Goal: Task Accomplishment & Management: Manage account settings

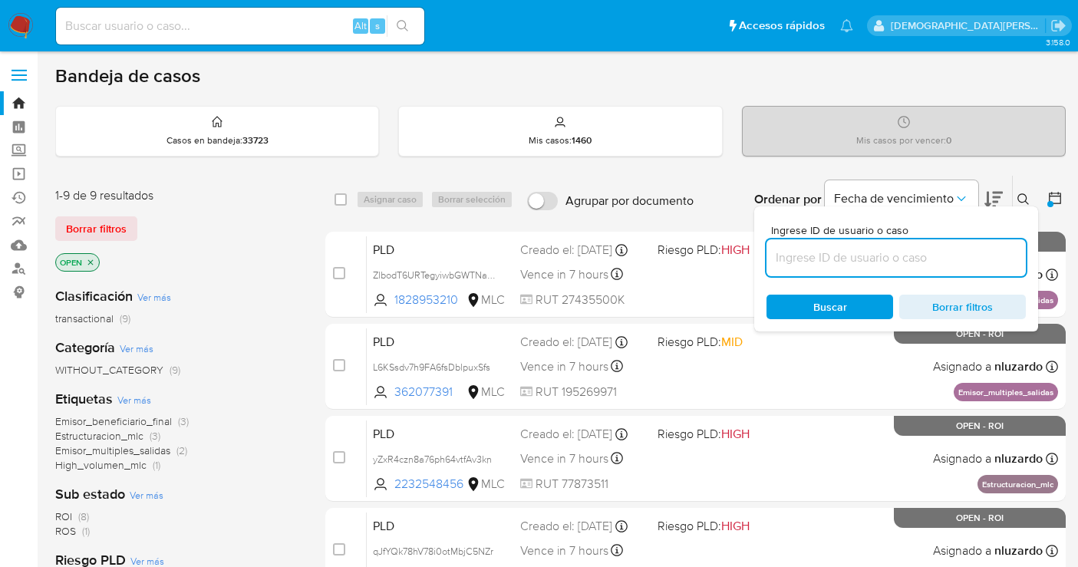
scroll to position [85, 0]
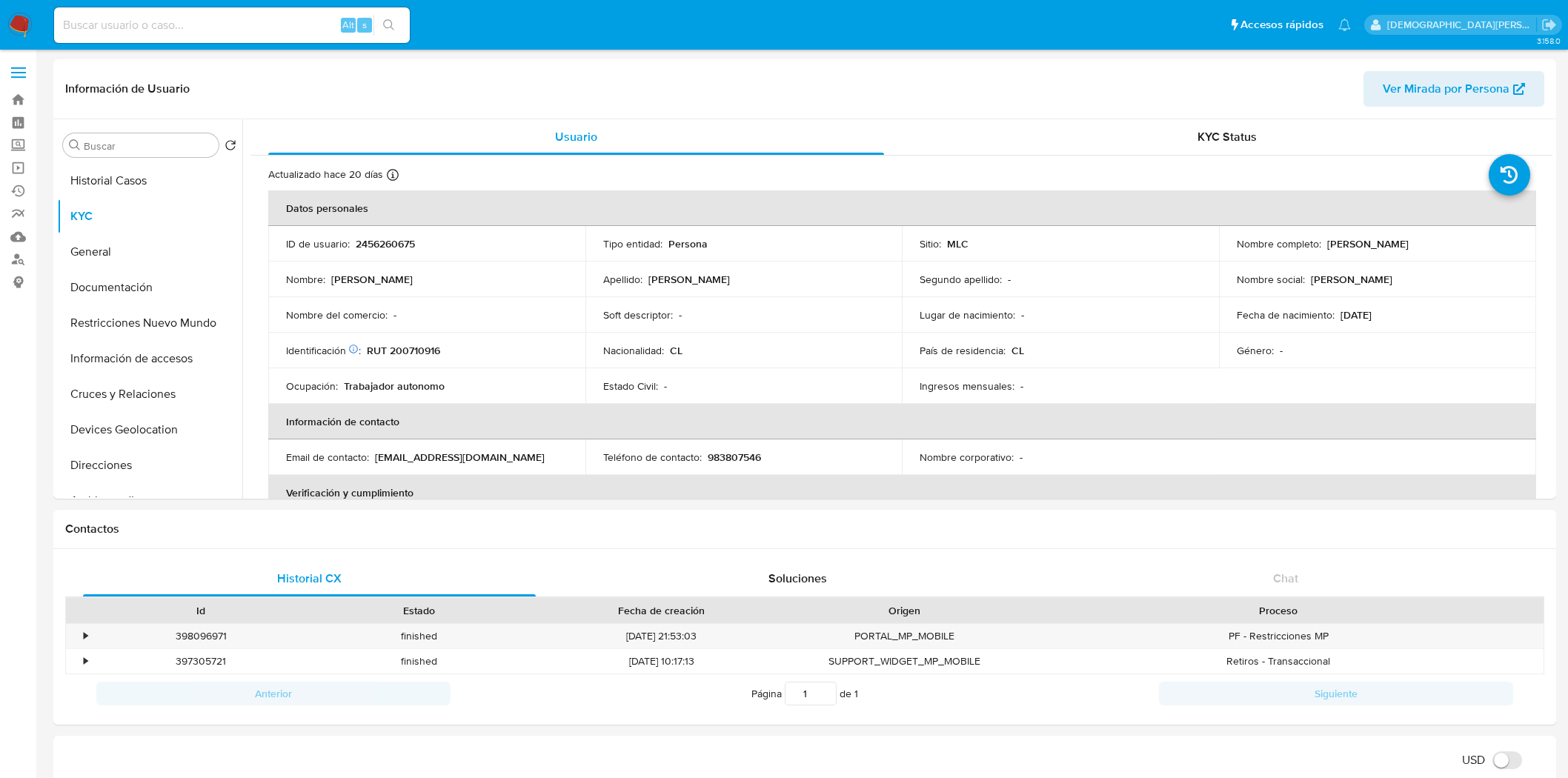
select select "10"
click at [406, 344] on p "RUT 200710916" at bounding box center [404, 350] width 73 height 14
click at [411, 346] on p "RUT 200710916" at bounding box center [404, 350] width 73 height 14
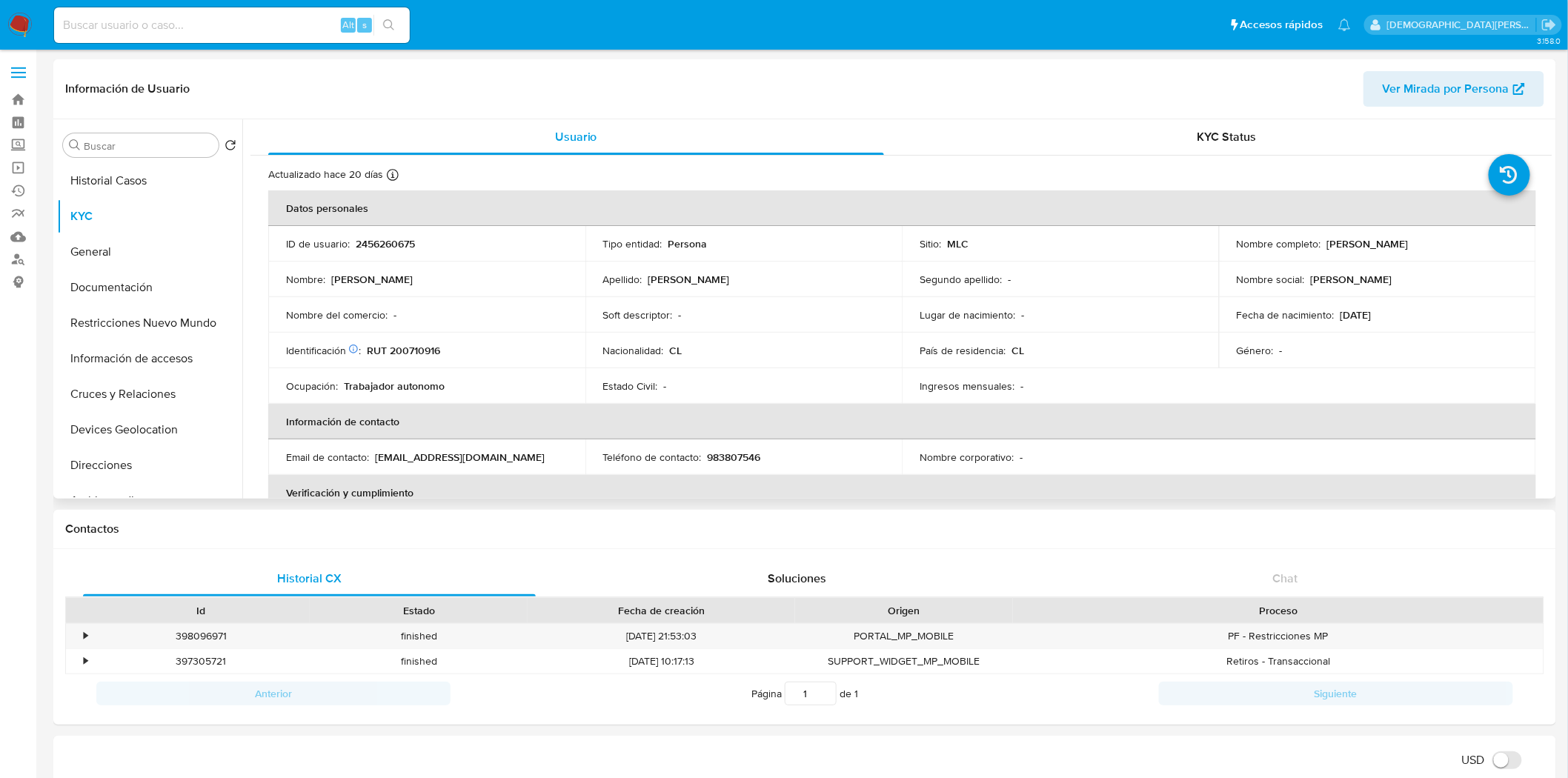
click at [385, 247] on p "2456260675" at bounding box center [384, 244] width 59 height 14
copy p "2456260675"
click at [117, 252] on button "General" at bounding box center [144, 252] width 174 height 36
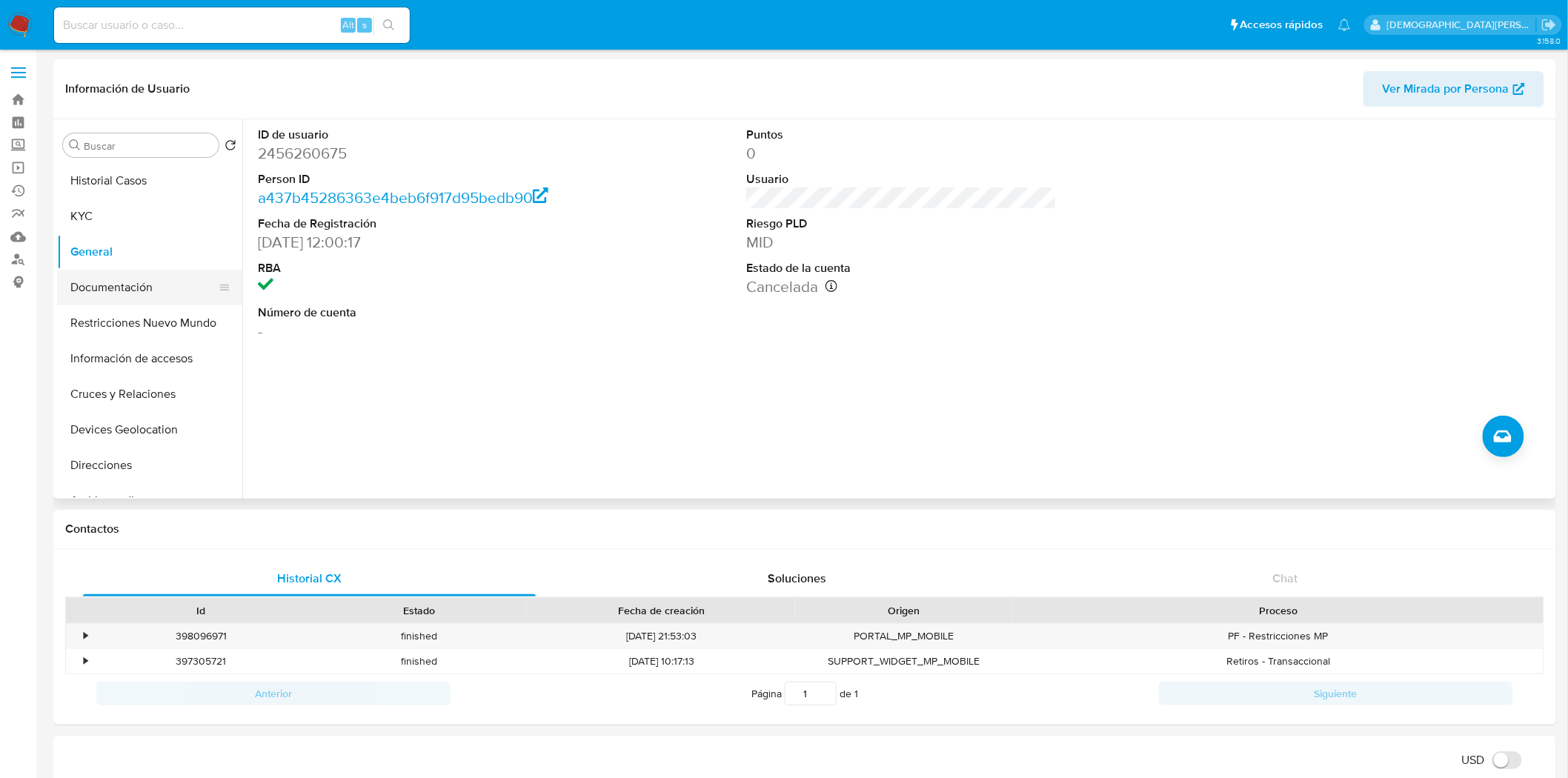
click at [131, 292] on button "Documentación" at bounding box center [144, 287] width 174 height 36
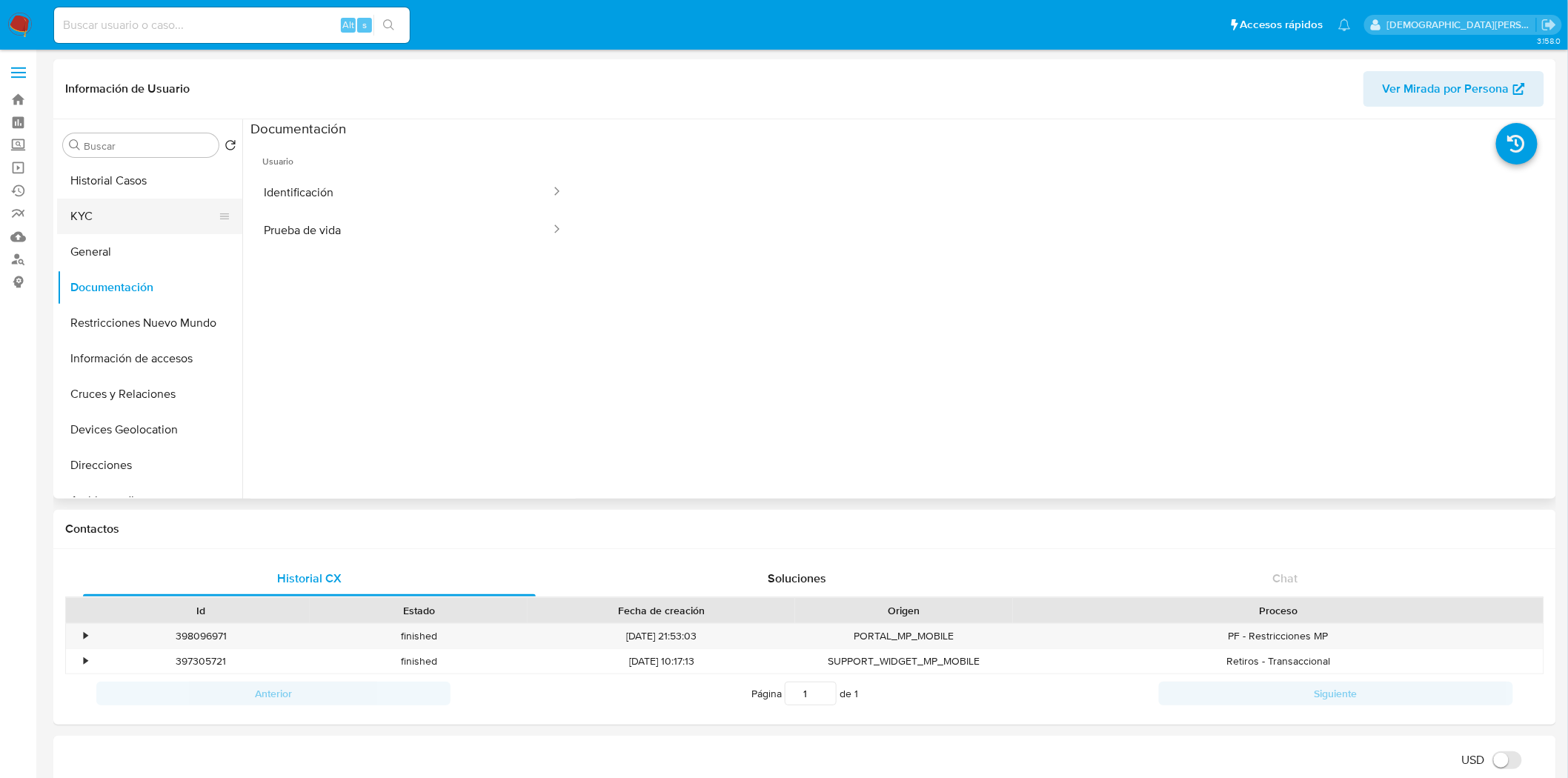
drag, startPoint x: 153, startPoint y: 241, endPoint x: 161, endPoint y: 231, distance: 12.8
click at [153, 240] on button "General" at bounding box center [150, 252] width 185 height 36
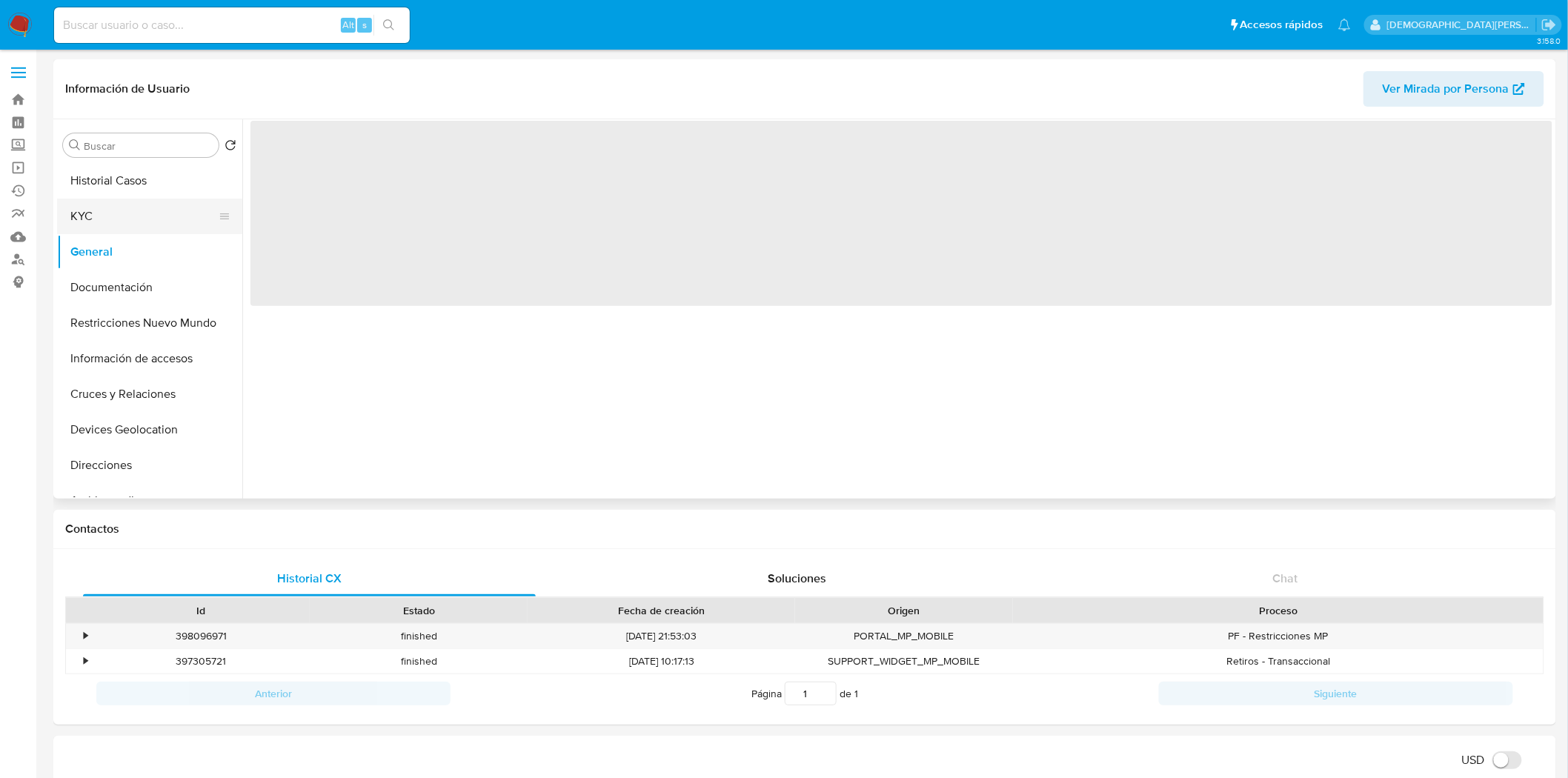
click at [174, 212] on button "KYC" at bounding box center [144, 216] width 174 height 36
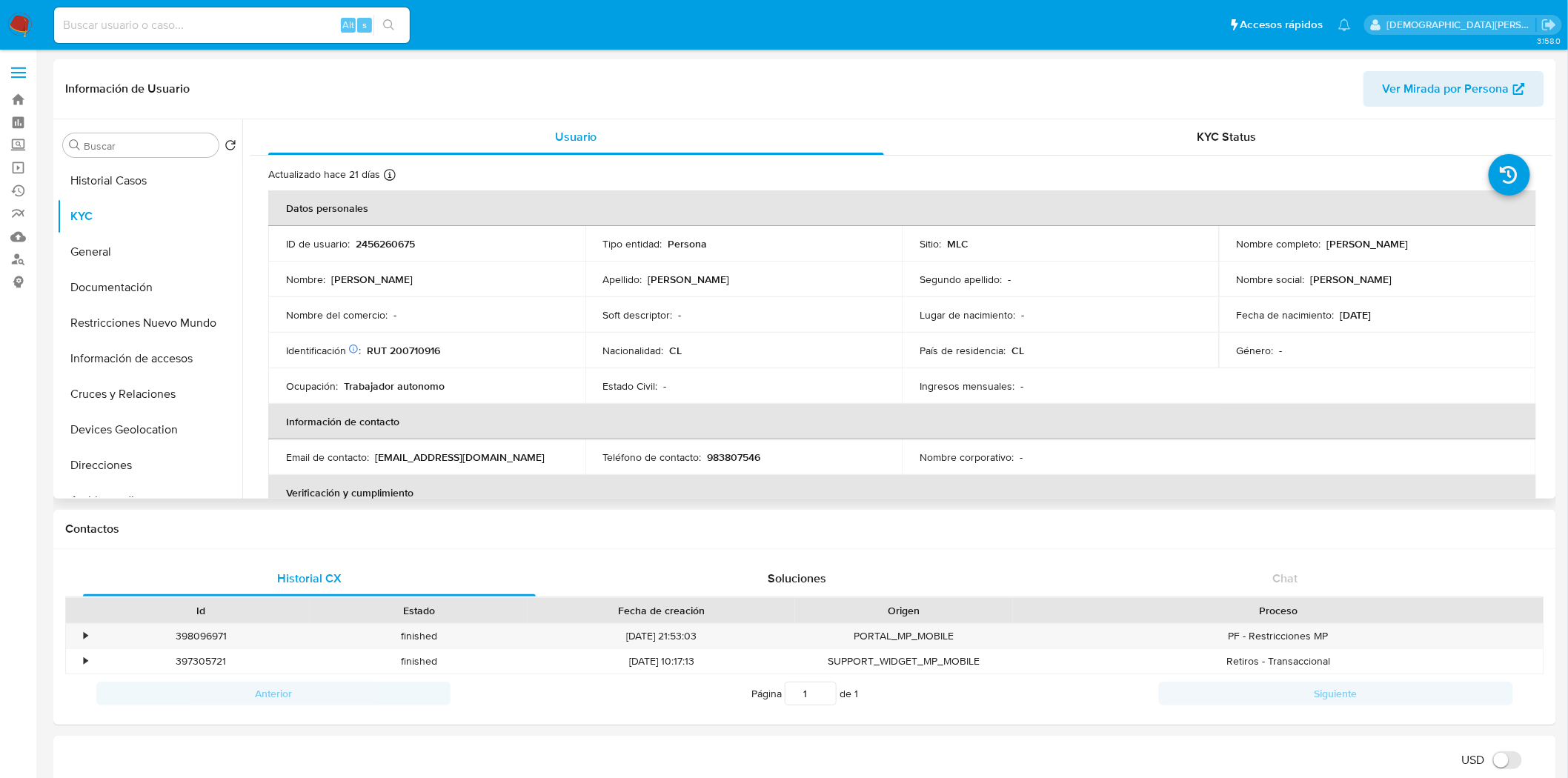
click at [860, 326] on td "Soft descriptor : -" at bounding box center [743, 315] width 318 height 36
click at [98, 386] on button "Cruces y Relaciones" at bounding box center [144, 394] width 174 height 36
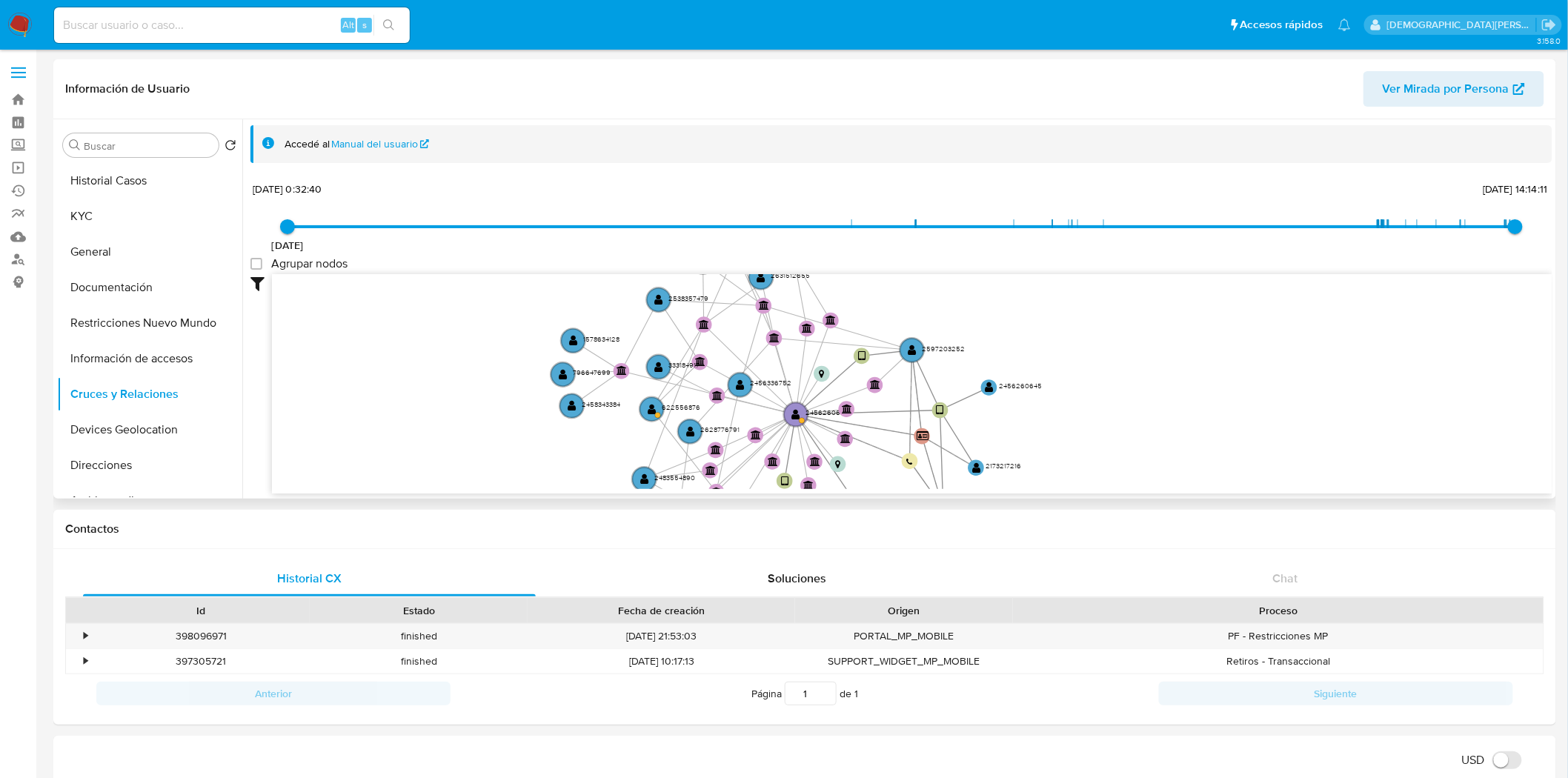
drag, startPoint x: 441, startPoint y: 380, endPoint x: 458, endPoint y: 421, distance: 44.4
click at [458, 421] on icon "user-2456260675  2456260675 user-2173217216  2173217216 device-676636cfc291d1…" at bounding box center [912, 381] width 1280 height 215
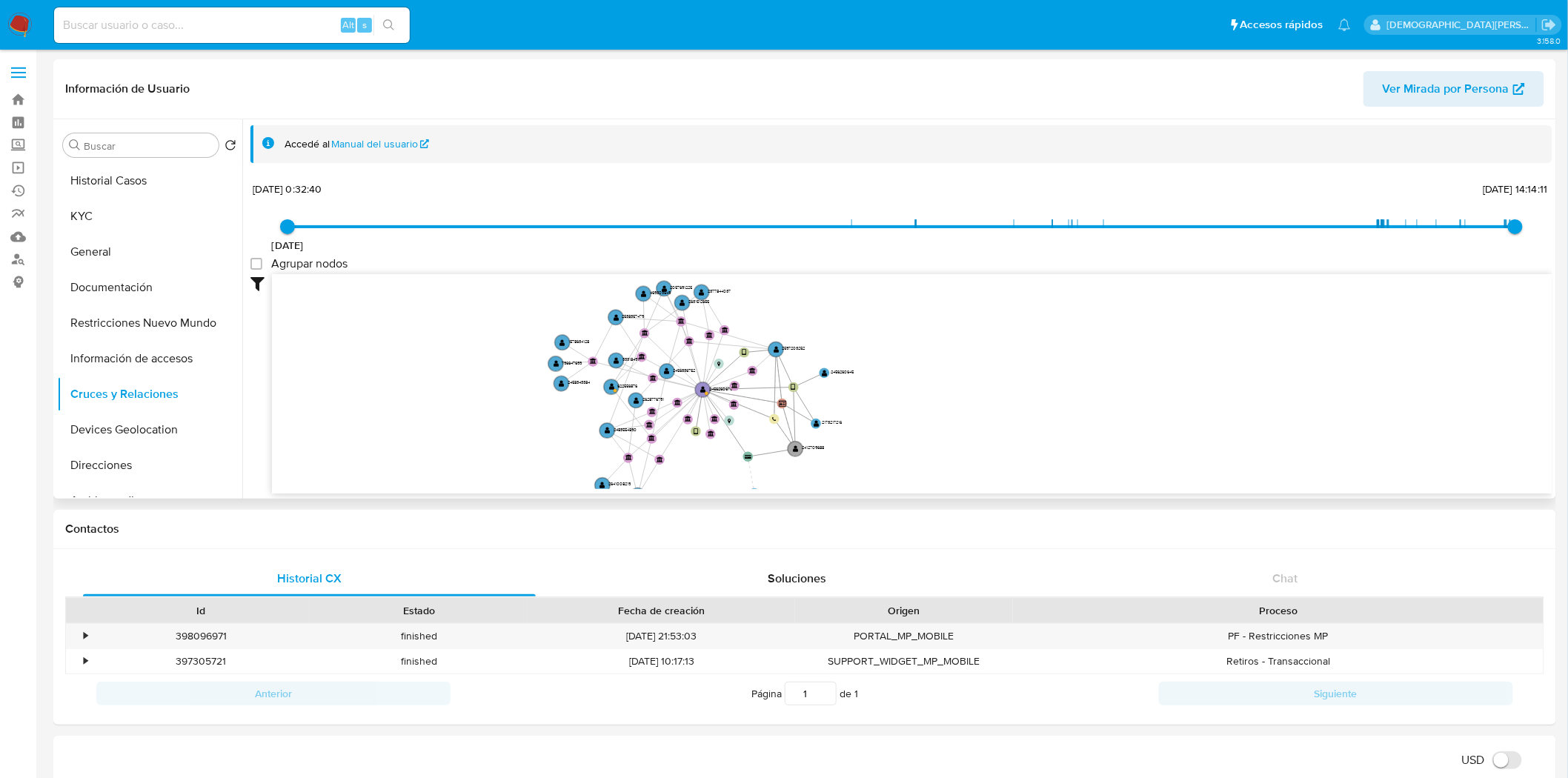
drag, startPoint x: 411, startPoint y: 412, endPoint x: 453, endPoint y: 400, distance: 43.7
click at [453, 400] on icon "user-2456260675  2456260675 user-2173217216  2173217216 device-676636cfc291d1…" at bounding box center [912, 381] width 1280 height 215
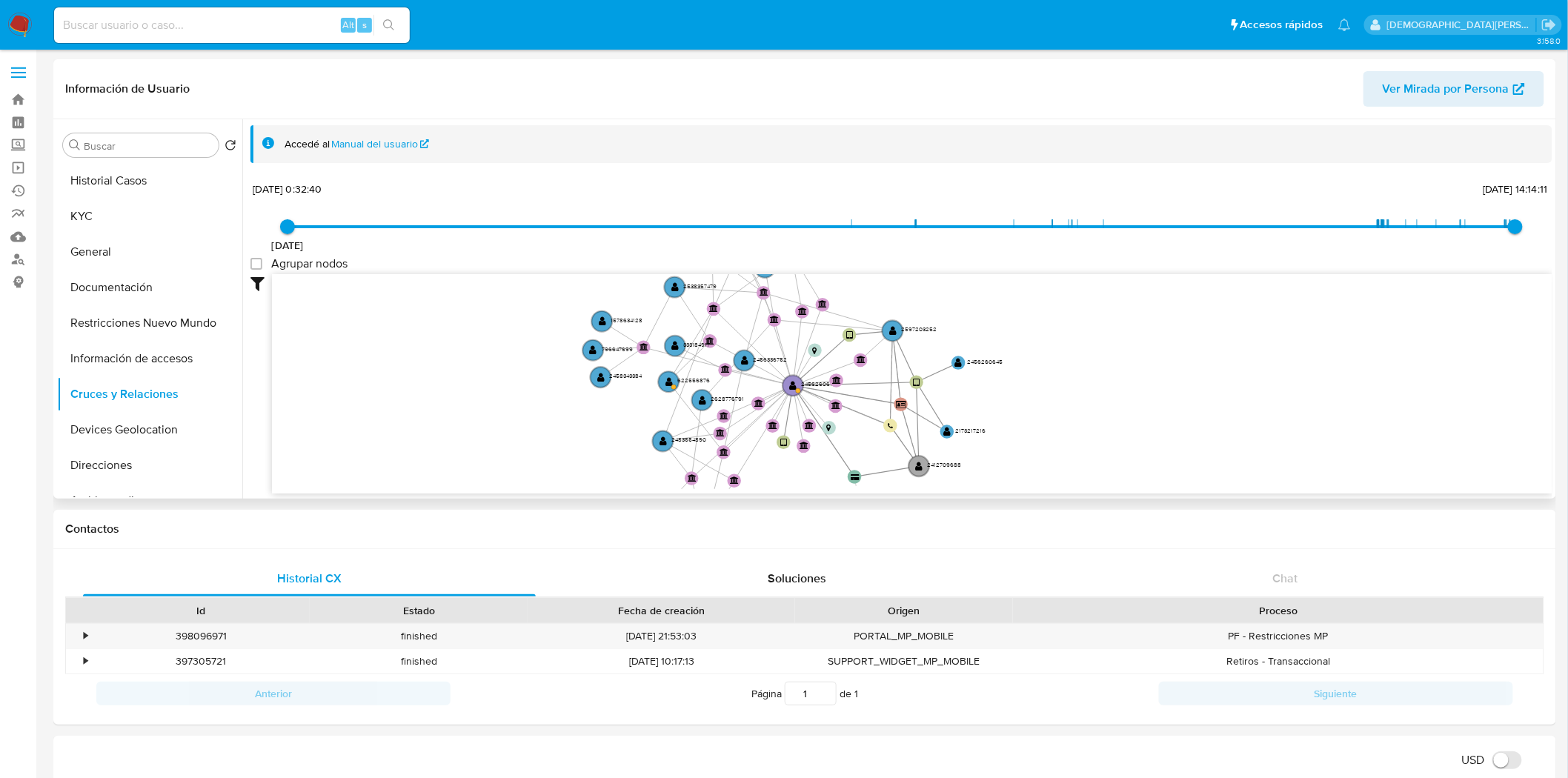
drag, startPoint x: 471, startPoint y: 375, endPoint x: 471, endPoint y: 407, distance: 32.0
click at [471, 407] on icon "user-2456260675  2456260675 user-2173217216  2173217216 device-676636cfc291d1…" at bounding box center [912, 381] width 1280 height 215
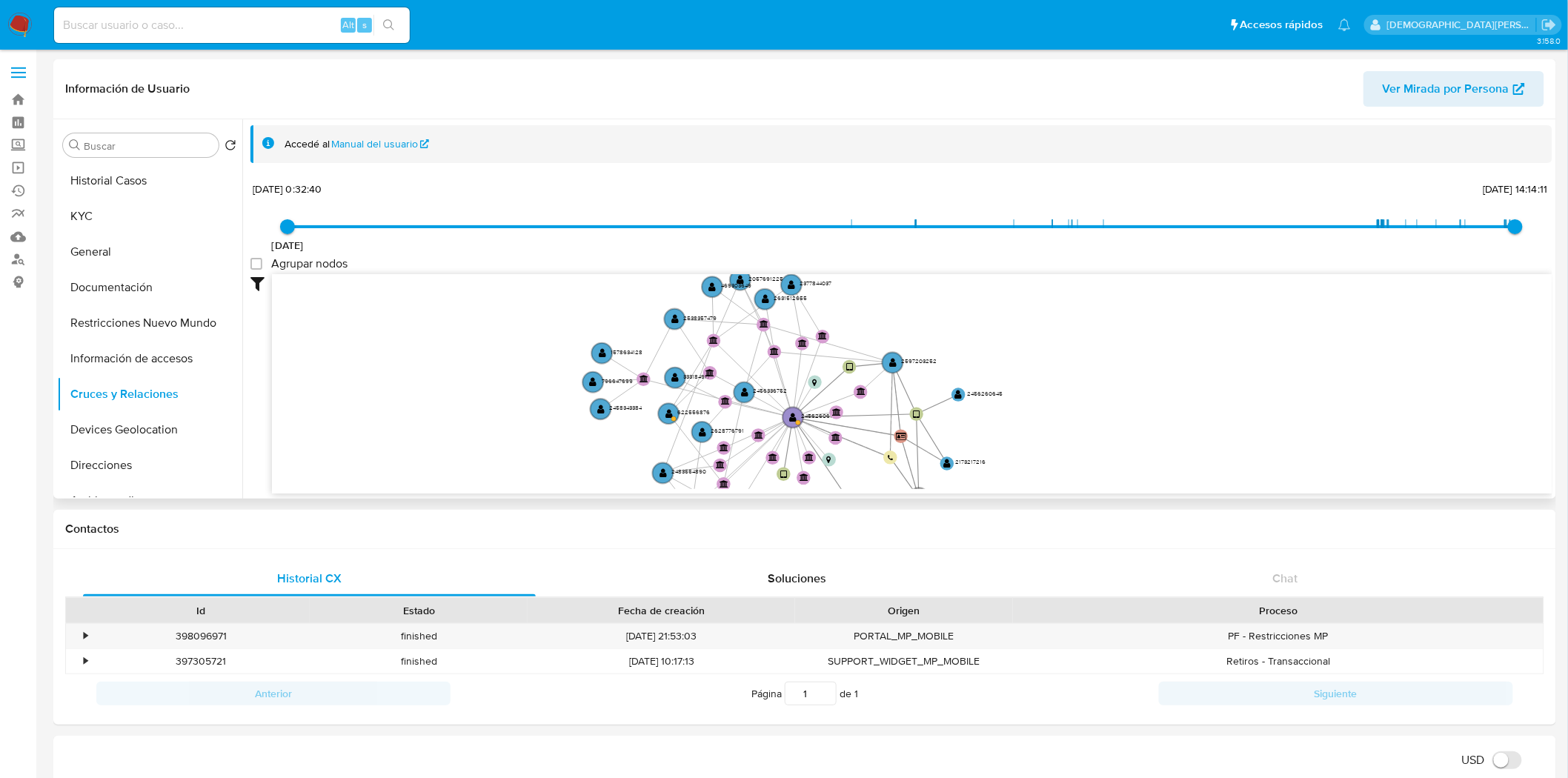
click at [406, 459] on icon "user-2456260675  2456260675 user-2173217216  2173217216 device-676636cfc291d1…" at bounding box center [912, 381] width 1280 height 215
click at [413, 394] on icon "user-2456260675  2456260675 user-2173217216  2173217216 device-676636cfc291d1…" at bounding box center [912, 381] width 1280 height 215
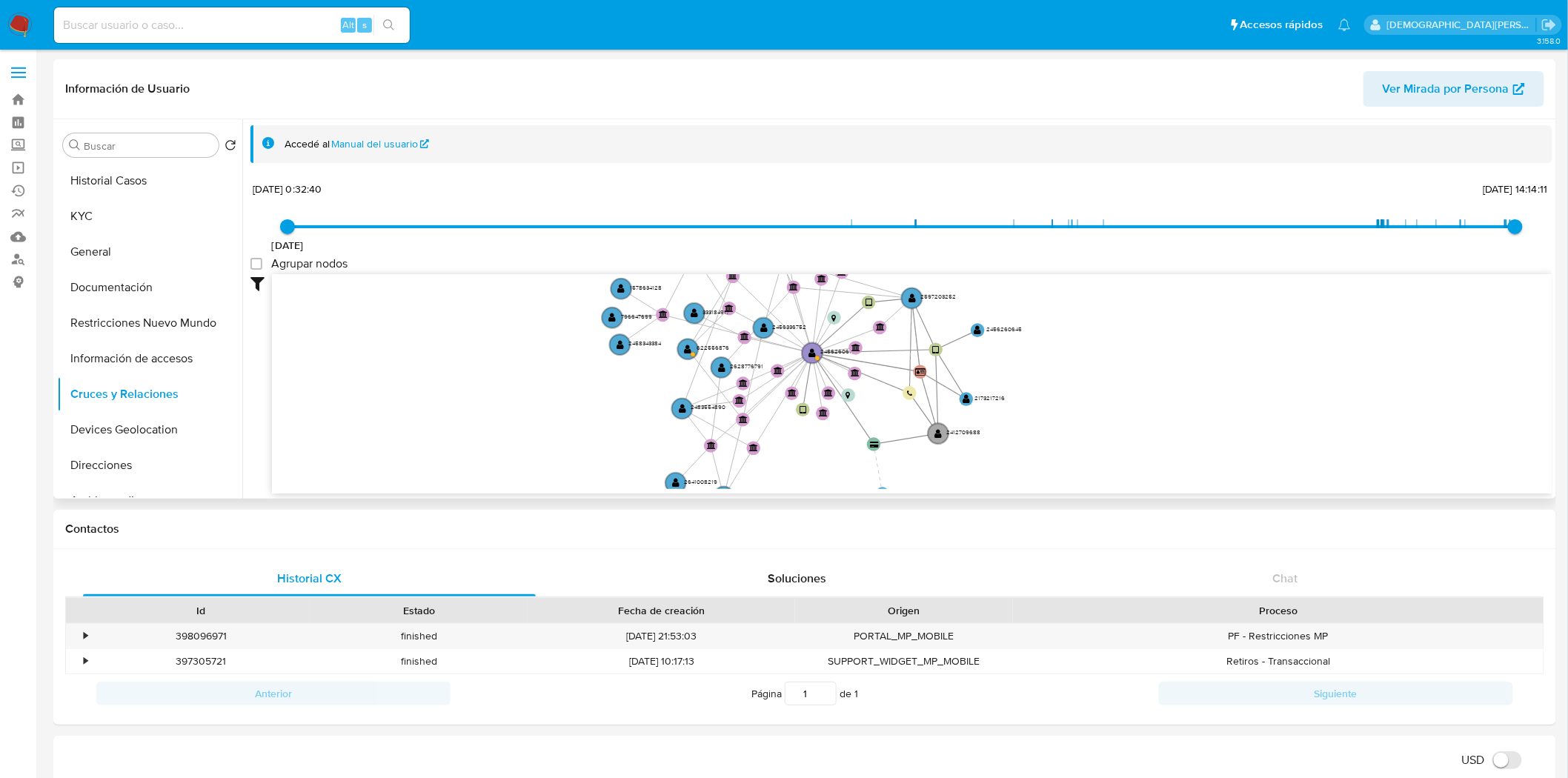
drag, startPoint x: 496, startPoint y: 418, endPoint x: 516, endPoint y: 353, distance: 68.0
click at [516, 353] on icon "user-2456260675  2456260675 user-2173217216  2173217216 device-676636cfc291d1…" at bounding box center [912, 381] width 1280 height 215
click at [441, 393] on icon "user-2456260675  2456260675 user-2173217216  2173217216 device-676636cfc291d1…" at bounding box center [912, 381] width 1280 height 215
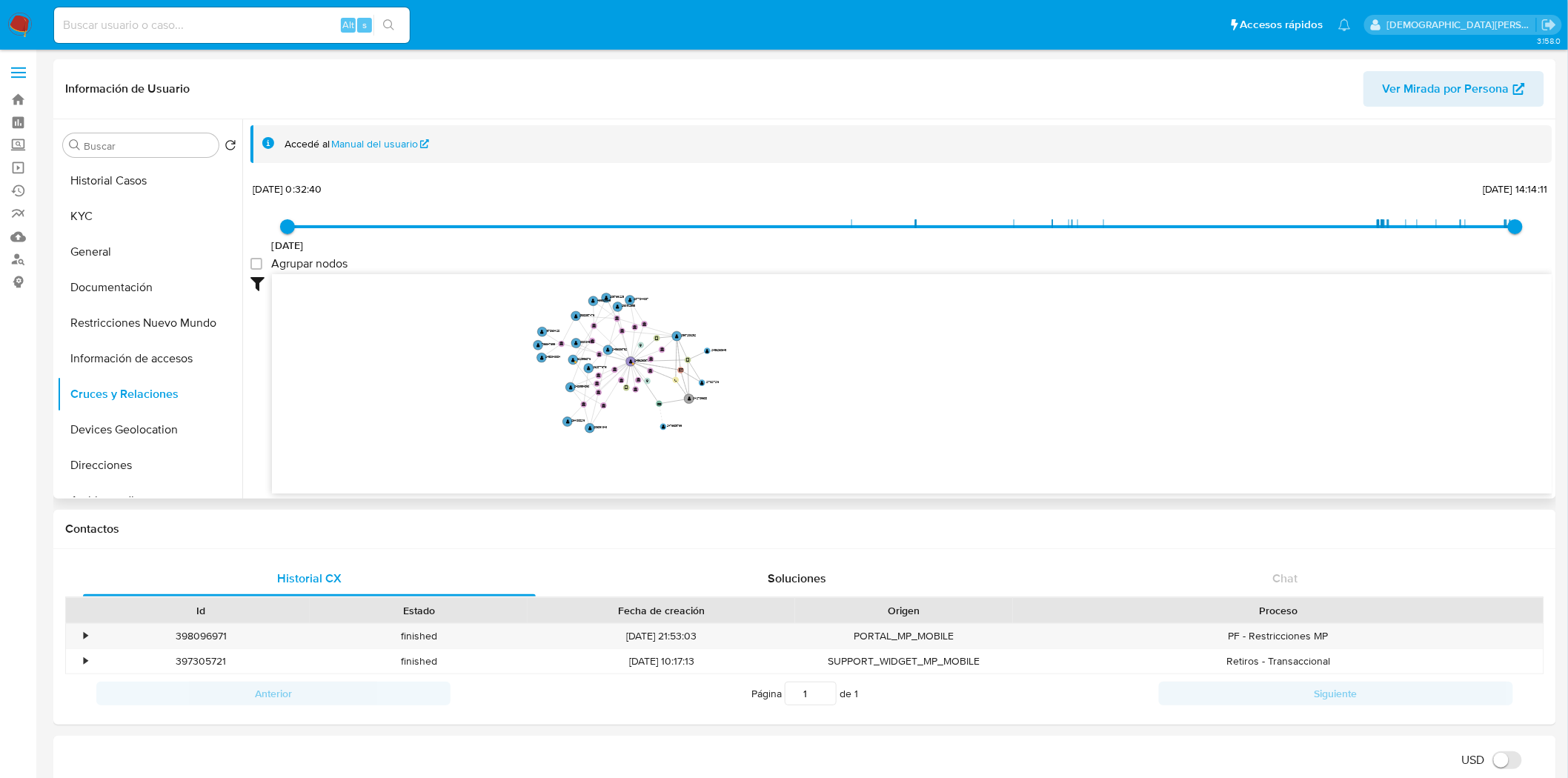
drag, startPoint x: 462, startPoint y: 354, endPoint x: 463, endPoint y: 369, distance: 15.0
click at [463, 369] on icon "user-2456260675  2456260675 user-2173217216  2173217216 device-676636cfc291d1…" at bounding box center [912, 381] width 1280 height 215
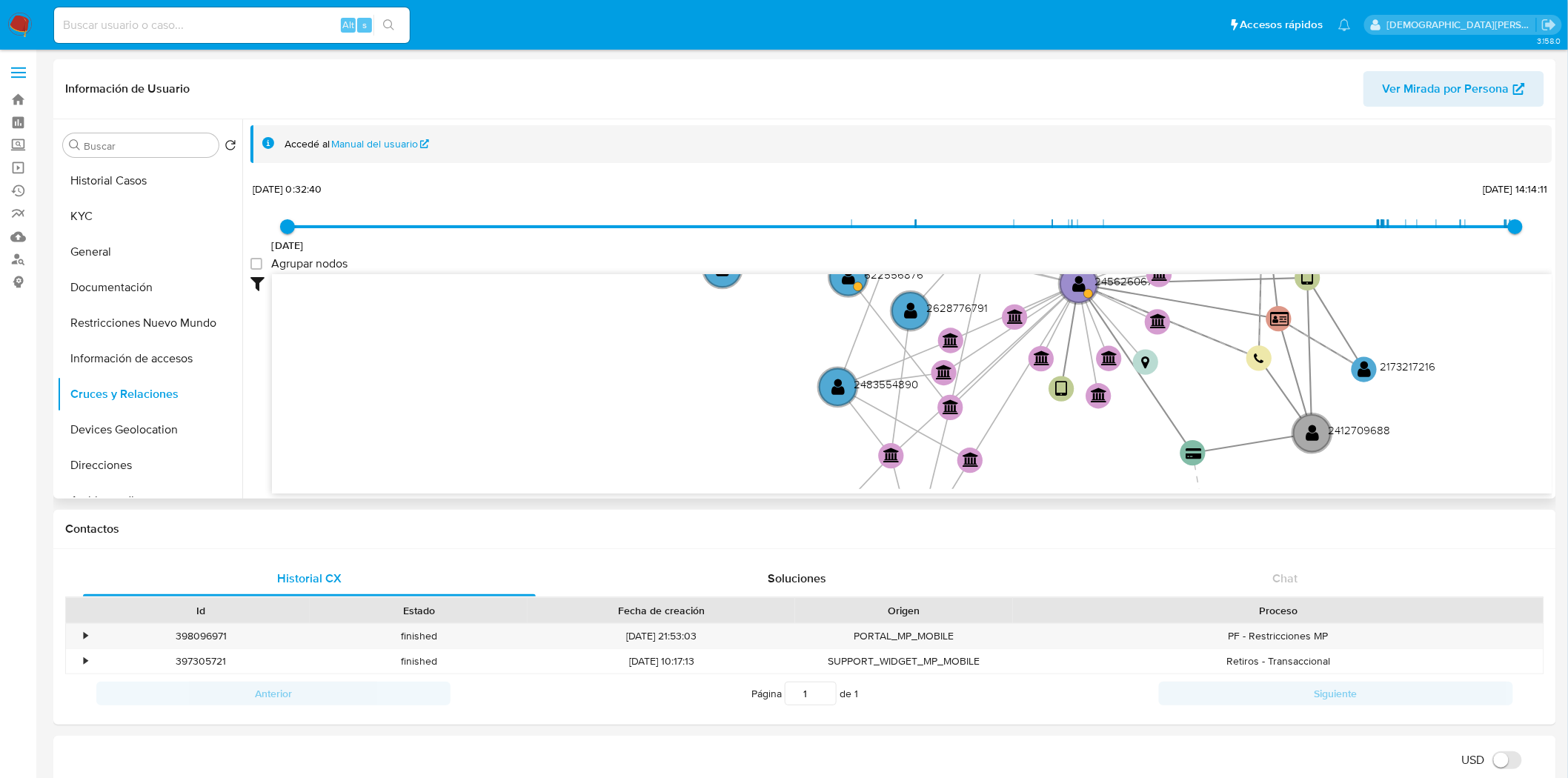
drag, startPoint x: 671, startPoint y: 385, endPoint x: 531, endPoint y: 433, distance: 148.0
click at [531, 433] on icon "user-2456260675  2456260675 user-2173217216  2173217216 device-676636cfc291d1…" at bounding box center [912, 381] width 1280 height 215
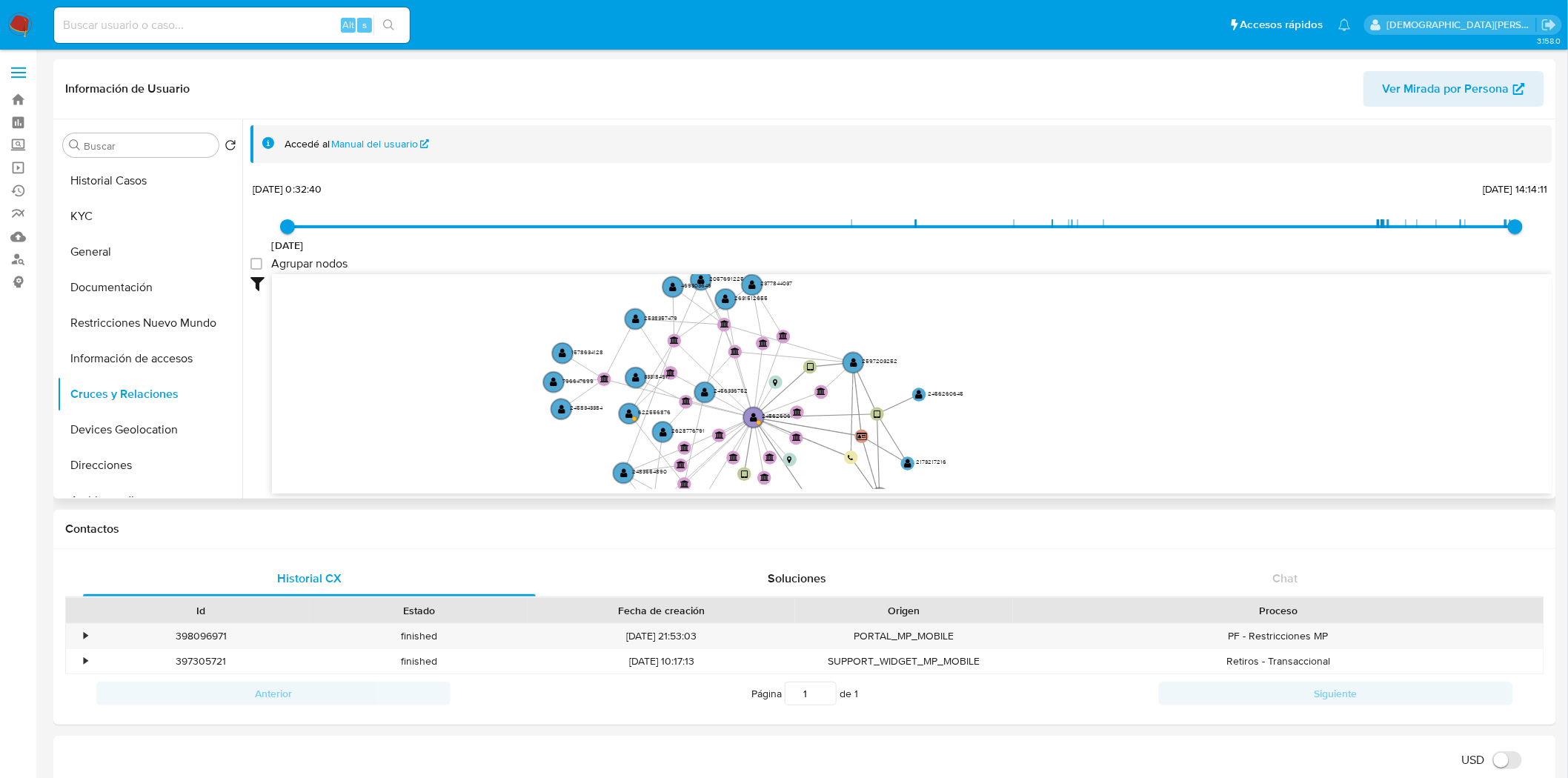
drag, startPoint x: 495, startPoint y: 409, endPoint x: 496, endPoint y: 452, distance: 43.0
click at [496, 452] on icon "user-2456260675  2456260675 user-2173217216  2173217216 device-676636cfc291d1…" at bounding box center [912, 381] width 1280 height 215
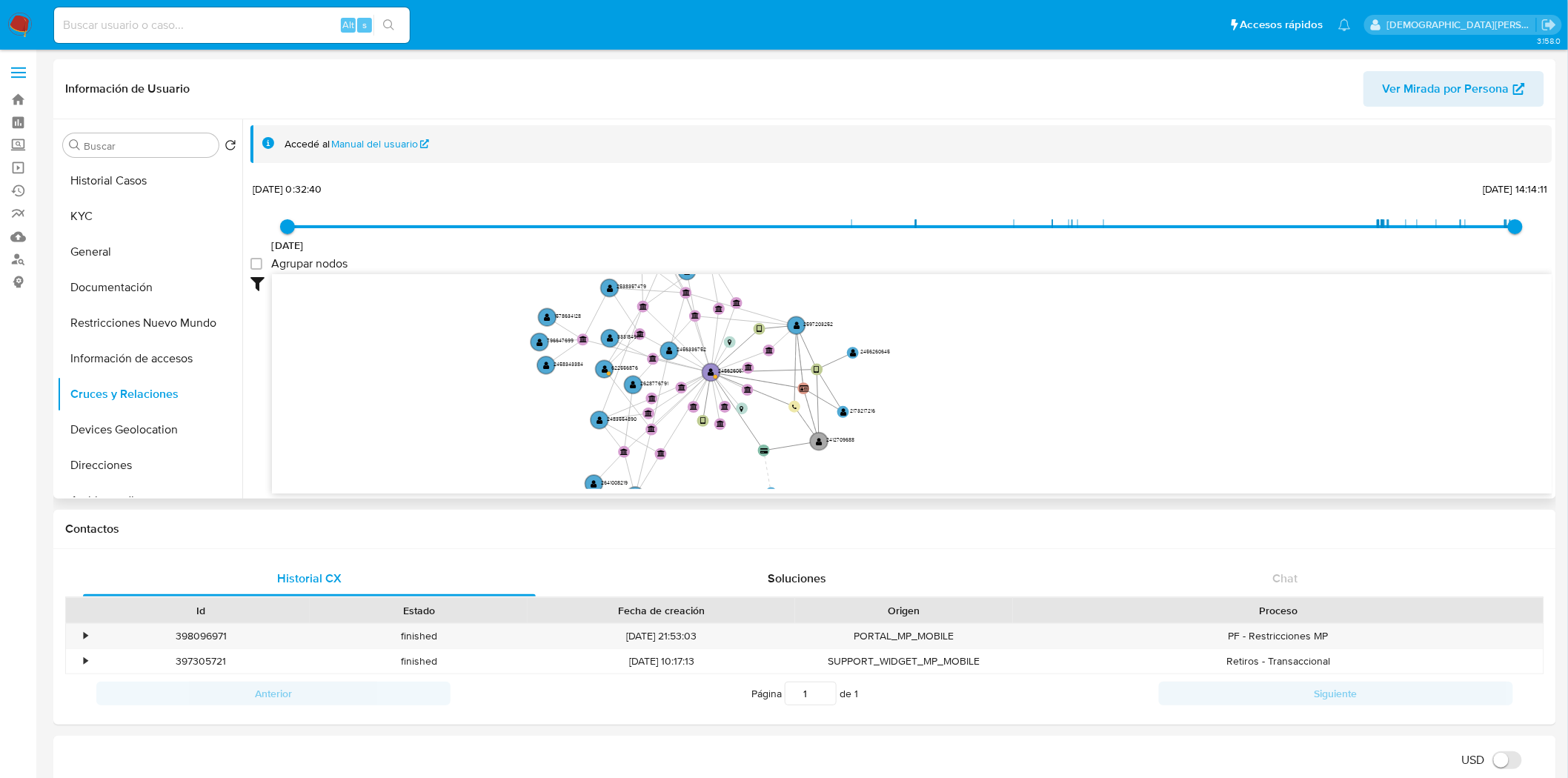
drag, startPoint x: 482, startPoint y: 385, endPoint x: 447, endPoint y: 470, distance: 91.9
click at [479, 372] on icon "user-2456260675  2456260675 user-2173217216  2173217216 device-676636cfc291d1…" at bounding box center [912, 381] width 1280 height 215
click at [338, 407] on icon "user-2456260675  2456260675 user-2173217216  2173217216 device-676636cfc291d1…" at bounding box center [912, 381] width 1280 height 215
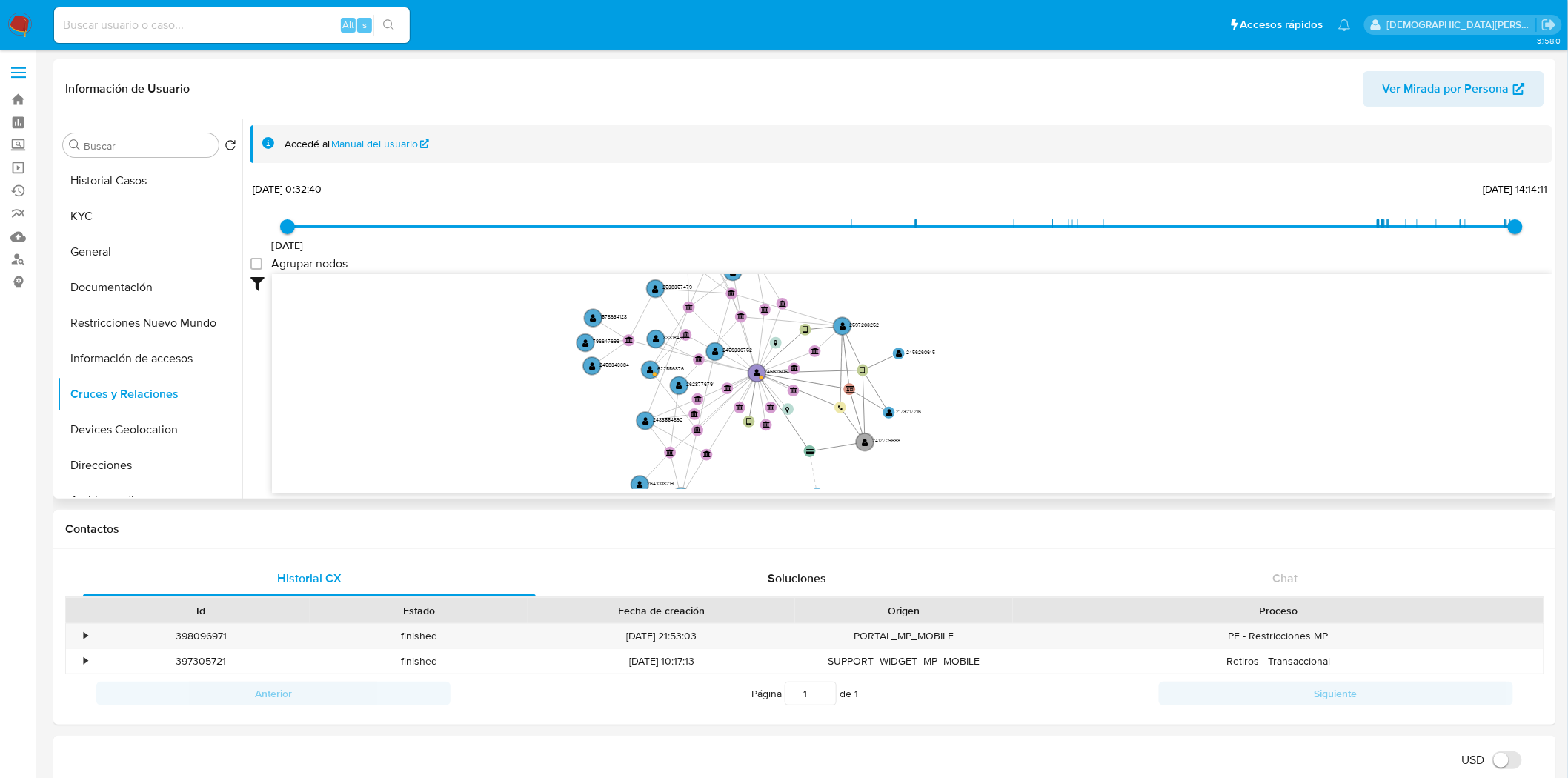
click at [486, 397] on icon "user-2456260675  2456260675 user-2173217216  2173217216 device-676636cfc291d1…" at bounding box center [912, 381] width 1280 height 215
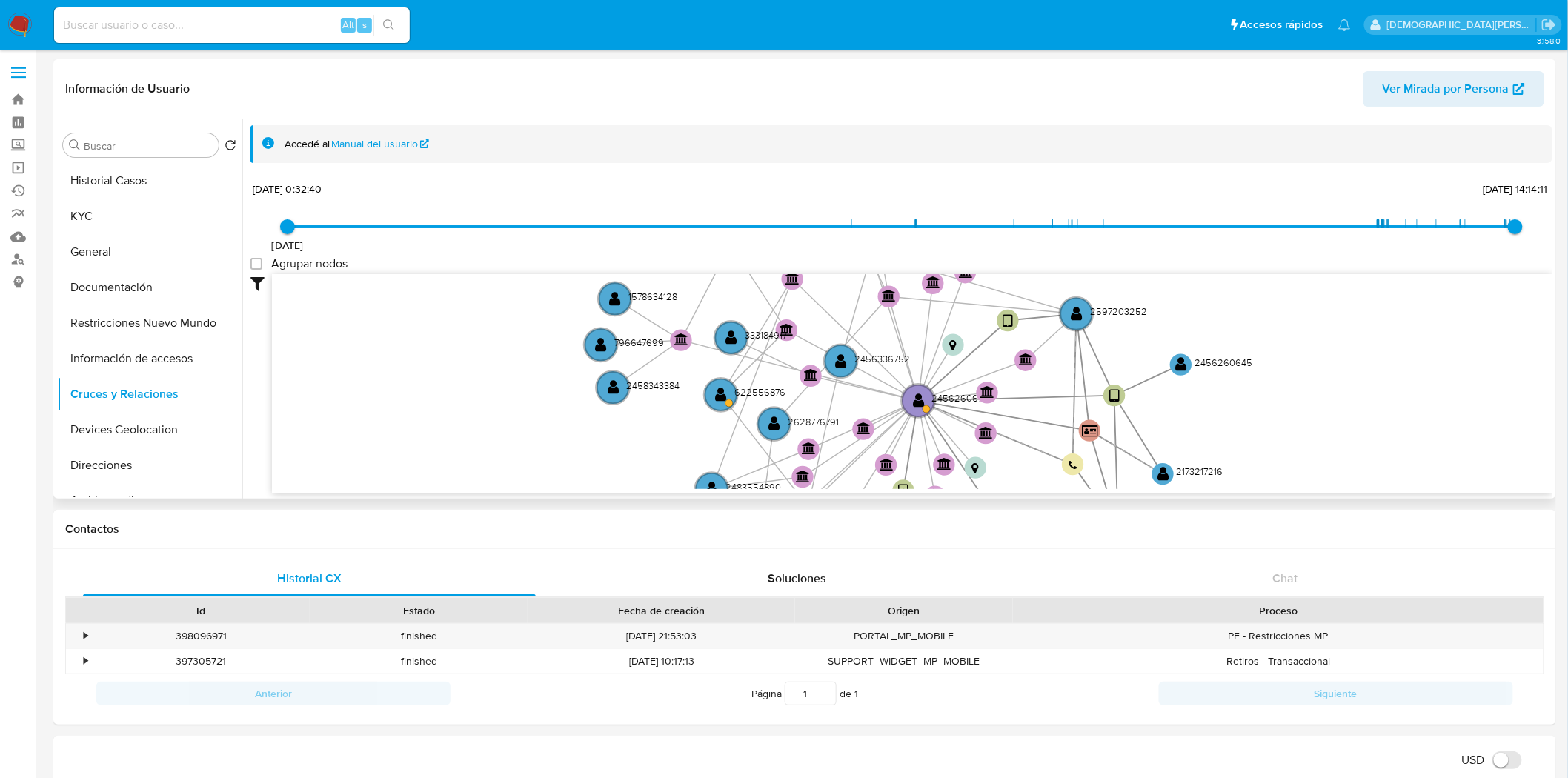
drag, startPoint x: 586, startPoint y: 372, endPoint x: 521, endPoint y: 413, distance: 76.9
click at [521, 413] on icon "user-2456260675  2456260675 user-2173217216  2173217216 device-676636cfc291d1…" at bounding box center [912, 381] width 1280 height 215
click at [420, 365] on icon "user-2456260675  2456260675 user-2173217216  2173217216 device-676636cfc291d1…" at bounding box center [912, 381] width 1280 height 215
click at [380, 415] on icon "user-2456260675  2456260675 user-2173217216  2173217216 device-676636cfc291d1…" at bounding box center [912, 381] width 1280 height 215
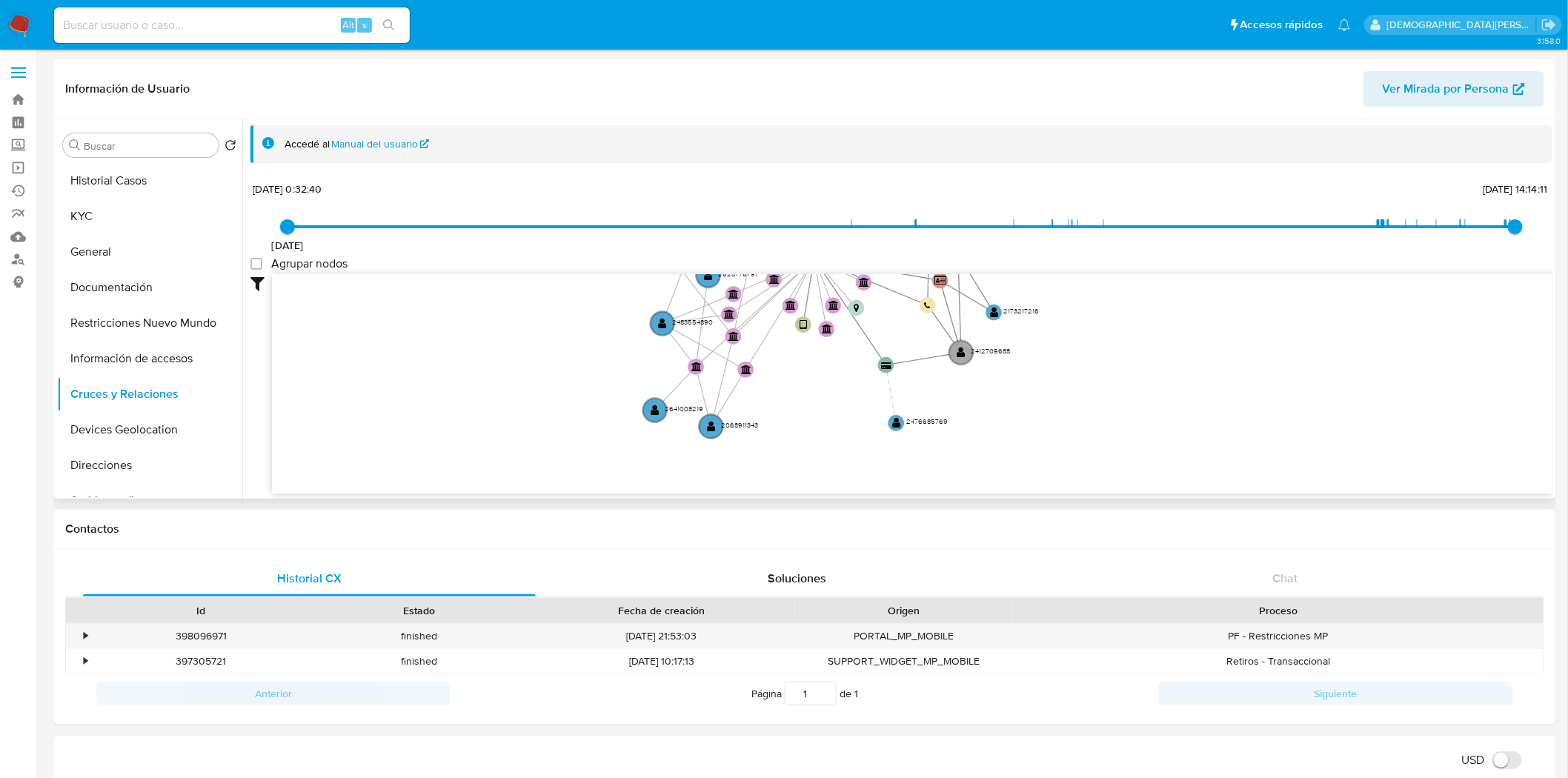
drag, startPoint x: 445, startPoint y: 371, endPoint x: 398, endPoint y: 301, distance: 84.3
click at [398, 301] on icon "user-2456260675  2456260675 user-2173217216  2173217216 device-676636cfc291d1…" at bounding box center [912, 381] width 1280 height 215
click at [174, 171] on button "Historial Casos" at bounding box center [150, 181] width 185 height 36
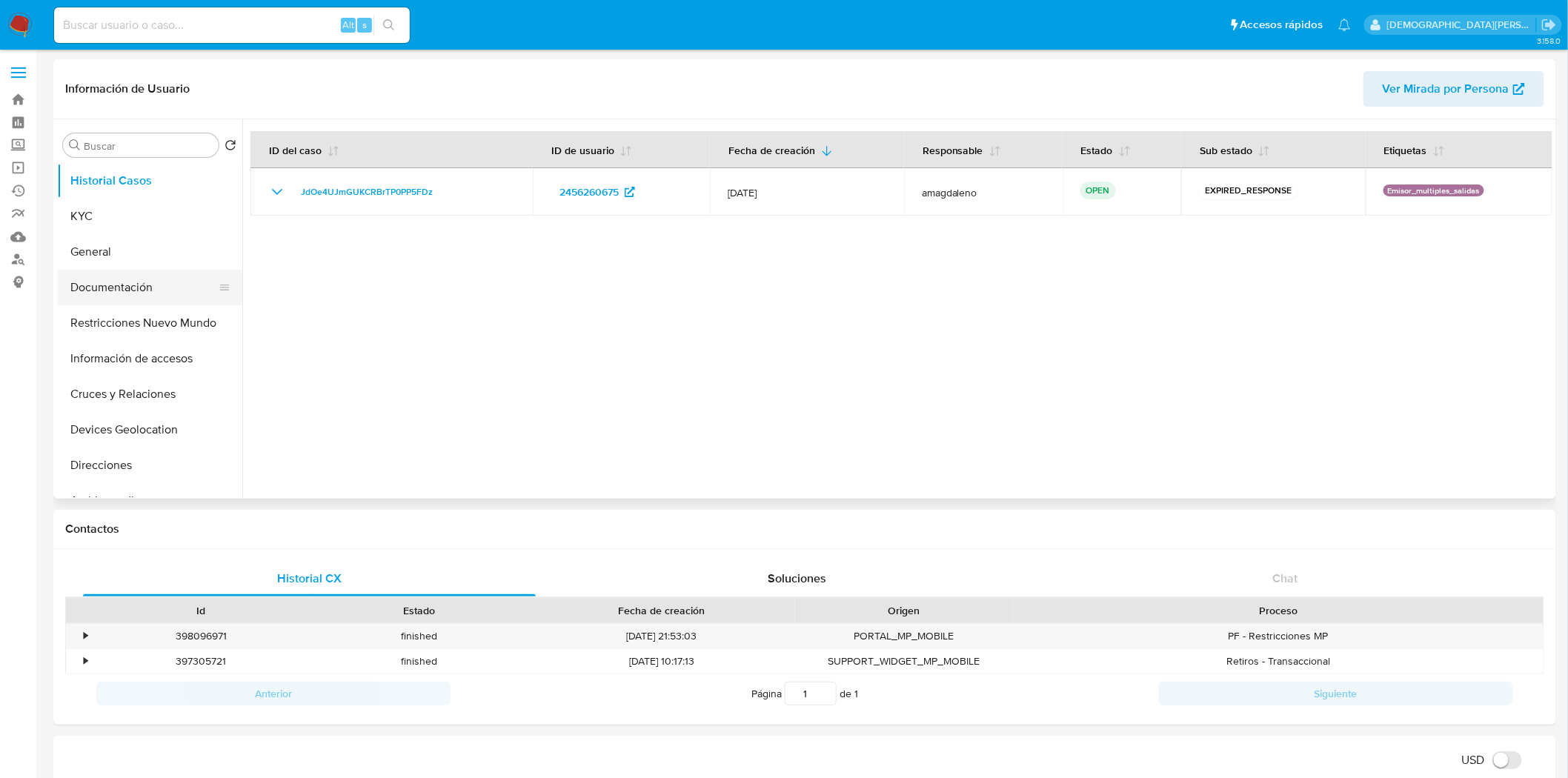
click at [97, 297] on button "Documentación" at bounding box center [144, 287] width 174 height 36
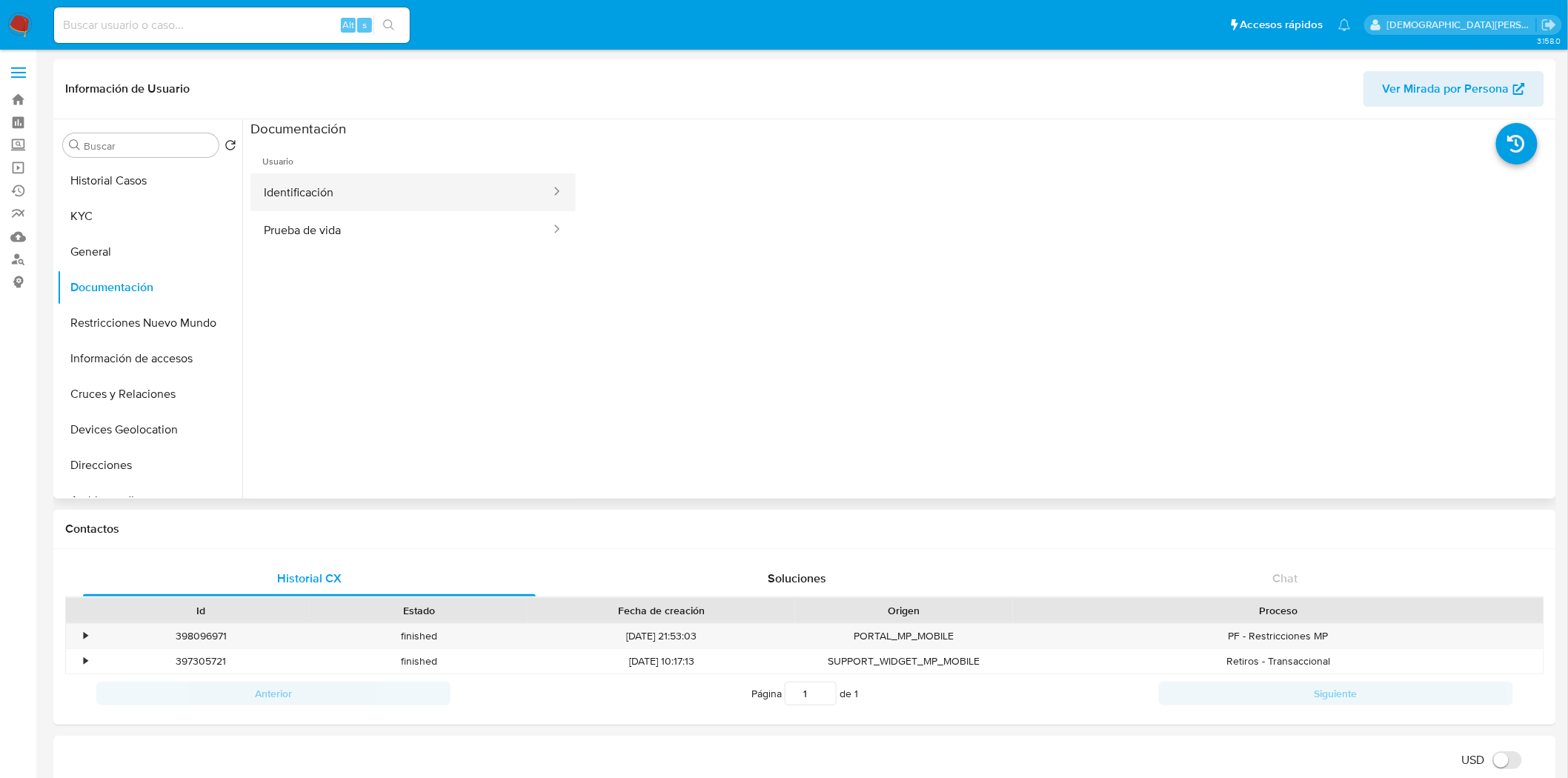
click at [313, 174] on button "Identificación" at bounding box center [401, 192] width 301 height 38
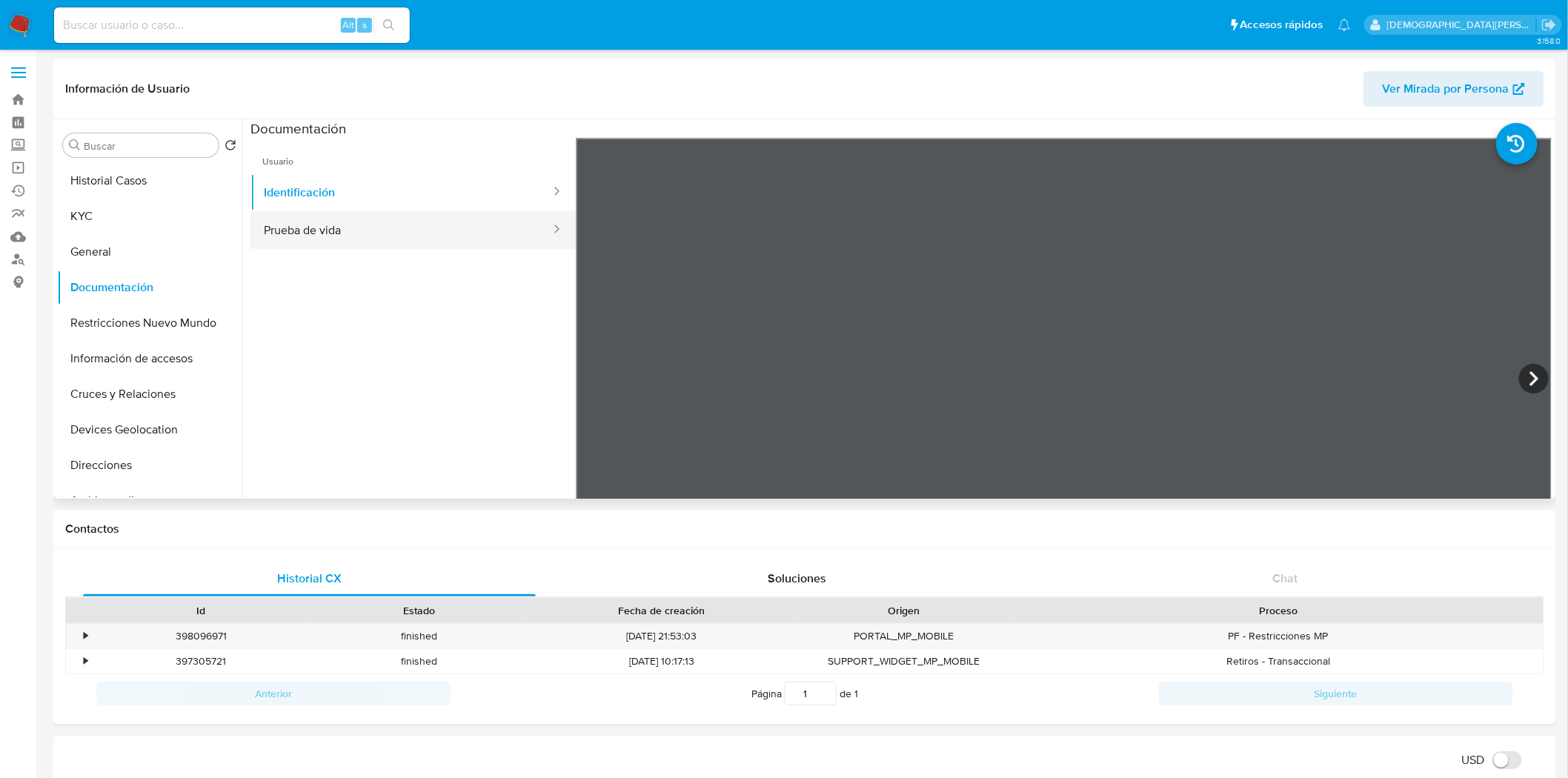
click at [439, 238] on button "Prueba de vida" at bounding box center [401, 230] width 301 height 38
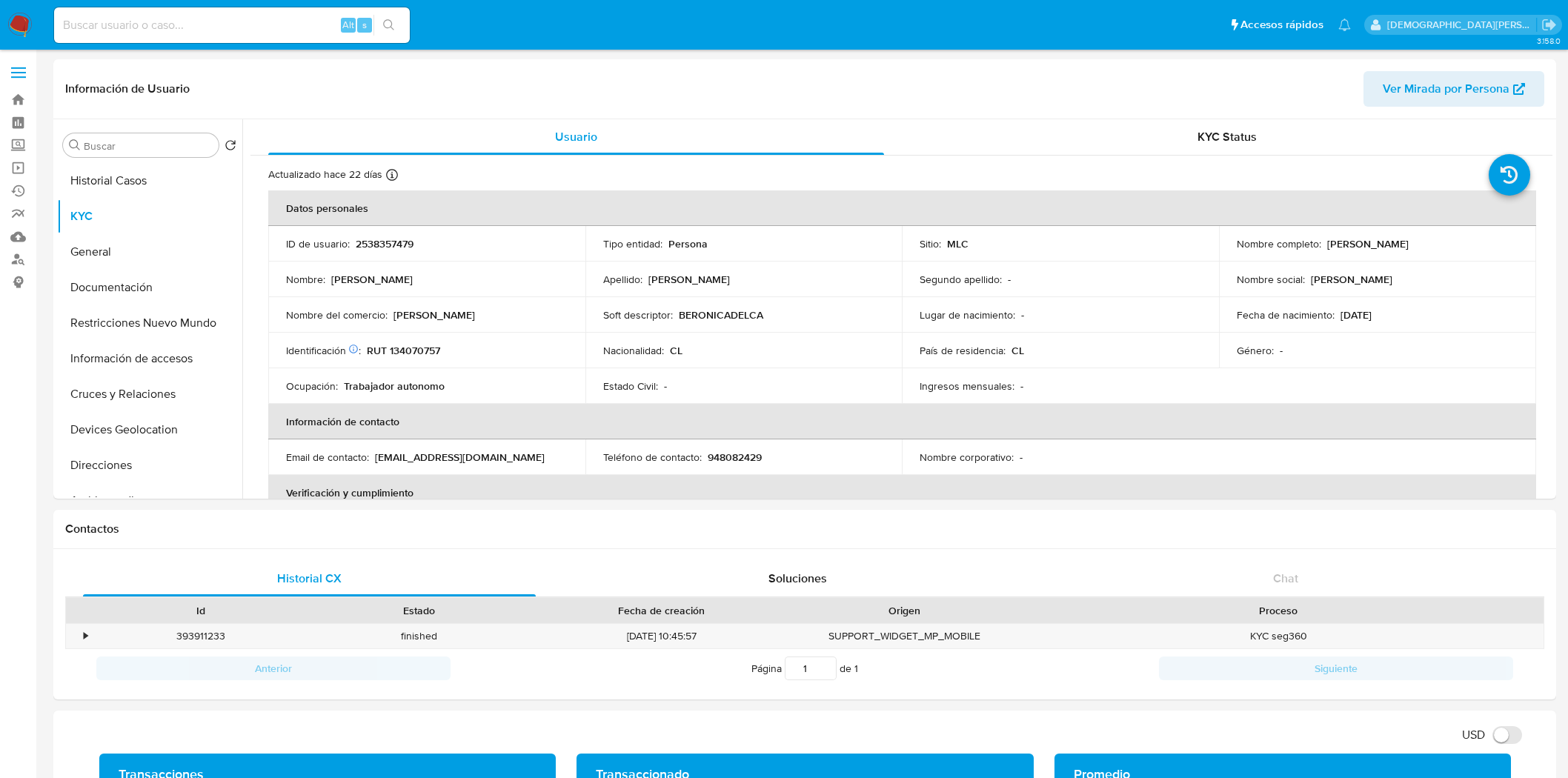
select select "10"
click at [406, 352] on p "RUT 134070757" at bounding box center [404, 350] width 73 height 14
copy p "134070757"
click at [119, 264] on button "General" at bounding box center [144, 252] width 174 height 36
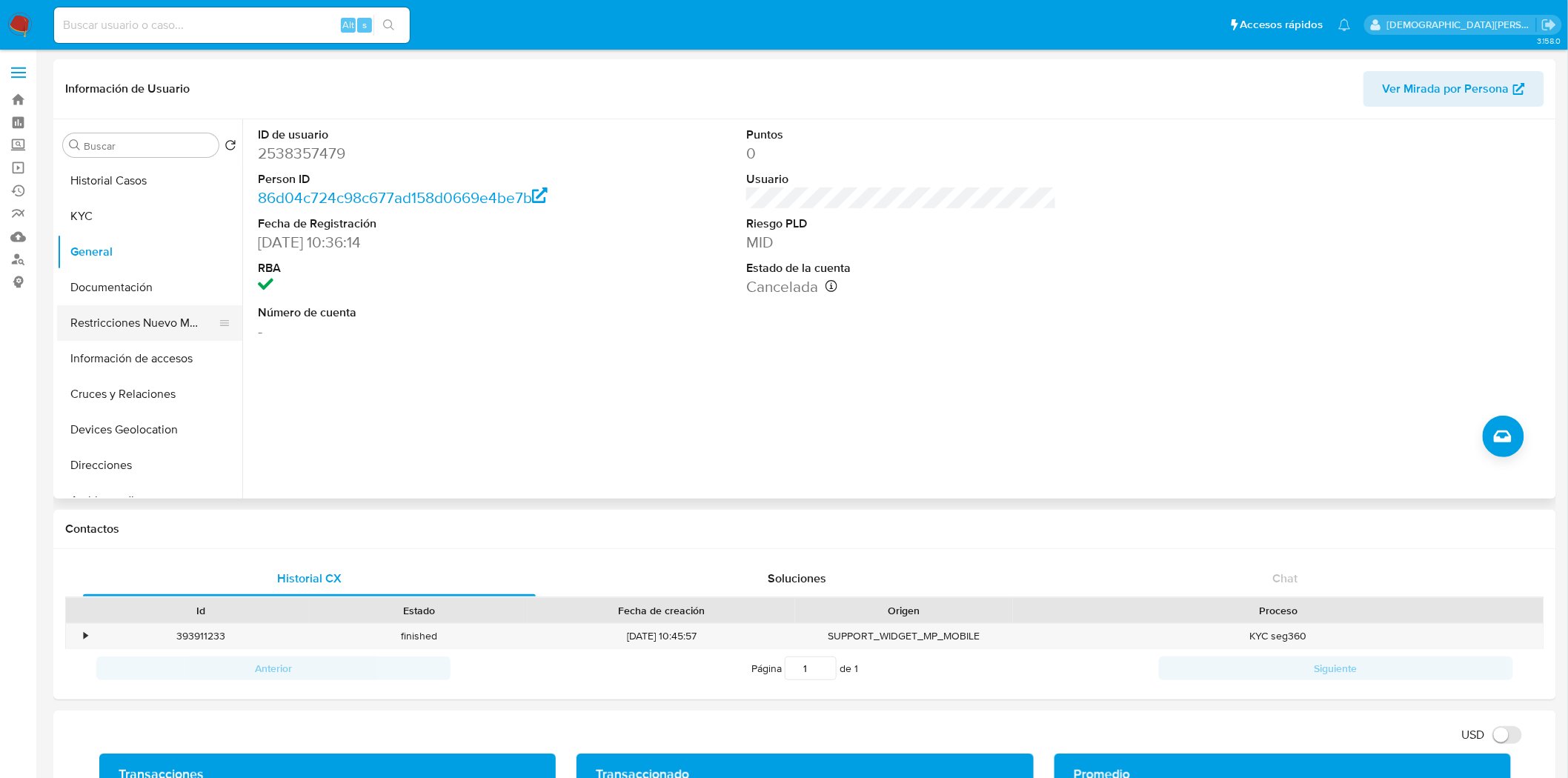
click at [171, 323] on button "Restricciones Nuevo Mundo" at bounding box center [144, 322] width 174 height 36
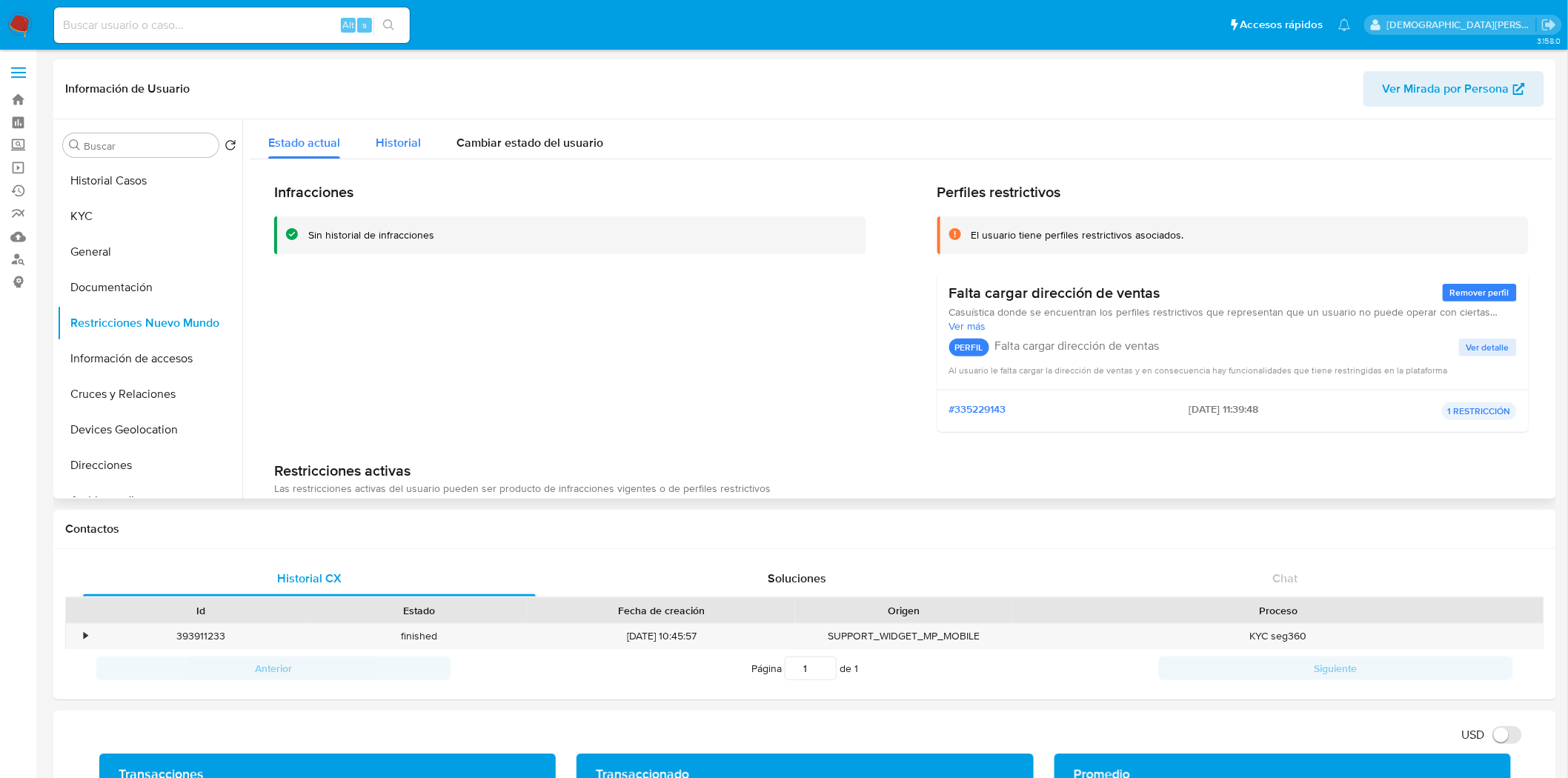
click at [419, 146] on button "Historial" at bounding box center [399, 139] width 81 height 40
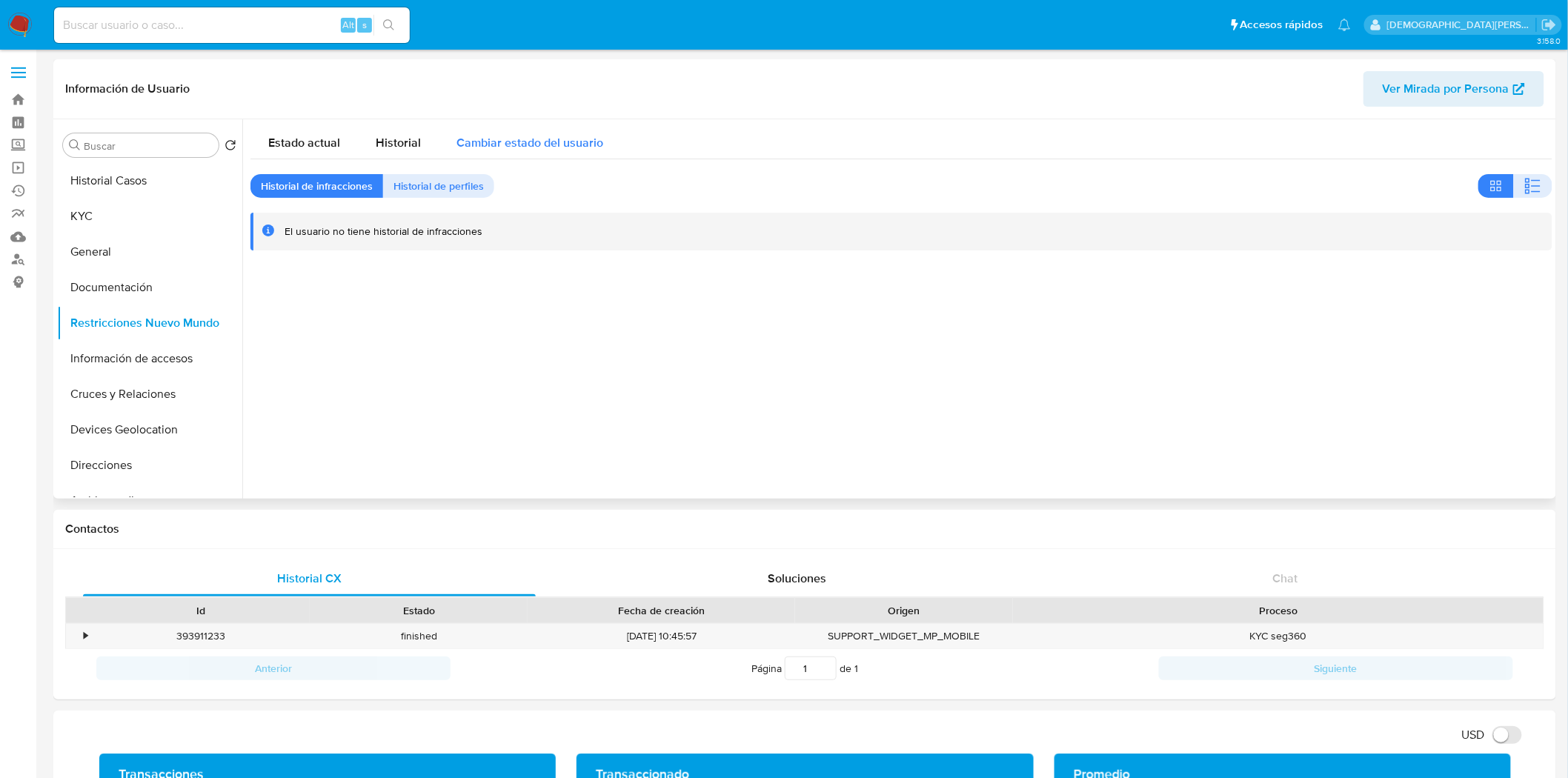
click at [518, 149] on span "Cambiar estado del usuario" at bounding box center [530, 143] width 147 height 17
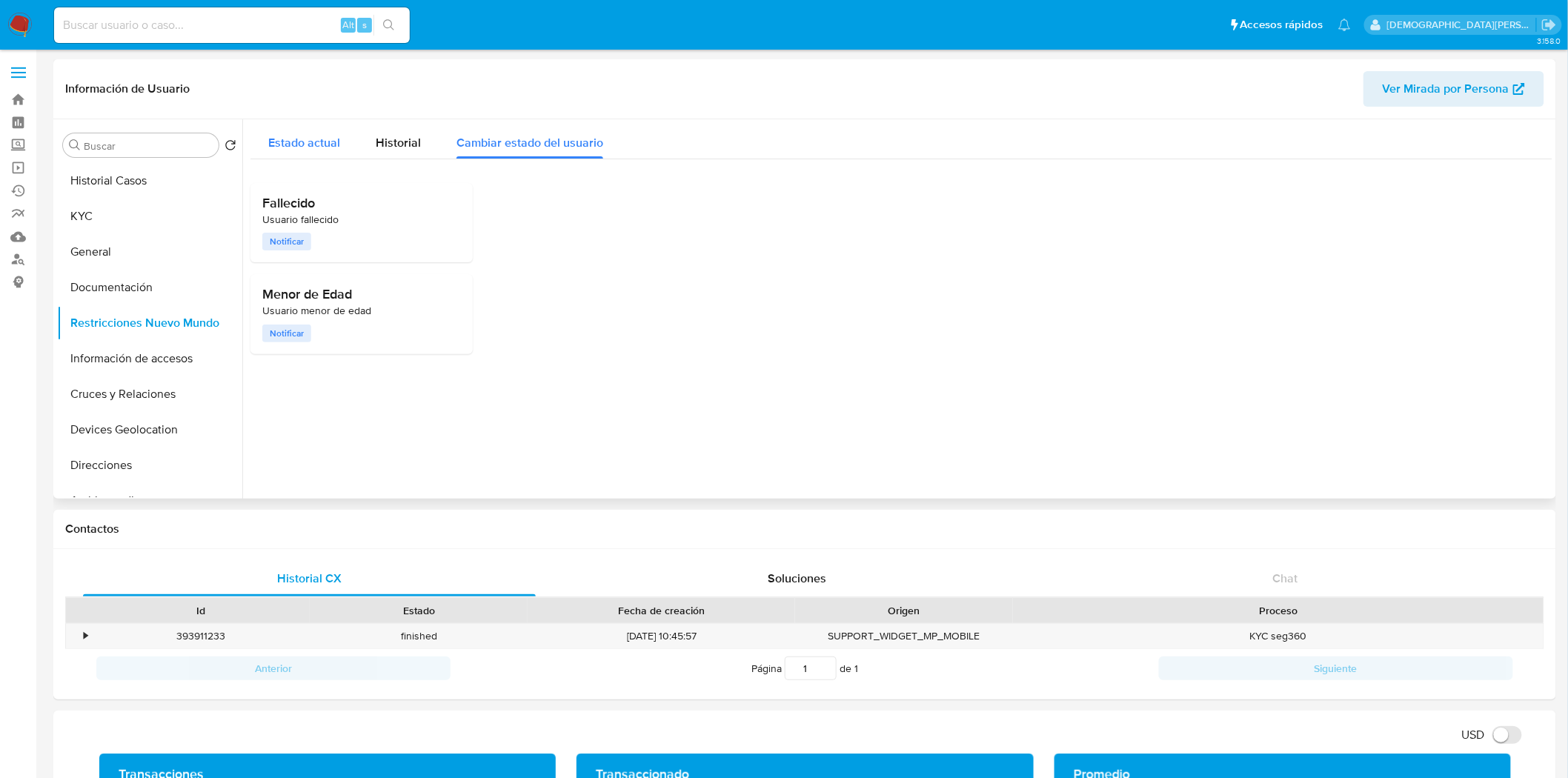
click at [284, 145] on span "Estado actual" at bounding box center [304, 143] width 71 height 17
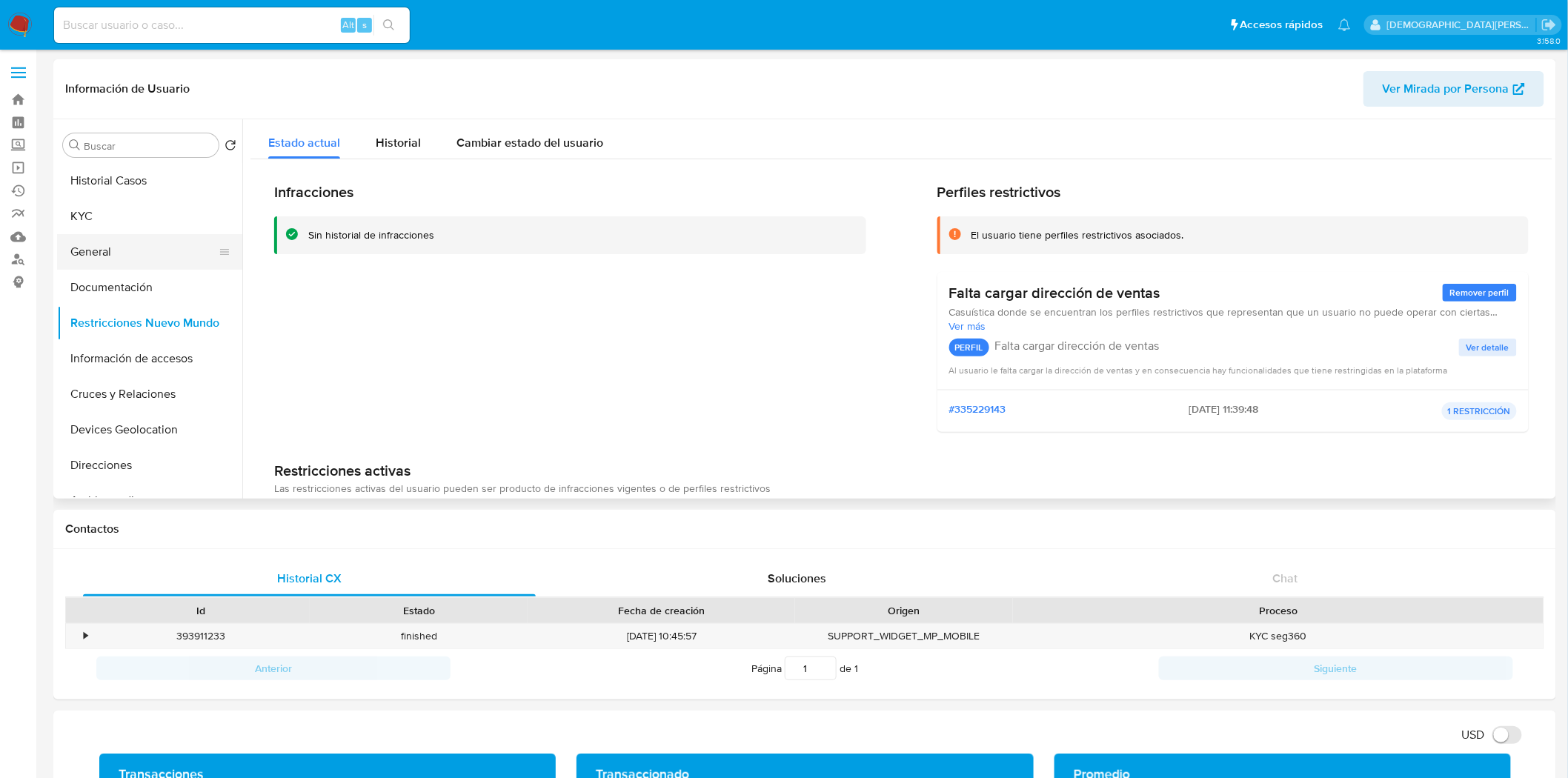
click at [117, 249] on button "General" at bounding box center [144, 252] width 174 height 36
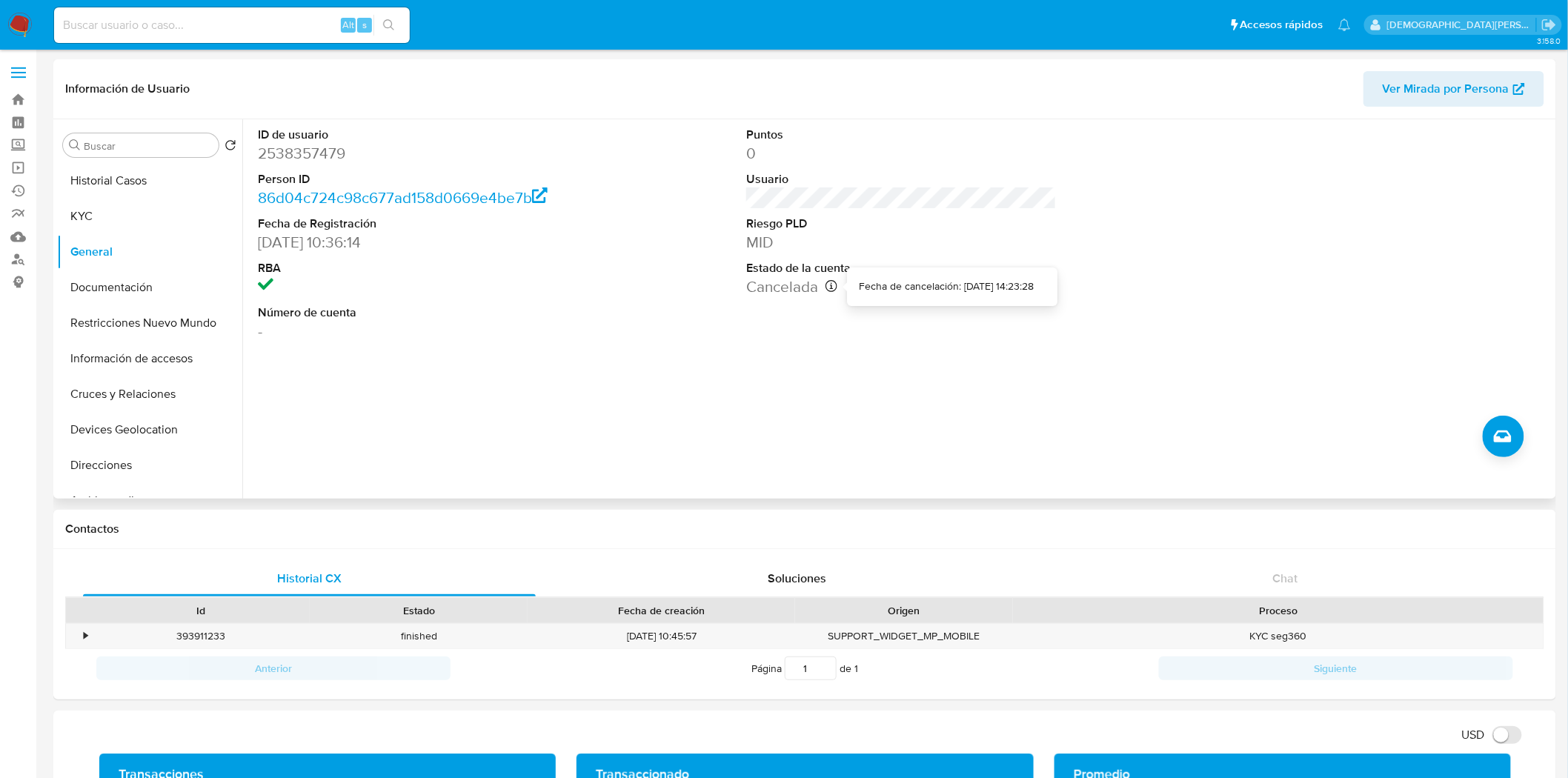
click at [827, 288] on icon at bounding box center [831, 286] width 12 height 12
click at [100, 398] on button "Cruces y Relaciones" at bounding box center [144, 394] width 174 height 36
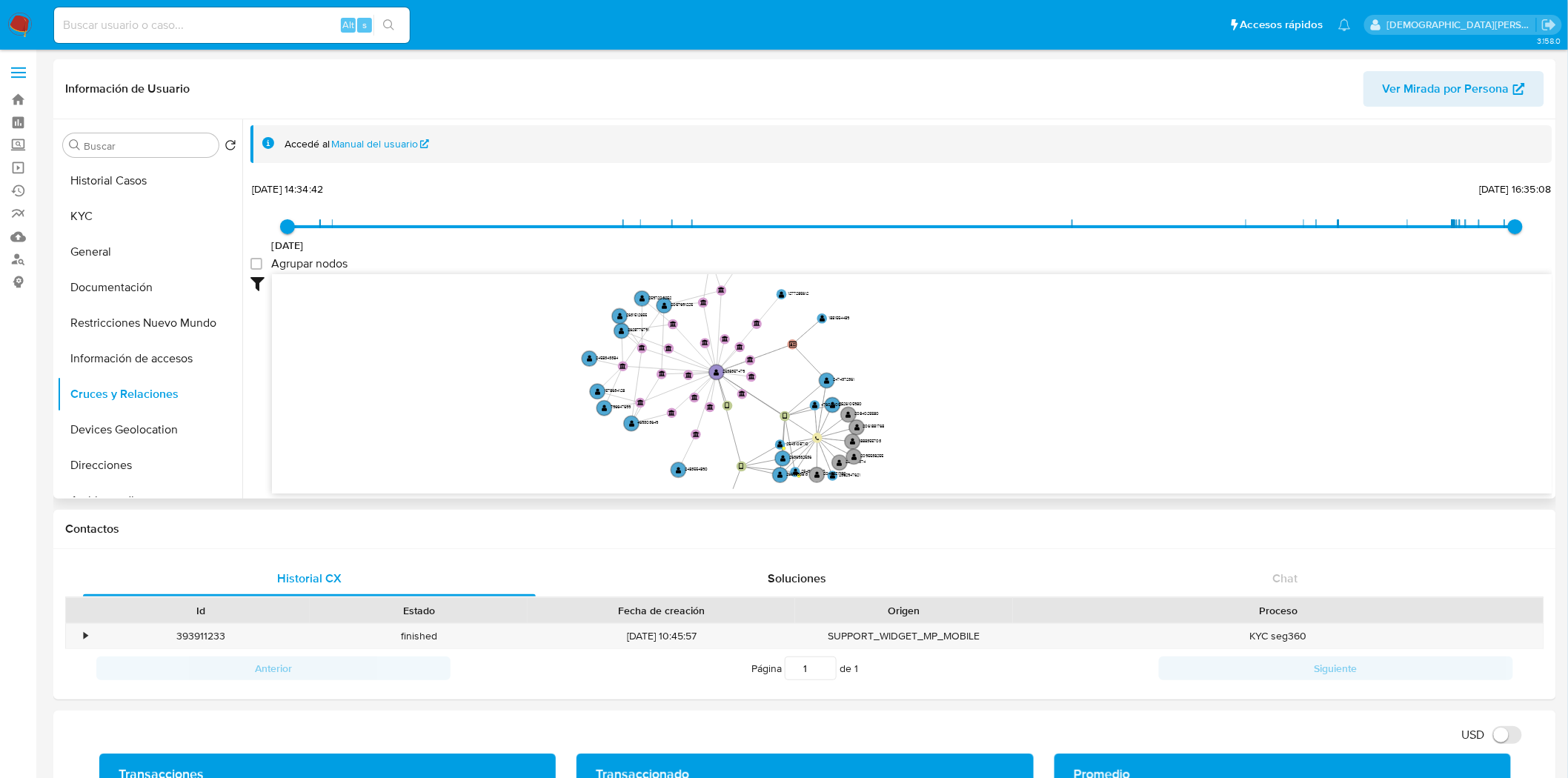
drag, startPoint x: 483, startPoint y: 403, endPoint x: 476, endPoint y: 413, distance: 12.2
click at [476, 413] on icon "user-2543062040  2543062040 user-2669593813  2669593813 user-2526105980  252…" at bounding box center [912, 381] width 1280 height 215
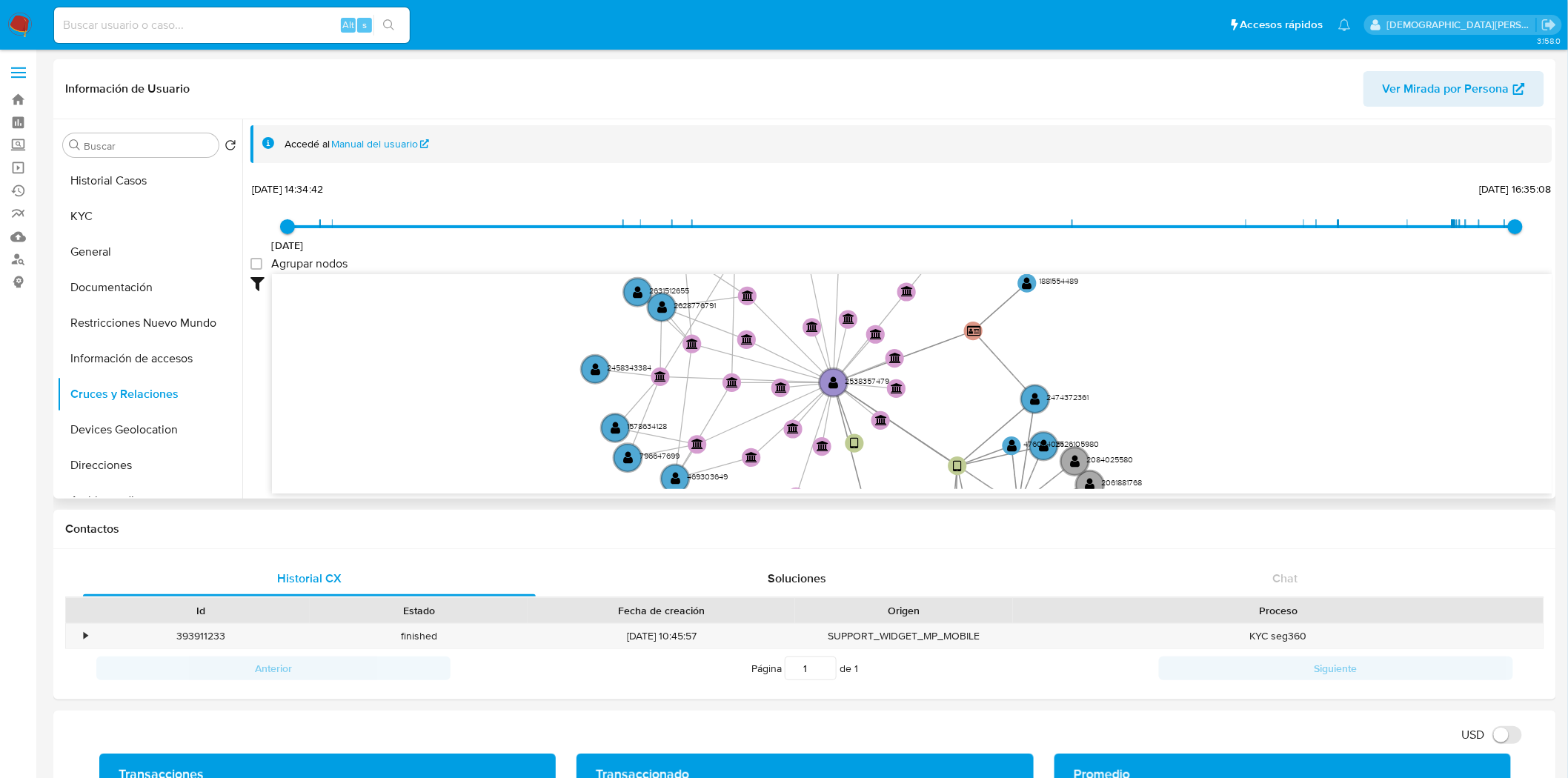
drag, startPoint x: 520, startPoint y: 378, endPoint x: 446, endPoint y: 394, distance: 75.7
click at [446, 394] on icon "user-2543062040  2543062040 user-2669593813  2669593813 user-2526105980  252…" at bounding box center [912, 381] width 1280 height 215
click at [484, 385] on icon "user-2543062040  2543062040 user-2669593813  2669593813 user-2526105980  252…" at bounding box center [912, 381] width 1280 height 215
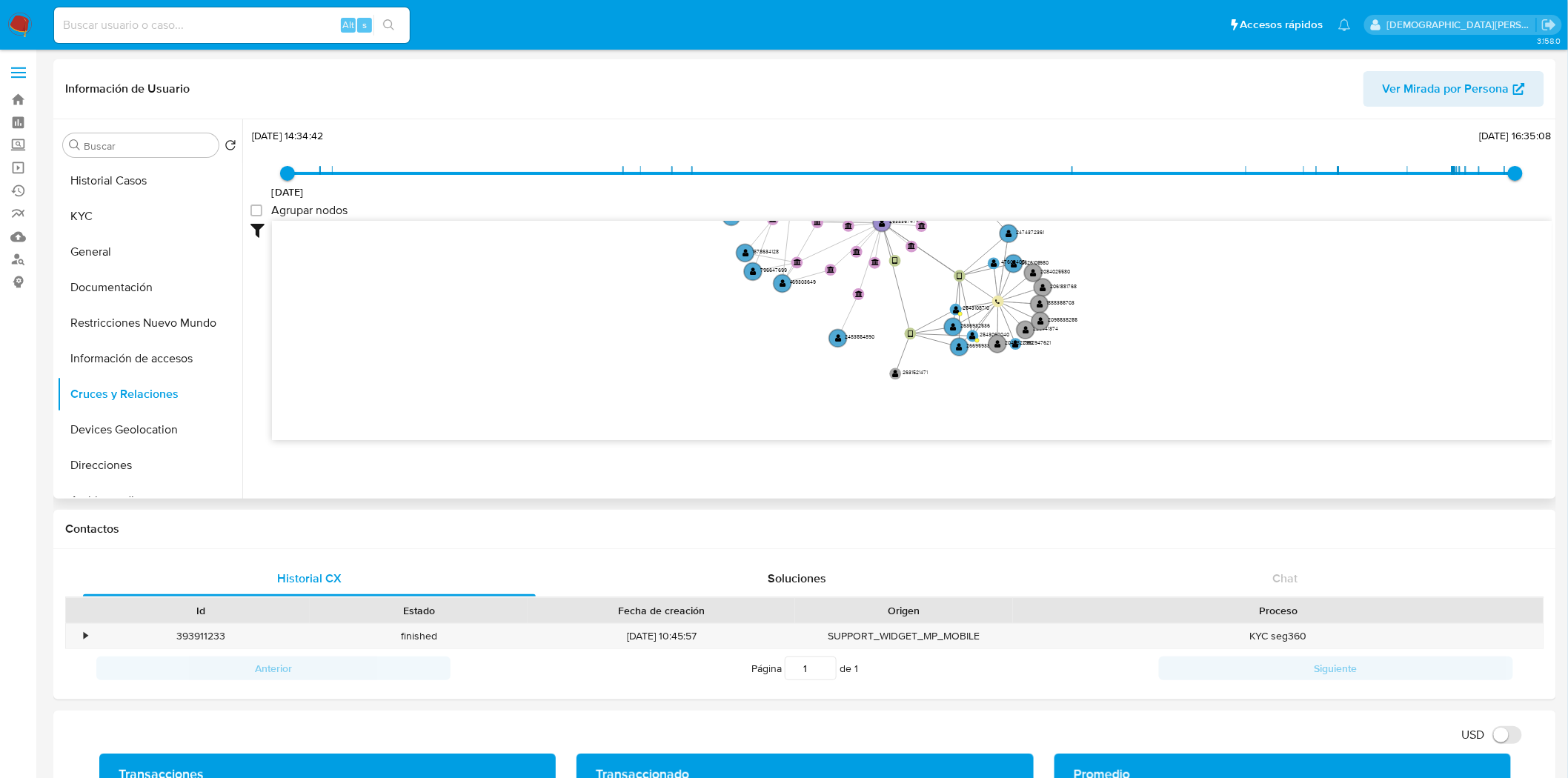
drag, startPoint x: 1249, startPoint y: 343, endPoint x: 1187, endPoint y: 276, distance: 91.3
click at [1187, 276] on icon "user-2543062040  2543062040 user-2669593813  2669593813 user-2526105980  252…" at bounding box center [912, 328] width 1280 height 215
click at [518, 360] on icon "user-2543062040  2543062040 user-2669593813  2669593813 user-2526105980  252…" at bounding box center [912, 328] width 1280 height 215
click at [479, 355] on icon "user-2543062040  2543062040 user-2669593813  2669593813 user-2526105980  252…" at bounding box center [912, 328] width 1280 height 215
click at [527, 359] on icon "user-2543062040  2543062040 user-2669593813  2669593813 user-2526105980  252…" at bounding box center [912, 328] width 1280 height 215
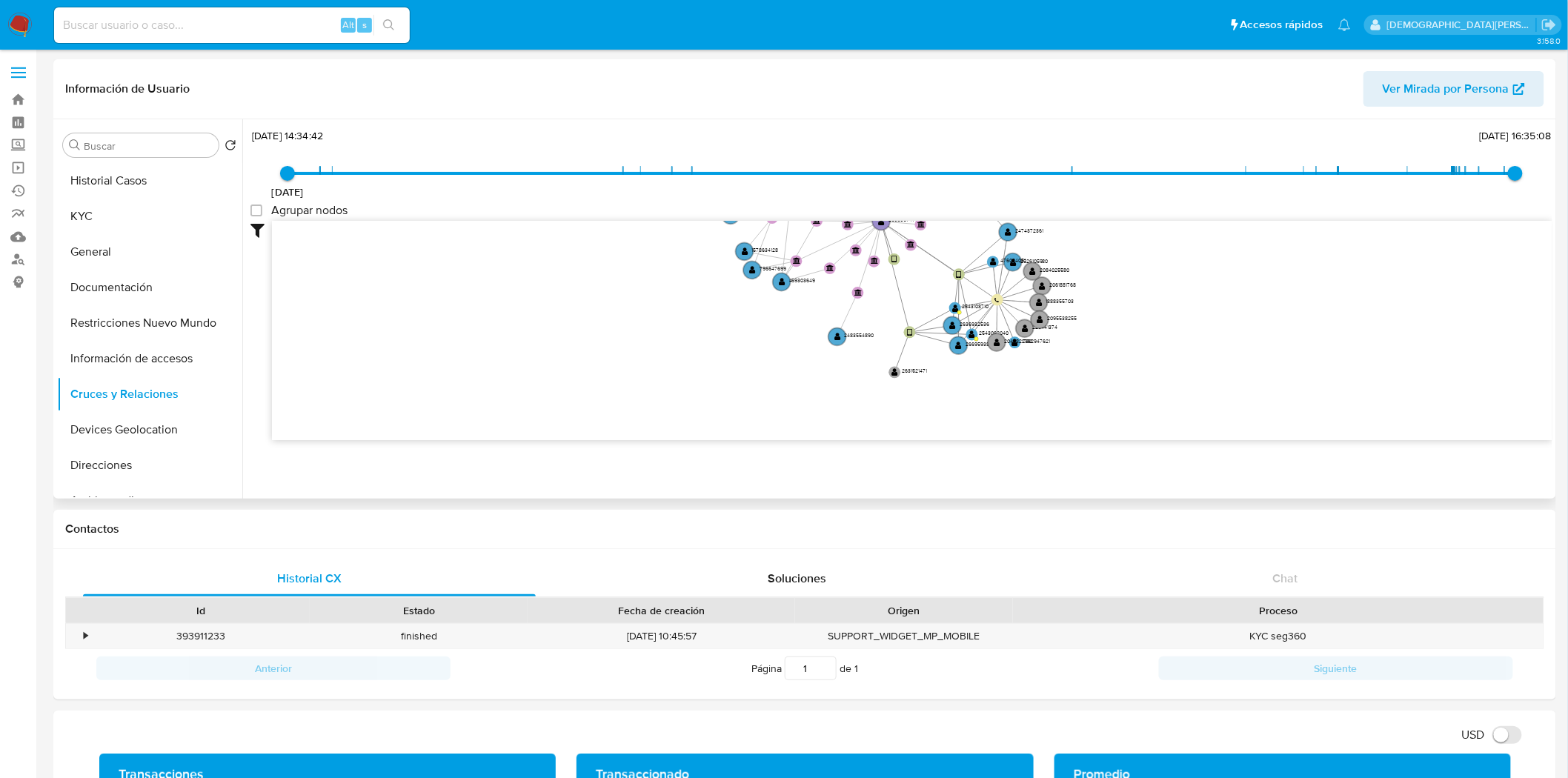
click at [504, 368] on icon "user-2543062040  2543062040 user-2669593813  2669593813 user-2526105980  252…" at bounding box center [912, 328] width 1280 height 215
click at [467, 401] on icon "user-2543062040  2543062040 user-2669593813  2669593813 user-2526105980  252…" at bounding box center [912, 328] width 1280 height 215
click at [123, 181] on button "Historial Casos" at bounding box center [144, 181] width 174 height 36
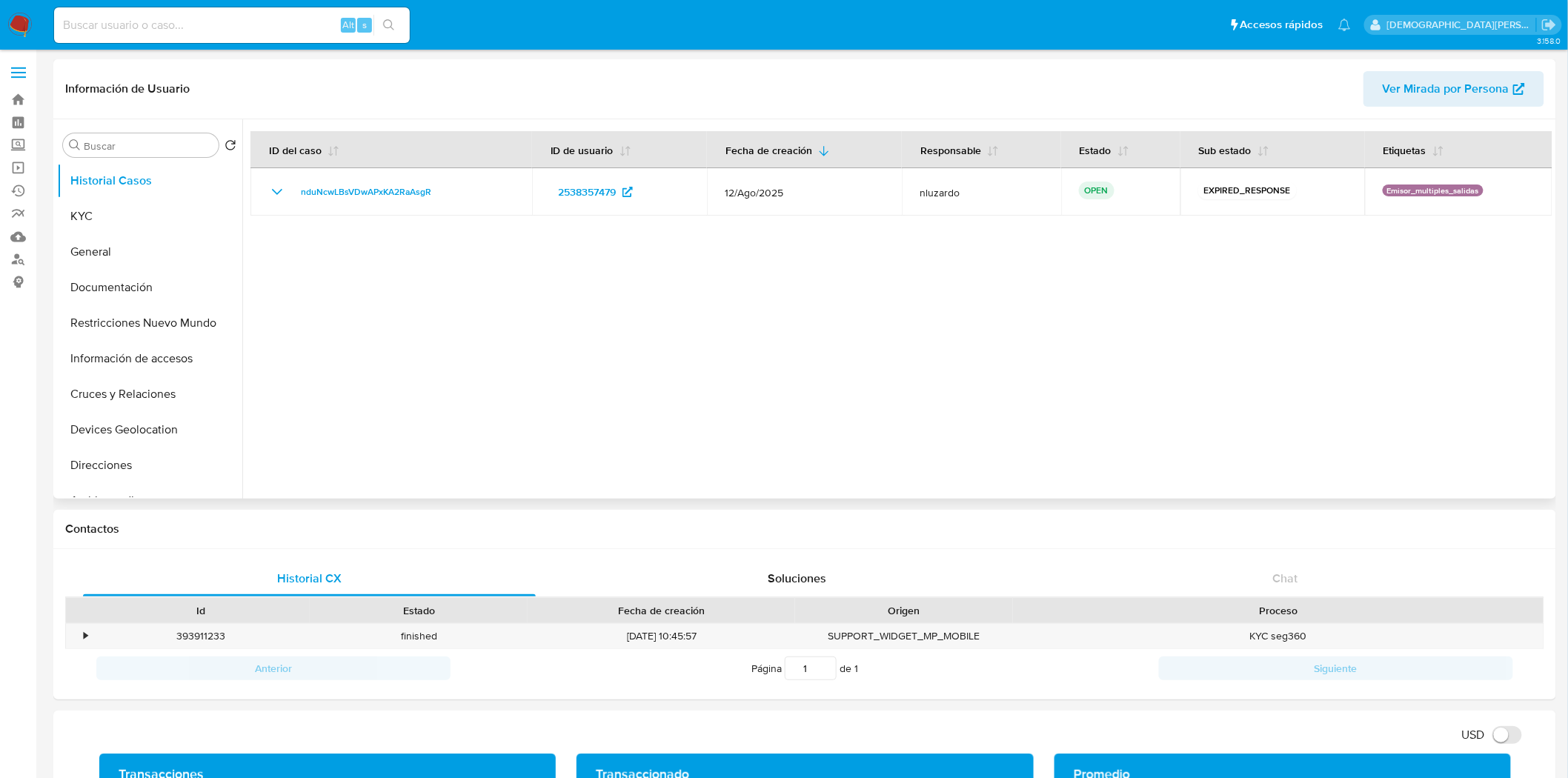
click at [854, 359] on div at bounding box center [897, 309] width 1310 height 379
click at [155, 294] on button "Documentación" at bounding box center [144, 287] width 174 height 36
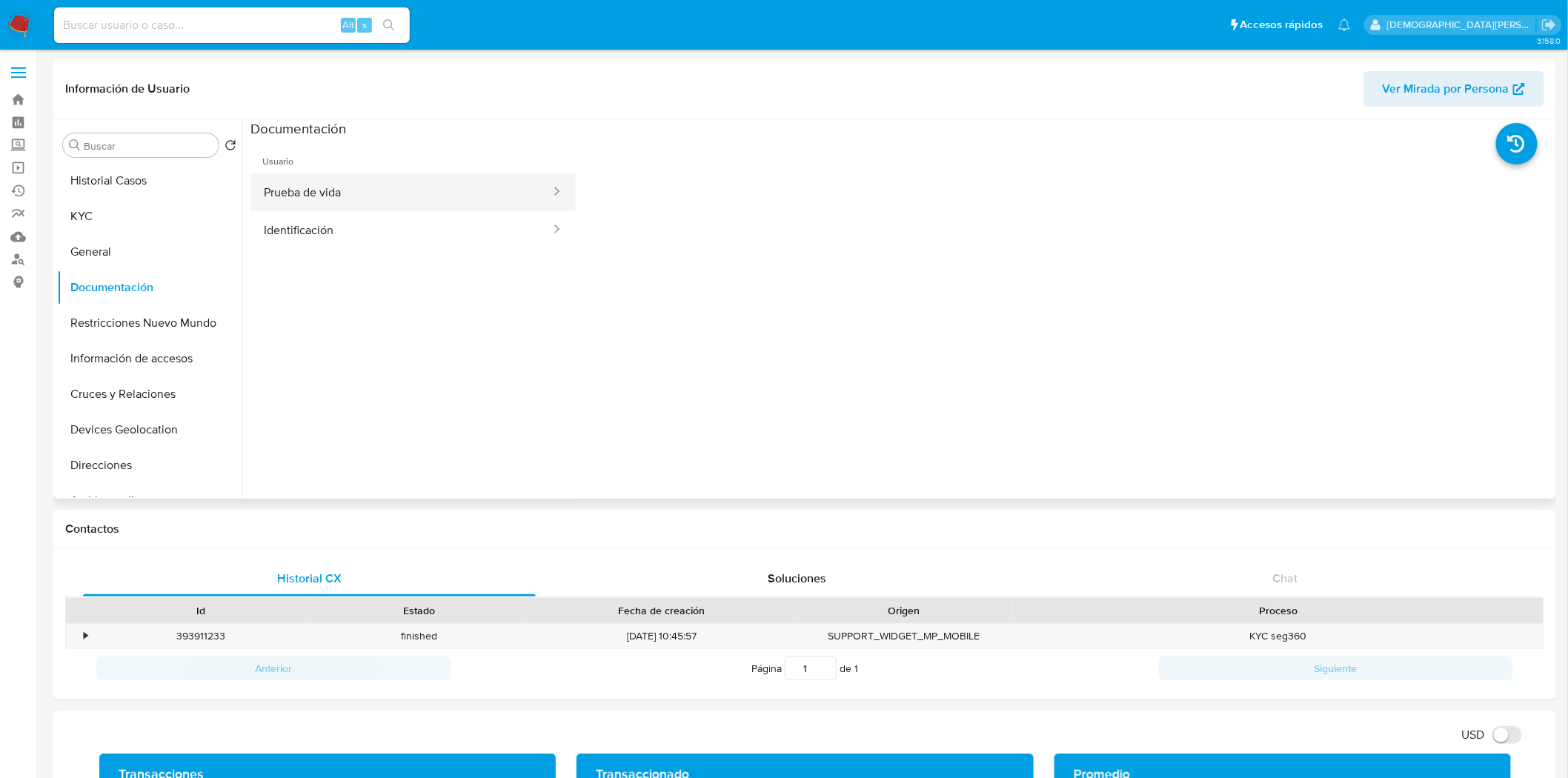
drag, startPoint x: 430, startPoint y: 219, endPoint x: 430, endPoint y: 208, distance: 11.0
click at [430, 208] on button "Prueba de vida" at bounding box center [401, 192] width 301 height 38
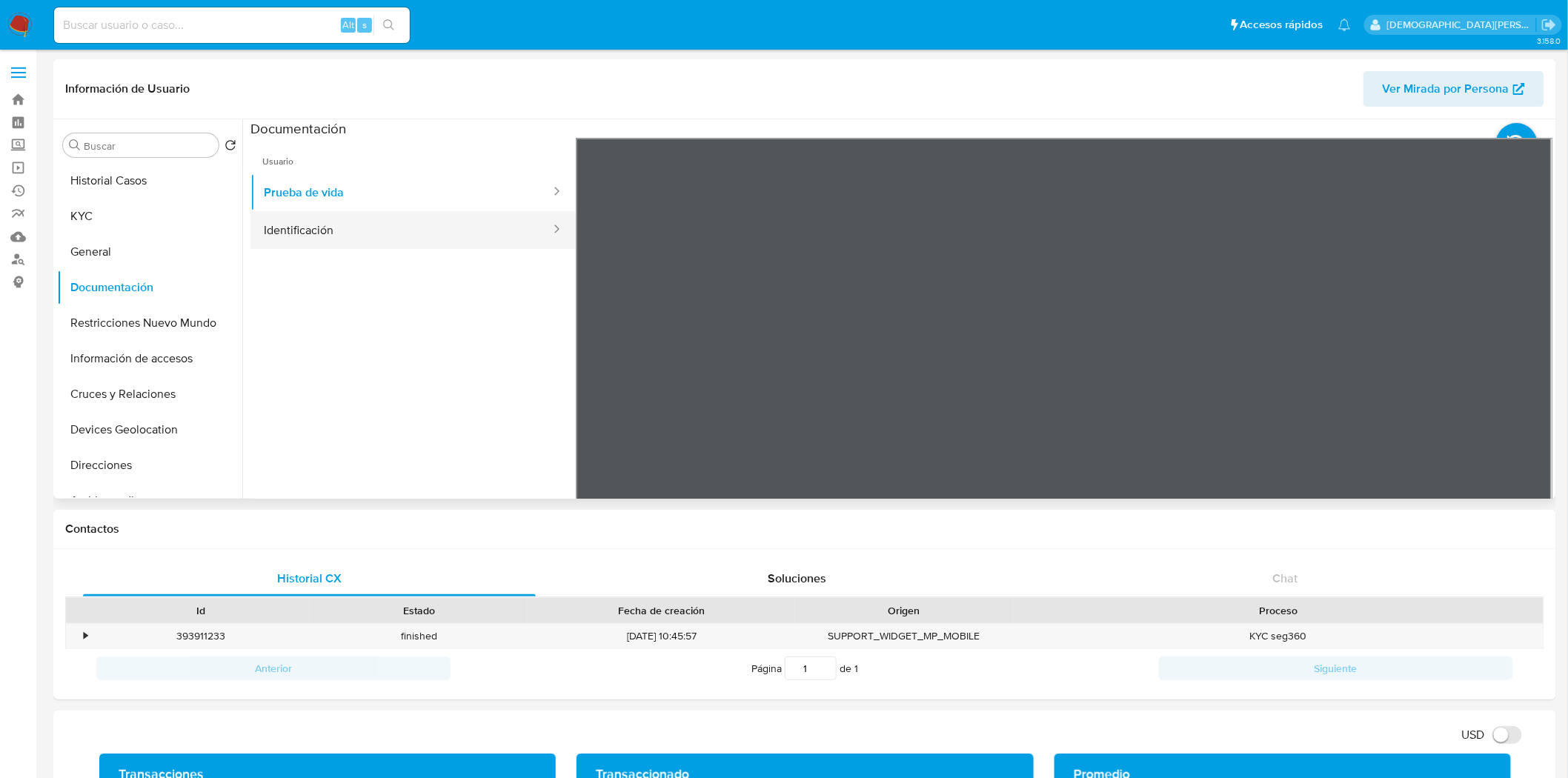
click at [364, 242] on button "Identificación" at bounding box center [401, 230] width 301 height 38
click at [480, 185] on button "Prueba de vida" at bounding box center [401, 192] width 301 height 38
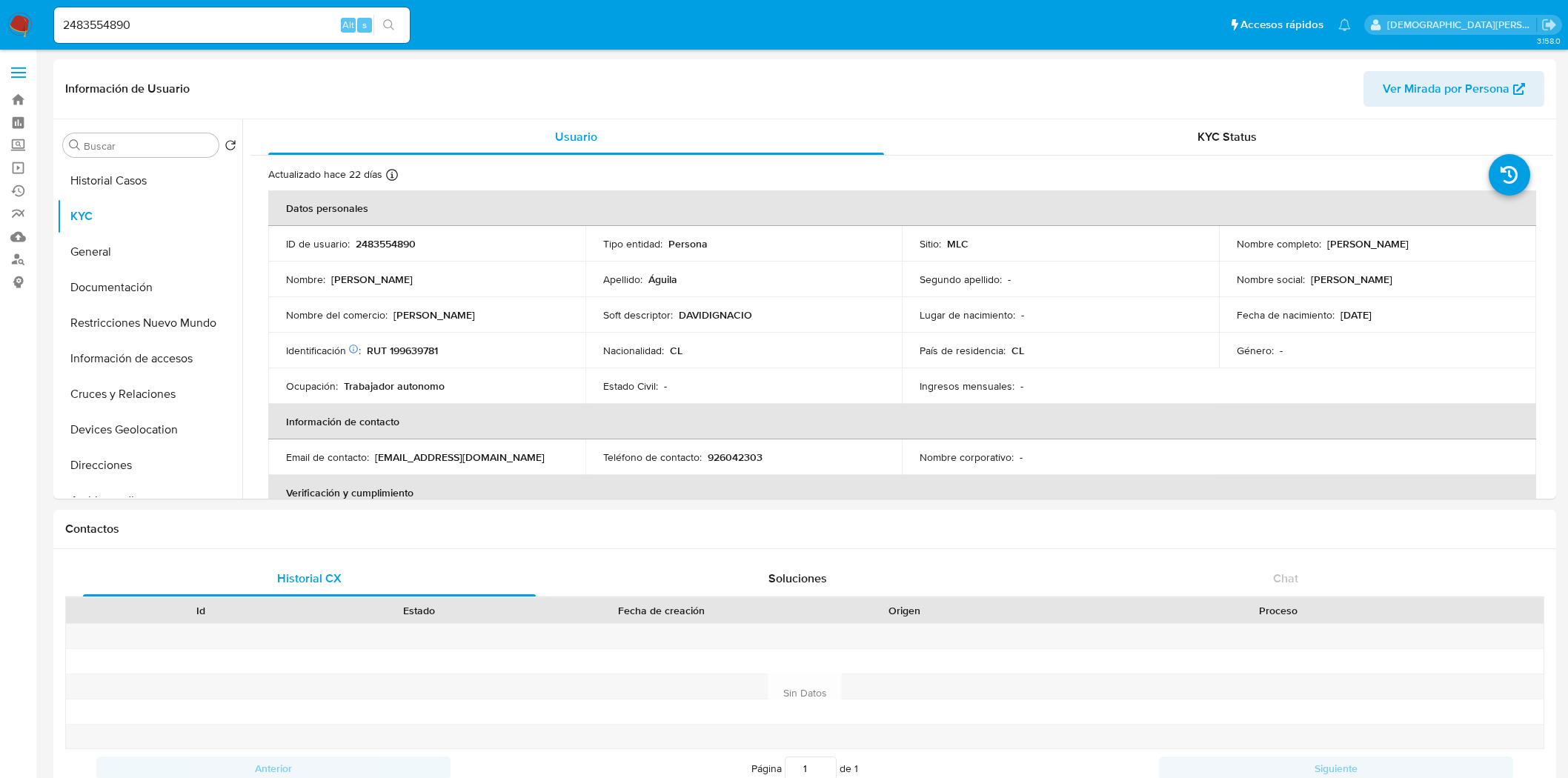
select select "10"
click at [426, 356] on p "RUT 199639781" at bounding box center [403, 350] width 71 height 14
copy p "199639781"
click at [380, 238] on p "2483554890" at bounding box center [385, 244] width 60 height 14
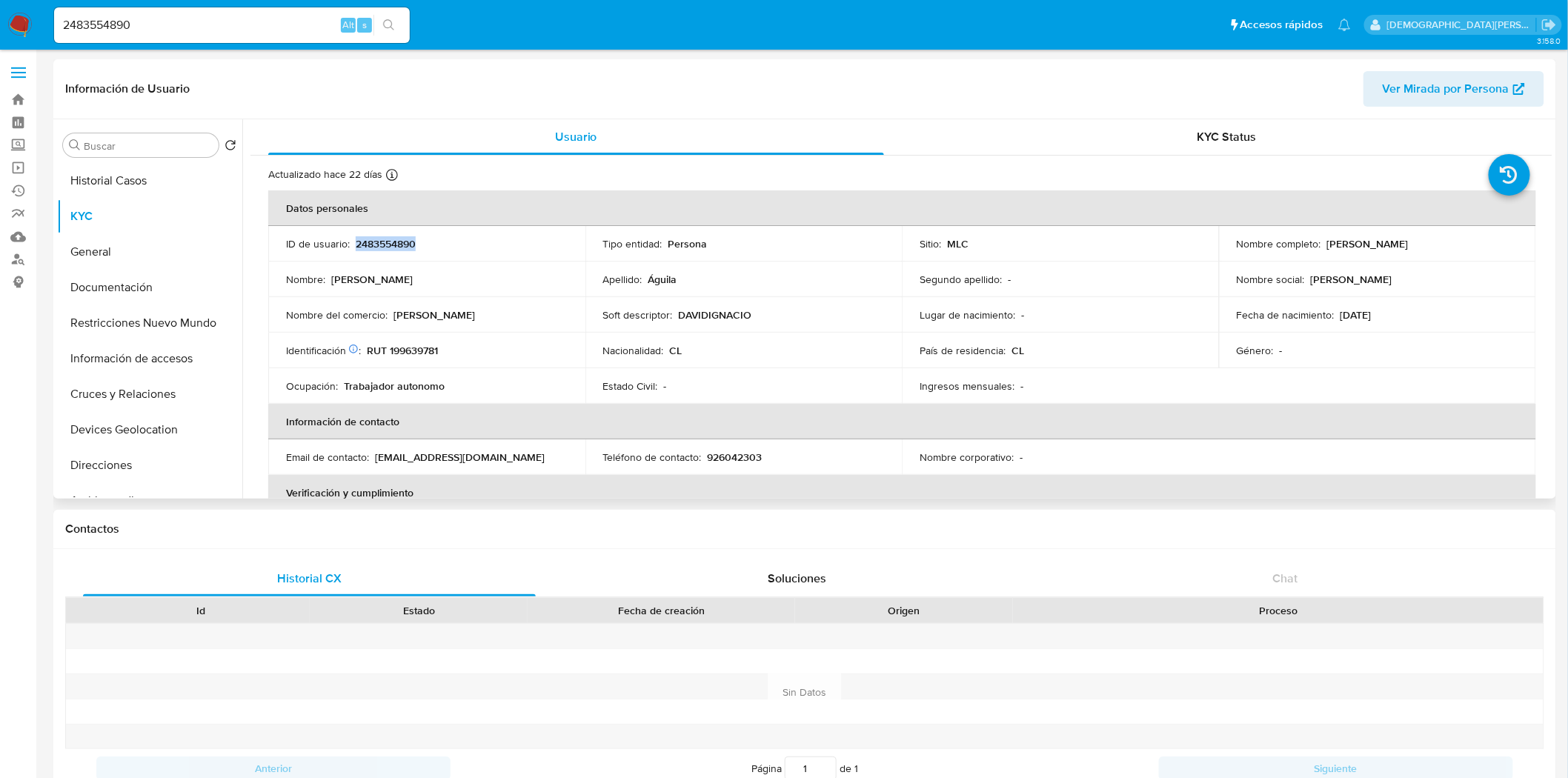
click at [380, 238] on p "2483554890" at bounding box center [385, 244] width 60 height 14
copy p "2483554890"
click at [427, 344] on p "RUT 199639781" at bounding box center [403, 350] width 71 height 14
click at [110, 242] on button "General" at bounding box center [144, 252] width 174 height 36
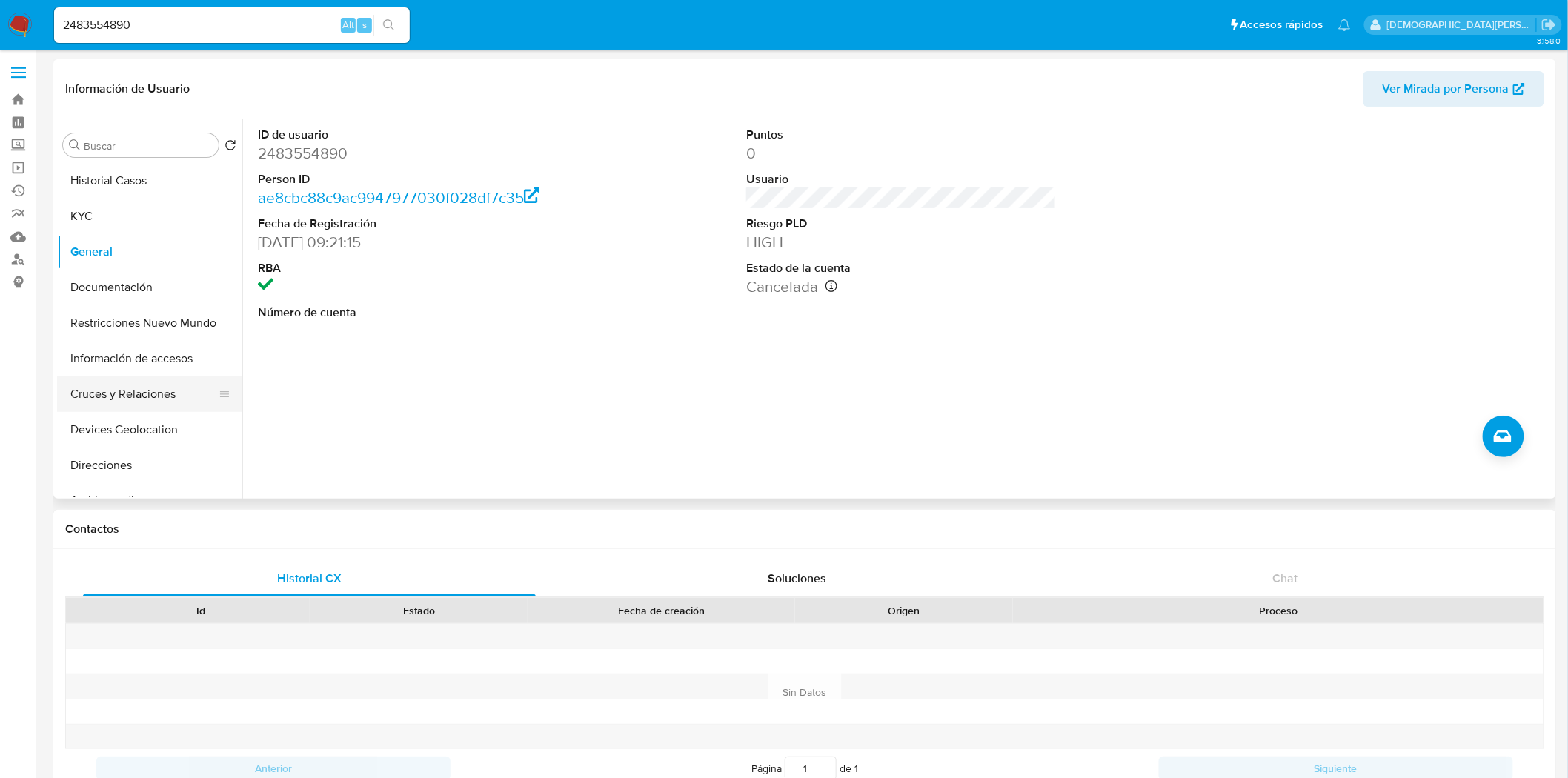
click at [112, 397] on button "Cruces y Relaciones" at bounding box center [144, 394] width 174 height 36
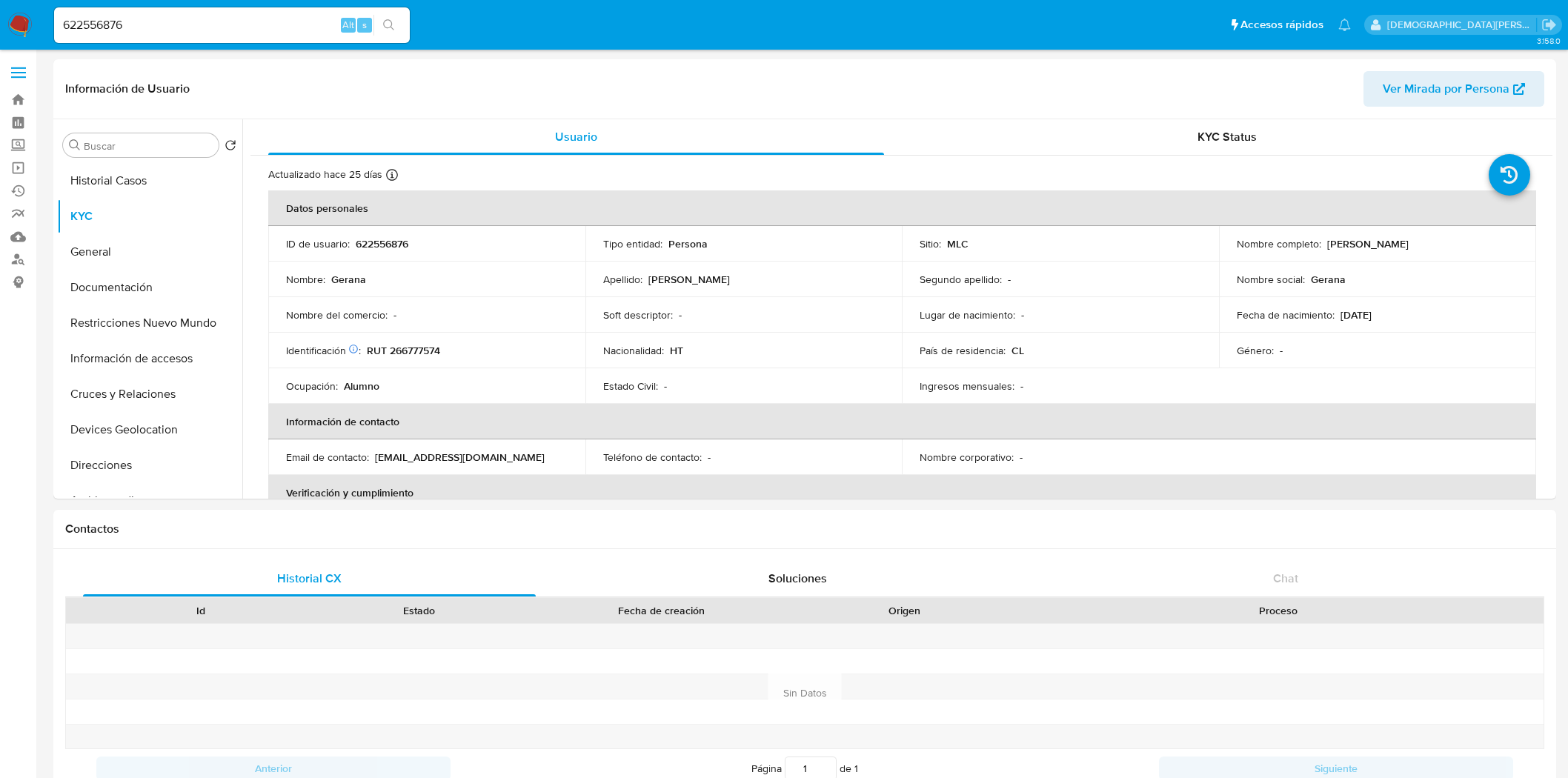
select select "10"
click at [420, 349] on p "RUT 266777574" at bounding box center [404, 350] width 73 height 14
click at [387, 241] on p "622556876" at bounding box center [381, 244] width 52 height 14
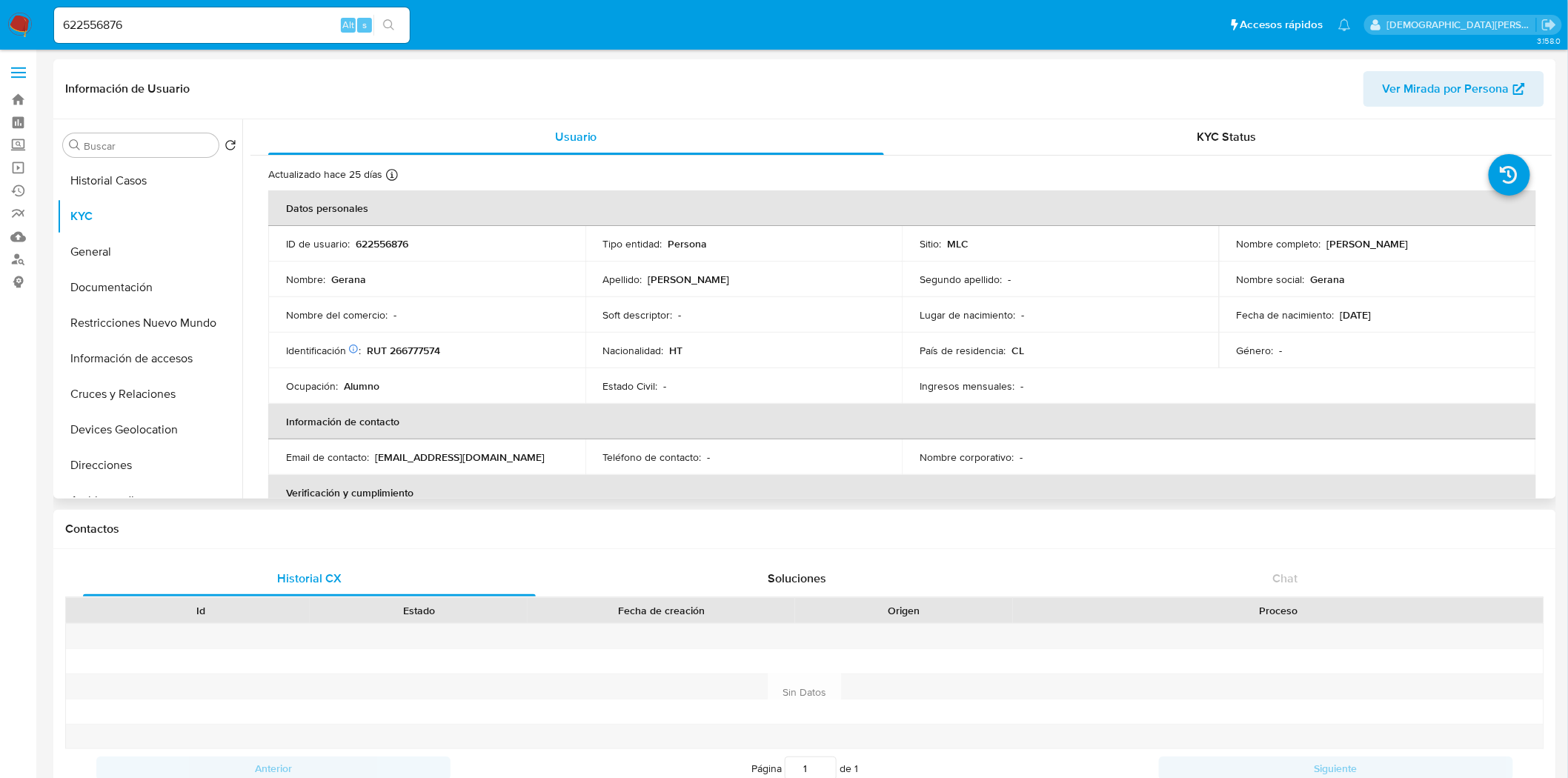
click at [472, 282] on div "Nombre : Gerana" at bounding box center [427, 279] width 282 height 14
click at [397, 245] on p "622556876" at bounding box center [381, 244] width 52 height 14
copy p "622556876"
click at [120, 254] on button "General" at bounding box center [144, 252] width 174 height 36
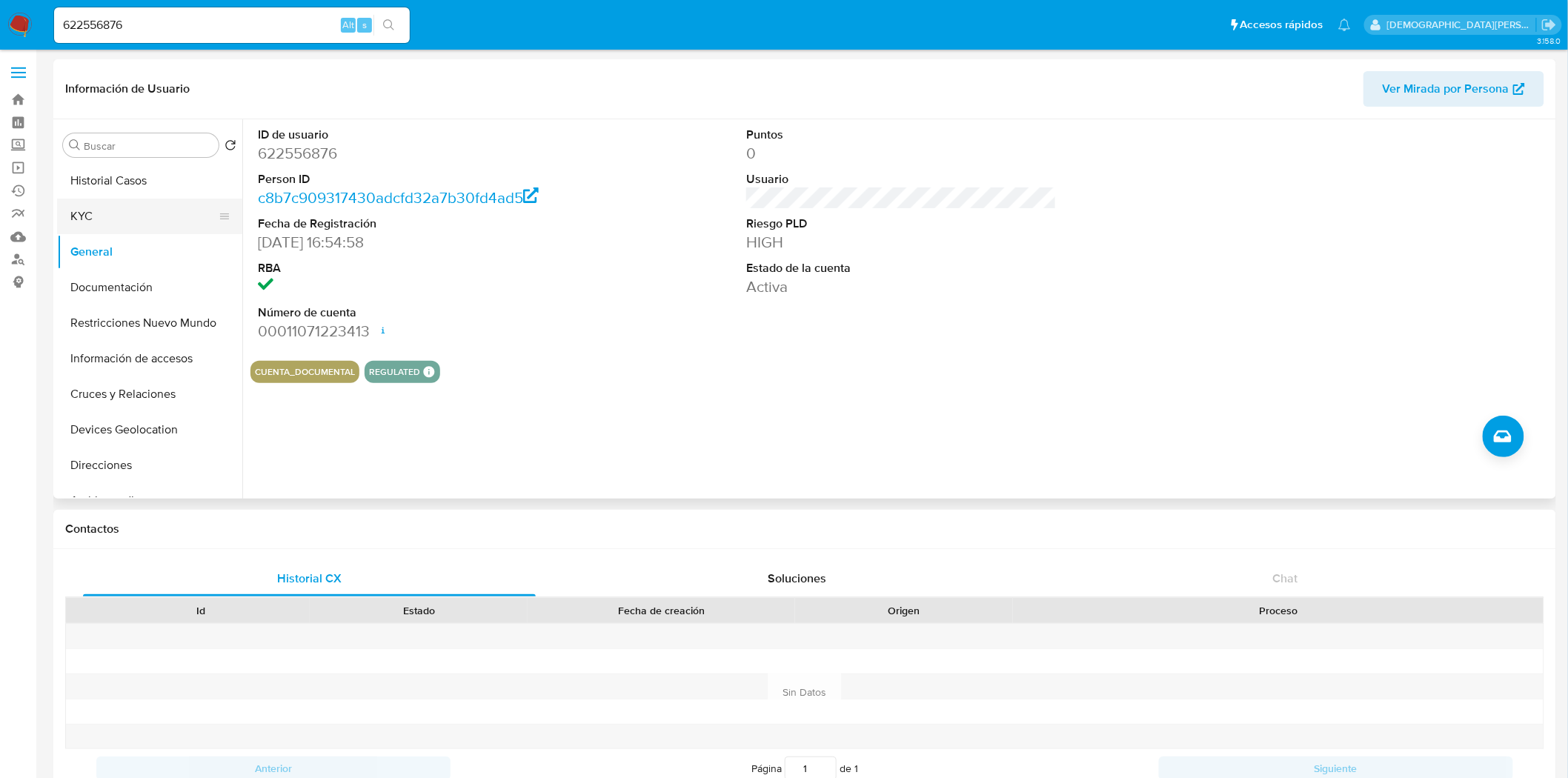
click at [112, 222] on button "KYC" at bounding box center [144, 216] width 174 height 36
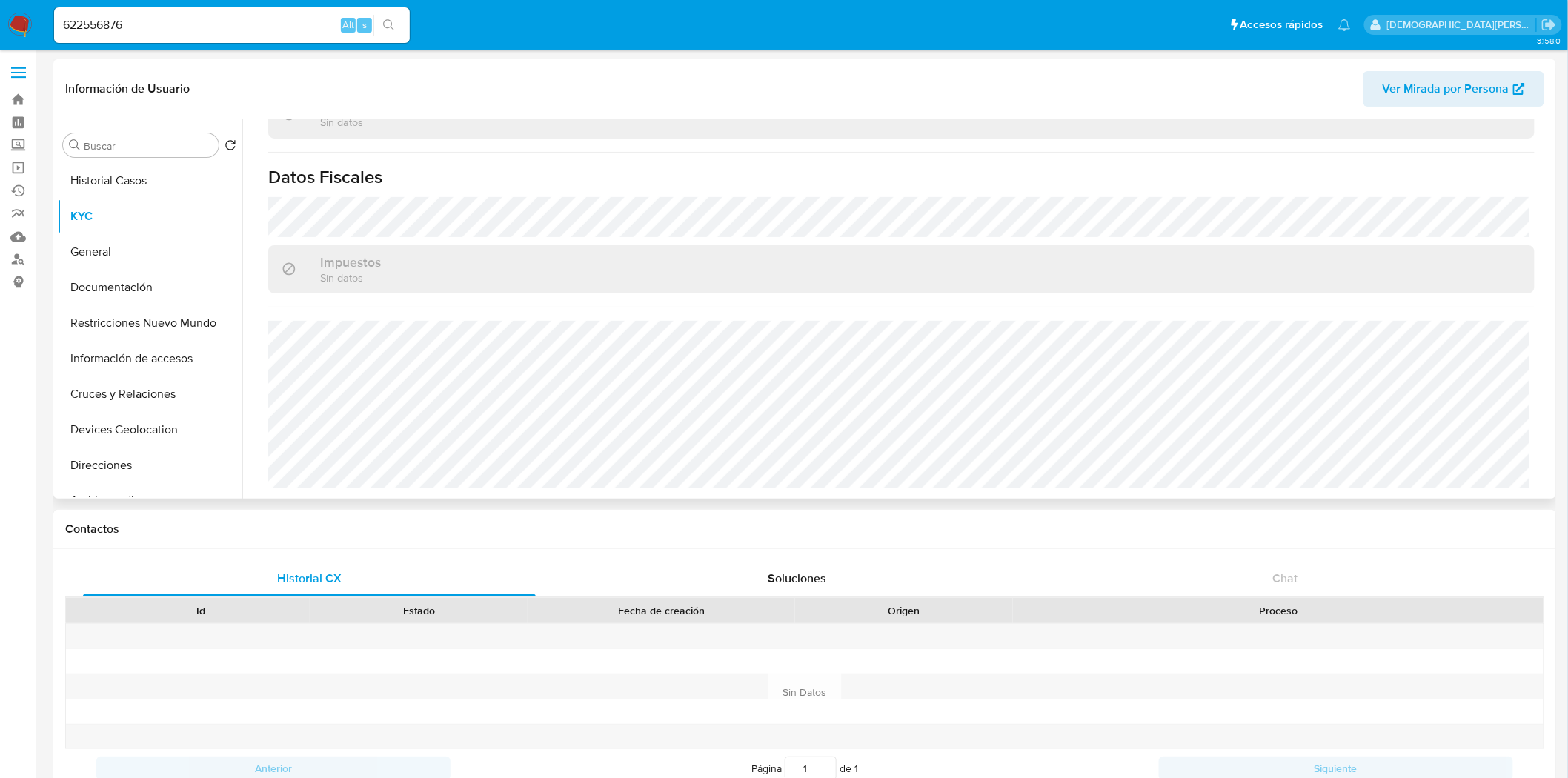
scroll to position [802, 0]
click at [144, 384] on button "Cruces y Relaciones" at bounding box center [144, 394] width 174 height 36
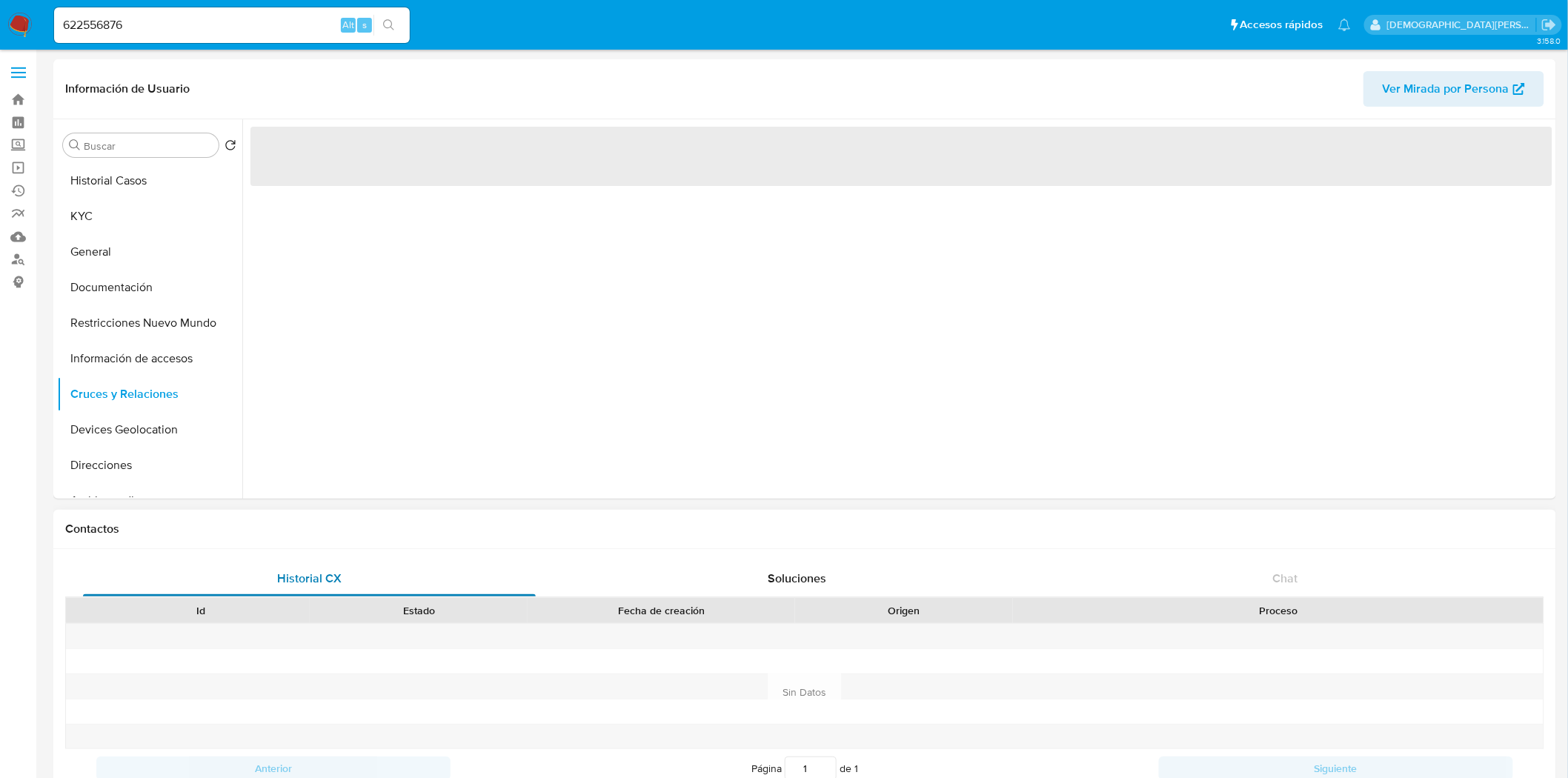
scroll to position [0, 0]
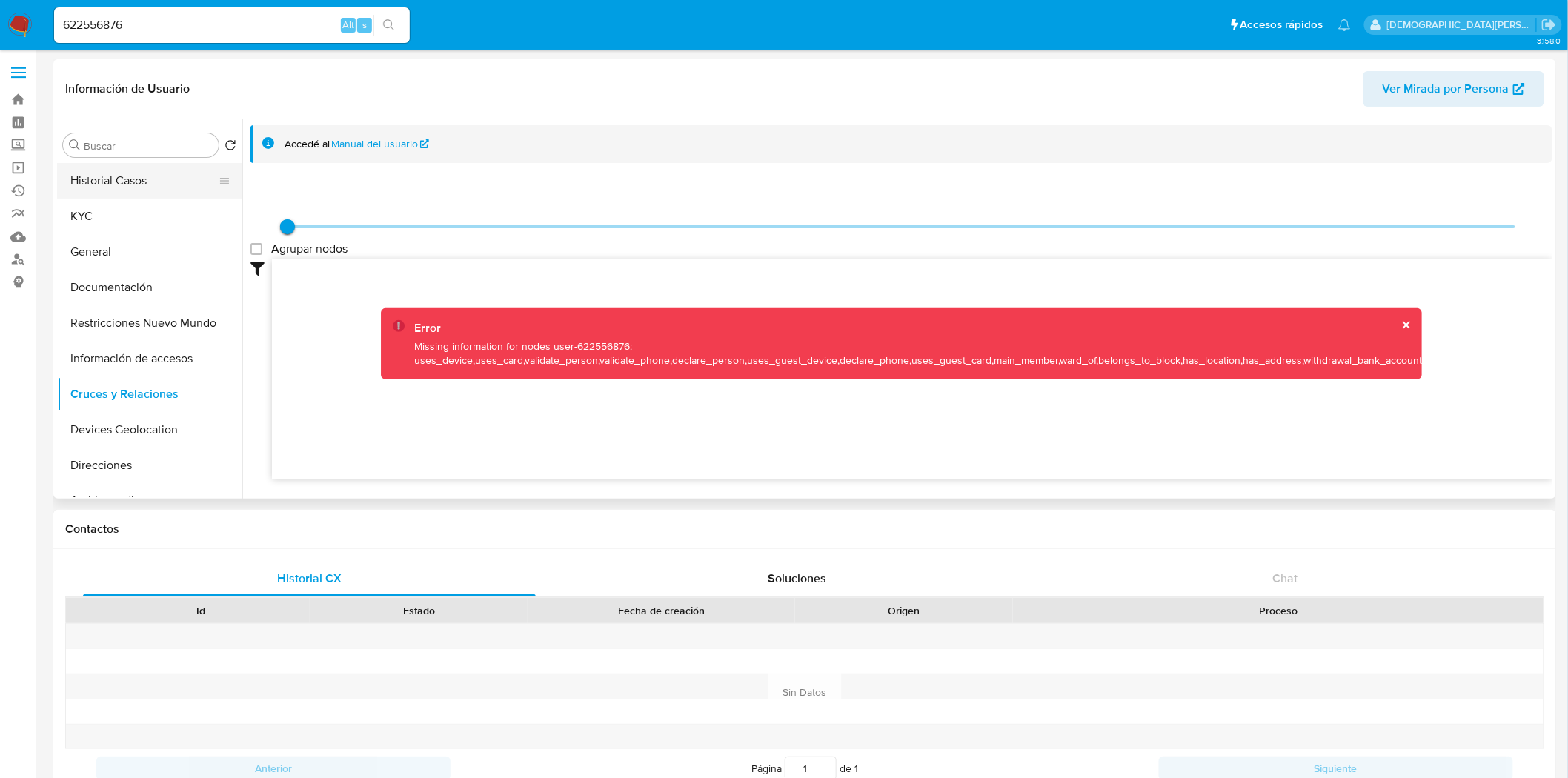
click at [152, 194] on button "Historial Casos" at bounding box center [144, 181] width 174 height 36
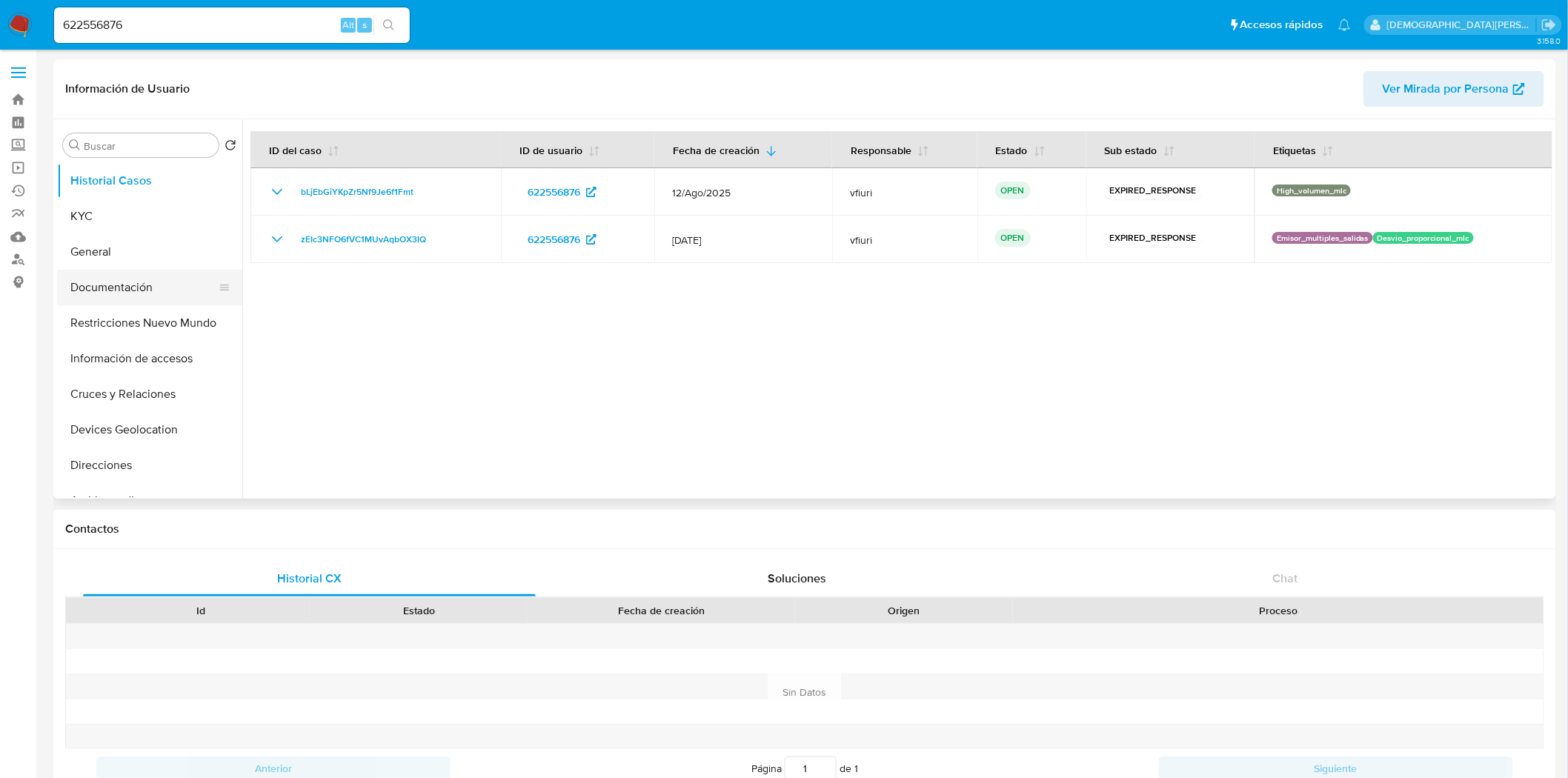
click at [132, 278] on button "Documentación" at bounding box center [144, 287] width 174 height 36
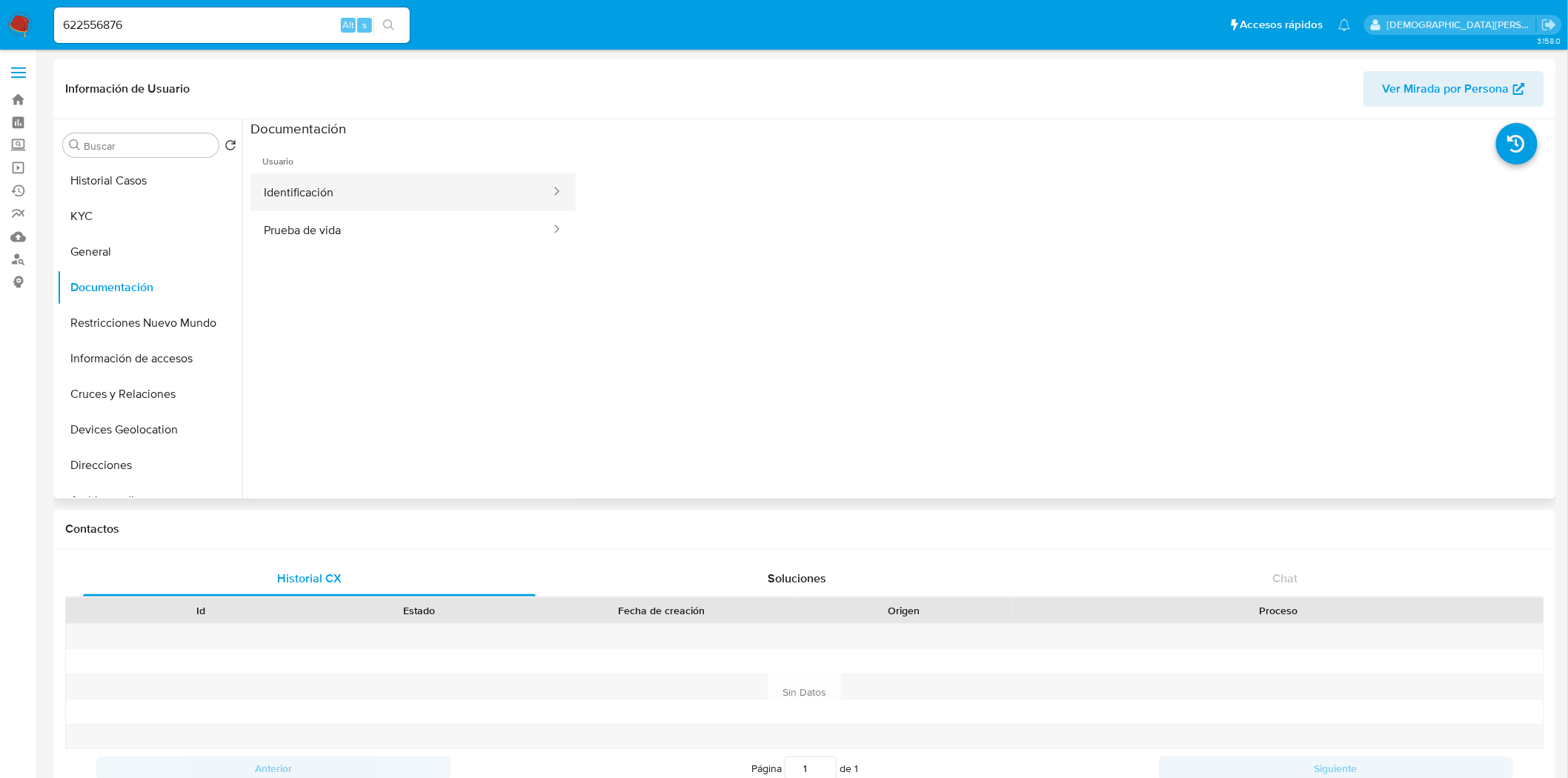
drag, startPoint x: 369, startPoint y: 212, endPoint x: 381, endPoint y: 203, distance: 15.0
click at [369, 210] on ul "Identificación Prueba de vida" at bounding box center [412, 211] width 325 height 75
click at [396, 196] on button "Identificación" at bounding box center [401, 192] width 301 height 38
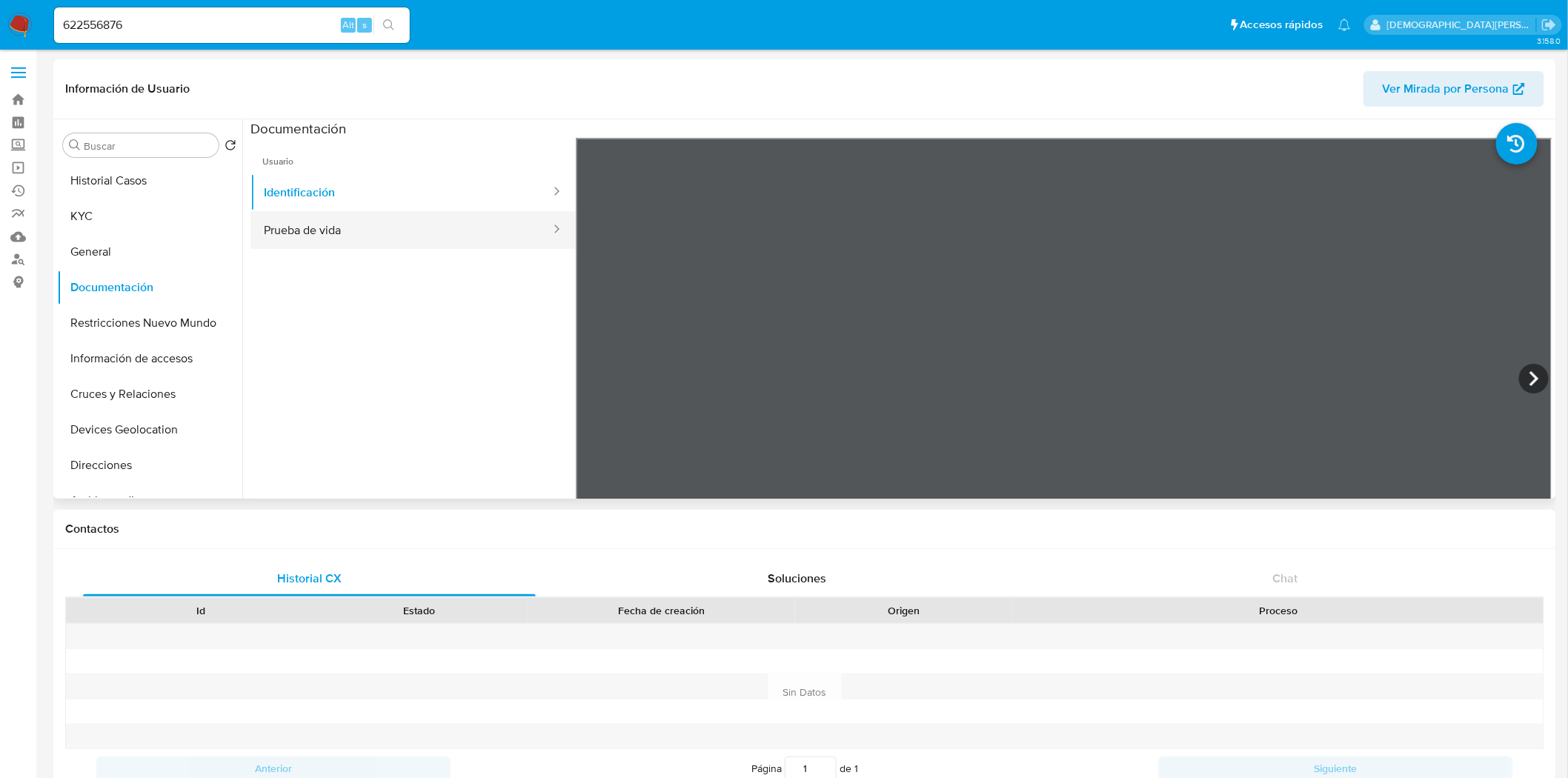
click at [364, 230] on button "Prueba de vida" at bounding box center [401, 230] width 301 height 38
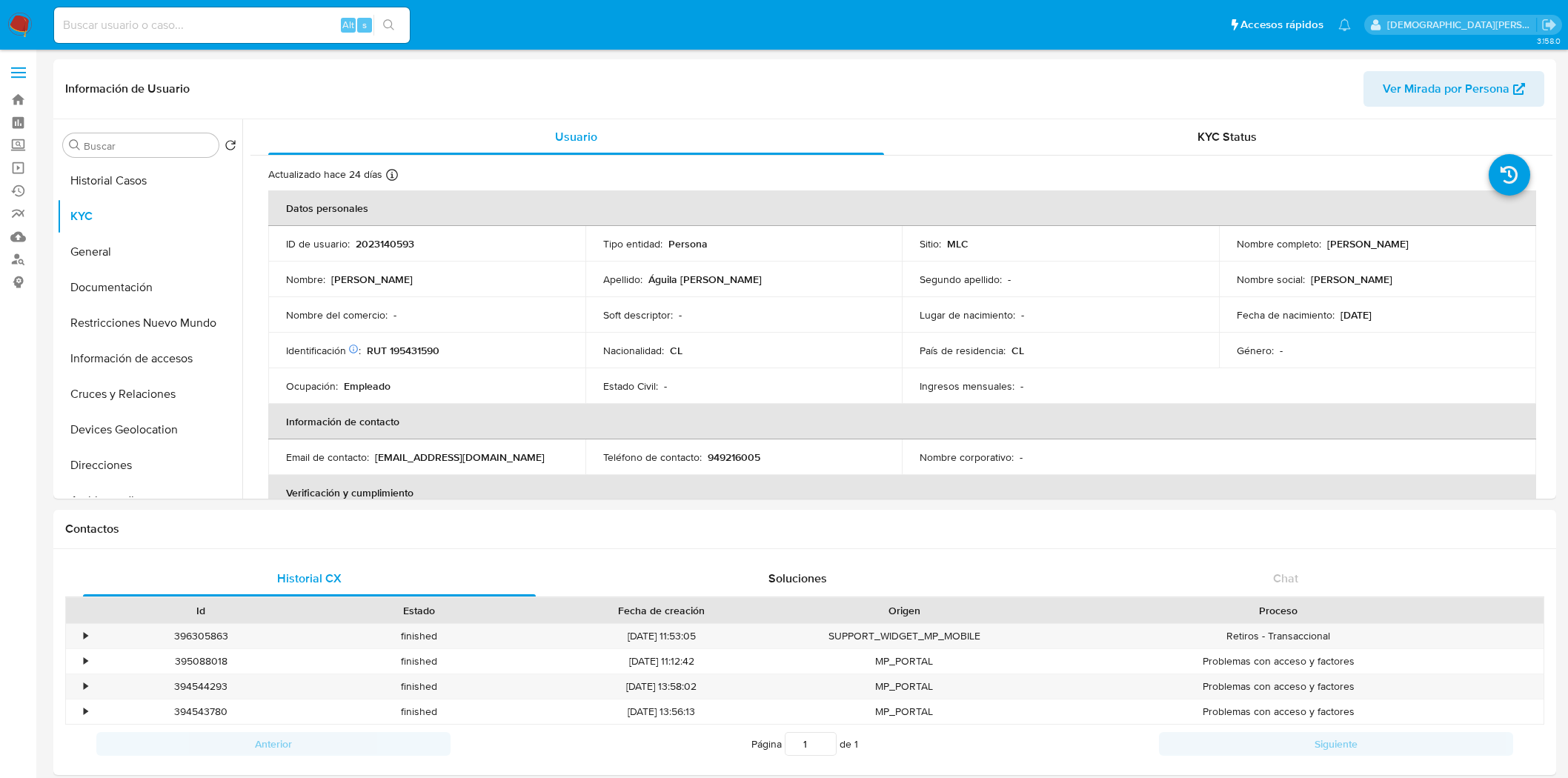
select select "10"
click at [424, 348] on p "RUT 195431590" at bounding box center [403, 350] width 72 height 14
click at [423, 348] on p "RUT 195431590" at bounding box center [403, 350] width 72 height 14
drag, startPoint x: 338, startPoint y: 330, endPoint x: 399, endPoint y: 286, distance: 75.2
click at [339, 330] on td "Nombre del comercio : -" at bounding box center [427, 315] width 318 height 36
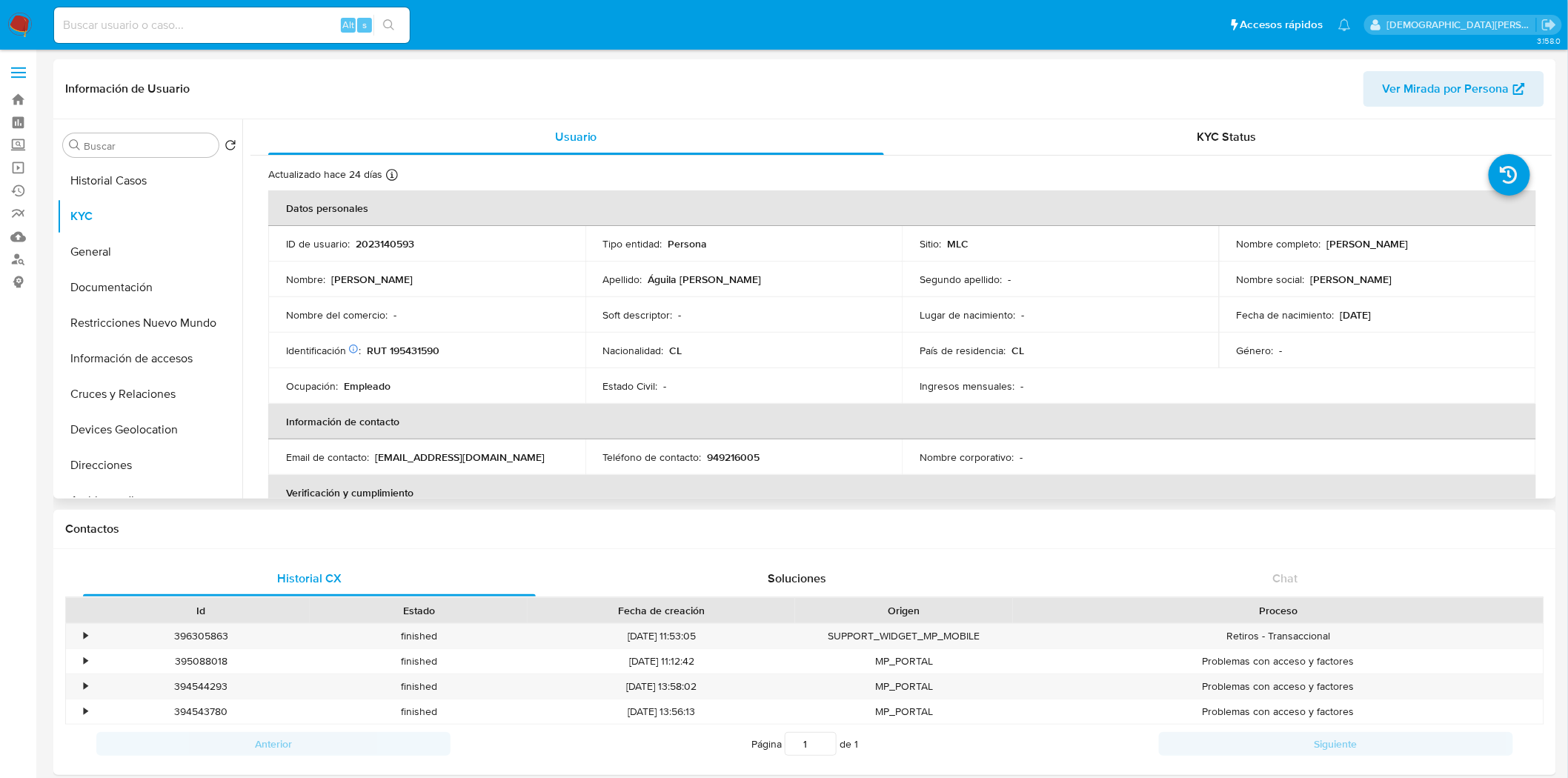
click at [389, 244] on p "2023140593" at bounding box center [384, 244] width 59 height 14
copy p "2023140593"
click at [110, 250] on button "General" at bounding box center [144, 252] width 174 height 36
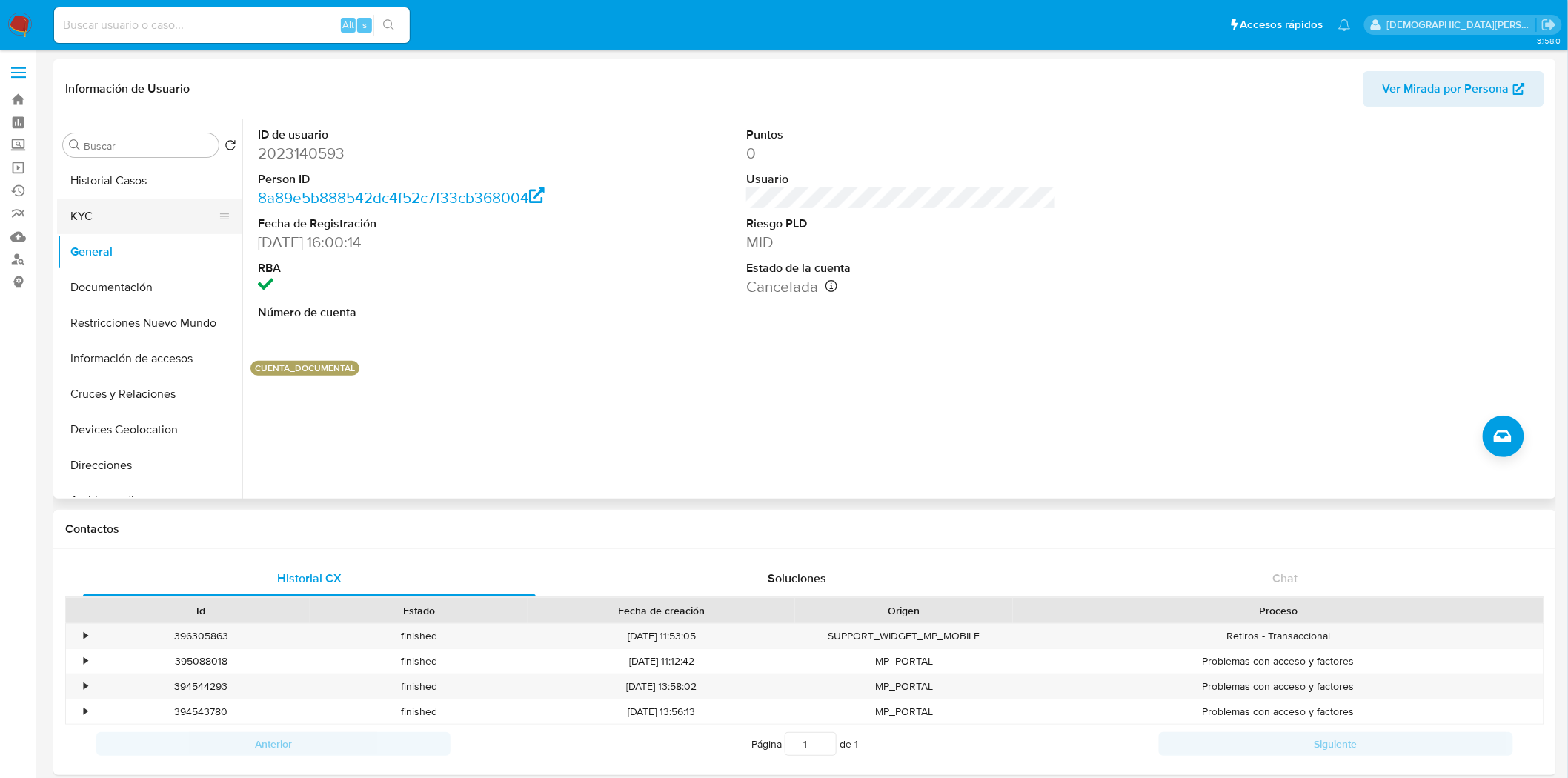
click at [138, 212] on button "KYC" at bounding box center [144, 216] width 174 height 36
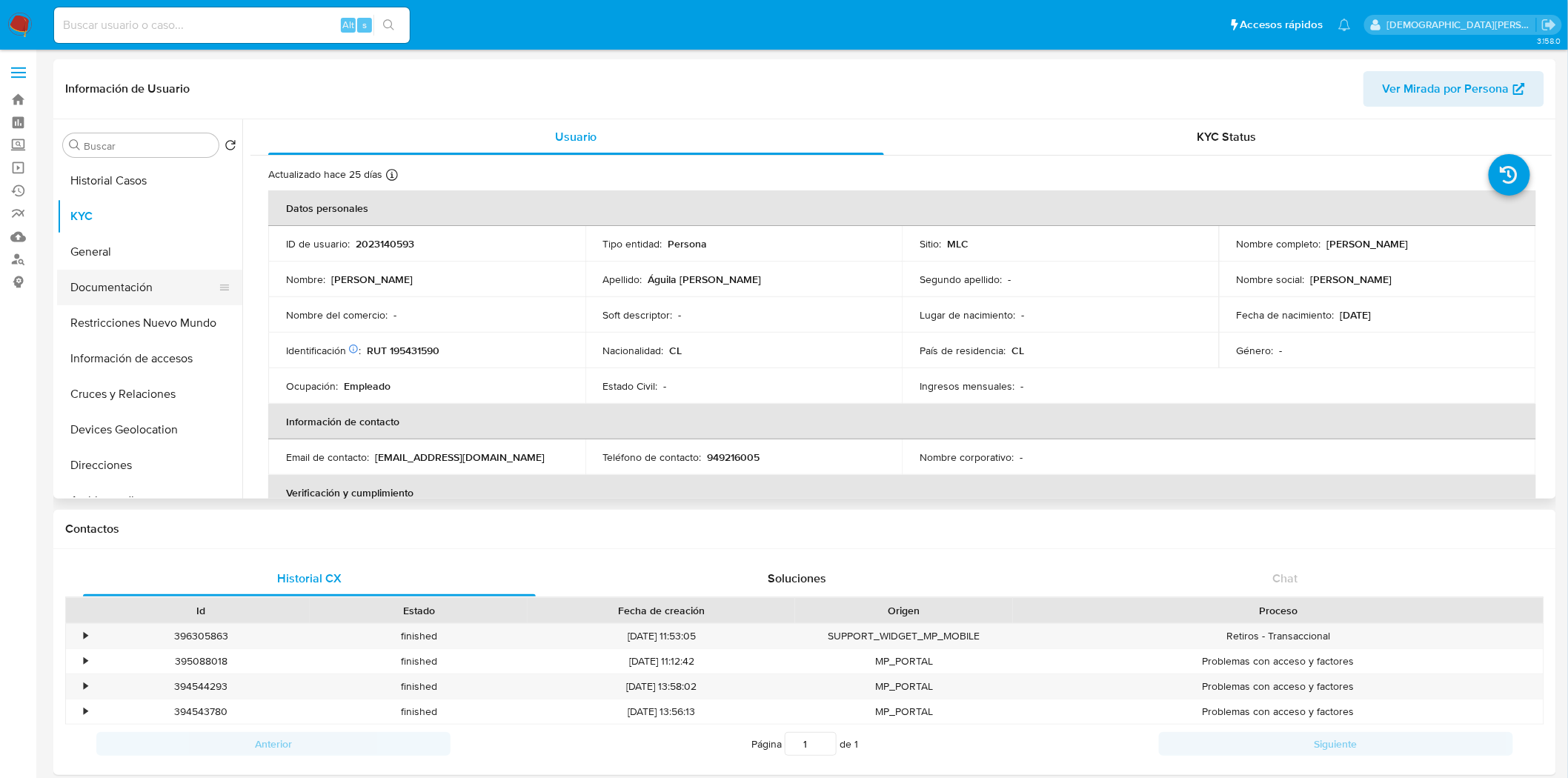
click at [98, 282] on button "Documentación" at bounding box center [144, 287] width 174 height 36
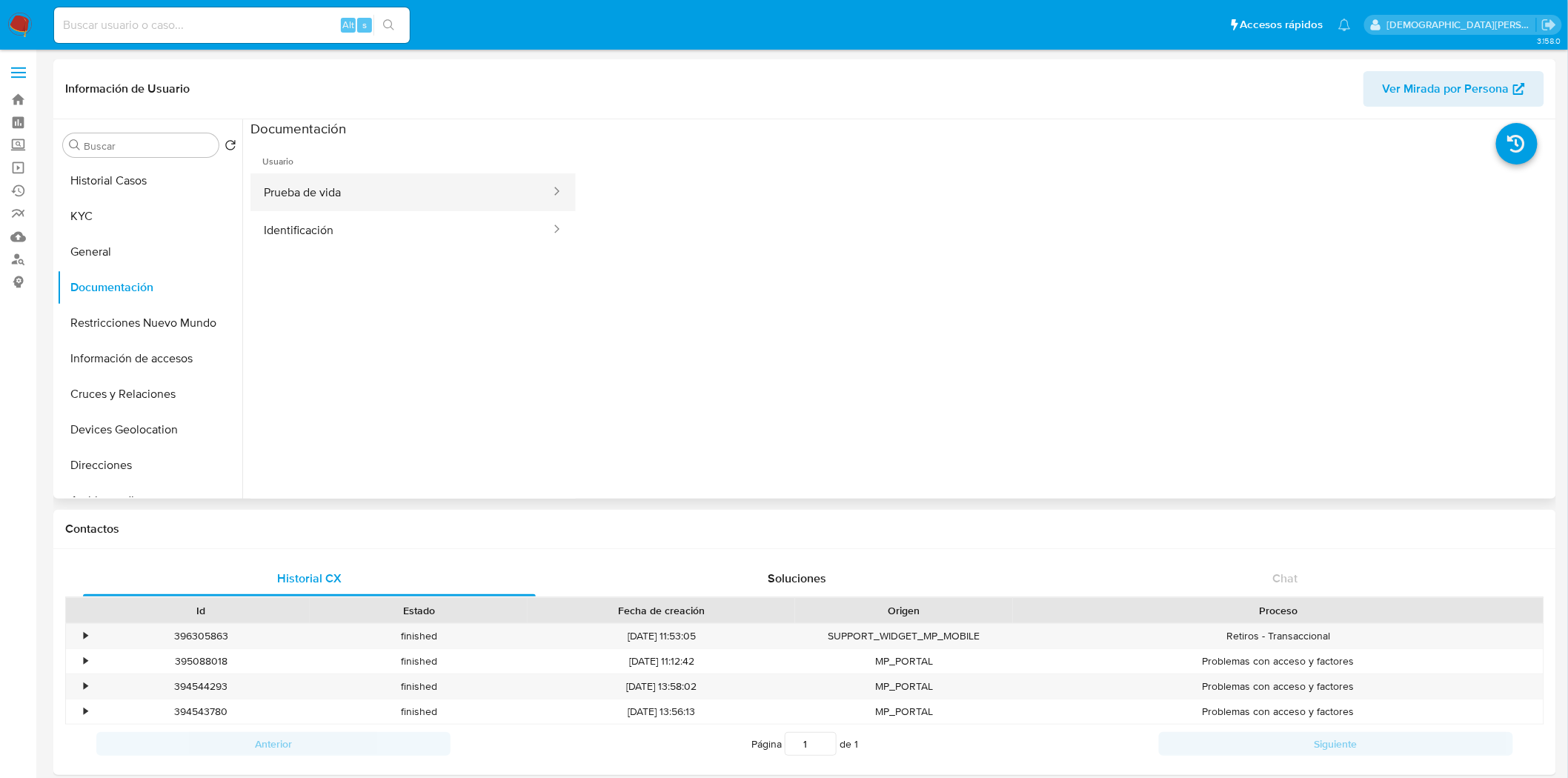
click at [372, 196] on button "Prueba de vida" at bounding box center [401, 192] width 301 height 38
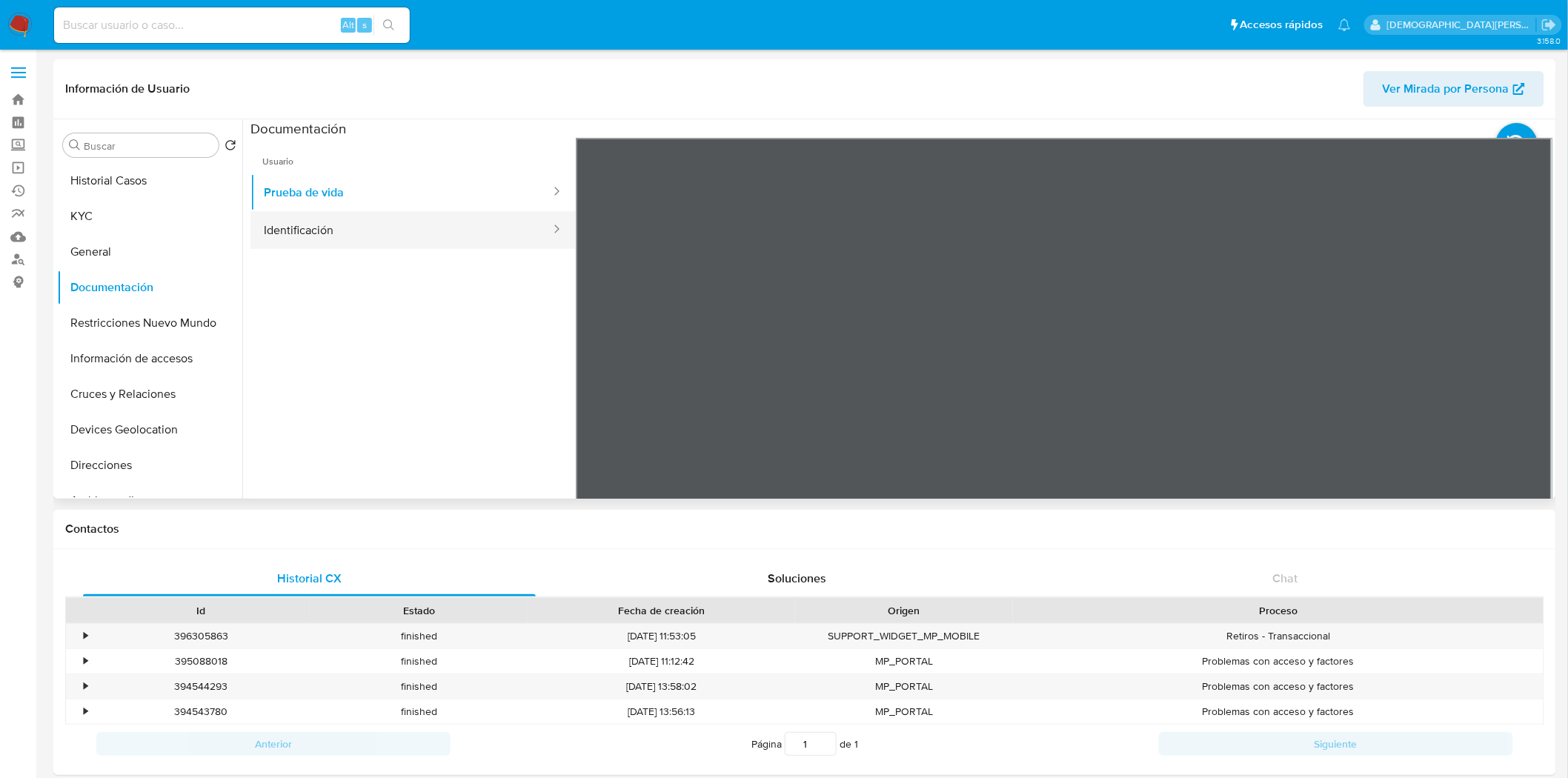
click at [490, 231] on button "Identificación" at bounding box center [401, 230] width 301 height 38
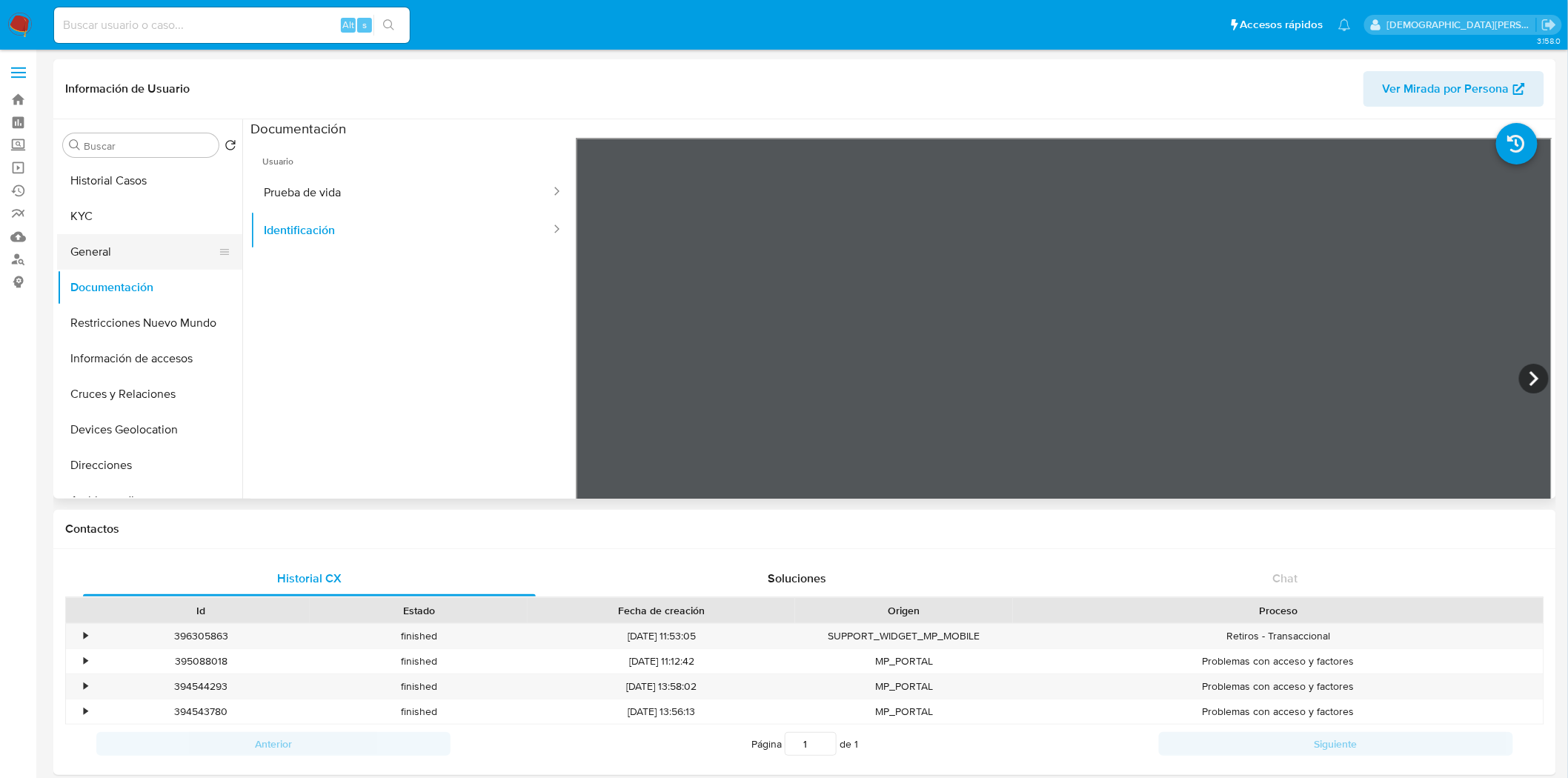
click at [145, 250] on button "General" at bounding box center [144, 252] width 174 height 36
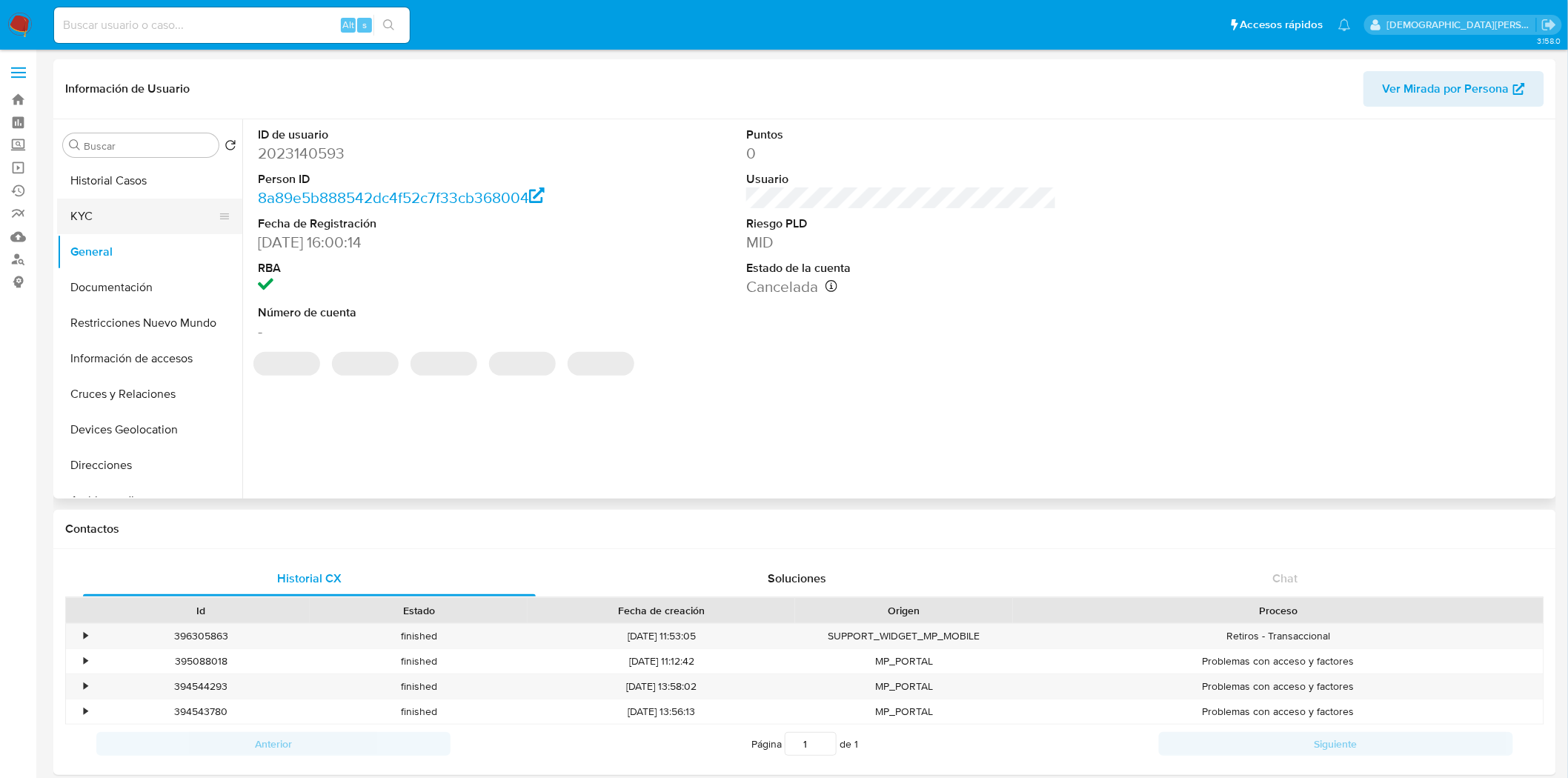
click at [132, 216] on button "KYC" at bounding box center [144, 216] width 174 height 36
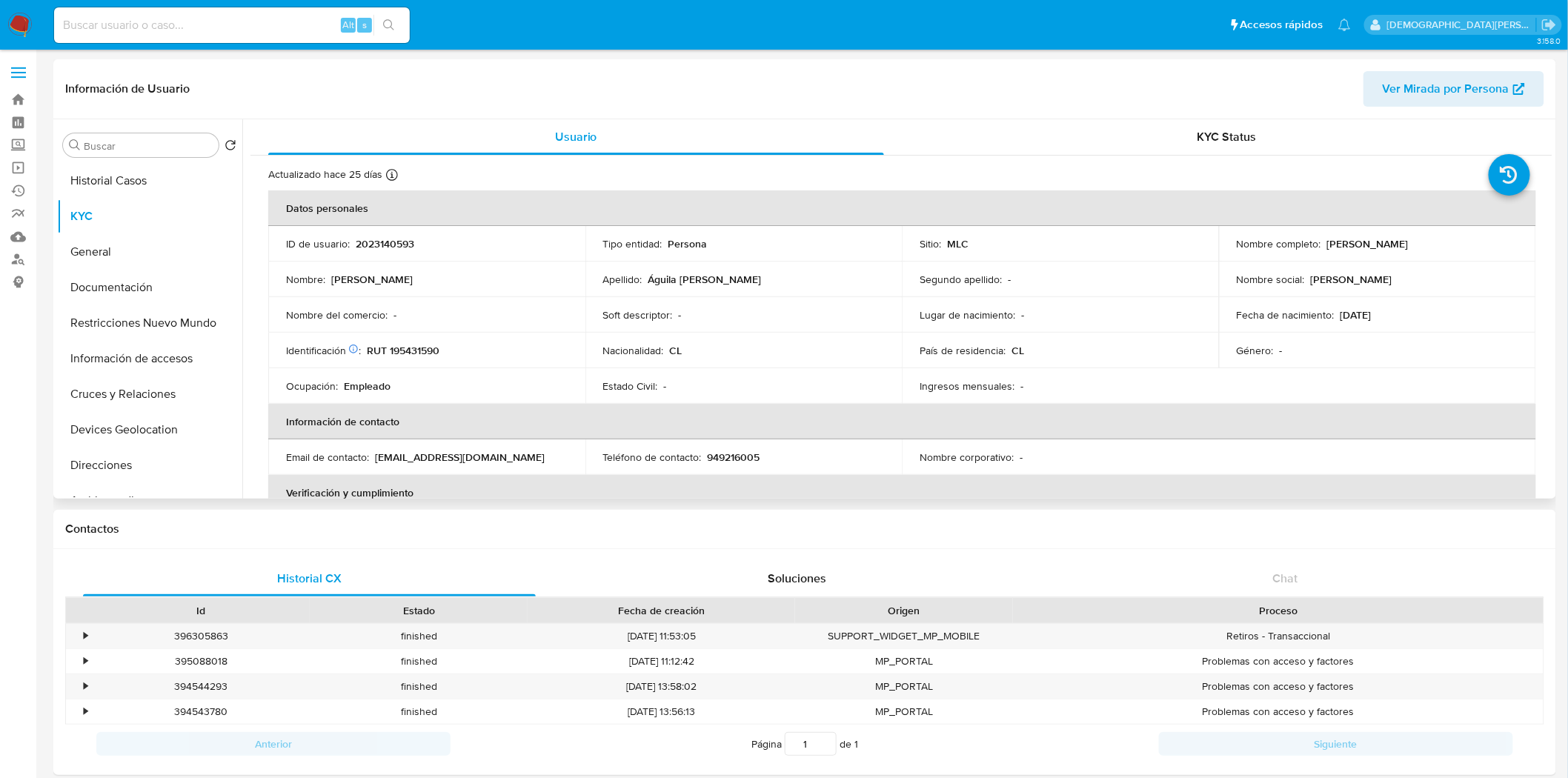
drag, startPoint x: 1455, startPoint y: 249, endPoint x: 1322, endPoint y: 244, distance: 133.1
click at [1322, 244] on div "Nombre completo : Iván Alonso Águila Illanes" at bounding box center [1378, 244] width 282 height 14
copy p "Iván Alonso Águila Illanes"
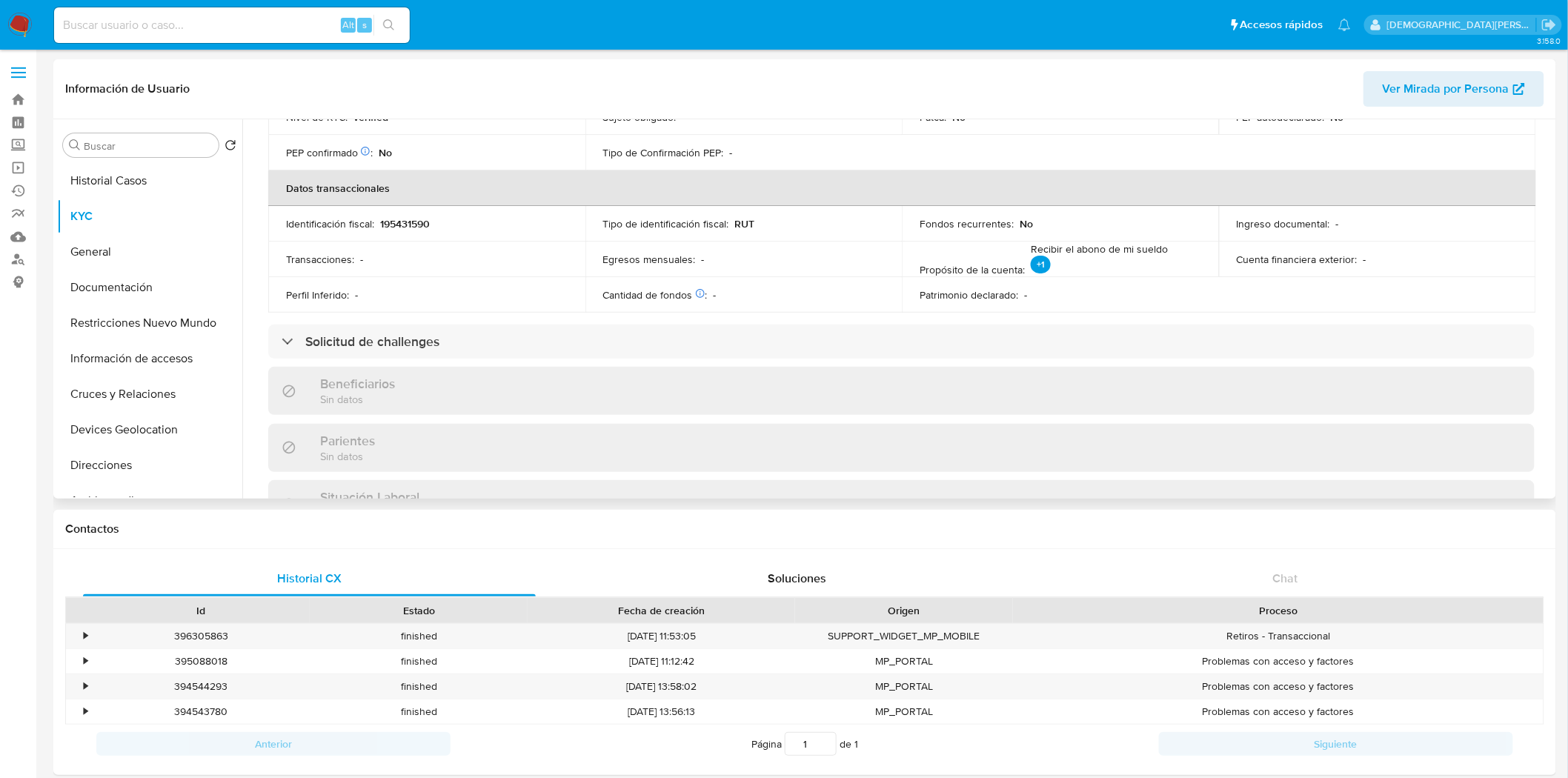
scroll to position [82, 0]
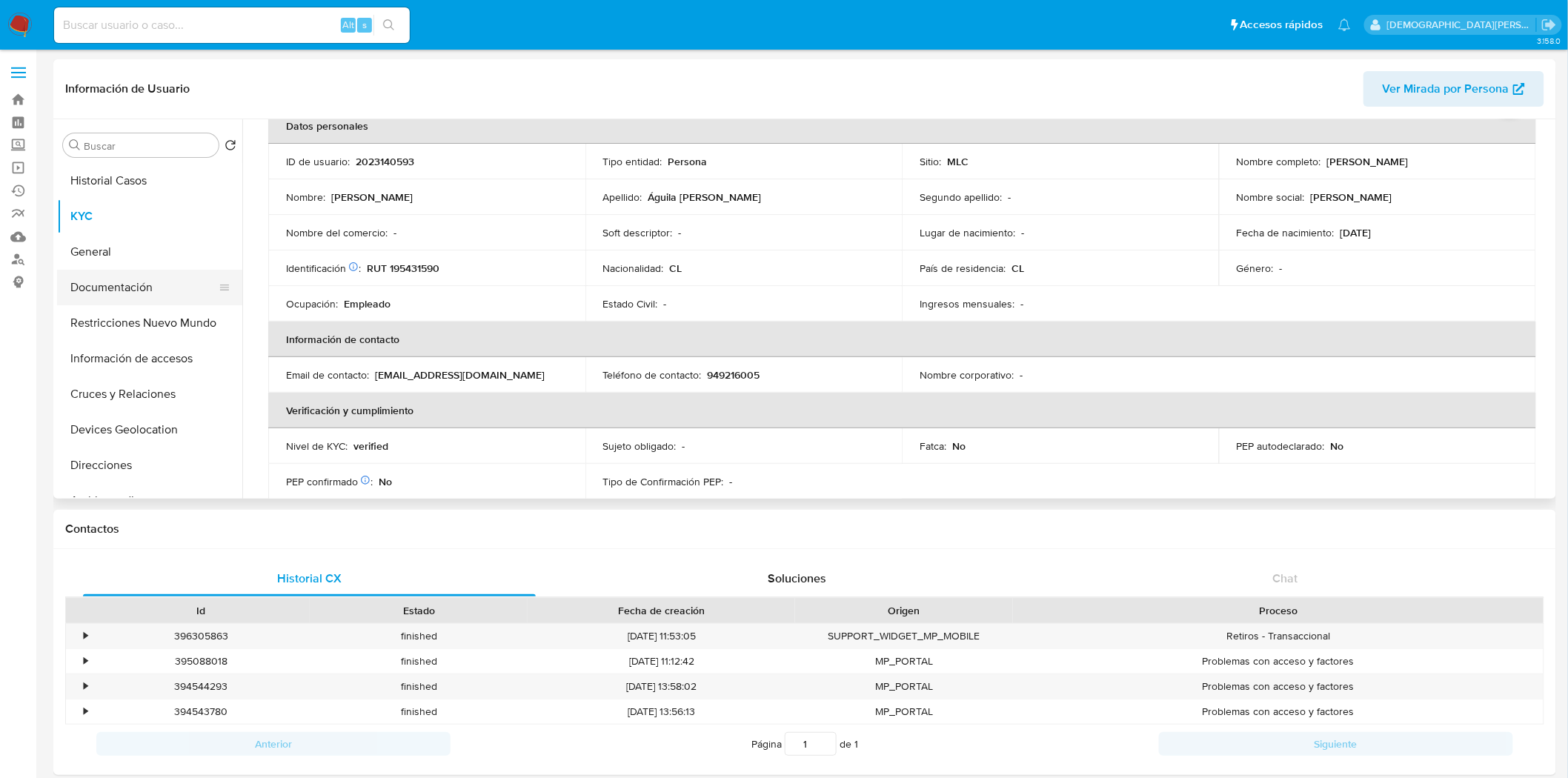
click at [130, 292] on button "Documentación" at bounding box center [144, 287] width 174 height 36
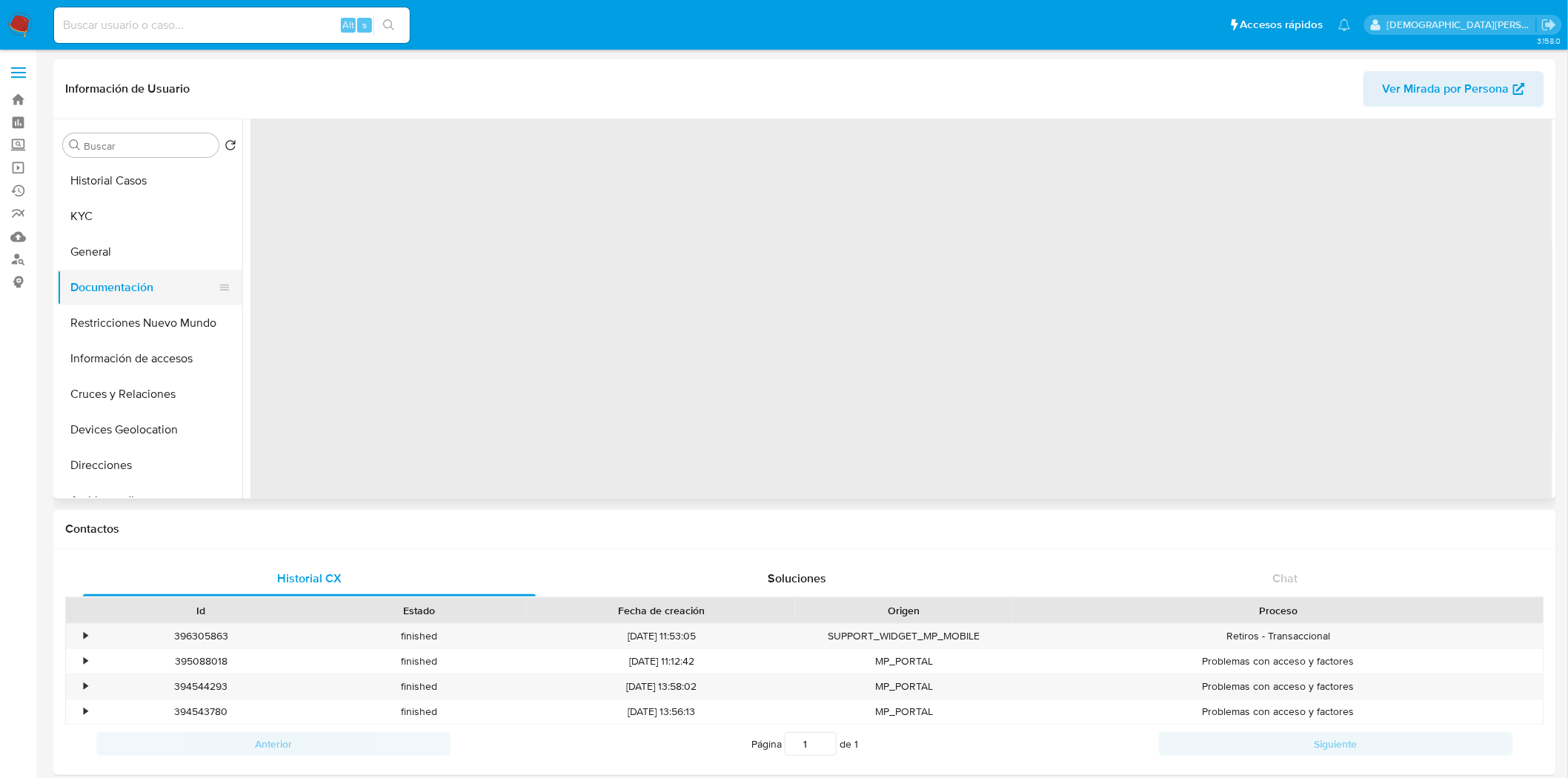
scroll to position [0, 0]
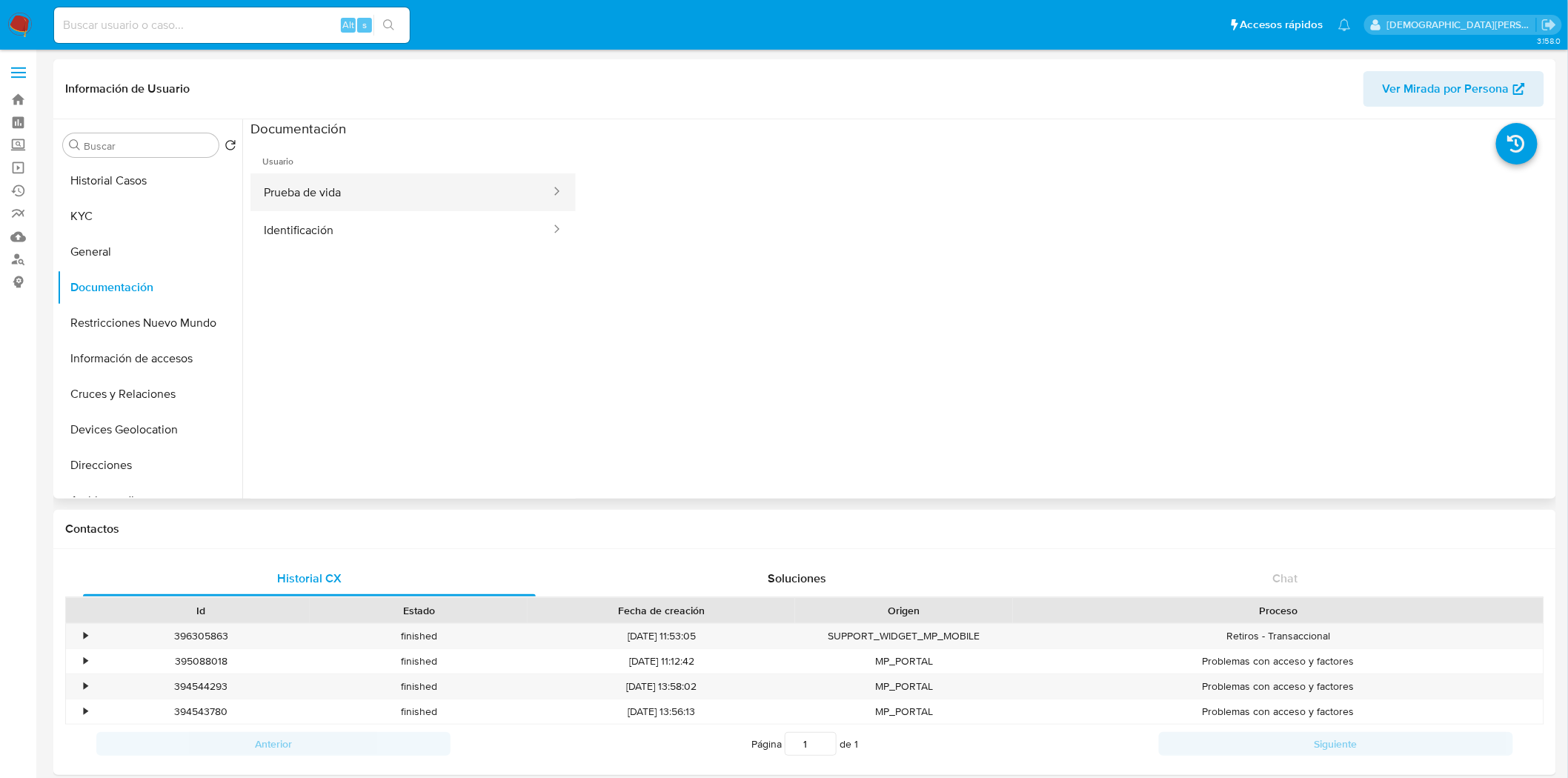
click at [390, 200] on button "Prueba de vida" at bounding box center [401, 192] width 301 height 38
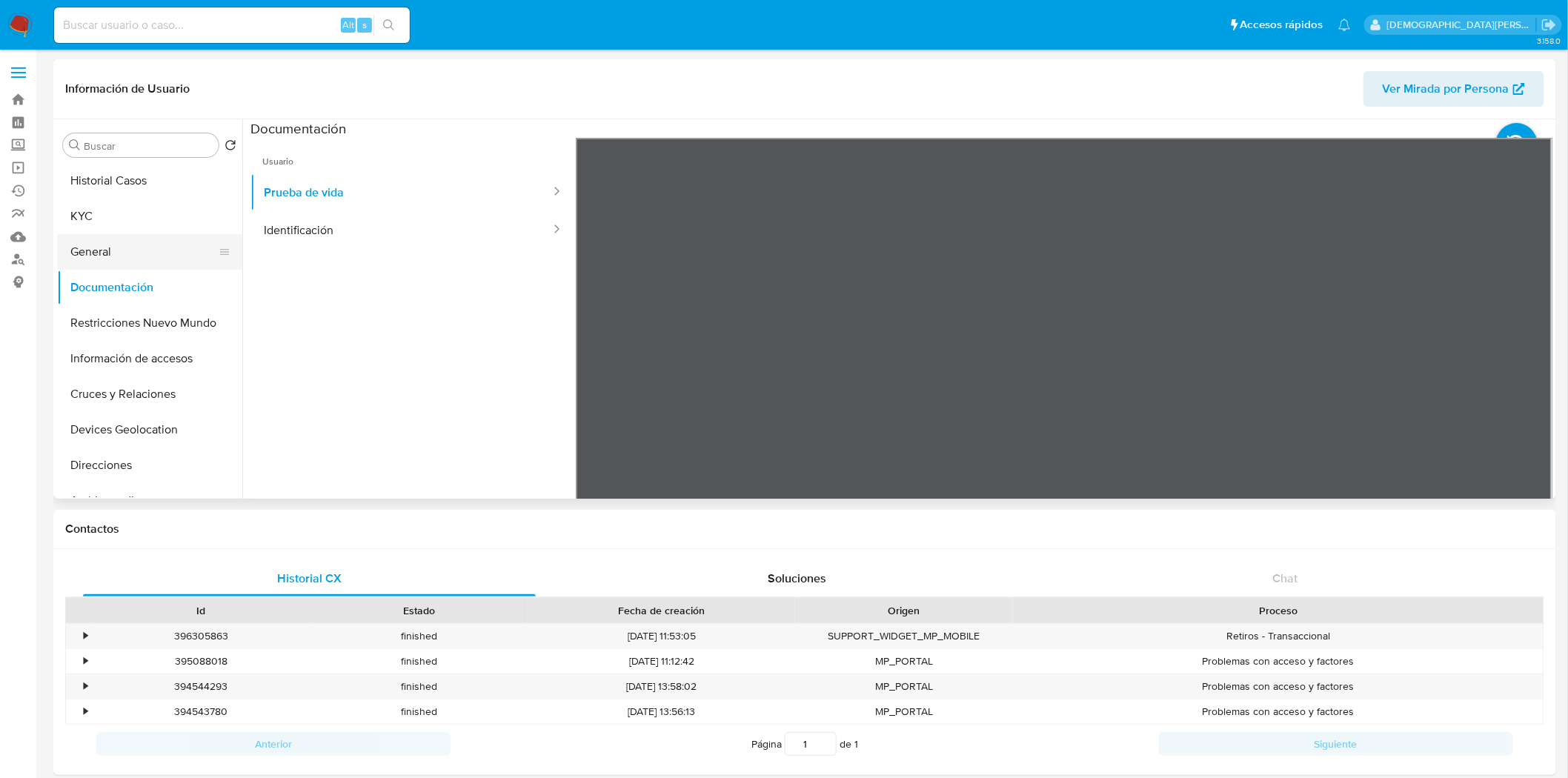
click at [130, 247] on button "General" at bounding box center [144, 252] width 174 height 36
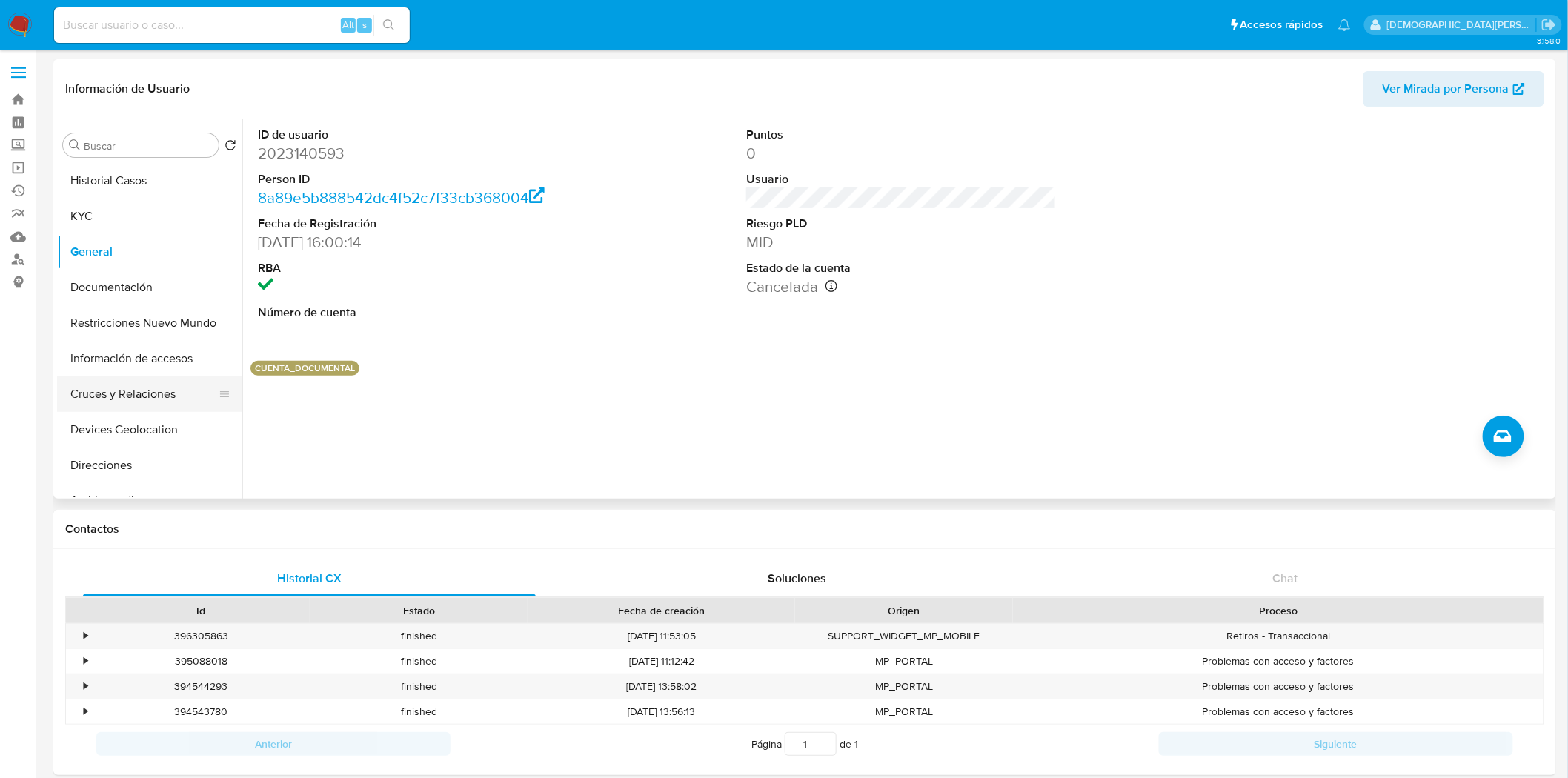
click at [154, 387] on button "Cruces y Relaciones" at bounding box center [144, 394] width 174 height 36
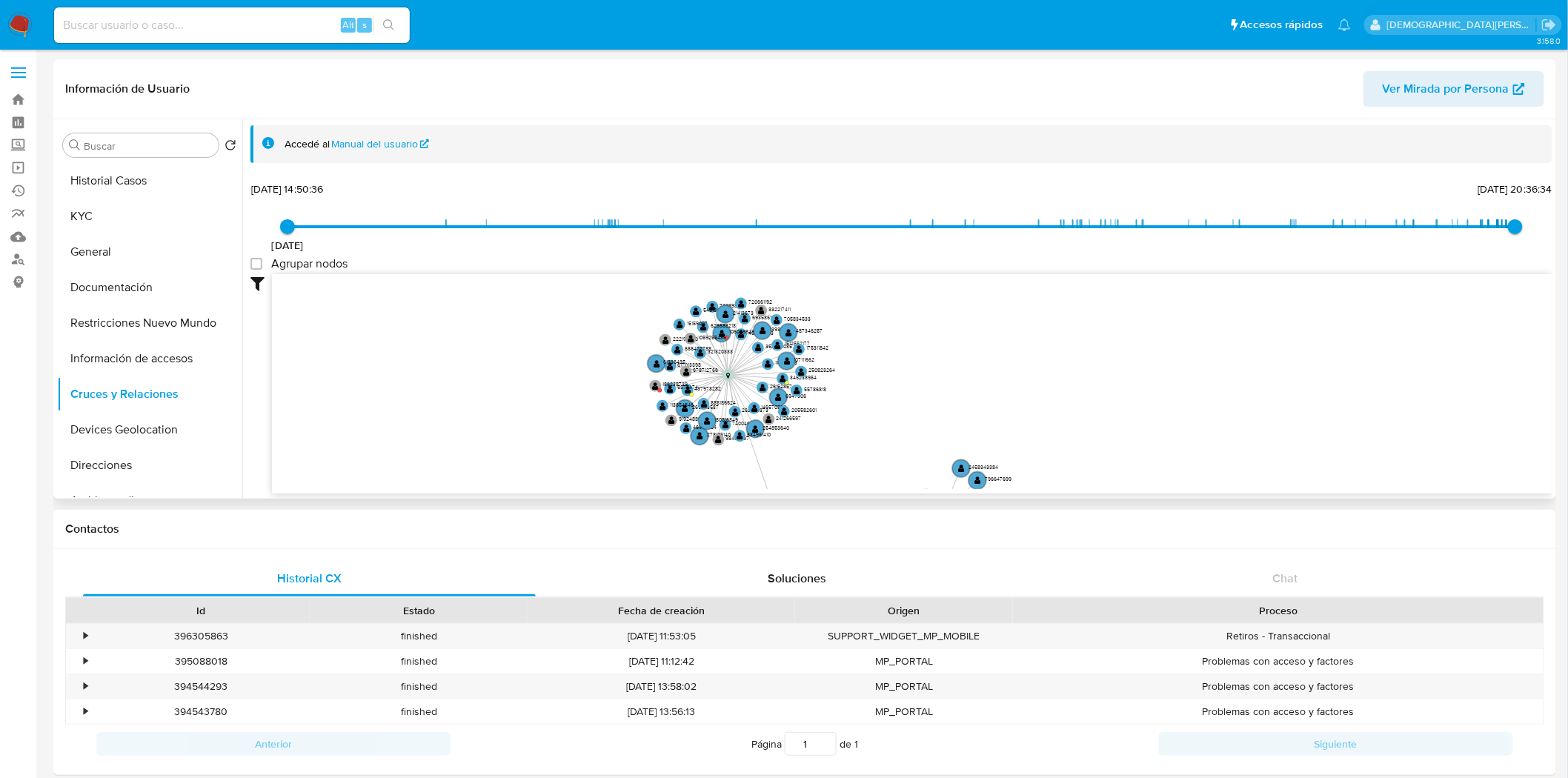
drag, startPoint x: 487, startPoint y: 403, endPoint x: 513, endPoint y: 458, distance: 60.8
click at [513, 458] on icon "device-670aad0a58dadb69cd035d02  user-2023140593  2023140593 device-67043dcf3…" at bounding box center [912, 381] width 1280 height 215
click at [491, 375] on icon "device-670aad0a58dadb69cd035d02  user-2023140593  2023140593 device-67043dcf3…" at bounding box center [912, 381] width 1280 height 215
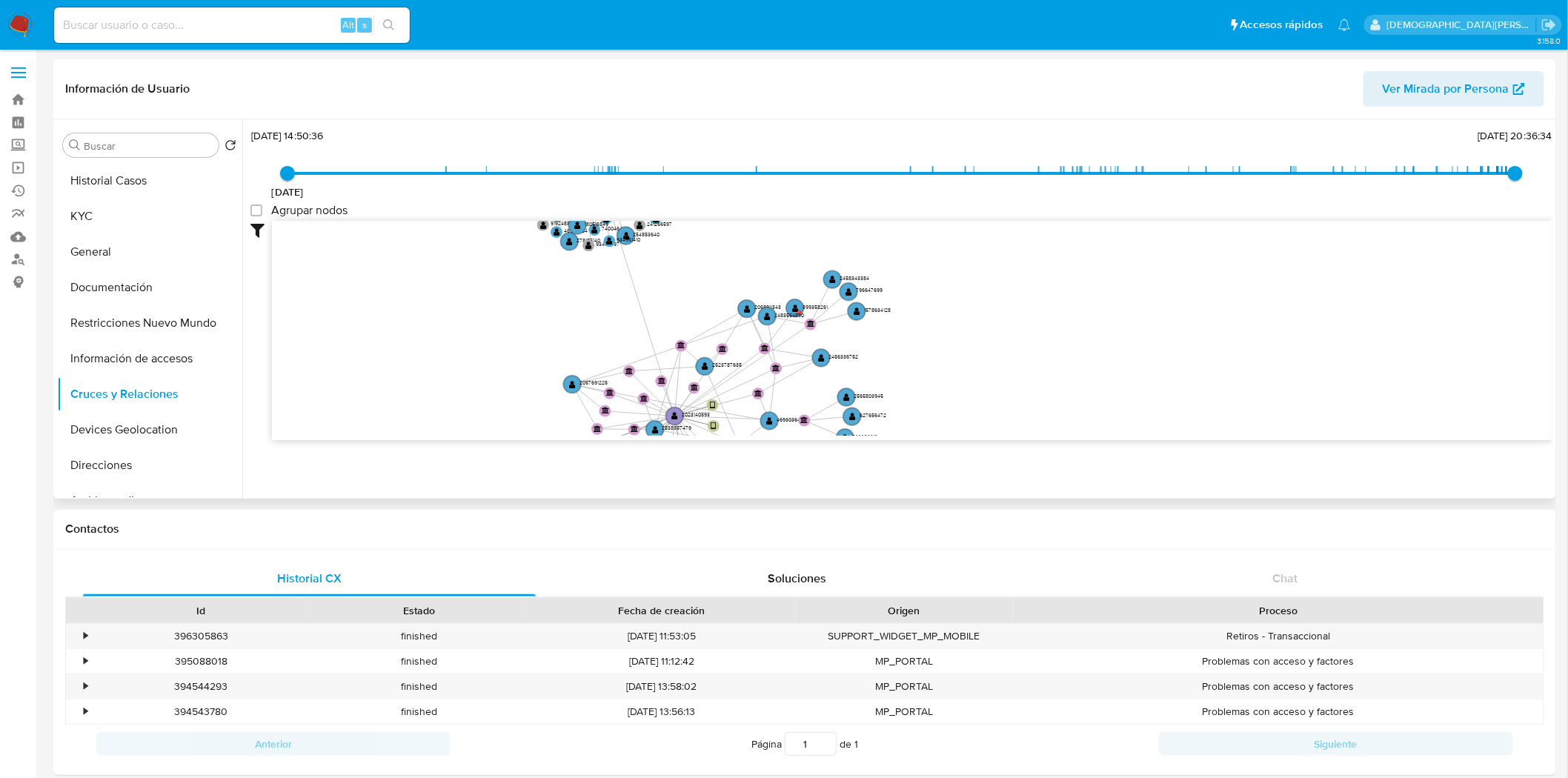
drag, startPoint x: 546, startPoint y: 375, endPoint x: 413, endPoint y: 218, distance: 205.8
click at [404, 209] on div "3/12/2020 3/12/2020, 14:50:36 16/8/2025, 20:36:34 Agrupar nodos Filtros Confian…" at bounding box center [901, 309] width 1302 height 368
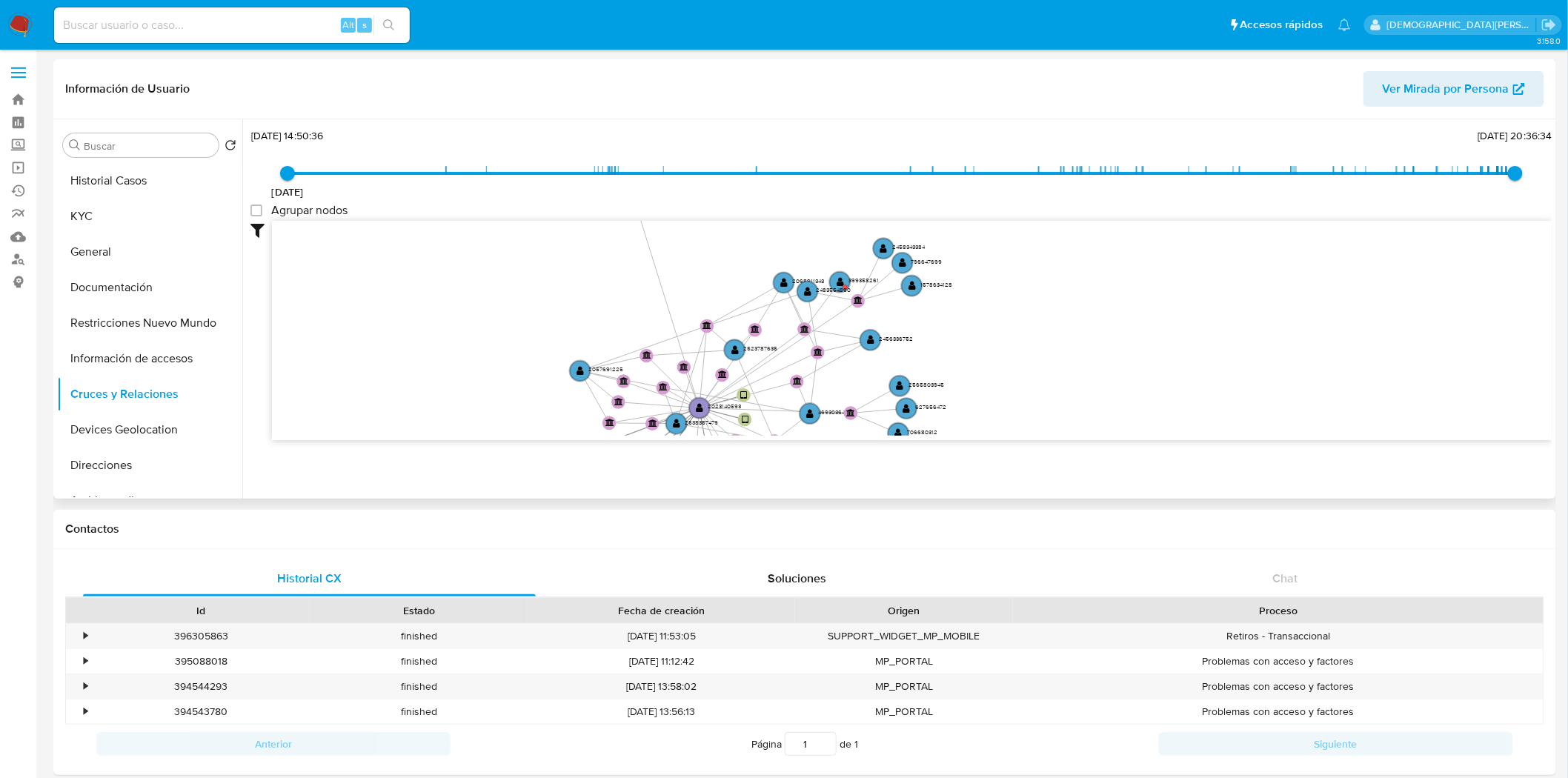
drag, startPoint x: 477, startPoint y: 315, endPoint x: 468, endPoint y: 358, distance: 43.9
click at [480, 344] on icon "device-670aad0a58dadb69cd035d02  user-2023140593  2023140593 device-67043dcf3…" at bounding box center [912, 328] width 1280 height 215
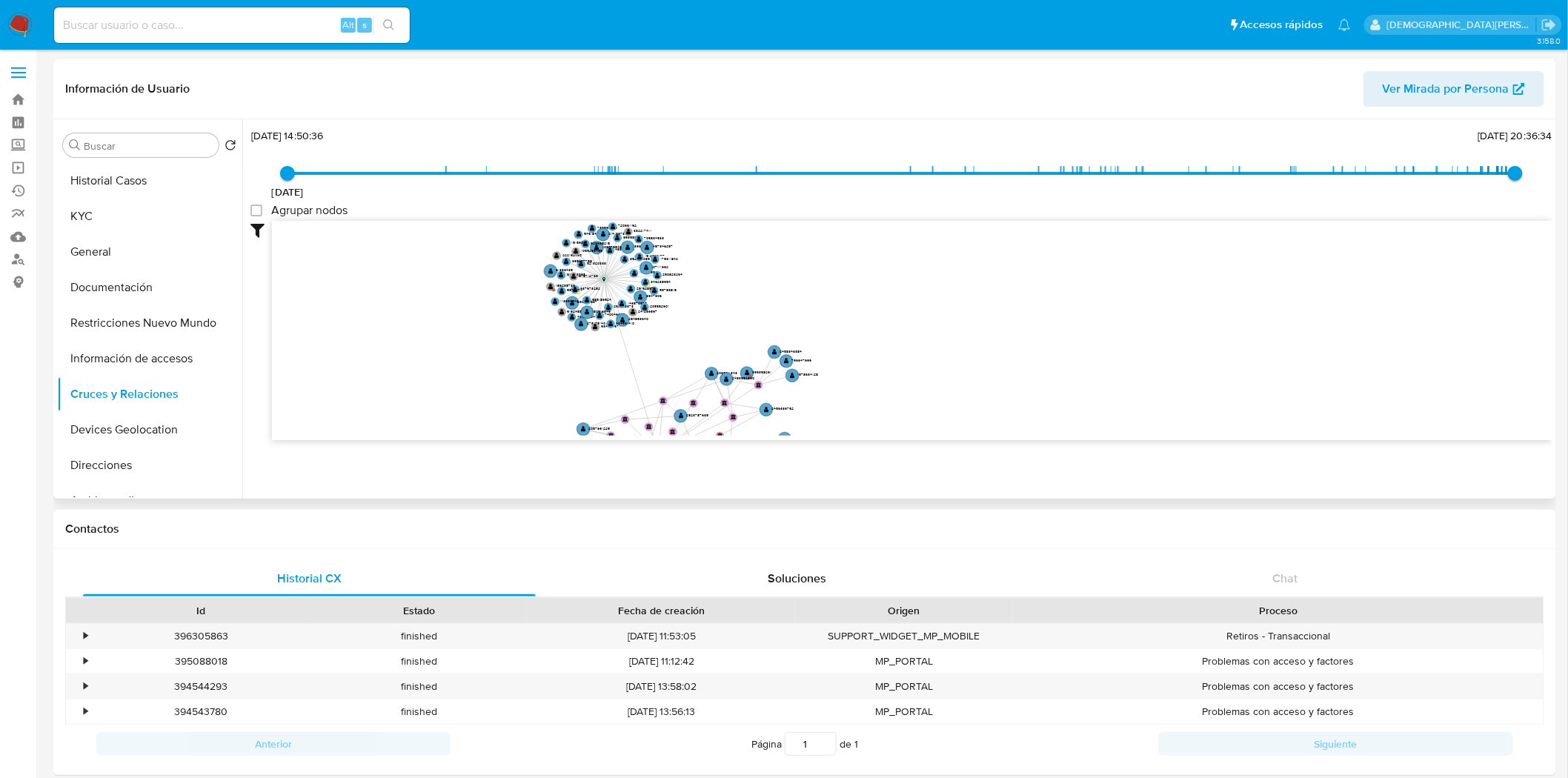
drag, startPoint x: 510, startPoint y: 359, endPoint x: 516, endPoint y: 369, distance: 11.7
click at [516, 369] on icon "device-670aad0a58dadb69cd035d02  user-2023140593  2023140593 device-67043dcf3…" at bounding box center [912, 328] width 1280 height 215
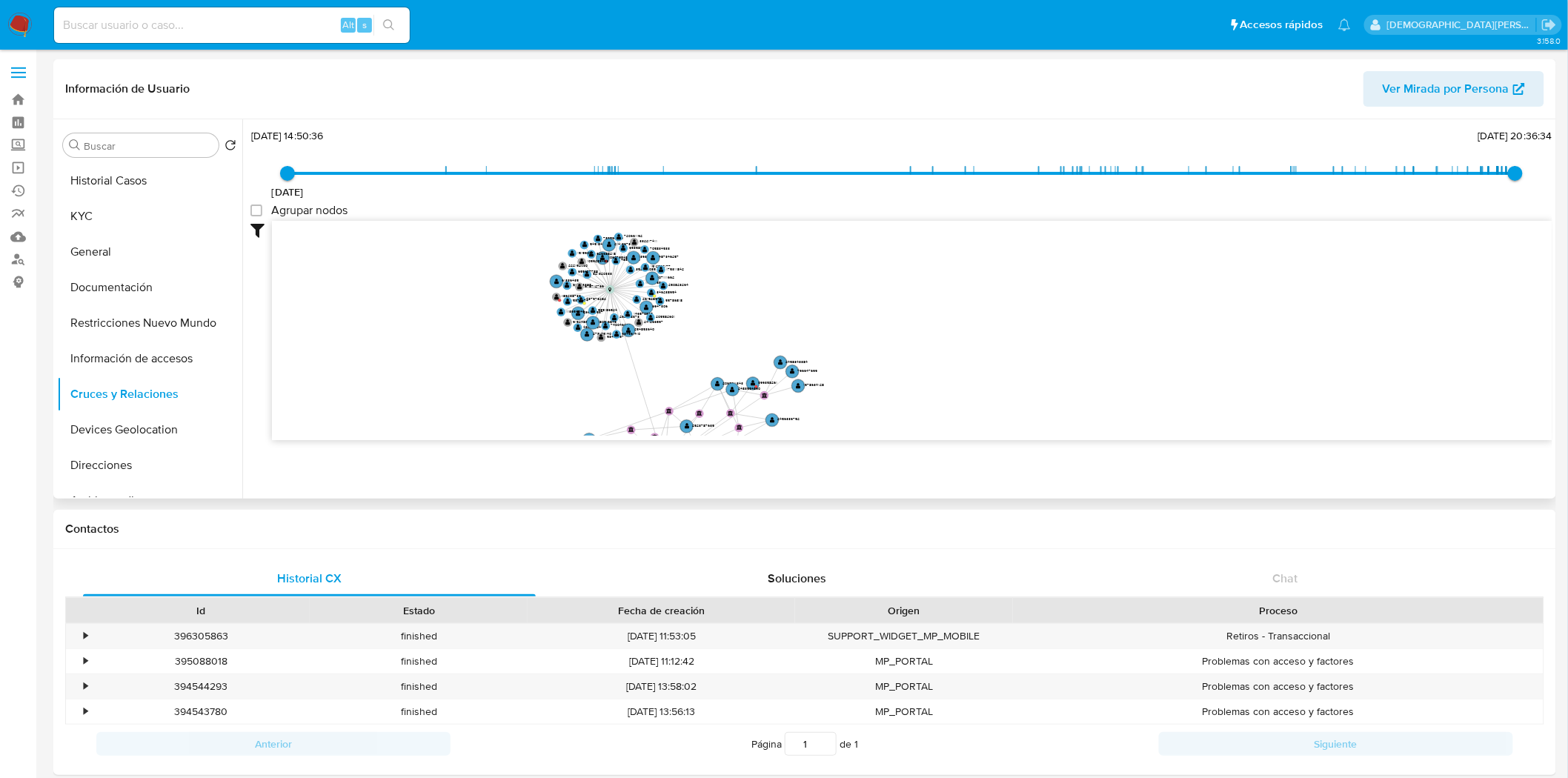
click at [921, 382] on icon "device-670aad0a58dadb69cd035d02  user-2023140593  2023140593 device-67043dcf3…" at bounding box center [912, 328] width 1280 height 215
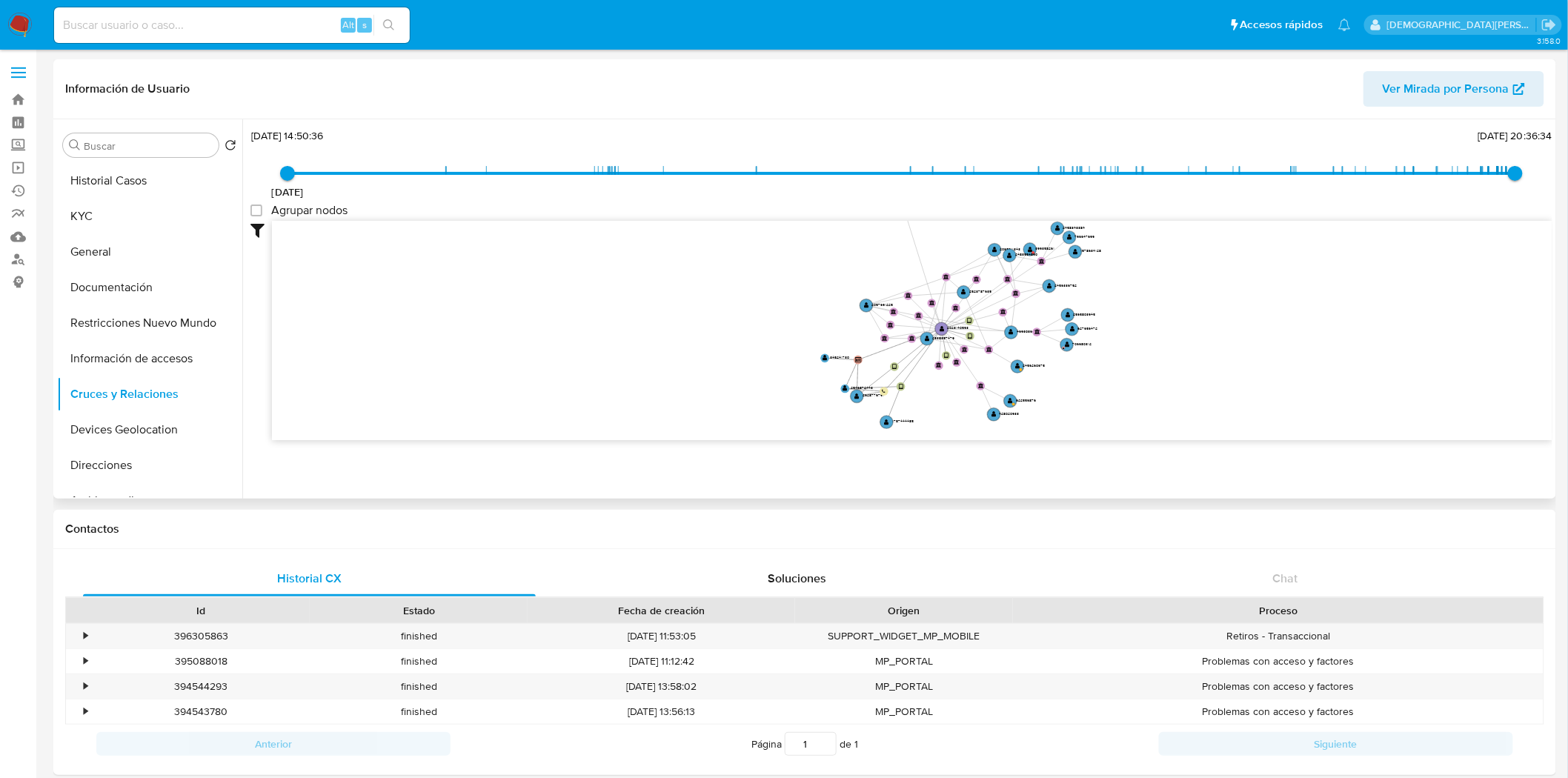
drag, startPoint x: 731, startPoint y: 320, endPoint x: 1006, endPoint y: 185, distance: 306.3
click at [1006, 185] on div "3/12/2020 3/12/2020, 14:50:36 16/8/2025, 20:36:34 Agrupar nodos Filtros Confian…" at bounding box center [901, 309] width 1302 height 368
click at [546, 360] on icon "device-670aad0a58dadb69cd035d02  user-2023140593  2023140593 device-67043dcf3…" at bounding box center [912, 328] width 1280 height 215
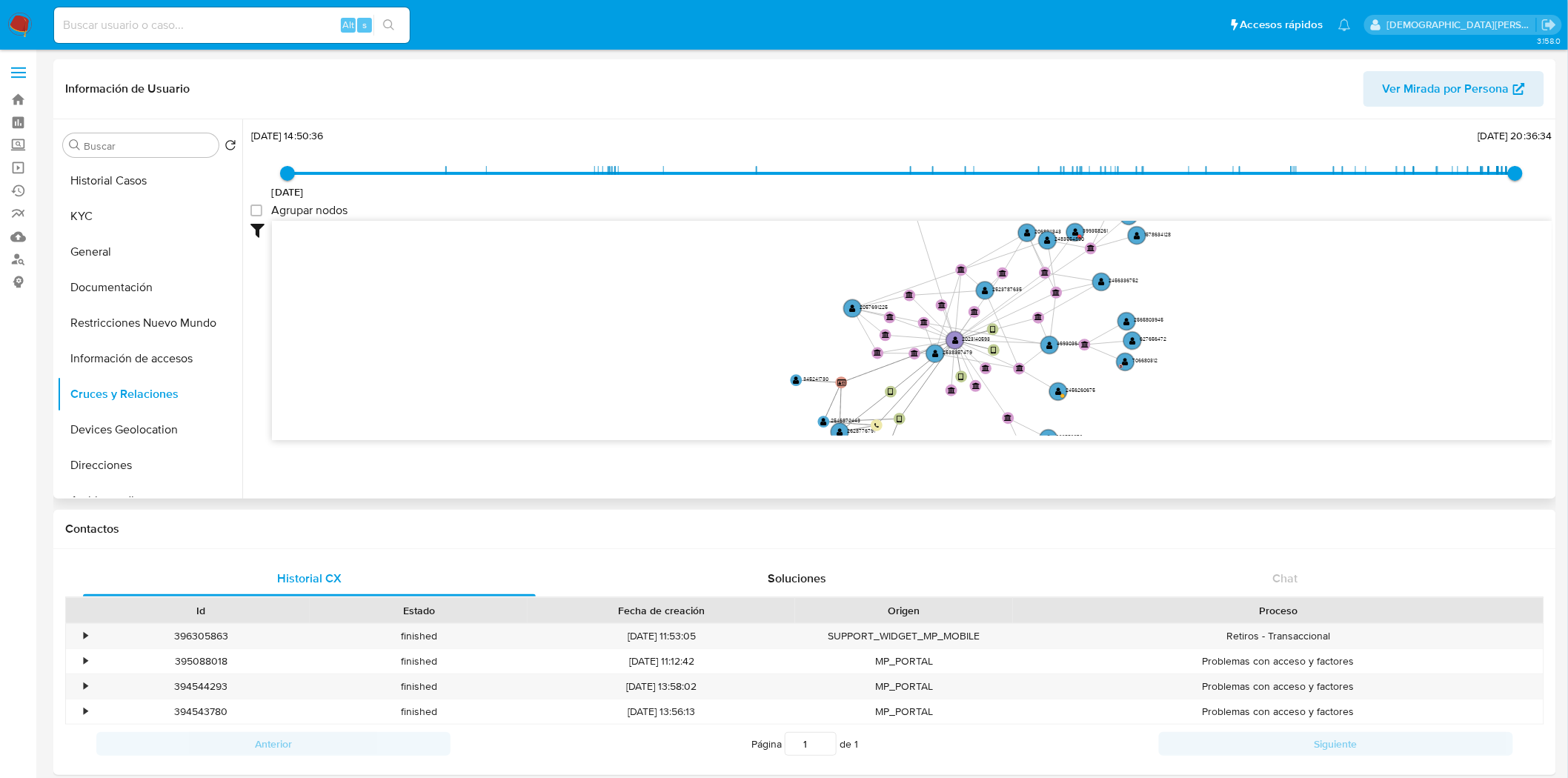
drag, startPoint x: 721, startPoint y: 336, endPoint x: 661, endPoint y: 359, distance: 64.3
click at [661, 359] on icon "device-670aad0a58dadb69cd035d02  user-2023140593  2023140593 device-67043dcf3…" at bounding box center [912, 328] width 1280 height 215
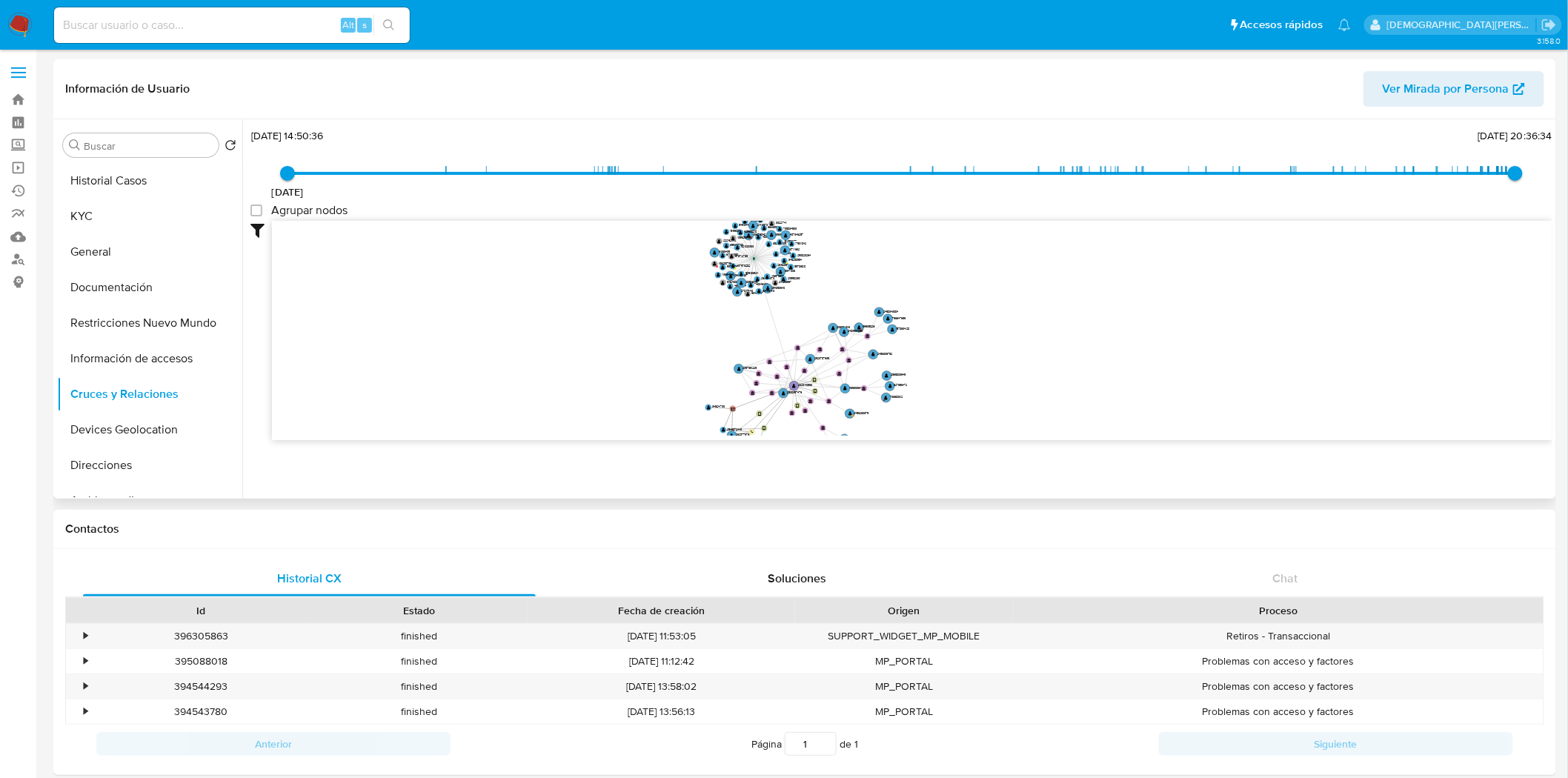
drag, startPoint x: 661, startPoint y: 326, endPoint x: 659, endPoint y: 358, distance: 32.1
click at [659, 358] on icon "device-670aad0a58dadb69cd035d02  user-2023140593  2023140593 device-67043dcf3…" at bounding box center [912, 328] width 1280 height 215
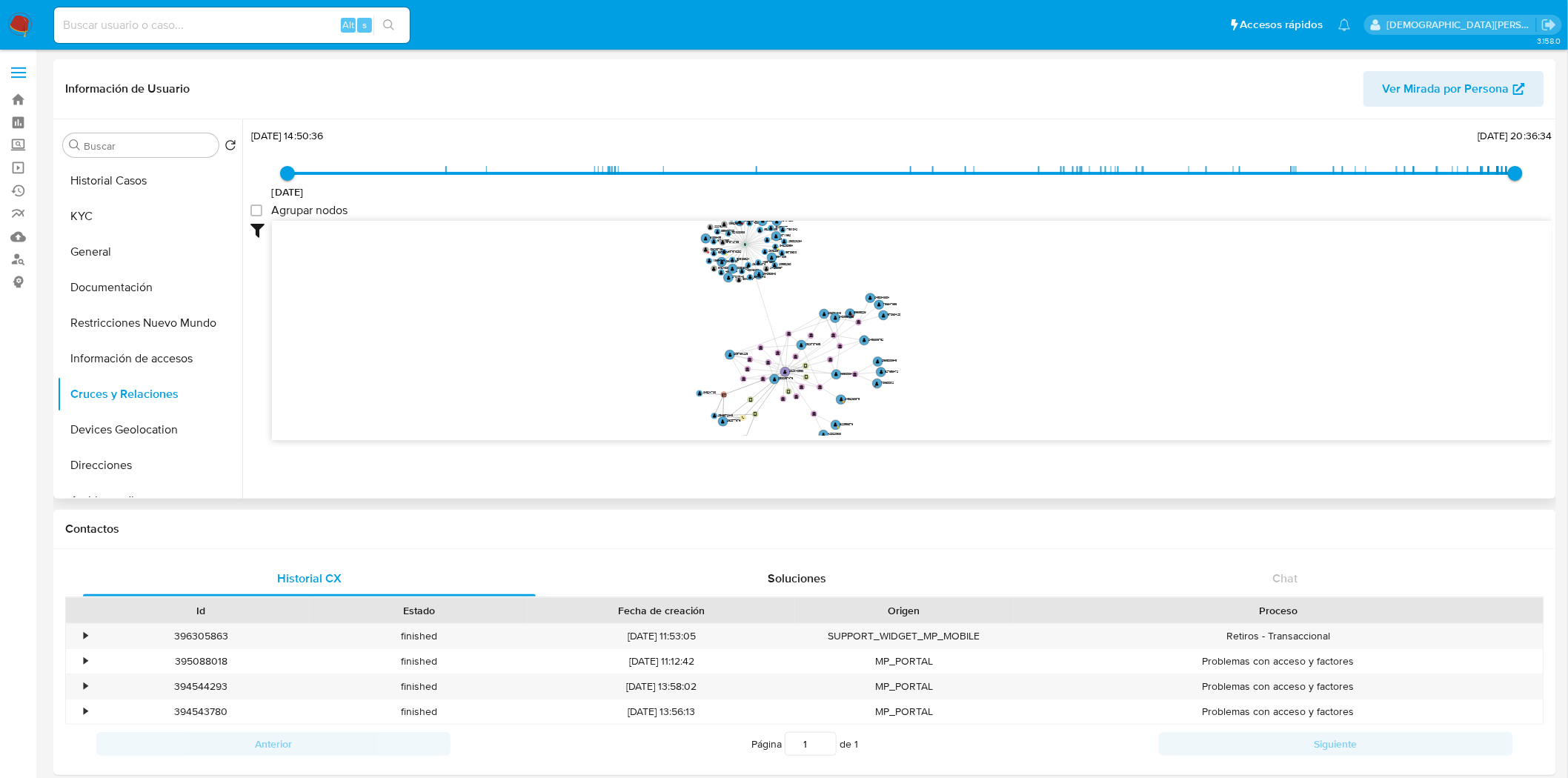
drag, startPoint x: 641, startPoint y: 349, endPoint x: 617, endPoint y: 283, distance: 70.2
click at [617, 283] on icon "device-670aad0a58dadb69cd035d02  user-2023140593  2023140593 device-67043dcf3…" at bounding box center [912, 328] width 1280 height 215
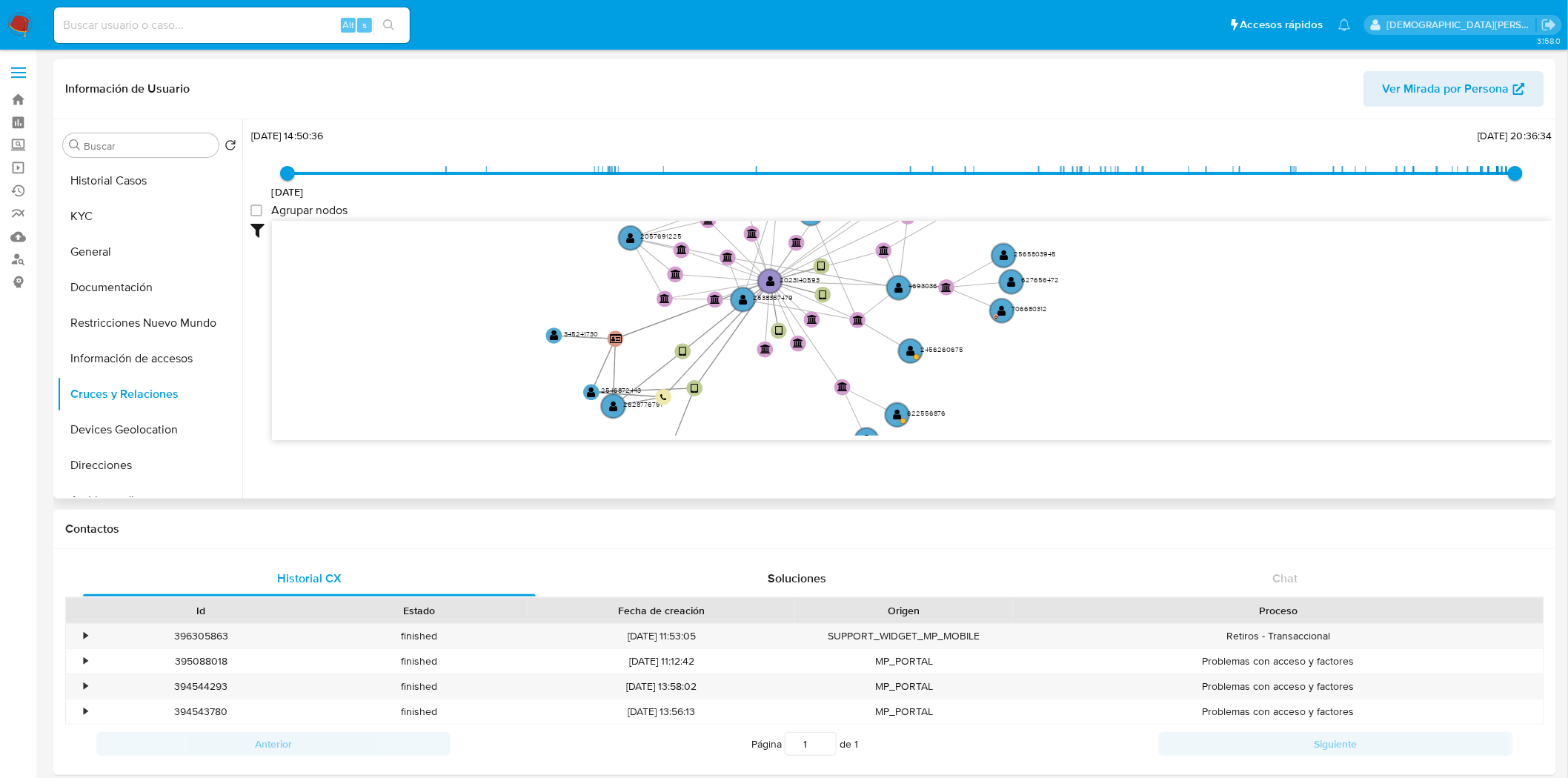
click at [471, 298] on icon "device-670aad0a58dadb69cd035d02  user-2023140593  2023140593 device-67043dcf3…" at bounding box center [912, 328] width 1280 height 215
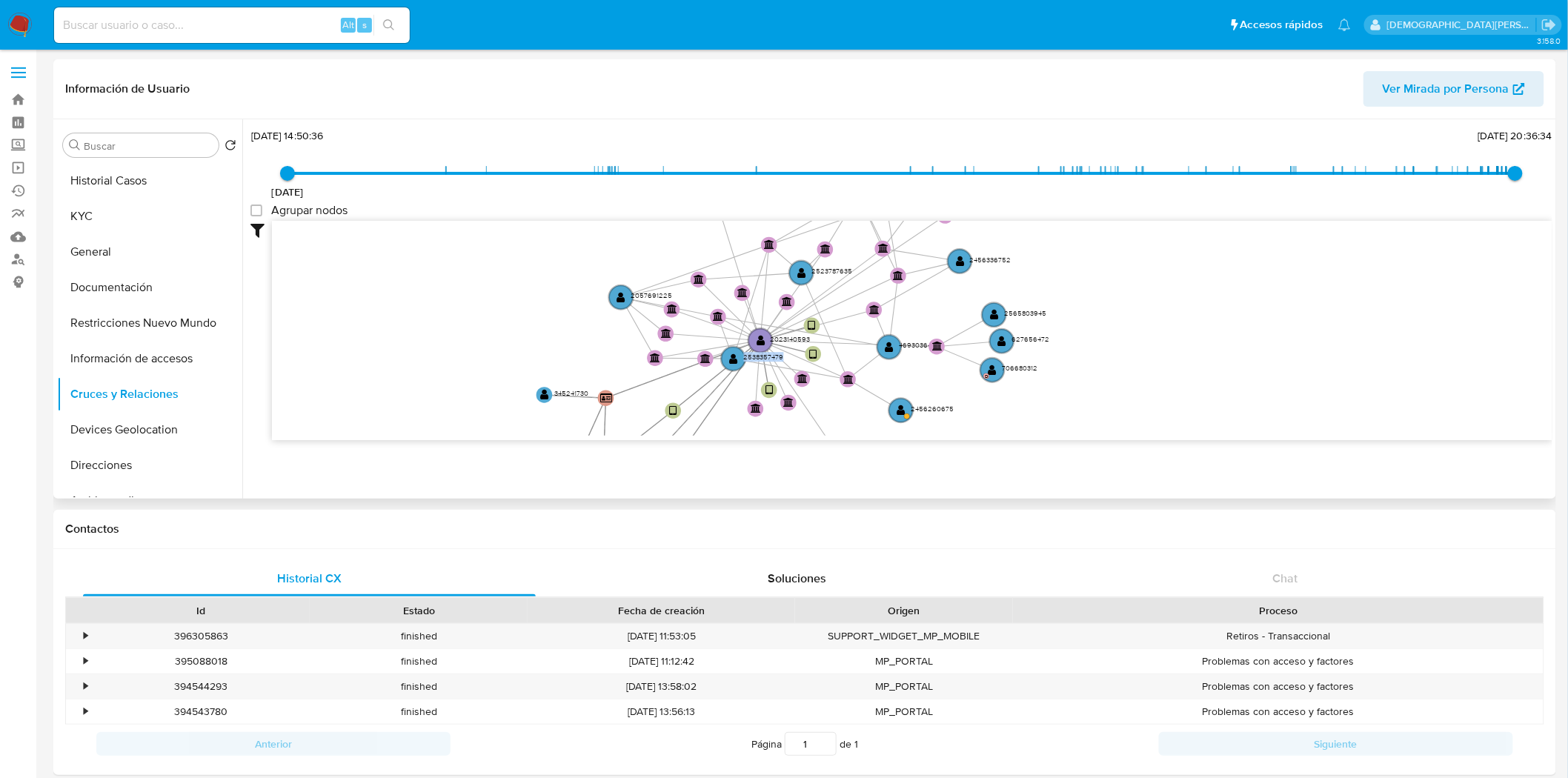
drag, startPoint x: 1288, startPoint y: 313, endPoint x: 1282, endPoint y: 366, distance: 53.3
click at [1282, 366] on icon "device-670aad0a58dadb69cd035d02  user-2023140593  2023140593 device-67043dcf3…" at bounding box center [912, 328] width 1280 height 215
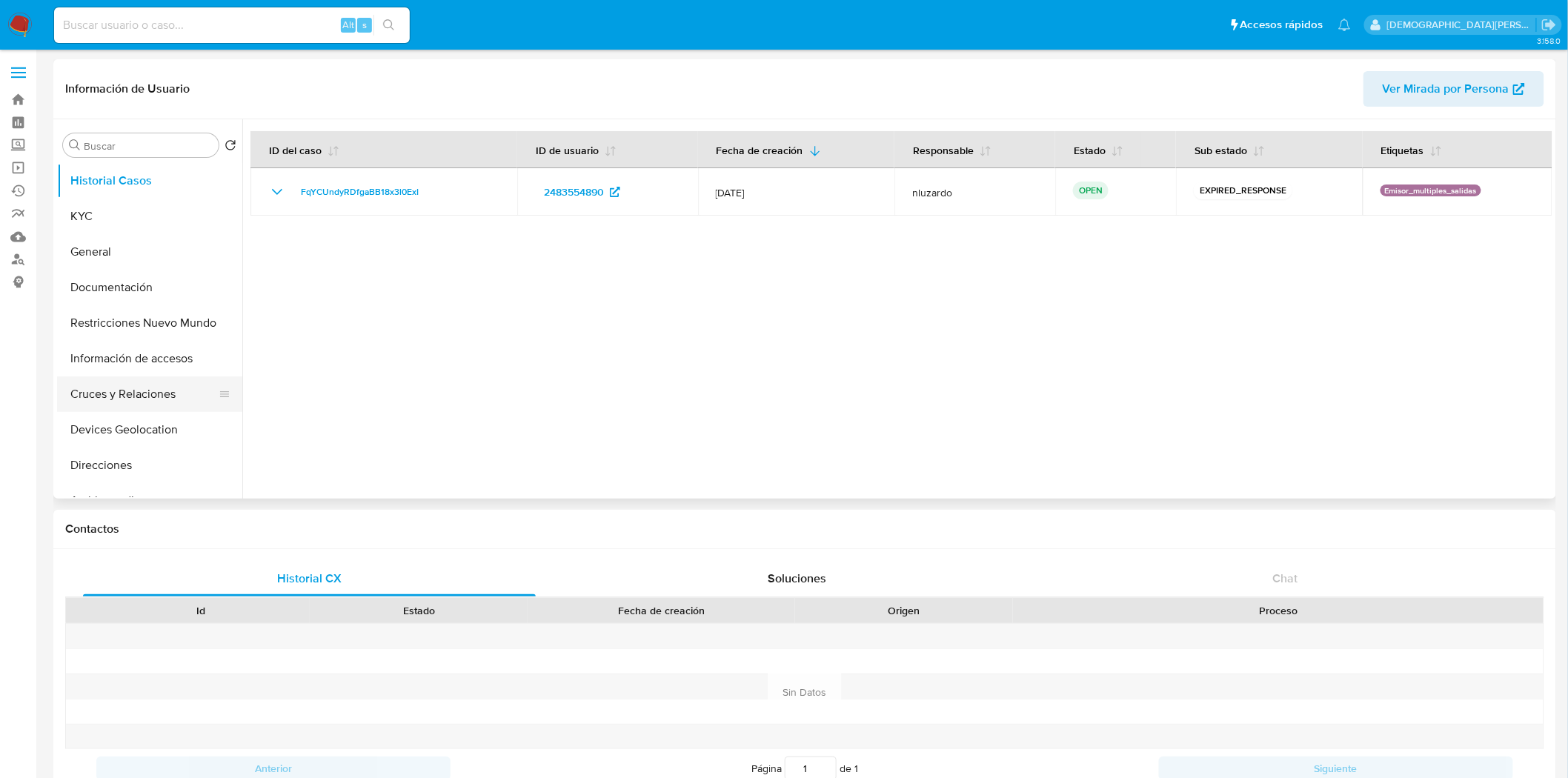
click at [132, 394] on button "Cruces y Relaciones" at bounding box center [144, 394] width 174 height 36
select select "10"
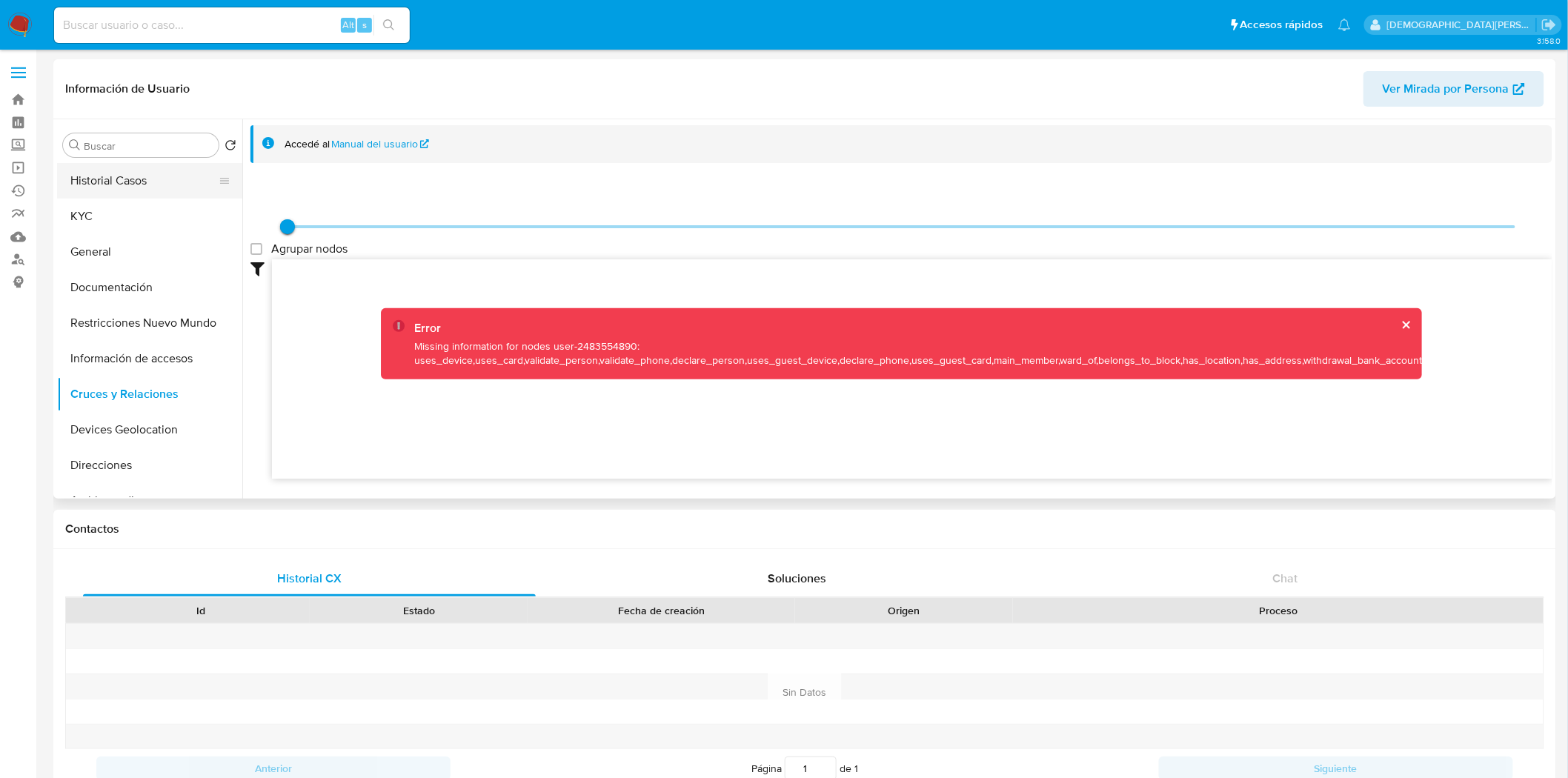
click at [129, 183] on button "Historial Casos" at bounding box center [144, 181] width 174 height 36
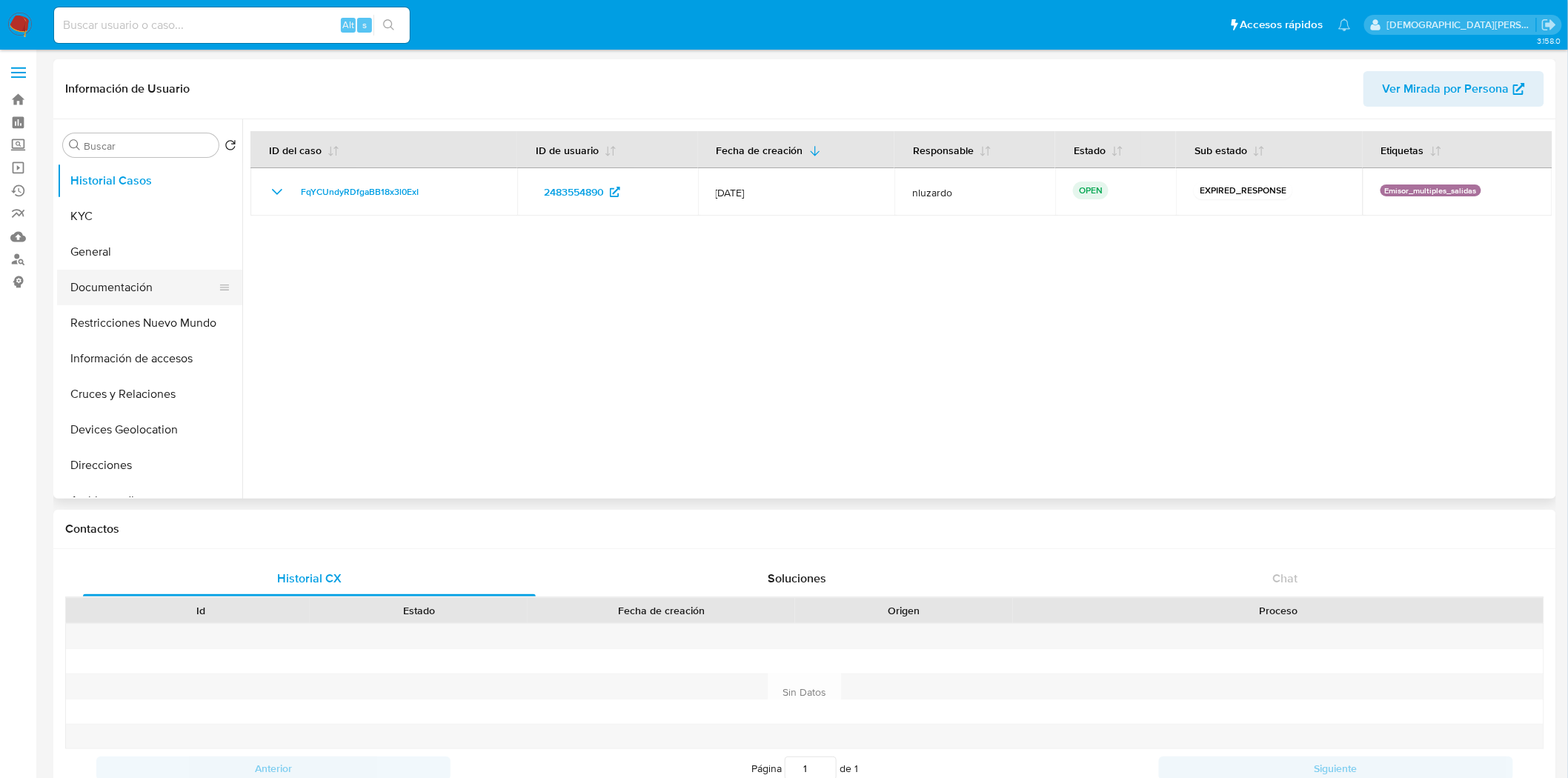
click at [149, 284] on button "Documentación" at bounding box center [144, 287] width 174 height 36
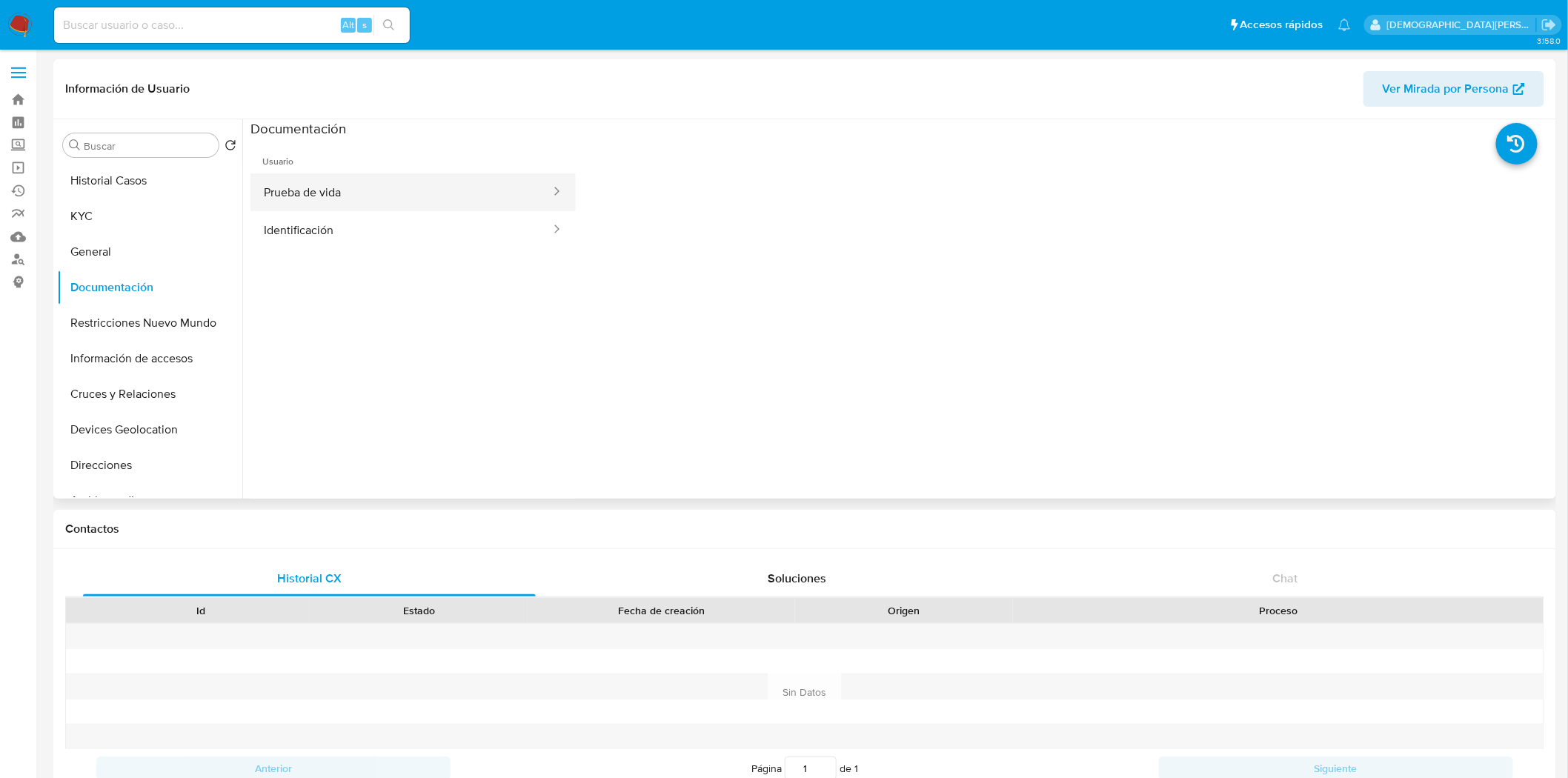
click at [368, 208] on button "Prueba de vida" at bounding box center [401, 192] width 301 height 38
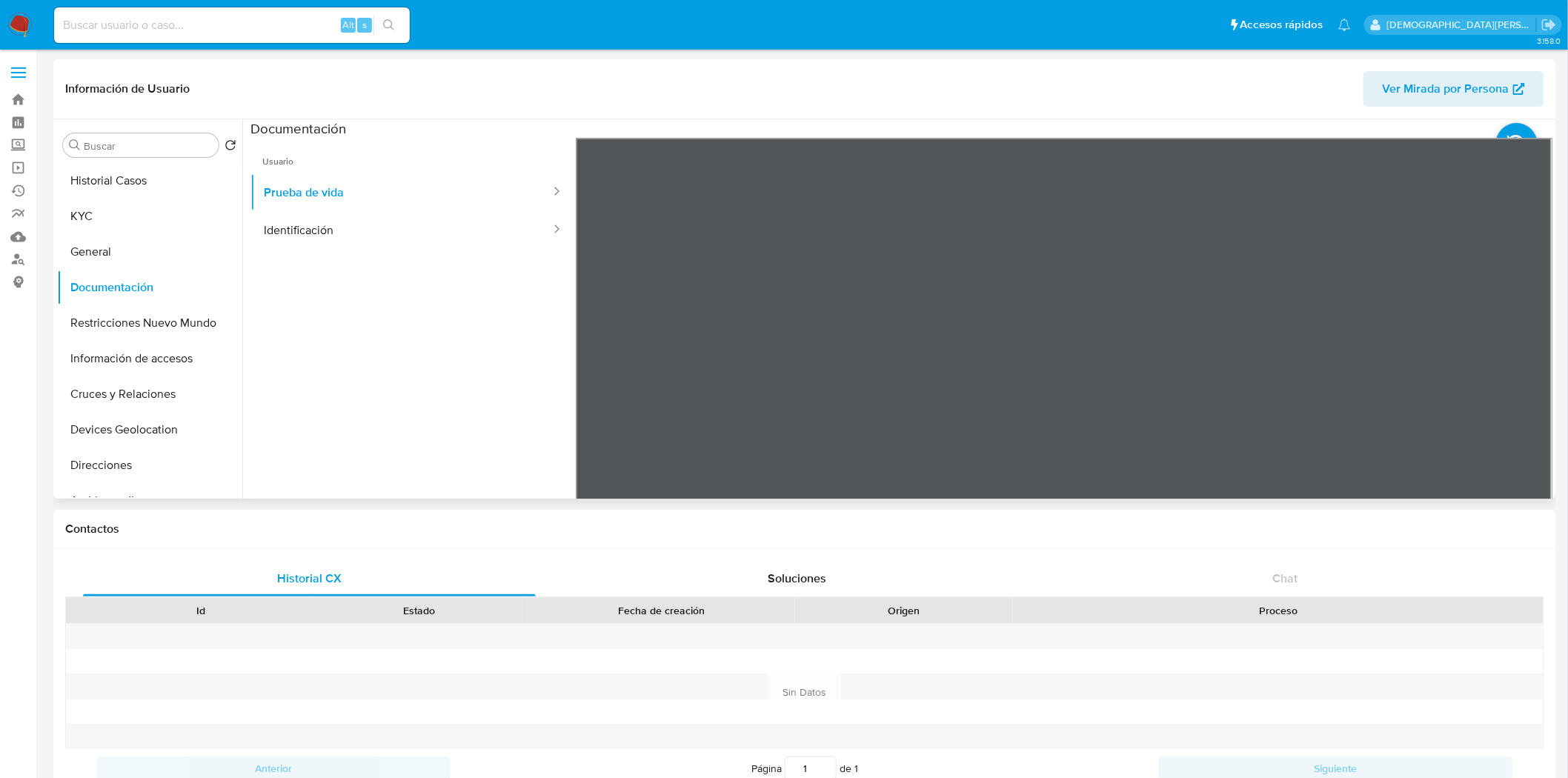
drag, startPoint x: 428, startPoint y: 232, endPoint x: 378, endPoint y: 141, distance: 103.8
click at [428, 224] on button "Identificación" at bounding box center [401, 230] width 301 height 38
click at [374, 206] on button "Prueba de vida" at bounding box center [401, 192] width 301 height 38
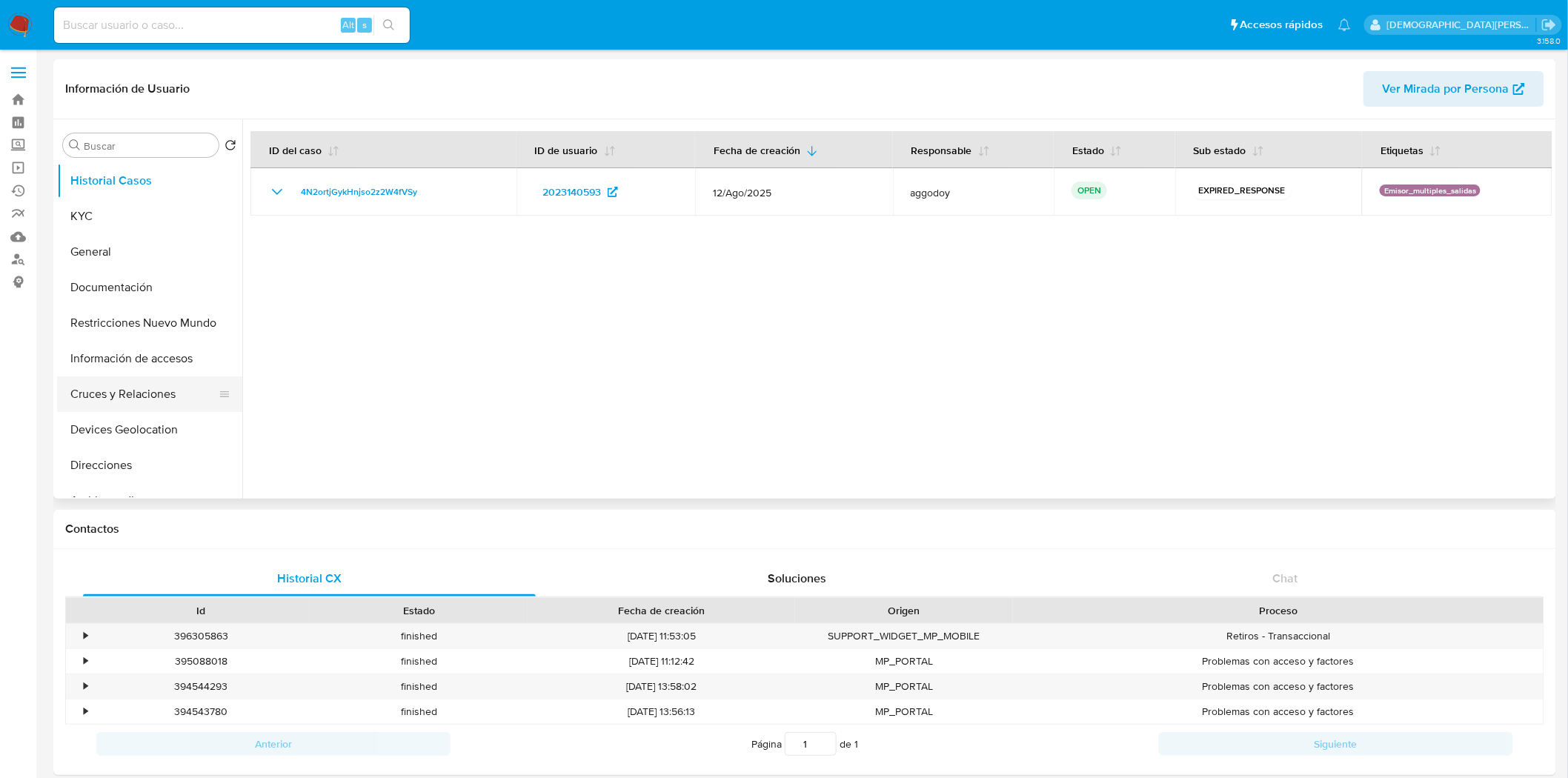
select select "10"
click at [120, 397] on button "Cruces y Relaciones" at bounding box center [144, 394] width 174 height 36
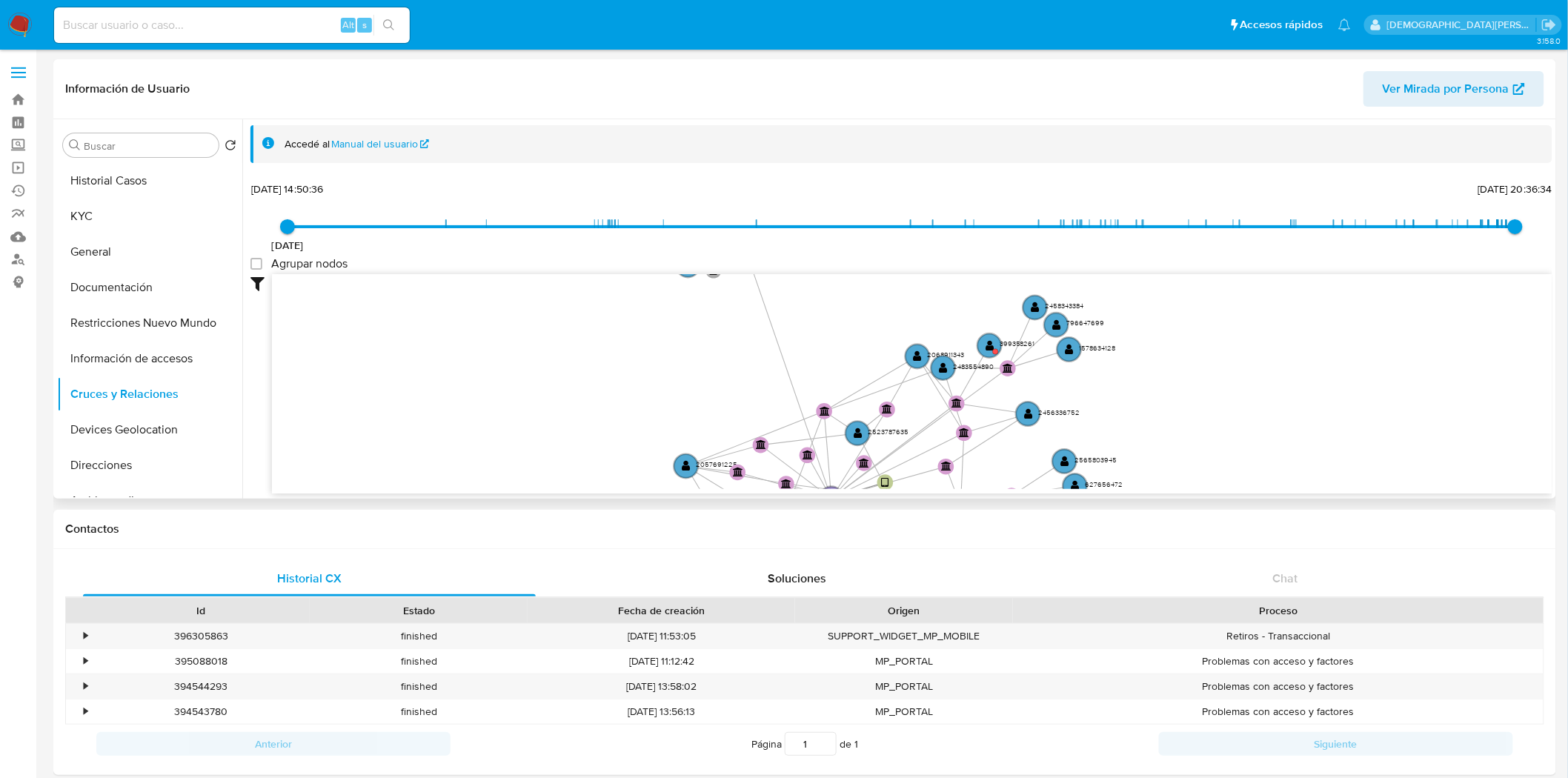
drag, startPoint x: 620, startPoint y: 403, endPoint x: 579, endPoint y: 278, distance: 131.6
click at [579, 278] on icon "device-670aad0a58dadb69cd035d02  user-2023140593  2023140593 device-67043dcf3…" at bounding box center [912, 381] width 1280 height 215
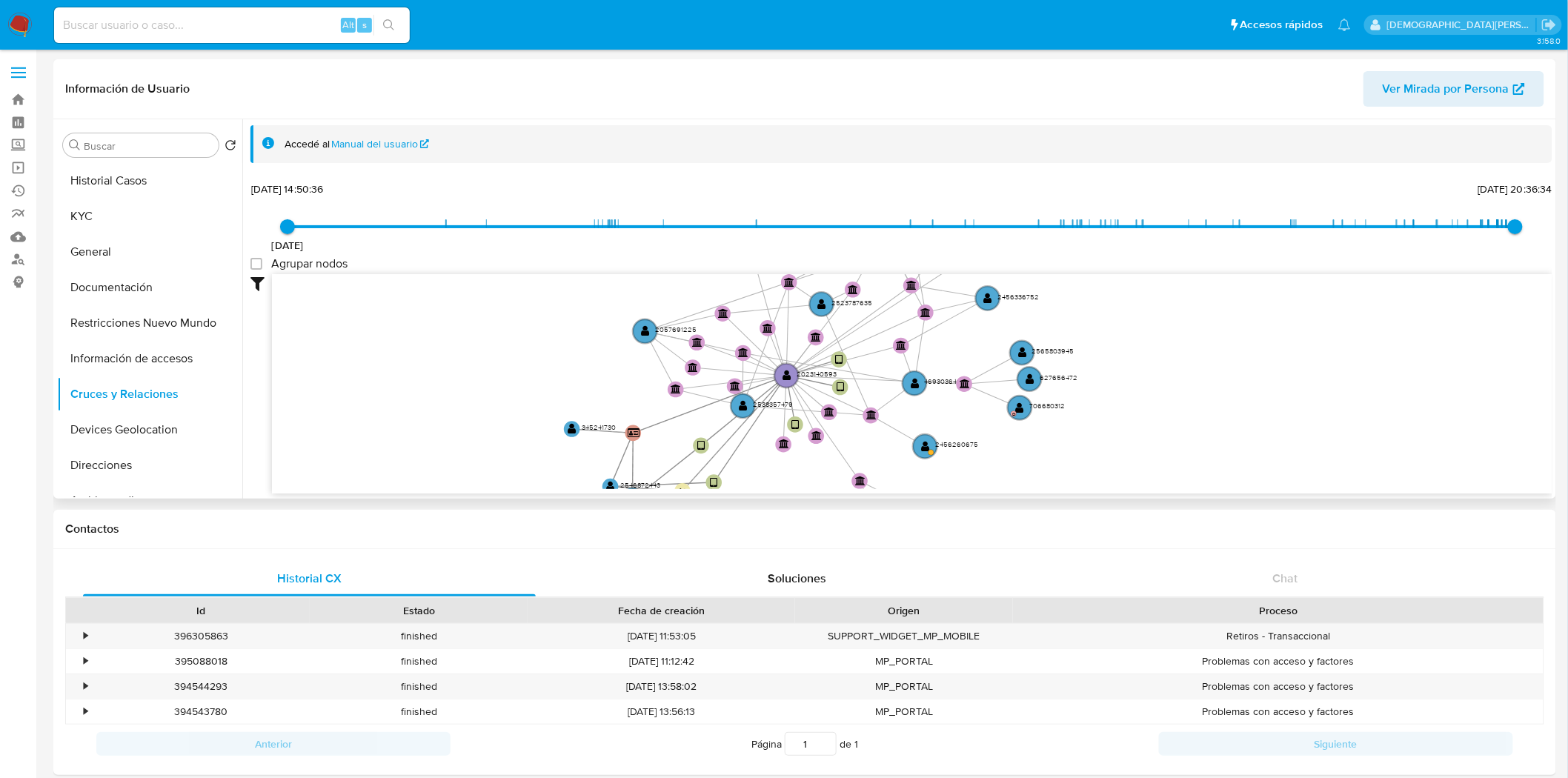
click at [432, 386] on icon "device-670aad0a58dadb69cd035d02  user-2023140593  2023140593 device-67043dcf3…" at bounding box center [912, 381] width 1280 height 215
click at [467, 418] on icon "device-670aad0a58dadb69cd035d02  user-2023140593  2023140593 device-67043dcf3…" at bounding box center [912, 381] width 1280 height 215
click at [420, 388] on icon "device-670aad0a58dadb69cd035d02  user-2023140593  2023140593 device-67043dcf3…" at bounding box center [912, 381] width 1280 height 215
click at [147, 182] on button "Historial Casos" at bounding box center [144, 181] width 174 height 36
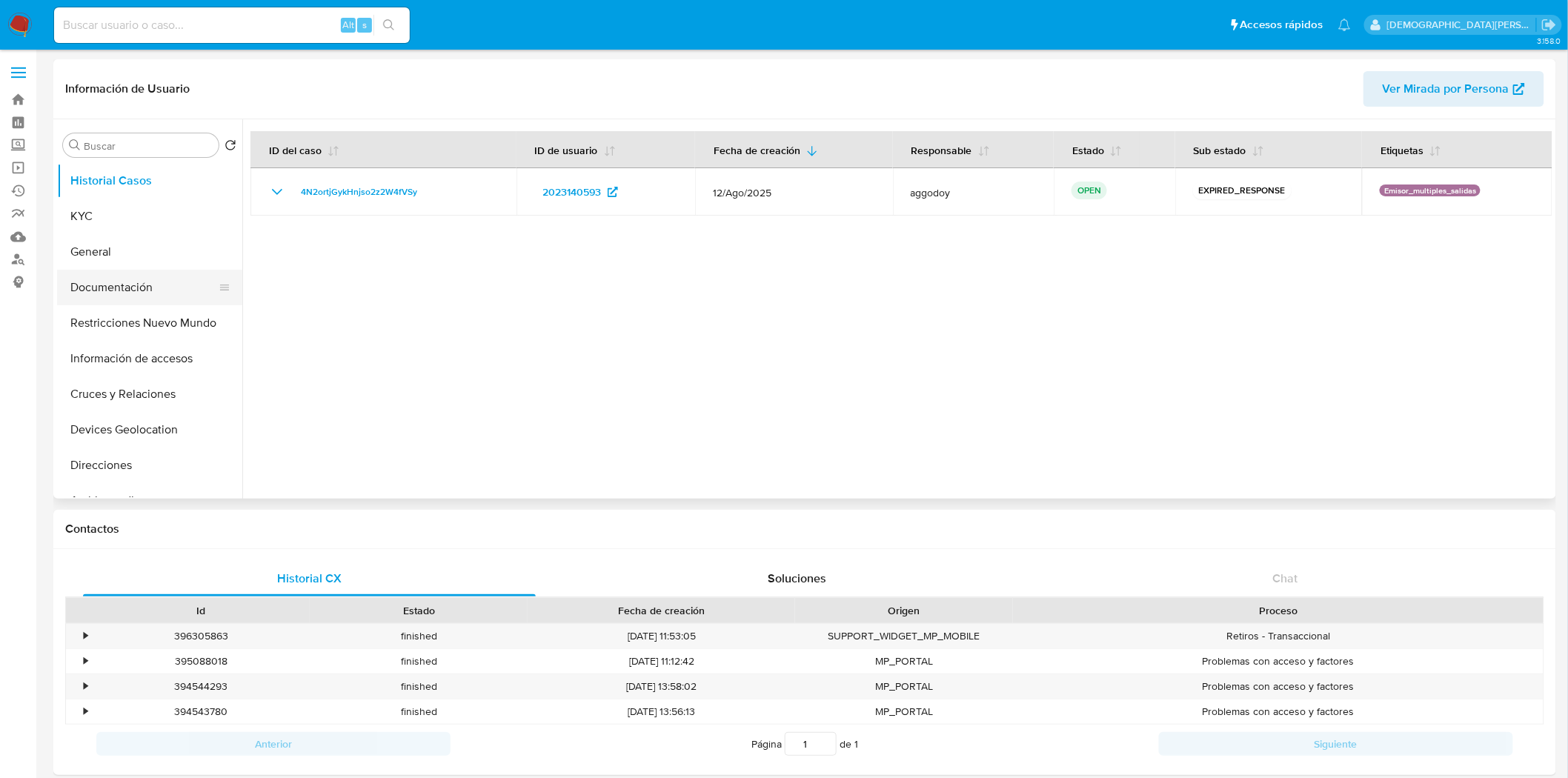
click at [119, 289] on button "Documentación" at bounding box center [144, 287] width 174 height 36
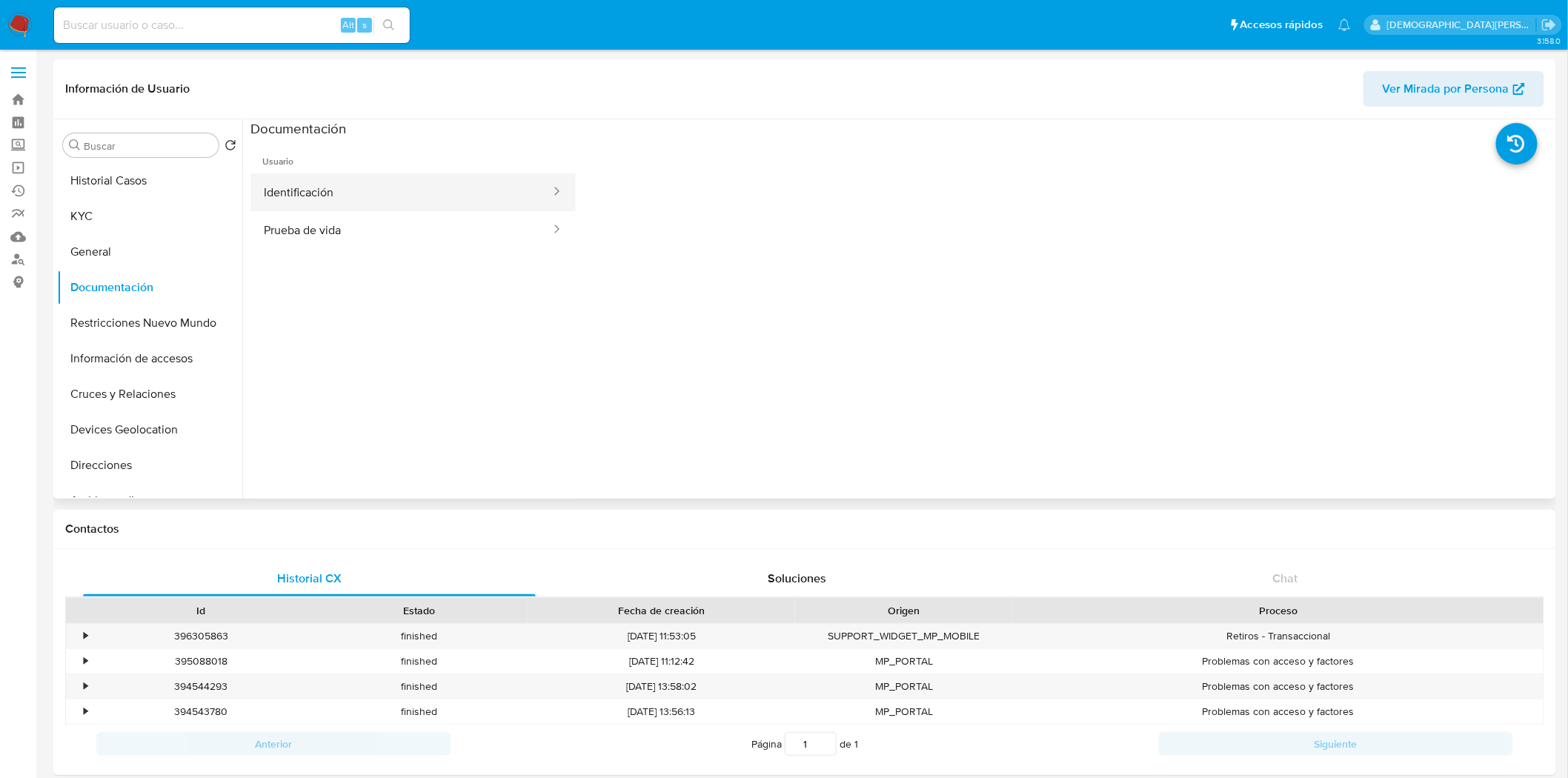
click at [387, 180] on button "Identificación" at bounding box center [401, 192] width 301 height 38
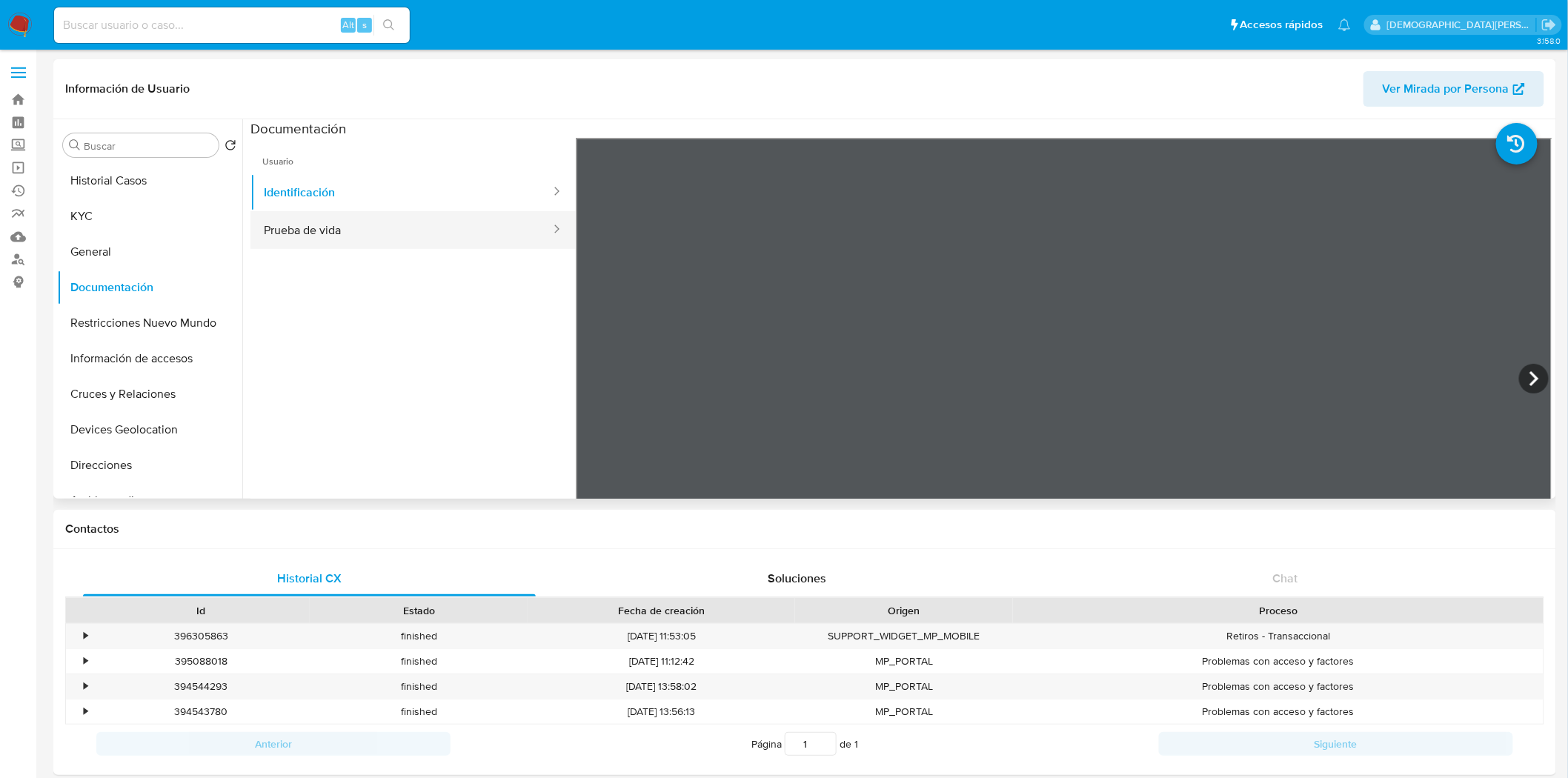
drag, startPoint x: 313, startPoint y: 230, endPoint x: 329, endPoint y: 227, distance: 16.3
click at [316, 230] on button "Prueba de vida" at bounding box center [401, 230] width 301 height 38
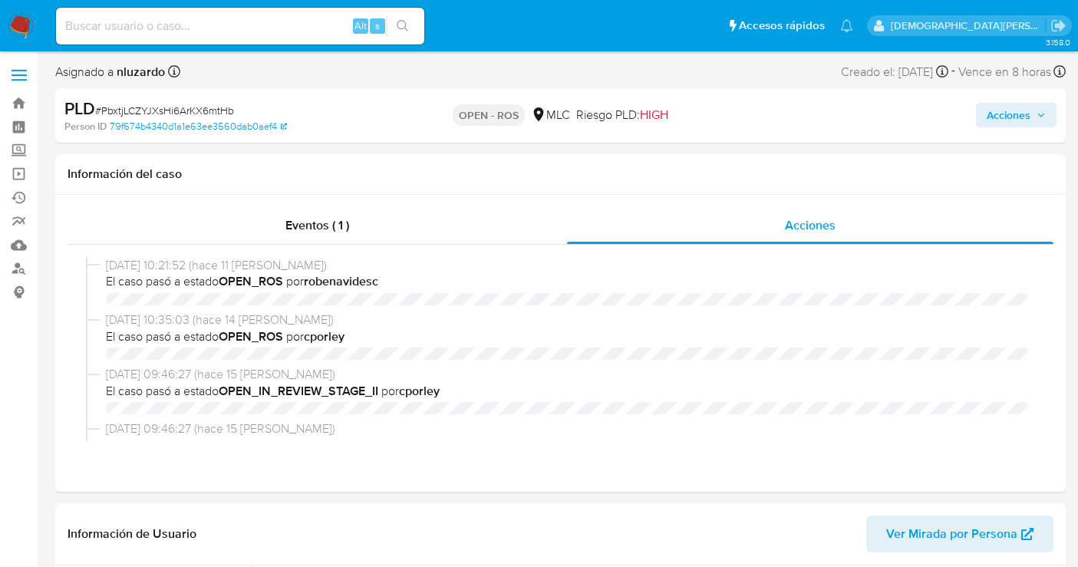
select select "10"
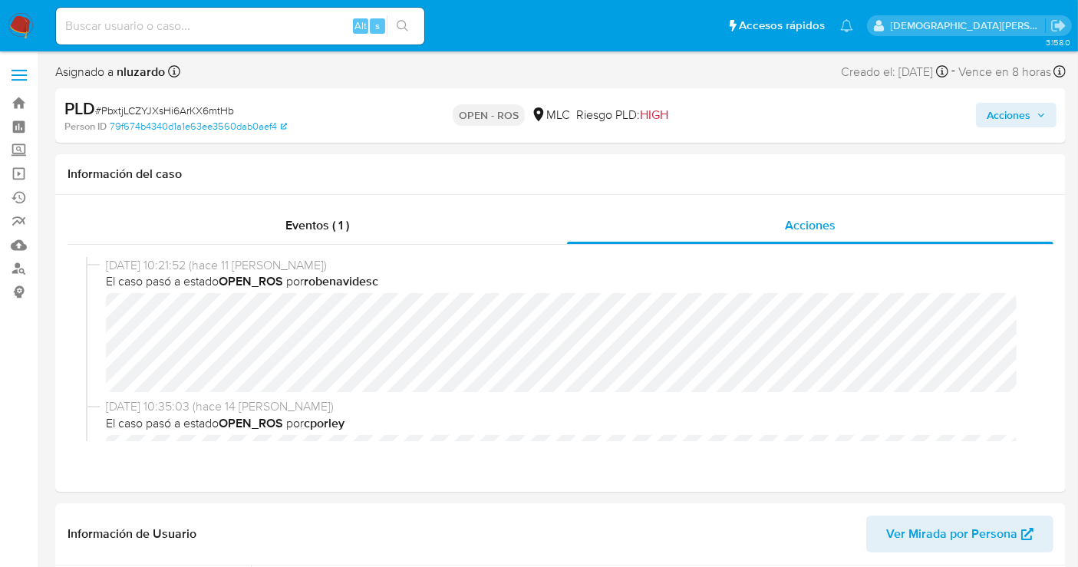
scroll to position [596, 0]
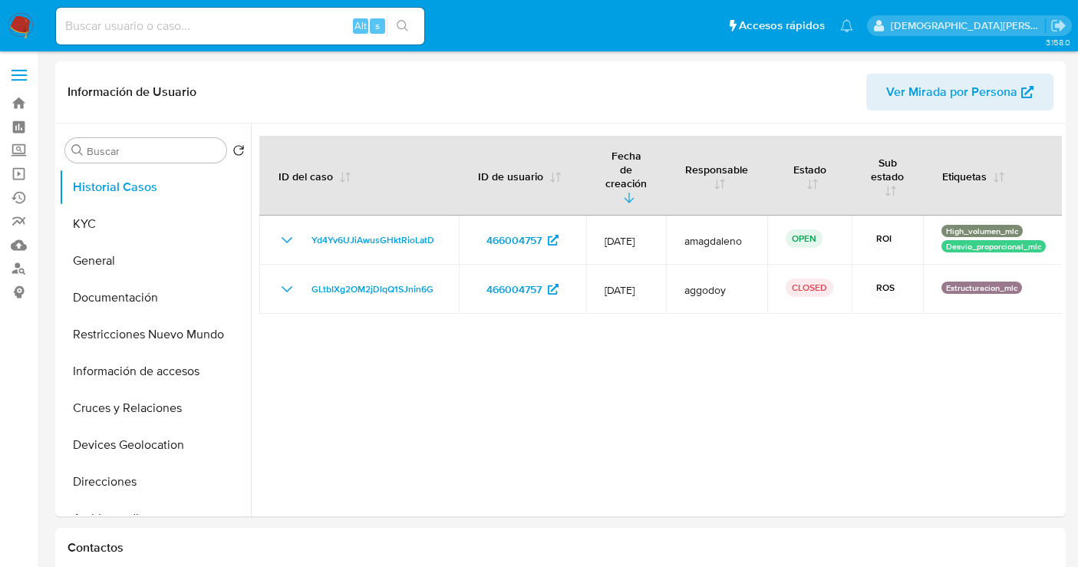
select select "10"
click at [21, 100] on link "Bandeja" at bounding box center [91, 103] width 183 height 24
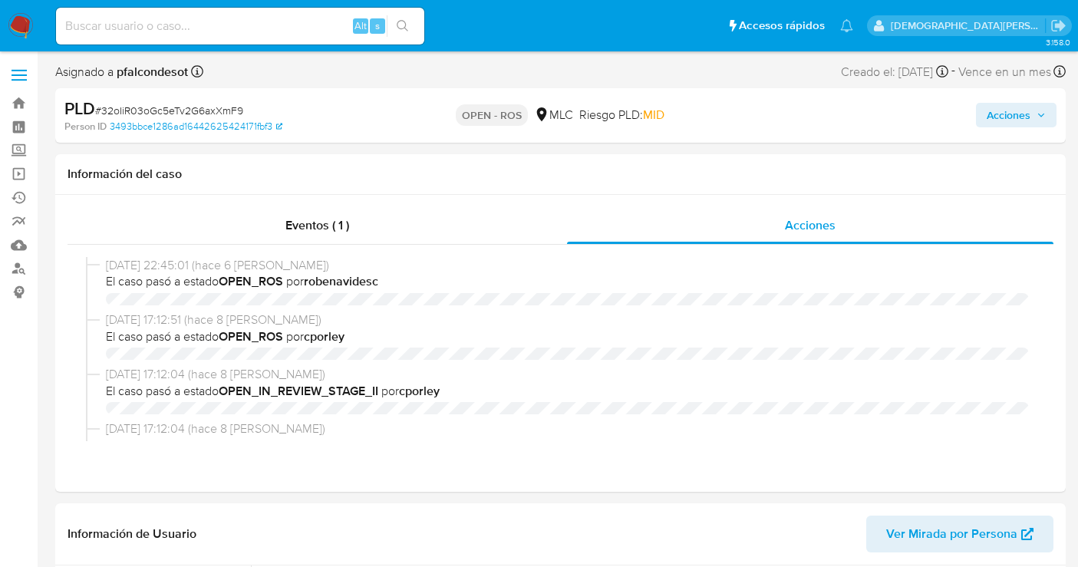
select select "10"
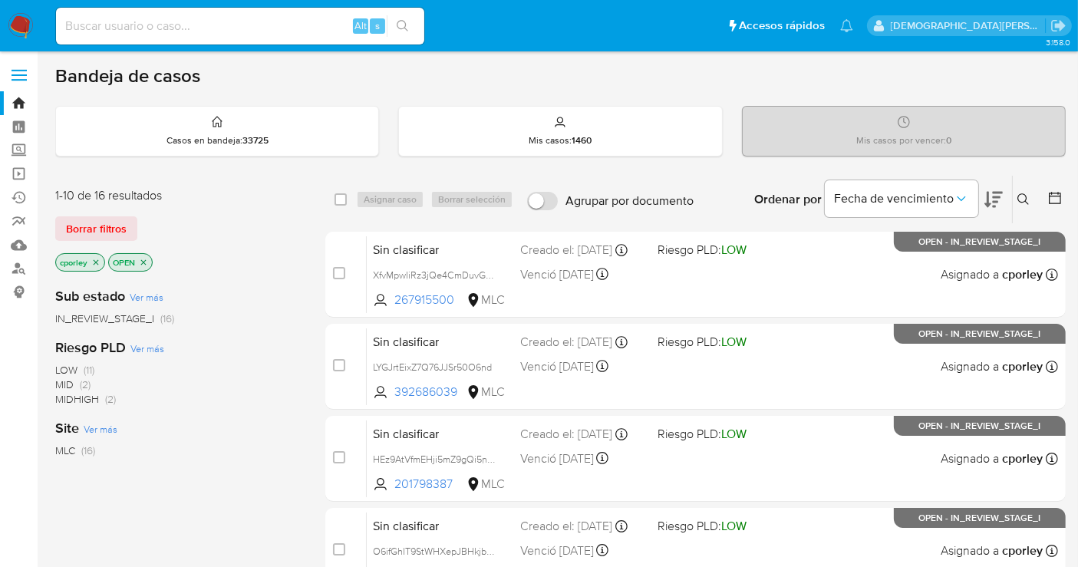
click at [142, 258] on icon "close-filter" at bounding box center [143, 262] width 9 height 9
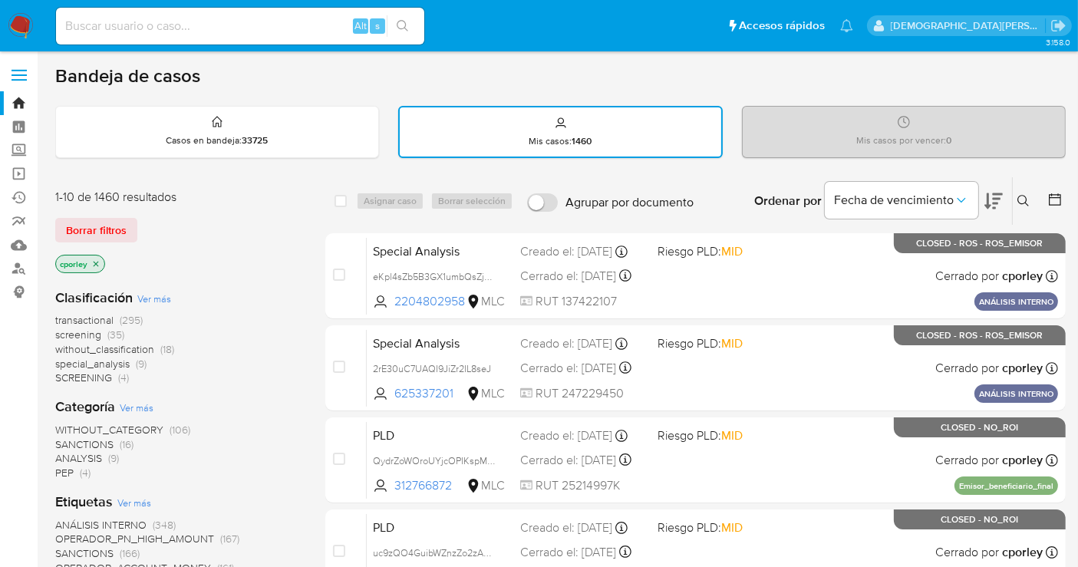
click at [96, 262] on icon "close-filter" at bounding box center [96, 263] width 5 height 5
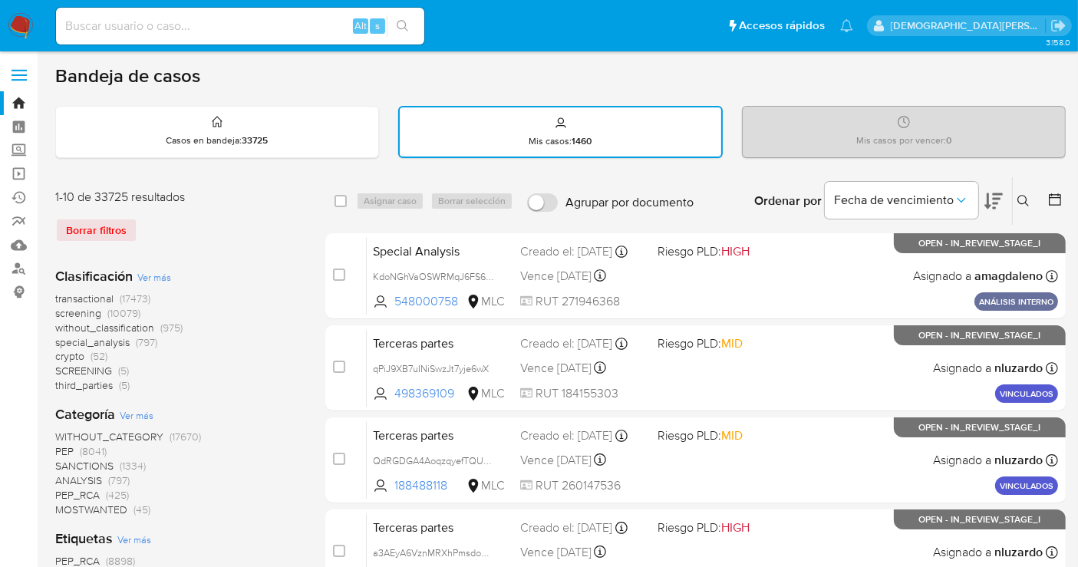
click at [1062, 200] on icon at bounding box center [1055, 199] width 15 height 15
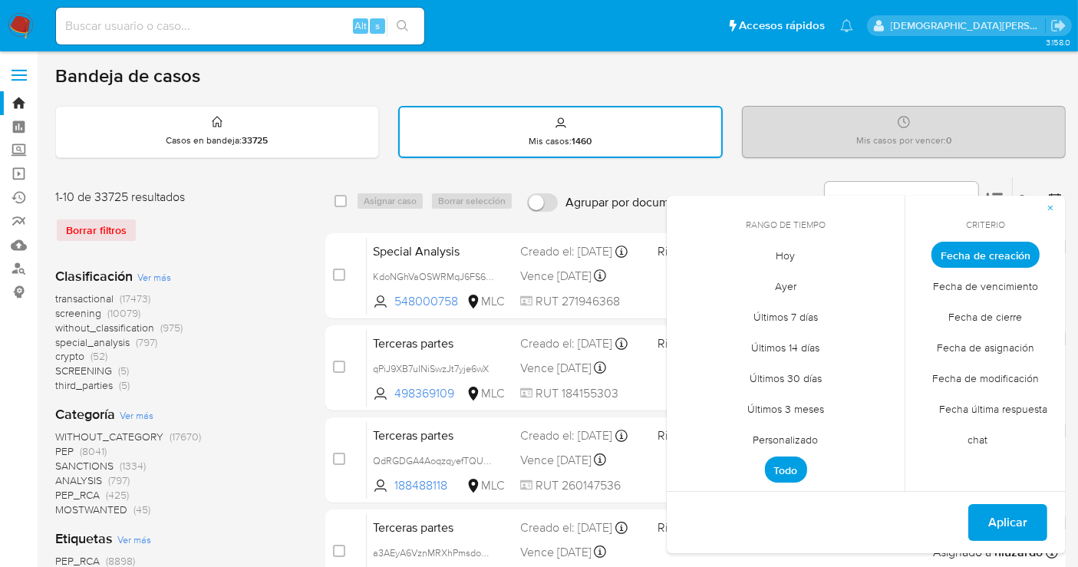
click at [768, 434] on span "Personalizado" at bounding box center [786, 439] width 97 height 31
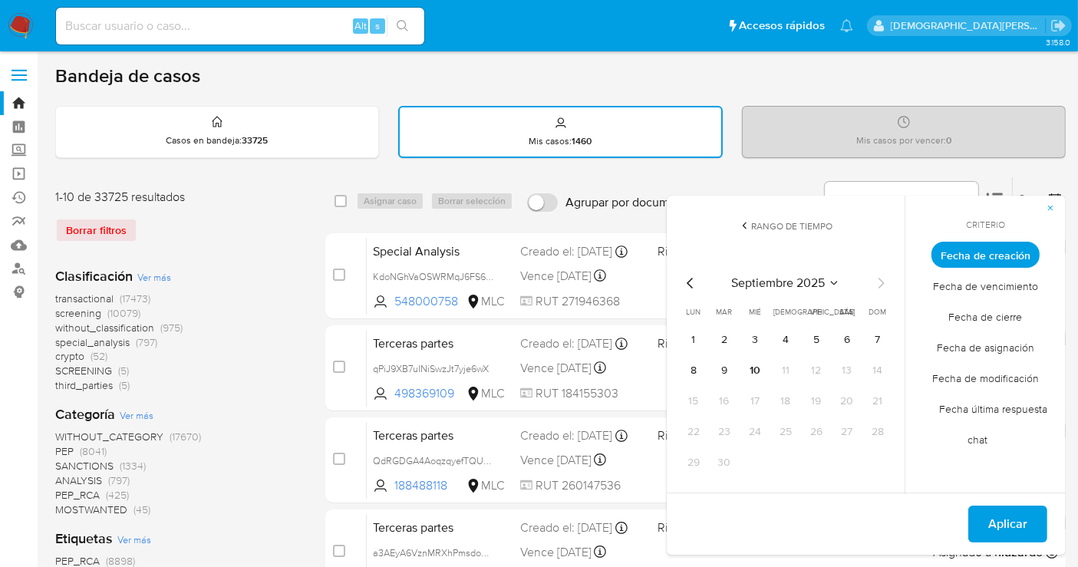
click at [686, 279] on icon "Mes anterior" at bounding box center [691, 283] width 18 height 18
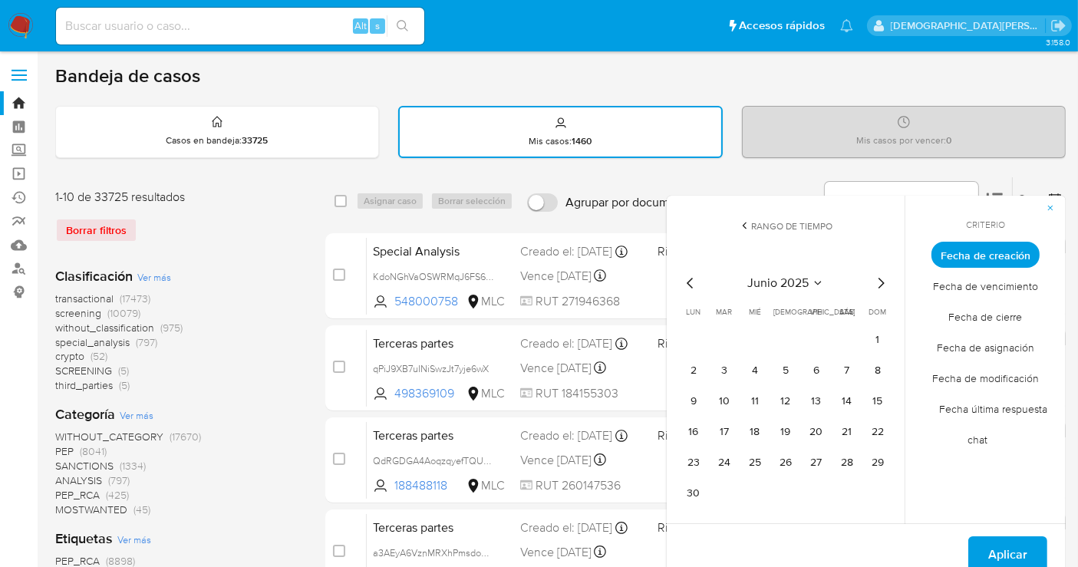
click at [689, 284] on icon "Mes anterior" at bounding box center [690, 283] width 6 height 11
click at [788, 337] on button "1" at bounding box center [786, 340] width 25 height 25
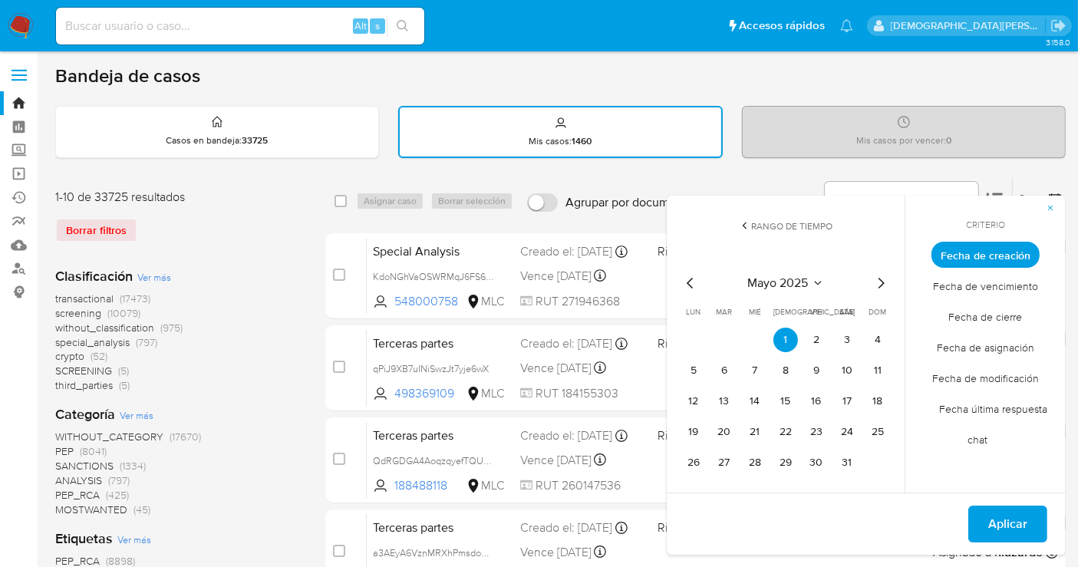
click at [883, 282] on icon "Mes siguiente" at bounding box center [882, 283] width 6 height 11
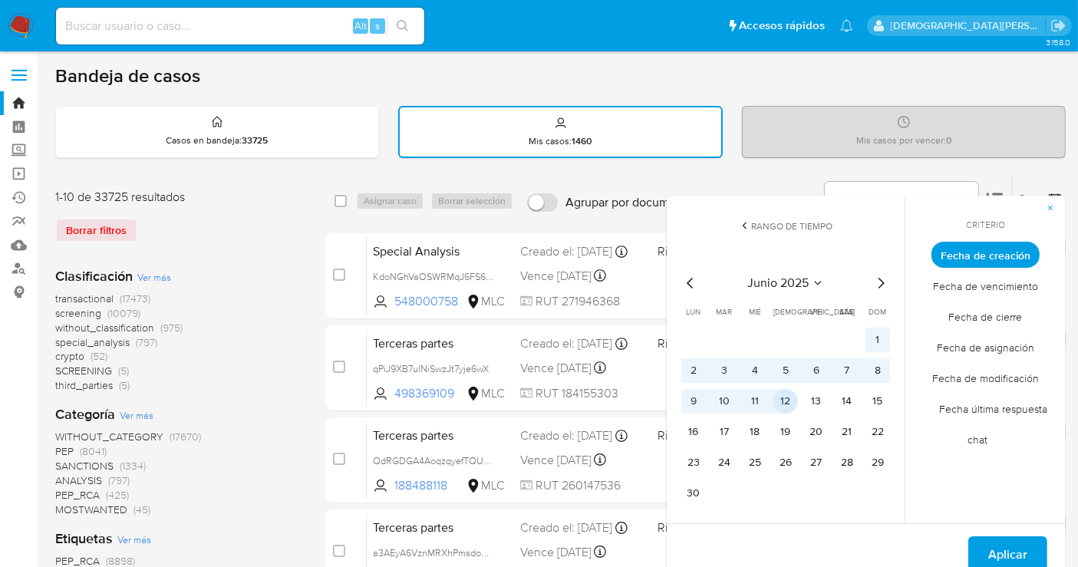
click at [791, 402] on button "12" at bounding box center [786, 401] width 25 height 25
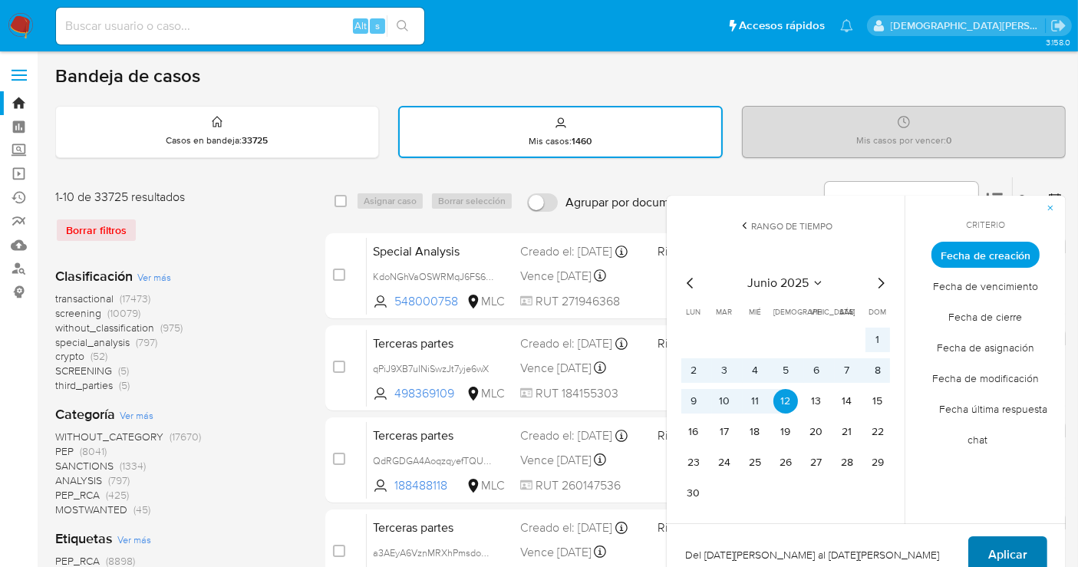
drag, startPoint x: 994, startPoint y: 551, endPoint x: 975, endPoint y: 535, distance: 25.1
click at [993, 550] on span "Aplicar" at bounding box center [1008, 555] width 39 height 34
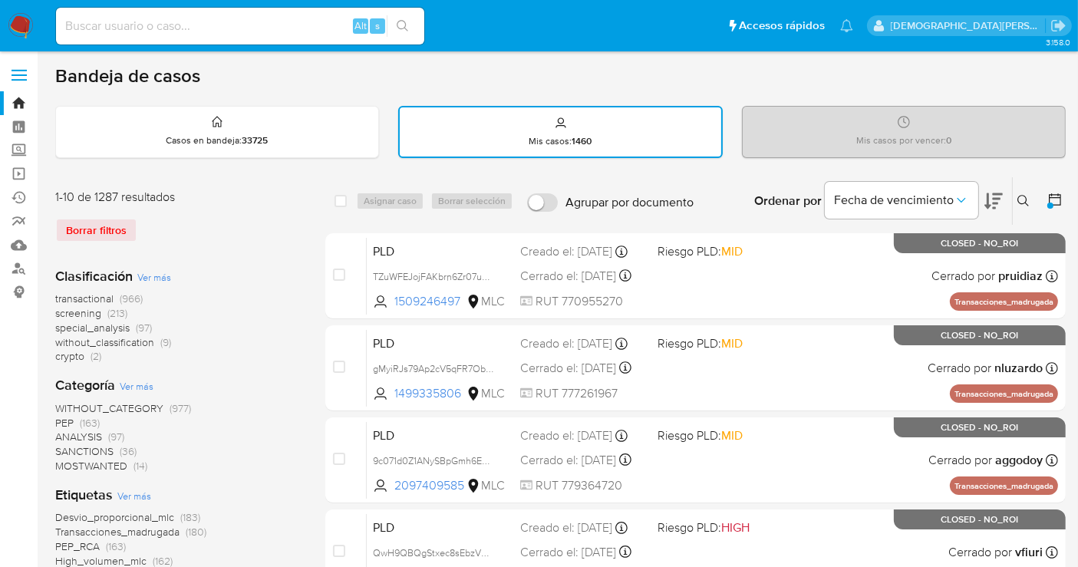
click at [1062, 197] on icon at bounding box center [1055, 199] width 15 height 15
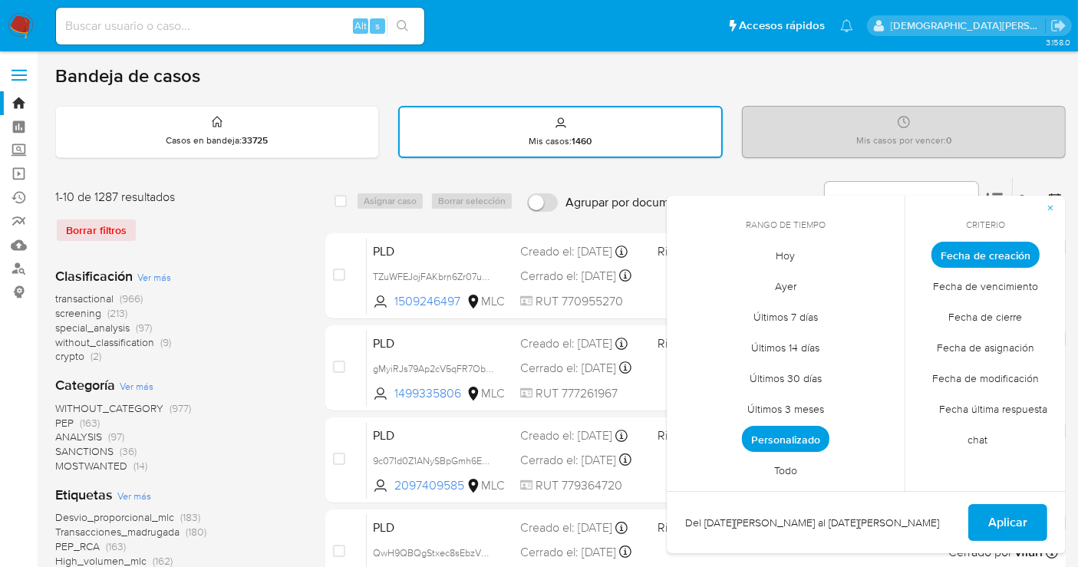
click at [764, 429] on span "Personalizado" at bounding box center [786, 439] width 88 height 26
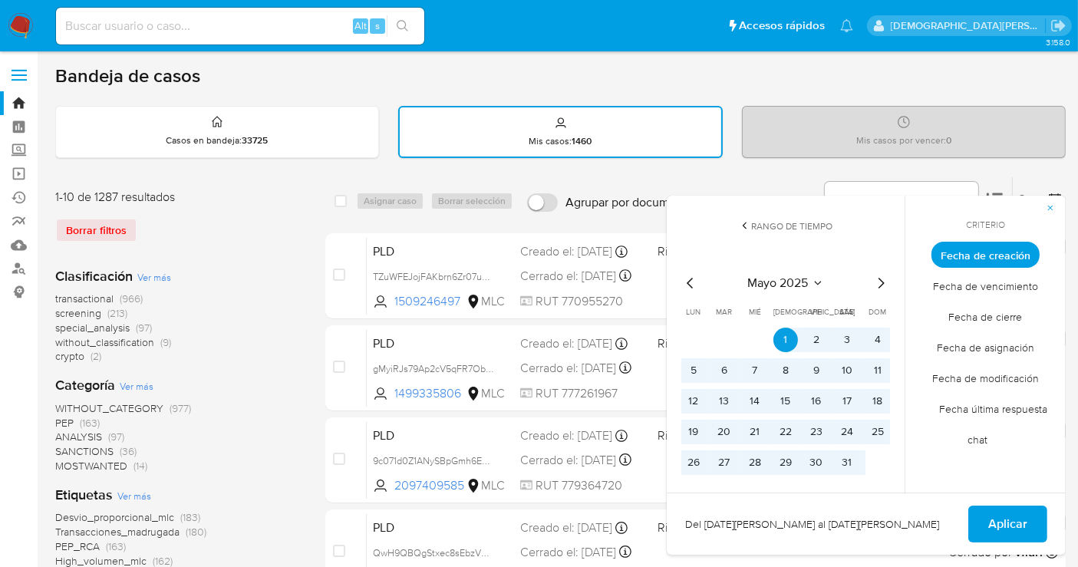
click at [881, 279] on icon "Mes siguiente" at bounding box center [882, 283] width 6 height 11
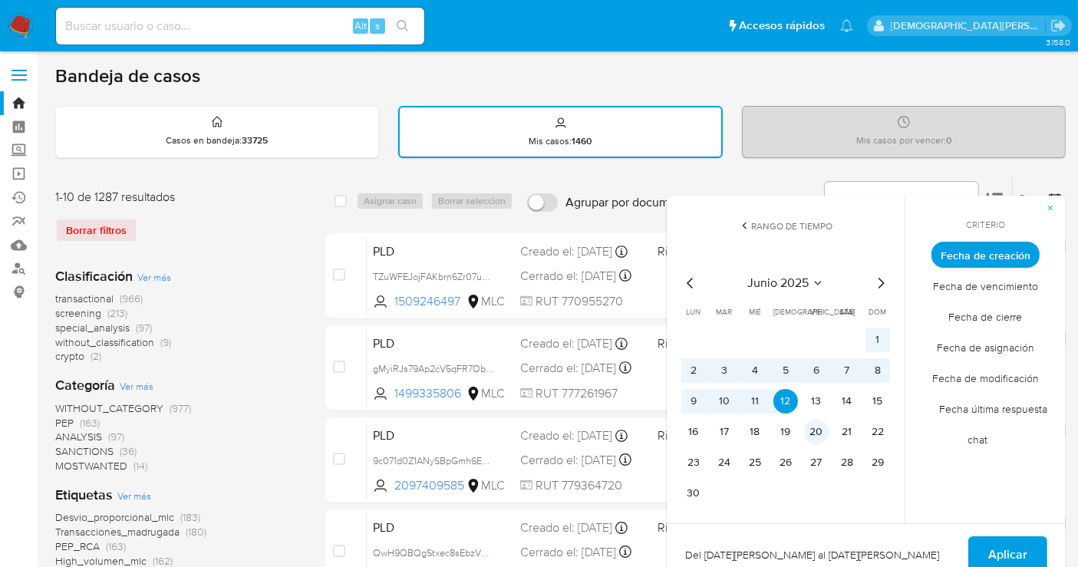
click at [812, 430] on button "20" at bounding box center [816, 432] width 25 height 25
click at [875, 338] on button "1" at bounding box center [878, 340] width 25 height 25
click at [815, 405] on button "13" at bounding box center [816, 401] width 25 height 25
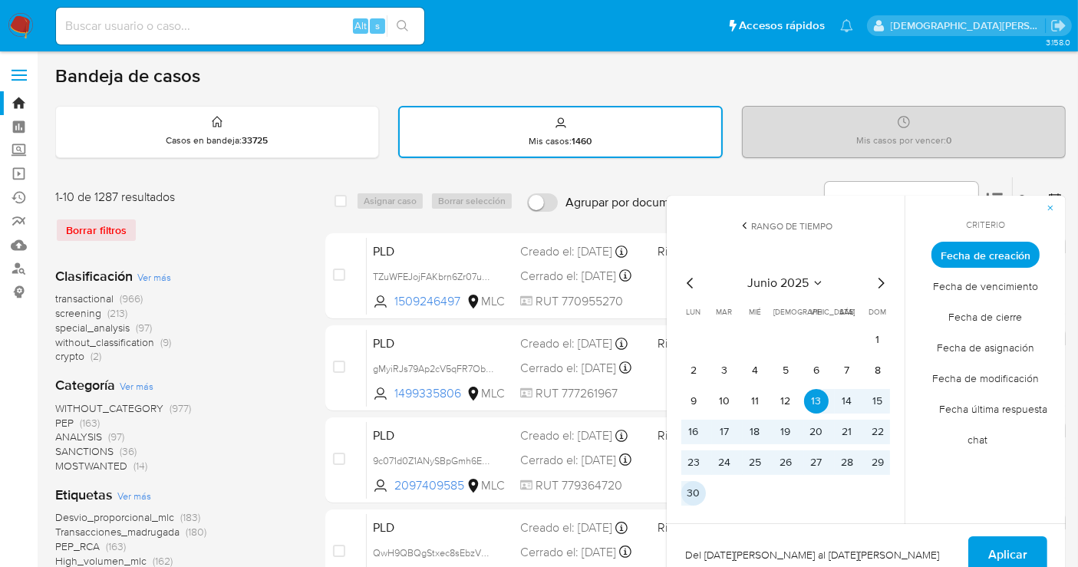
click at [689, 500] on button "30" at bounding box center [694, 493] width 25 height 25
click at [1006, 543] on span "Aplicar" at bounding box center [1008, 555] width 39 height 34
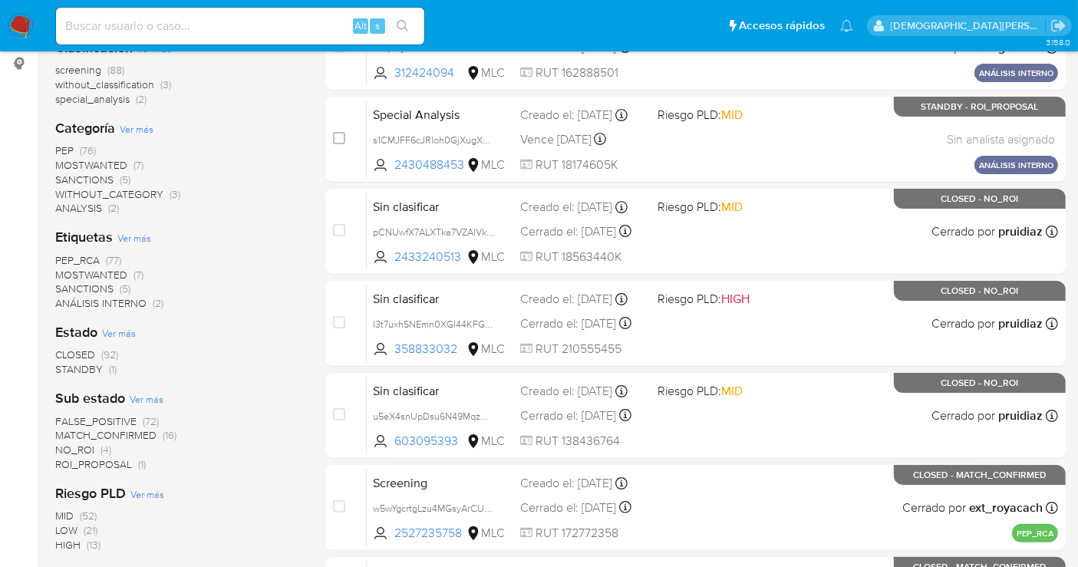
scroll to position [256, 0]
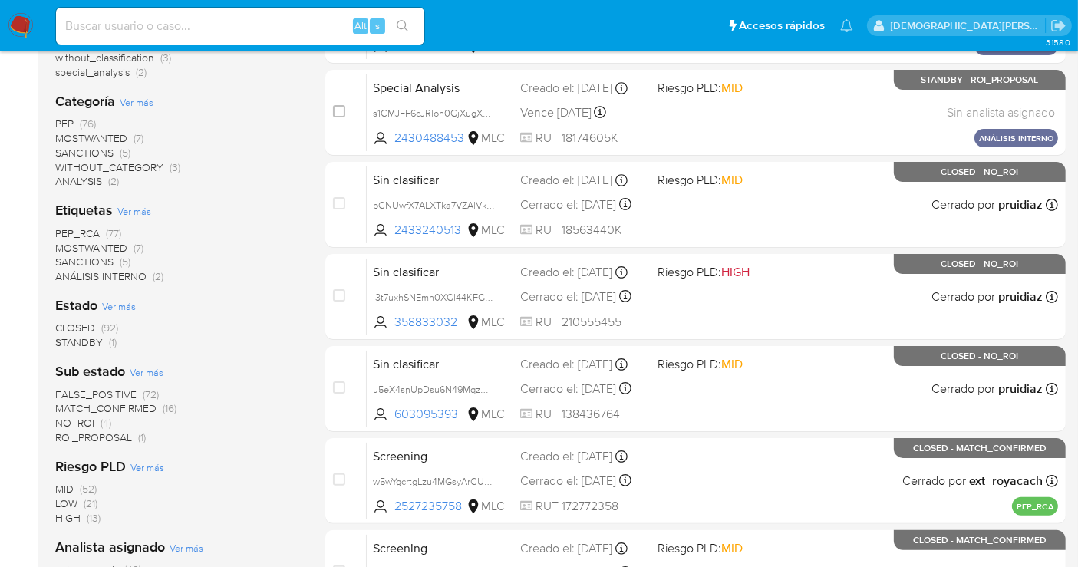
click at [78, 338] on span "STANDBY" at bounding box center [79, 342] width 48 height 15
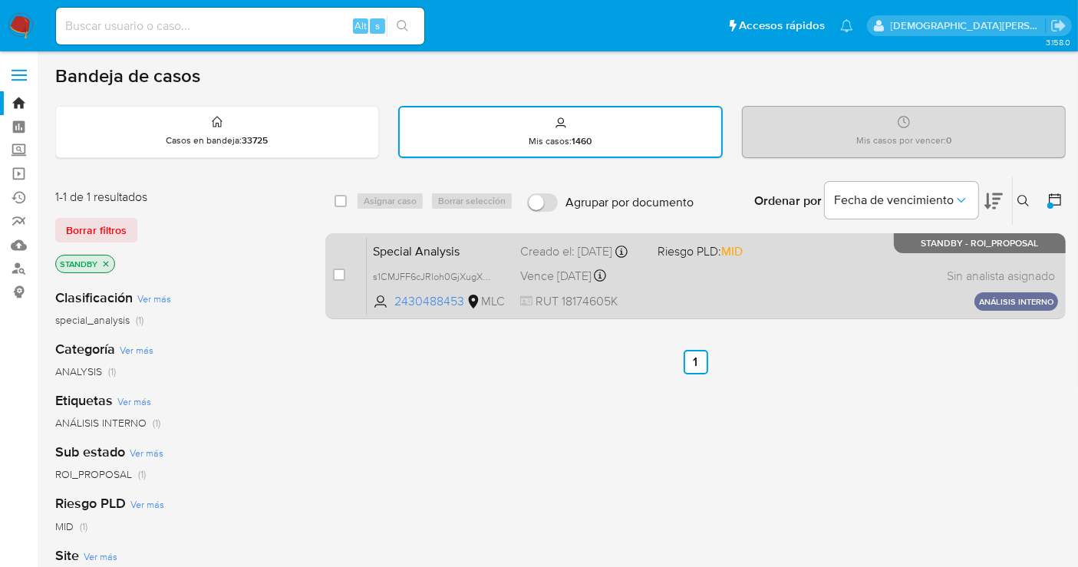
click at [709, 285] on div "Special Analysis s1CMJFF6cJRloh0GjXugX6NN 2430488453 MLC Riesgo PLD: MID Creado…" at bounding box center [713, 276] width 692 height 78
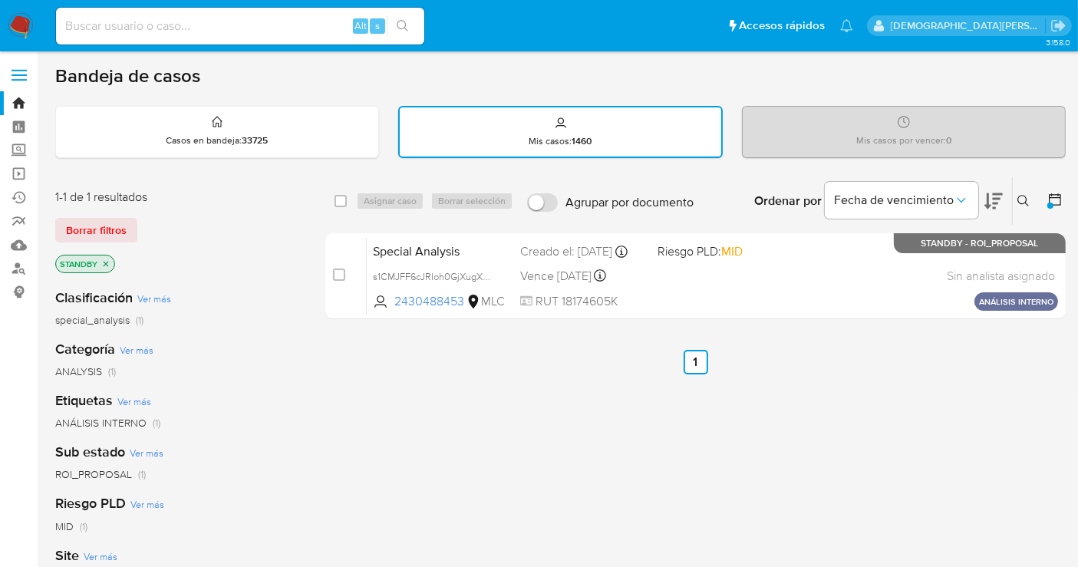
click at [1058, 203] on icon at bounding box center [1055, 199] width 15 height 15
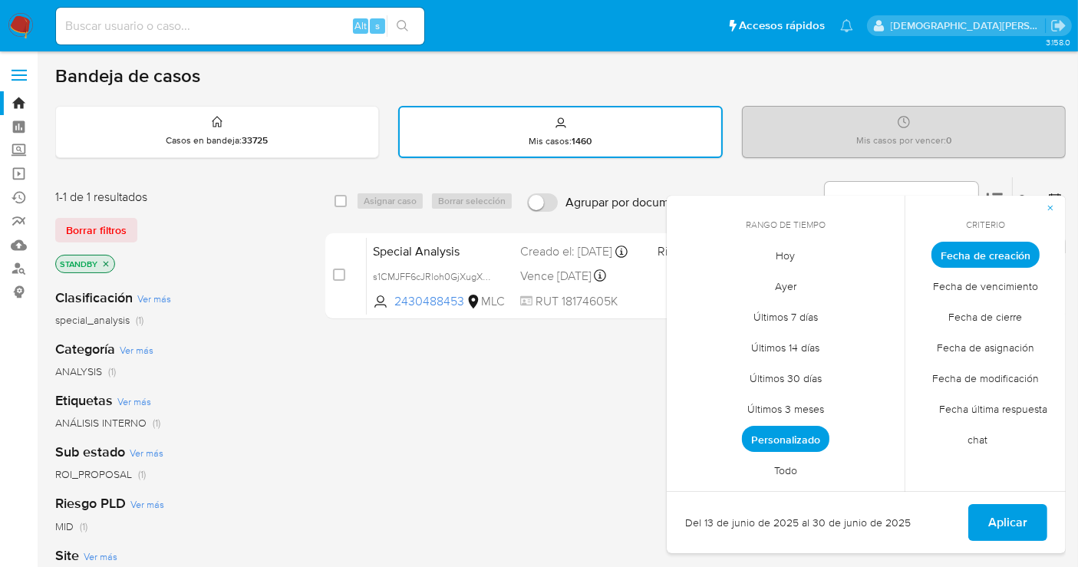
click at [787, 432] on span "Personalizado" at bounding box center [786, 439] width 88 height 26
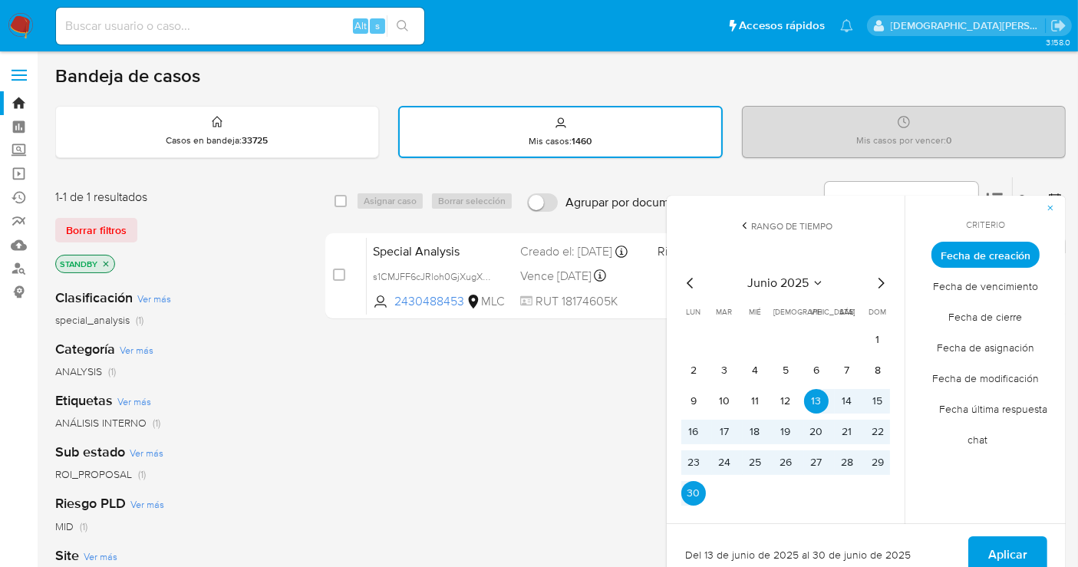
click at [879, 282] on icon "Mes siguiente" at bounding box center [881, 283] width 18 height 18
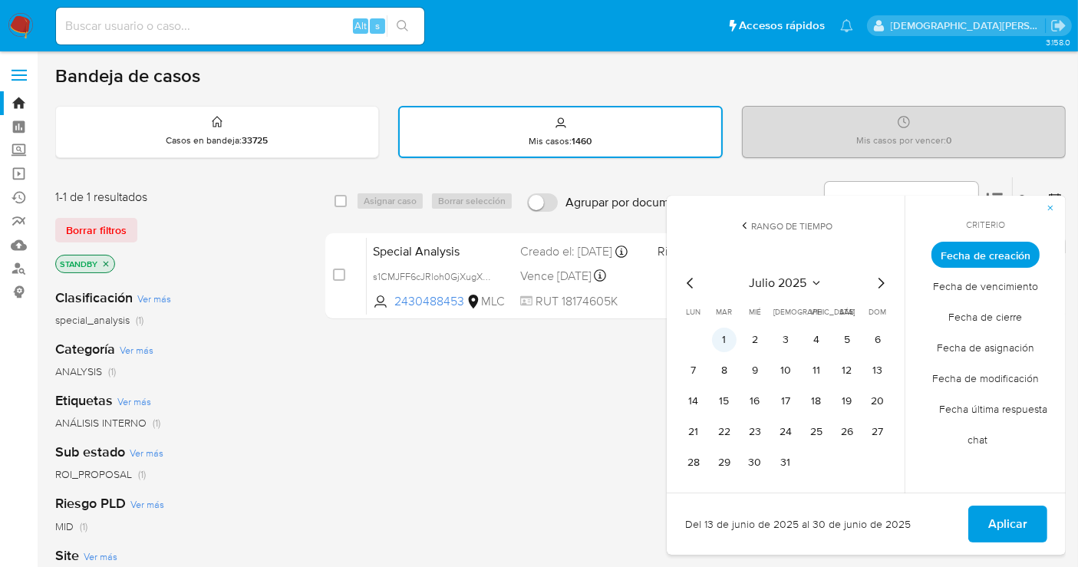
click at [725, 343] on button "1" at bounding box center [724, 340] width 25 height 25
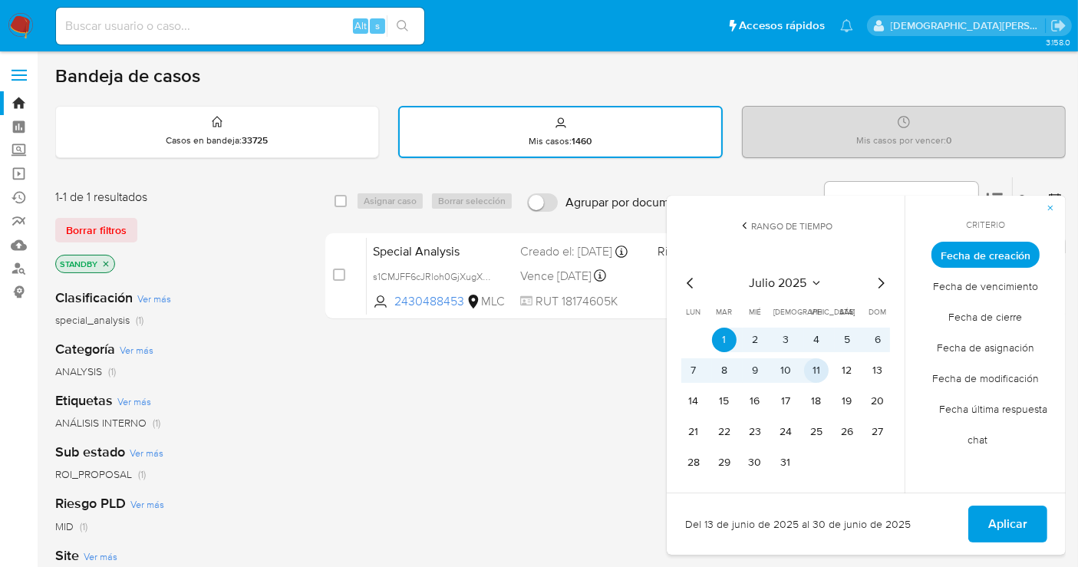
click at [819, 365] on button "11" at bounding box center [816, 370] width 25 height 25
click at [997, 518] on span "Aplicar" at bounding box center [1008, 524] width 39 height 34
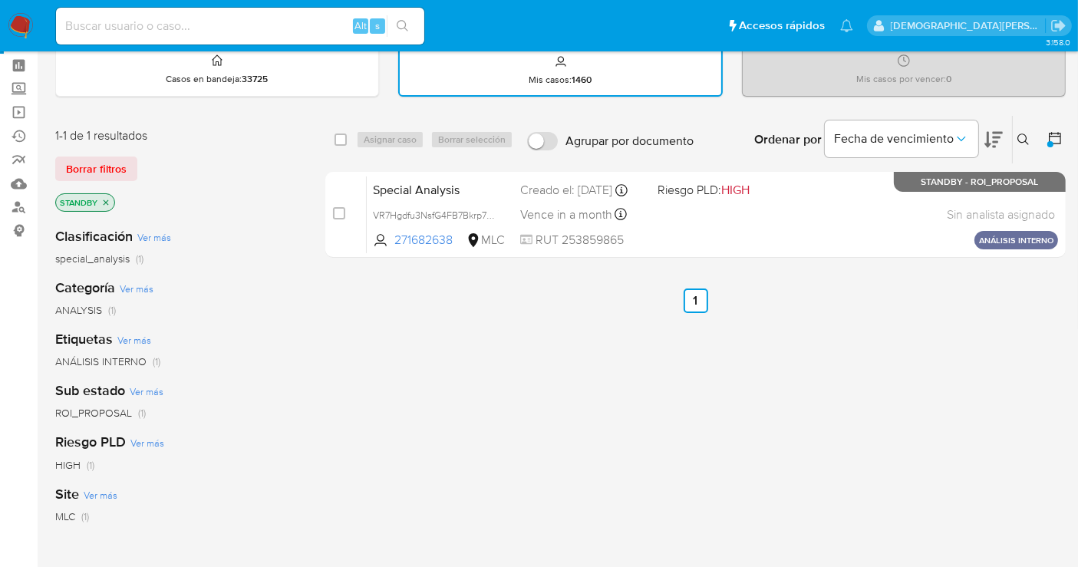
scroll to position [85, 0]
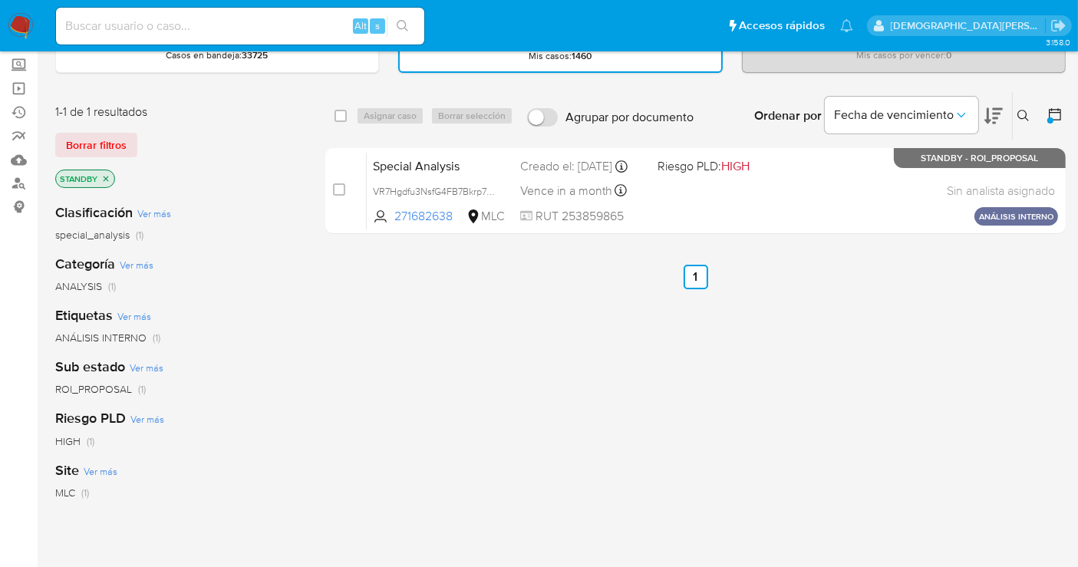
click at [103, 177] on icon "close-filter" at bounding box center [105, 178] width 9 height 9
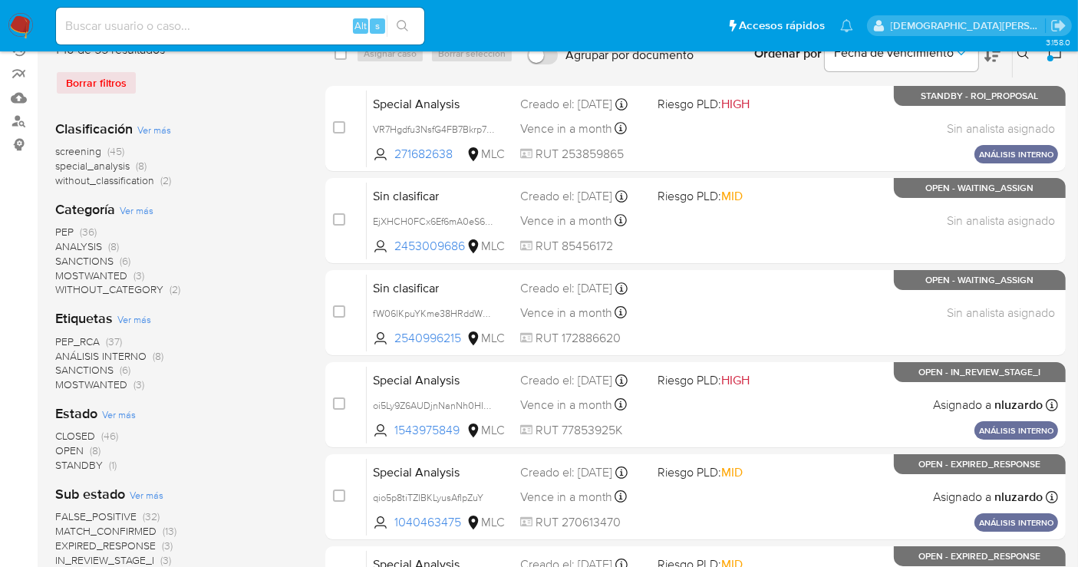
scroll to position [170, 0]
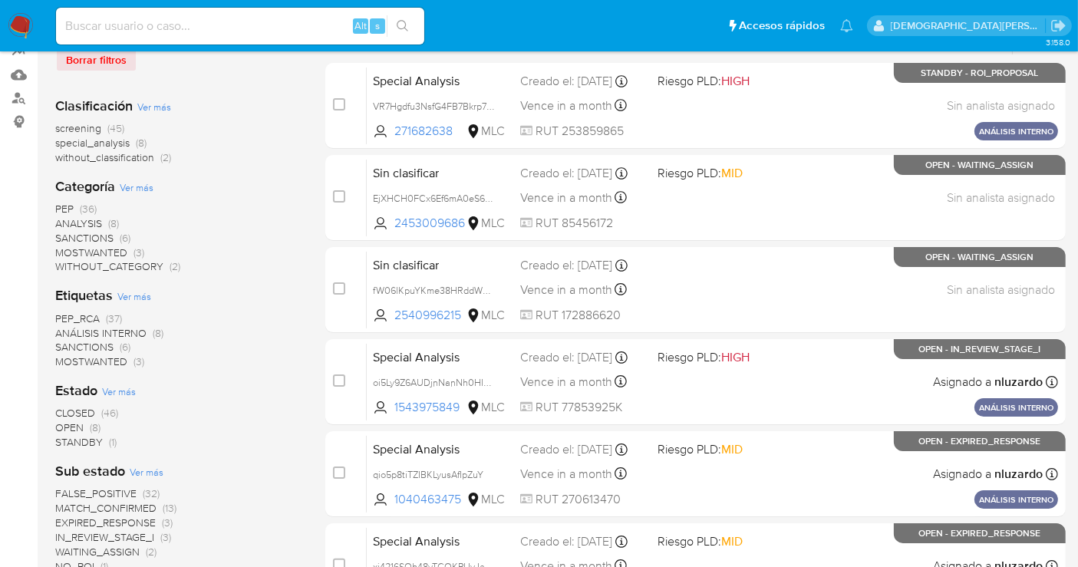
click at [61, 426] on span "OPEN" at bounding box center [69, 427] width 28 height 15
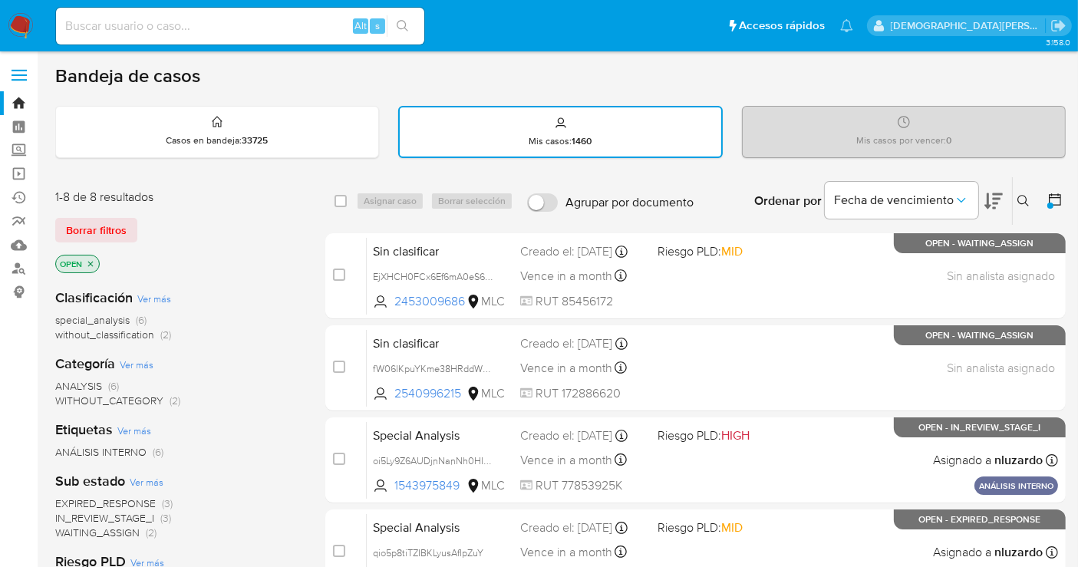
click at [1054, 200] on icon at bounding box center [1055, 199] width 15 height 15
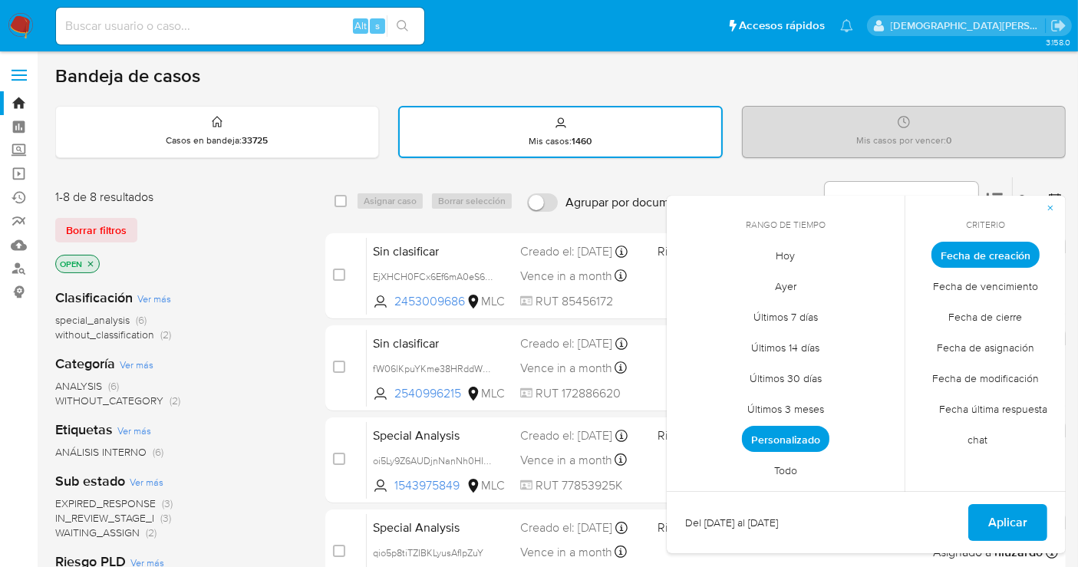
click at [789, 431] on span "Personalizado" at bounding box center [786, 439] width 88 height 26
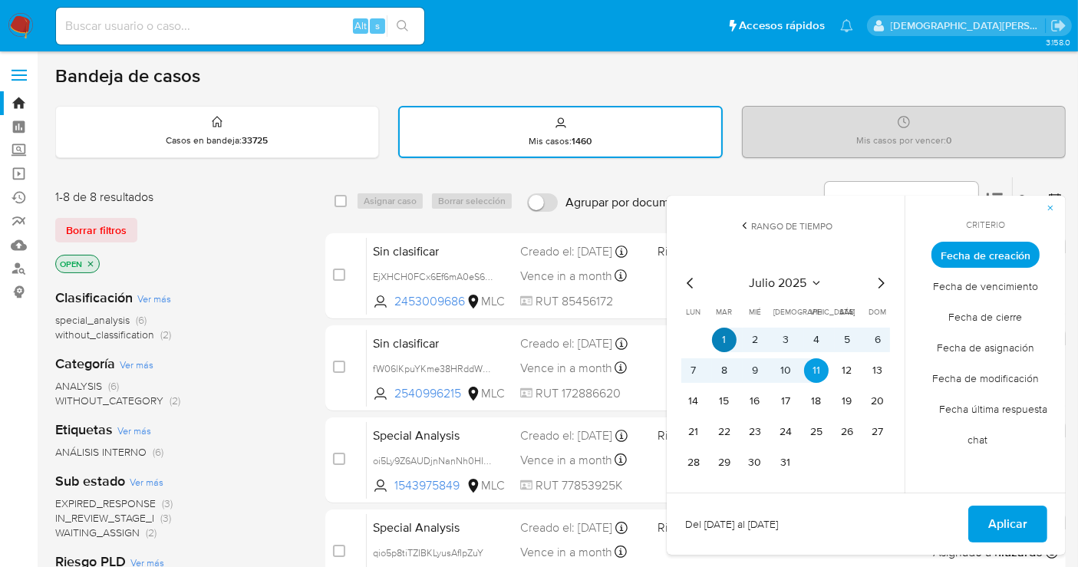
click at [725, 338] on button "1" at bounding box center [724, 340] width 25 height 25
click at [997, 255] on span "Fecha de creación" at bounding box center [986, 255] width 108 height 26
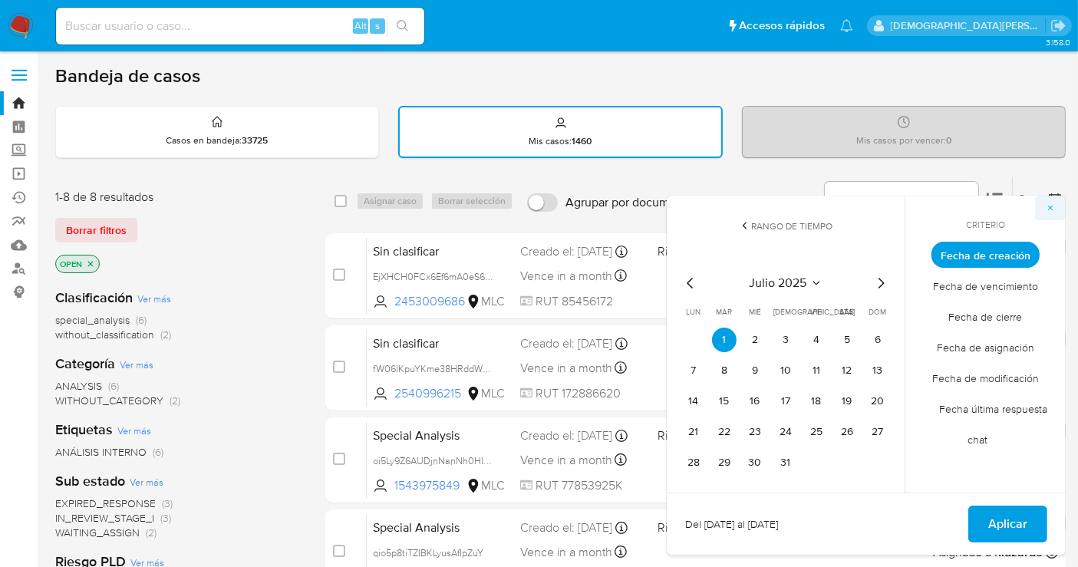
click at [1050, 211] on span "button" at bounding box center [1050, 207] width 9 height 21
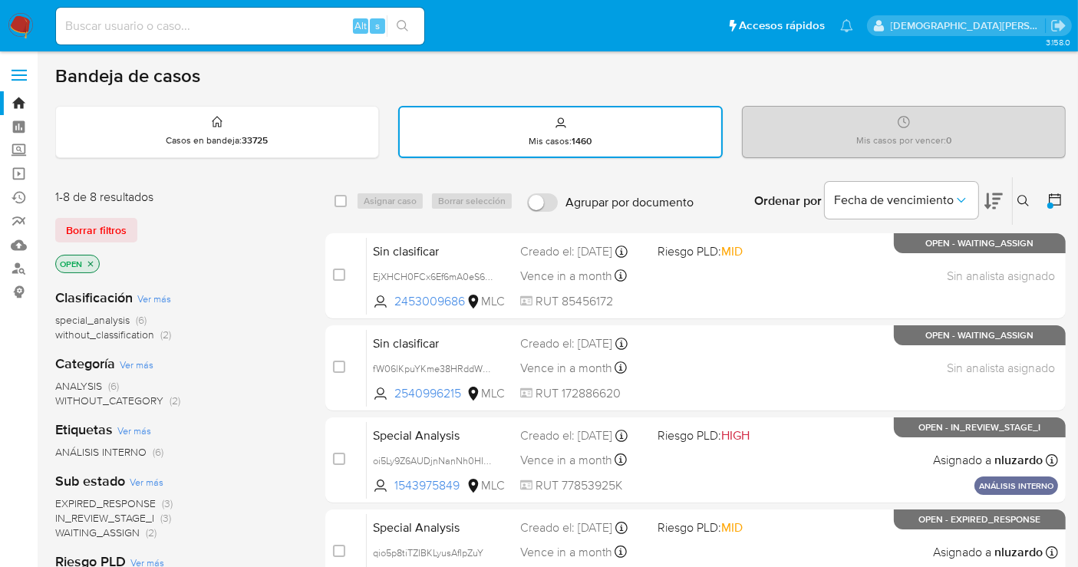
click at [1057, 203] on icon at bounding box center [1055, 199] width 15 height 15
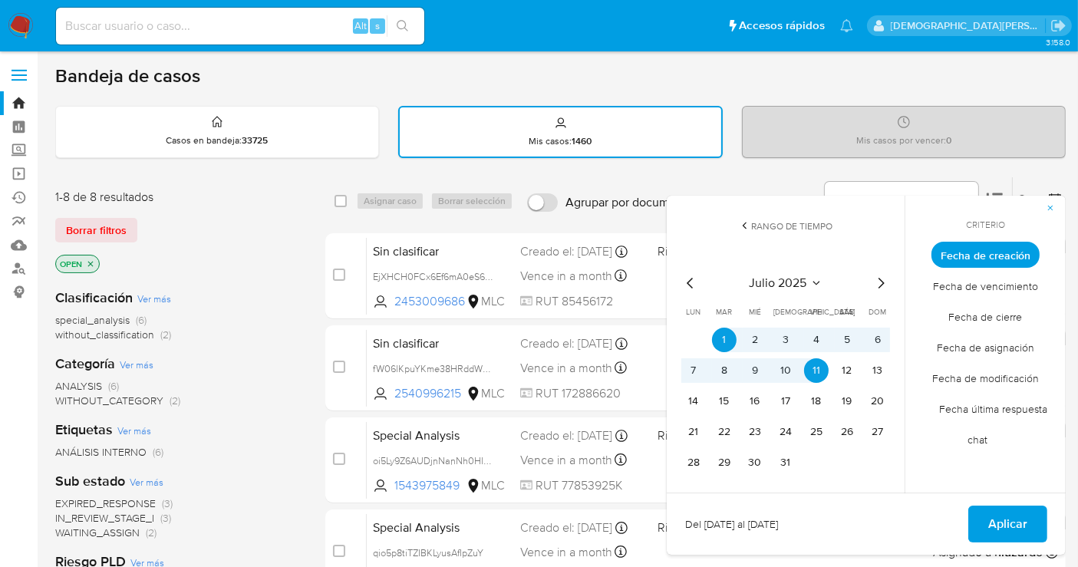
click at [804, 231] on button "Rango de tiempo" at bounding box center [786, 235] width 246 height 32
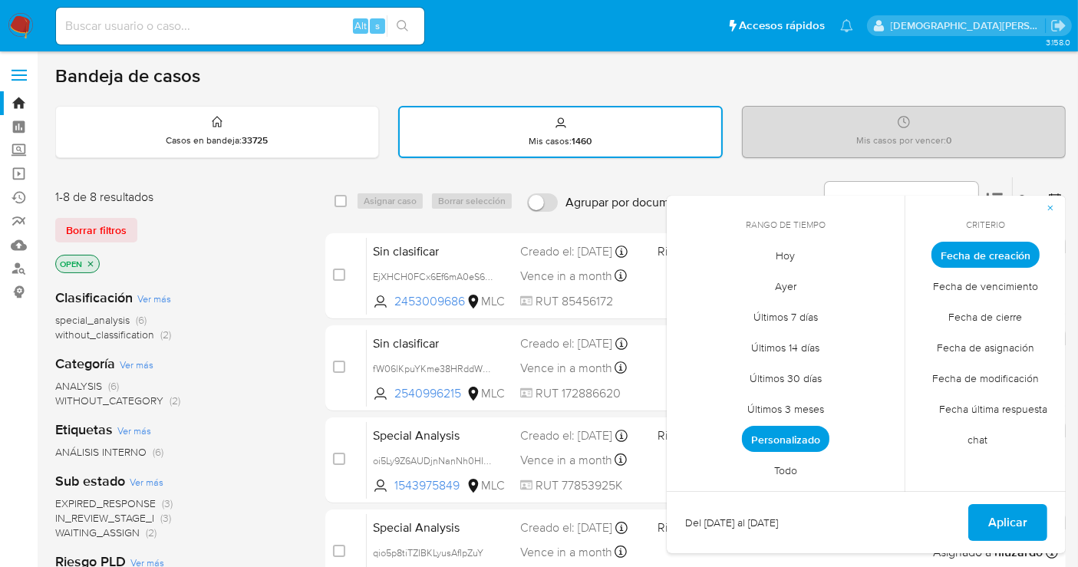
click at [781, 459] on span "Todo" at bounding box center [785, 470] width 55 height 31
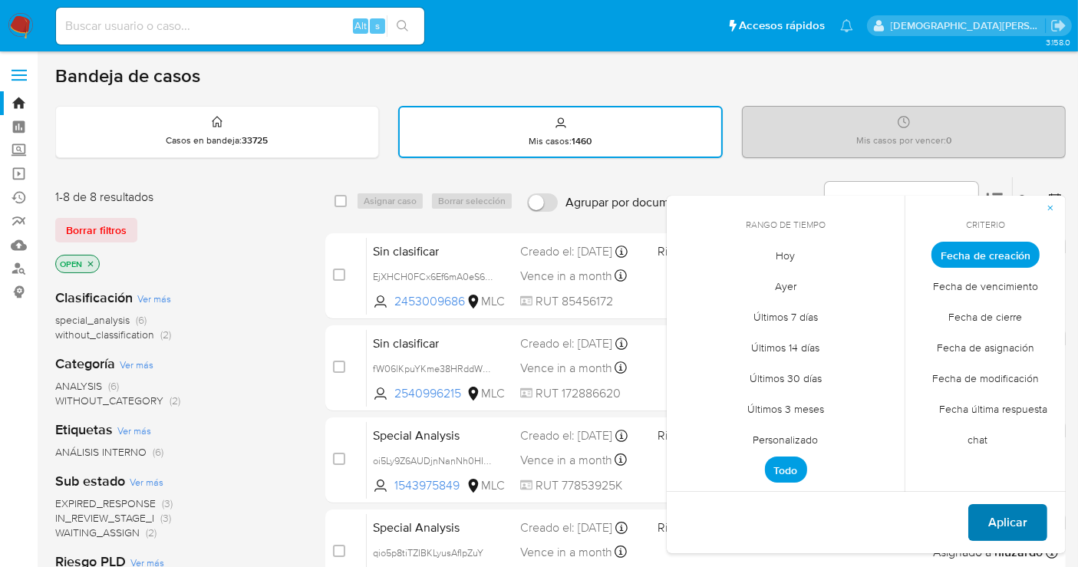
click at [1010, 512] on span "Aplicar" at bounding box center [1008, 523] width 39 height 34
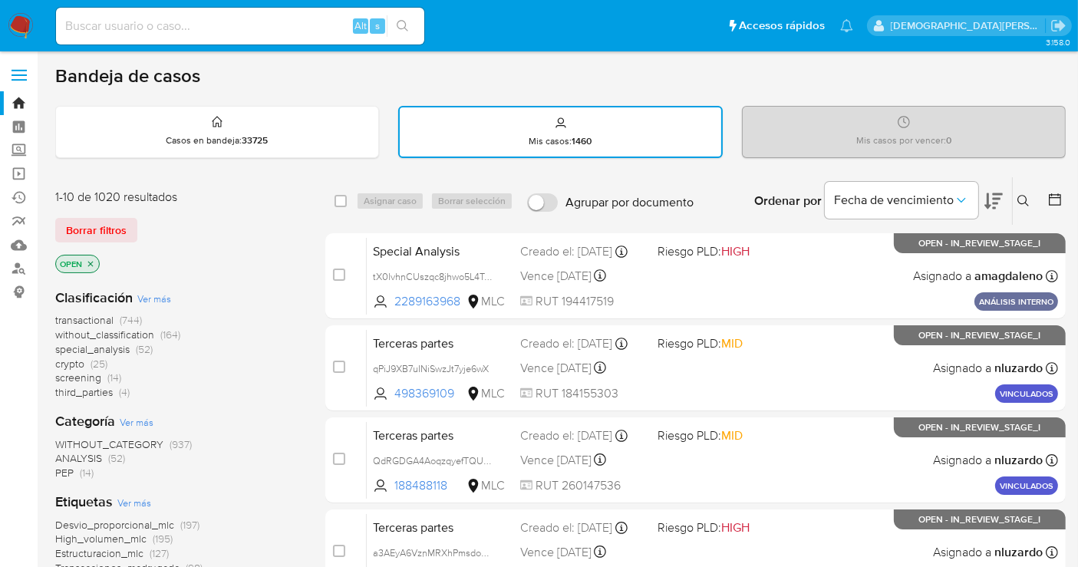
click at [94, 256] on p "OPEN" at bounding box center [77, 264] width 43 height 17
click at [90, 259] on icon "close-filter" at bounding box center [90, 263] width 9 height 9
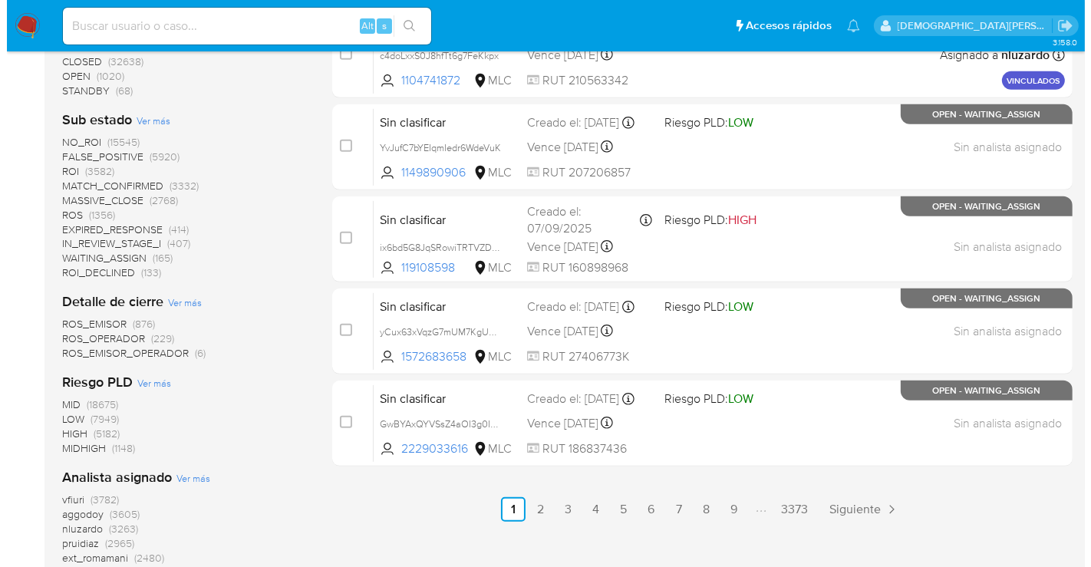
scroll to position [511, 0]
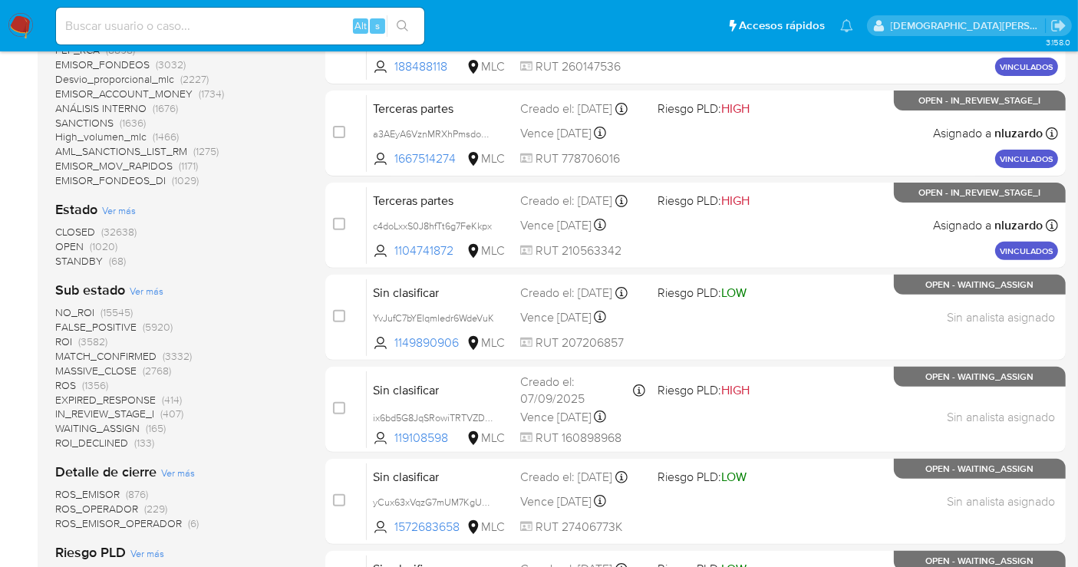
click at [111, 211] on span "Ver más" at bounding box center [119, 210] width 34 height 14
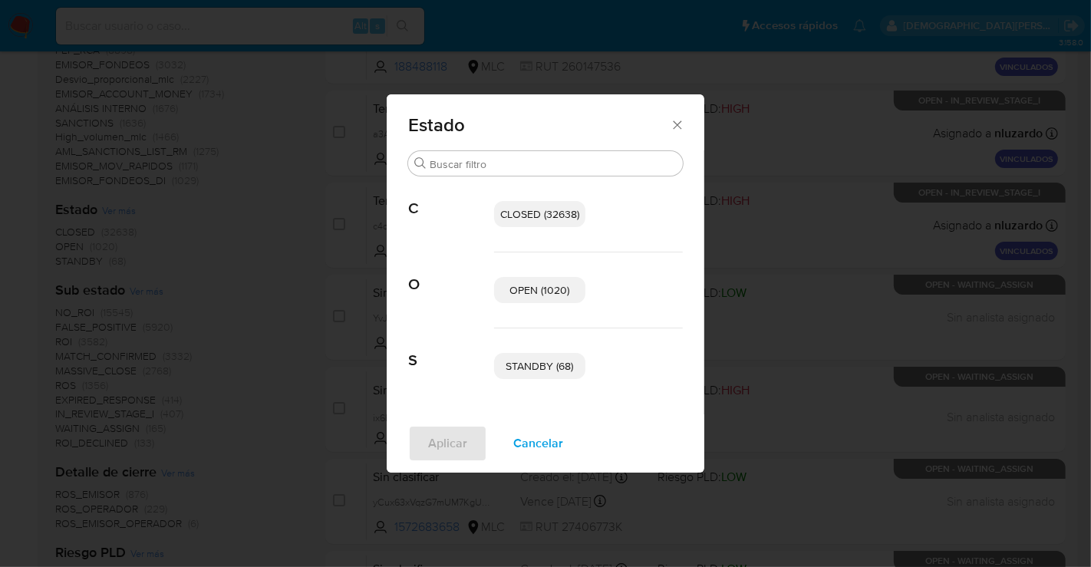
click at [544, 286] on span "OPEN (1020)" at bounding box center [540, 289] width 60 height 15
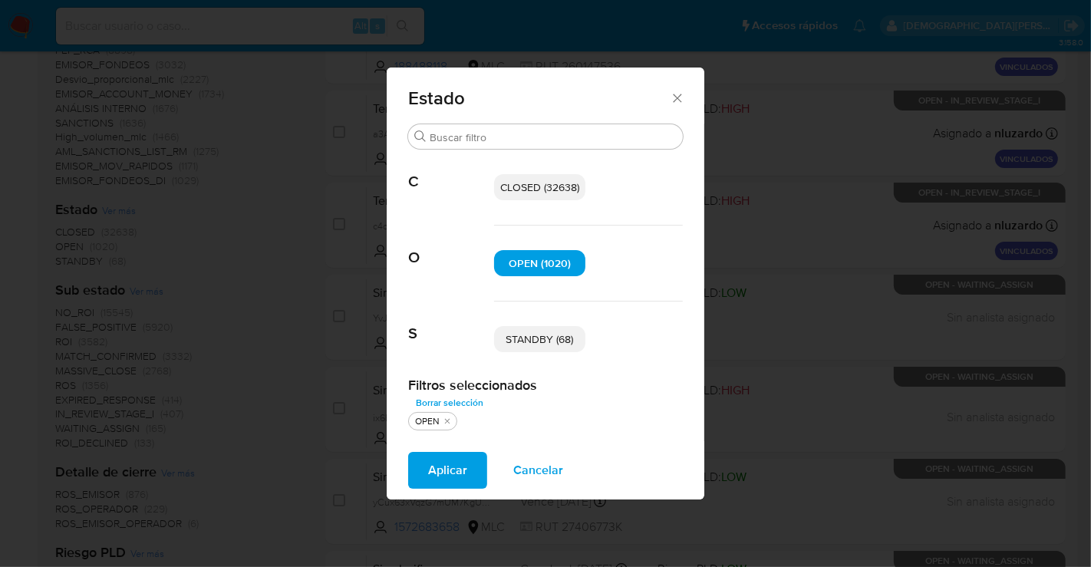
click at [545, 341] on span "STANDBY (68)" at bounding box center [541, 339] width 68 height 15
click at [441, 459] on span "Aplicar" at bounding box center [447, 471] width 39 height 34
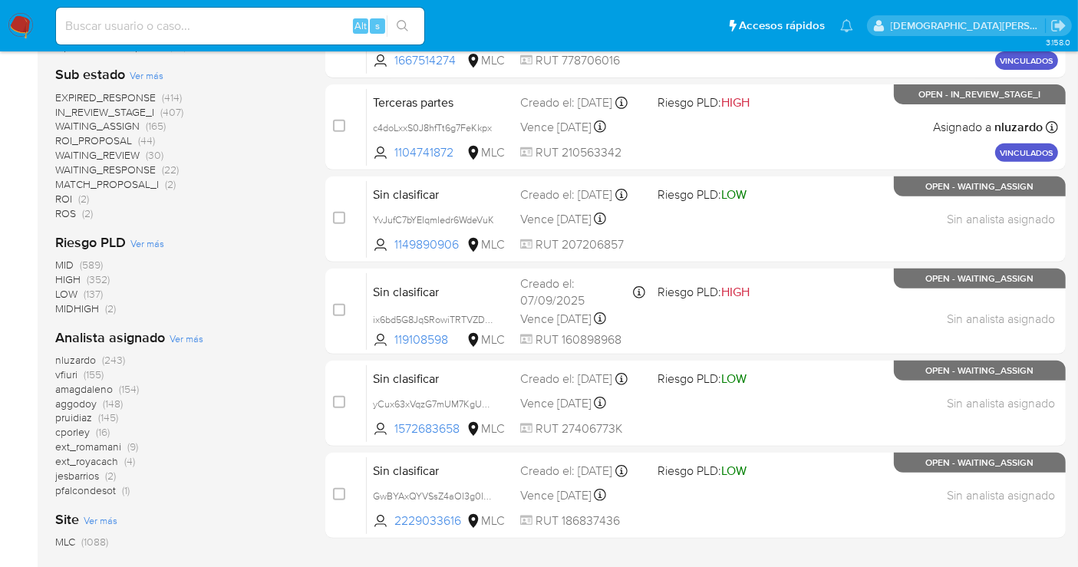
scroll to position [728, 0]
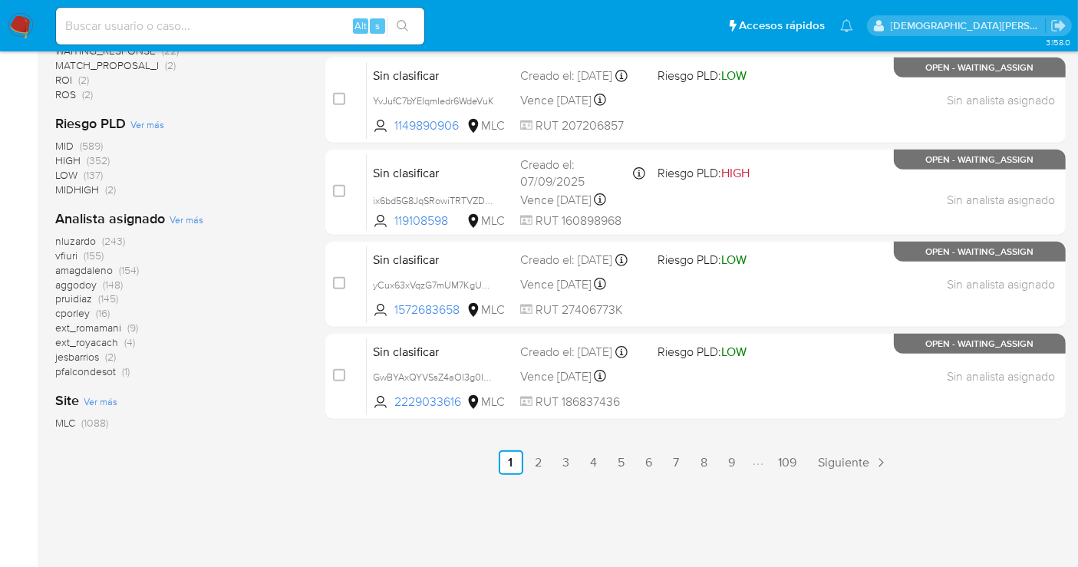
click at [72, 315] on span "cporley" at bounding box center [72, 312] width 35 height 15
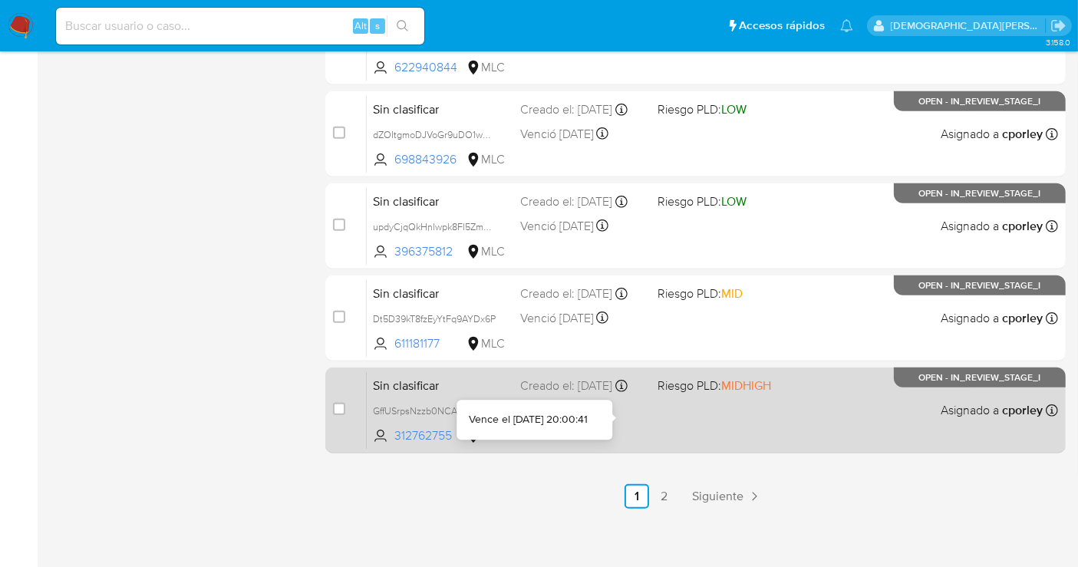
scroll to position [699, 0]
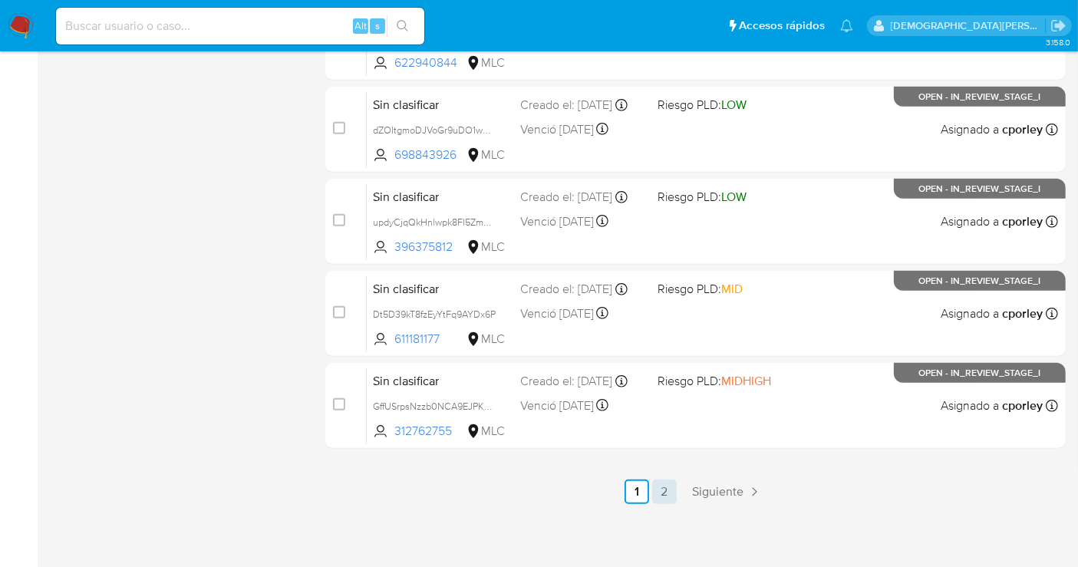
click at [668, 483] on link "2" at bounding box center [664, 492] width 25 height 25
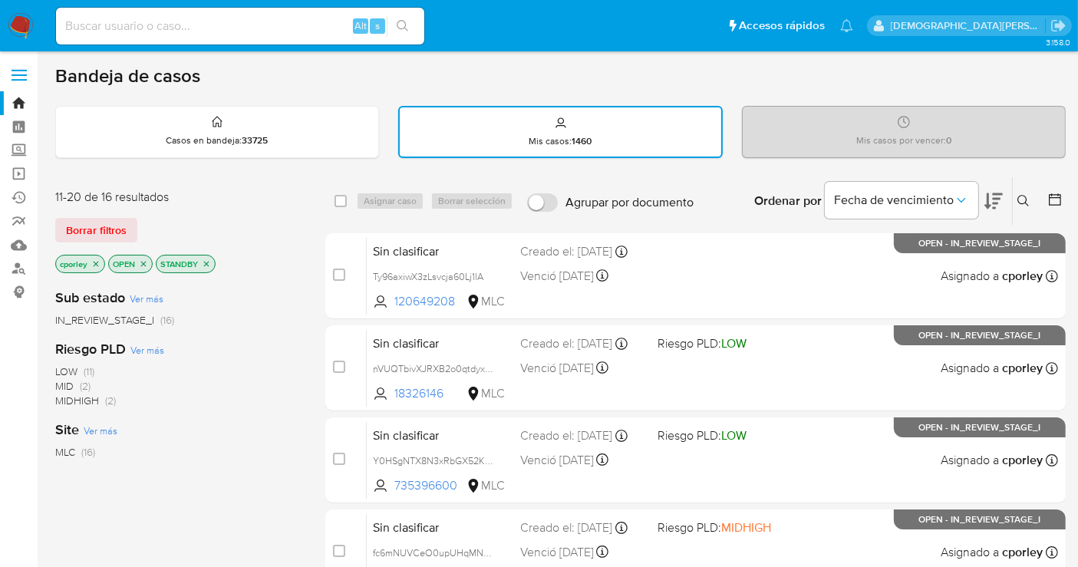
click at [144, 261] on icon "close-filter" at bounding box center [143, 263] width 5 height 5
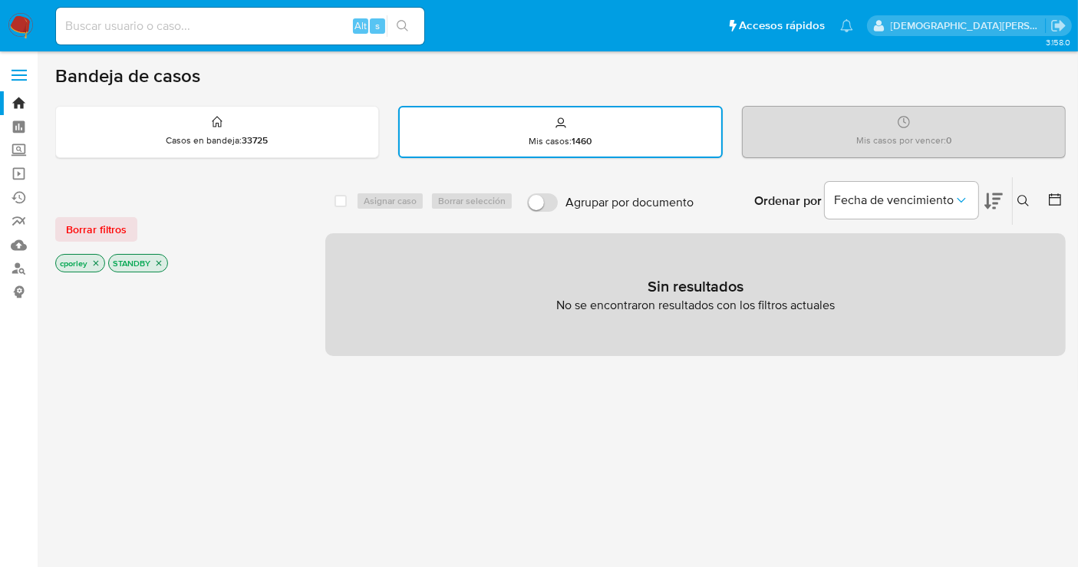
click at [157, 261] on icon "close-filter" at bounding box center [159, 263] width 5 height 5
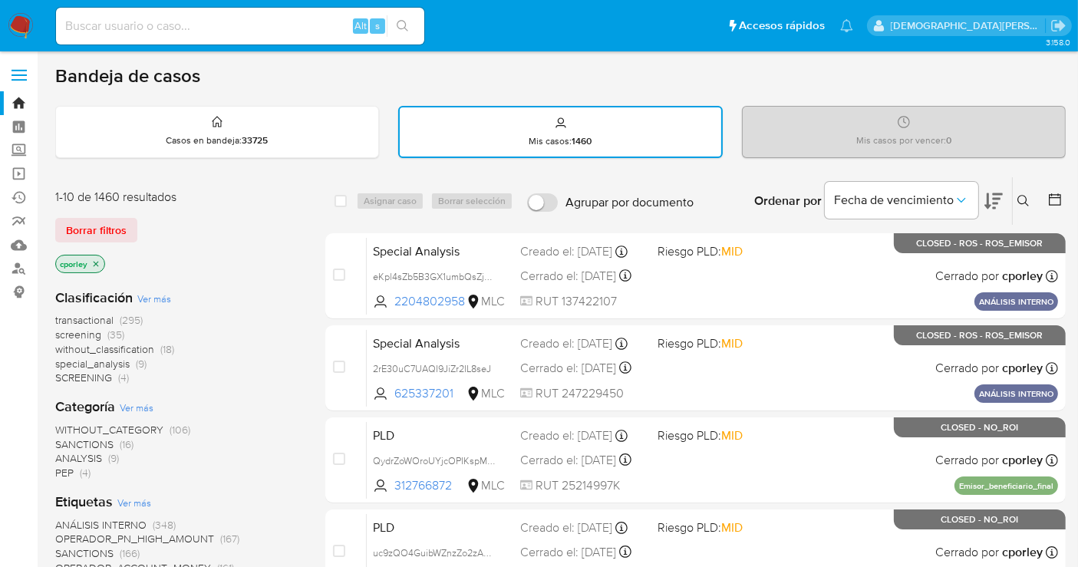
click at [92, 259] on icon "close-filter" at bounding box center [95, 263] width 9 height 9
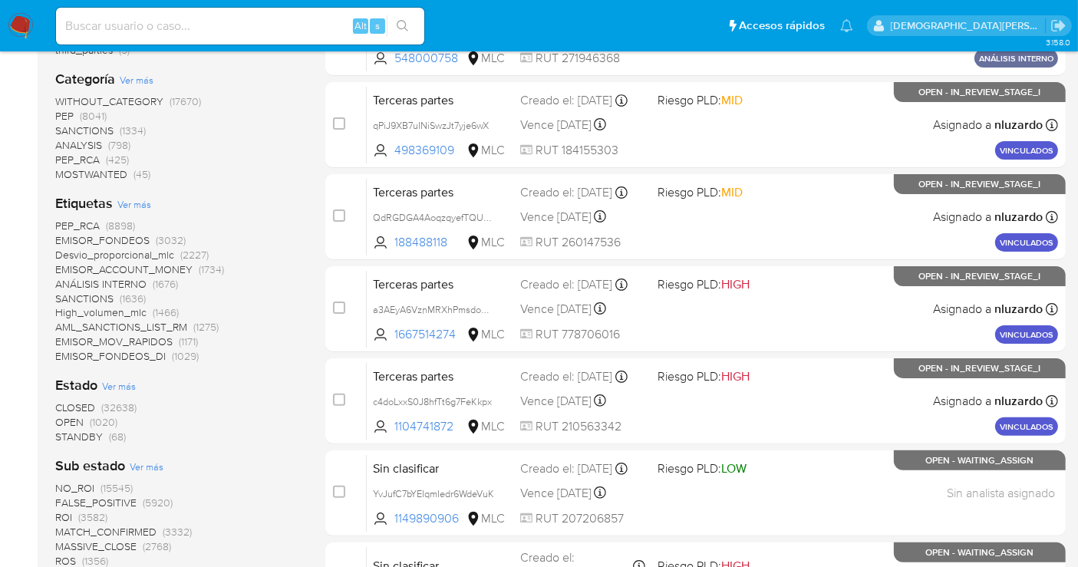
scroll to position [426, 0]
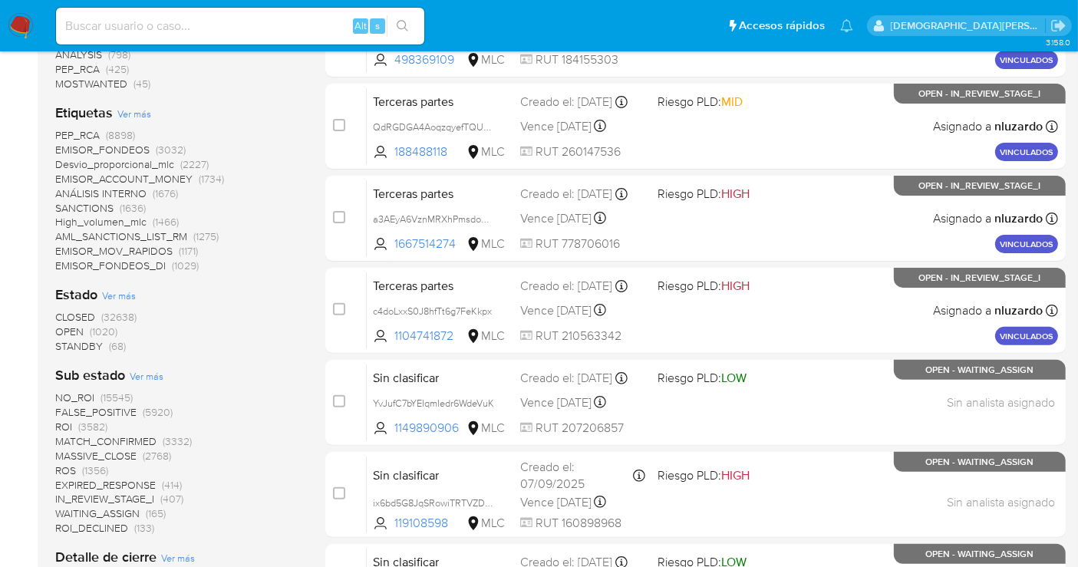
click at [70, 327] on span "OPEN" at bounding box center [69, 331] width 28 height 15
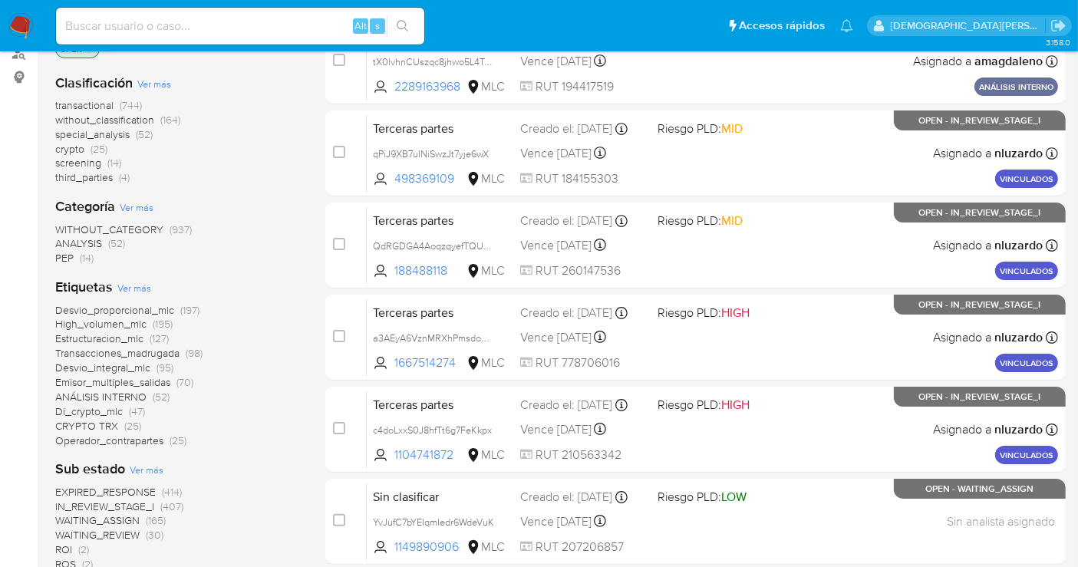
scroll to position [85, 0]
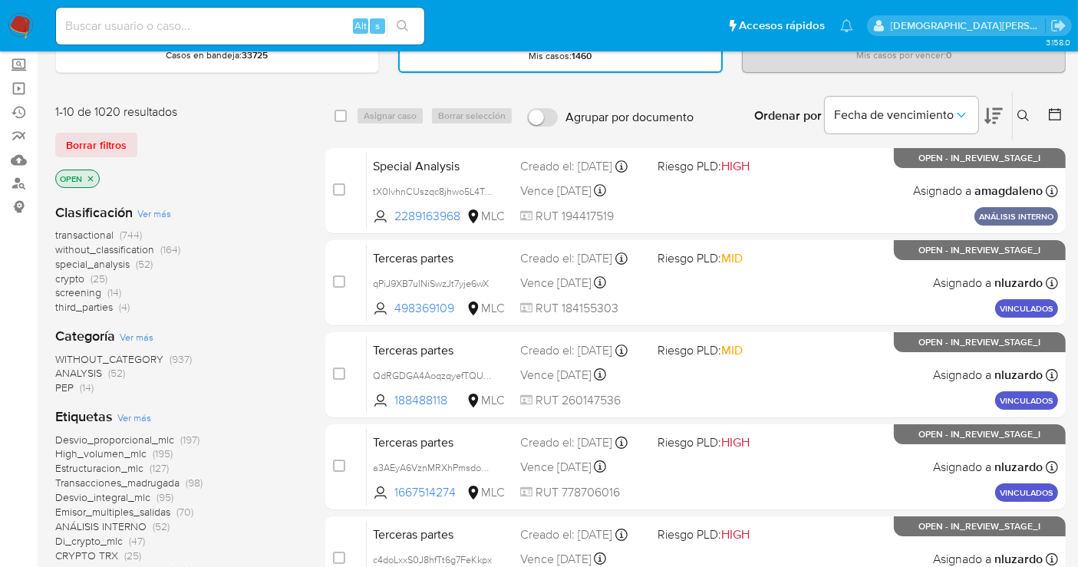
click at [92, 176] on icon "close-filter" at bounding box center [90, 178] width 5 height 5
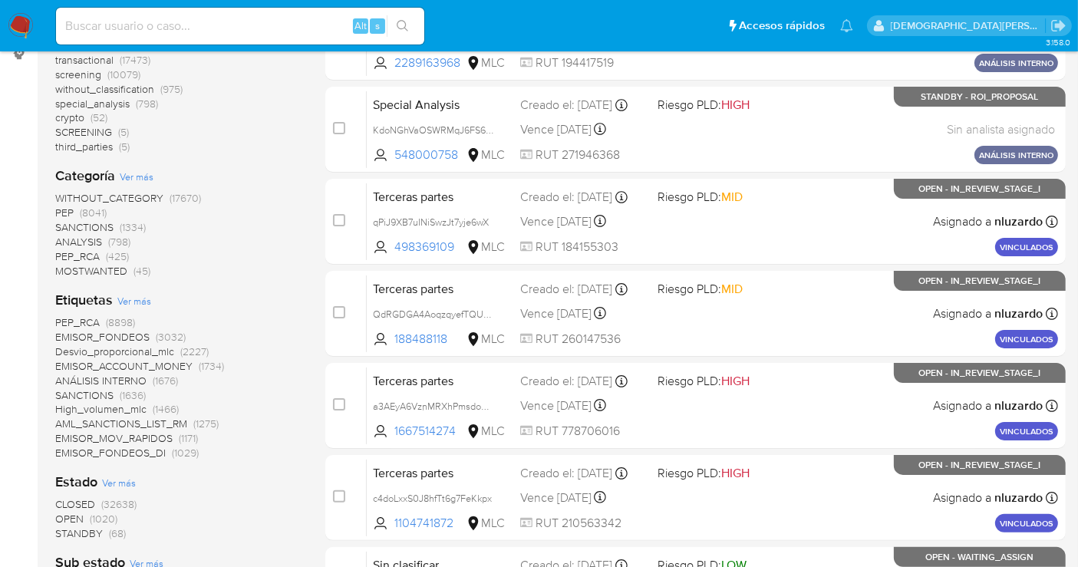
scroll to position [341, 0]
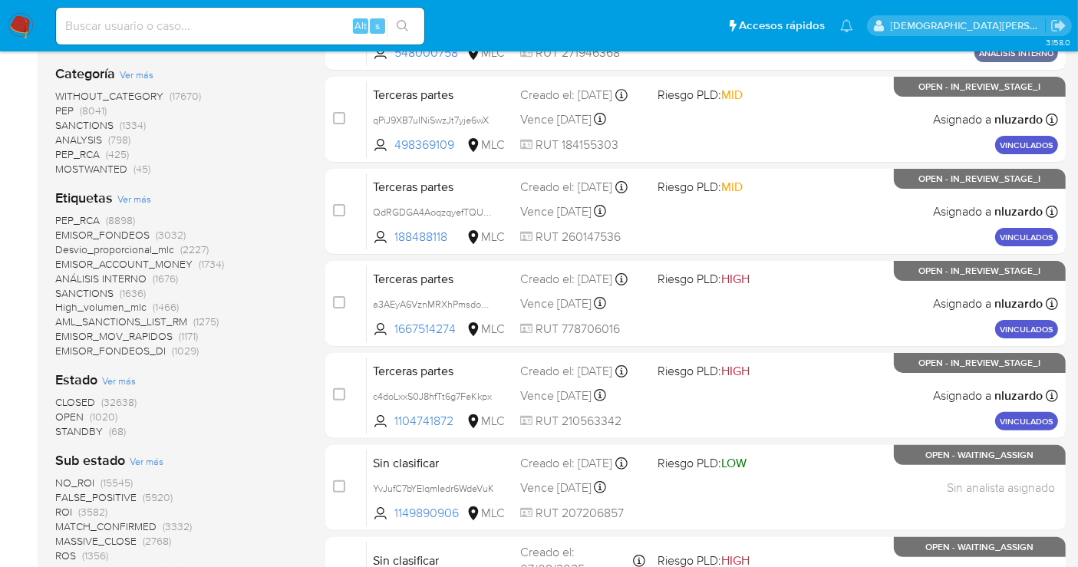
click at [72, 418] on span "OPEN" at bounding box center [69, 416] width 28 height 15
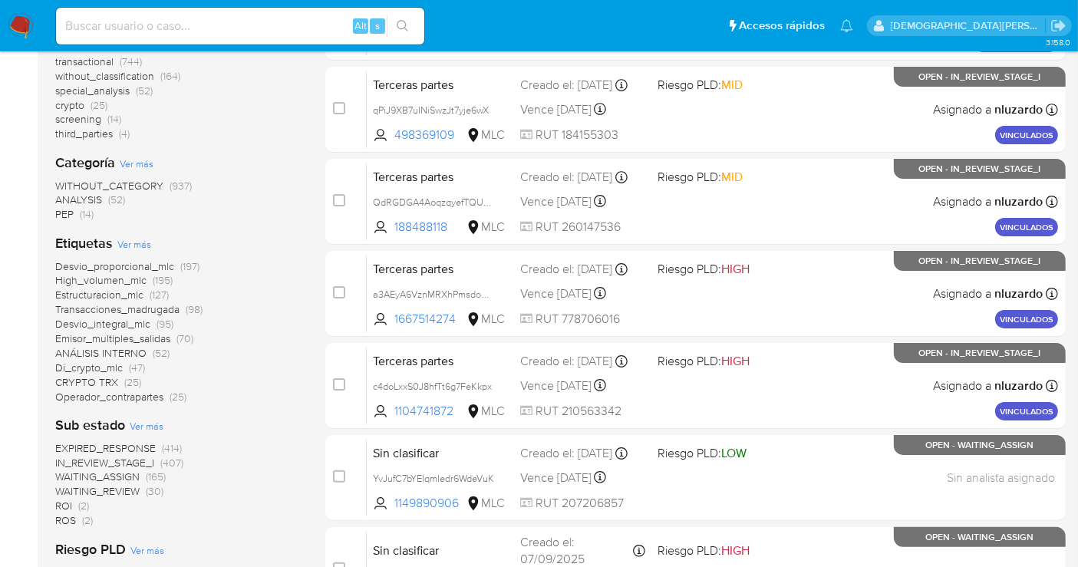
scroll to position [85, 0]
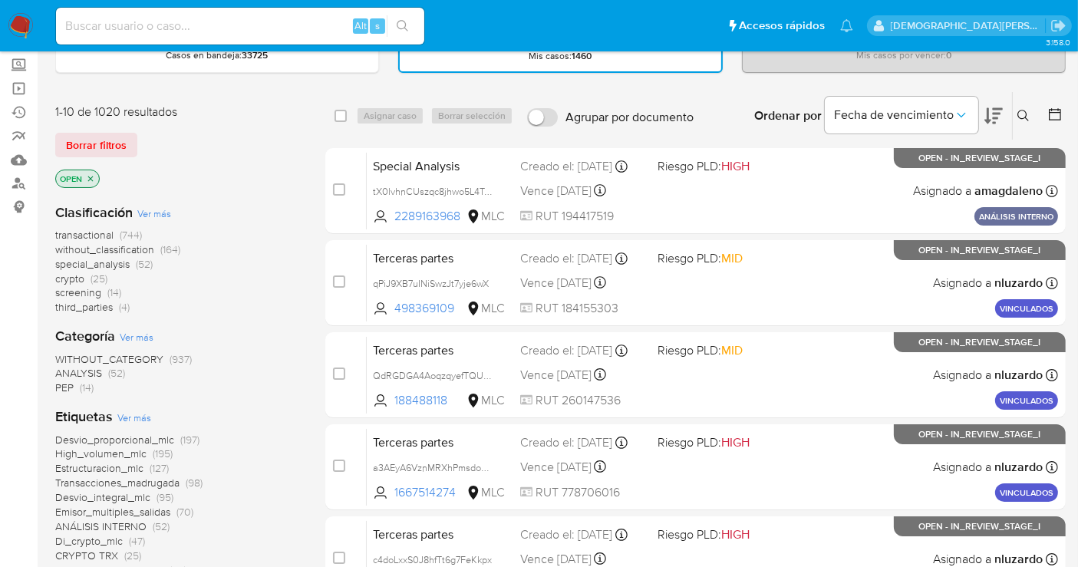
click at [92, 176] on icon "close-filter" at bounding box center [90, 178] width 5 height 5
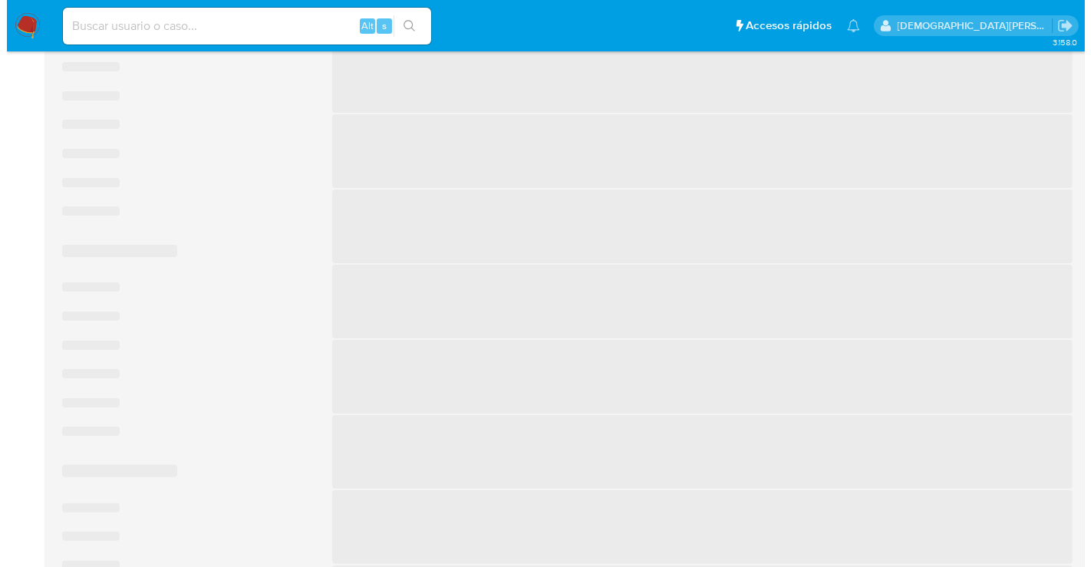
scroll to position [341, 0]
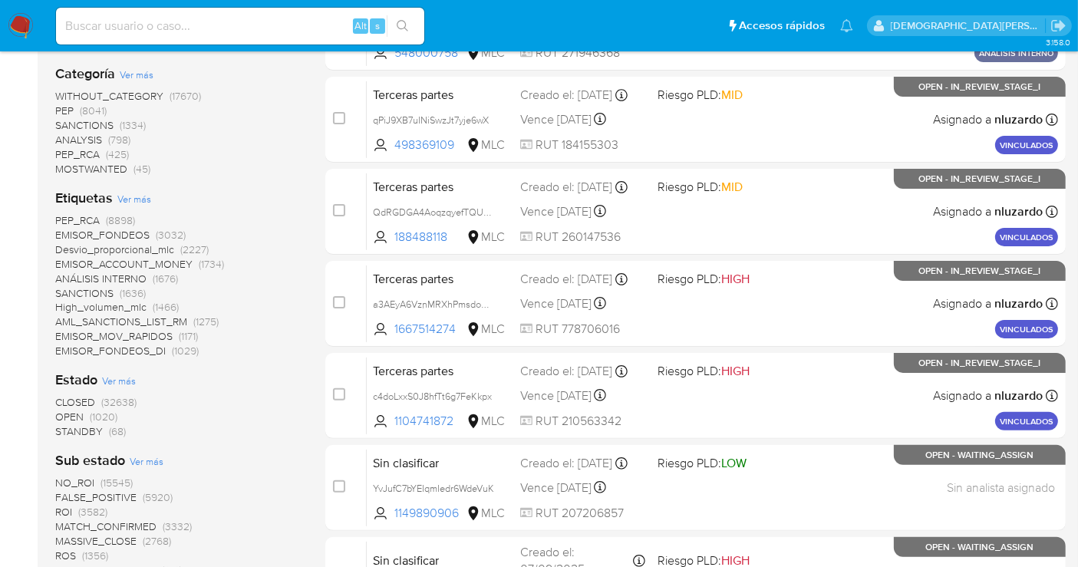
click at [120, 378] on span "Ver más" at bounding box center [119, 381] width 34 height 14
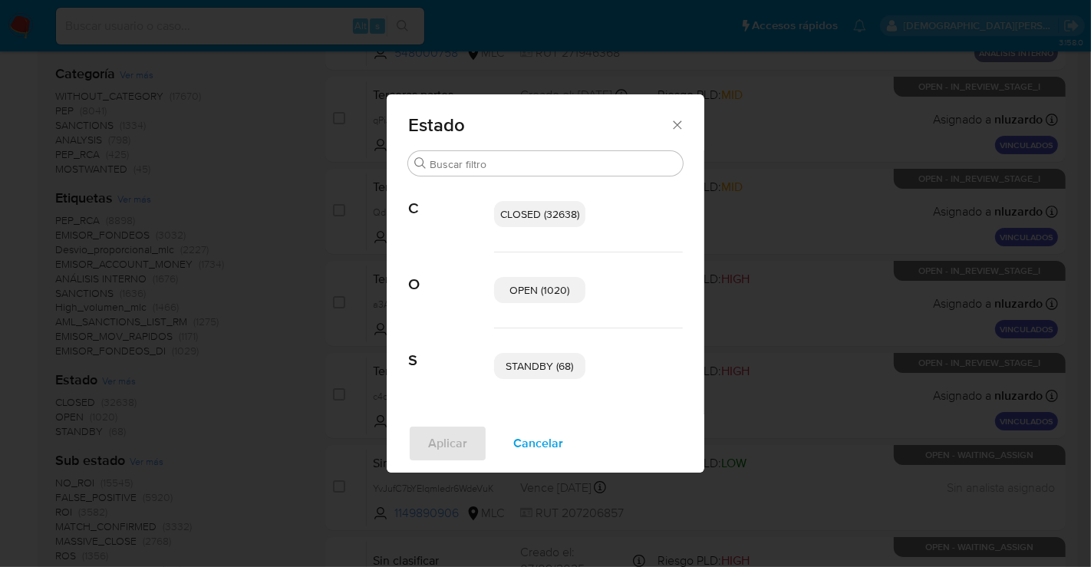
click at [560, 288] on span "OPEN (1020)" at bounding box center [540, 289] width 60 height 15
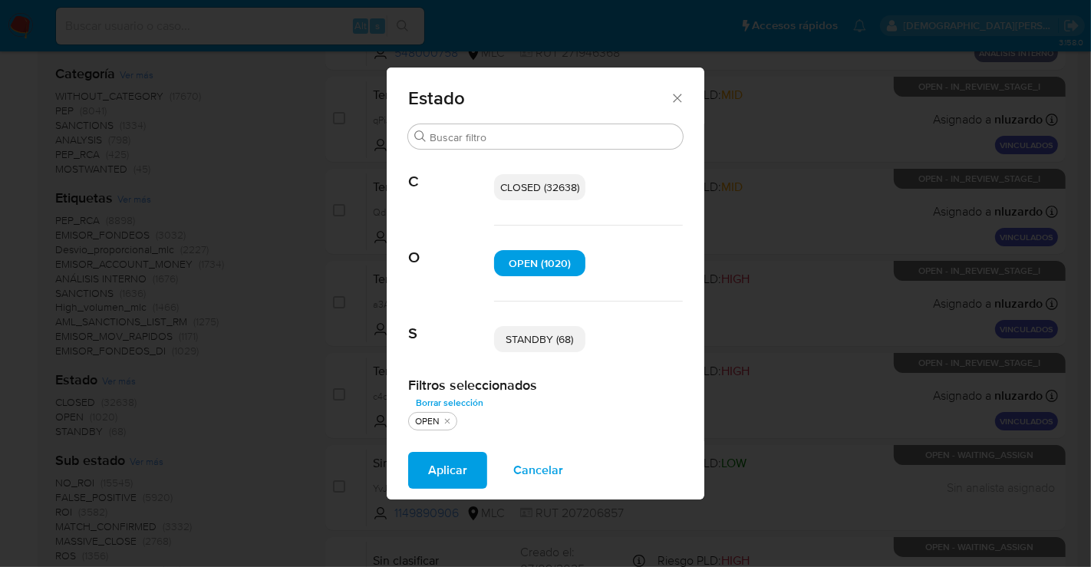
click at [540, 334] on span "STANDBY (68)" at bounding box center [541, 339] width 68 height 15
click at [441, 474] on span "Aplicar" at bounding box center [447, 471] width 39 height 34
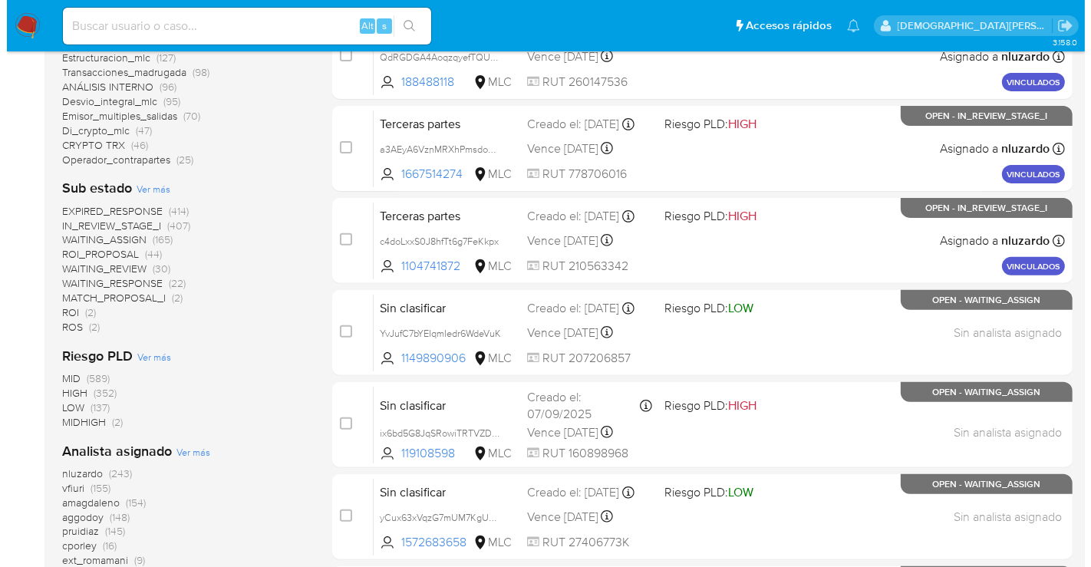
scroll to position [388, 0]
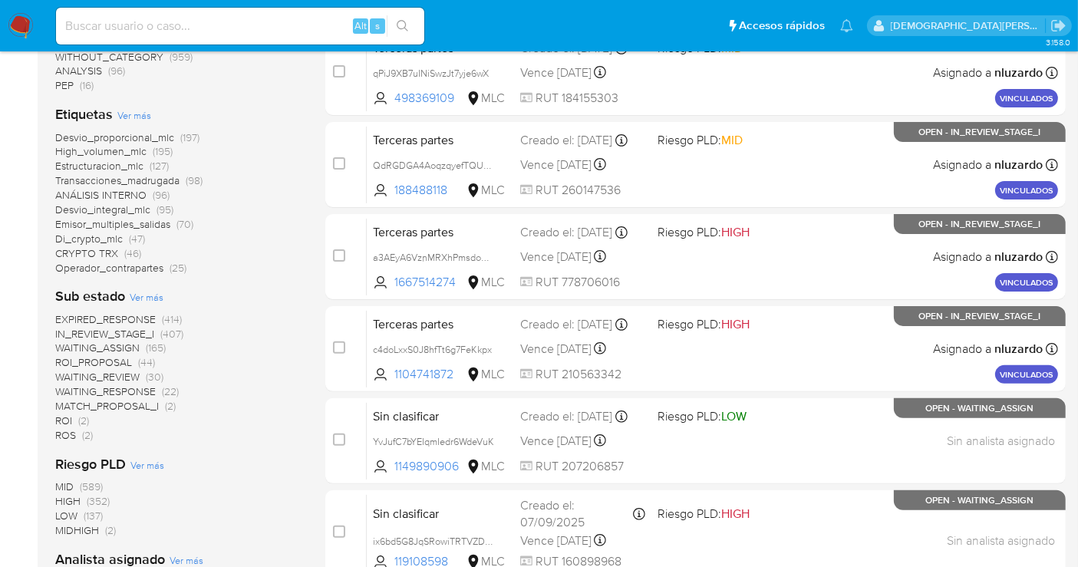
click at [151, 292] on span "Ver más" at bounding box center [147, 297] width 34 height 14
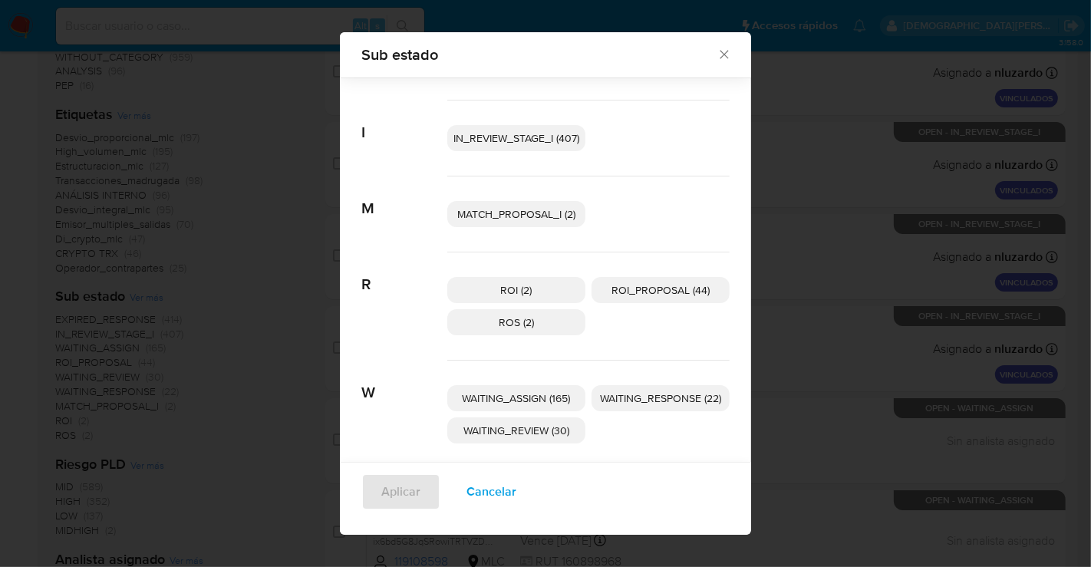
scroll to position [81, 0]
click at [665, 288] on span "ROI_PROPOSAL (44)" at bounding box center [661, 288] width 98 height 15
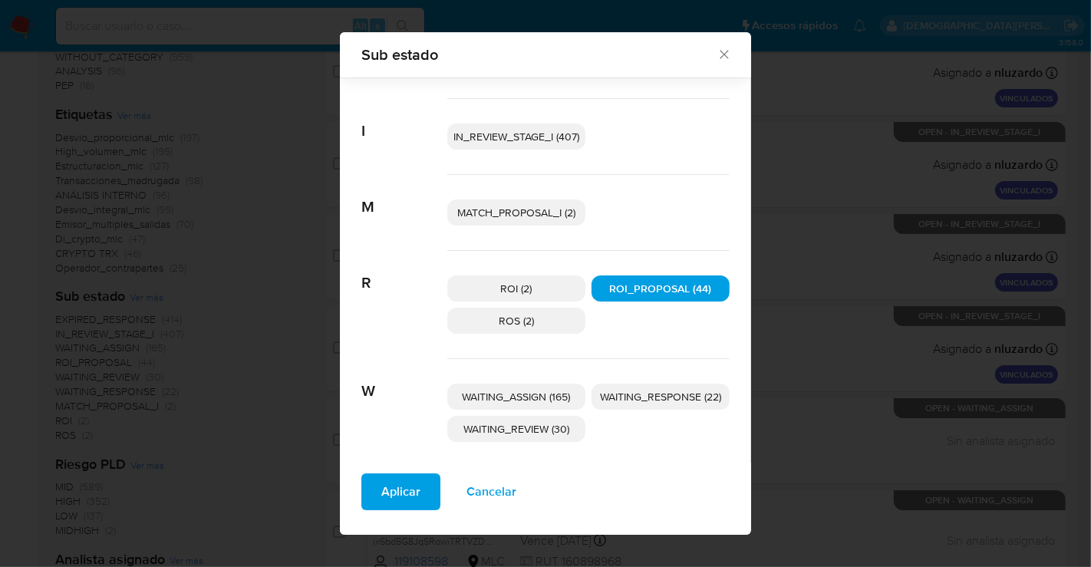
click at [387, 497] on span "Aplicar" at bounding box center [400, 492] width 39 height 34
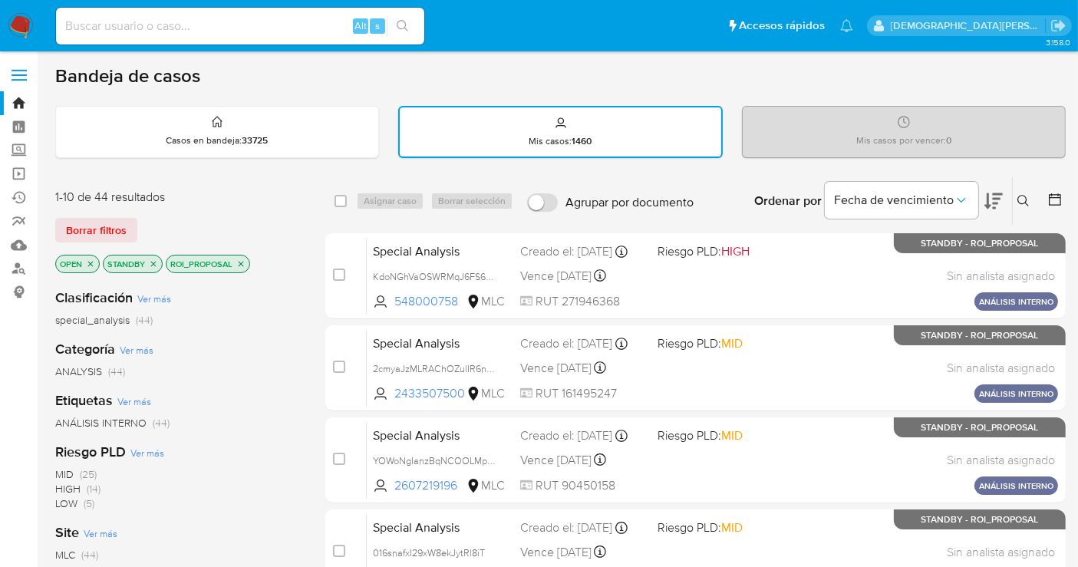
click at [999, 202] on icon at bounding box center [994, 201] width 18 height 16
drag, startPoint x: 338, startPoint y: 274, endPoint x: 374, endPoint y: 223, distance: 62.2
click at [338, 272] on input "checkbox" at bounding box center [339, 275] width 12 height 12
checkbox input "true"
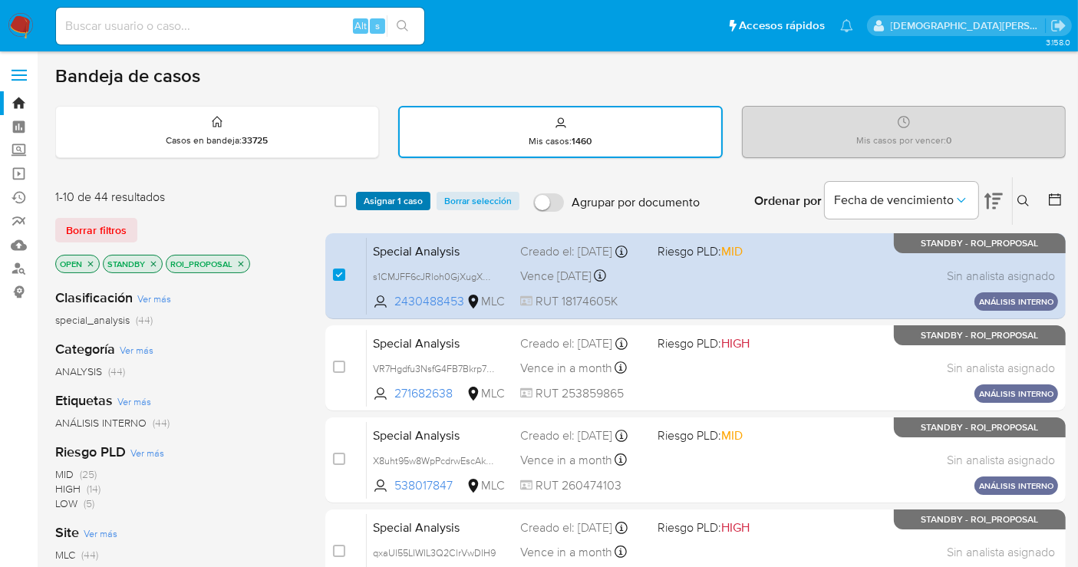
click at [403, 200] on span "Asignar 1 caso" at bounding box center [393, 200] width 59 height 15
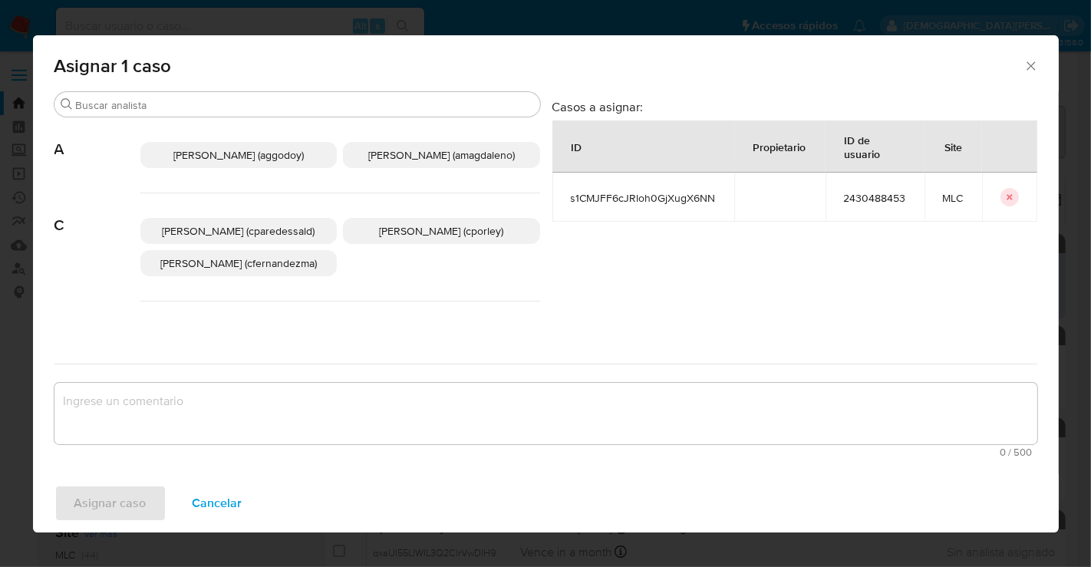
click at [489, 244] on div "[PERSON_NAME] (cporley)" at bounding box center [441, 231] width 197 height 26
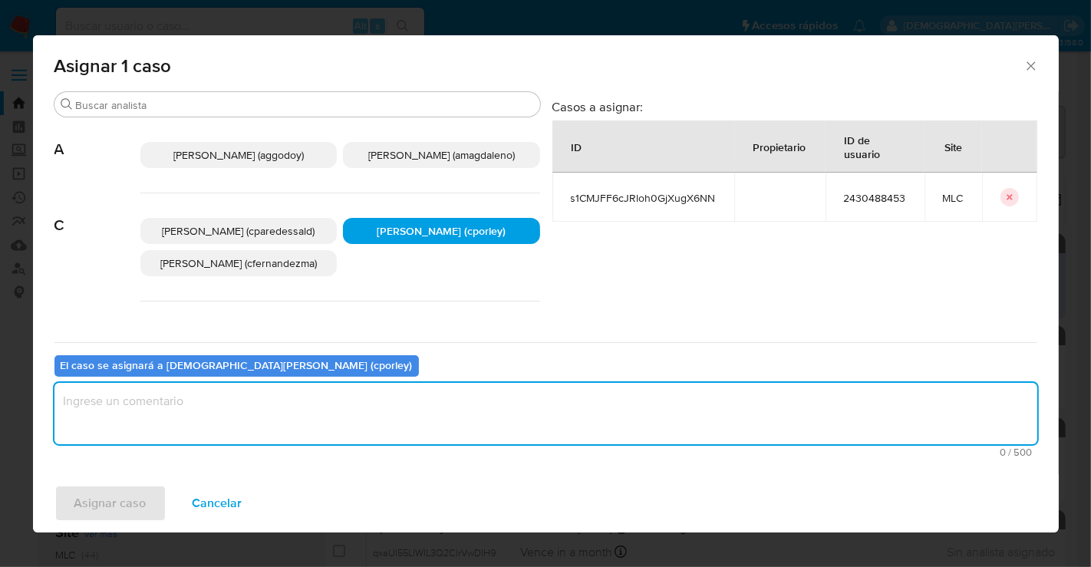
click at [441, 395] on textarea "assign-modal" at bounding box center [545, 413] width 983 height 61
type textarea "-"
click at [118, 509] on span "Asignar caso" at bounding box center [110, 504] width 72 height 34
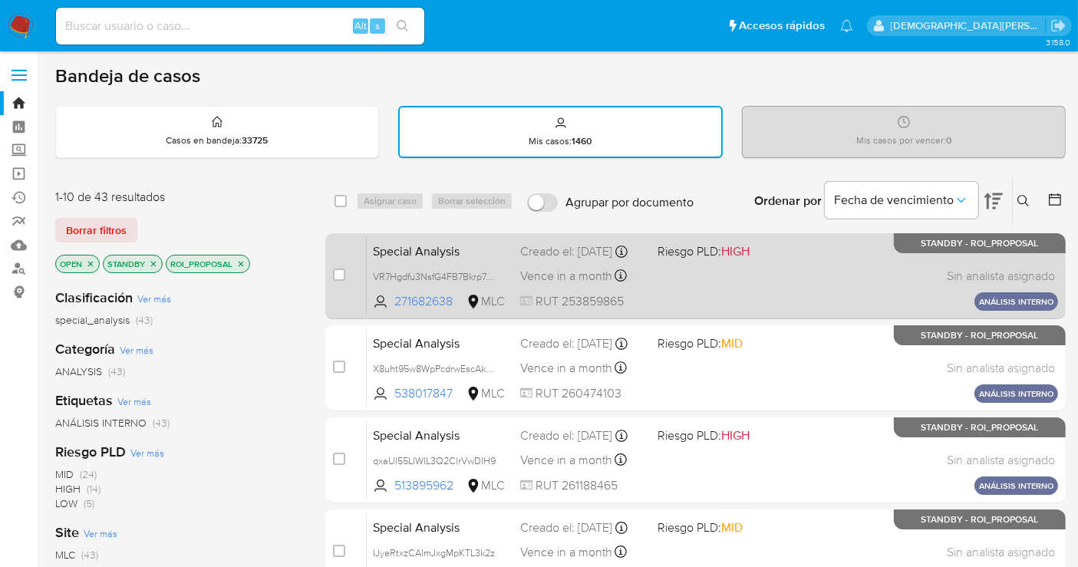
click at [787, 277] on div "Special Analysis VR7Hgdfu3NsfG4FB7Bkrp7dD 271682638 MLC Riesgo PLD: HIGH Creado…" at bounding box center [713, 276] width 692 height 78
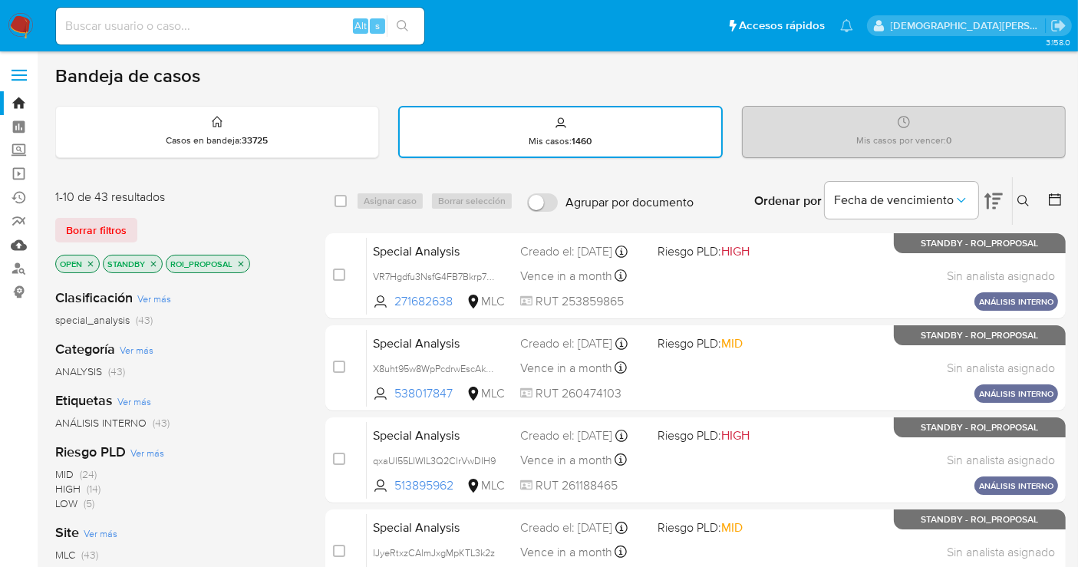
click at [19, 243] on link "Mulan" at bounding box center [91, 245] width 183 height 24
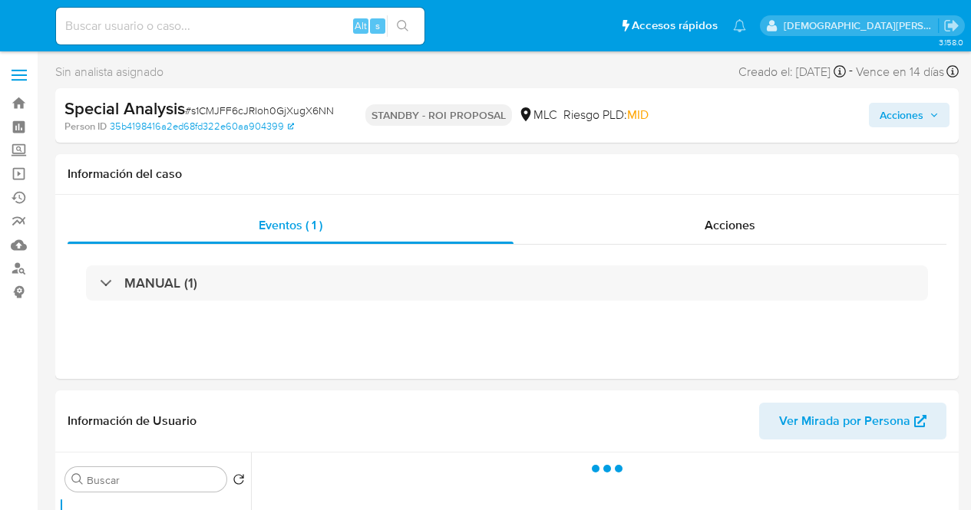
select select "10"
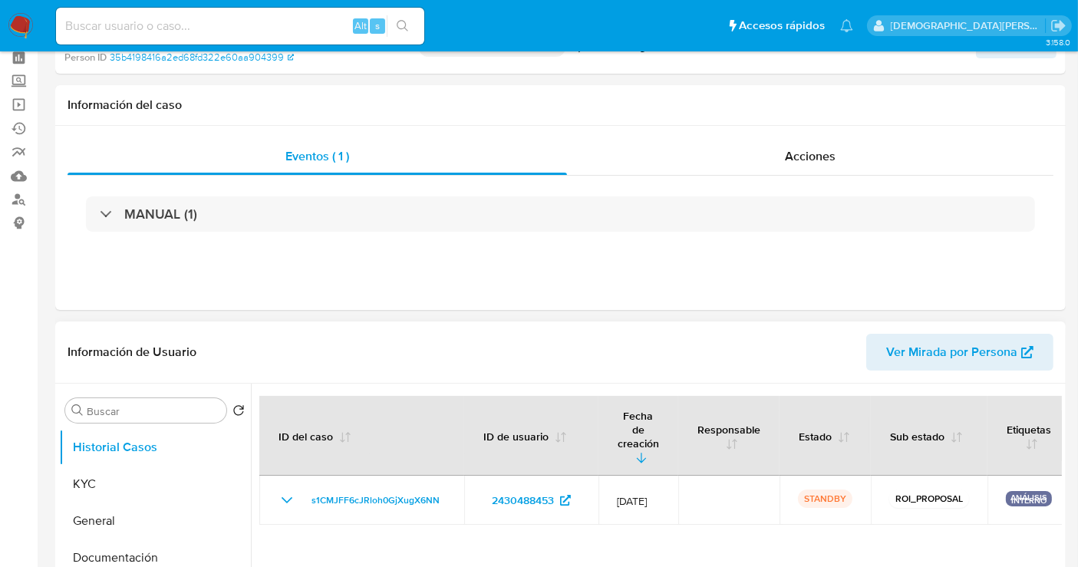
scroll to position [170, 0]
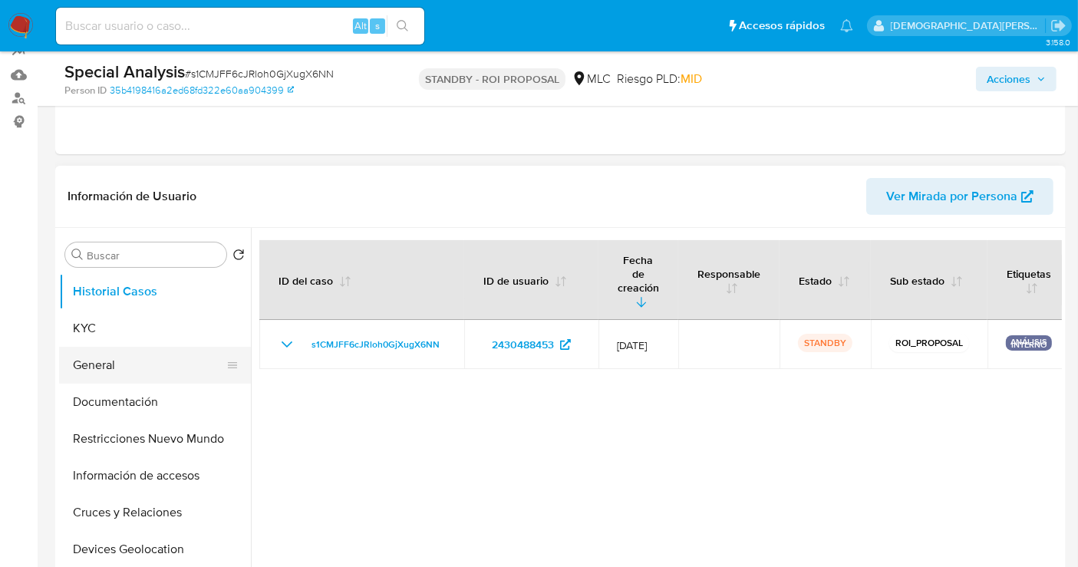
click at [157, 362] on button "General" at bounding box center [149, 365] width 180 height 37
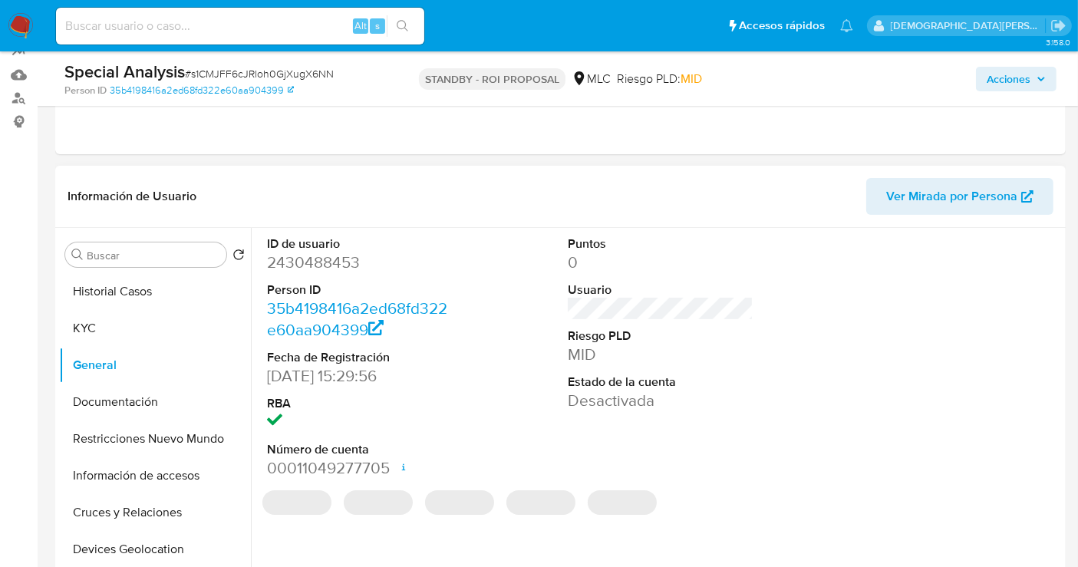
click at [322, 268] on dd "2430488453" at bounding box center [360, 262] width 186 height 21
copy dd "2430488453"
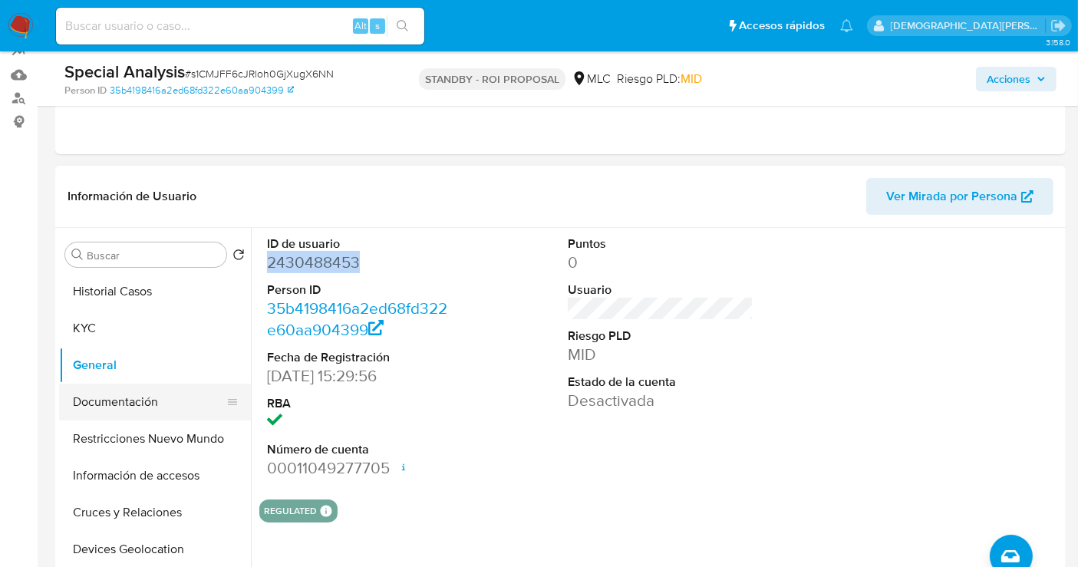
click at [149, 390] on button "Documentación" at bounding box center [149, 402] width 180 height 37
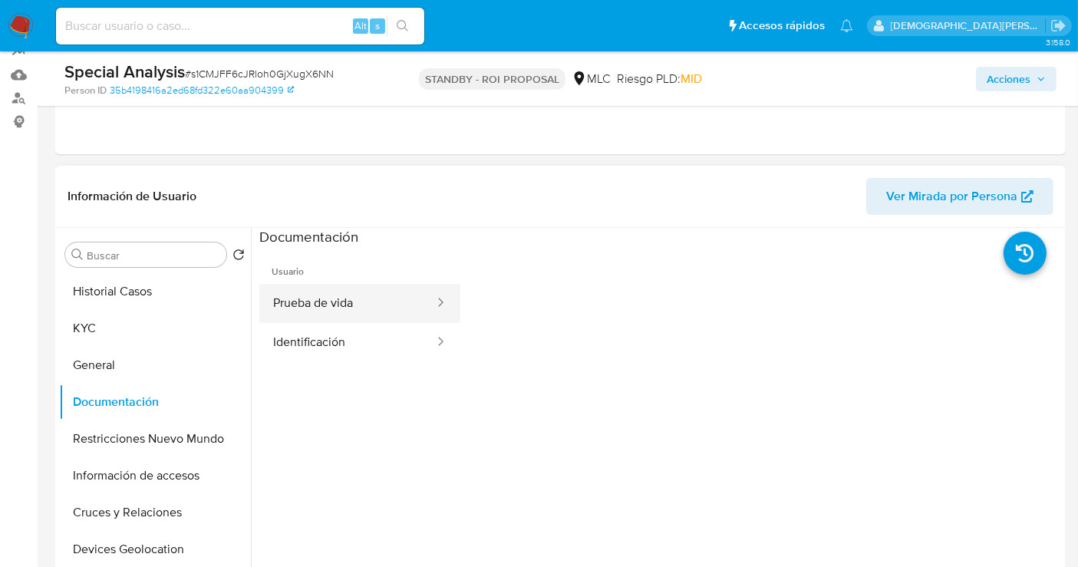
click at [351, 293] on button "Prueba de vida" at bounding box center [347, 303] width 177 height 39
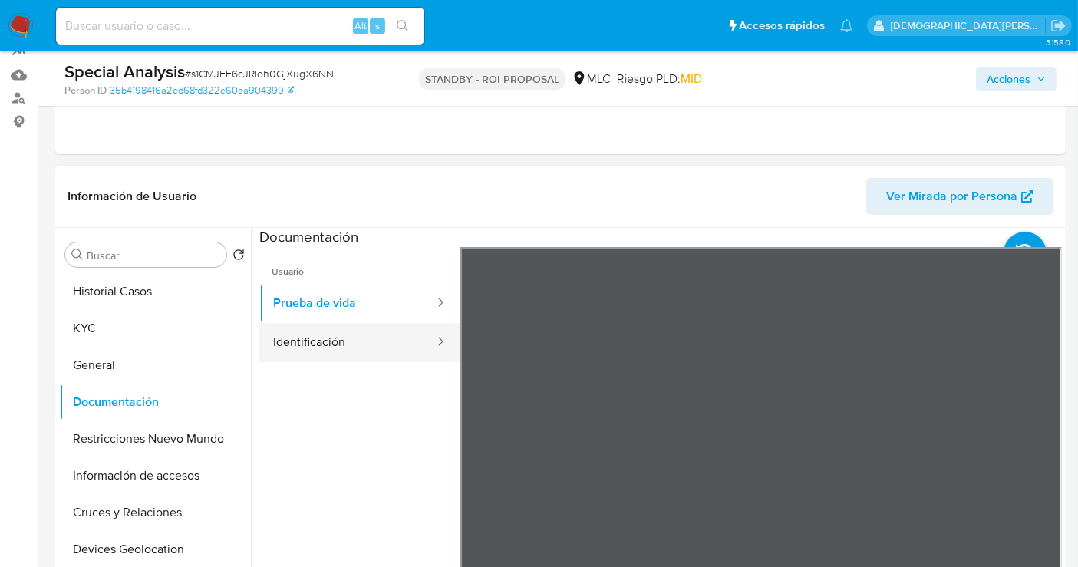
click at [375, 339] on button "Identificación" at bounding box center [347, 342] width 177 height 39
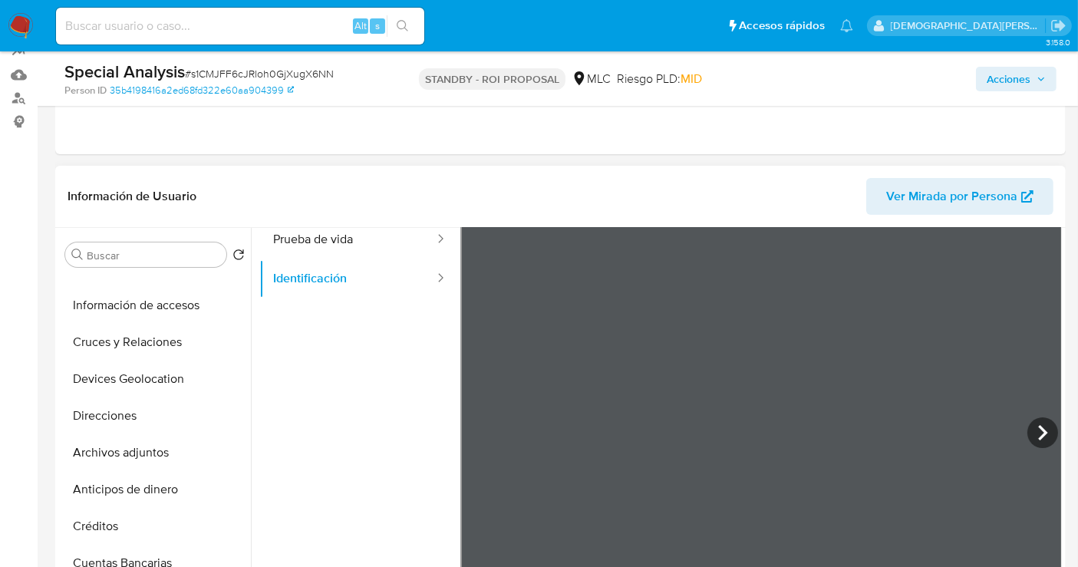
scroll to position [129, 0]
click at [970, 362] on icon at bounding box center [1043, 367] width 31 height 31
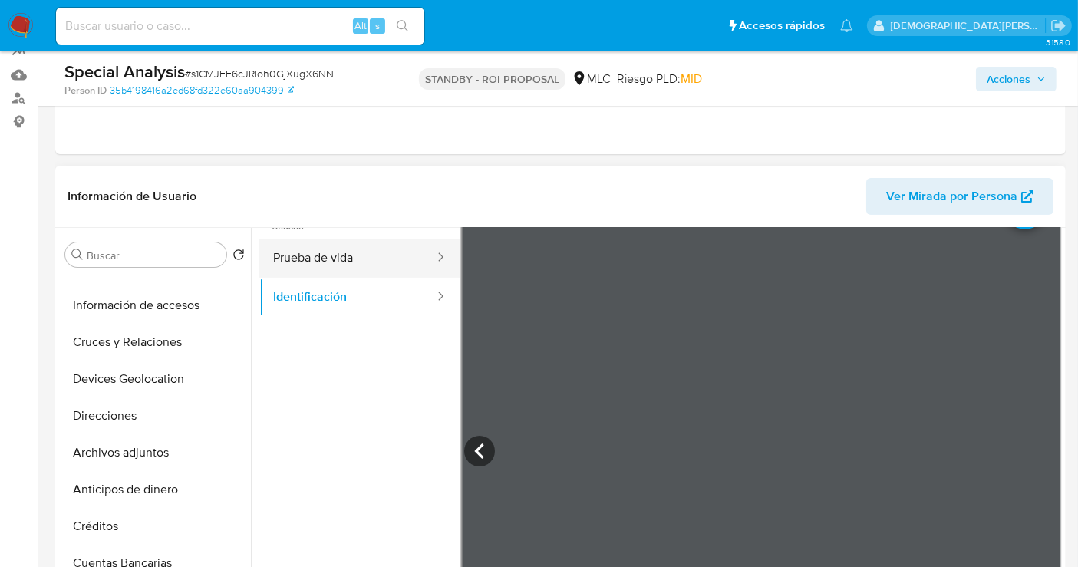
scroll to position [0, 0]
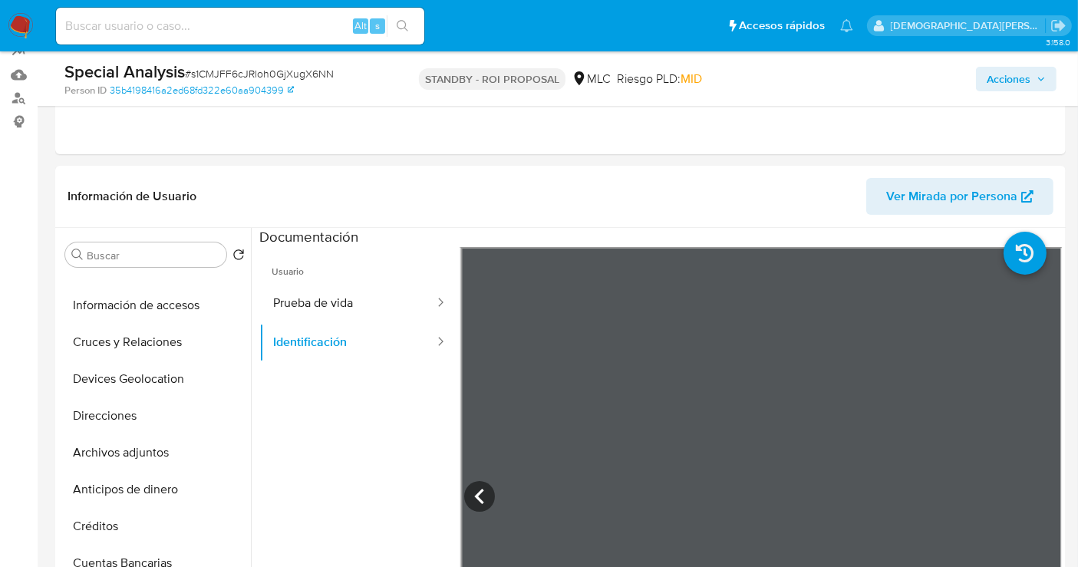
drag, startPoint x: 351, startPoint y: 303, endPoint x: 51, endPoint y: 288, distance: 299.7
click at [342, 303] on button "Prueba de vida" at bounding box center [347, 303] width 177 height 39
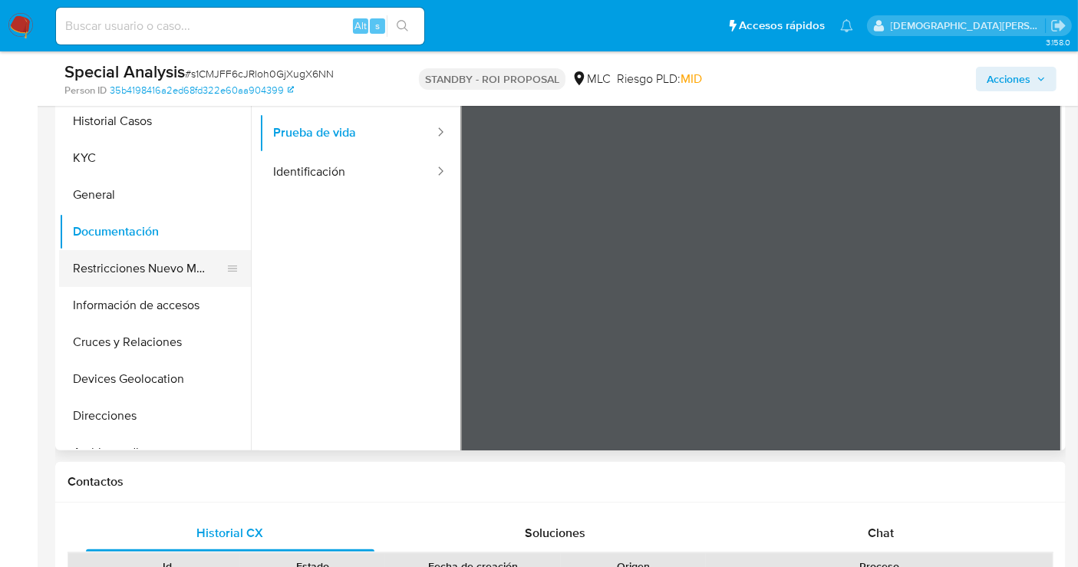
drag, startPoint x: 157, startPoint y: 279, endPoint x: 116, endPoint y: 279, distance: 41.4
click at [157, 279] on button "Restricciones Nuevo Mundo" at bounding box center [149, 268] width 180 height 37
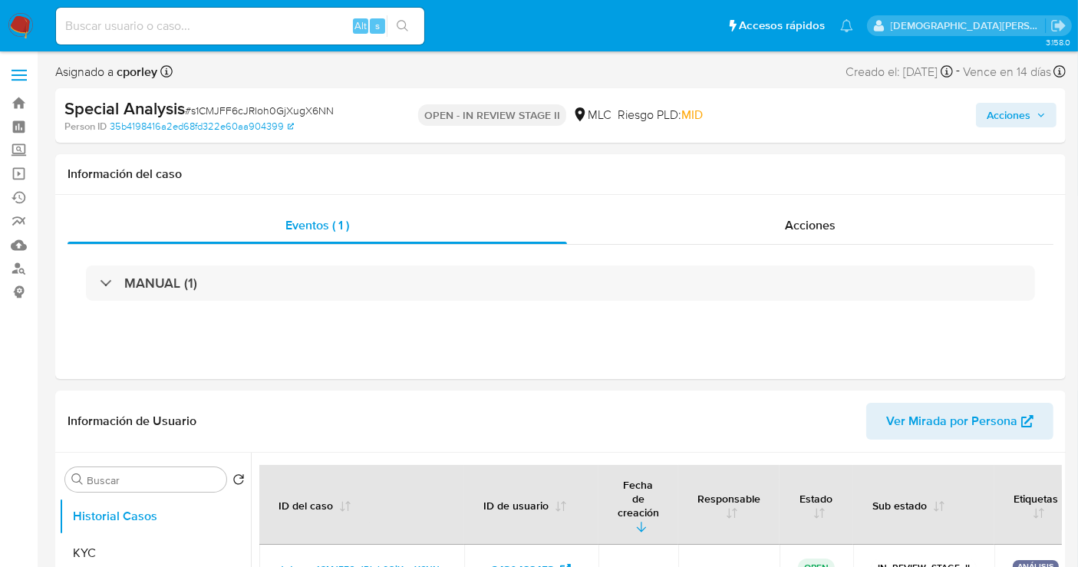
select select "10"
click at [1032, 120] on span "Acciones" at bounding box center [1016, 114] width 59 height 21
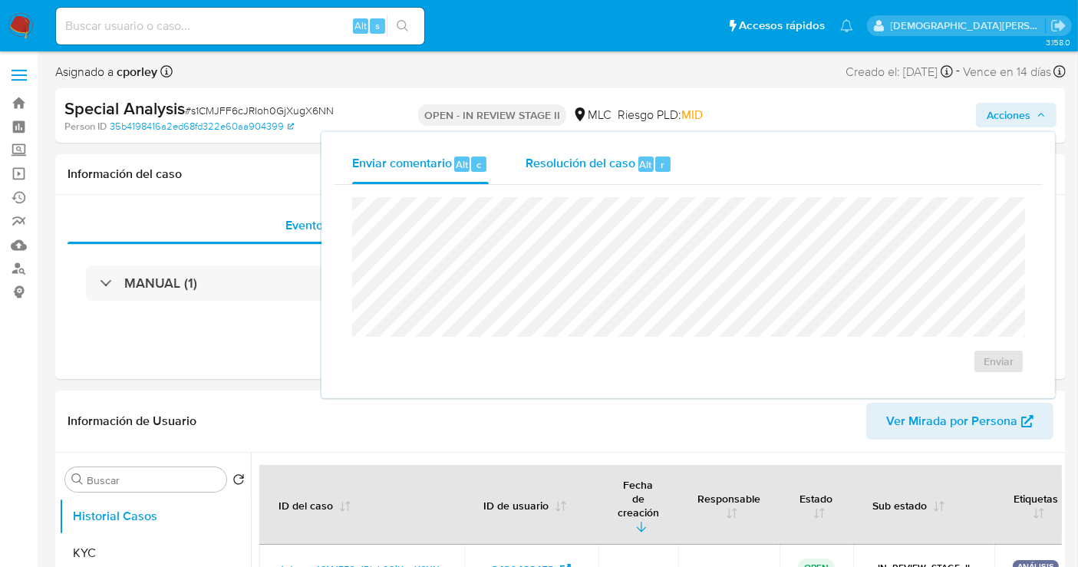
click at [580, 170] on span "Resolución del caso" at bounding box center [581, 164] width 110 height 18
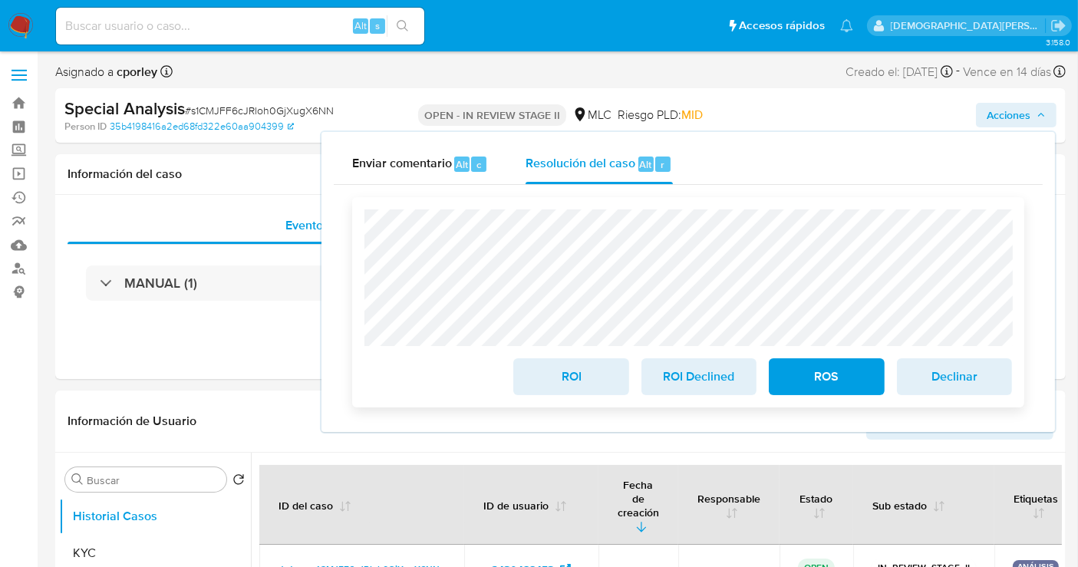
click at [575, 371] on span "ROI" at bounding box center [570, 377] width 75 height 34
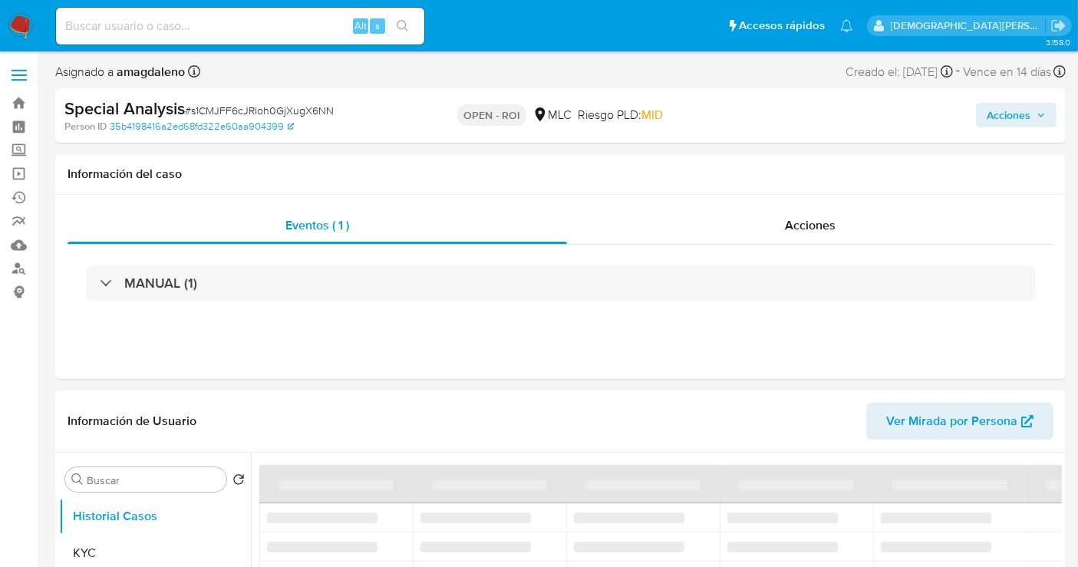
select select "10"
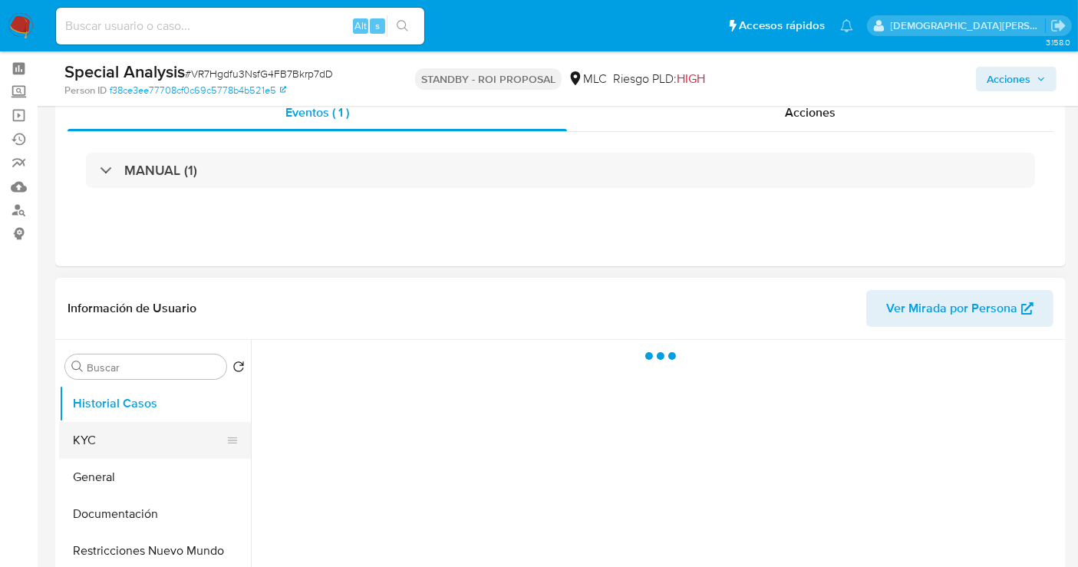
scroll to position [85, 0]
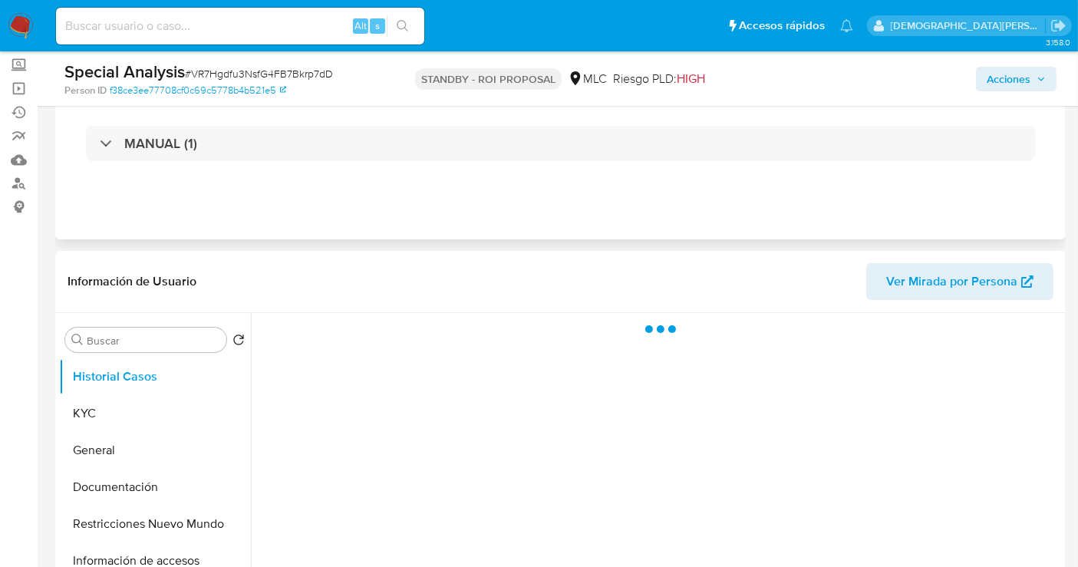
drag, startPoint x: 101, startPoint y: 455, endPoint x: 296, endPoint y: 225, distance: 302.2
click at [101, 454] on button "General" at bounding box center [155, 450] width 192 height 37
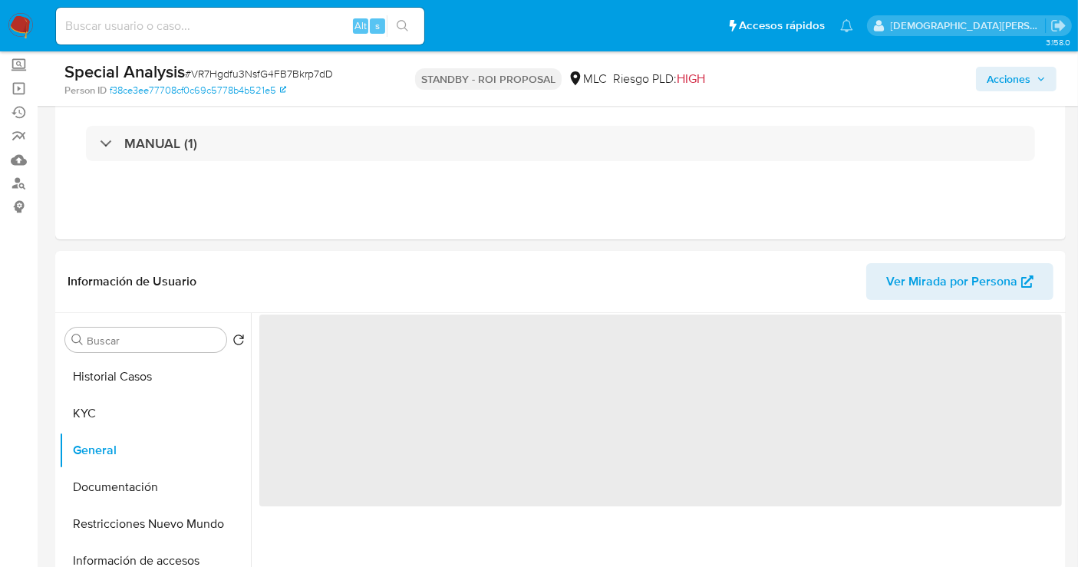
select select "10"
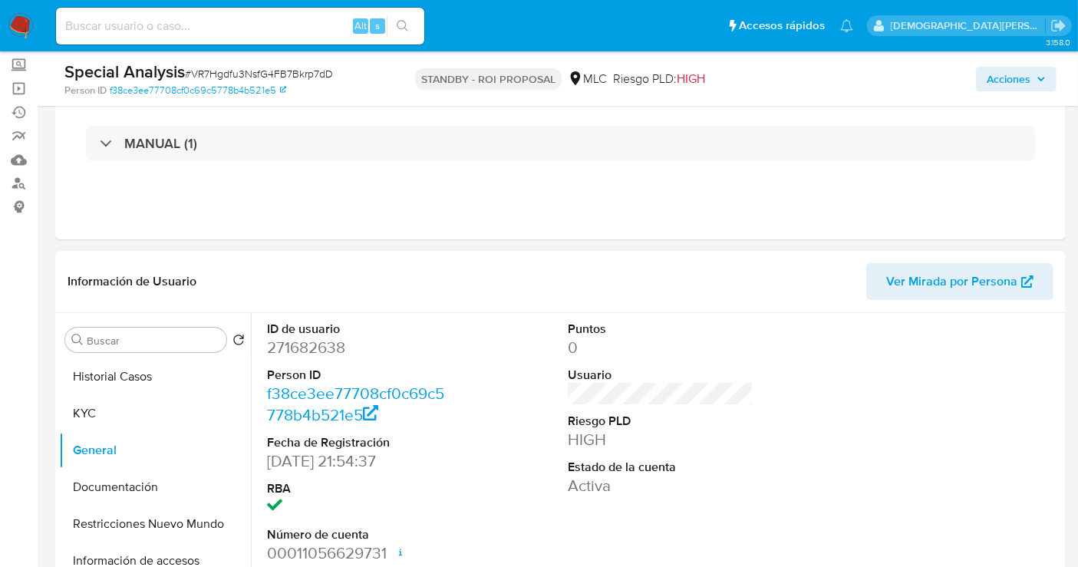
click at [325, 349] on dd "271682638" at bounding box center [360, 347] width 186 height 21
copy dd "271682638"
click at [144, 371] on button "Historial Casos" at bounding box center [149, 376] width 180 height 37
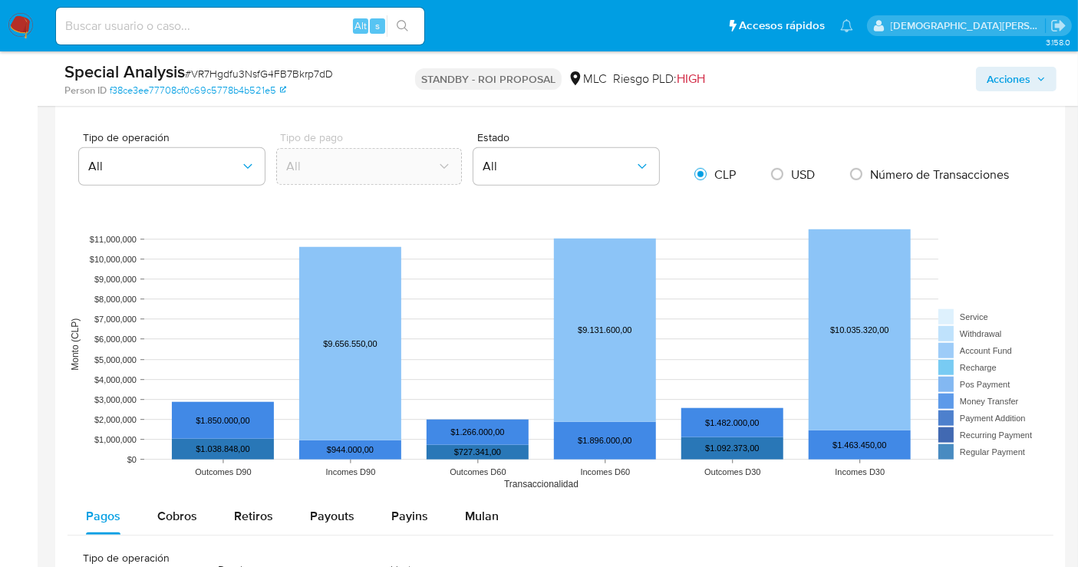
scroll to position [1108, 0]
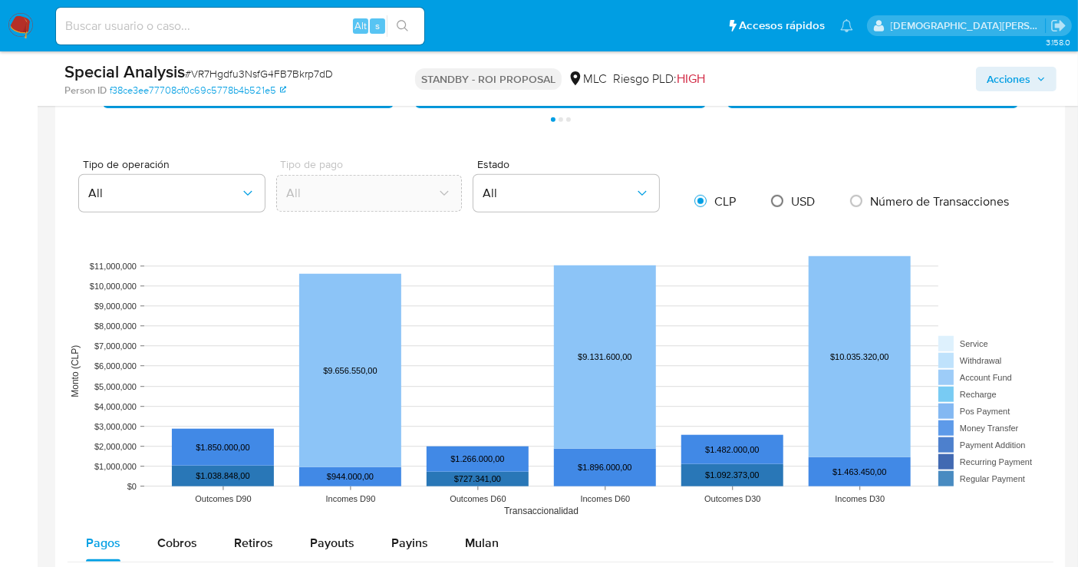
click at [774, 195] on input "radio" at bounding box center [777, 201] width 25 height 25
radio input "true"
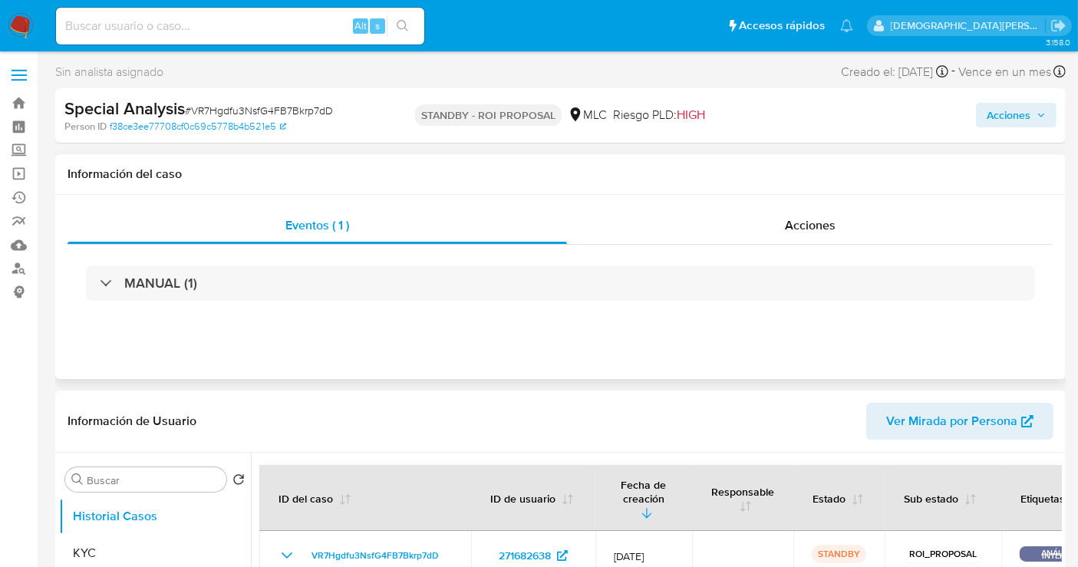
scroll to position [341, 0]
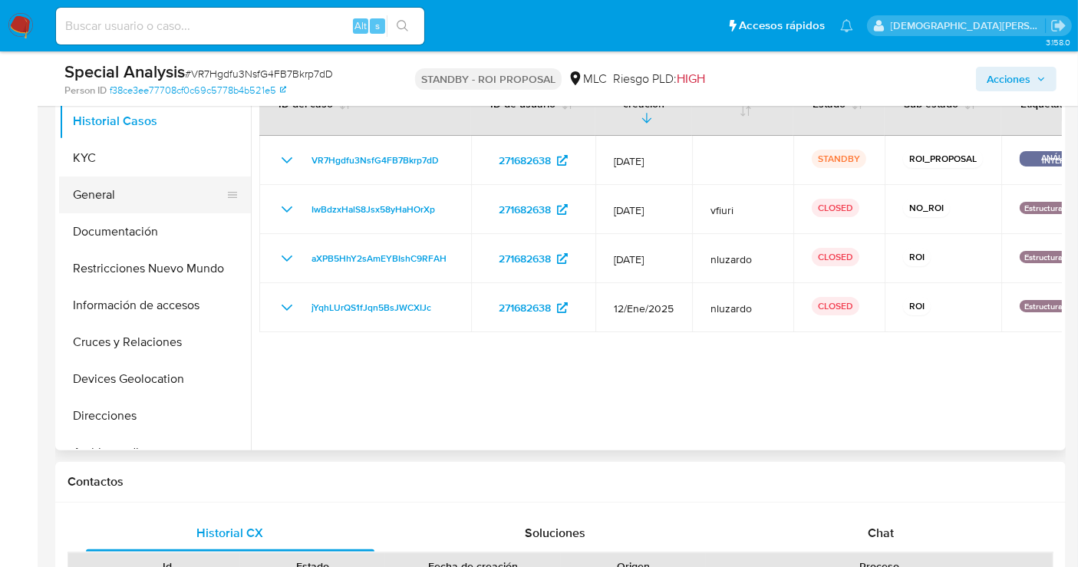
click at [134, 193] on button "General" at bounding box center [149, 195] width 180 height 37
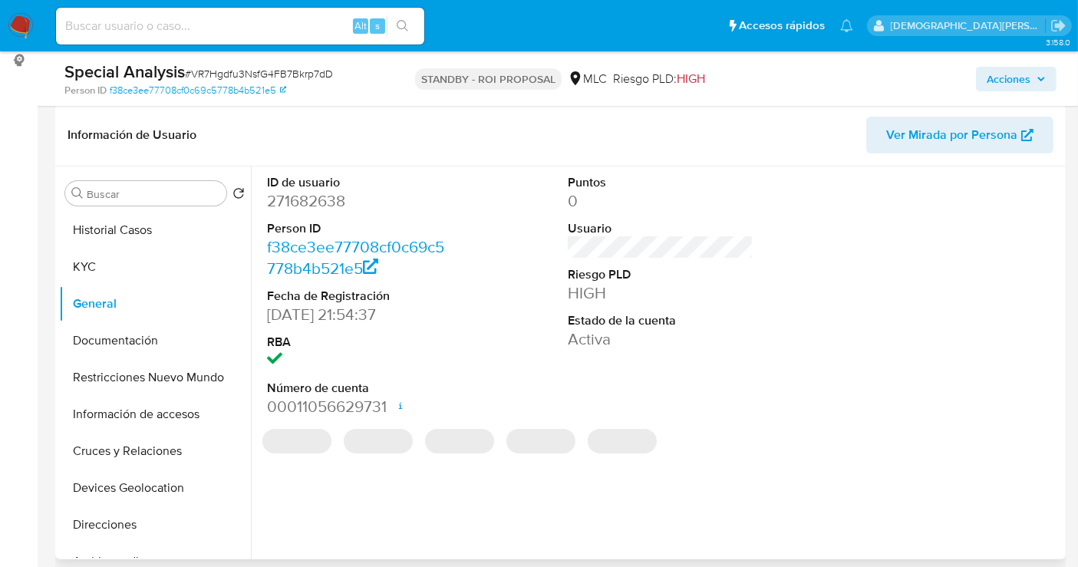
scroll to position [170, 0]
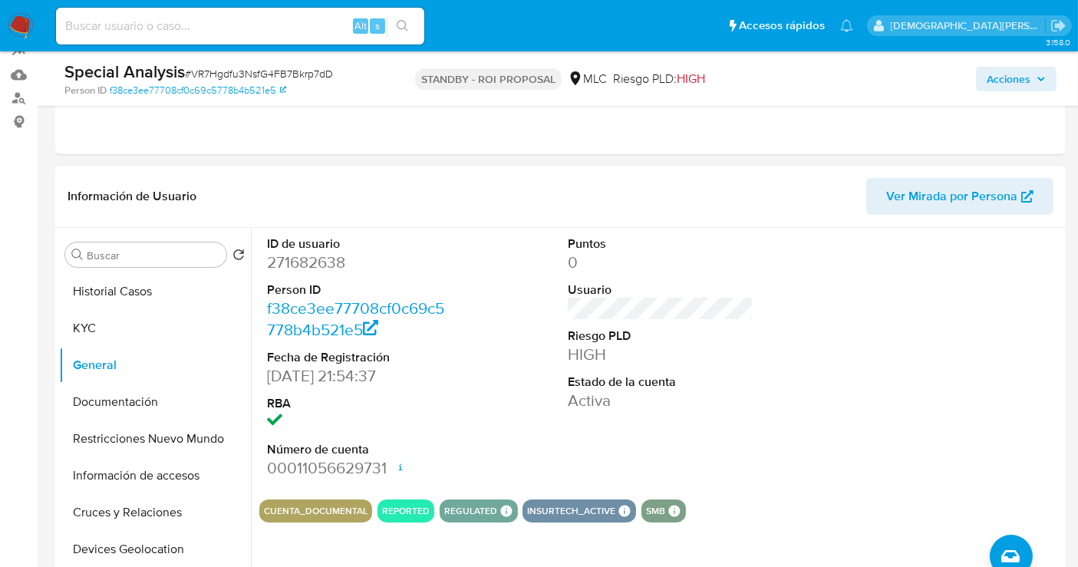
click at [295, 259] on dd "271682638" at bounding box center [360, 262] width 186 height 21
copy dd "271682638"
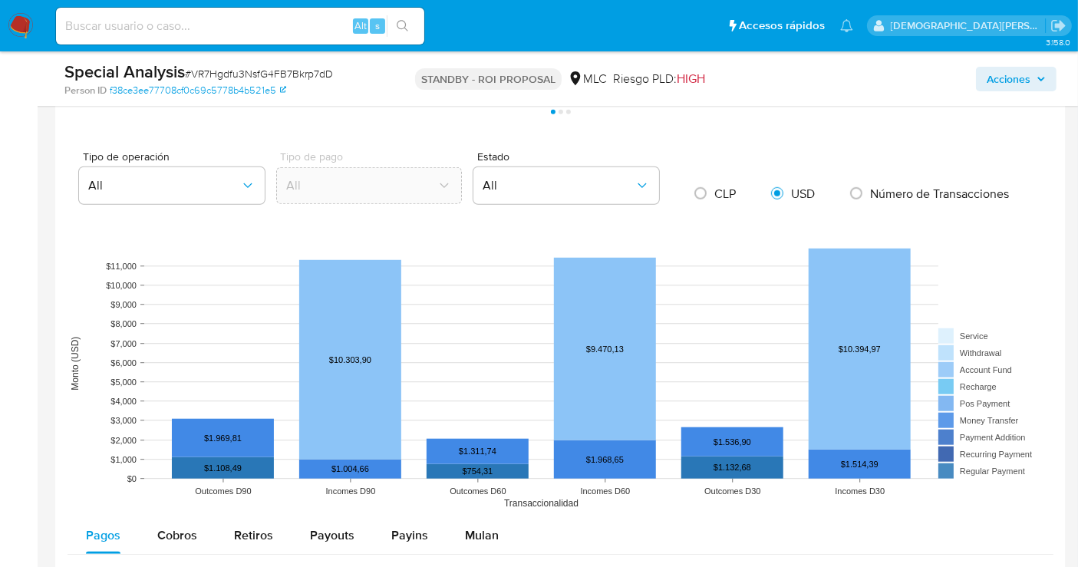
scroll to position [1449, 0]
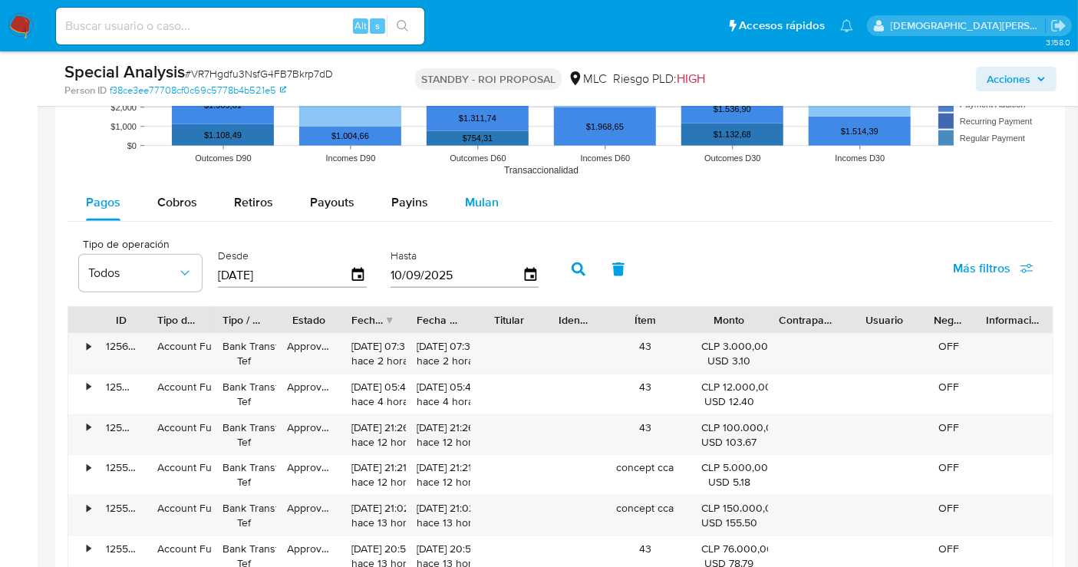
click at [469, 193] on span "Mulan" at bounding box center [482, 202] width 34 height 18
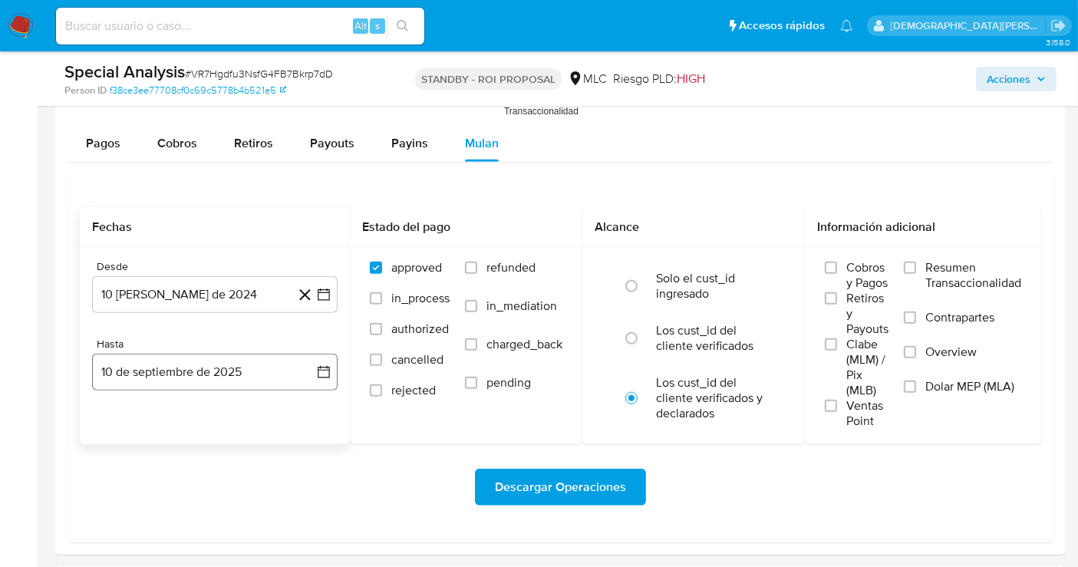
scroll to position [1535, 0]
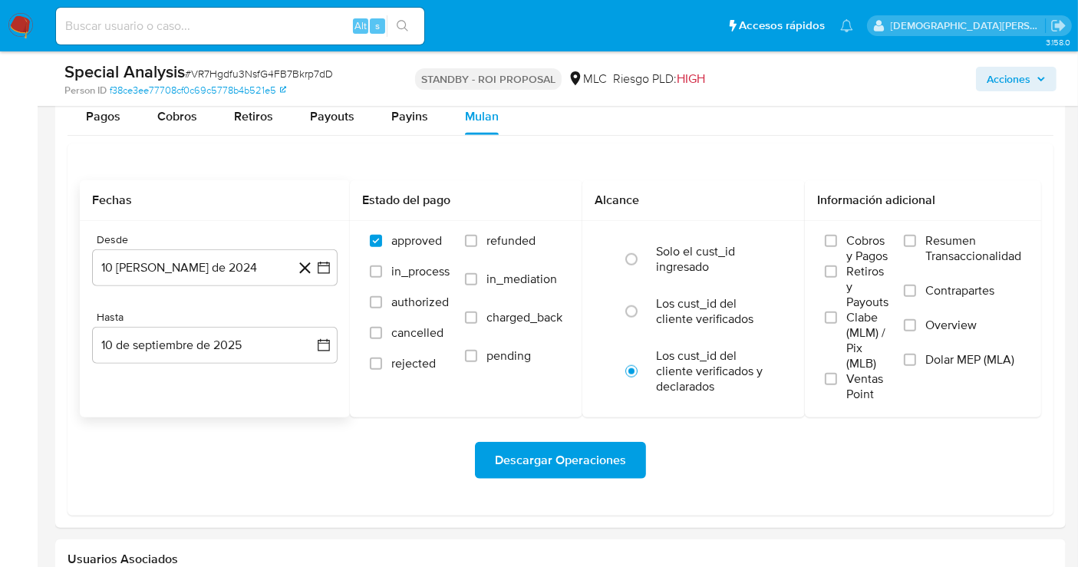
click at [300, 263] on icon at bounding box center [305, 269] width 12 height 12
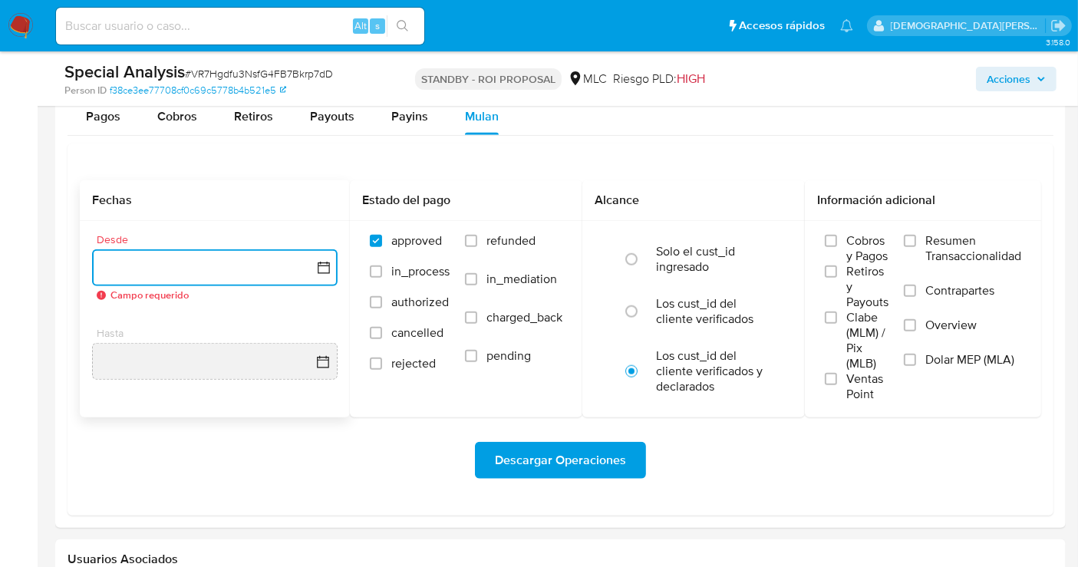
click at [322, 260] on icon "button" at bounding box center [323, 267] width 15 height 15
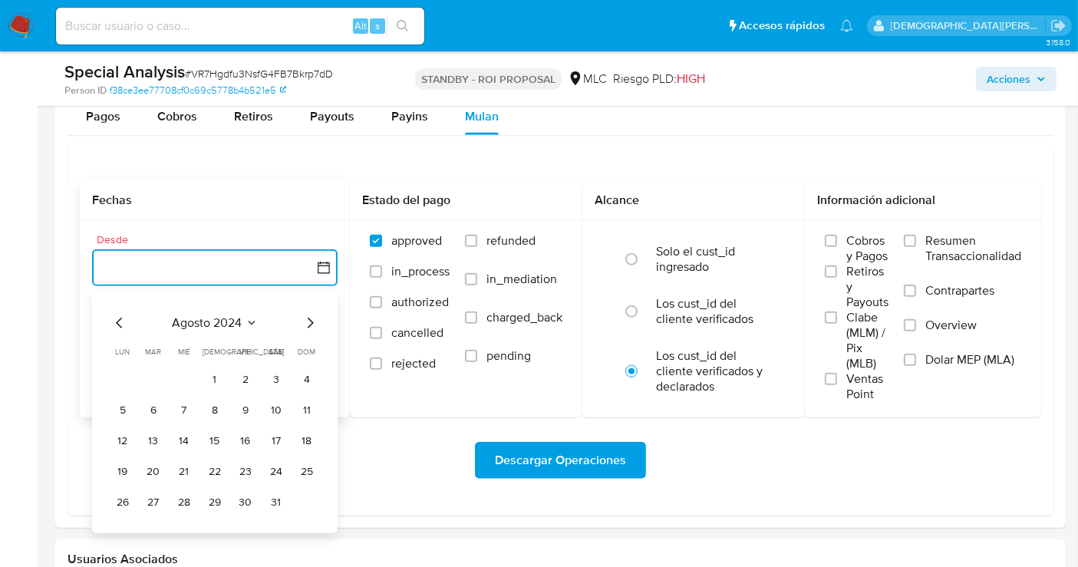
click at [307, 323] on icon "Mes siguiente" at bounding box center [310, 323] width 18 height 18
click at [155, 441] on button "10" at bounding box center [153, 441] width 25 height 25
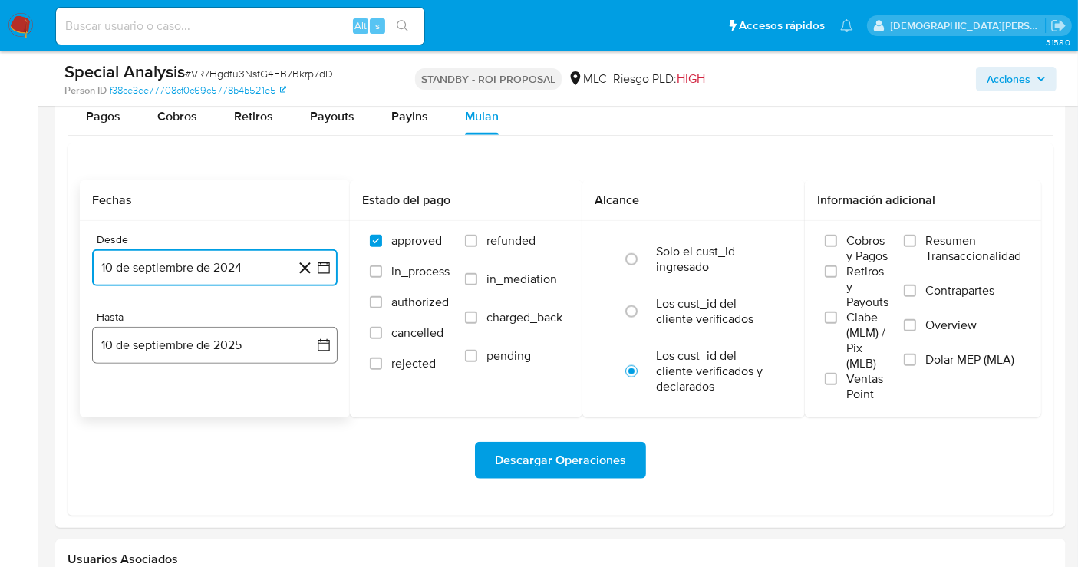
click at [249, 346] on button "10 de septiembre de 2025" at bounding box center [215, 345] width 246 height 37
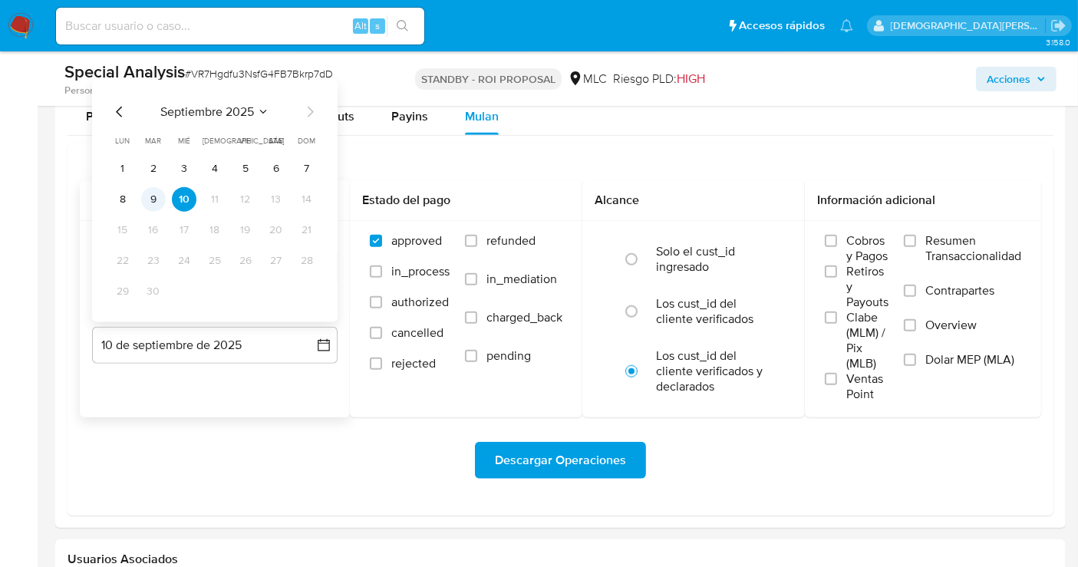
click at [144, 195] on button "9" at bounding box center [153, 199] width 25 height 25
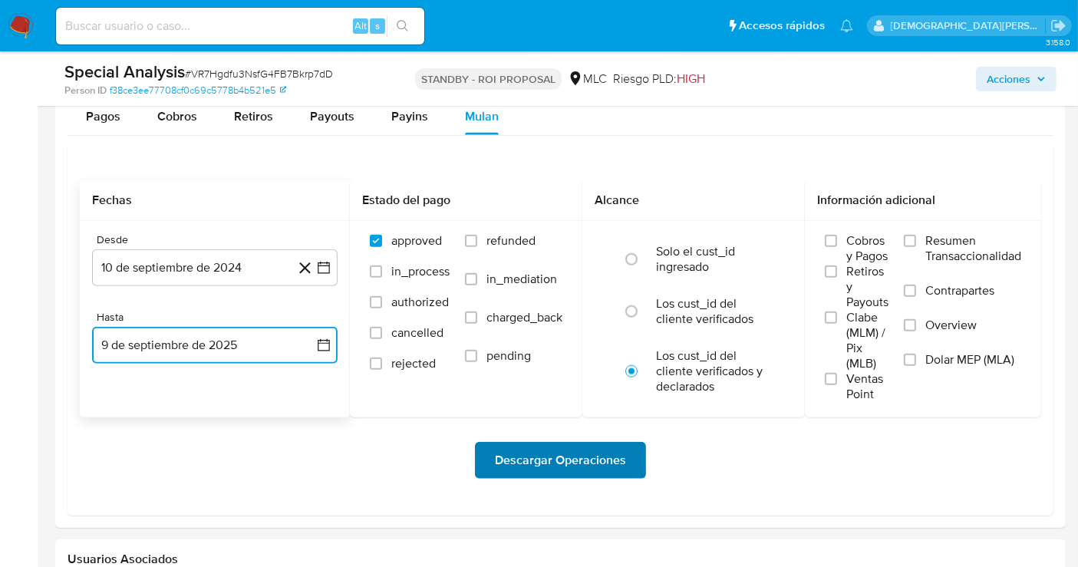
click at [520, 459] on span "Descargar Operaciones" at bounding box center [560, 461] width 131 height 34
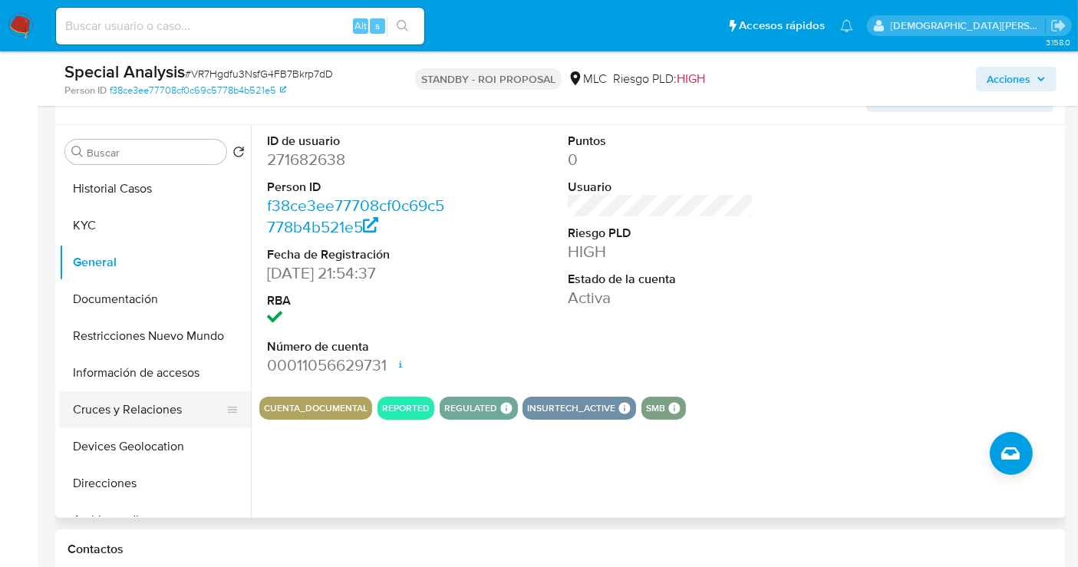
scroll to position [170, 0]
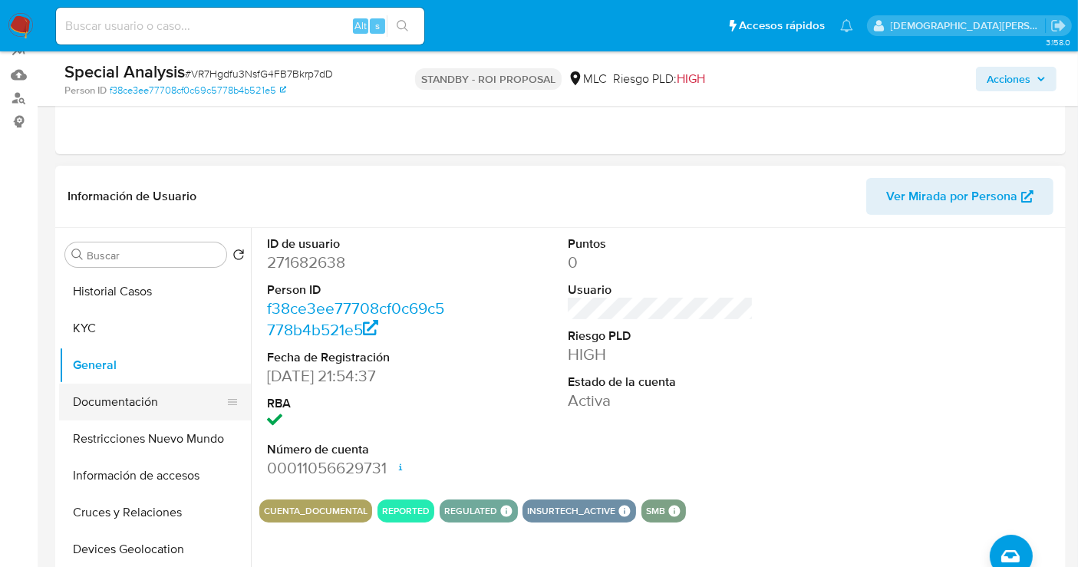
click at [127, 398] on button "Documentación" at bounding box center [149, 402] width 180 height 37
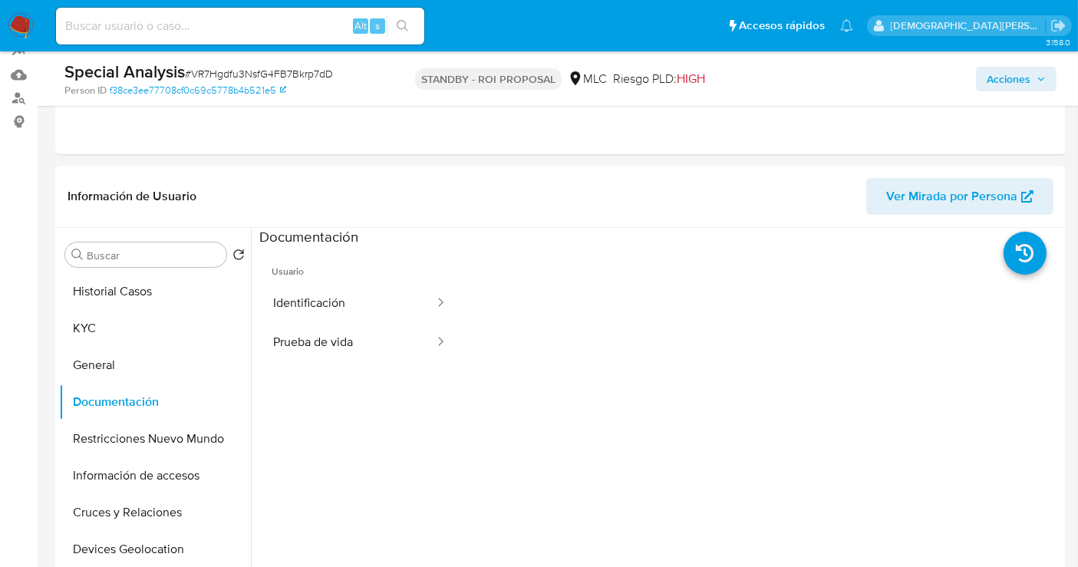
click at [318, 310] on button "Identificación" at bounding box center [347, 303] width 177 height 39
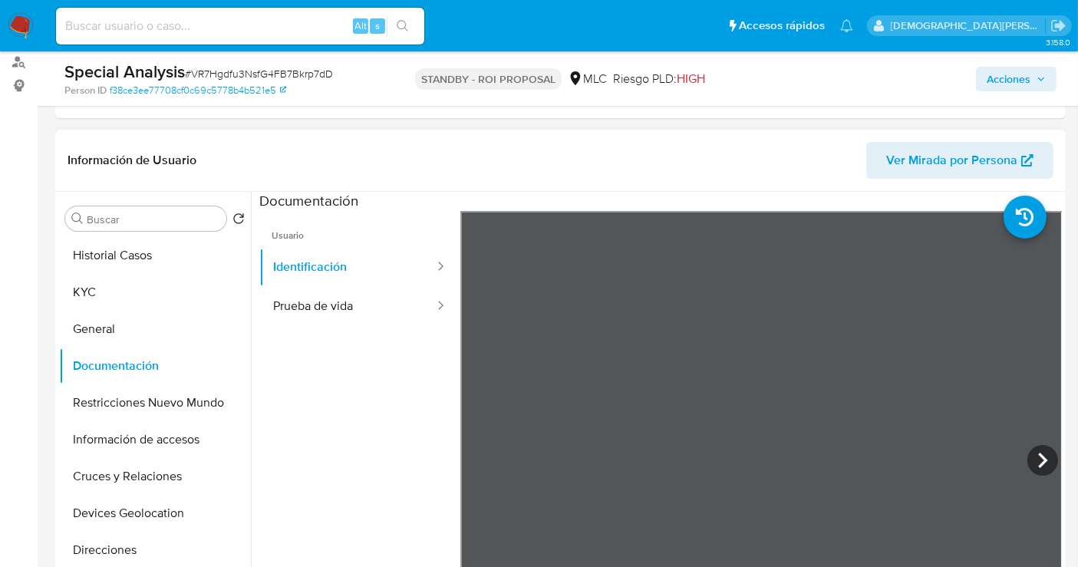
scroll to position [256, 0]
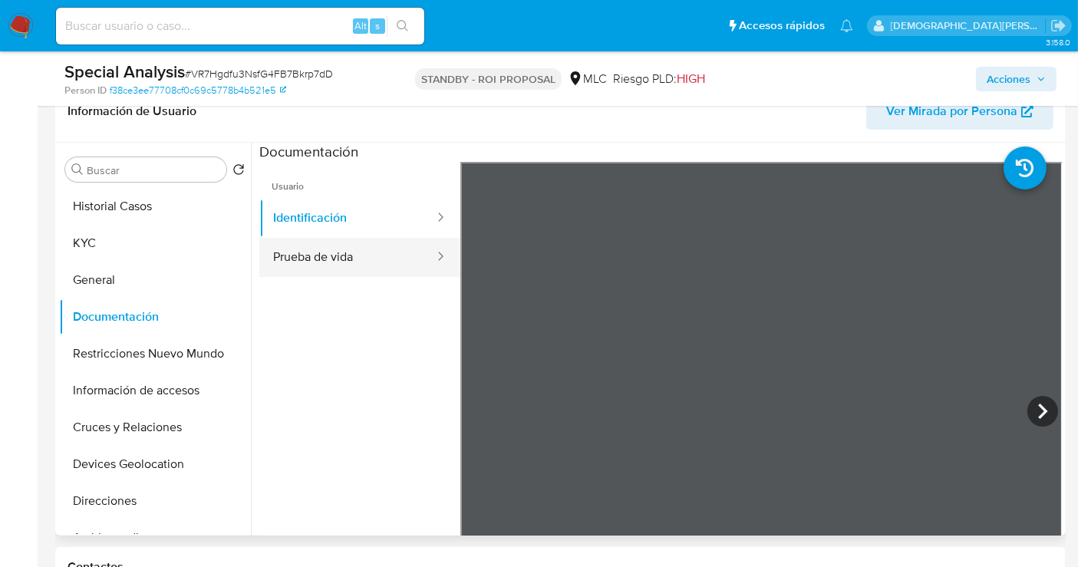
click at [318, 255] on button "Prueba de vida" at bounding box center [347, 257] width 177 height 39
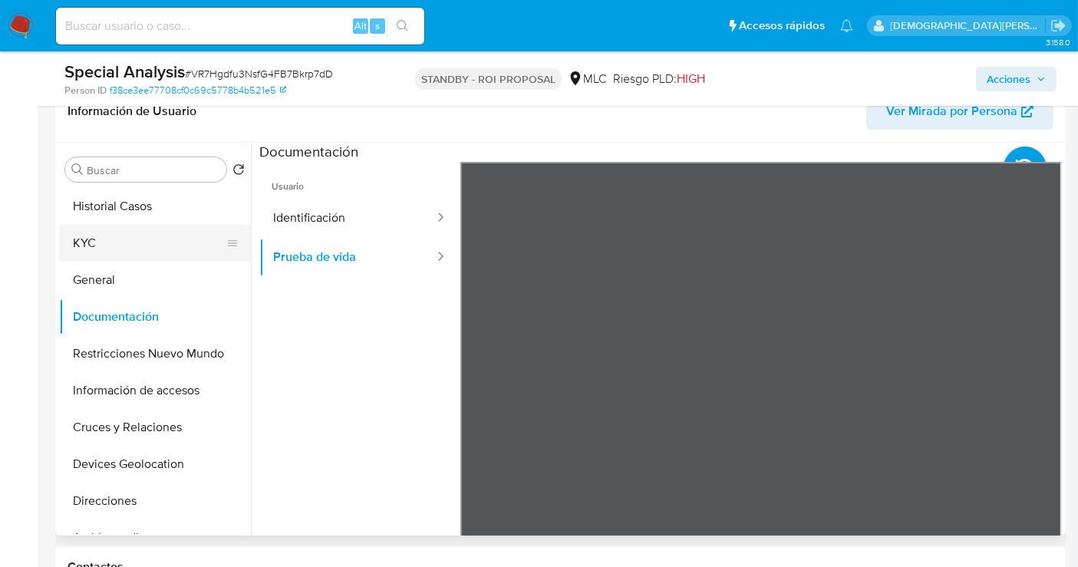
click at [127, 243] on button "KYC" at bounding box center [149, 243] width 180 height 37
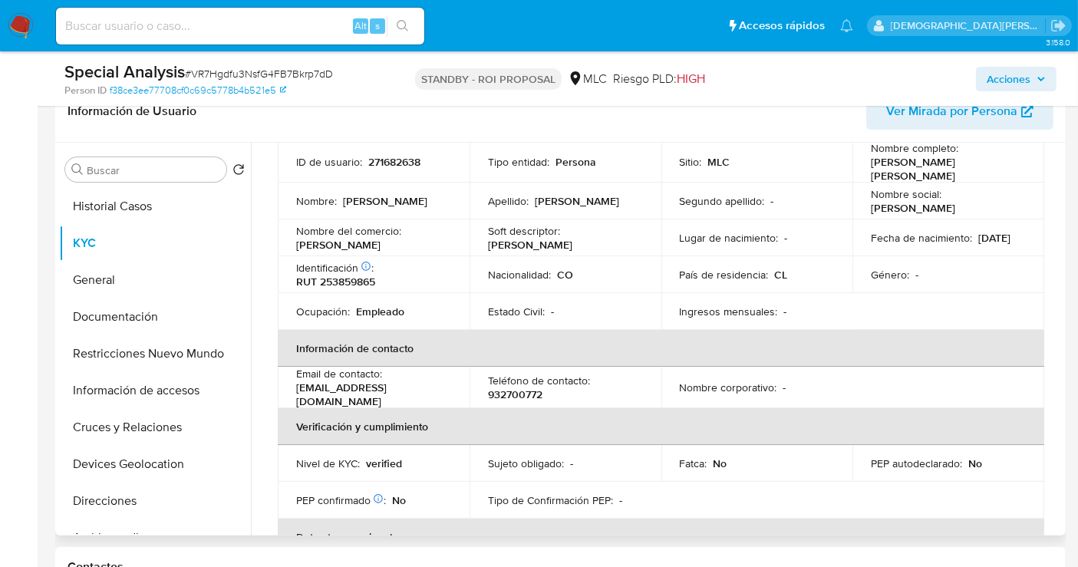
scroll to position [85, 0]
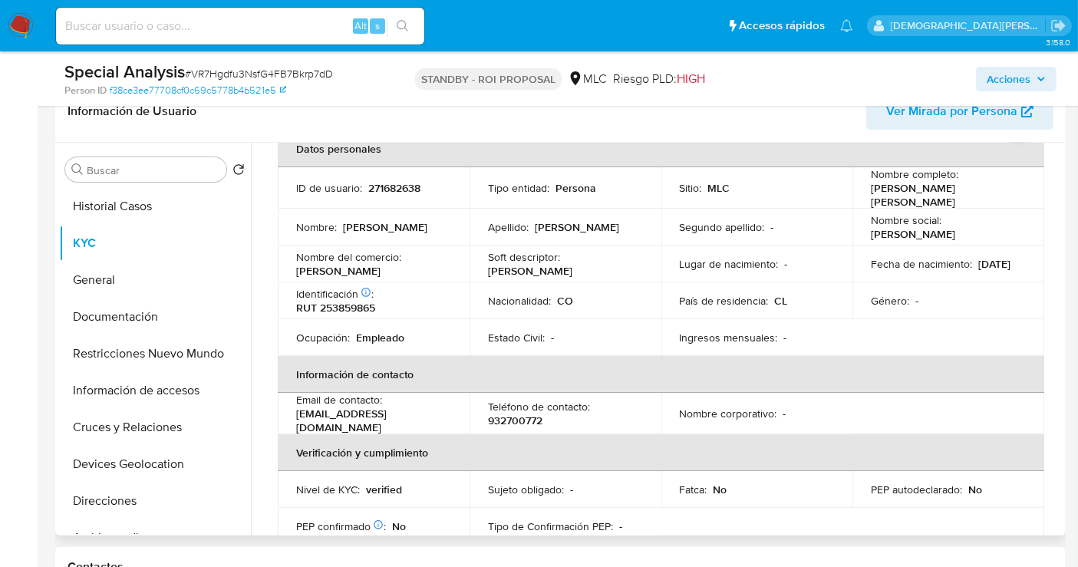
click at [398, 422] on p "sergio1088238@gmail.com" at bounding box center [370, 421] width 149 height 28
click at [445, 411] on div "Email de contacto : sergio1088238@gmail.com" at bounding box center [373, 413] width 155 height 41
drag, startPoint x: 429, startPoint y: 418, endPoint x: 293, endPoint y: 421, distance: 135.9
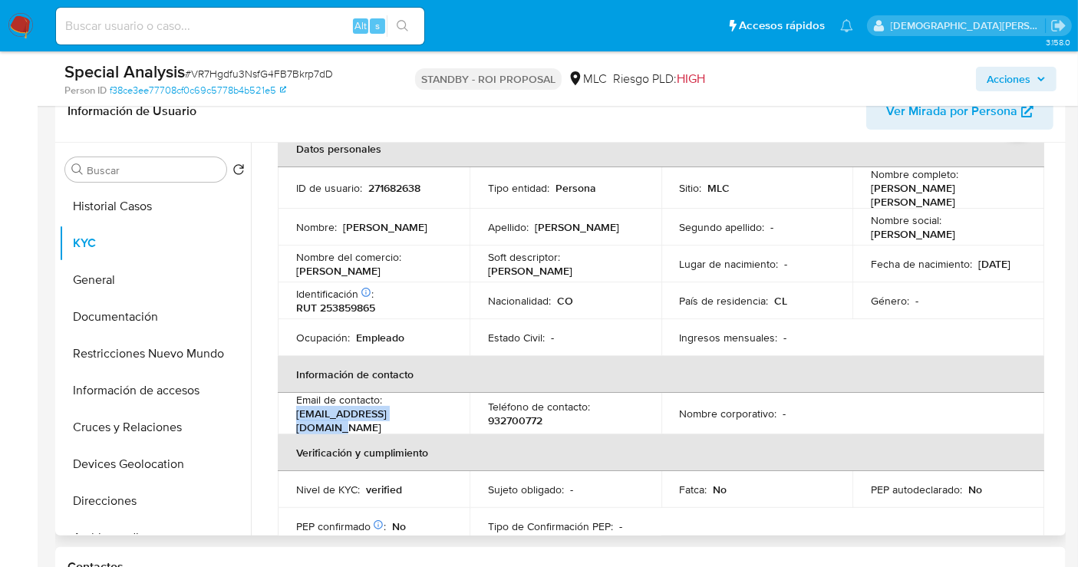
click at [293, 421] on td "Email de contacto : sergio1088238@gmail.com" at bounding box center [374, 413] width 192 height 41
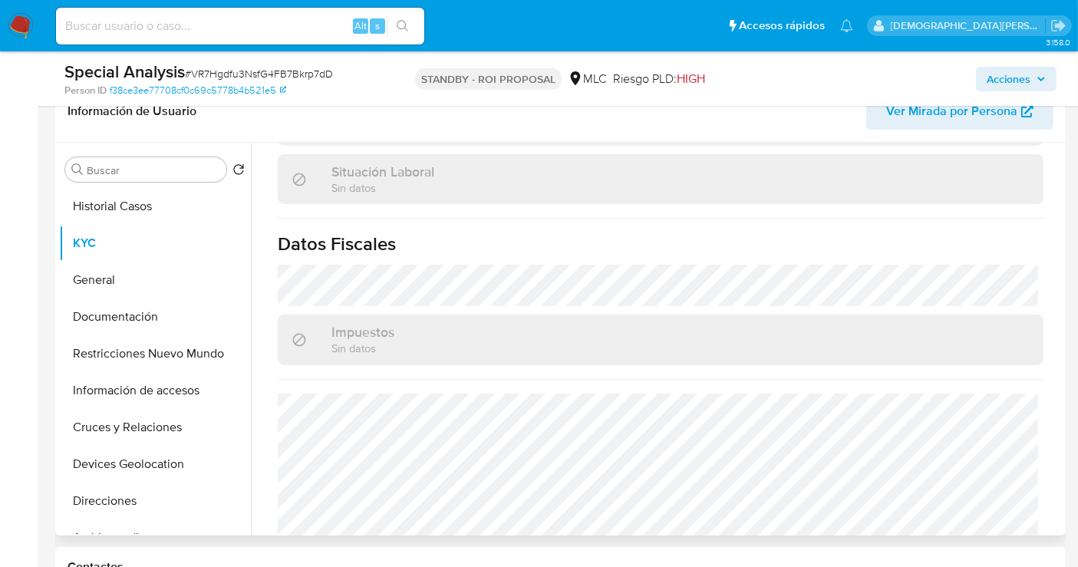
scroll to position [851, 0]
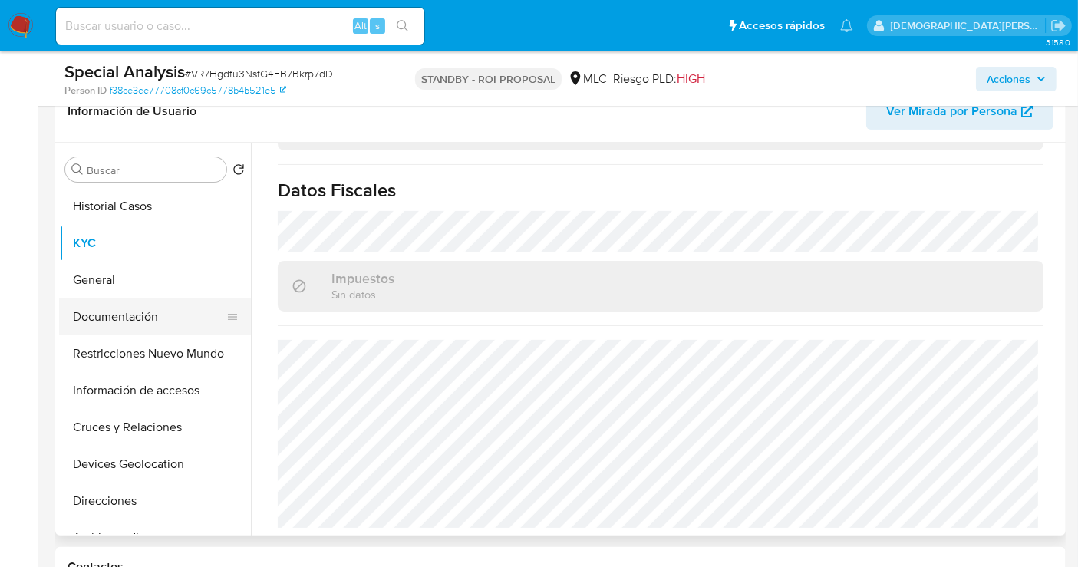
click at [130, 318] on button "Documentación" at bounding box center [149, 317] width 180 height 37
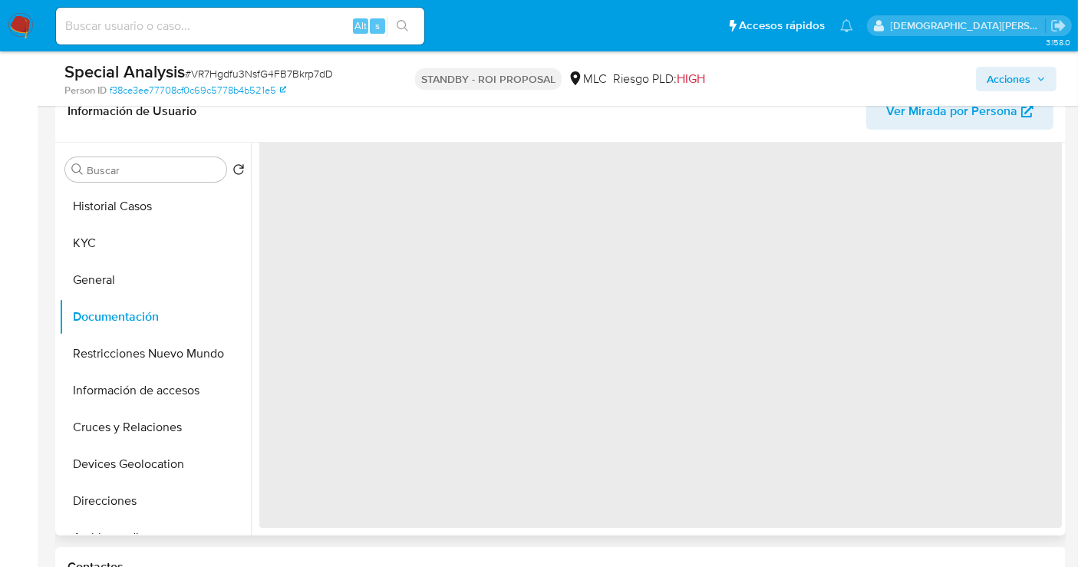
scroll to position [0, 0]
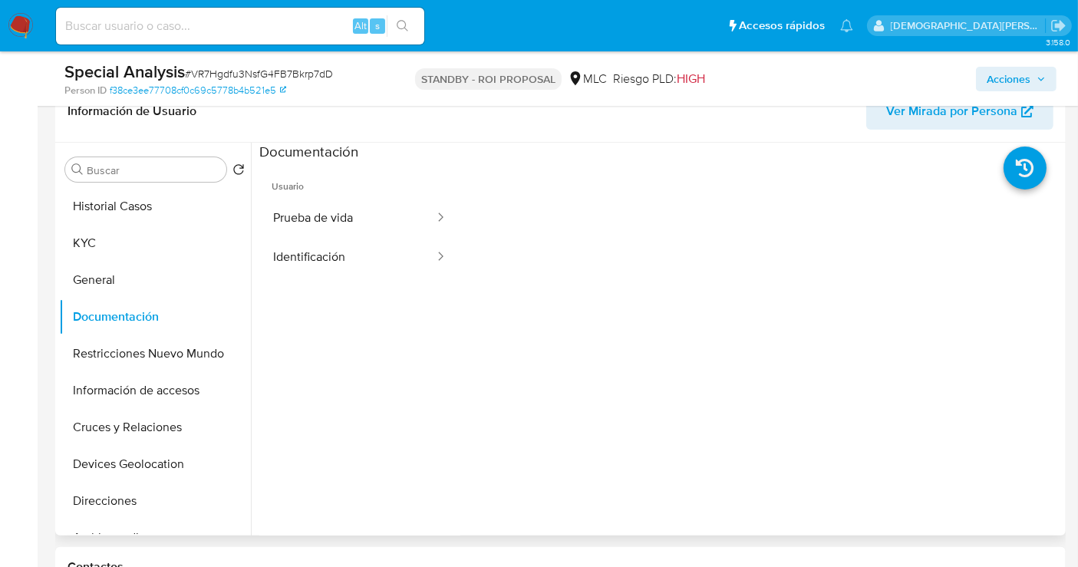
click at [372, 223] on button "Prueba de vida" at bounding box center [347, 218] width 177 height 39
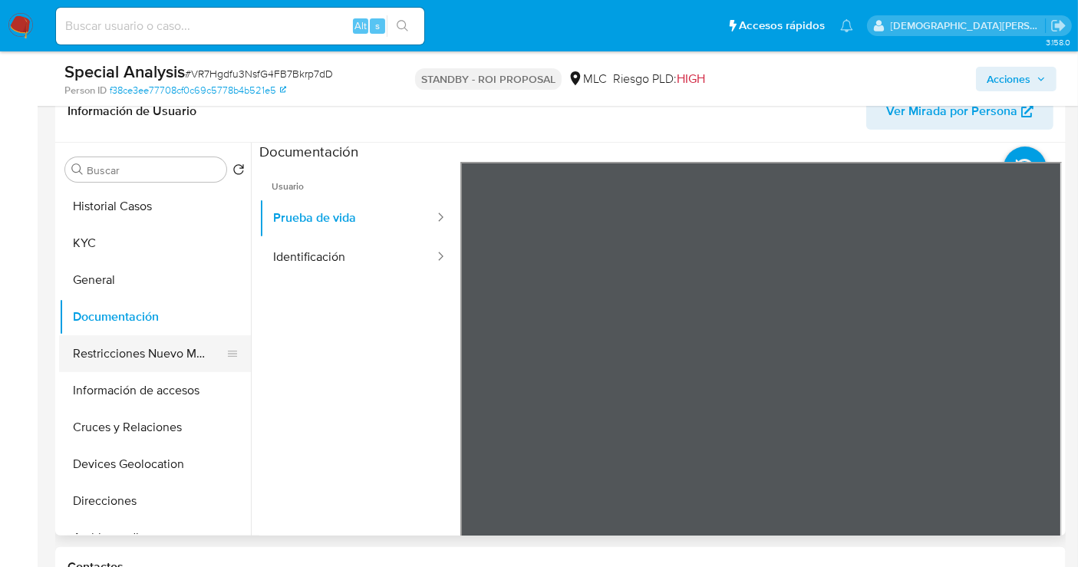
click at [137, 353] on button "Restricciones Nuevo Mundo" at bounding box center [149, 353] width 180 height 37
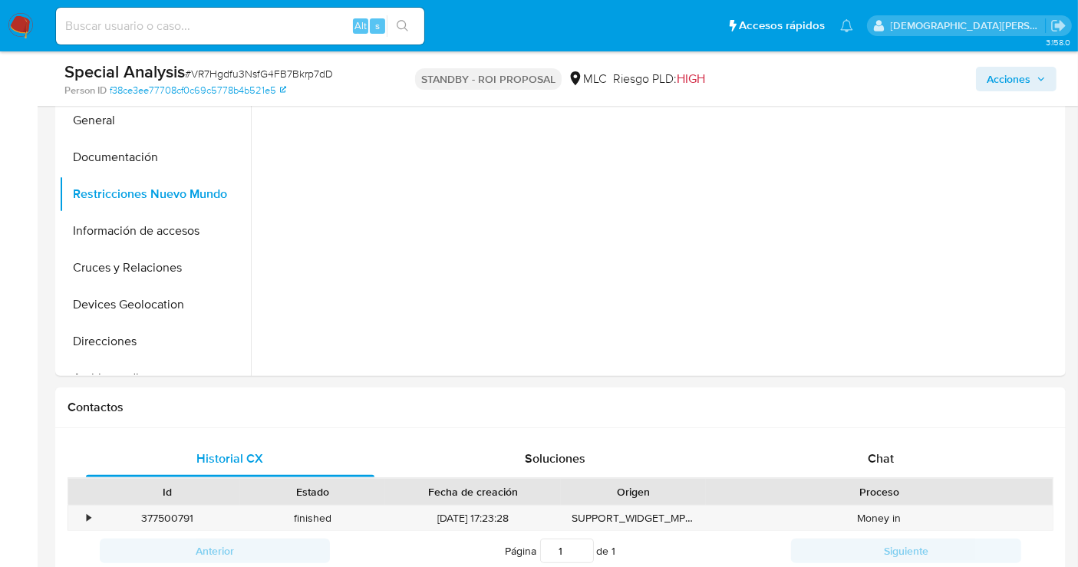
scroll to position [256, 0]
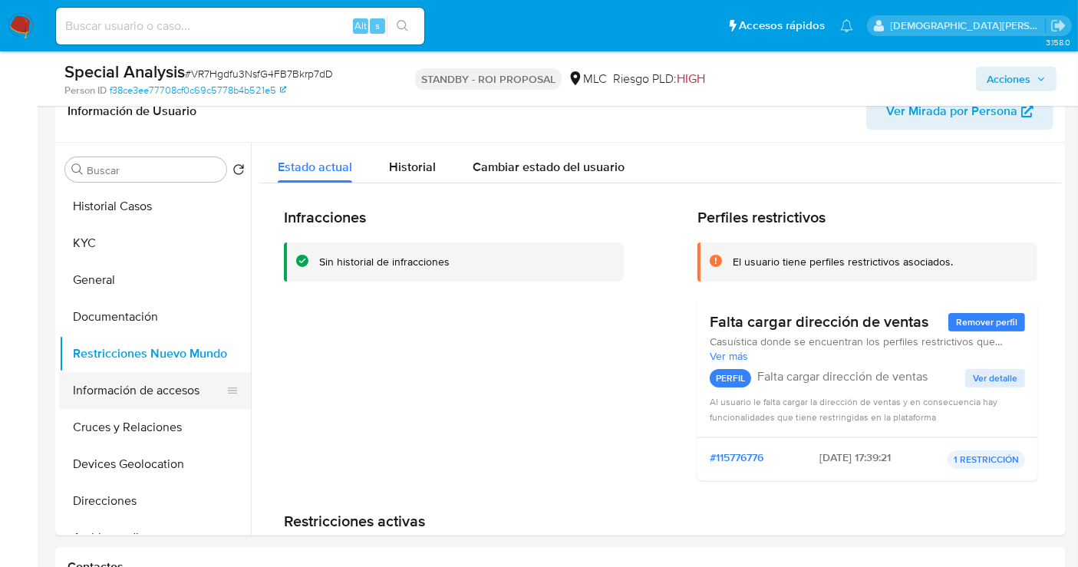
click at [142, 382] on button "Información de accesos" at bounding box center [149, 390] width 180 height 37
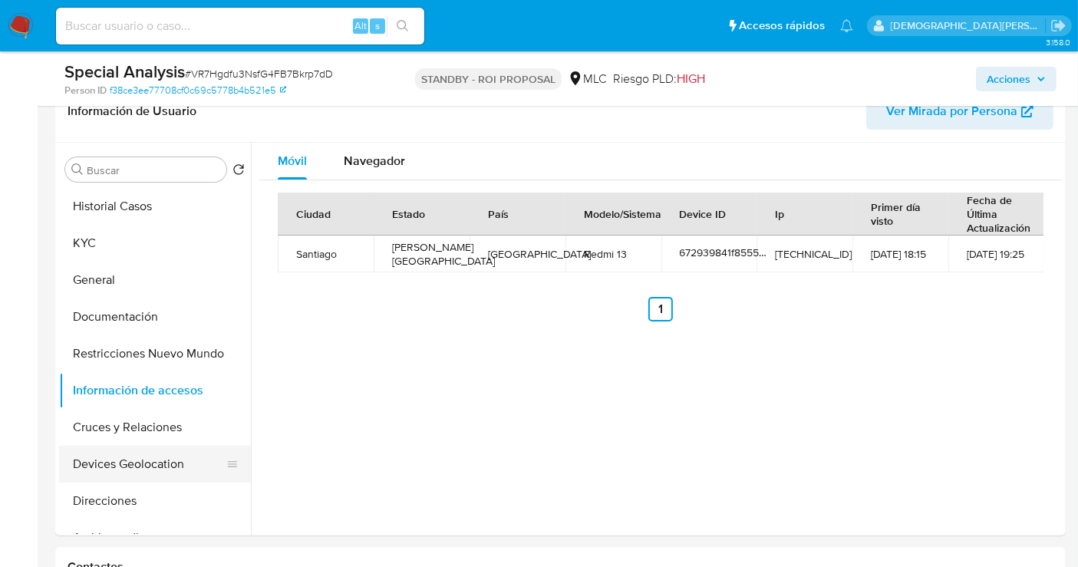
click at [137, 451] on button "Devices Geolocation" at bounding box center [149, 464] width 180 height 37
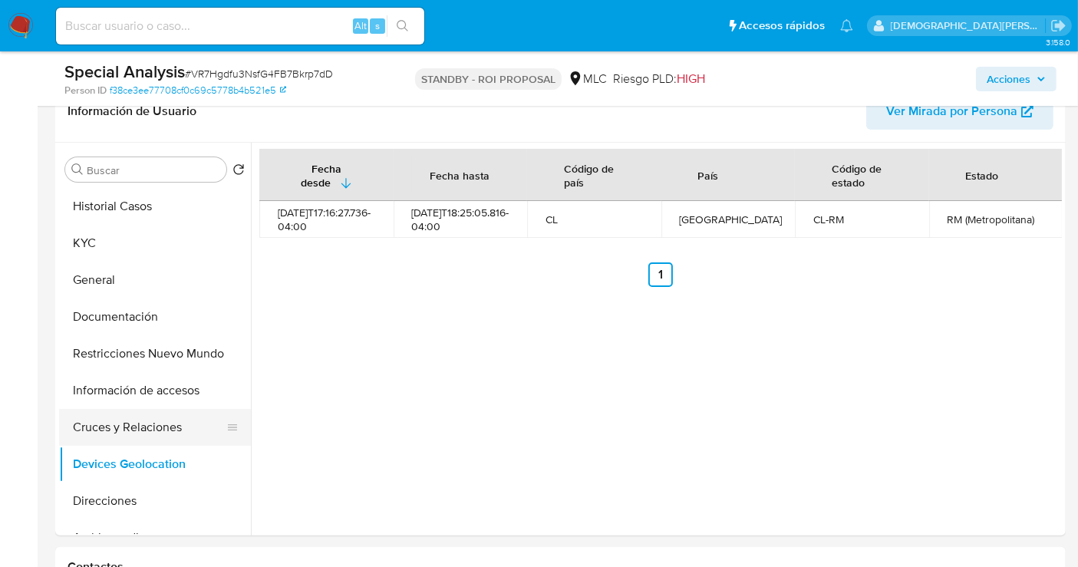
click at [107, 428] on button "Cruces y Relaciones" at bounding box center [149, 427] width 180 height 37
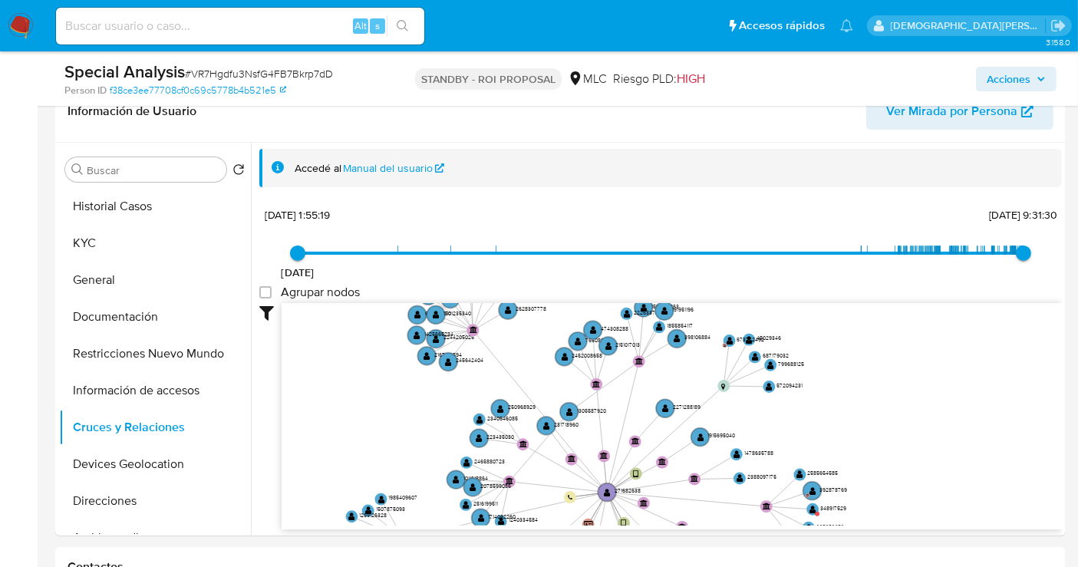
drag, startPoint x: 423, startPoint y: 362, endPoint x: 434, endPoint y: 490, distance: 128.6
click at [434, 490] on icon "device-672939841f85550143c4f07a  user-271682638  271682638 device-66757475fd1…" at bounding box center [672, 414] width 781 height 223
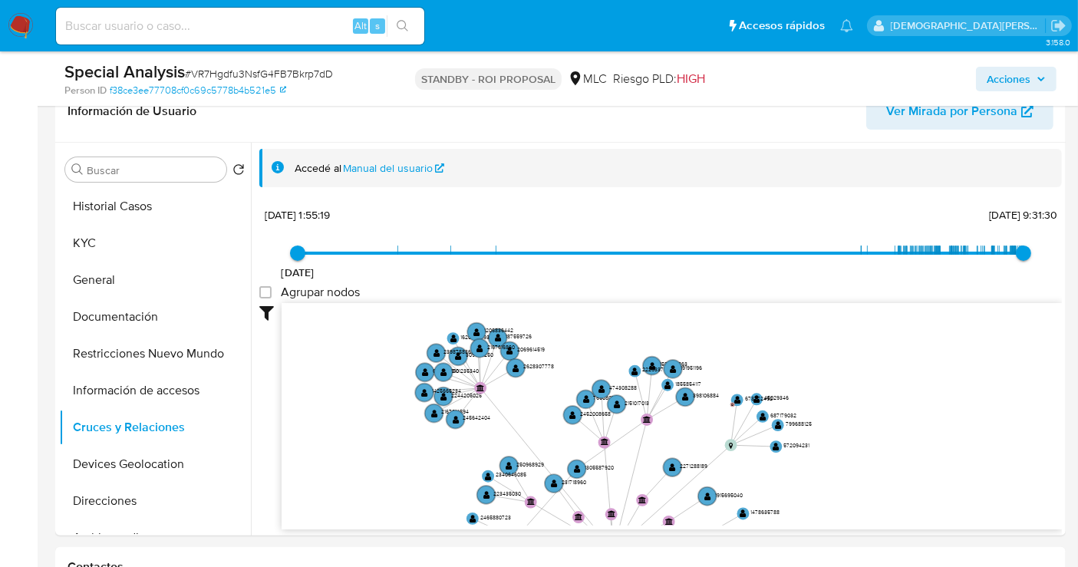
drag, startPoint x: 423, startPoint y: 422, endPoint x: 429, endPoint y: 471, distance: 49.5
click at [429, 471] on icon "device-672939841f85550143c4f07a  user-271682638  271682638 device-66757475fd1…" at bounding box center [672, 414] width 781 height 223
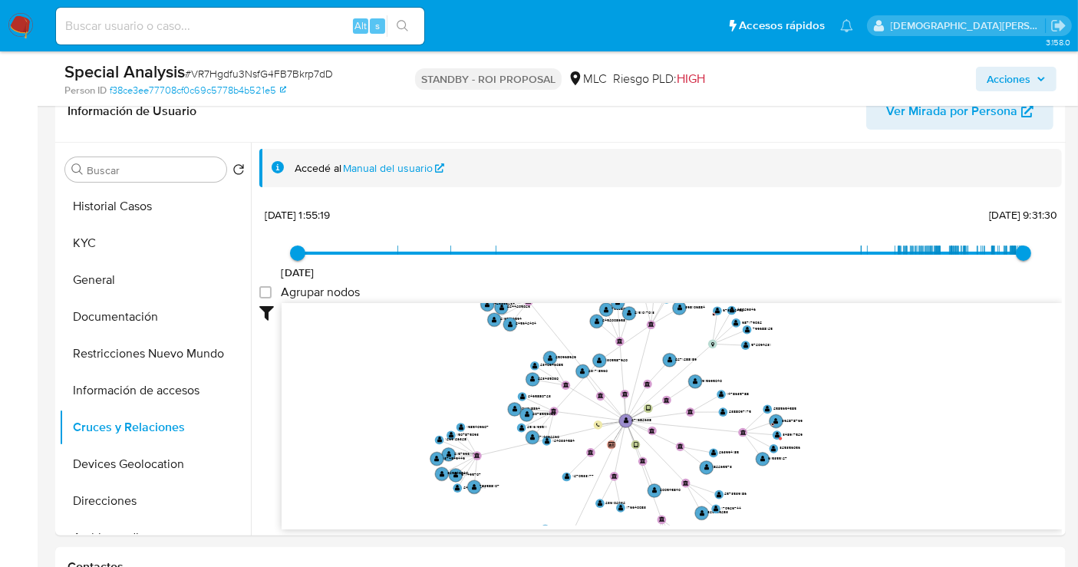
drag, startPoint x: 360, startPoint y: 418, endPoint x: 419, endPoint y: 331, distance: 105.6
click at [419, 331] on icon "device-672939841f85550143c4f07a  user-271682638  271682638 device-66757475fd1…" at bounding box center [672, 414] width 781 height 223
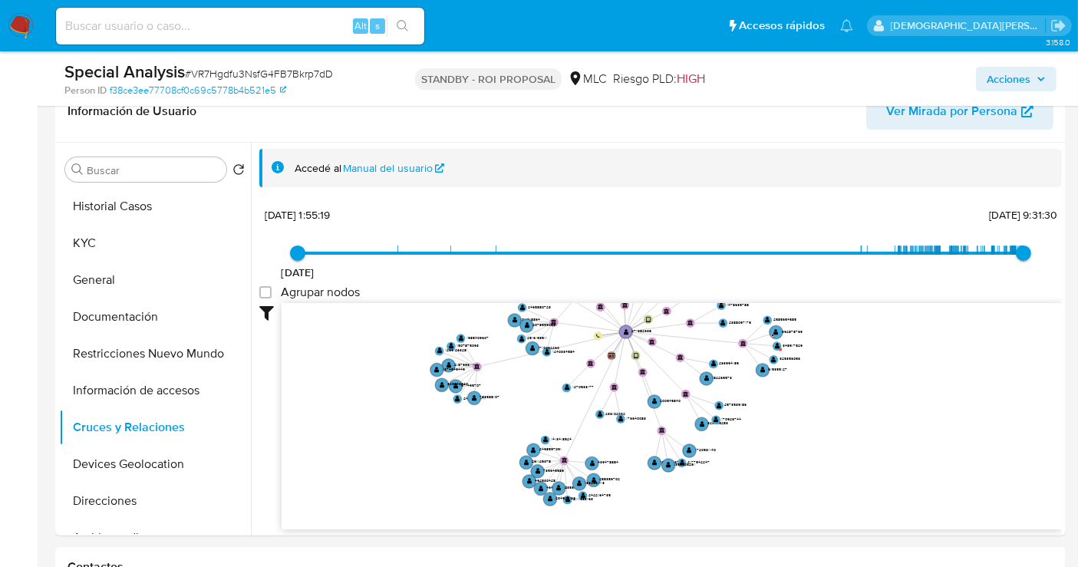
click at [385, 333] on icon "device-672939841f85550143c4f07a  user-271682638  271682638 device-66757475fd1…" at bounding box center [672, 414] width 781 height 223
click at [107, 464] on button "Devices Geolocation" at bounding box center [149, 464] width 180 height 37
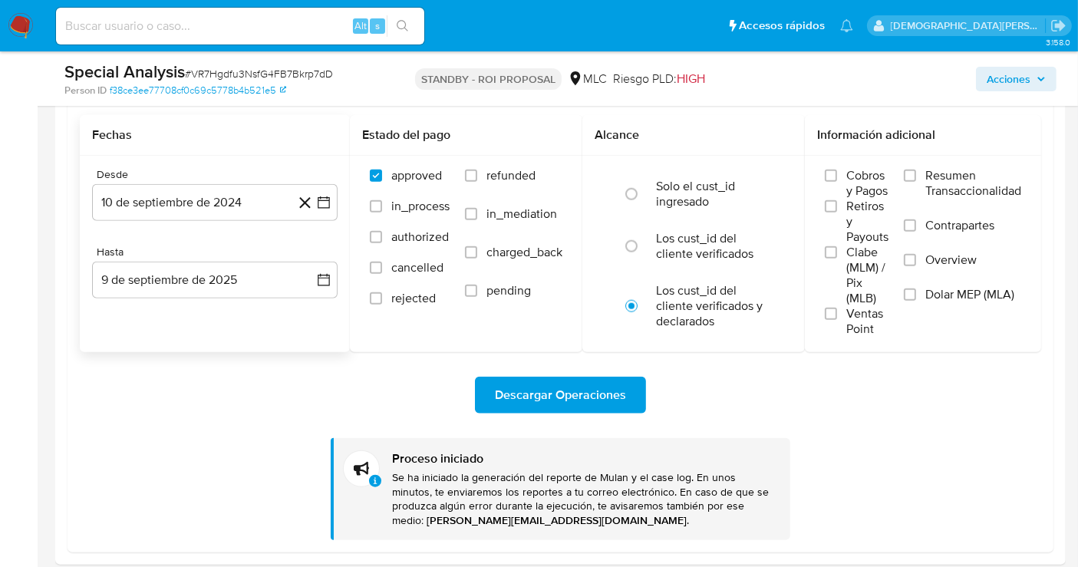
scroll to position [1449, 0]
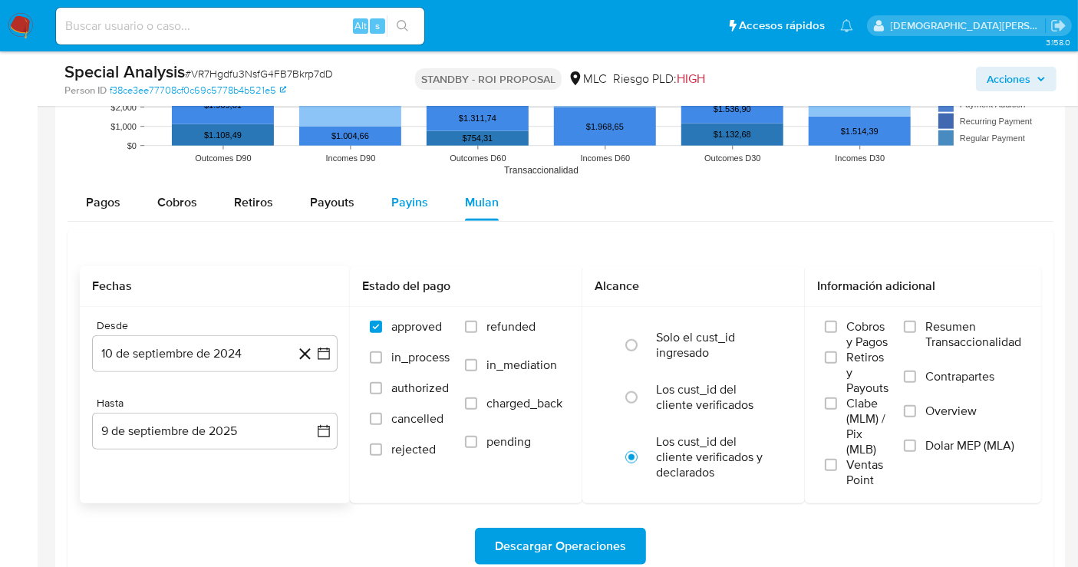
click at [418, 198] on span "Payins" at bounding box center [409, 202] width 37 height 18
select select "10"
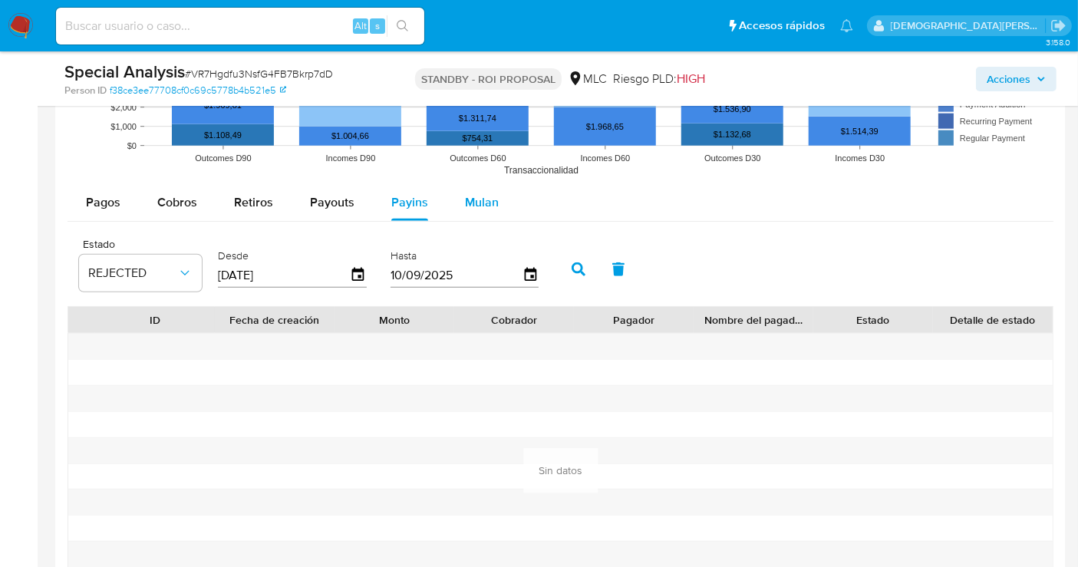
click at [489, 195] on span "Mulan" at bounding box center [482, 202] width 34 height 18
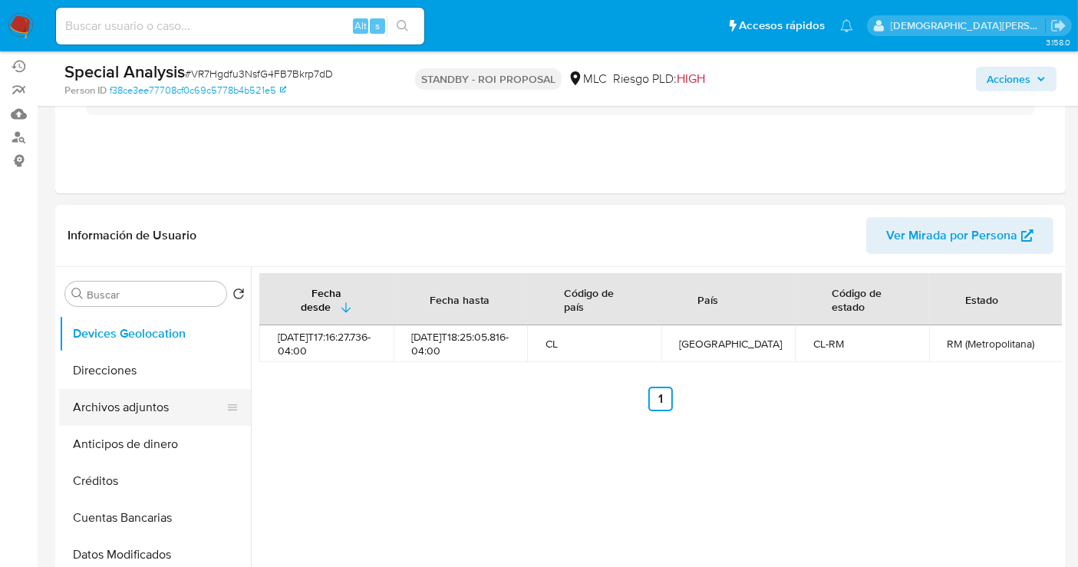
scroll to position [256, 0]
click at [131, 375] on button "Direcciones" at bounding box center [149, 370] width 180 height 37
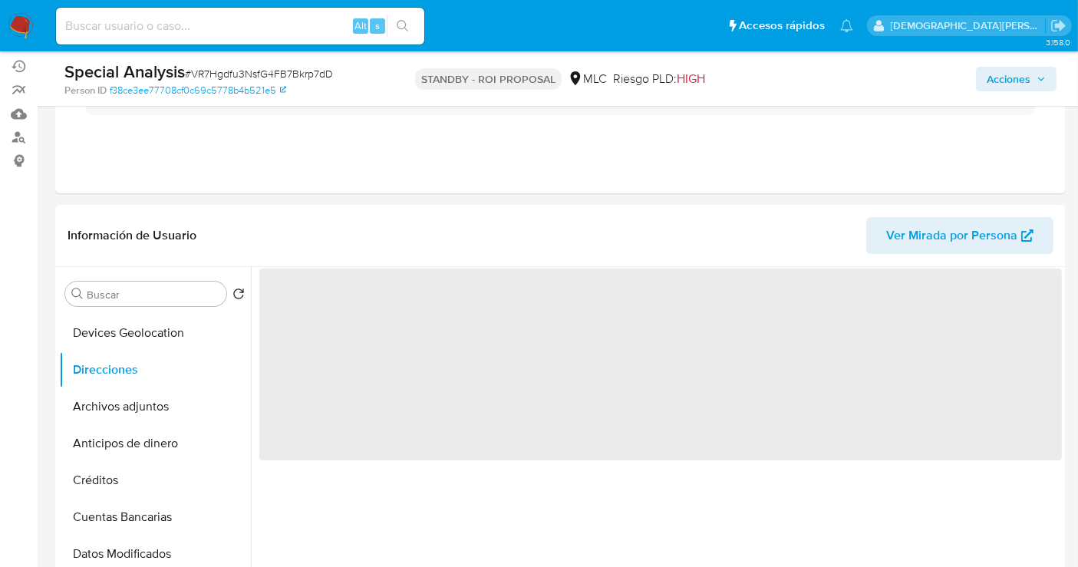
scroll to position [216, 0]
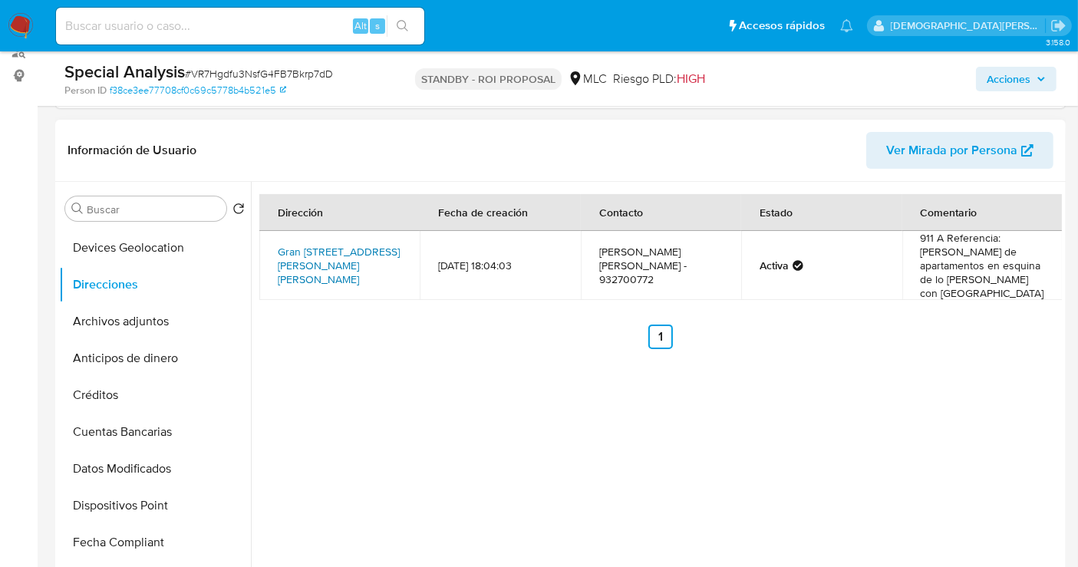
click at [319, 257] on link "Gran Avenida Jose Miguel Carrera 13248, El Bosque, Rm (metropolitana), , Chile …" at bounding box center [339, 265] width 122 height 43
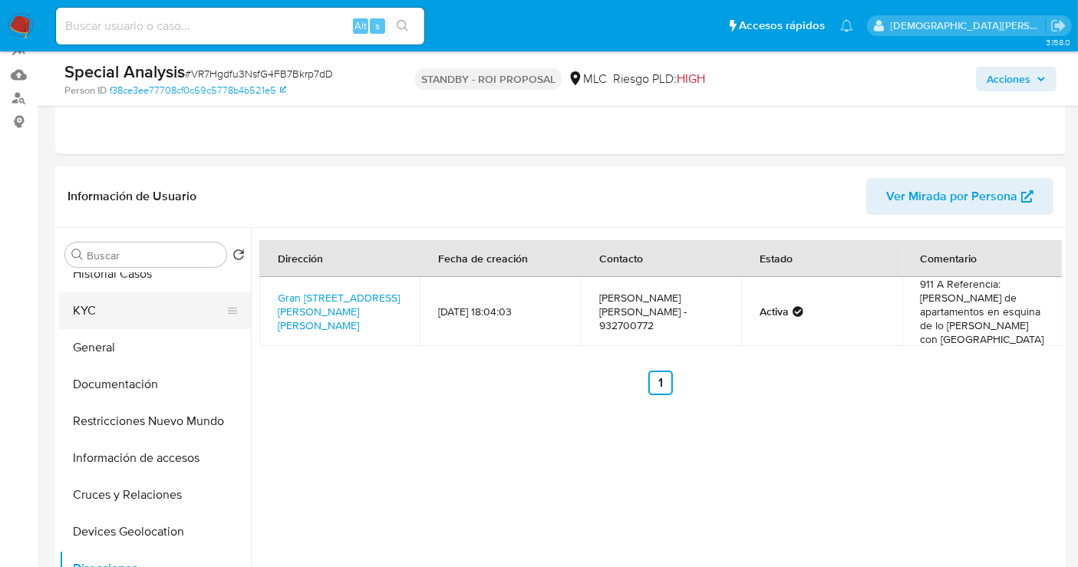
scroll to position [0, 0]
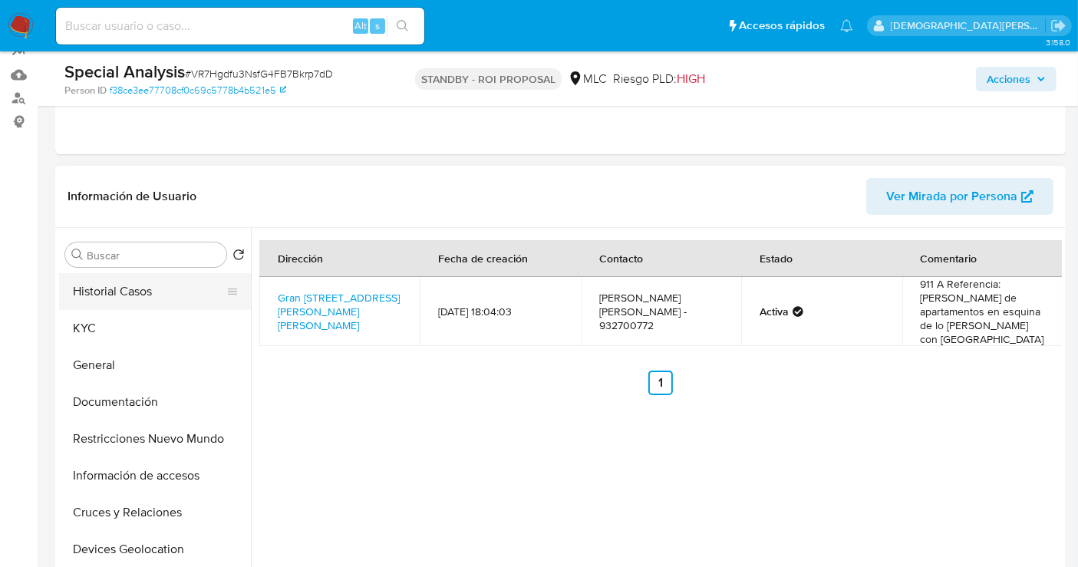
click at [136, 301] on button "Historial Casos" at bounding box center [149, 291] width 180 height 37
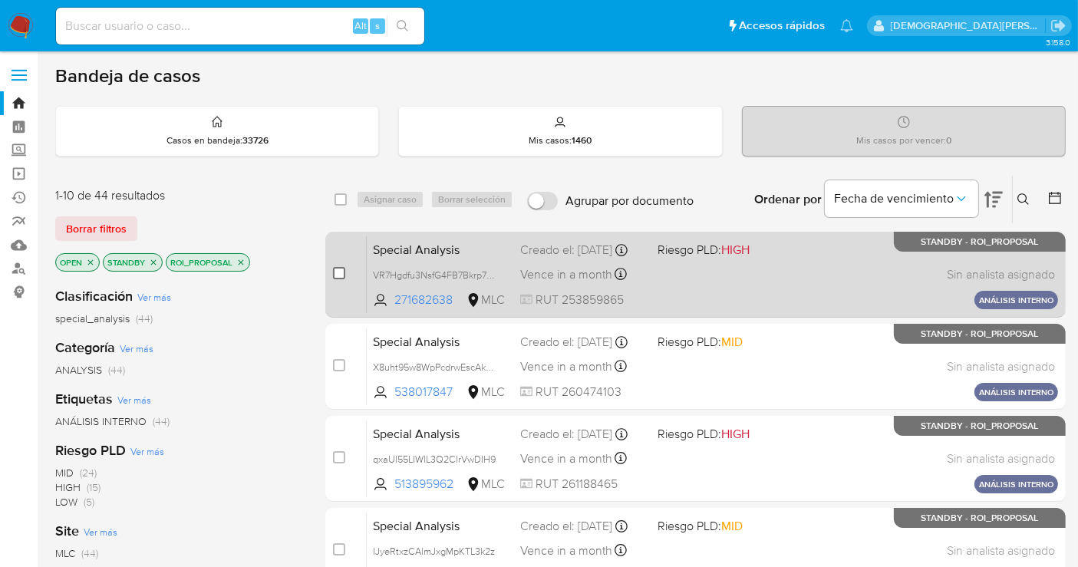
click at [339, 271] on input "checkbox" at bounding box center [339, 273] width 12 height 12
checkbox input "true"
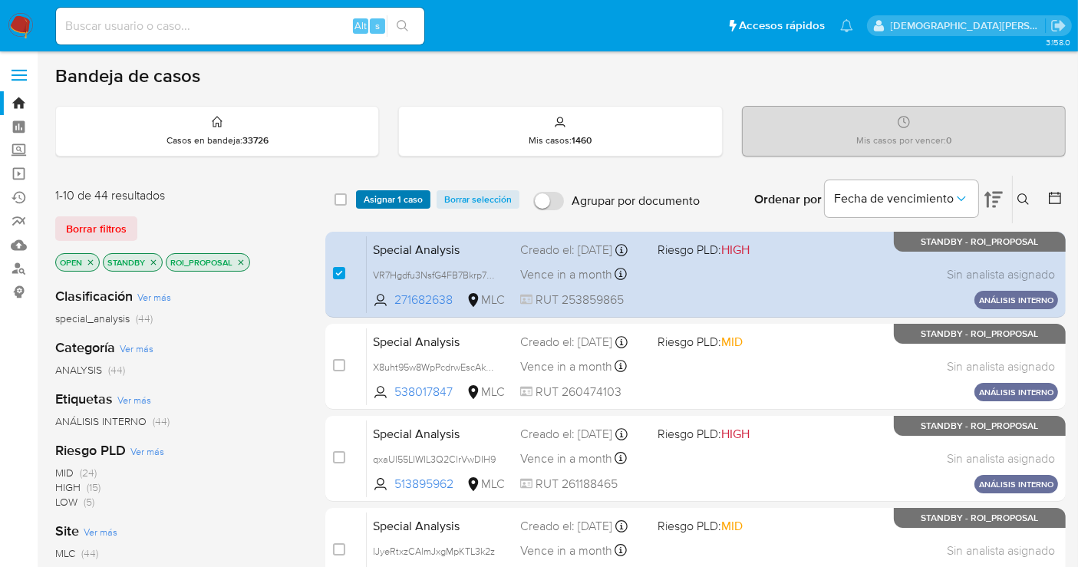
click at [398, 193] on span "Asignar 1 caso" at bounding box center [393, 199] width 59 height 15
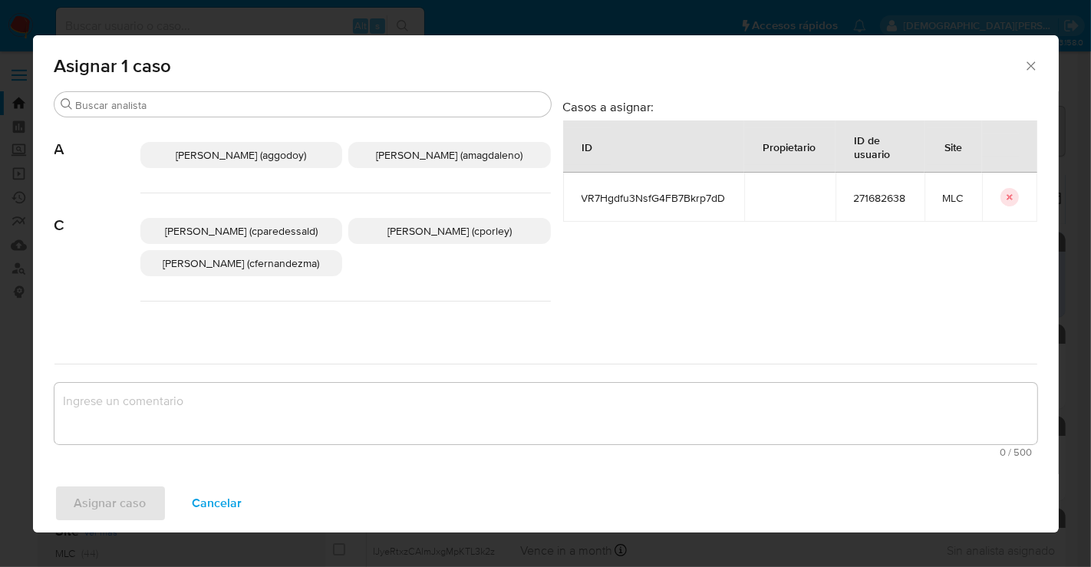
drag, startPoint x: 444, startPoint y: 230, endPoint x: 431, endPoint y: 249, distance: 23.0
click at [443, 230] on span "[PERSON_NAME] (cporley)" at bounding box center [450, 230] width 124 height 15
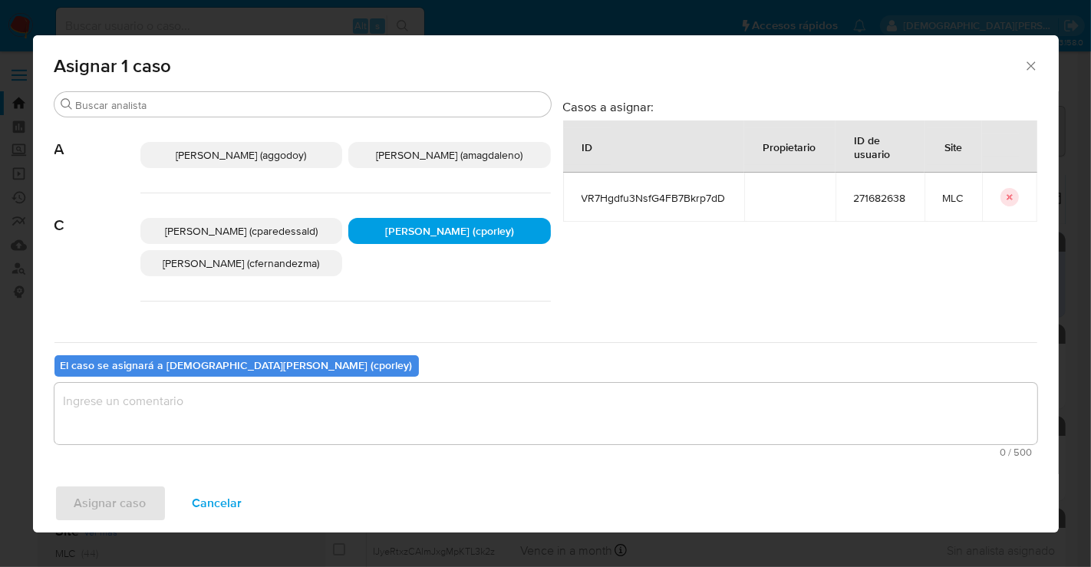
click at [347, 396] on textarea "assign-modal" at bounding box center [545, 413] width 983 height 61
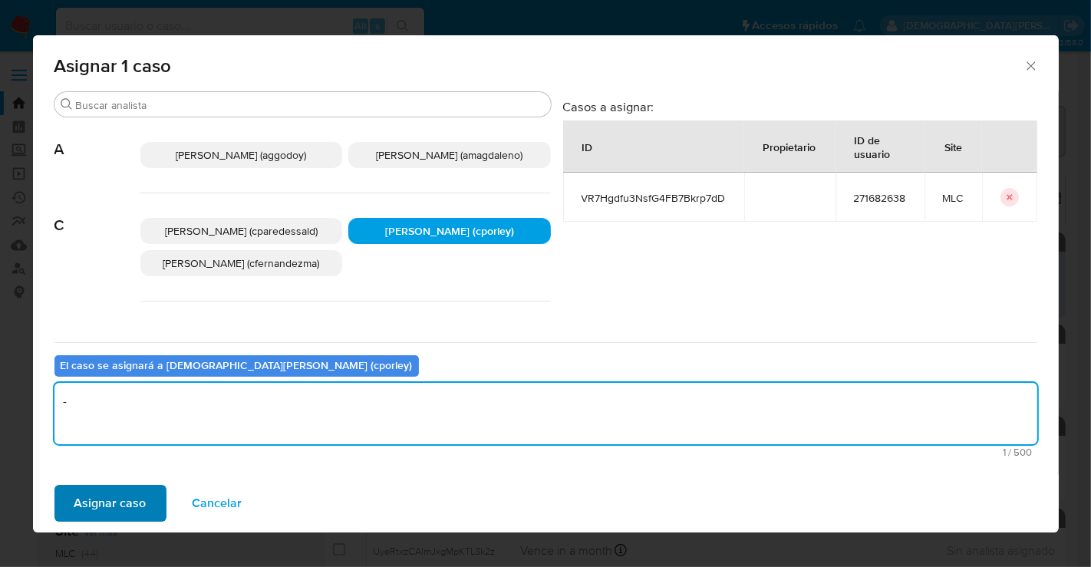
type textarea "-"
click at [127, 496] on span "Asignar caso" at bounding box center [110, 504] width 72 height 34
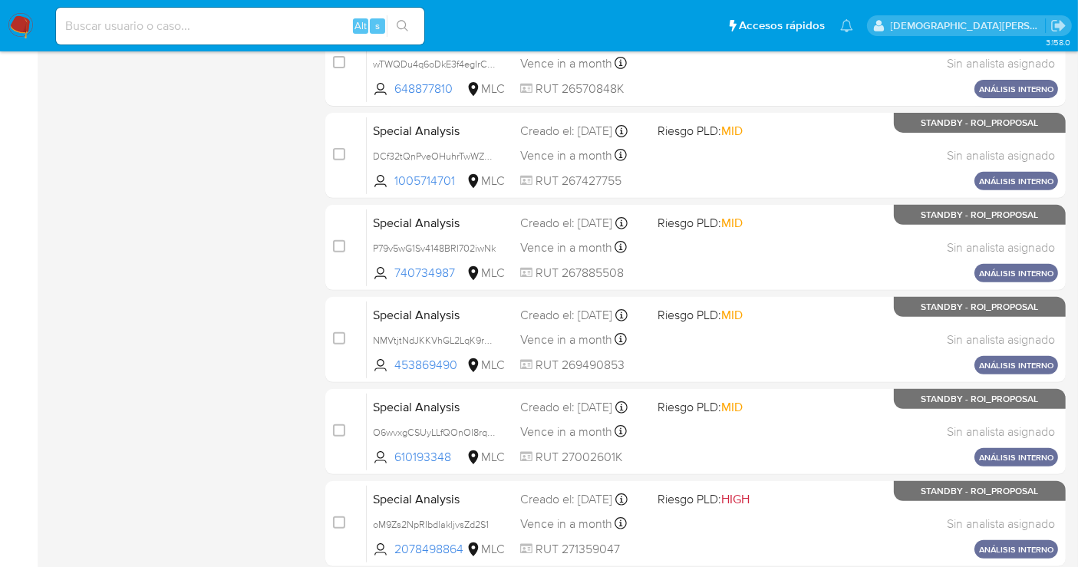
scroll to position [698, 0]
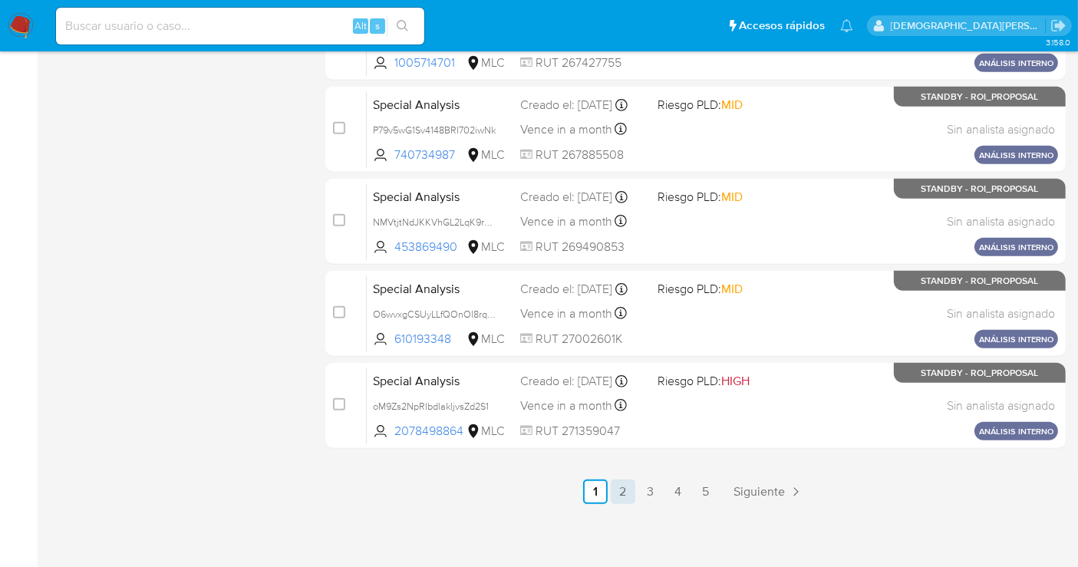
click at [620, 489] on link "2" at bounding box center [623, 492] width 25 height 25
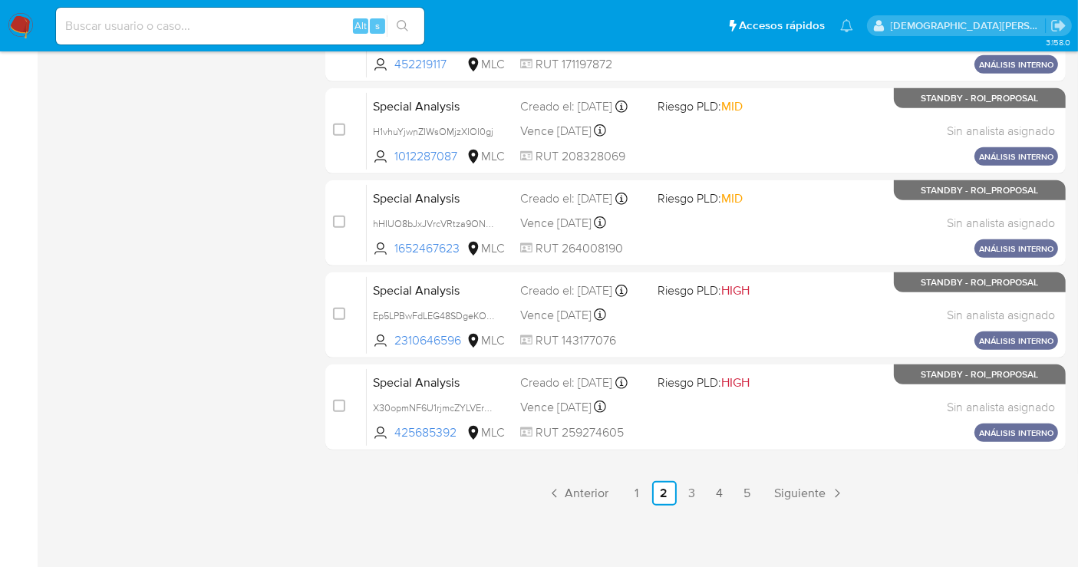
scroll to position [698, 0]
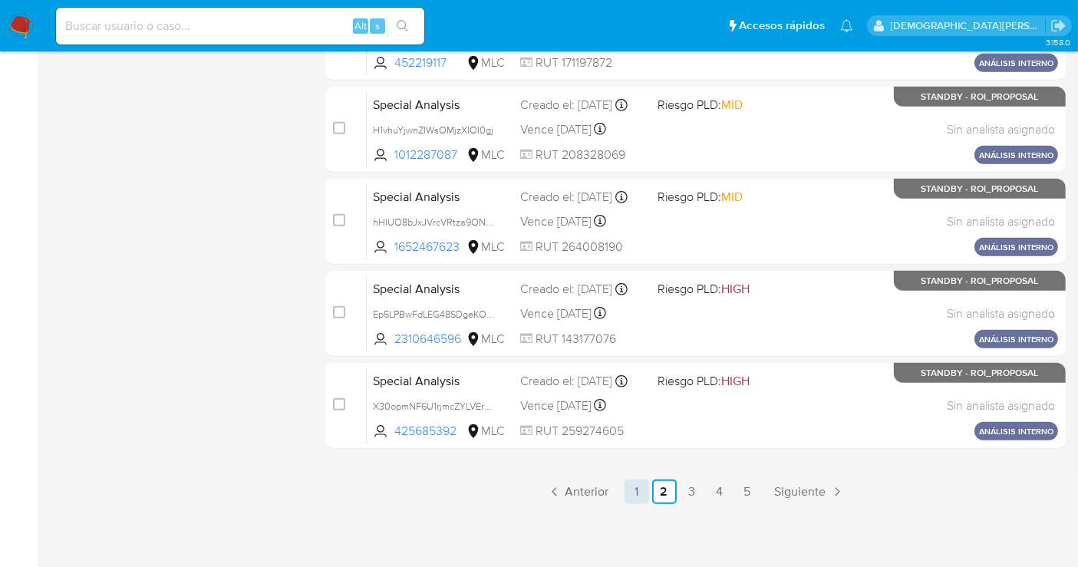
click at [638, 493] on link "1" at bounding box center [637, 492] width 25 height 25
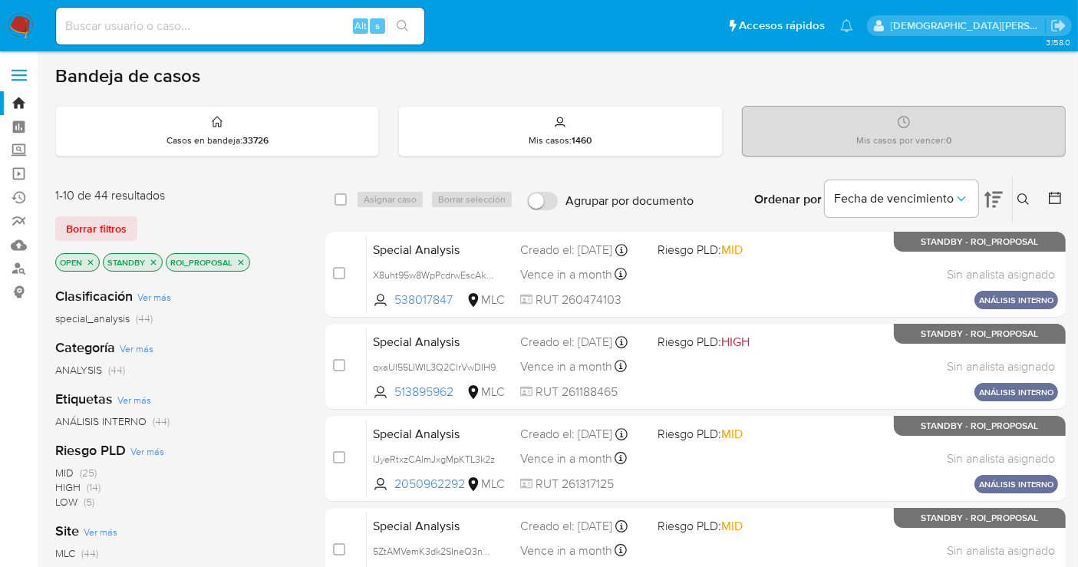
click at [239, 259] on icon "close-filter" at bounding box center [241, 261] width 5 height 5
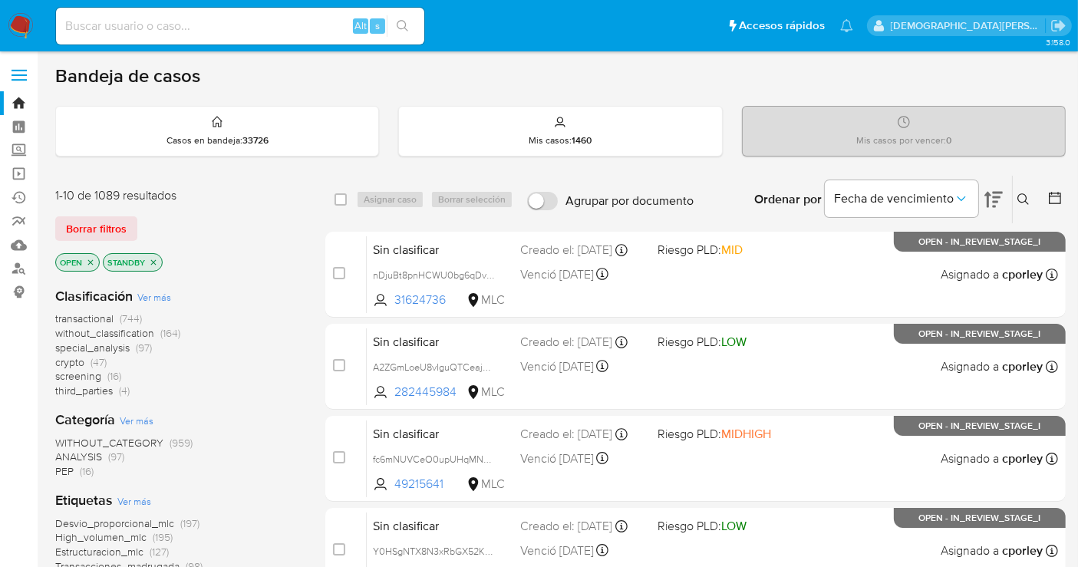
click at [1049, 198] on icon at bounding box center [1055, 197] width 15 height 15
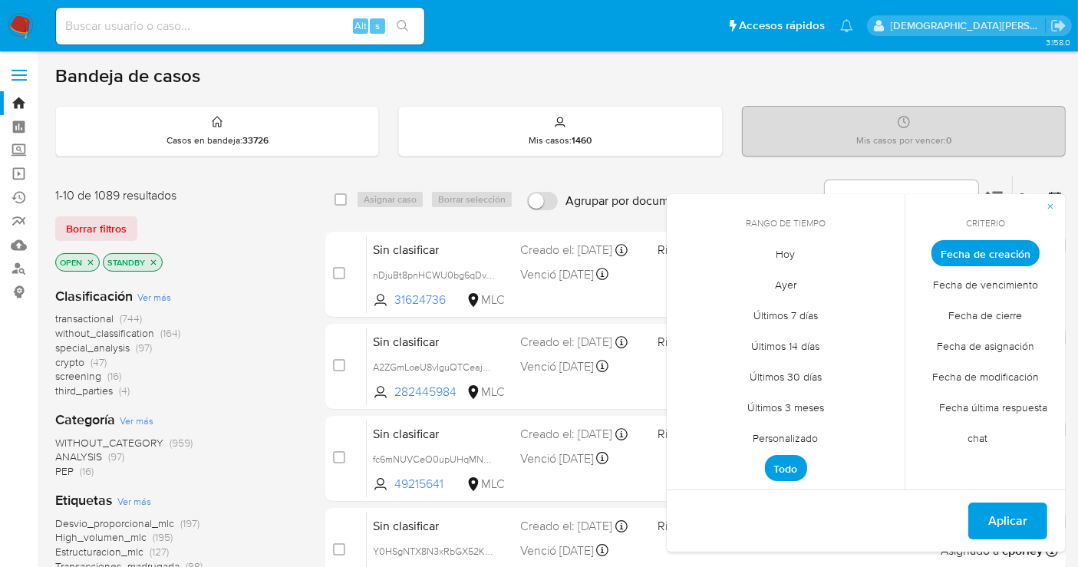
click at [791, 435] on span "Personalizado" at bounding box center [786, 438] width 97 height 31
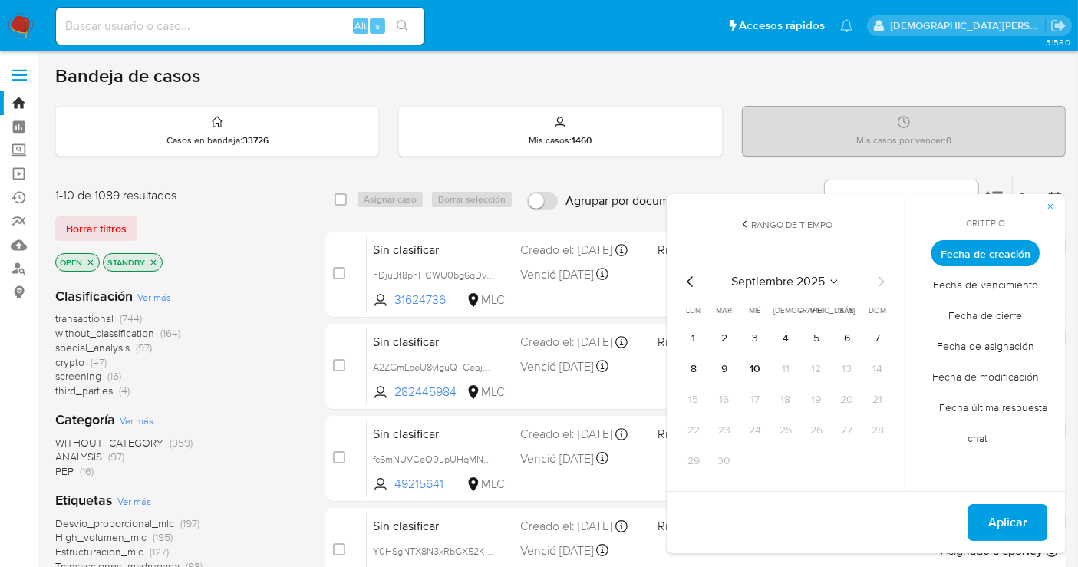
click at [689, 279] on icon "Mes anterior" at bounding box center [690, 281] width 6 height 11
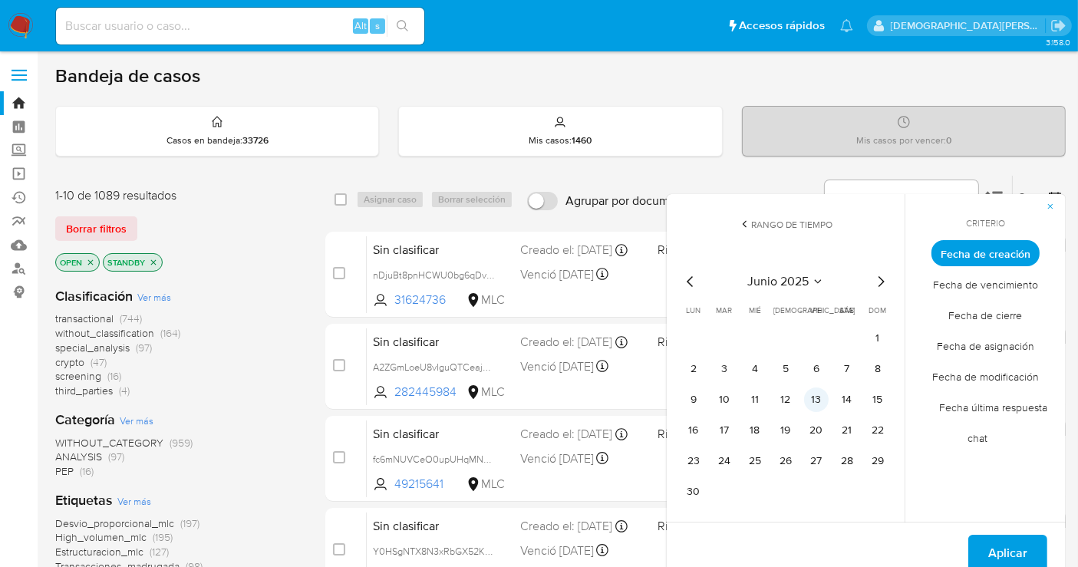
click at [814, 398] on button "13" at bounding box center [816, 400] width 25 height 25
click at [880, 279] on icon "Mes siguiente" at bounding box center [881, 281] width 18 height 18
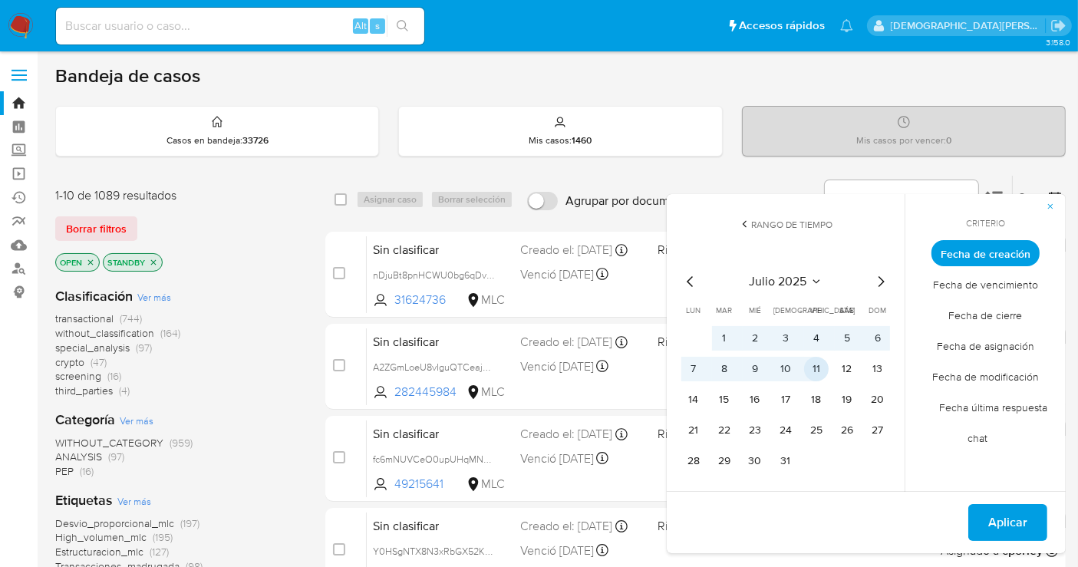
click at [813, 369] on button "11" at bounding box center [816, 369] width 25 height 25
click at [992, 523] on span "Aplicar" at bounding box center [1008, 523] width 39 height 34
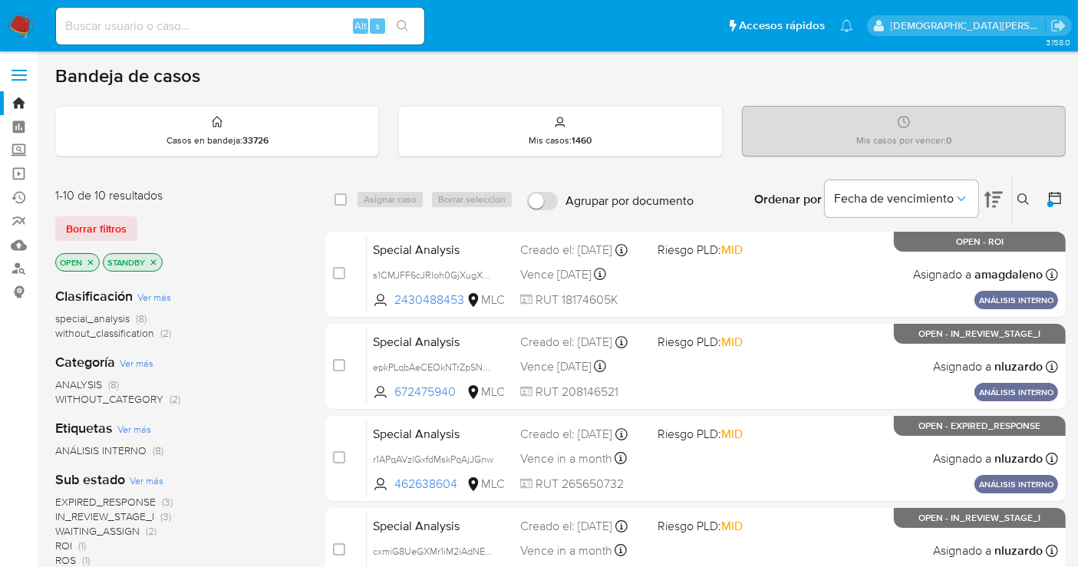
click at [156, 260] on icon "close-filter" at bounding box center [153, 262] width 9 height 9
click at [93, 259] on icon "close-filter" at bounding box center [90, 262] width 9 height 9
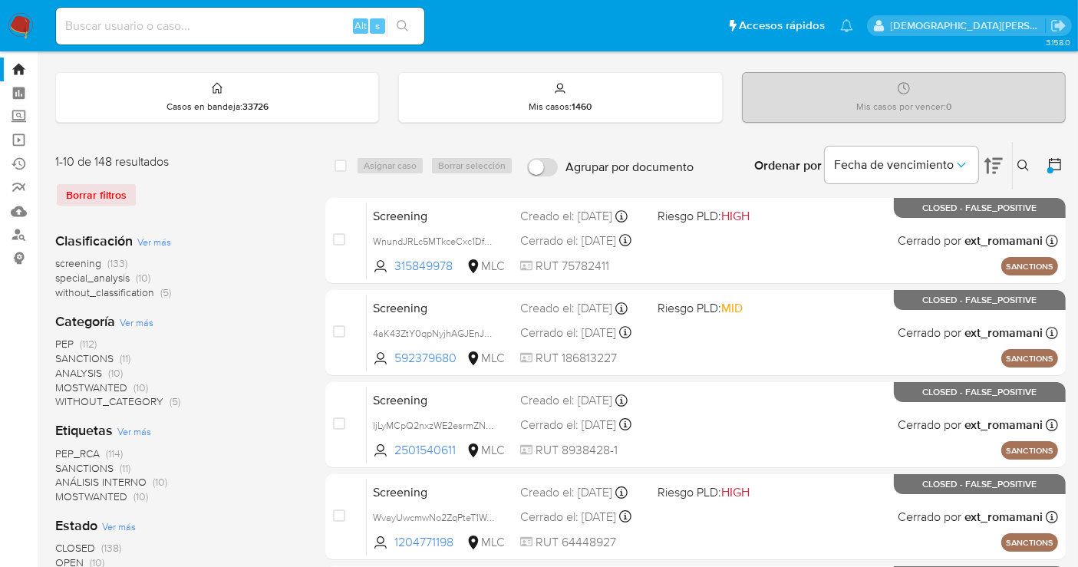
scroll to position [170, 0]
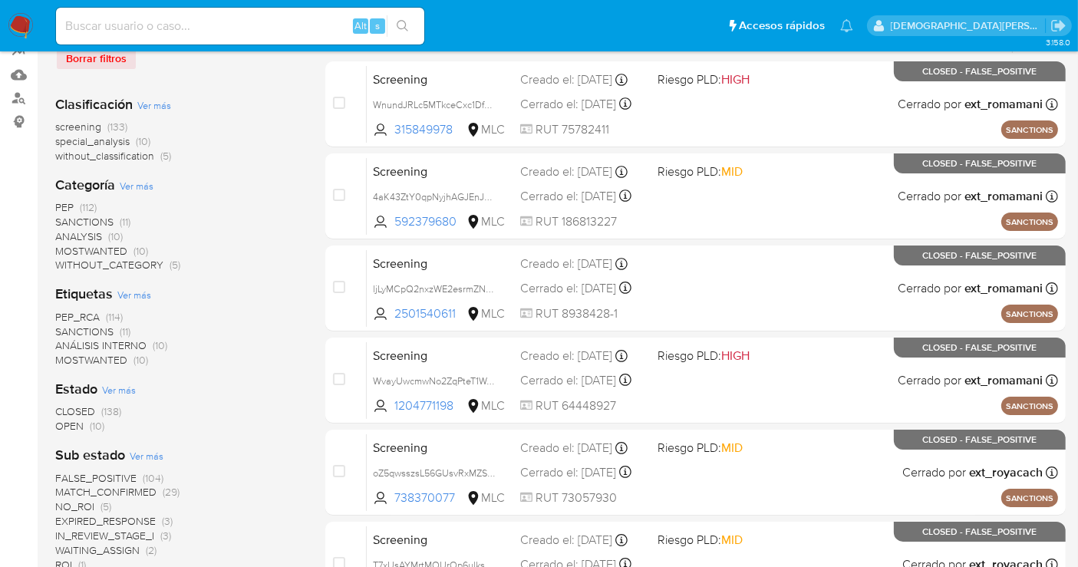
click at [74, 421] on span "OPEN" at bounding box center [69, 425] width 28 height 15
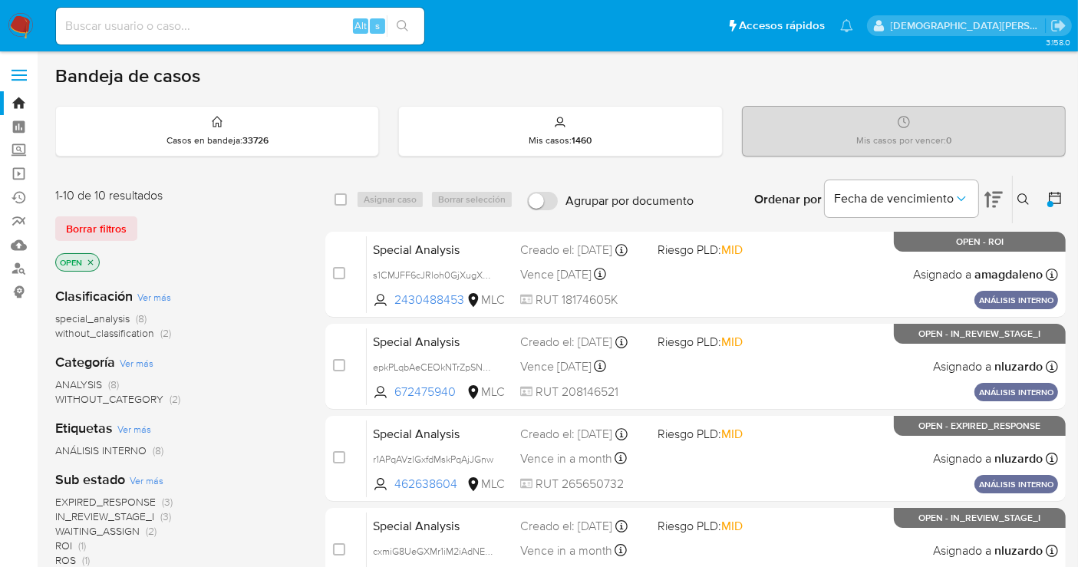
click at [91, 259] on icon "close-filter" at bounding box center [90, 261] width 5 height 5
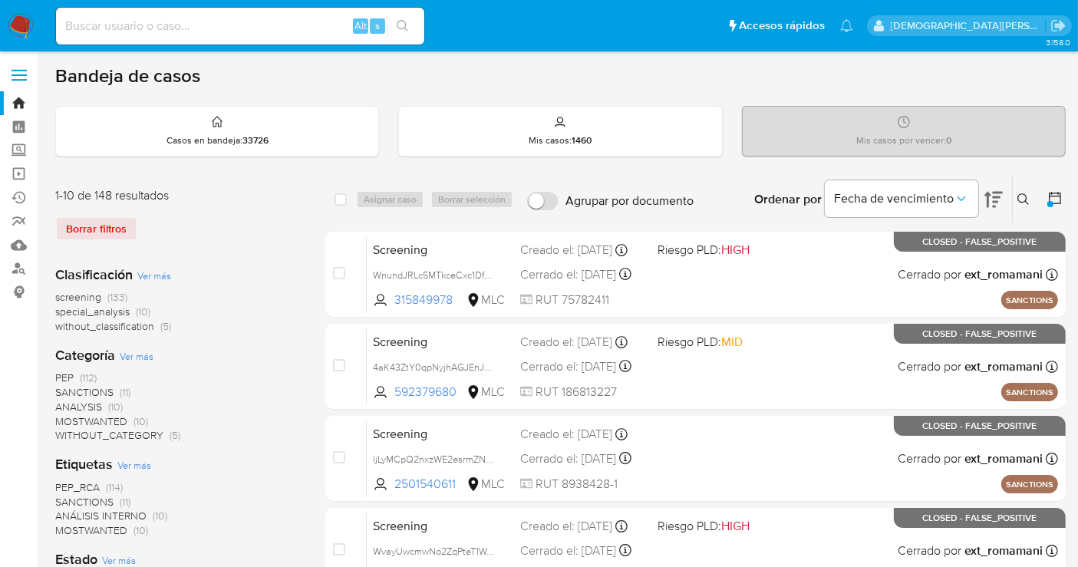
click at [1049, 196] on icon at bounding box center [1055, 197] width 15 height 15
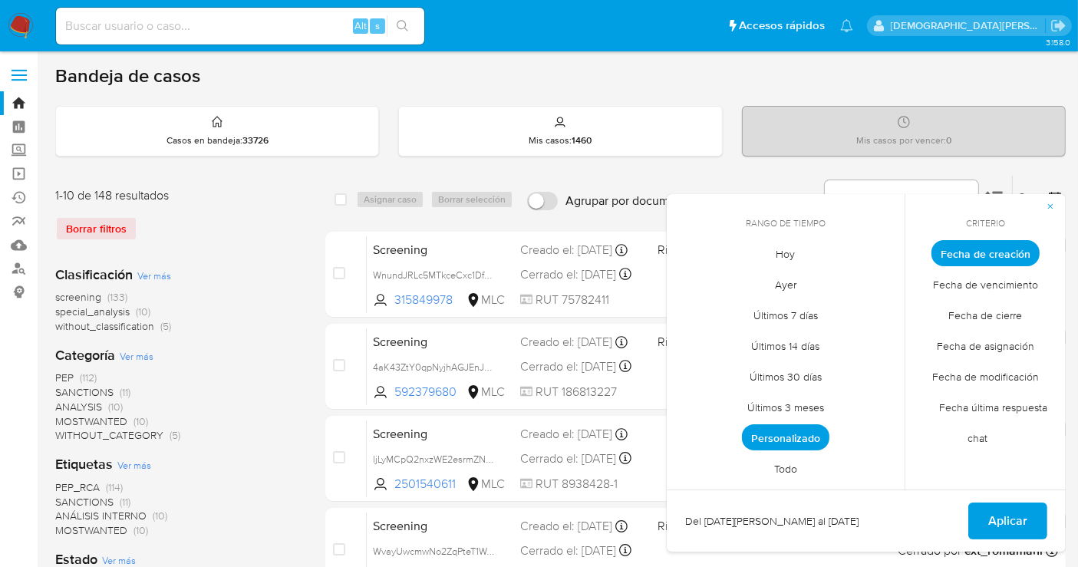
click at [778, 441] on span "Personalizado" at bounding box center [786, 437] width 88 height 26
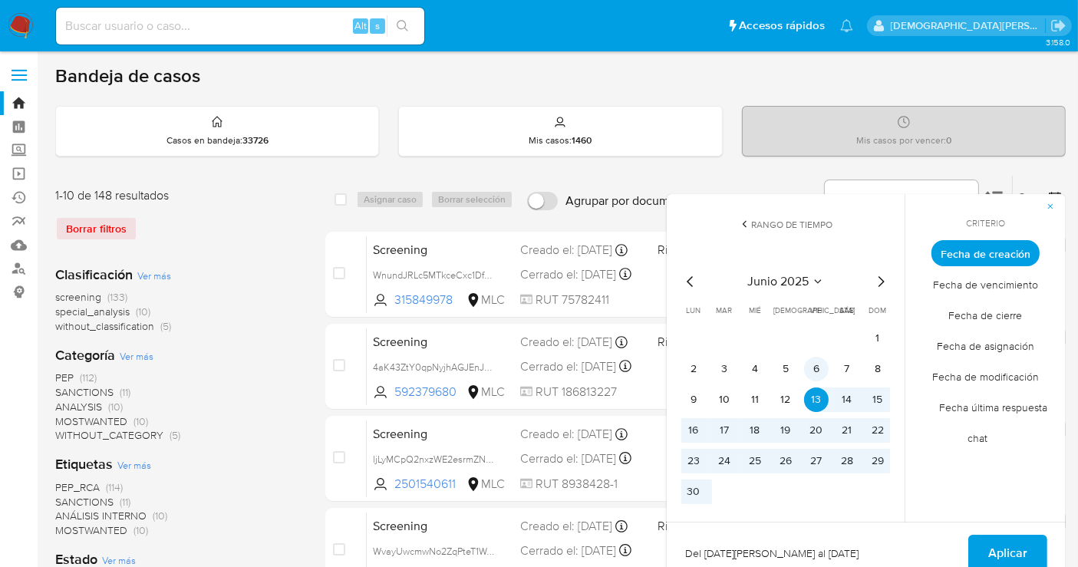
drag, startPoint x: 815, startPoint y: 394, endPoint x: 821, endPoint y: 366, distance: 28.2
click at [815, 394] on button "13" at bounding box center [816, 400] width 25 height 25
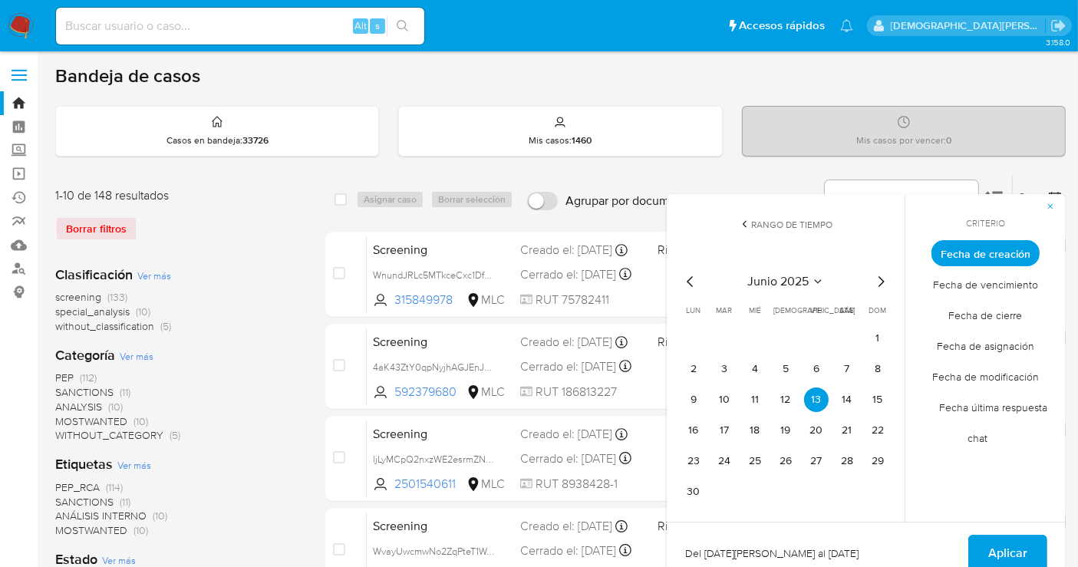
click at [973, 251] on span "Fecha de creación" at bounding box center [986, 253] width 108 height 26
click at [751, 215] on div "Rango de tiempo junio 2025 junio 2025 lun lunes mar martes mié miércoles jue ju…" at bounding box center [786, 358] width 238 height 329
click at [745, 218] on icon at bounding box center [745, 224] width 12 height 12
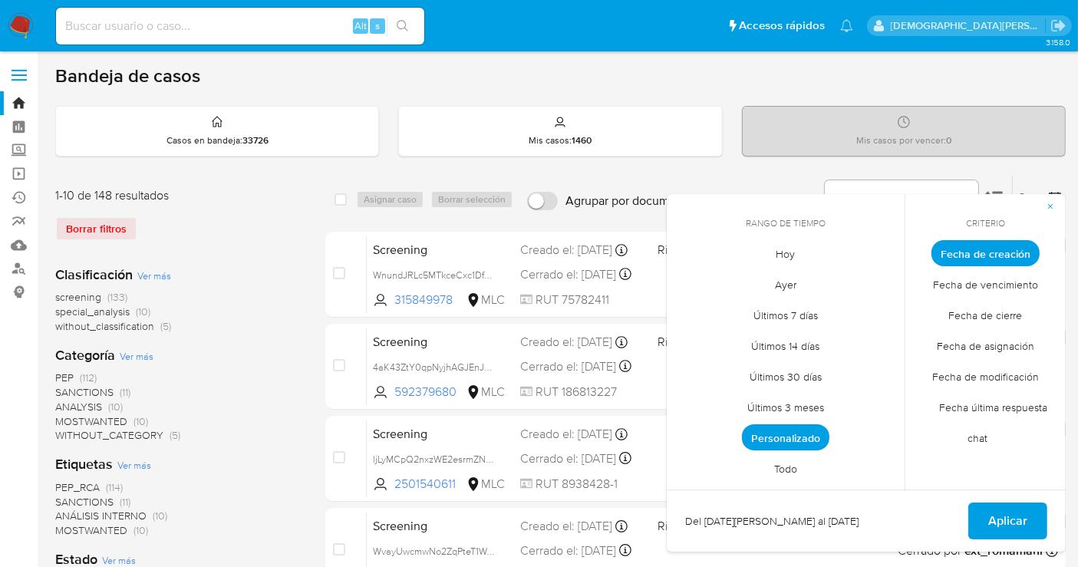
click at [787, 467] on span "Todo" at bounding box center [785, 469] width 55 height 31
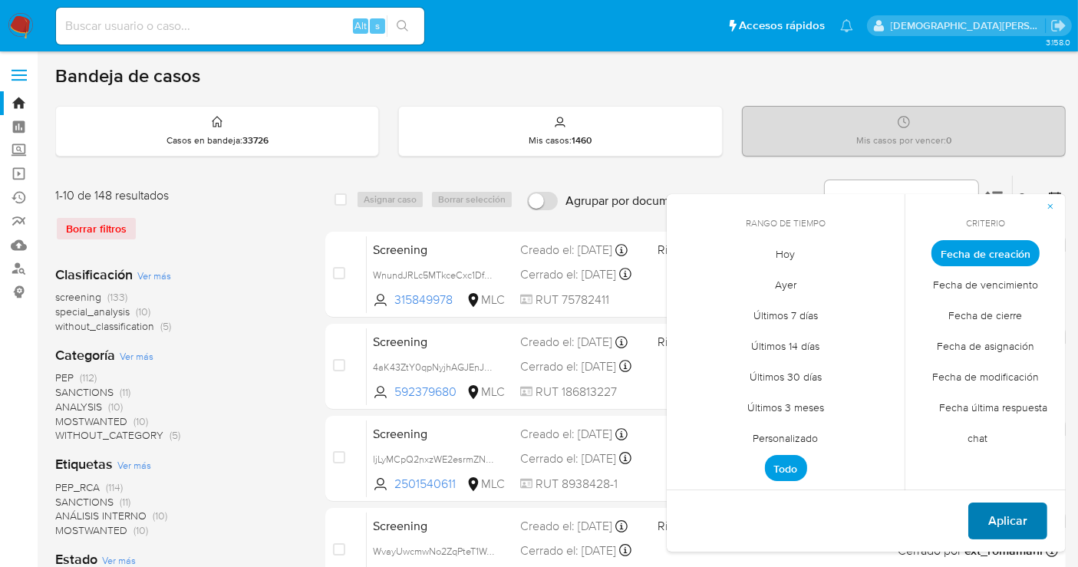
click at [1002, 519] on span "Aplicar" at bounding box center [1008, 521] width 39 height 34
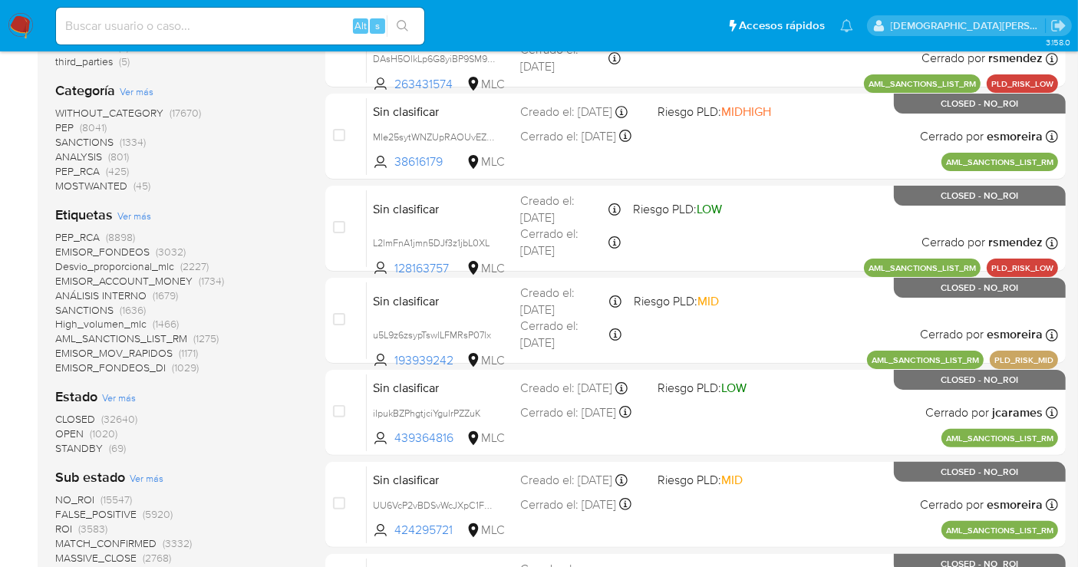
scroll to position [341, 0]
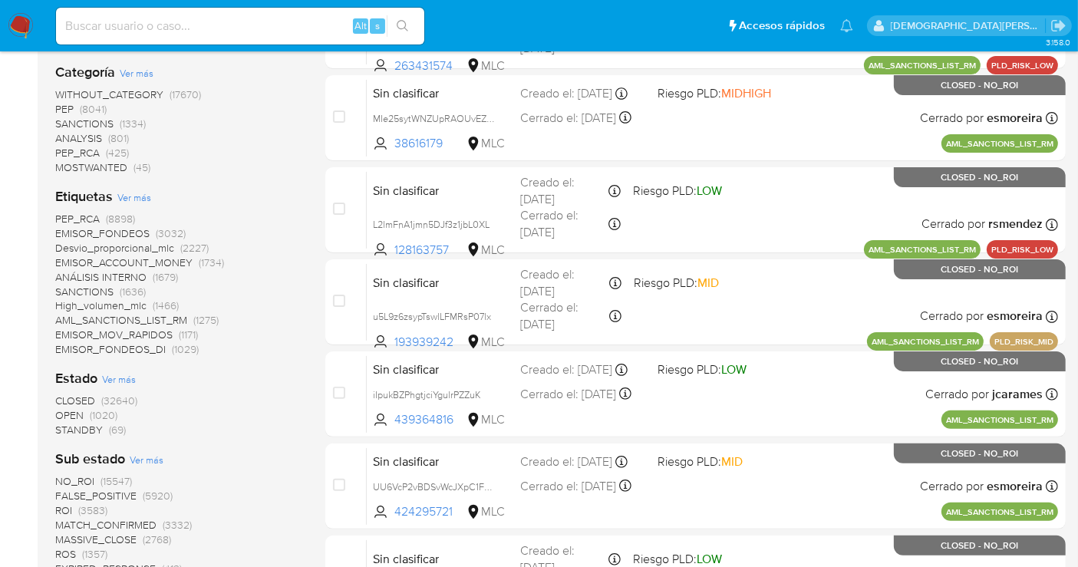
click at [83, 427] on span "STANDBY" at bounding box center [79, 429] width 48 height 15
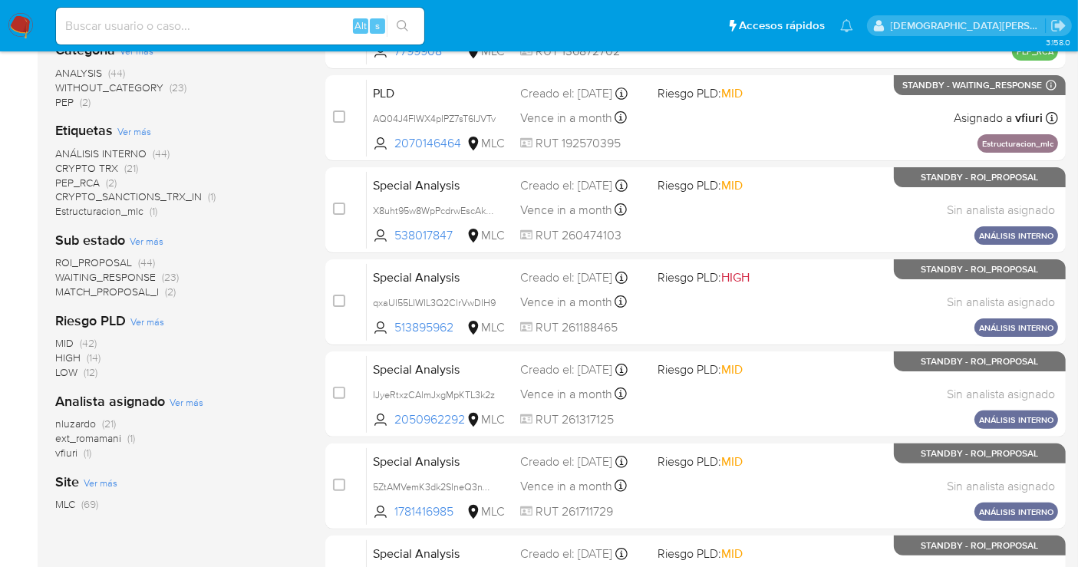
click at [116, 258] on span "ROI_PROPOSAL" at bounding box center [93, 262] width 77 height 15
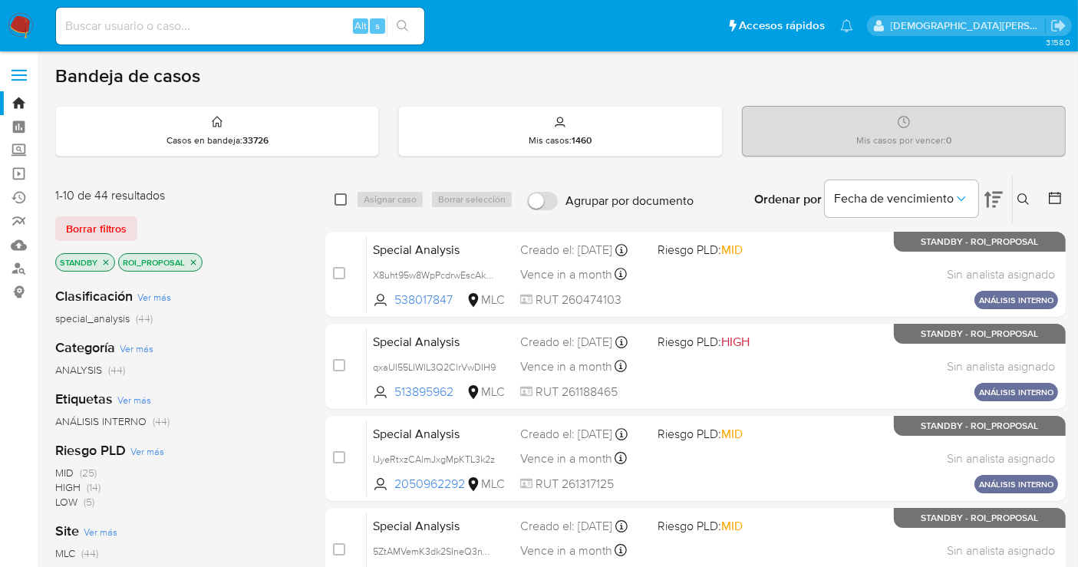
click at [338, 200] on input "checkbox" at bounding box center [341, 199] width 12 height 12
checkbox input "true"
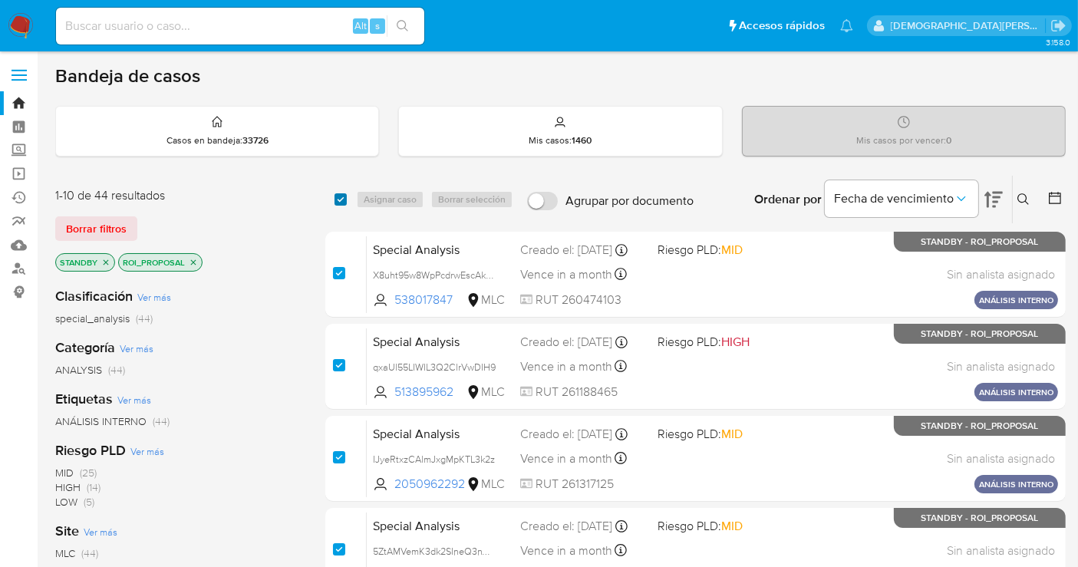
checkbox input "true"
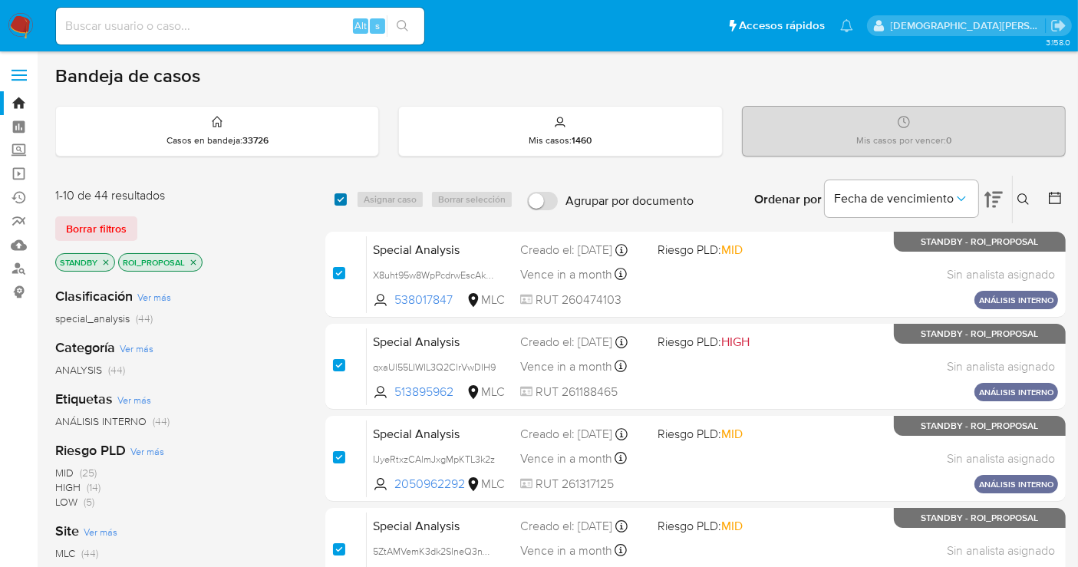
checkbox input "true"
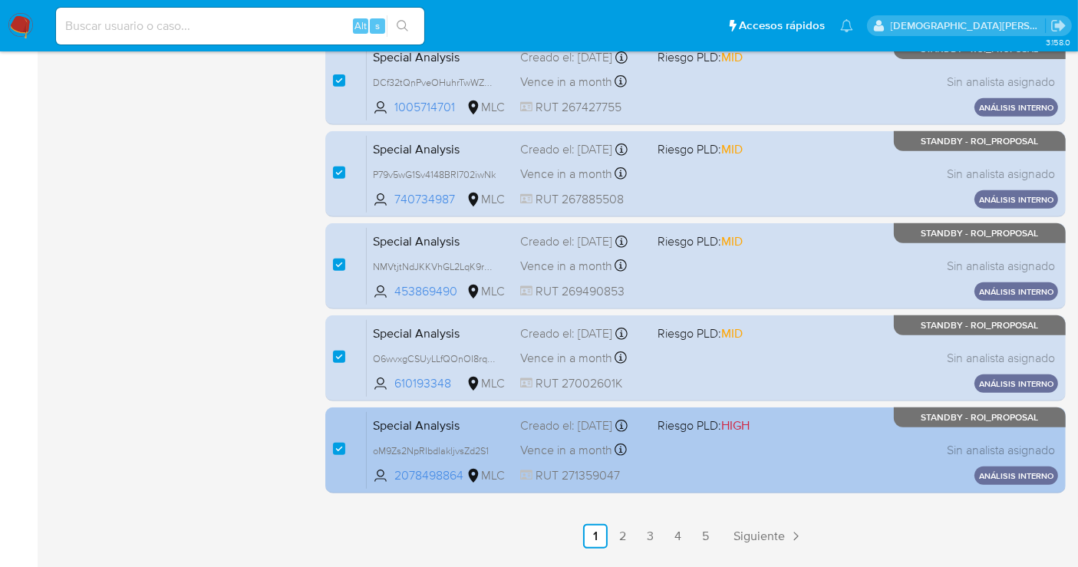
scroll to position [698, 0]
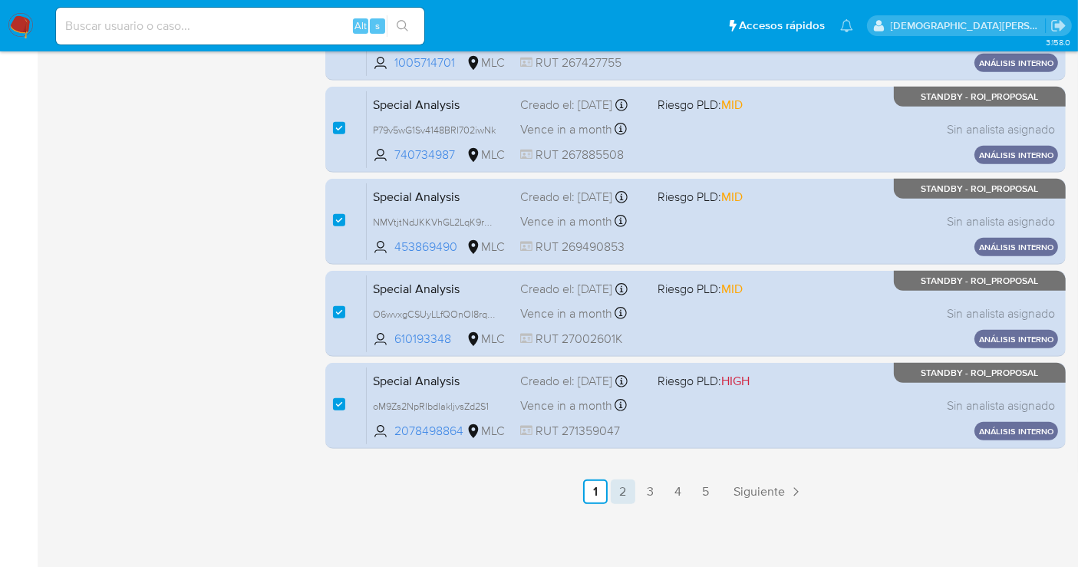
click at [621, 490] on link "2" at bounding box center [623, 492] width 25 height 25
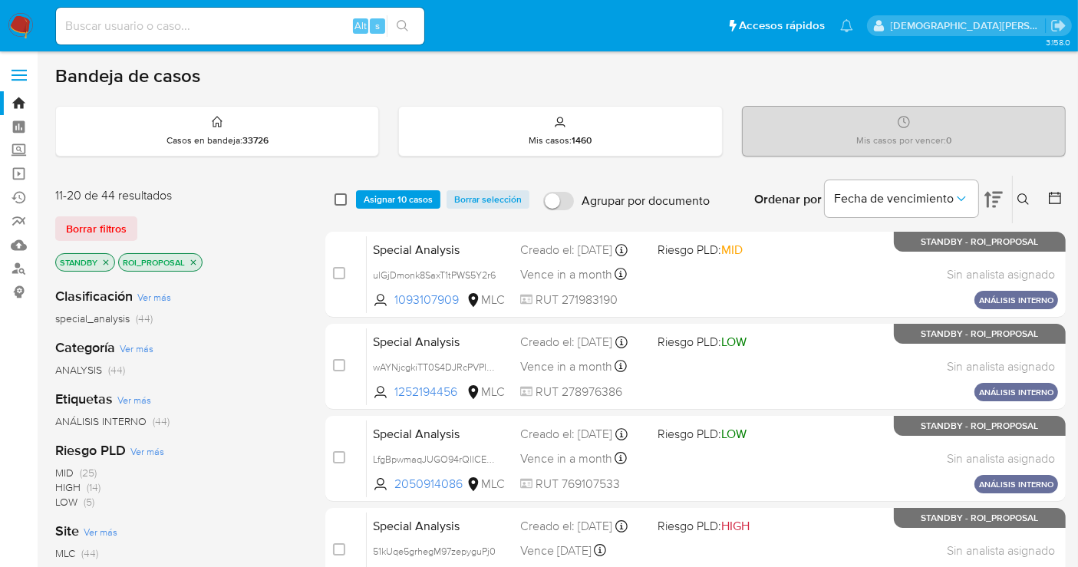
click at [339, 196] on input "checkbox" at bounding box center [341, 199] width 12 height 12
checkbox input "true"
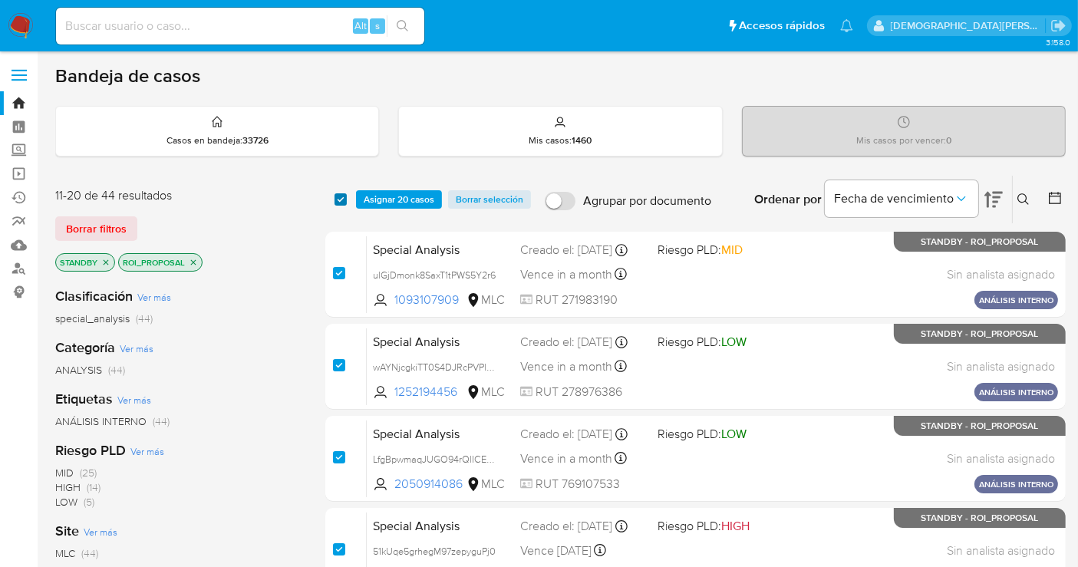
checkbox input "true"
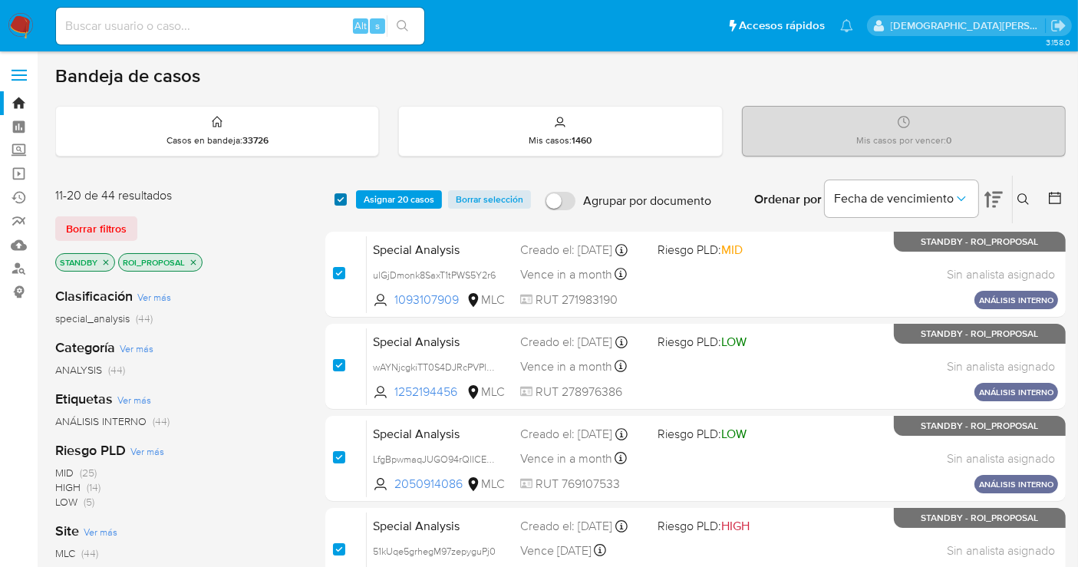
checkbox input "true"
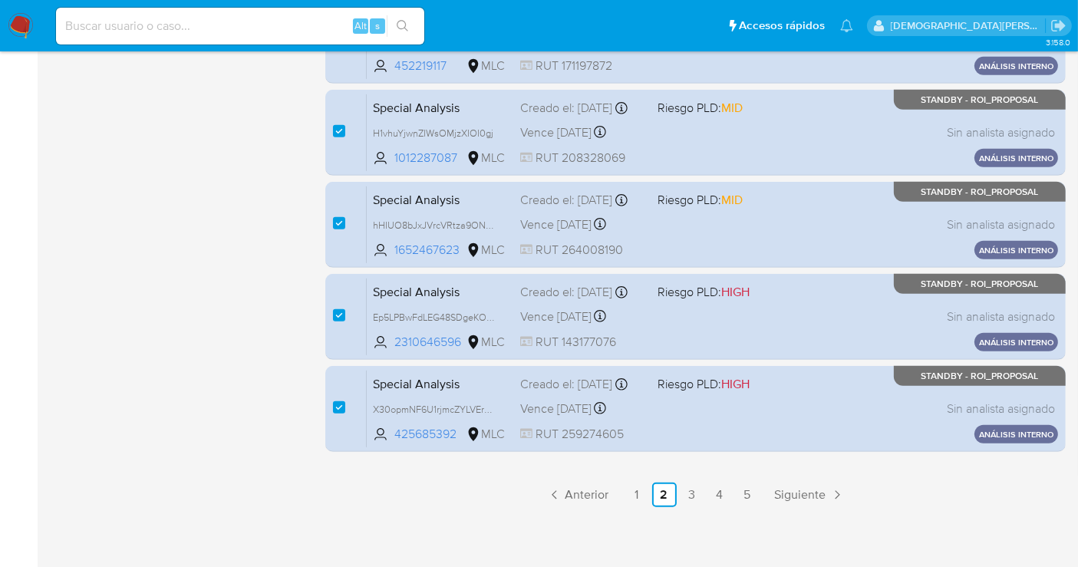
scroll to position [698, 0]
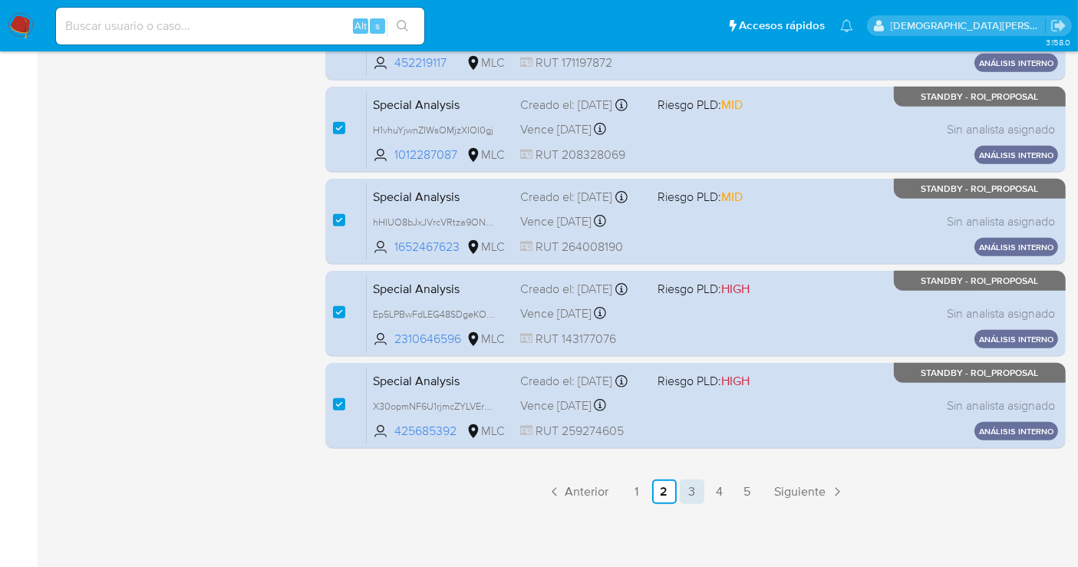
click at [688, 494] on link "3" at bounding box center [692, 492] width 25 height 25
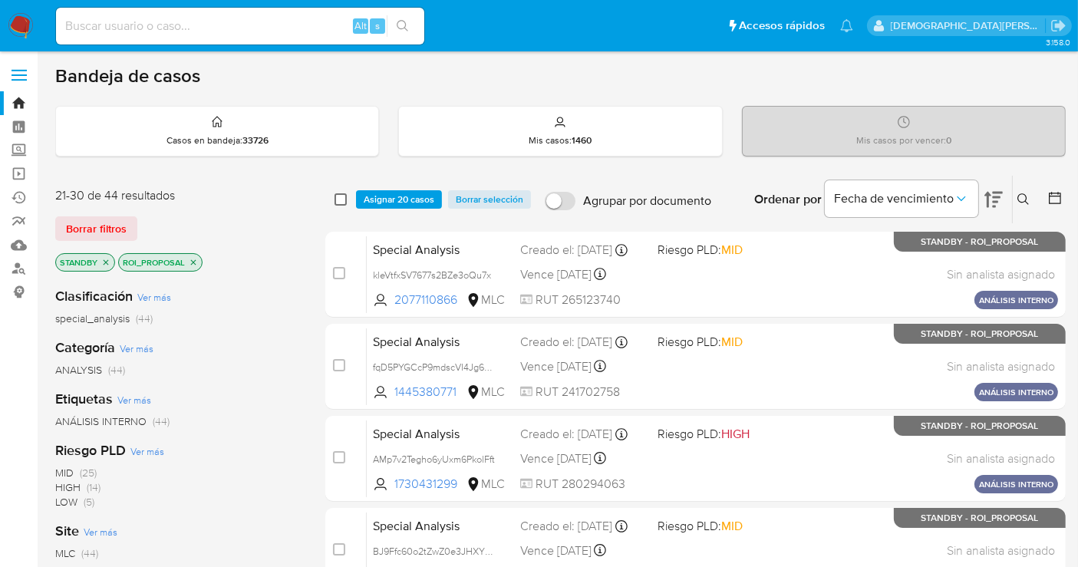
click at [335, 198] on input "checkbox" at bounding box center [341, 199] width 12 height 12
checkbox input "true"
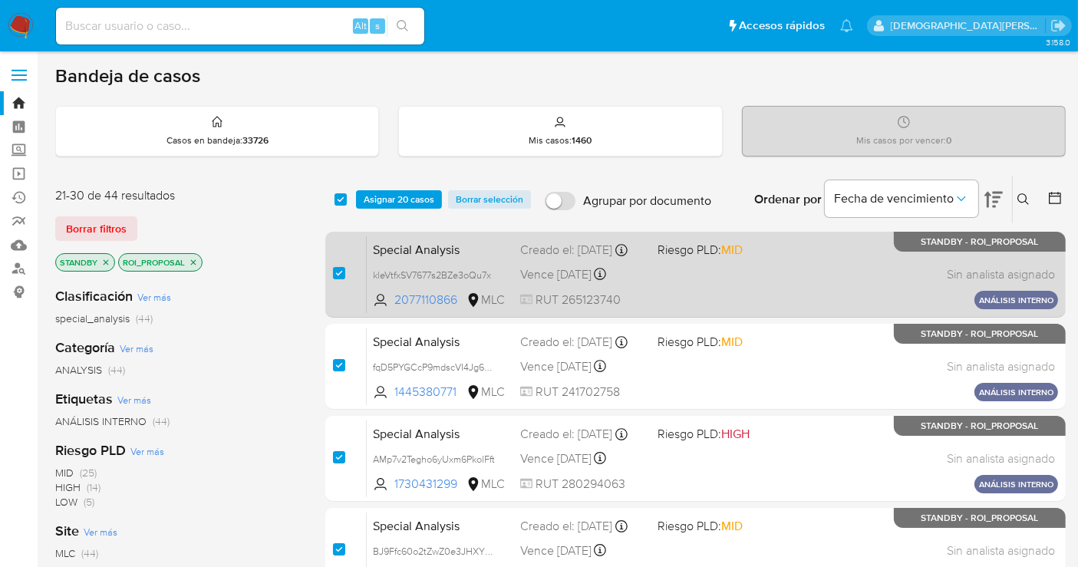
checkbox input "true"
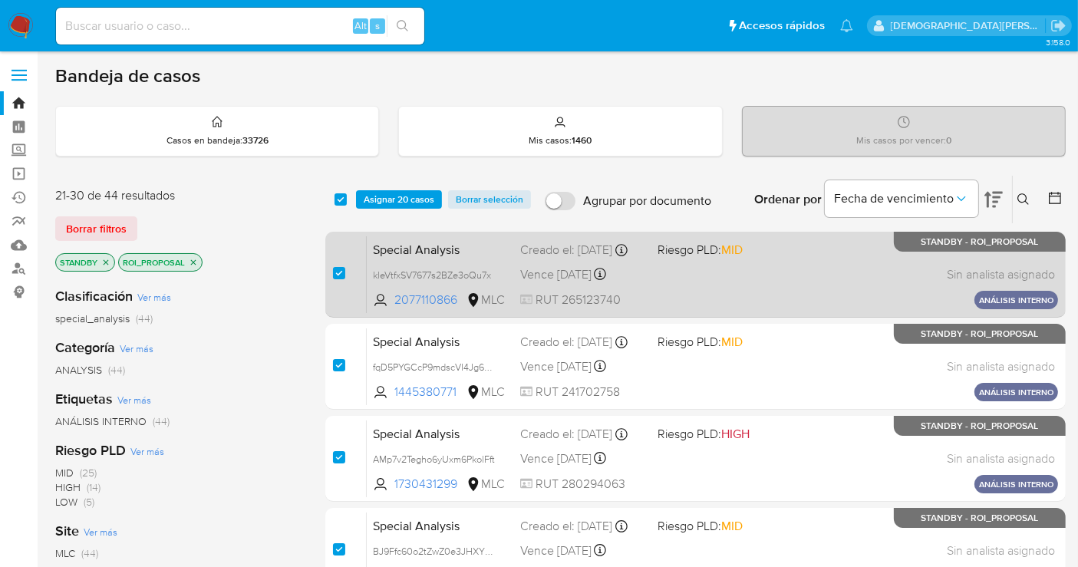
checkbox input "true"
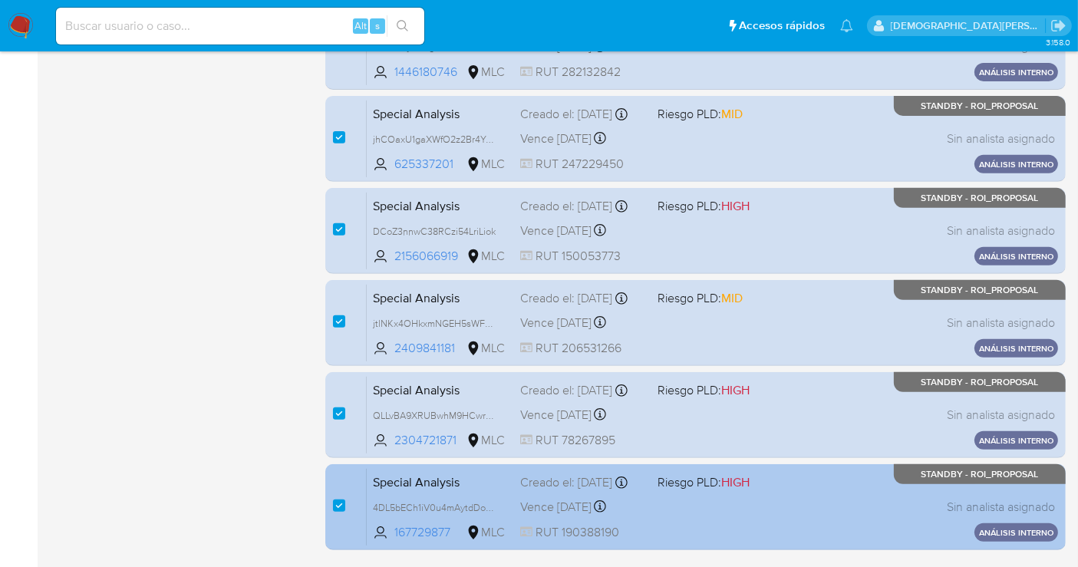
scroll to position [698, 0]
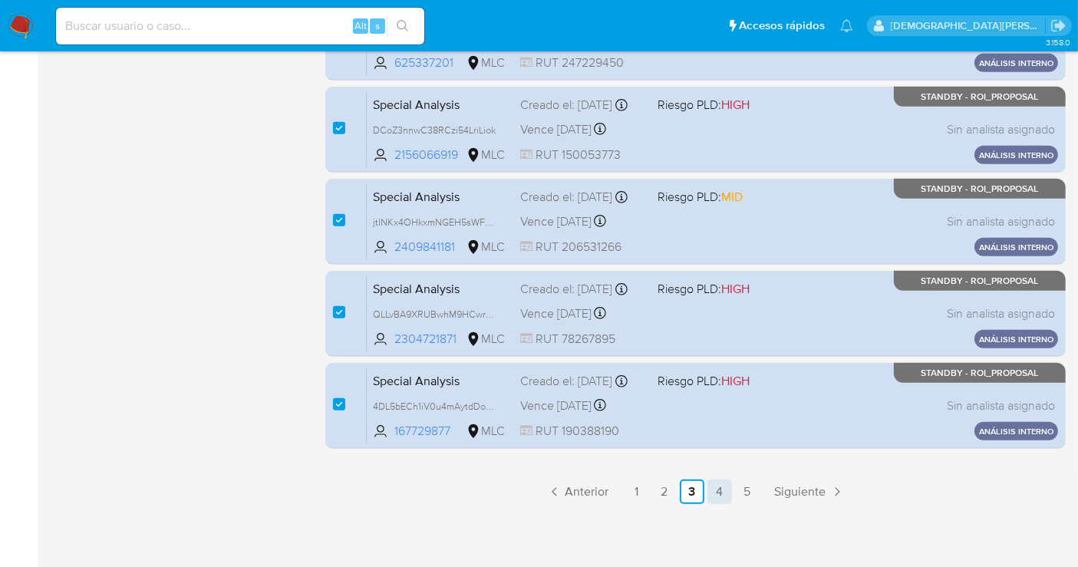
click at [716, 485] on link "4" at bounding box center [720, 492] width 25 height 25
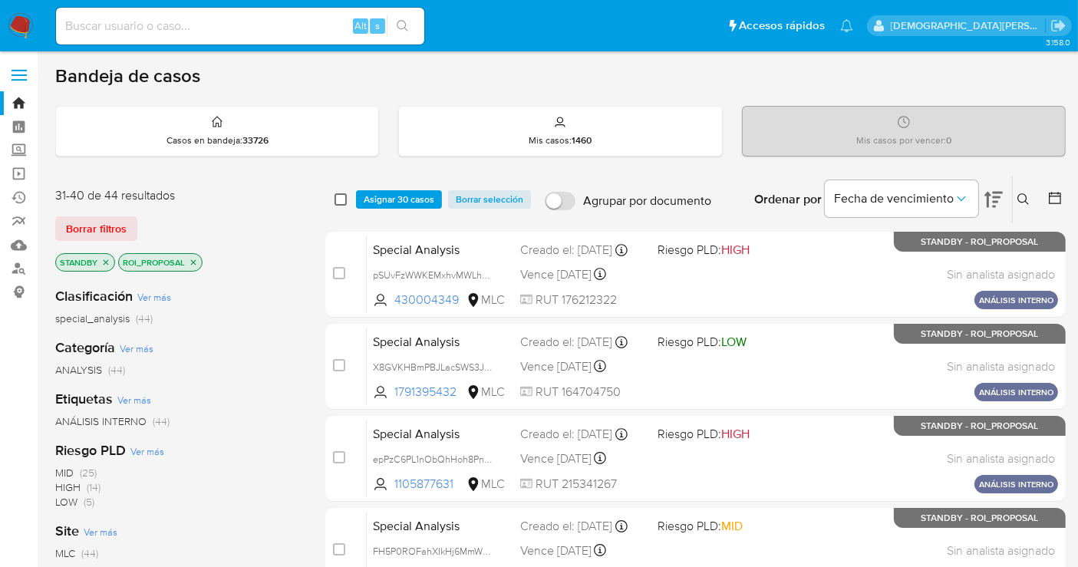
click at [343, 193] on input "checkbox" at bounding box center [341, 199] width 12 height 12
checkbox input "true"
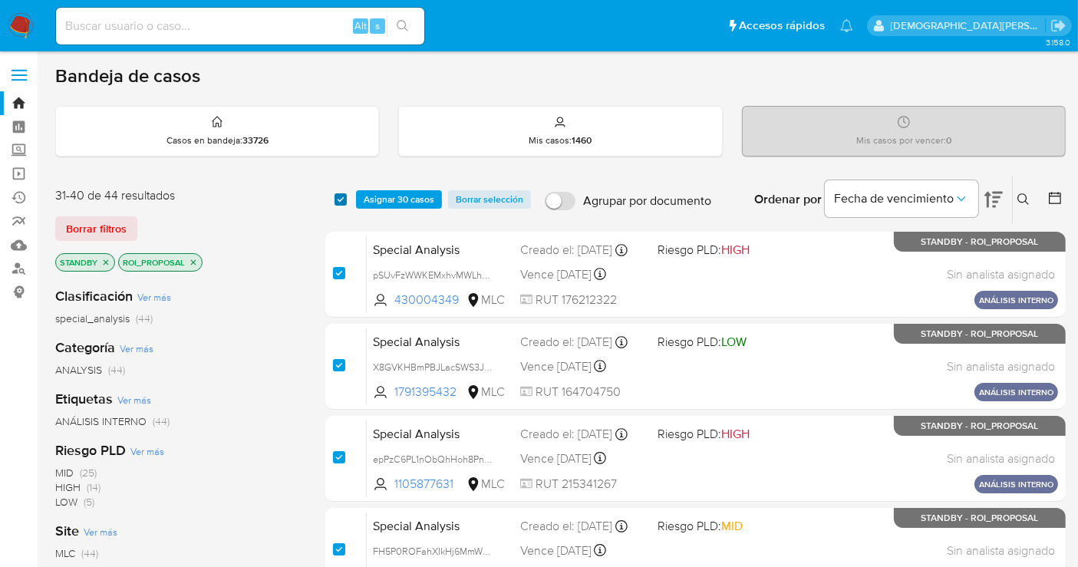
checkbox input "true"
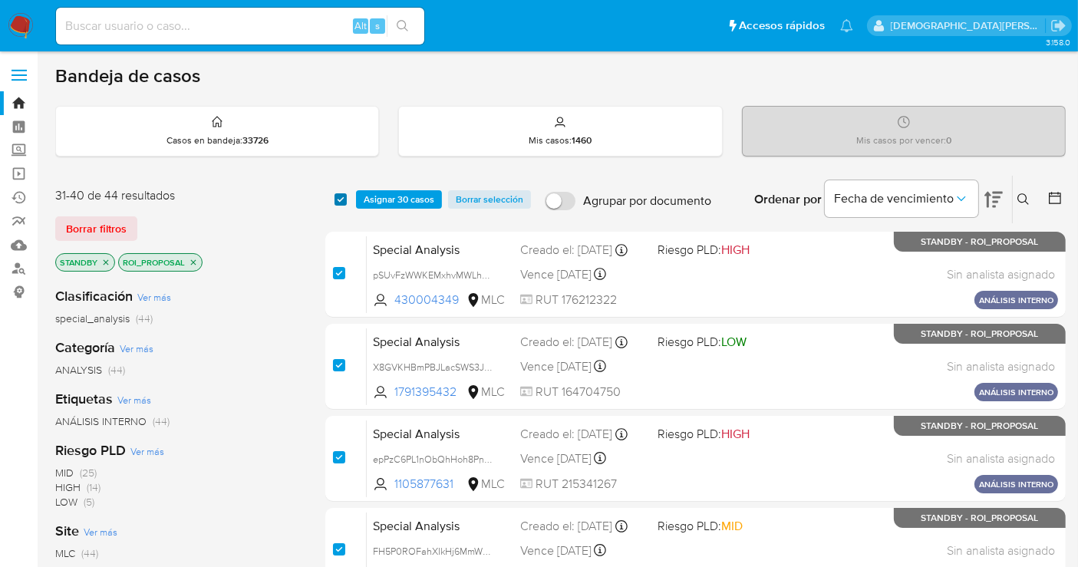
checkbox input "true"
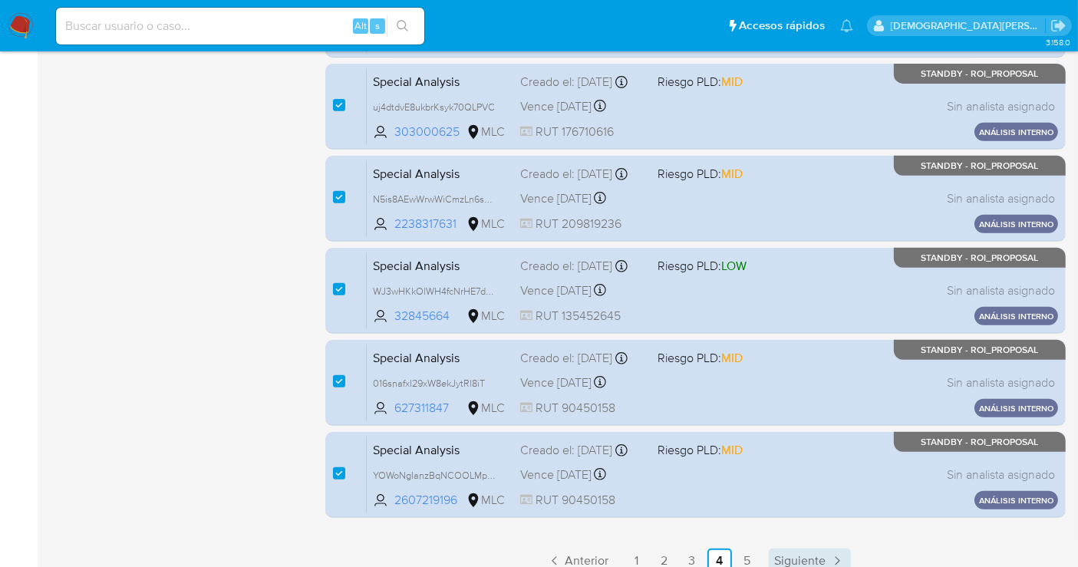
scroll to position [698, 0]
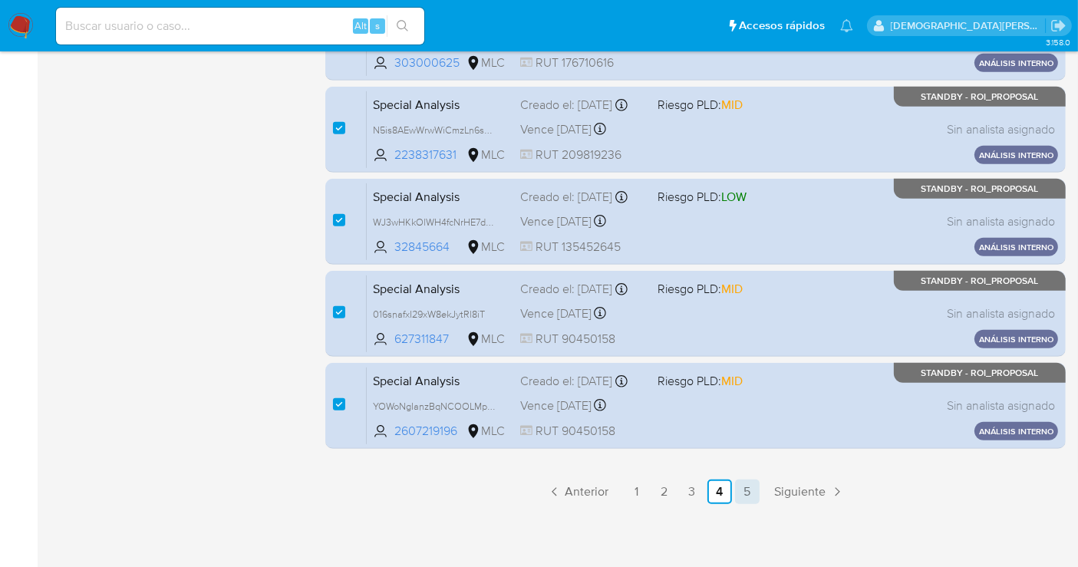
click at [741, 491] on link "5" at bounding box center [747, 492] width 25 height 25
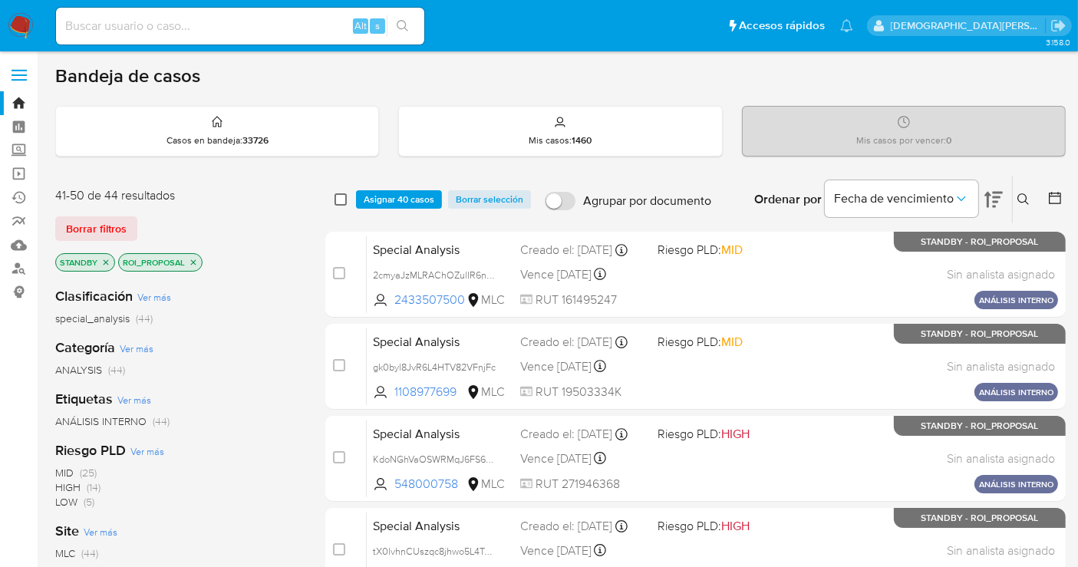
click at [339, 193] on input "checkbox" at bounding box center [341, 199] width 12 height 12
checkbox input "true"
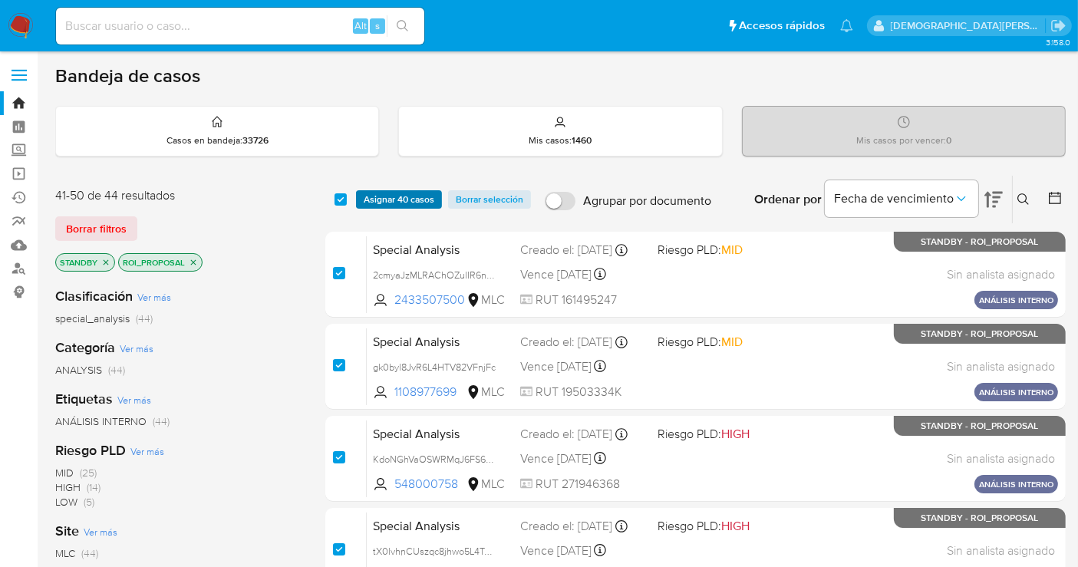
checkbox input "true"
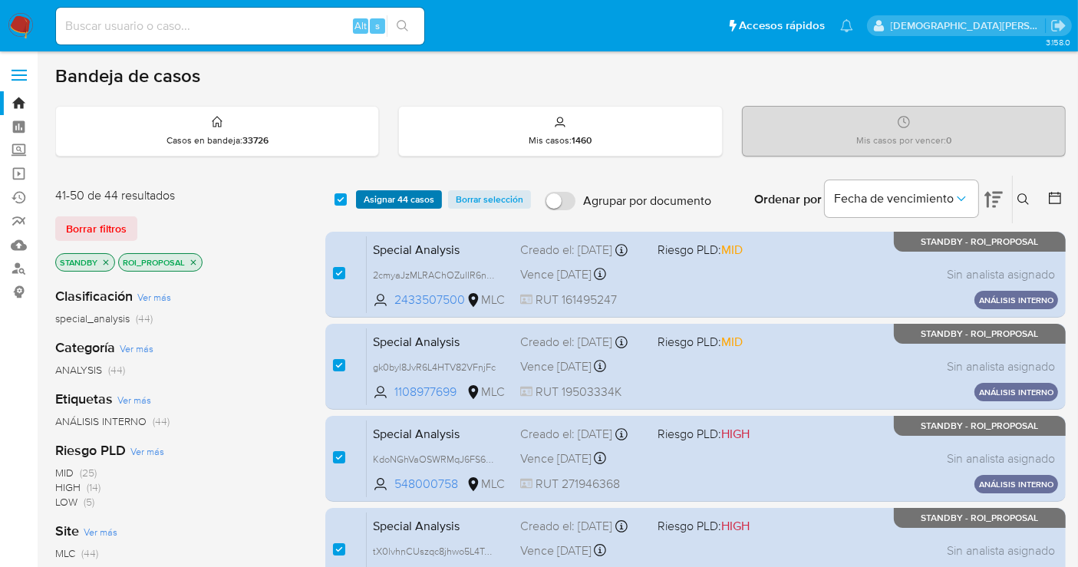
click at [416, 192] on span "Asignar 44 casos" at bounding box center [399, 199] width 71 height 15
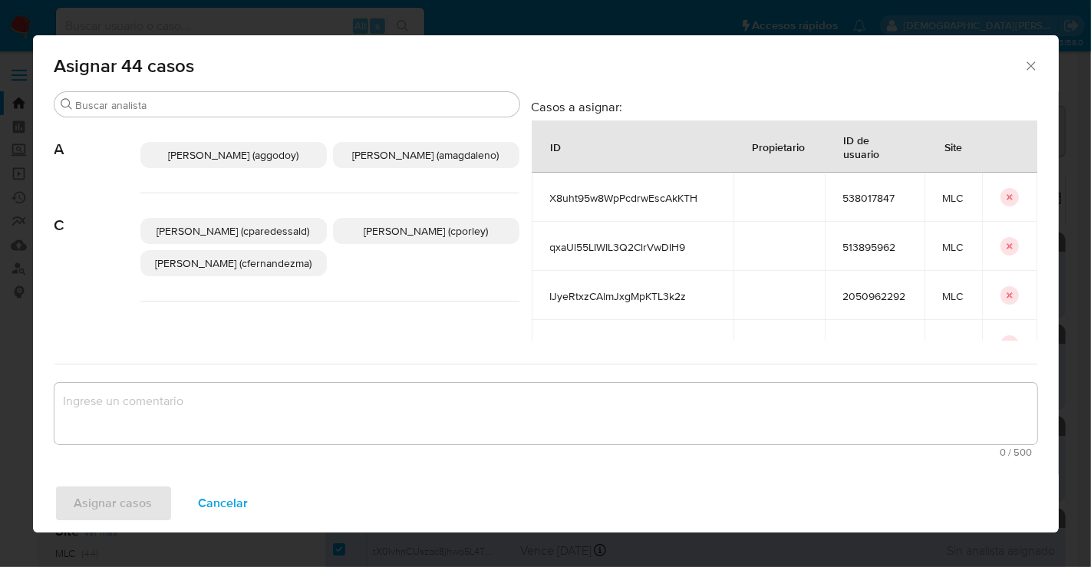
click at [408, 236] on span "Christian Porley (cporley)" at bounding box center [426, 230] width 124 height 15
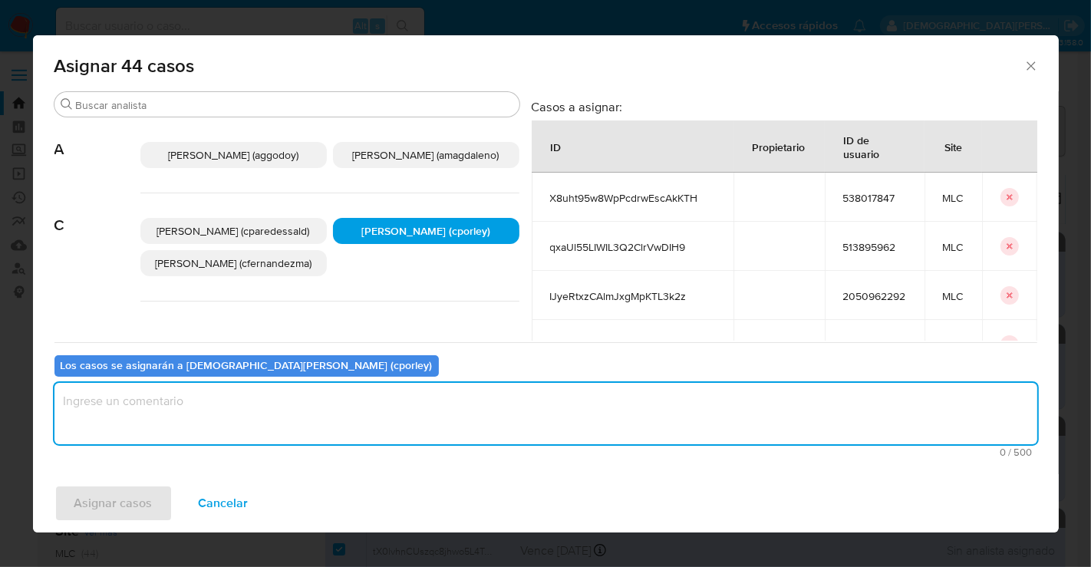
click at [362, 424] on textarea "assign-modal" at bounding box center [545, 413] width 983 height 61
type textarea "-"
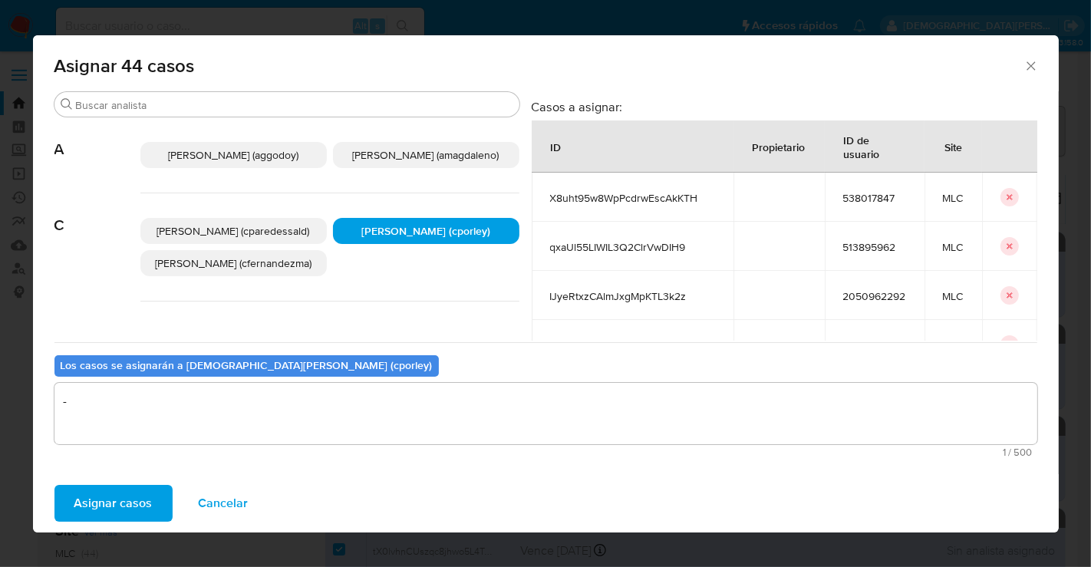
click at [149, 514] on span "Asignar casos" at bounding box center [113, 504] width 78 height 34
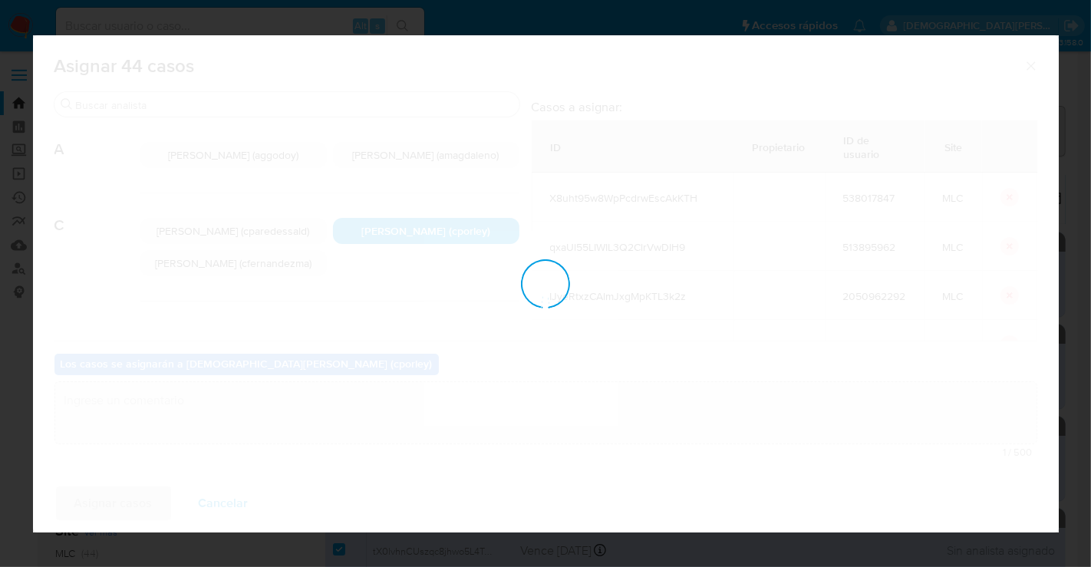
checkbox input "false"
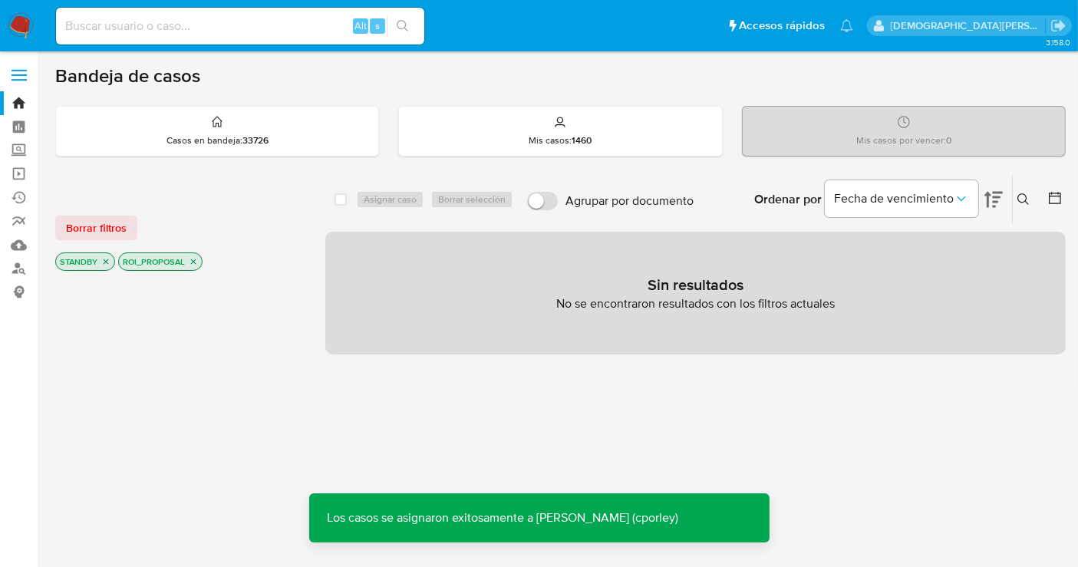
click at [192, 259] on icon "close-filter" at bounding box center [193, 261] width 5 height 5
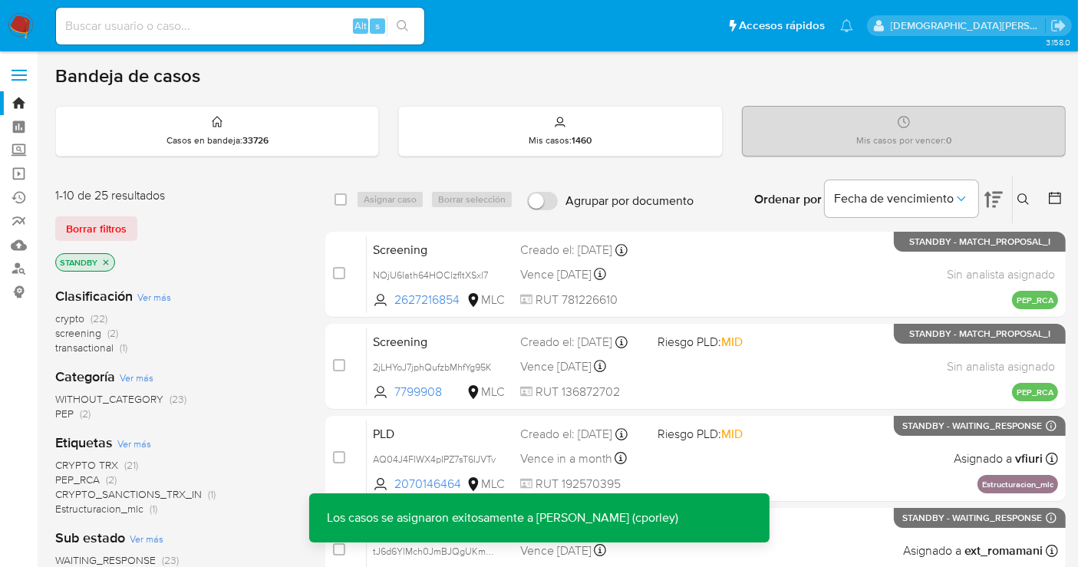
click at [107, 259] on icon "close-filter" at bounding box center [106, 261] width 5 height 5
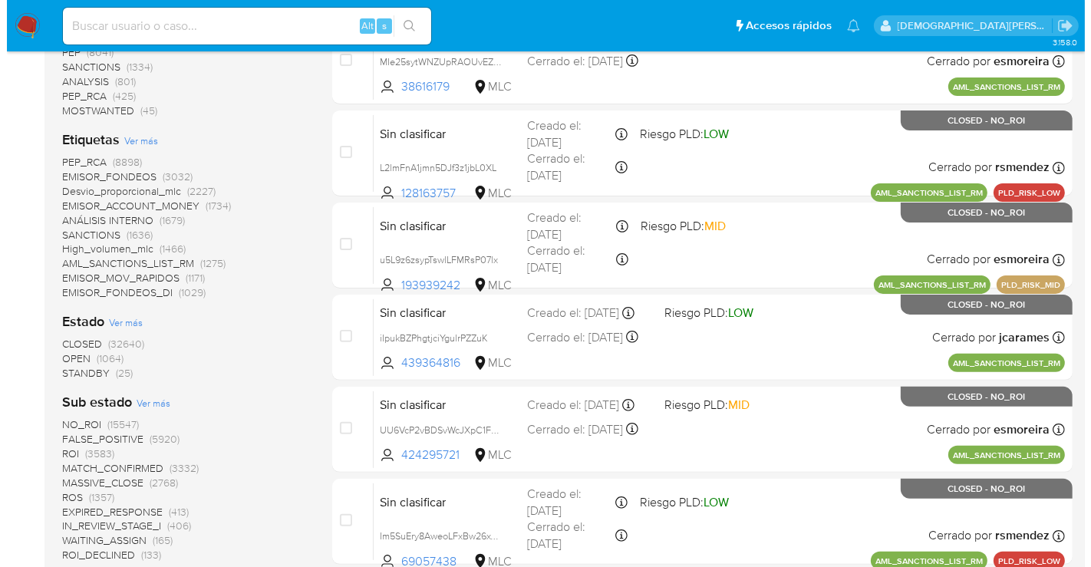
scroll to position [511, 0]
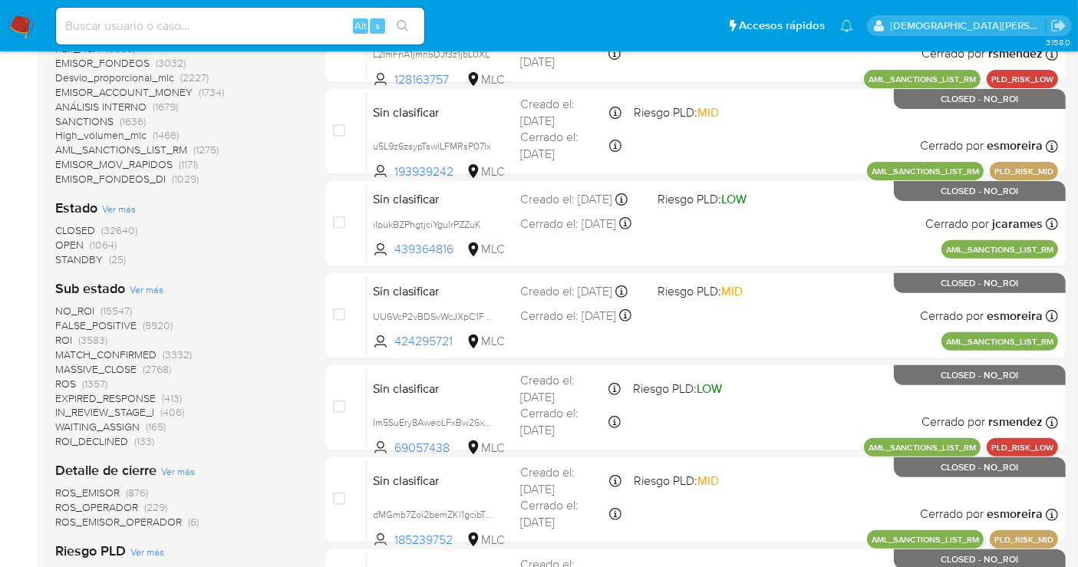
click at [152, 287] on span "Ver más" at bounding box center [147, 289] width 34 height 14
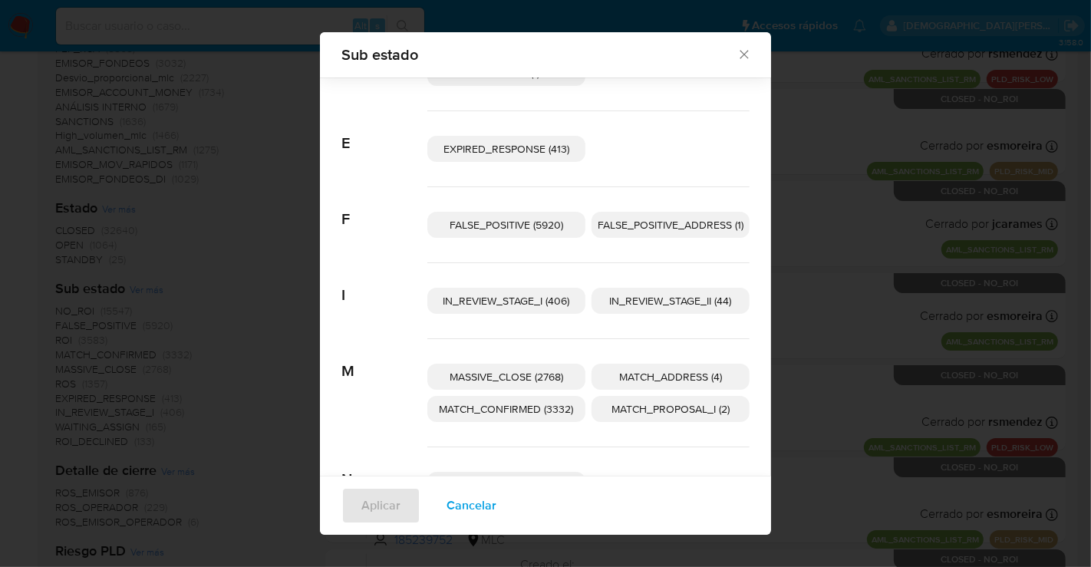
scroll to position [160, 0]
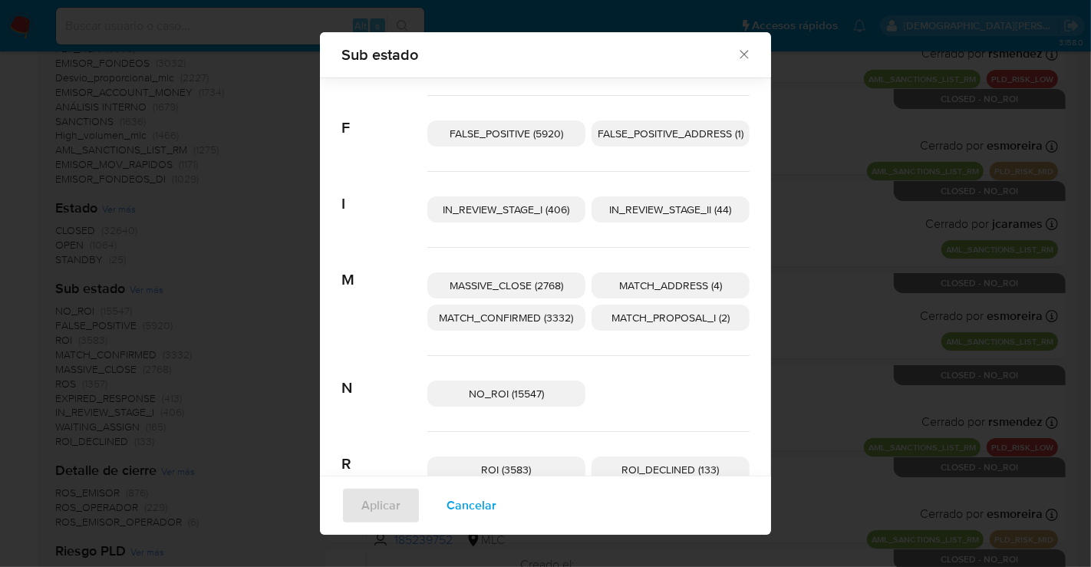
click at [618, 210] on span "IN_REVIEW_STAGE_II (44)" at bounding box center [671, 209] width 122 height 15
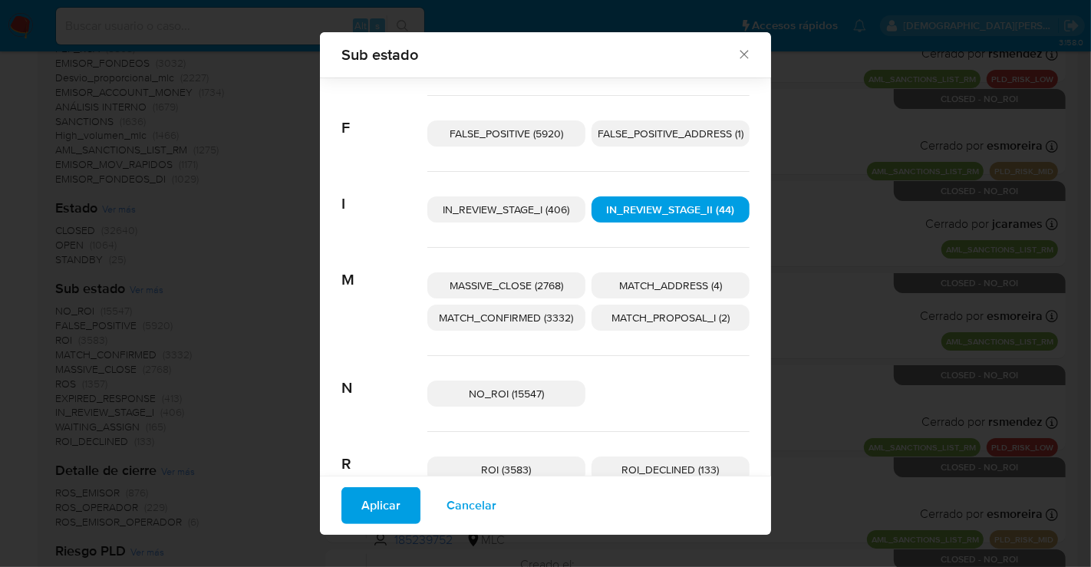
click at [362, 503] on span "Aplicar" at bounding box center [381, 506] width 39 height 34
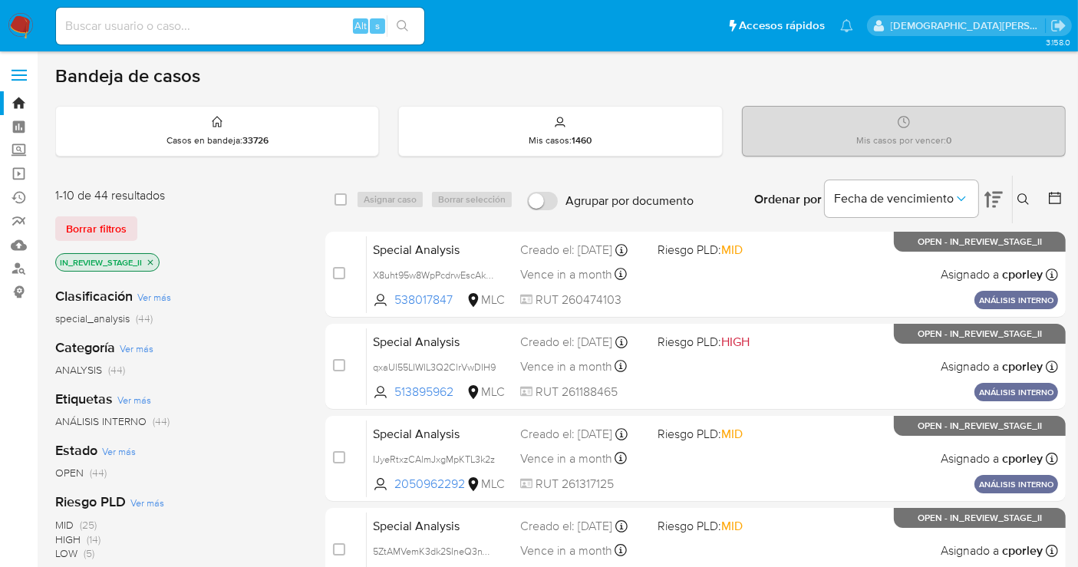
click at [212, 338] on div "Categoría Ver más ANALYSIS (44)" at bounding box center [178, 357] width 246 height 39
click at [998, 198] on icon at bounding box center [994, 199] width 18 height 18
click at [993, 198] on icon at bounding box center [994, 199] width 18 height 18
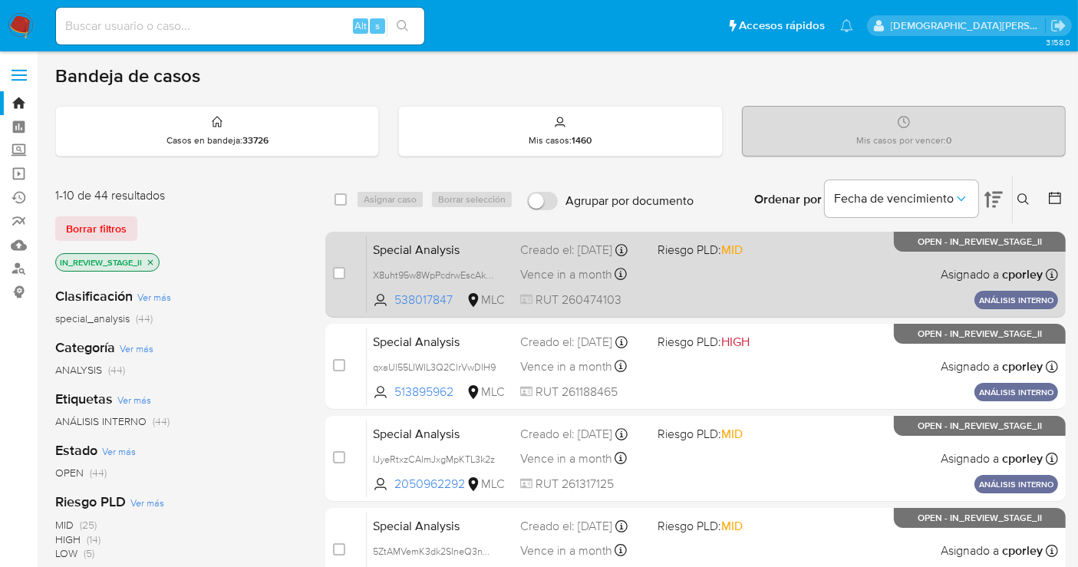
click at [738, 281] on div "Special Analysis X8uht95w8WpPcdrwEscAkKTH 538017847 MLC Riesgo PLD: MID Creado …" at bounding box center [713, 275] width 692 height 78
click at [753, 310] on div "Special Analysis X8uht95w8WpPcdrwEscAkKTH 538017847 MLC Riesgo PLD: MID Creado …" at bounding box center [713, 275] width 692 height 78
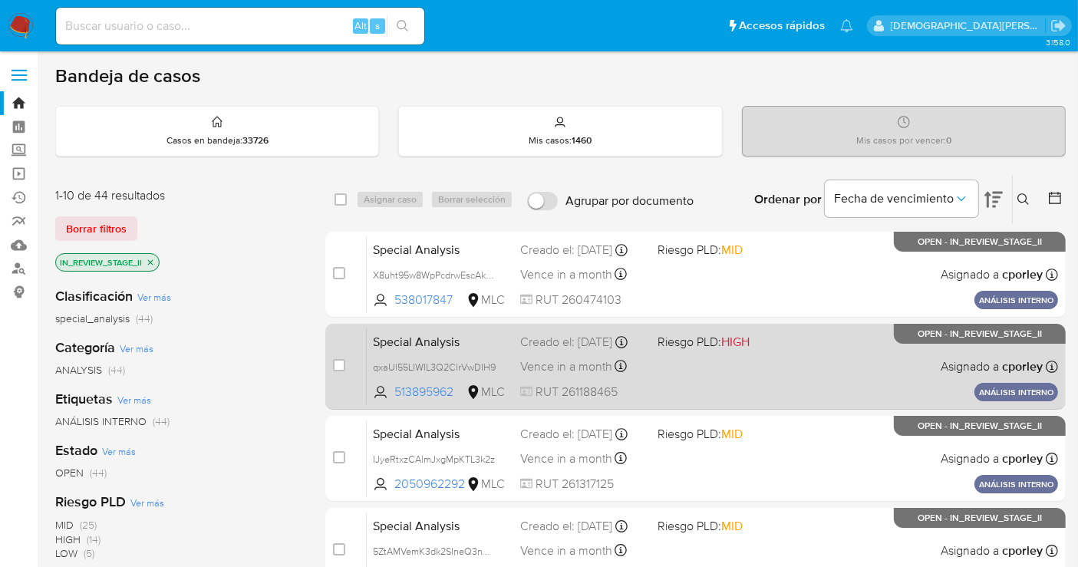
click at [781, 374] on div "Special Analysis qxaUl55LIWIL3Q2ClrVwDIH9 513895962 MLC Riesgo PLD: HIGH Creado…" at bounding box center [713, 367] width 692 height 78
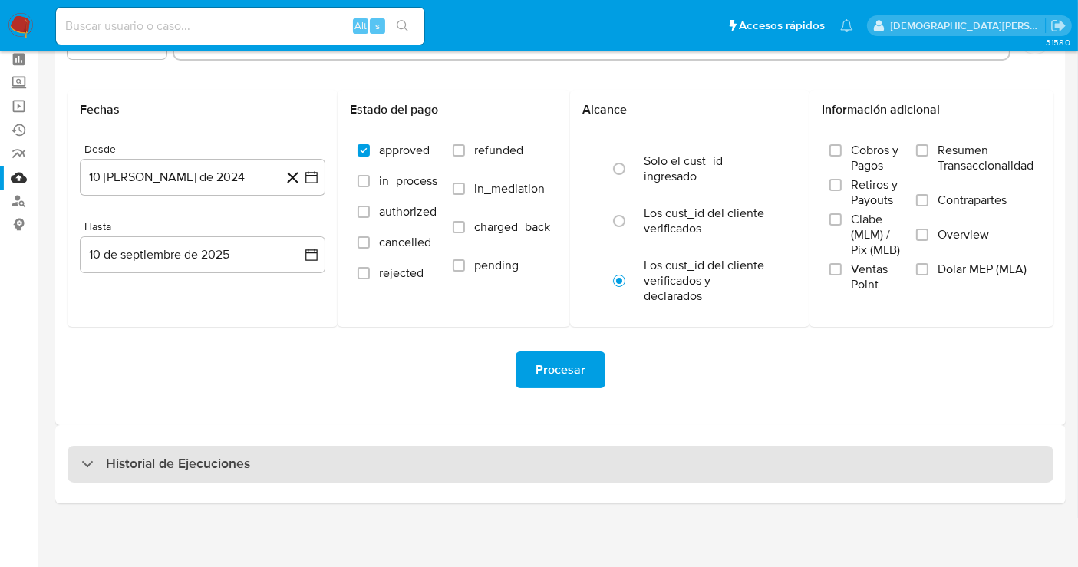
click at [142, 455] on h3 "Historial de Ejecuciones" at bounding box center [178, 464] width 144 height 18
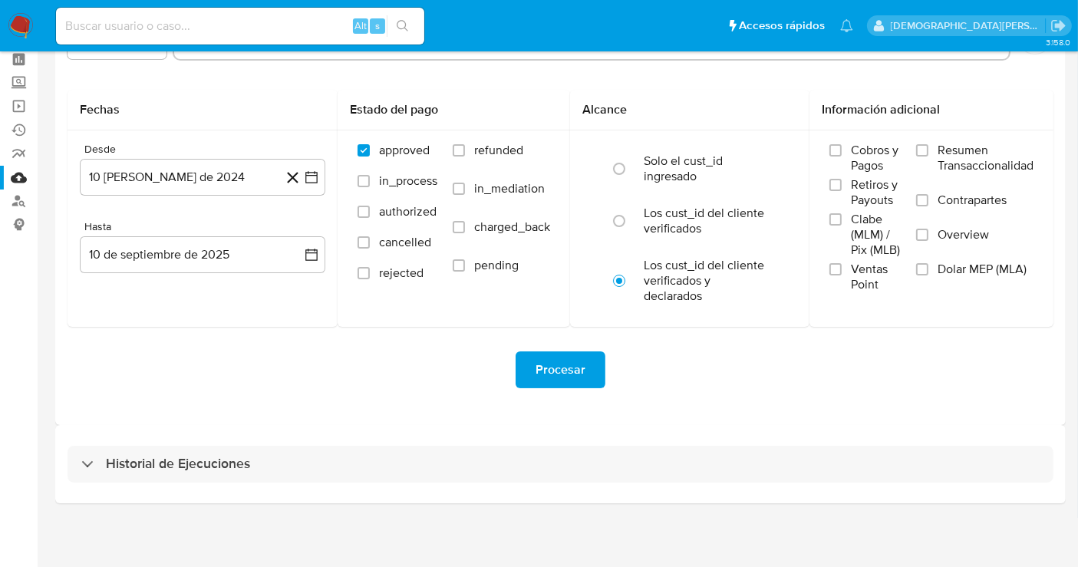
select select "10"
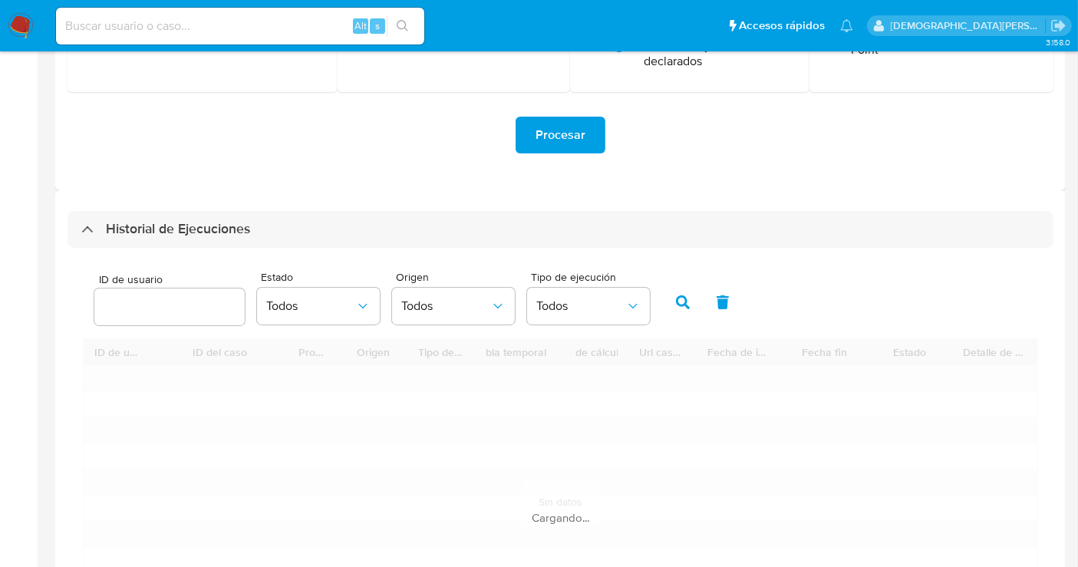
scroll to position [409, 0]
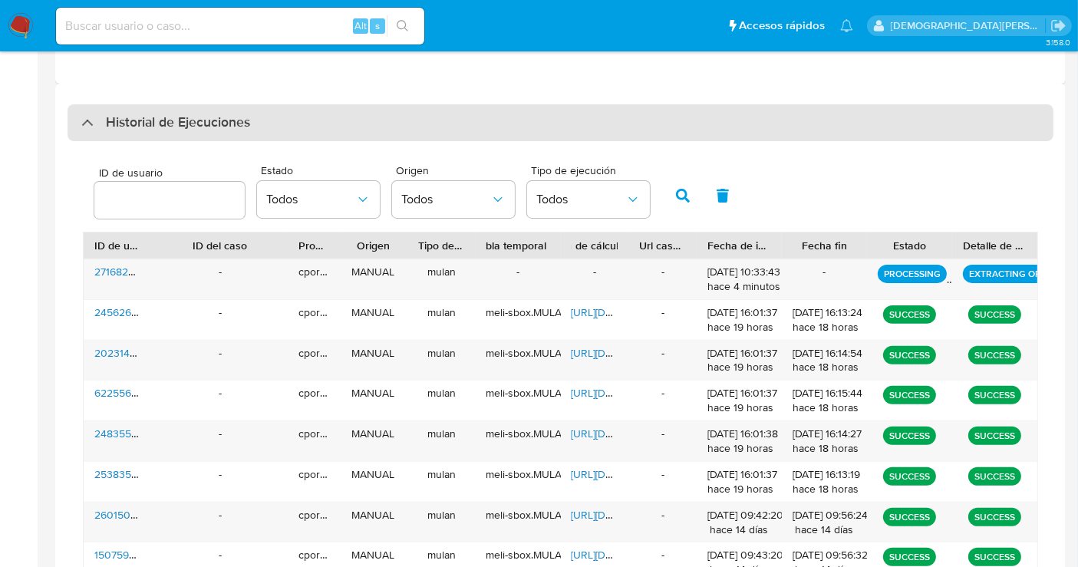
click at [81, 122] on div at bounding box center [81, 122] width 0 height 0
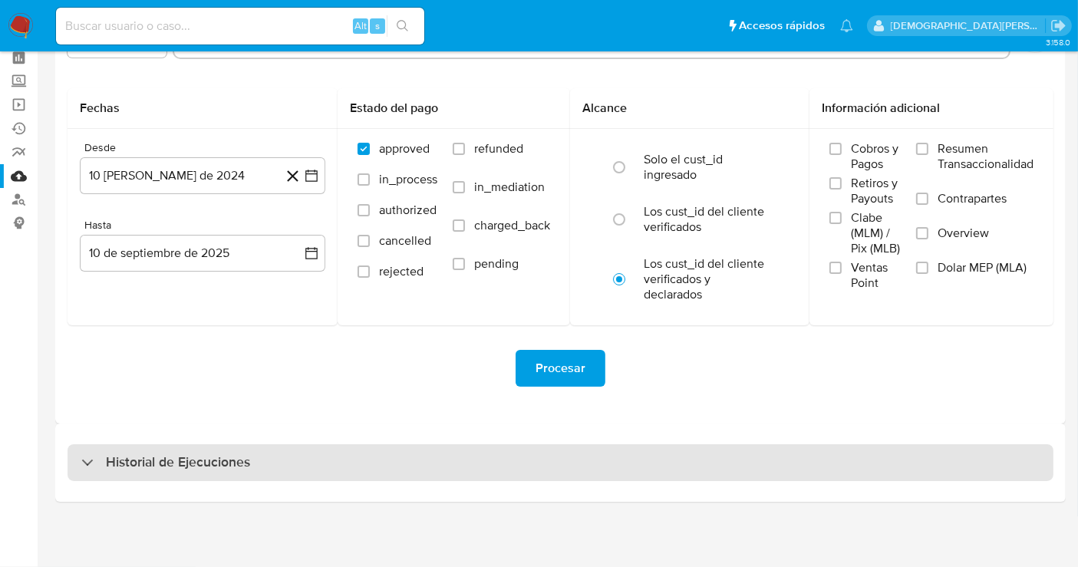
scroll to position [68, 0]
click at [81, 464] on div at bounding box center [81, 464] width 0 height 0
select select "10"
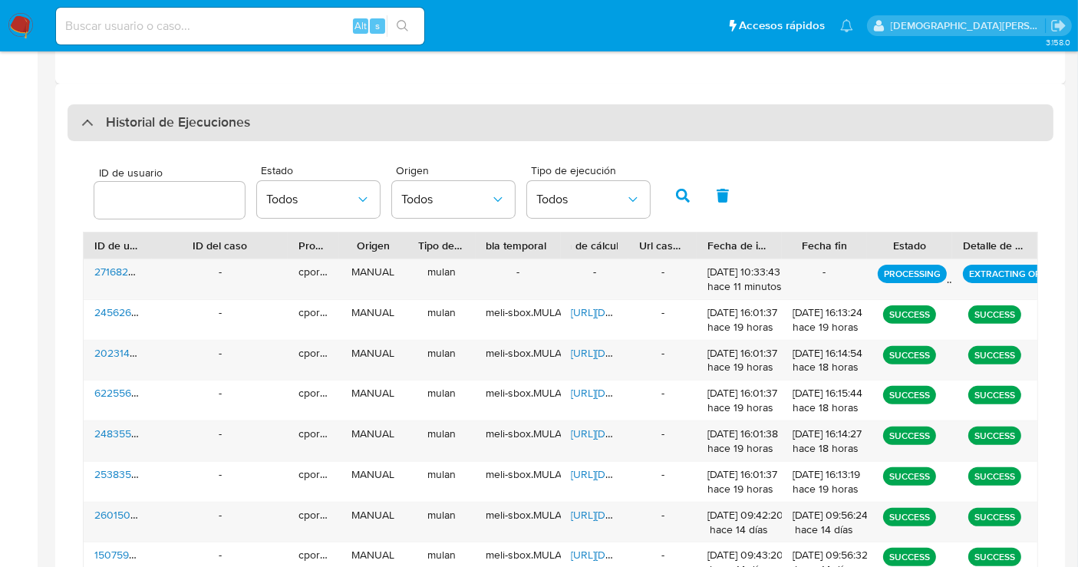
click at [94, 114] on div "Historial de Ejecuciones" at bounding box center [165, 123] width 169 height 18
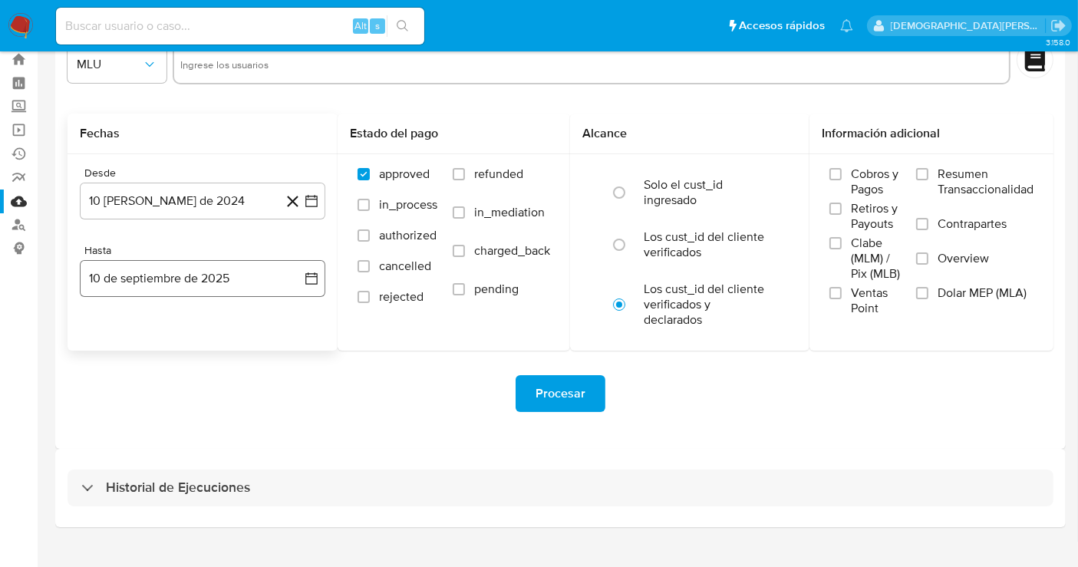
scroll to position [68, 0]
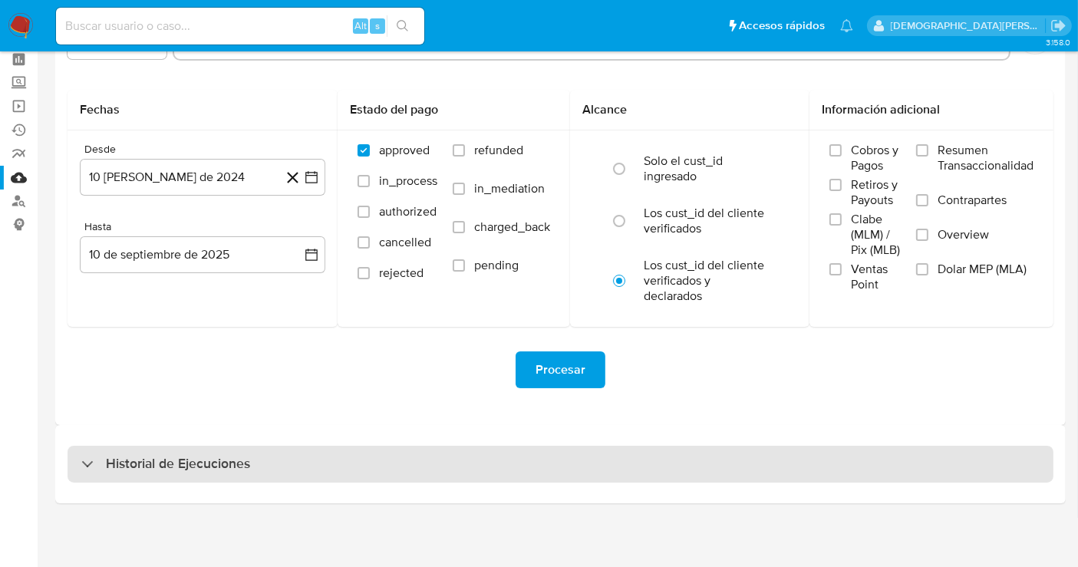
click at [101, 455] on div "Historial de Ejecuciones" at bounding box center [165, 464] width 169 height 18
select select "10"
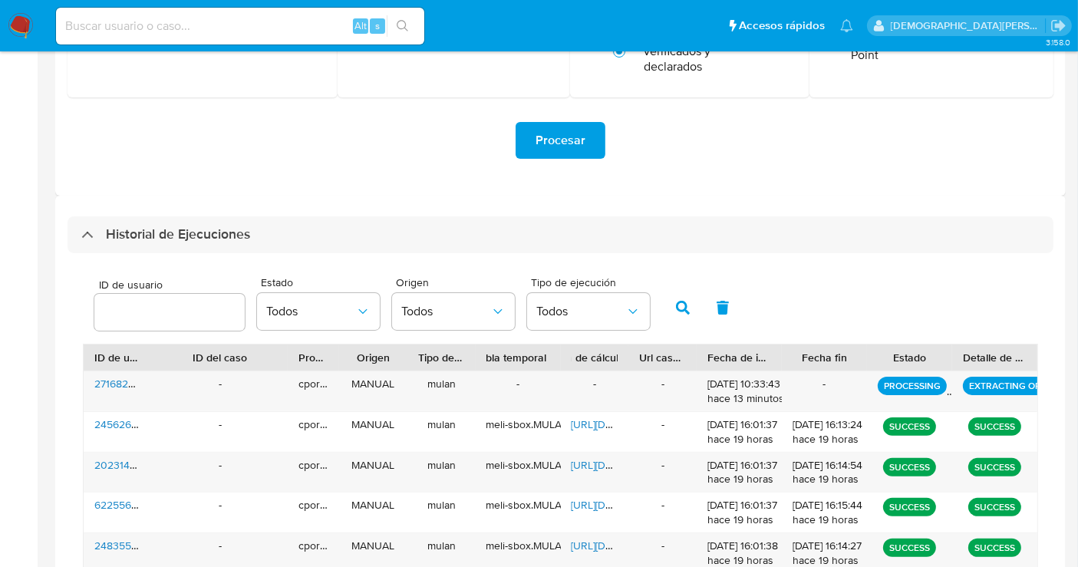
scroll to position [324, 0]
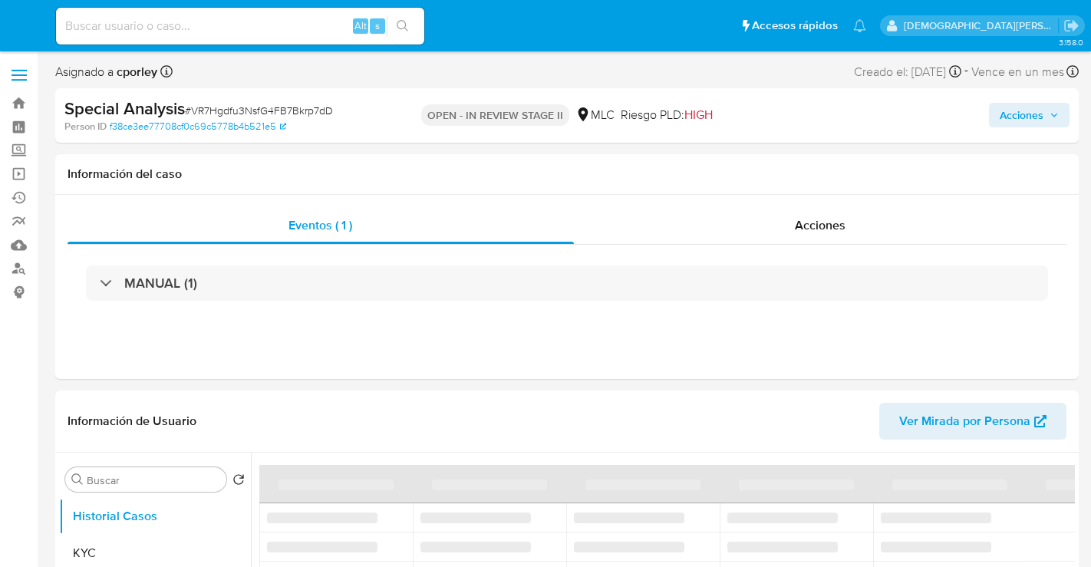
select select "10"
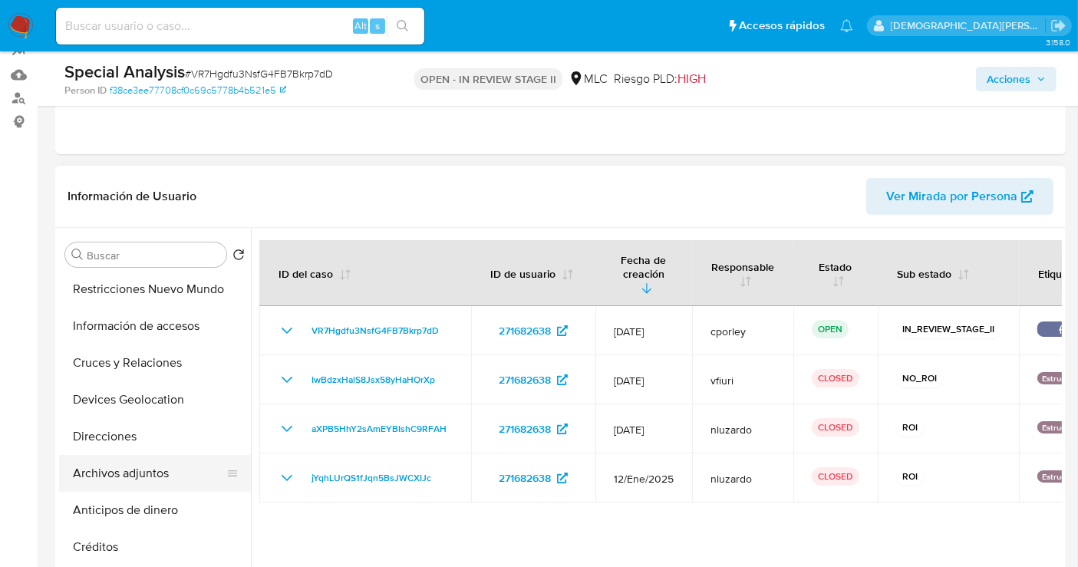
scroll to position [256, 0]
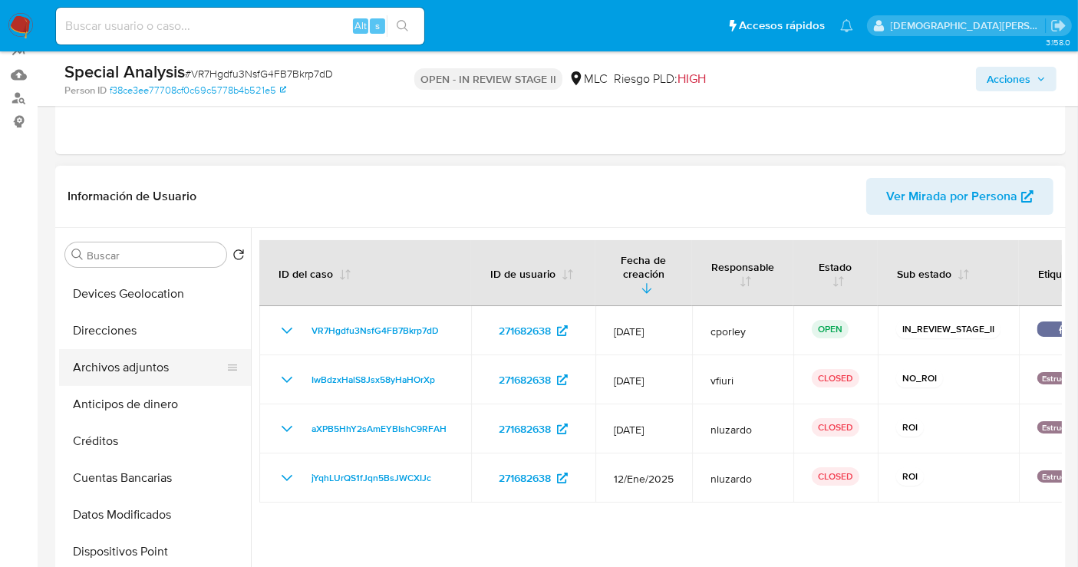
click at [125, 371] on button "Archivos adjuntos" at bounding box center [149, 367] width 180 height 37
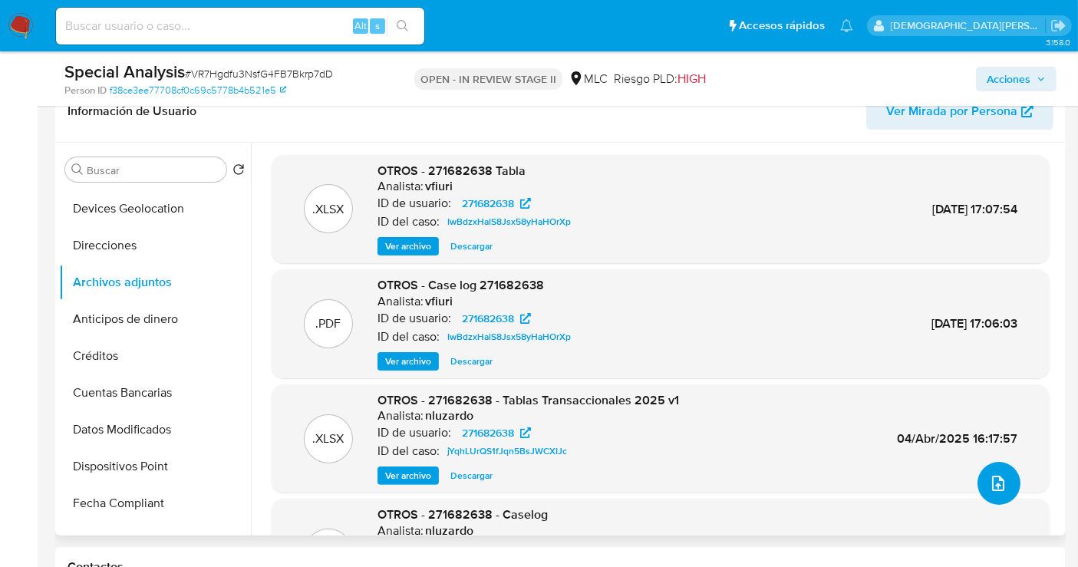
click at [992, 482] on icon "upload-file" at bounding box center [998, 483] width 12 height 15
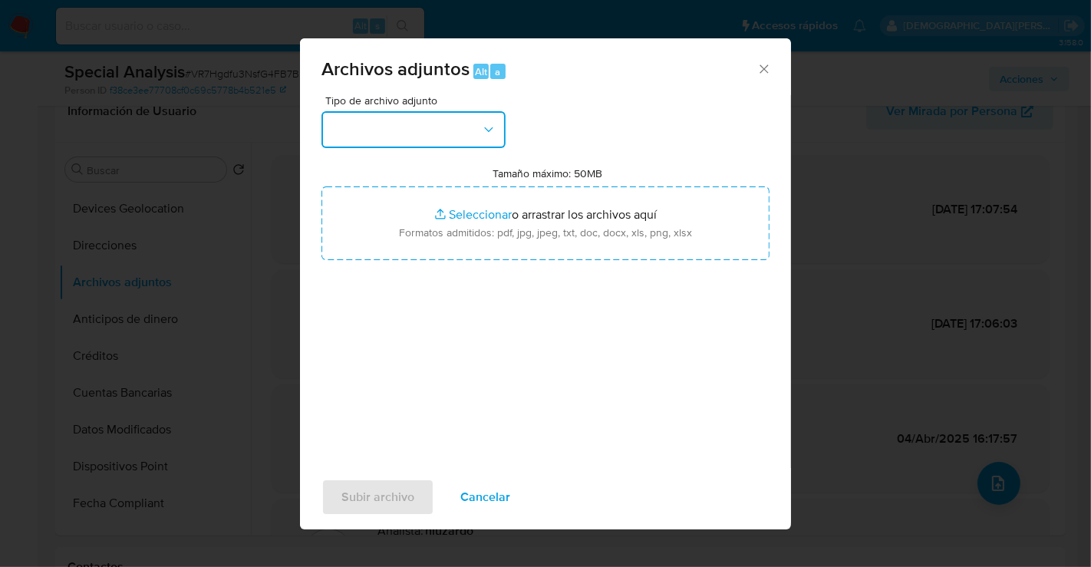
click at [421, 131] on button "button" at bounding box center [414, 129] width 184 height 37
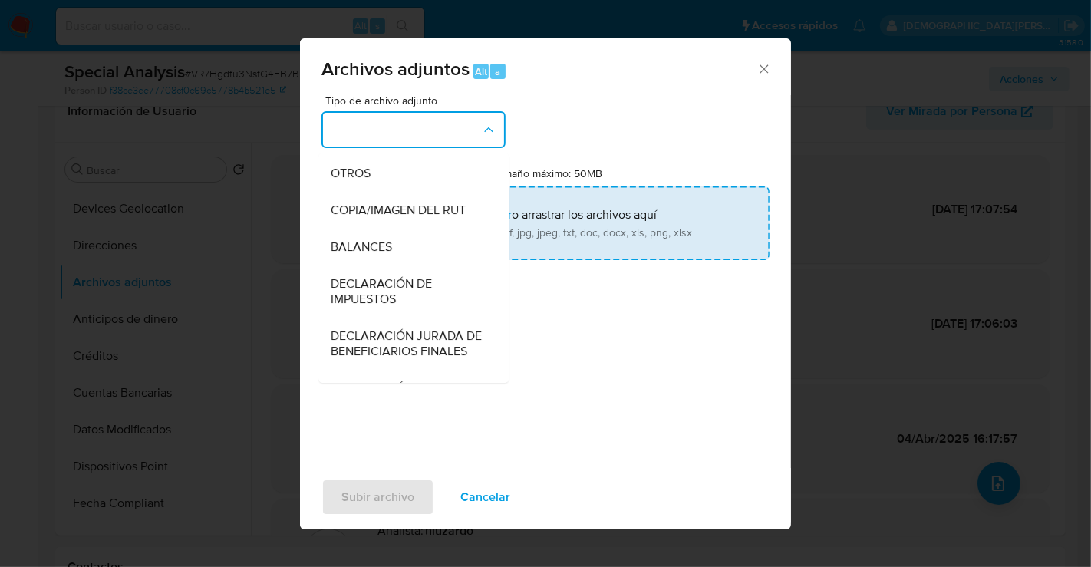
click at [408, 192] on div "OTROS" at bounding box center [409, 173] width 157 height 37
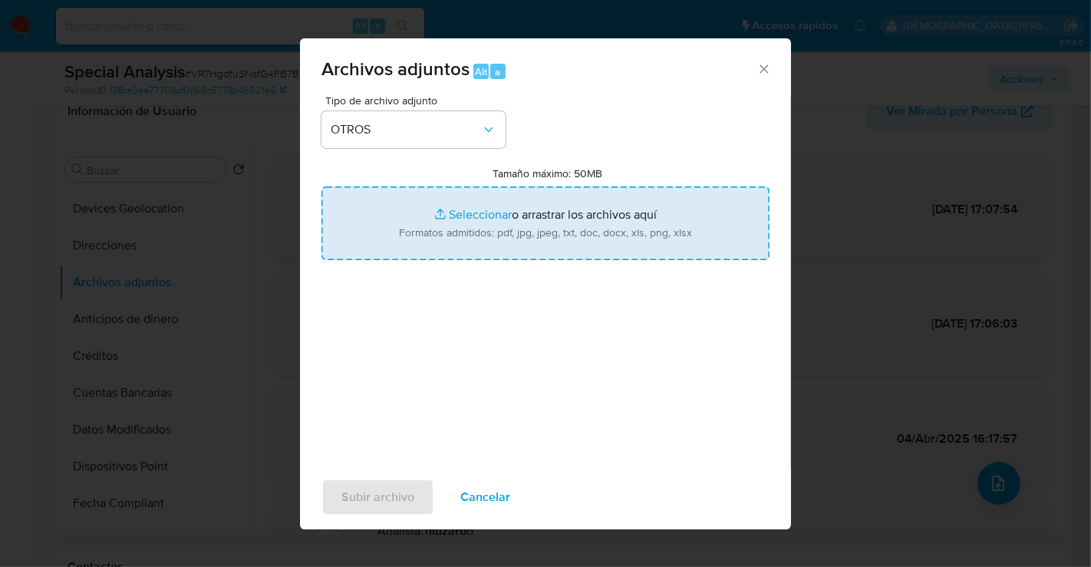
click at [471, 216] on input "Tamaño máximo: 50MB Seleccionar archivos" at bounding box center [546, 224] width 448 height 74
type input "C:\fakepath\ID 271682638 Tablas Actualizadas 2025 .xlsx"
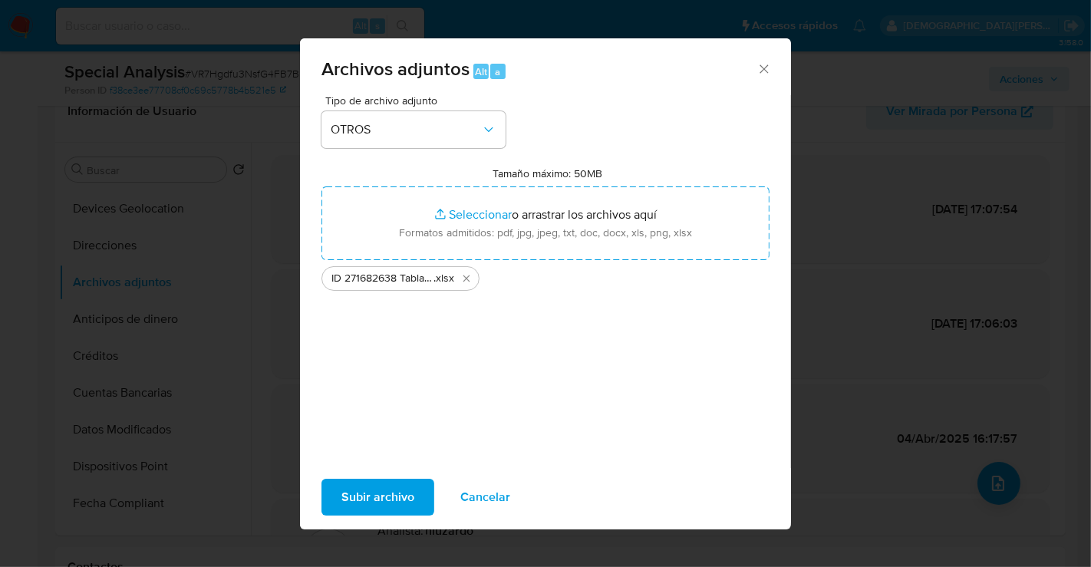
click at [395, 498] on span "Subir archivo" at bounding box center [378, 497] width 73 height 34
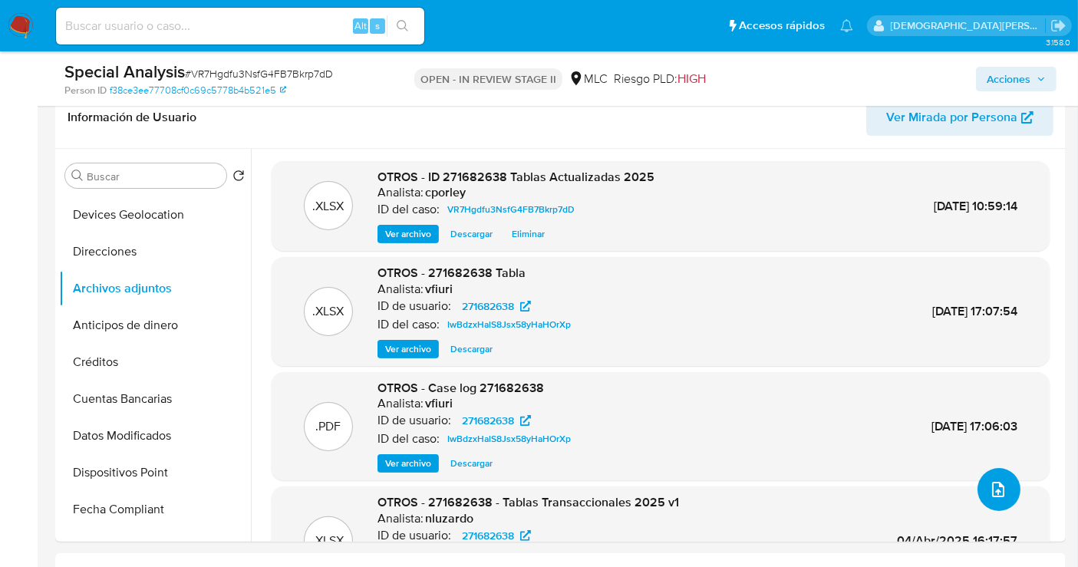
scroll to position [0, 0]
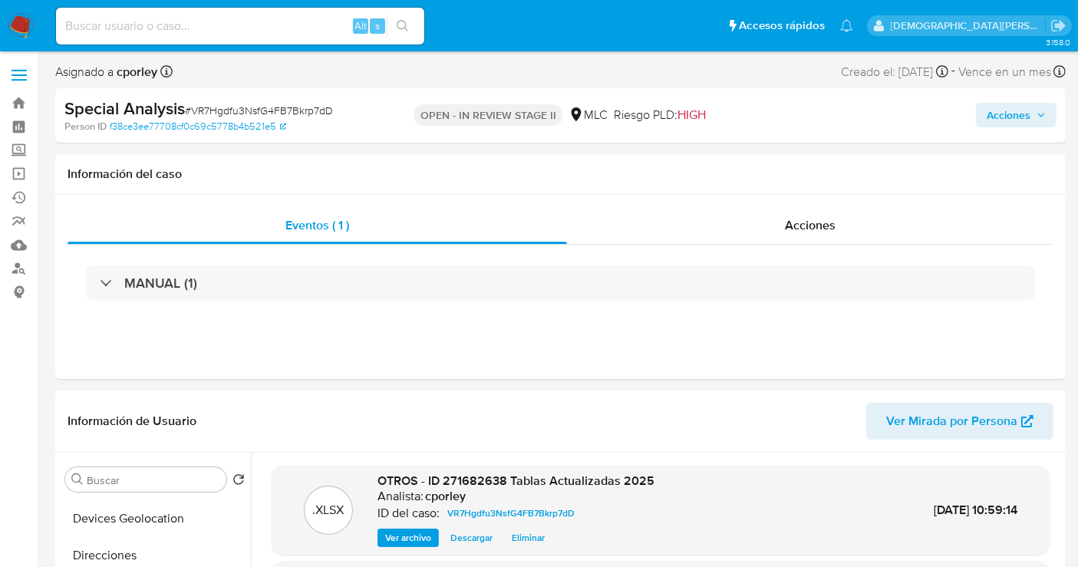
drag, startPoint x: 997, startPoint y: 114, endPoint x: 867, endPoint y: 127, distance: 130.3
click at [997, 114] on span "Acciones" at bounding box center [1009, 115] width 44 height 25
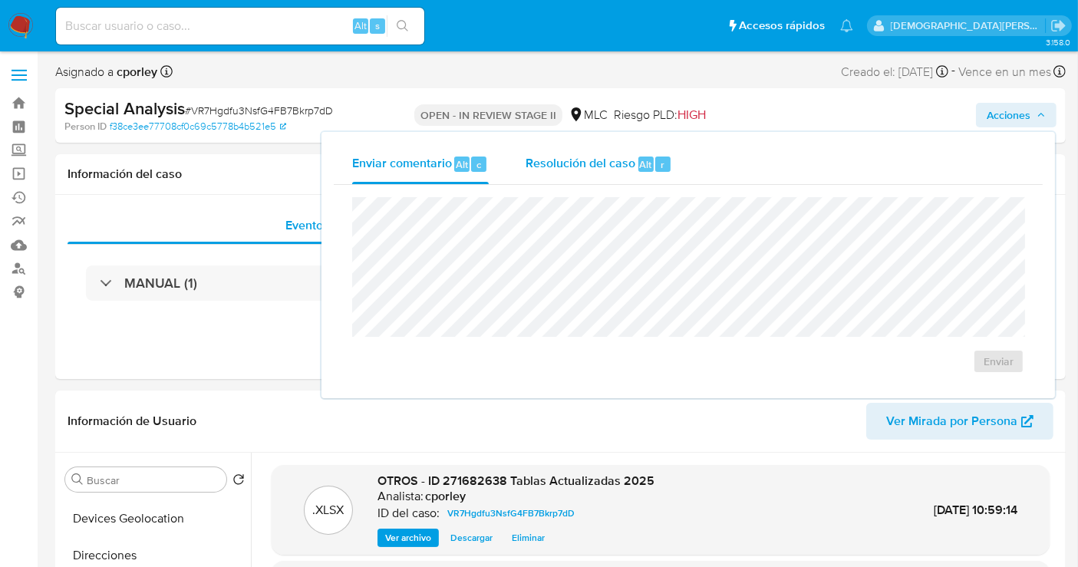
click at [561, 150] on div "Resolución del caso Alt r" at bounding box center [599, 164] width 147 height 40
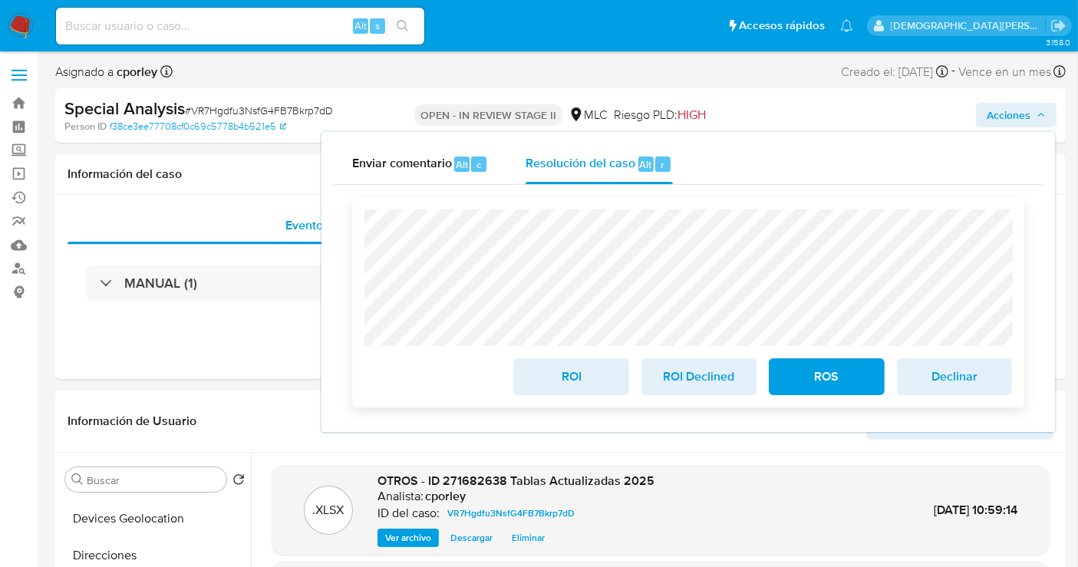
click at [822, 373] on span "ROS" at bounding box center [826, 377] width 75 height 34
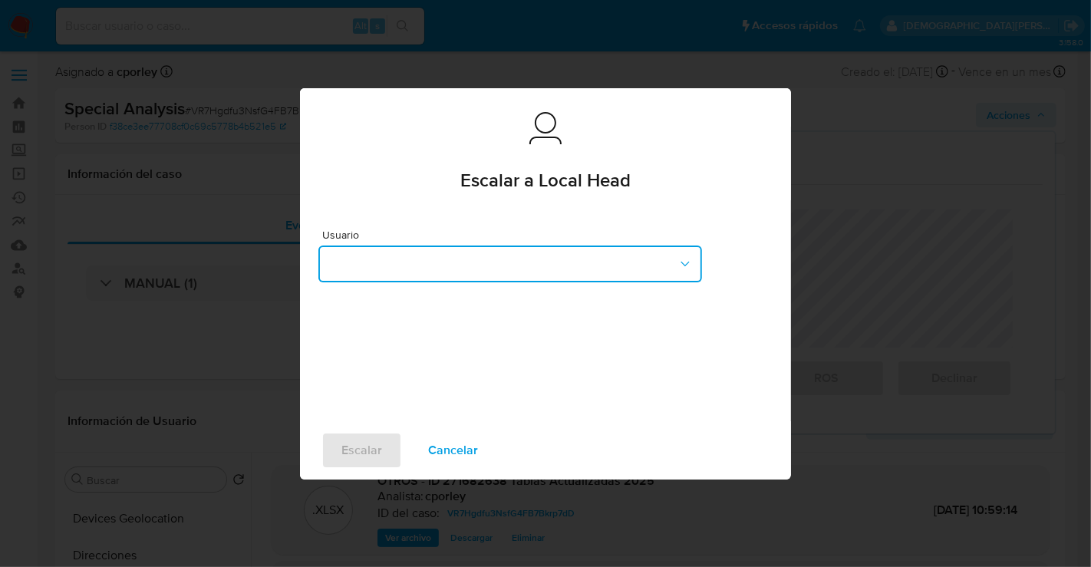
click at [585, 261] on button "button" at bounding box center [511, 264] width 384 height 37
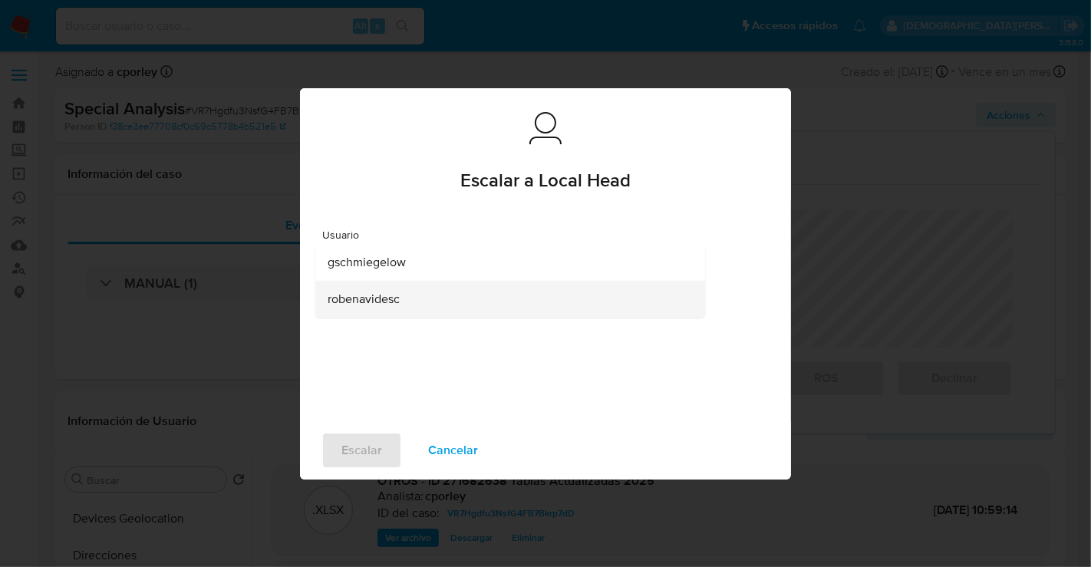
click at [392, 301] on span "robenavidesc" at bounding box center [364, 298] width 72 height 15
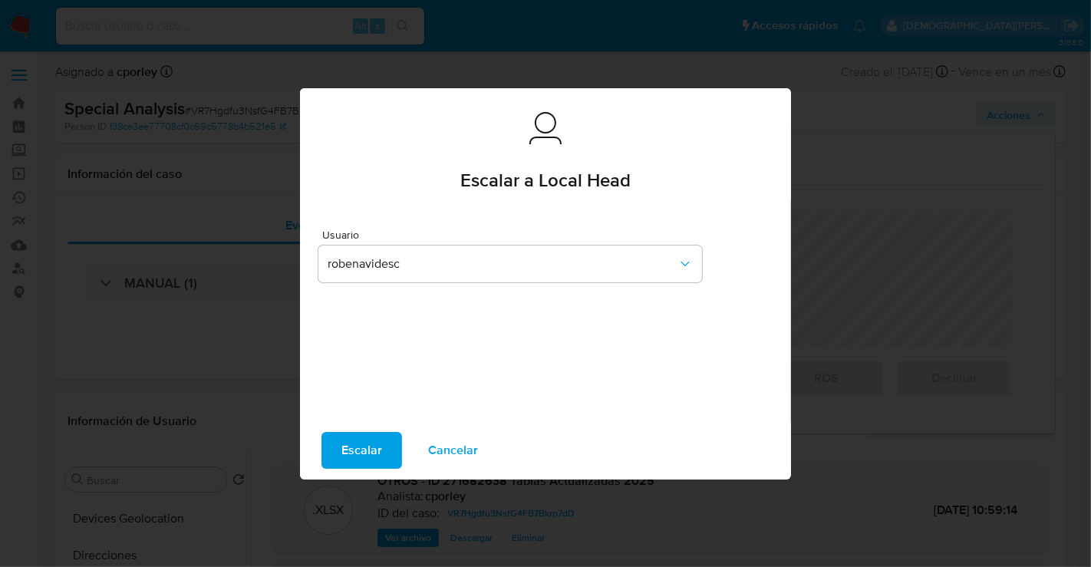
drag, startPoint x: 445, startPoint y: 454, endPoint x: 444, endPoint y: 434, distance: 20.8
click at [445, 454] on span "Cancelar" at bounding box center [453, 451] width 50 height 34
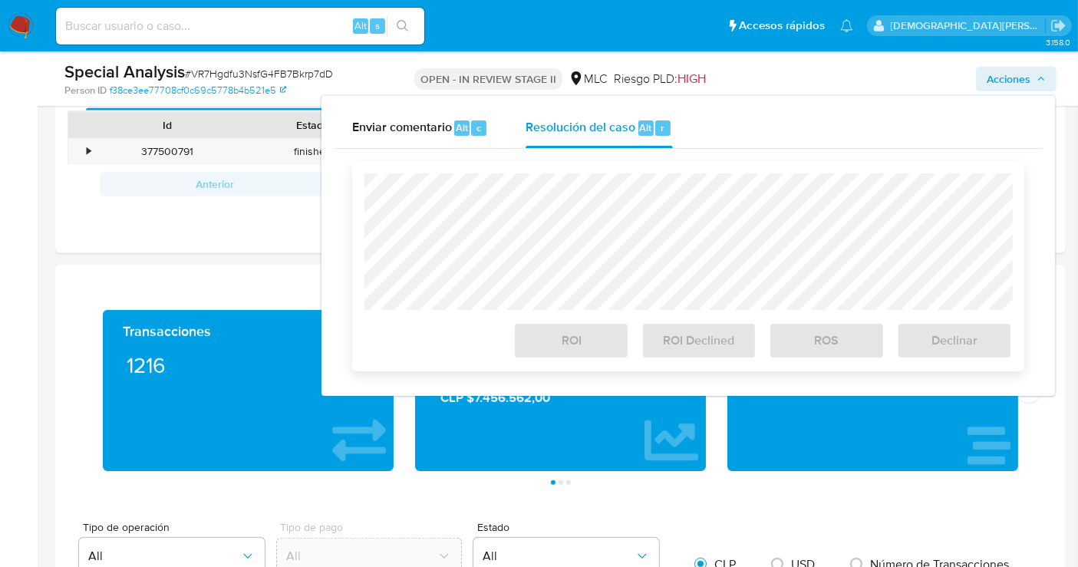
scroll to position [596, 0]
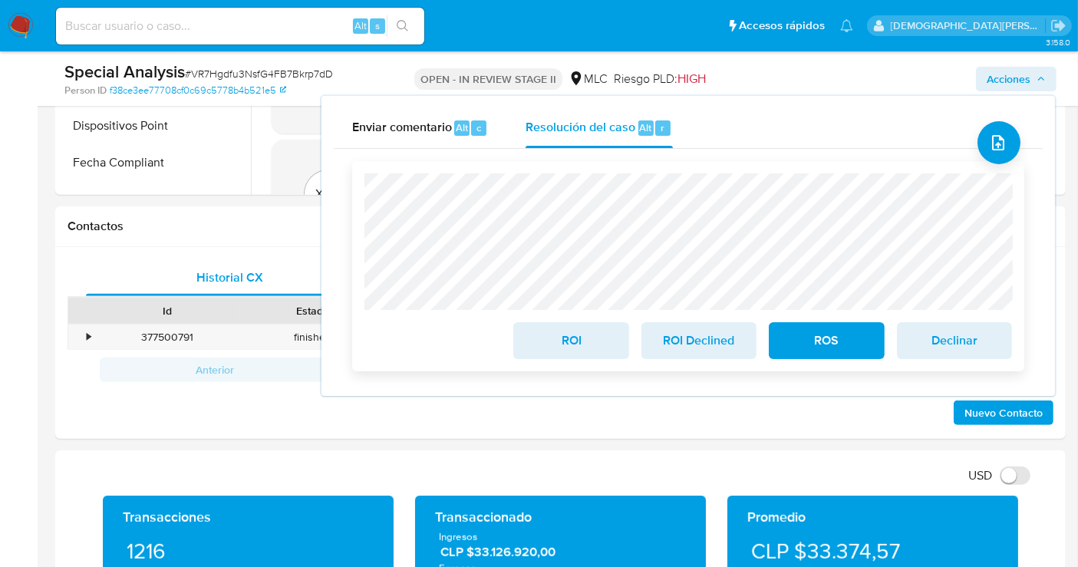
click at [836, 335] on span "ROS" at bounding box center [826, 341] width 75 height 34
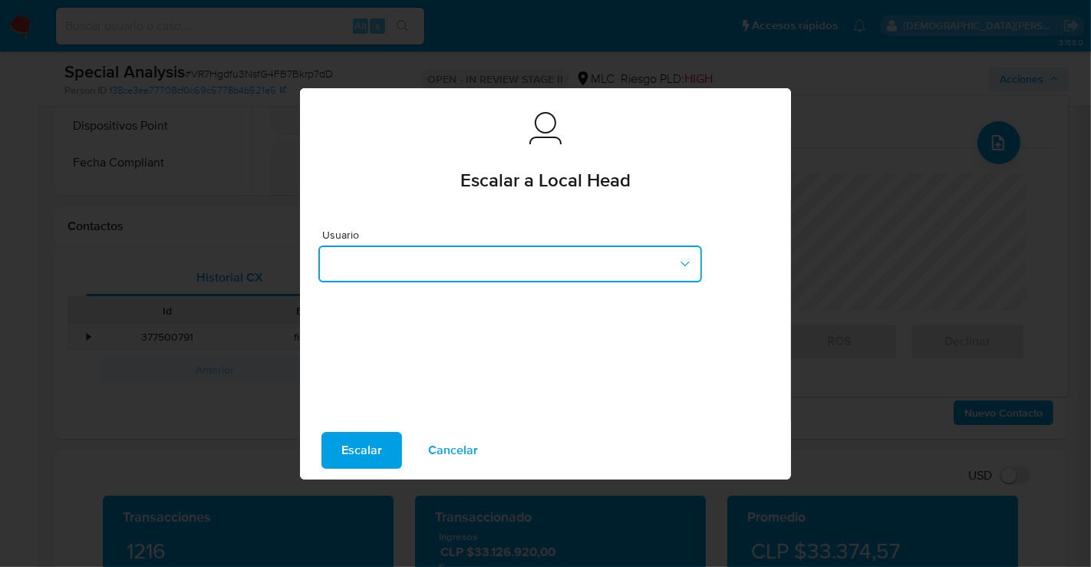
click at [431, 246] on button "button" at bounding box center [511, 264] width 384 height 37
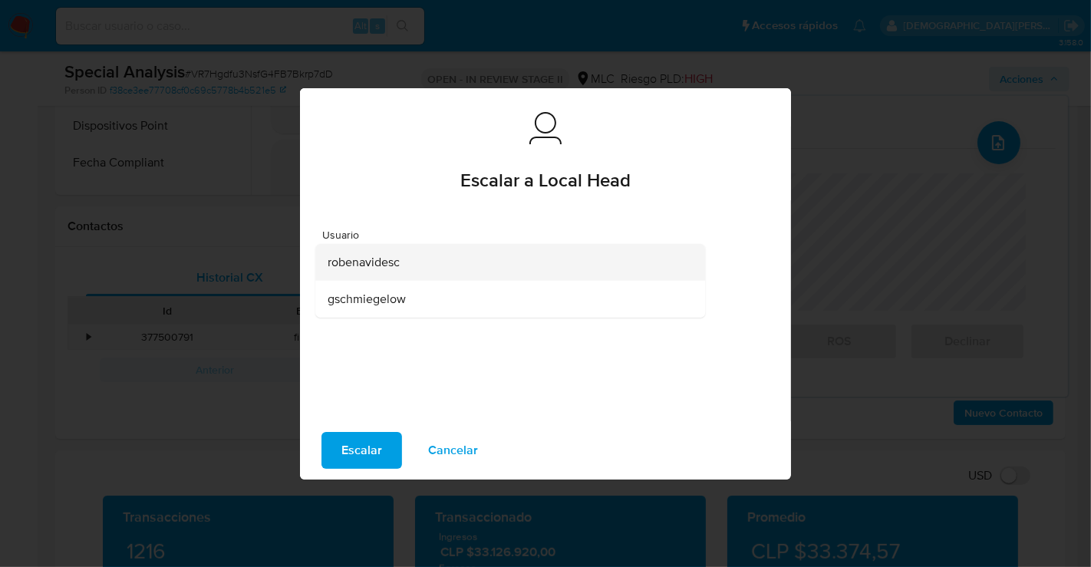
click at [388, 269] on span "robenavidesc" at bounding box center [364, 261] width 72 height 15
click at [368, 444] on span "Escalar" at bounding box center [362, 451] width 41 height 34
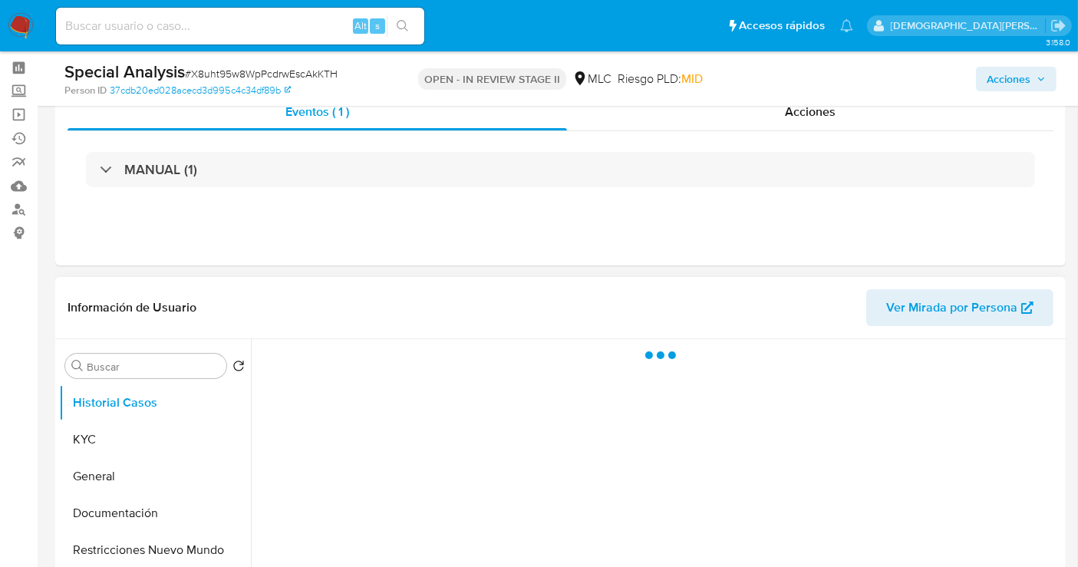
scroll to position [85, 0]
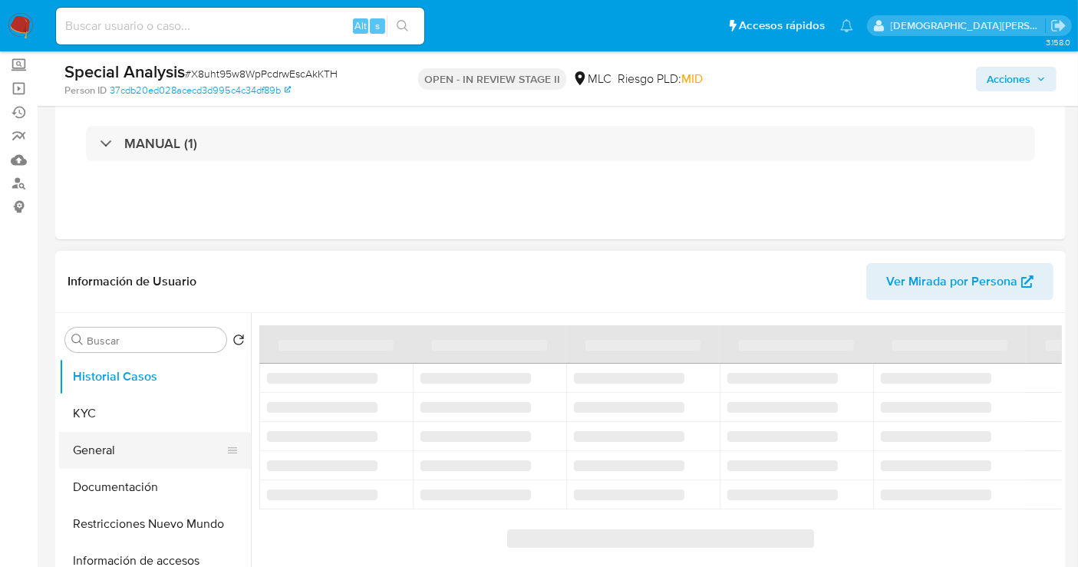
drag, startPoint x: 106, startPoint y: 438, endPoint x: 114, endPoint y: 422, distance: 17.5
click at [105, 438] on button "General" at bounding box center [155, 450] width 192 height 37
select select "10"
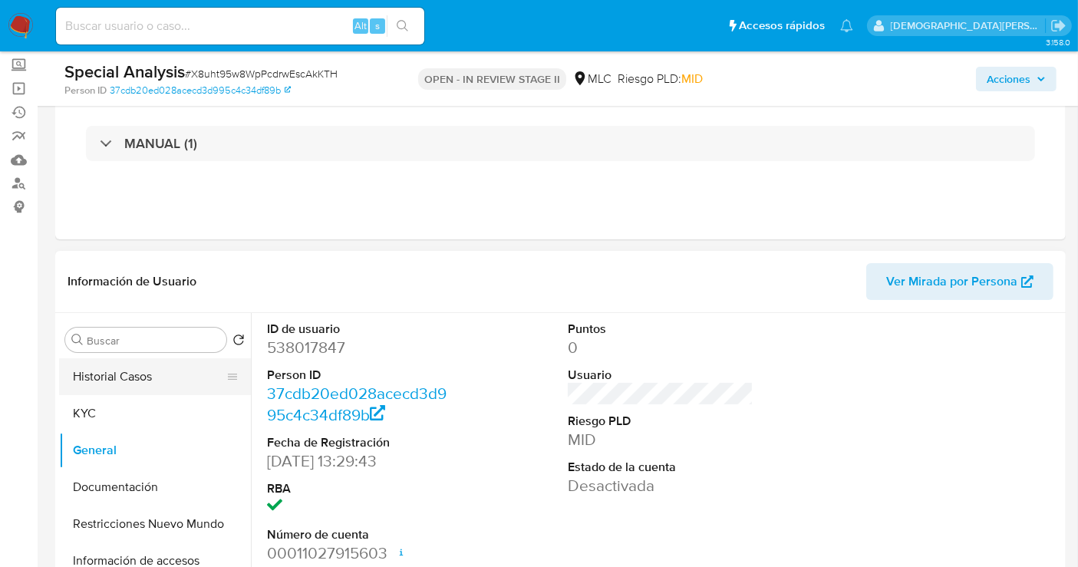
click at [170, 363] on button "Historial Casos" at bounding box center [149, 376] width 180 height 37
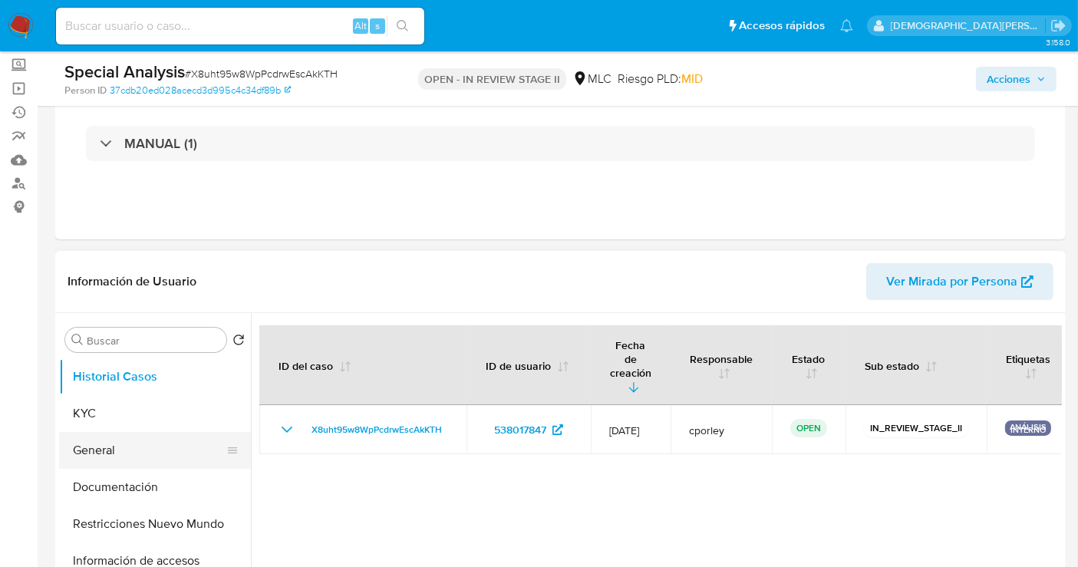
click at [105, 447] on button "General" at bounding box center [149, 450] width 180 height 37
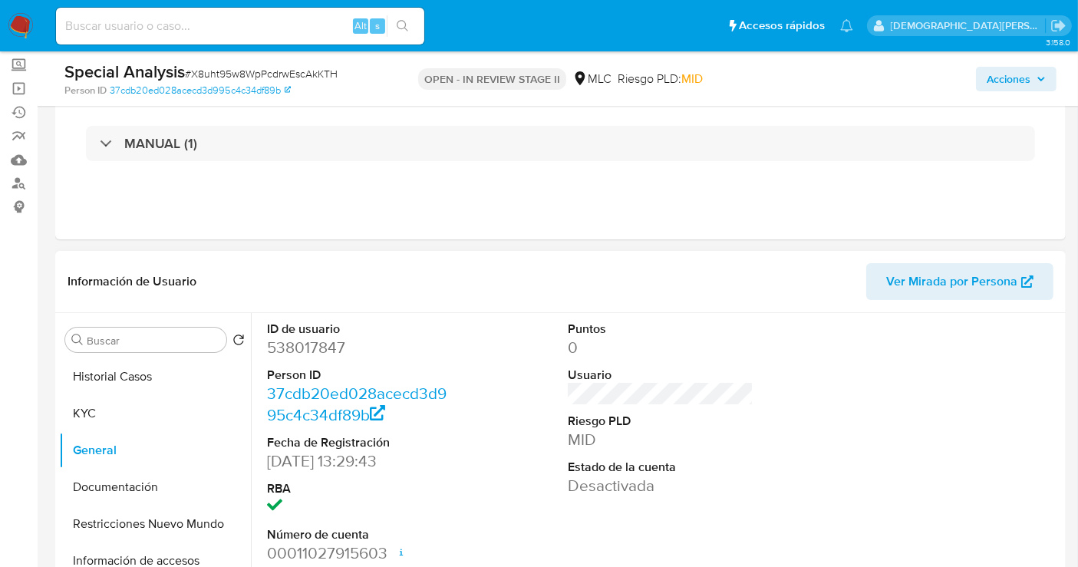
click at [299, 341] on dd "538017847" at bounding box center [360, 347] width 186 height 21
copy dd "538017847"
click at [138, 422] on button "KYC" at bounding box center [149, 413] width 180 height 37
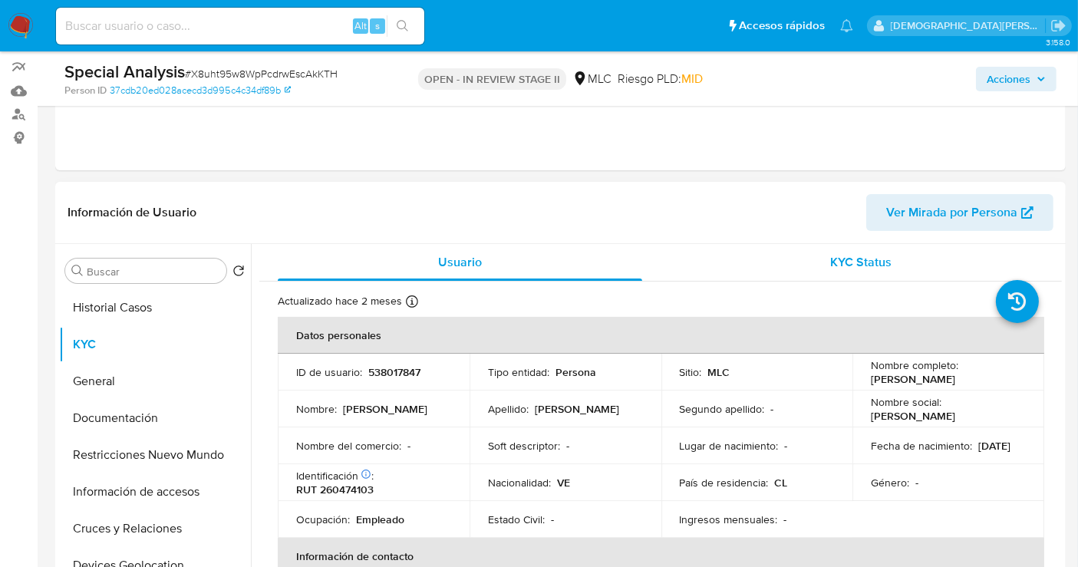
scroll to position [170, 0]
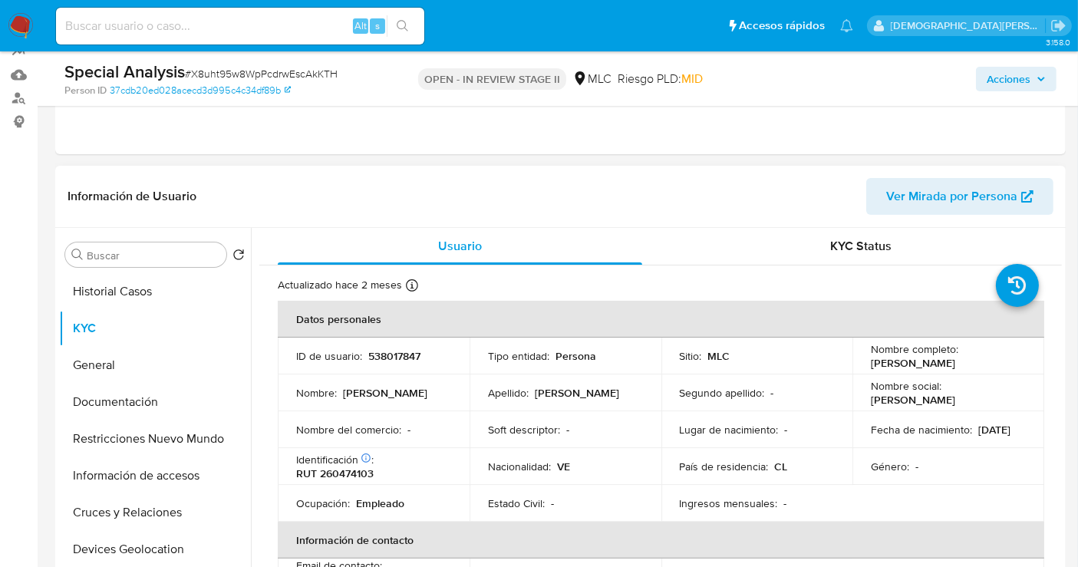
click at [916, 365] on p "[PERSON_NAME]" at bounding box center [913, 363] width 84 height 14
click at [965, 334] on th "Datos personales" at bounding box center [661, 319] width 767 height 37
drag, startPoint x: 1003, startPoint y: 358, endPoint x: 868, endPoint y: 360, distance: 135.1
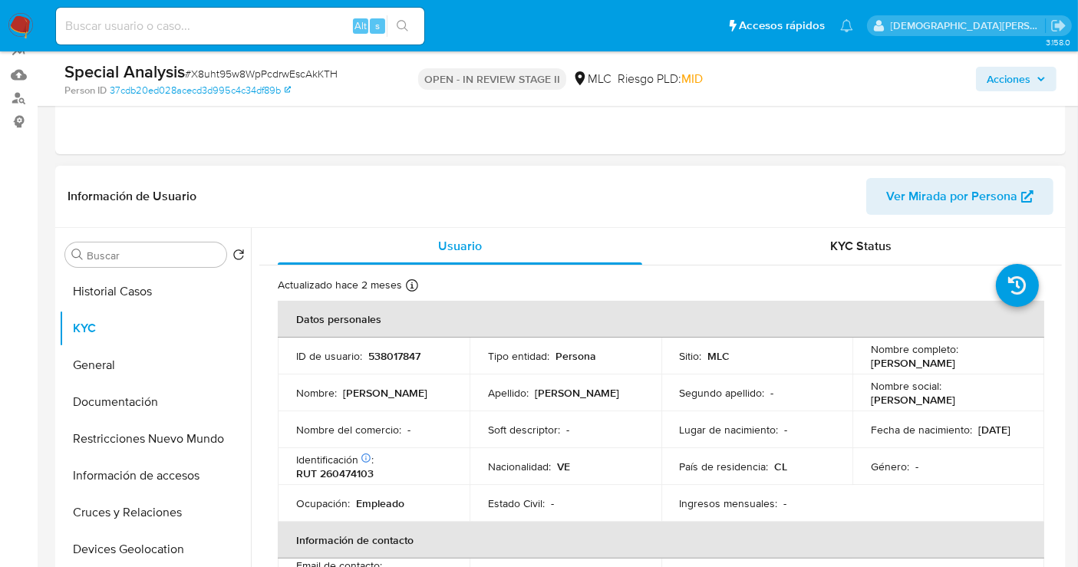
click at [871, 361] on div "Nombre completo : [PERSON_NAME]" at bounding box center [948, 356] width 155 height 28
click at [132, 411] on button "Documentación" at bounding box center [149, 402] width 180 height 37
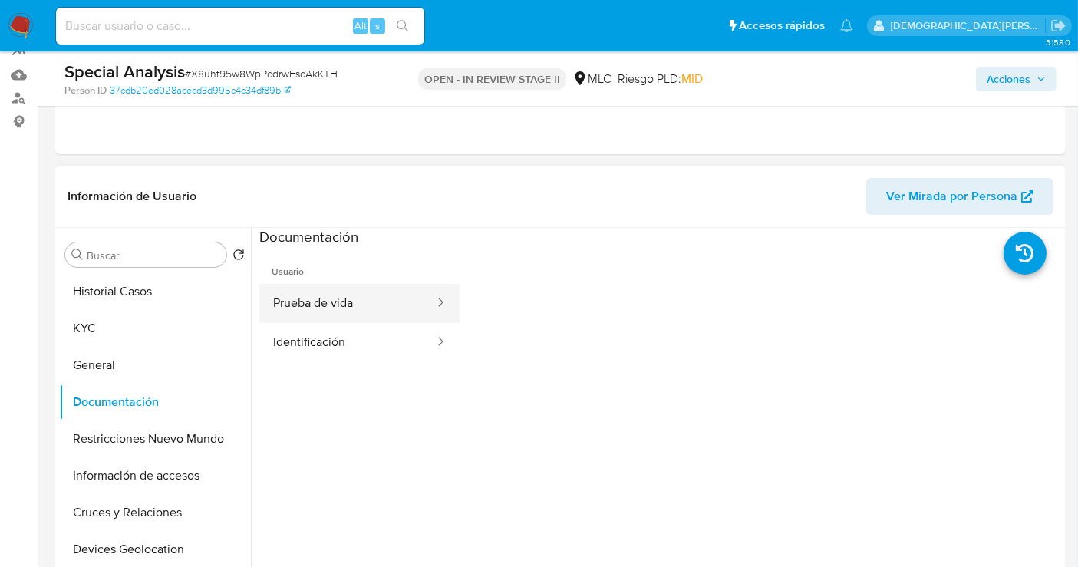
click at [362, 297] on button "Prueba de vida" at bounding box center [347, 303] width 177 height 39
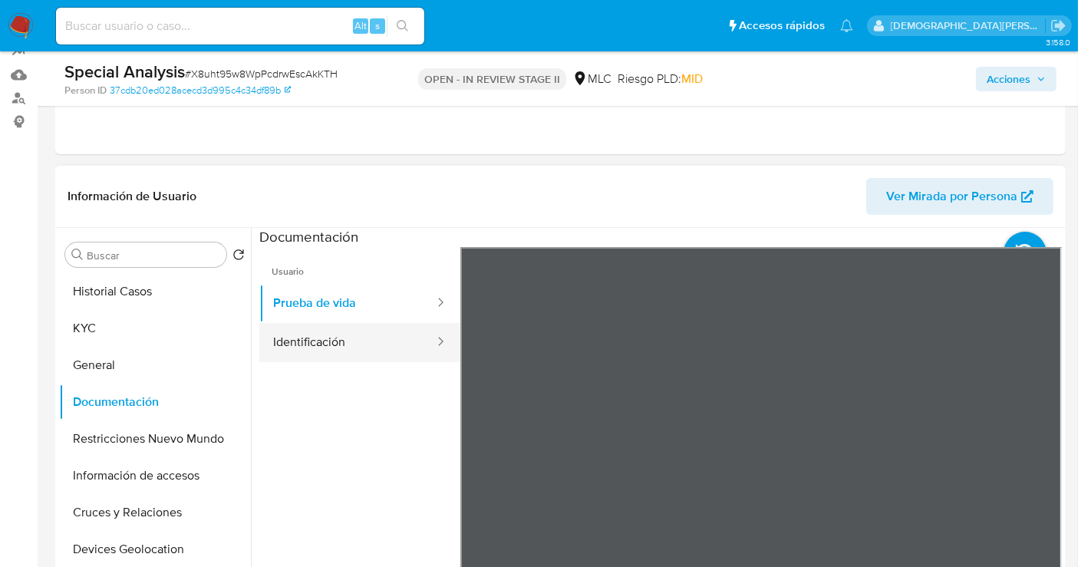
click at [359, 347] on button "Identificación" at bounding box center [347, 342] width 177 height 39
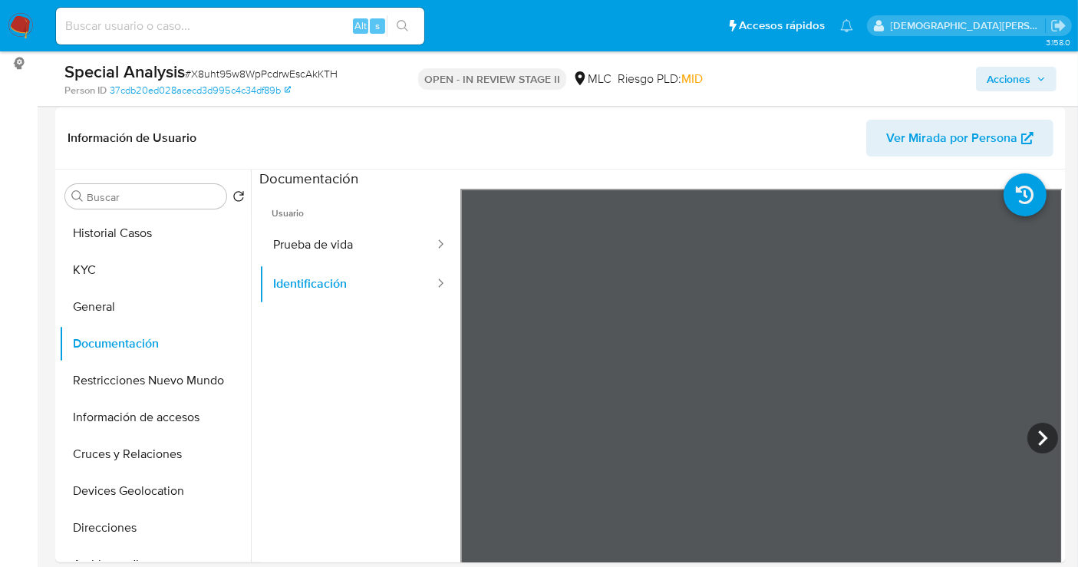
scroll to position [256, 0]
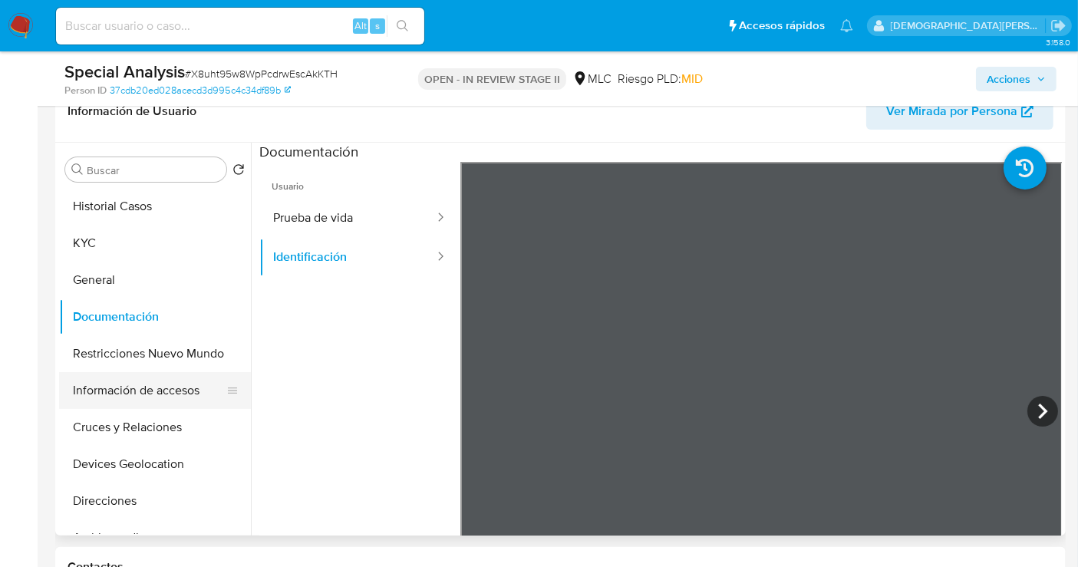
click at [97, 391] on button "Información de accesos" at bounding box center [149, 390] width 180 height 37
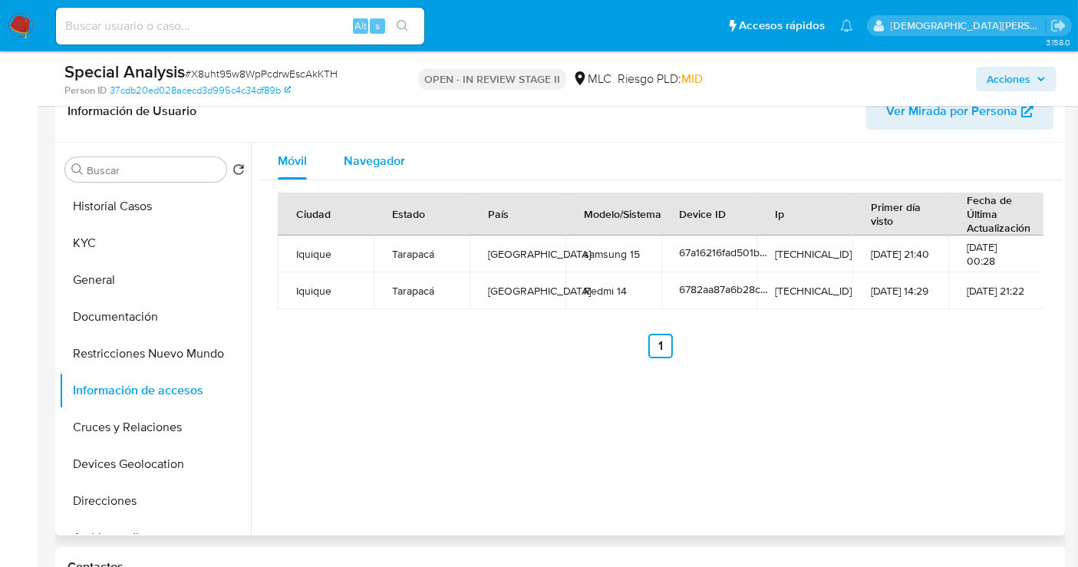
click at [359, 164] on span "Navegador" at bounding box center [374, 161] width 61 height 18
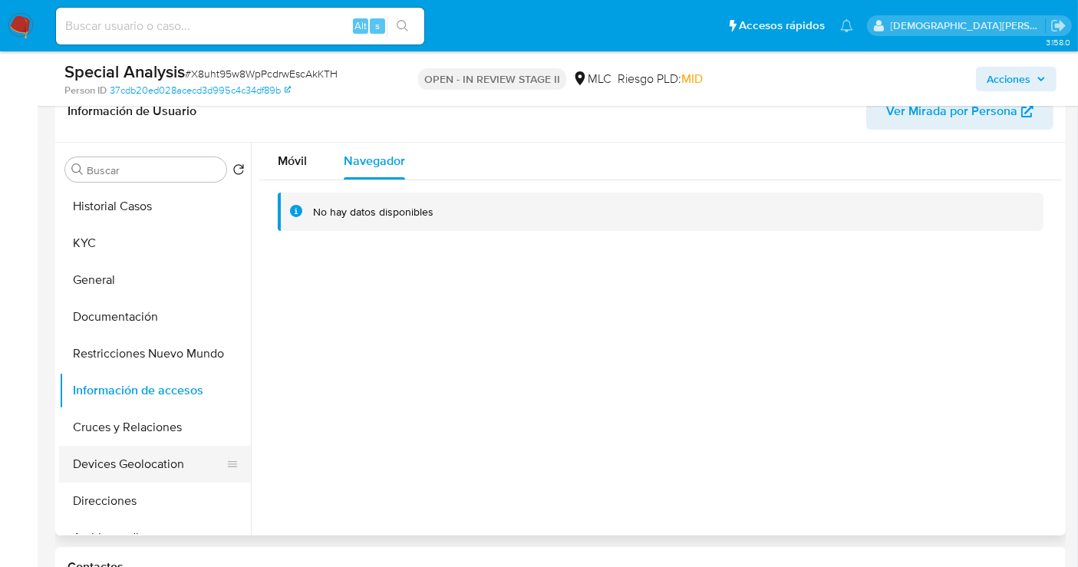
click at [134, 467] on button "Devices Geolocation" at bounding box center [149, 464] width 180 height 37
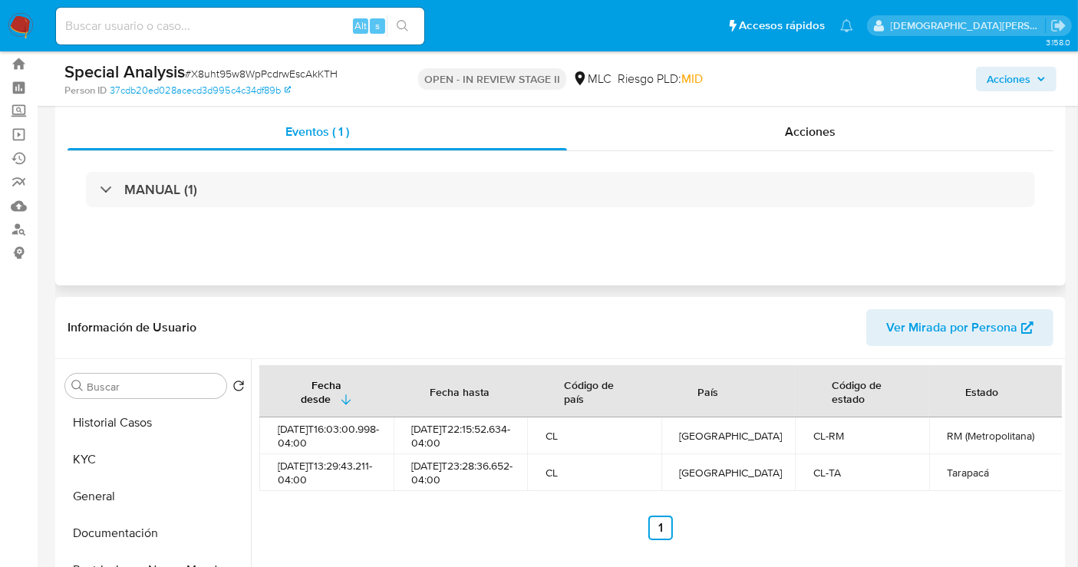
scroll to position [0, 0]
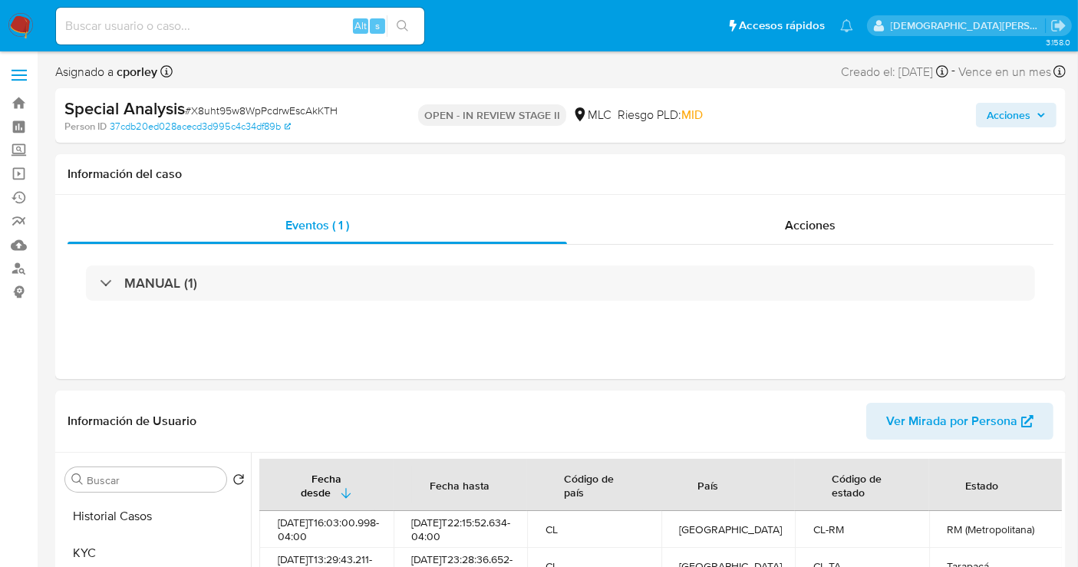
click at [1000, 108] on span "Acciones" at bounding box center [1009, 115] width 44 height 25
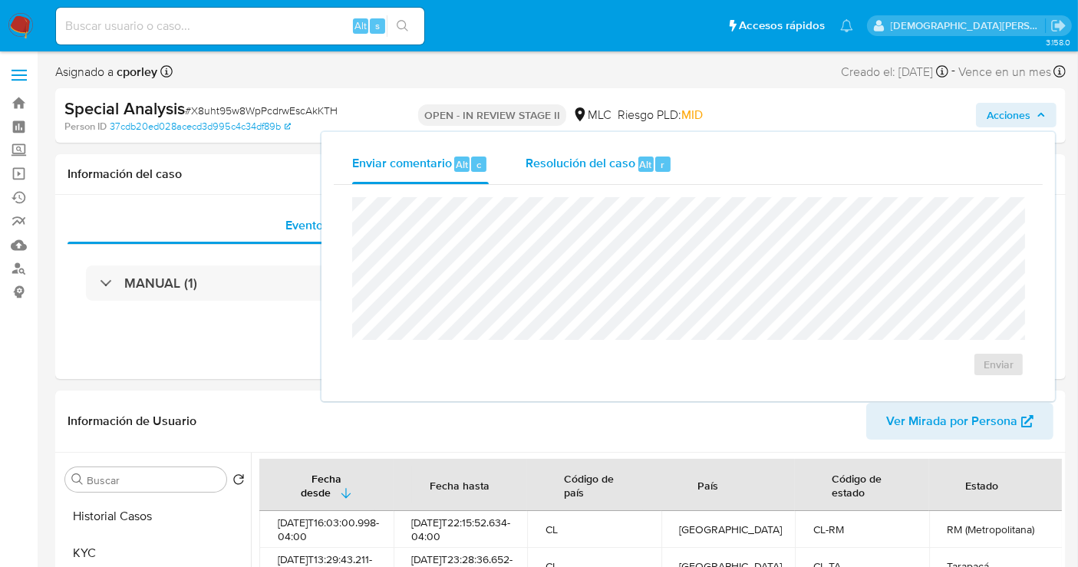
drag, startPoint x: 578, startPoint y: 173, endPoint x: 561, endPoint y: 193, distance: 26.7
click at [576, 174] on div "Resolución del caso Alt r" at bounding box center [599, 164] width 147 height 40
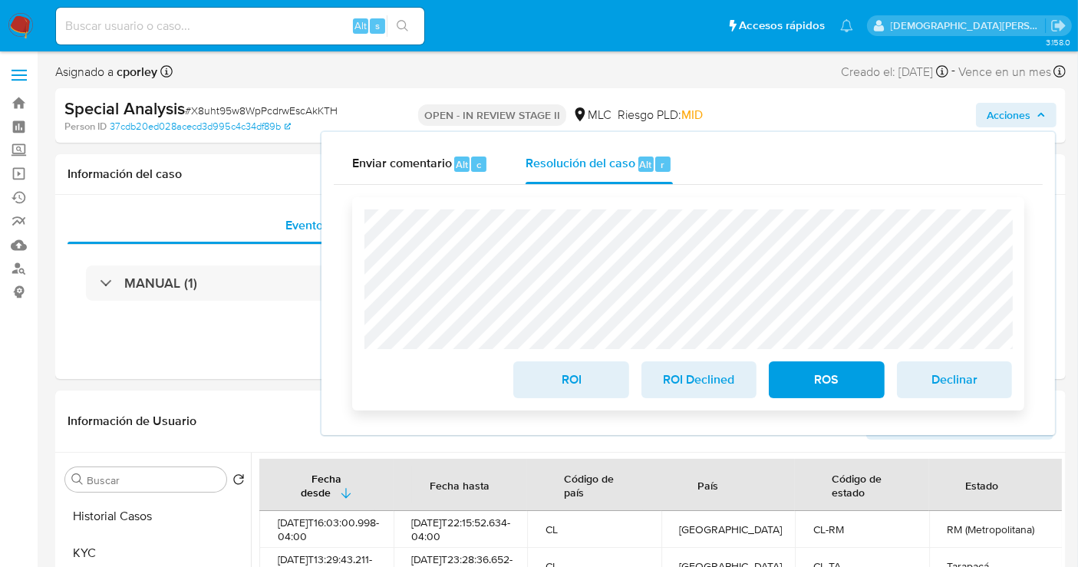
click at [809, 381] on span "ROS" at bounding box center [826, 380] width 75 height 34
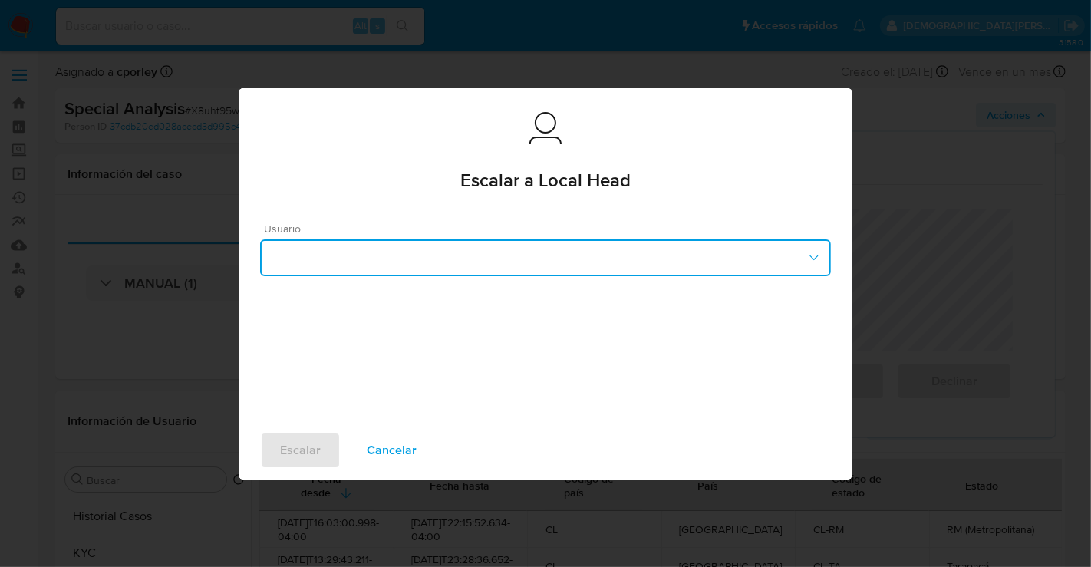
click at [397, 260] on button "button" at bounding box center [545, 257] width 571 height 37
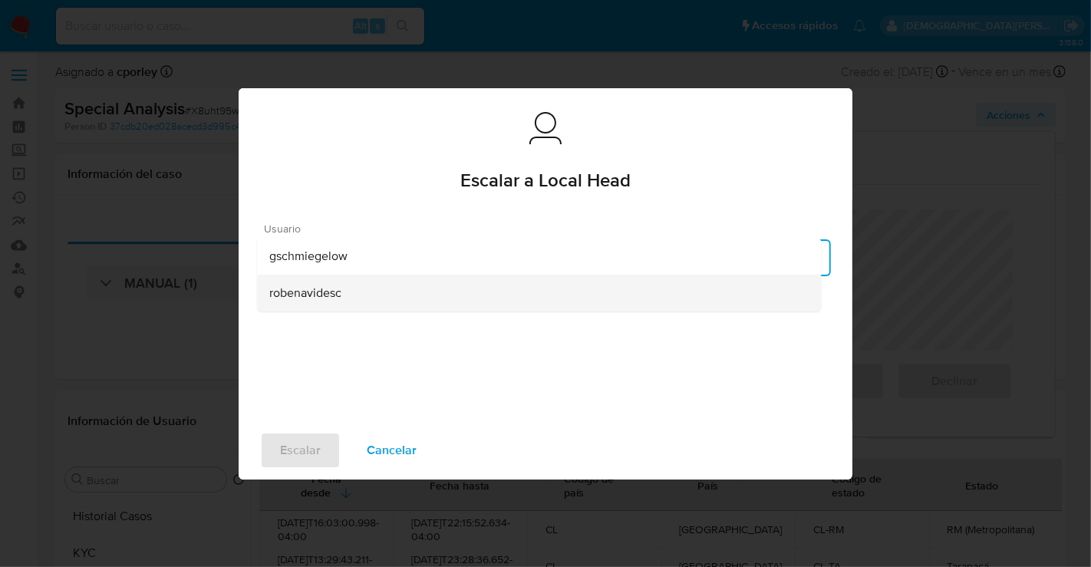
click at [329, 294] on span "robenavidesc" at bounding box center [305, 292] width 72 height 15
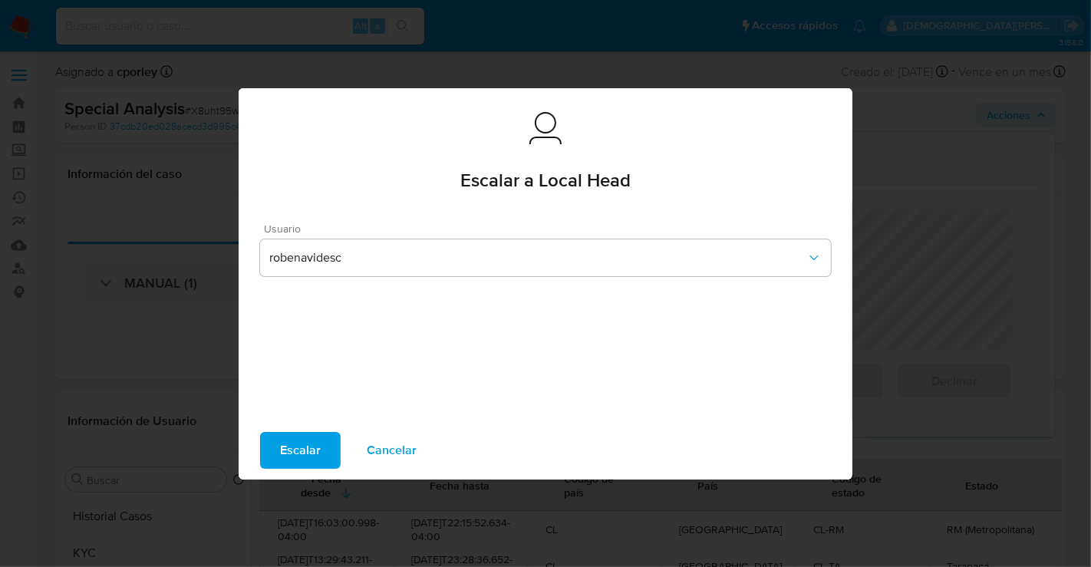
click at [292, 454] on span "Escalar" at bounding box center [300, 451] width 41 height 34
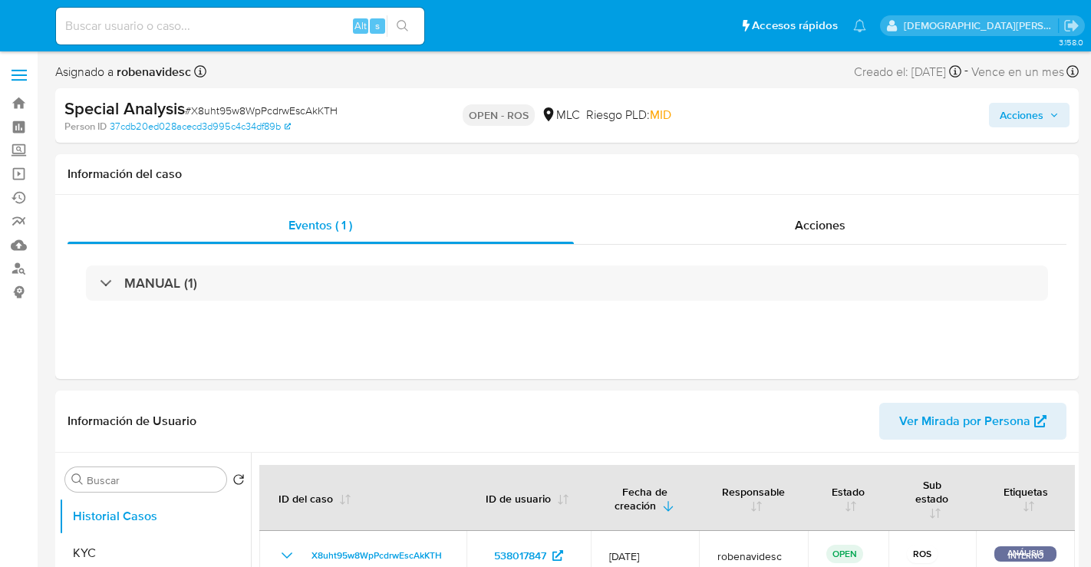
select select "10"
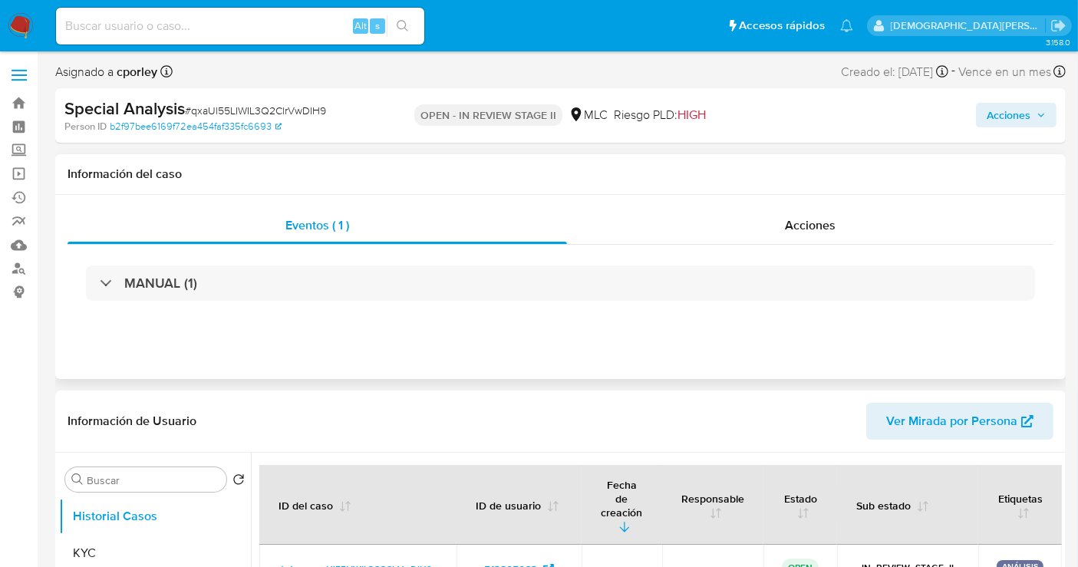
select select "10"
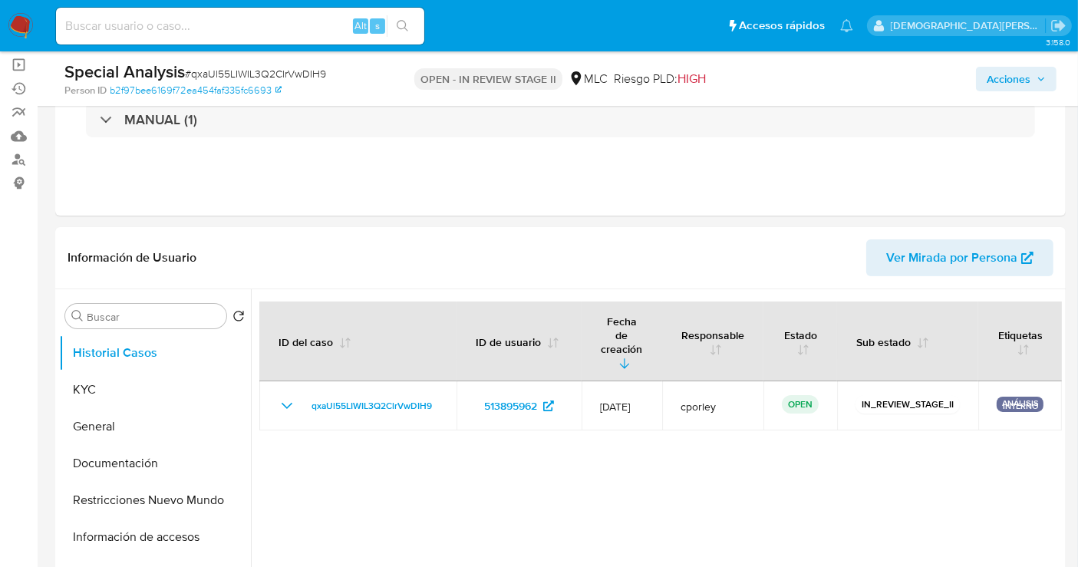
scroll to position [170, 0]
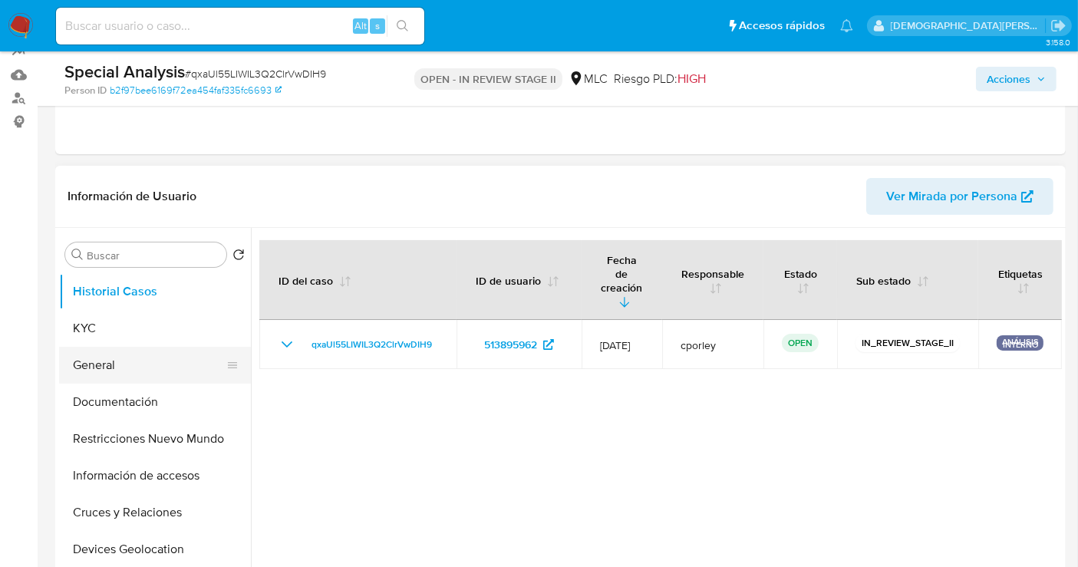
click at [129, 363] on button "General" at bounding box center [149, 365] width 180 height 37
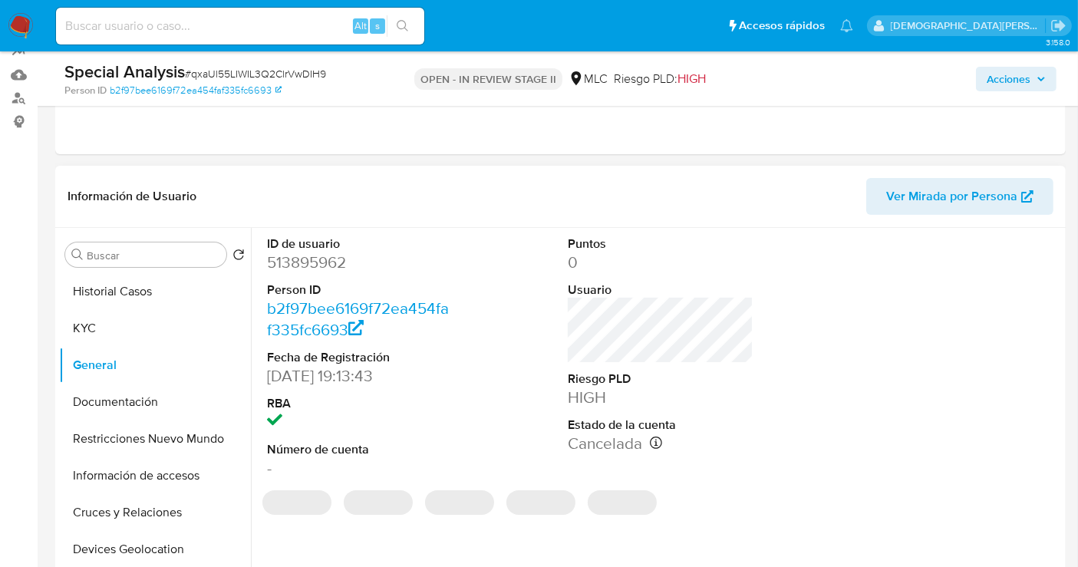
click at [320, 261] on dd "513895962" at bounding box center [360, 262] width 186 height 21
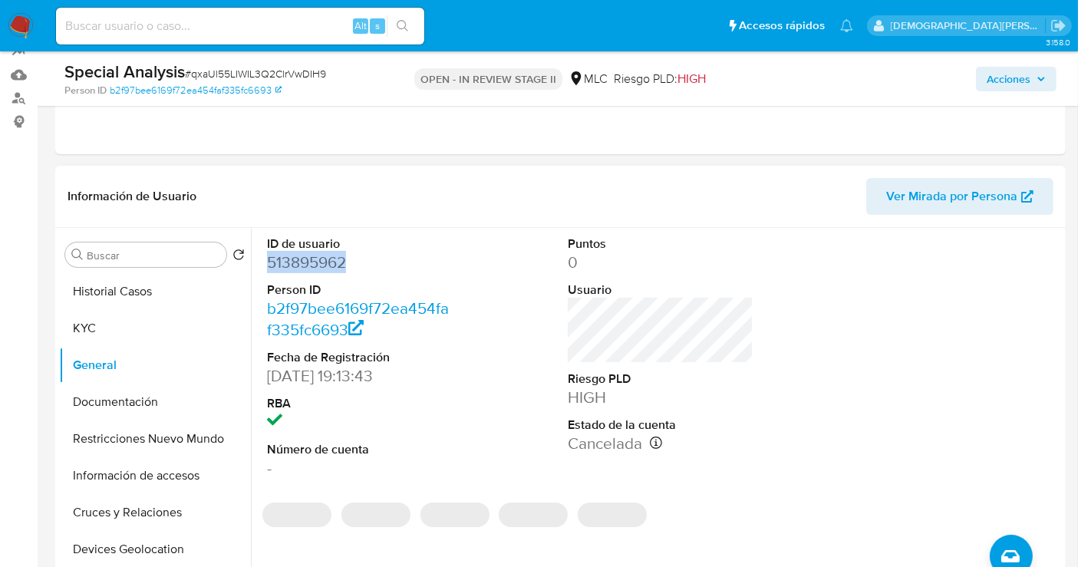
copy dd "513895962"
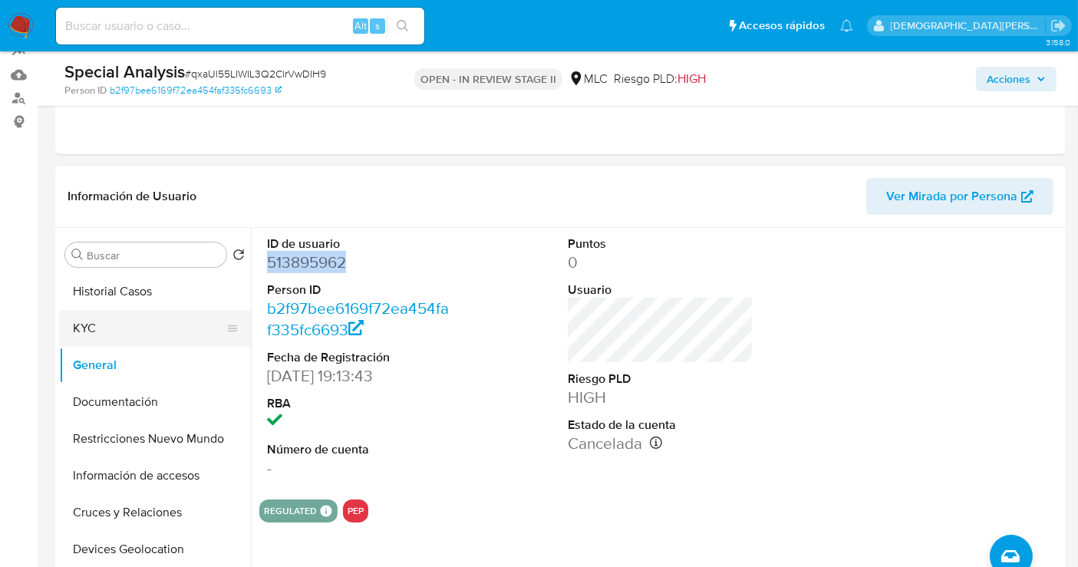
click at [92, 332] on button "KYC" at bounding box center [149, 328] width 180 height 37
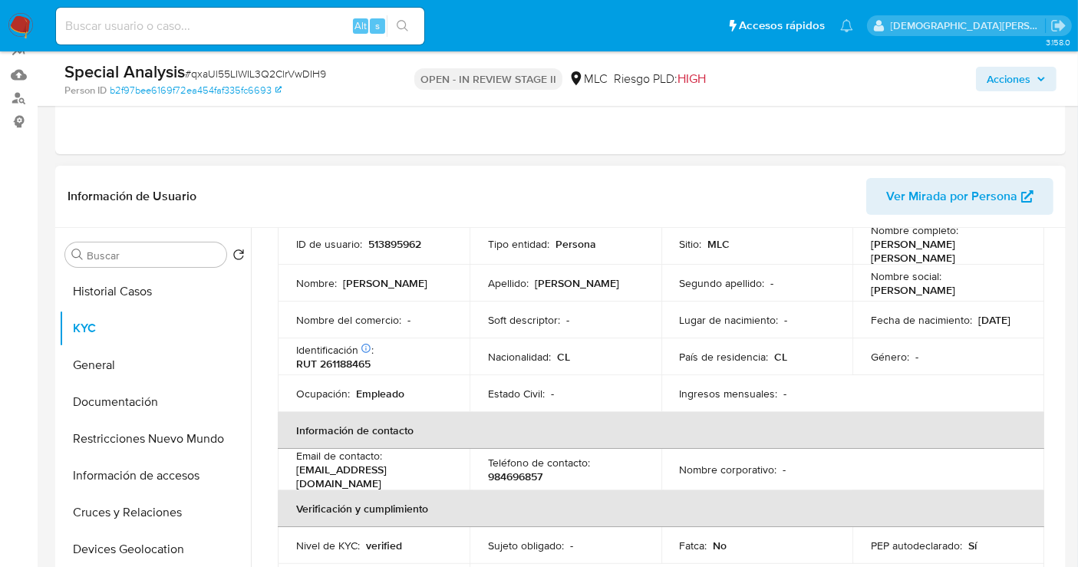
scroll to position [0, 0]
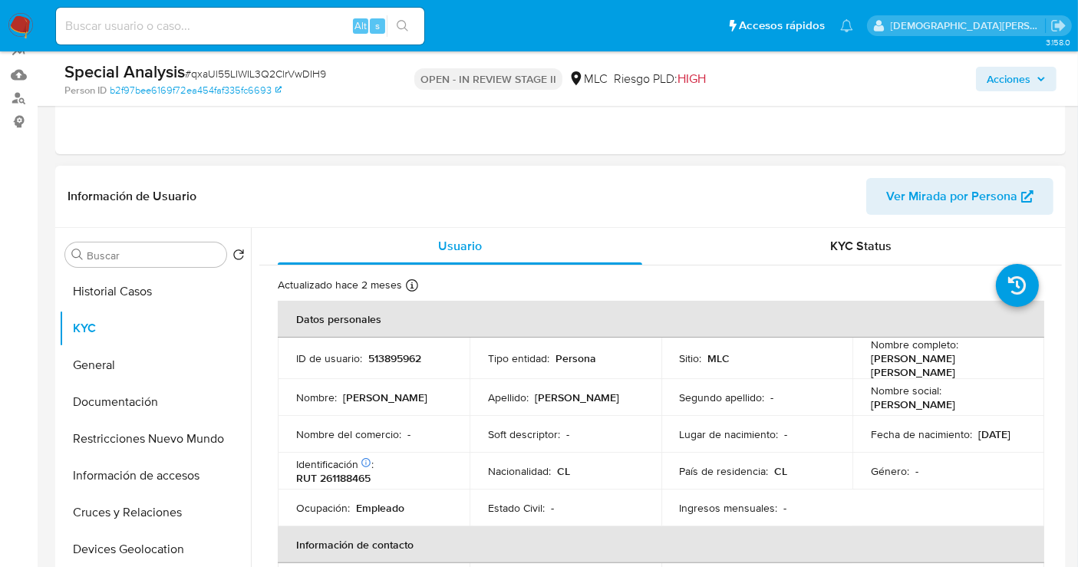
click at [892, 358] on p "Andres Alejandro Leota Monger" at bounding box center [945, 366] width 149 height 28
click at [910, 366] on p "Andres Alejandro Leota Monger" at bounding box center [945, 366] width 149 height 28
drag, startPoint x: 912, startPoint y: 370, endPoint x: 861, endPoint y: 362, distance: 51.2
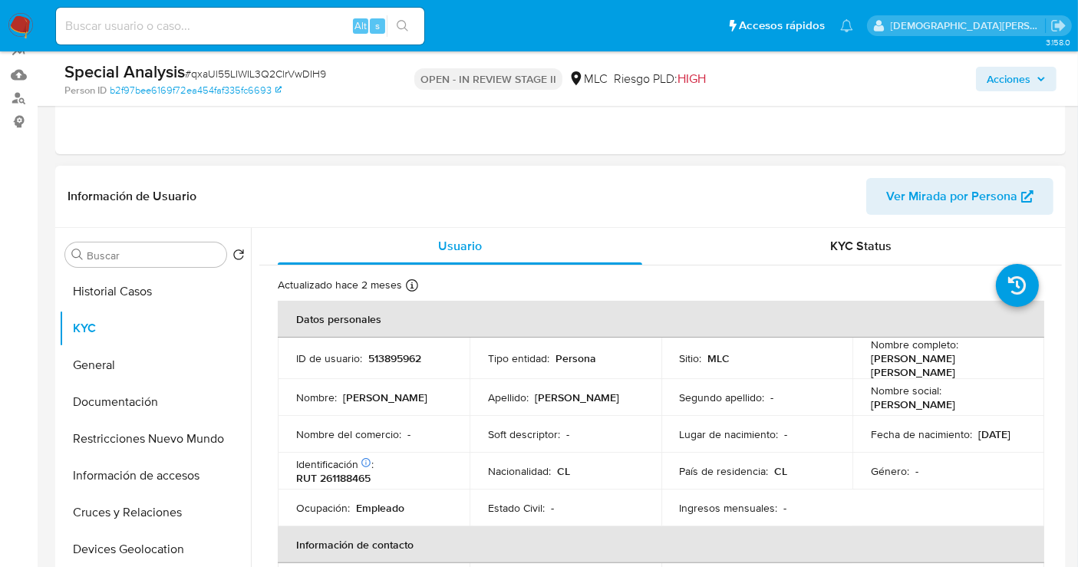
click at [861, 362] on td "Nombre completo : Andres Alejandro Leota Monger" at bounding box center [949, 358] width 192 height 41
copy p "Andres Alejandro Leota Monger"
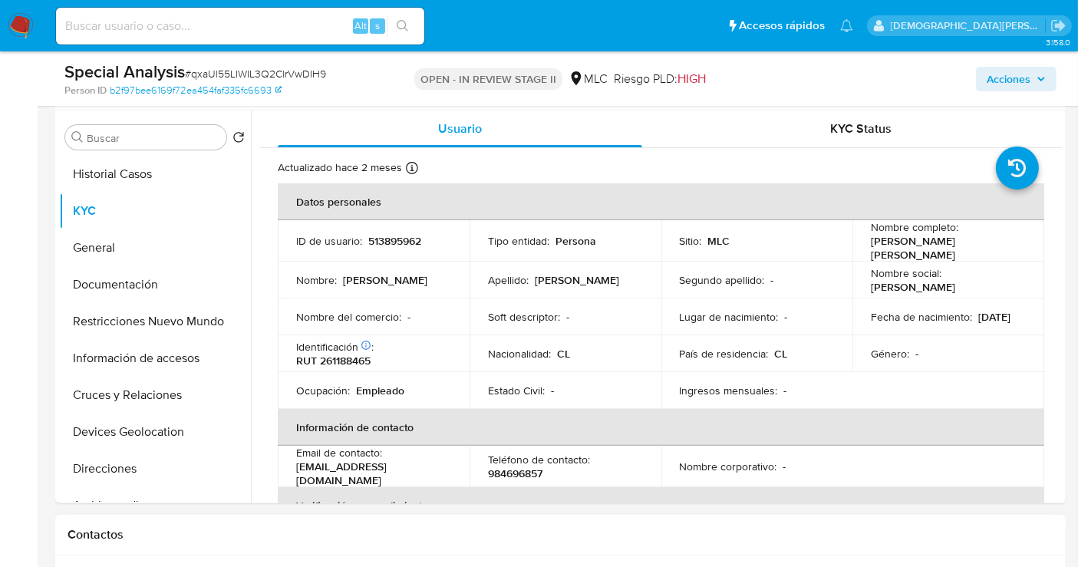
scroll to position [149, 0]
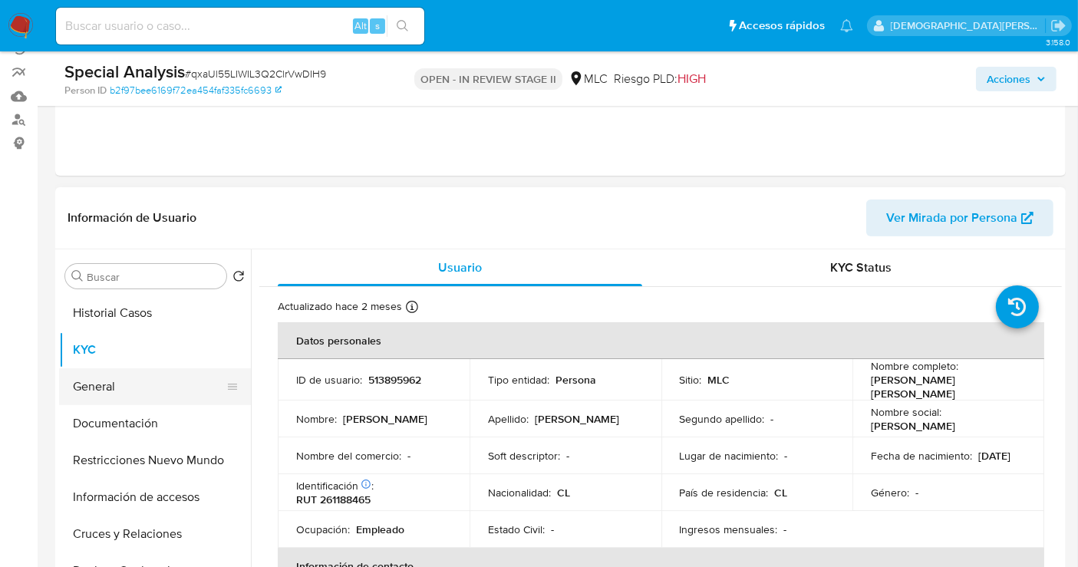
click at [144, 381] on button "General" at bounding box center [149, 386] width 180 height 37
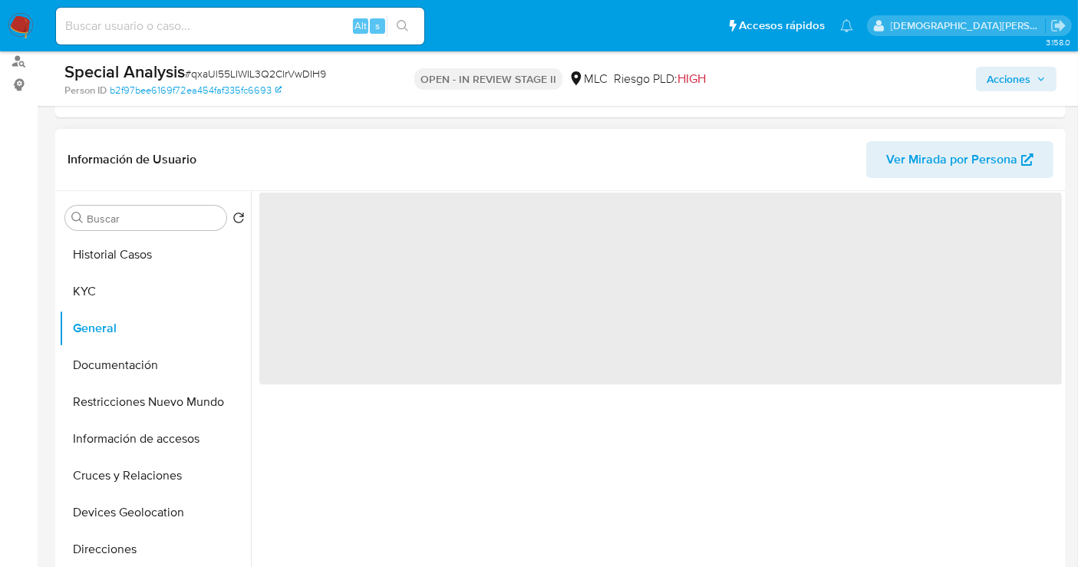
scroll to position [234, 0]
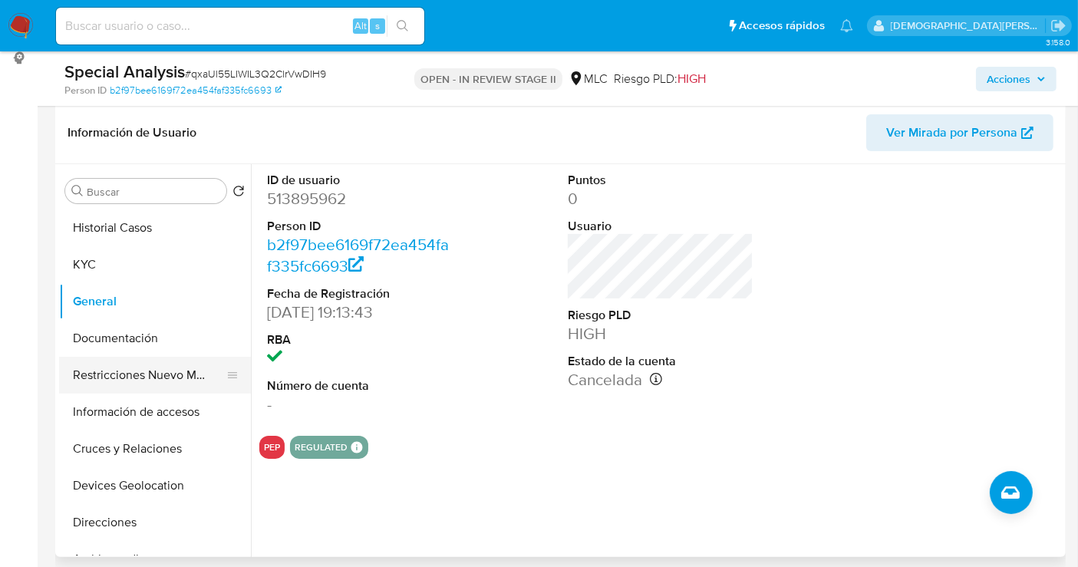
click at [136, 380] on button "Restricciones Nuevo Mundo" at bounding box center [149, 375] width 180 height 37
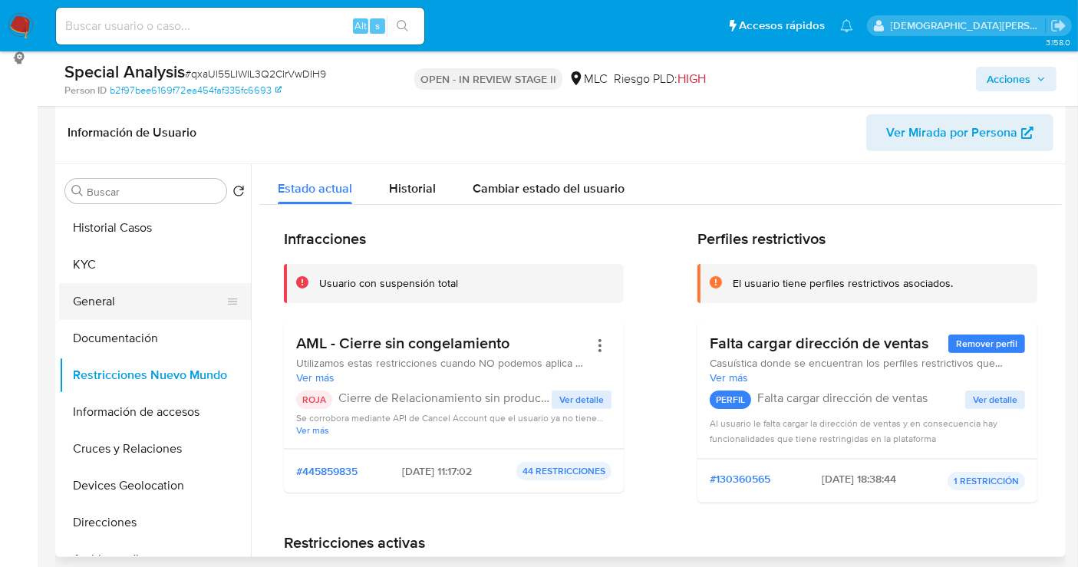
click at [140, 301] on button "General" at bounding box center [149, 301] width 180 height 37
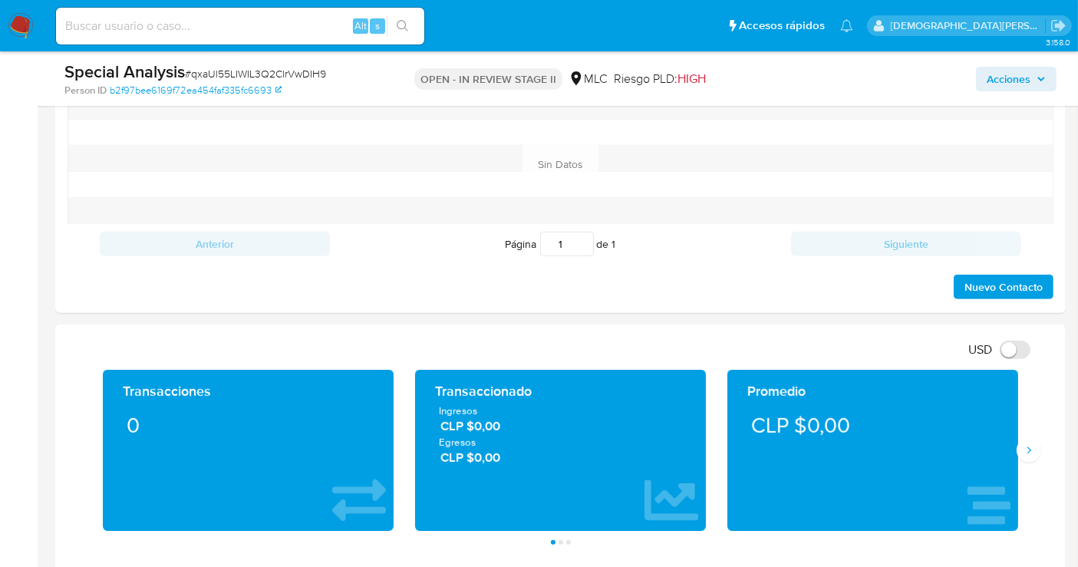
scroll to position [405, 0]
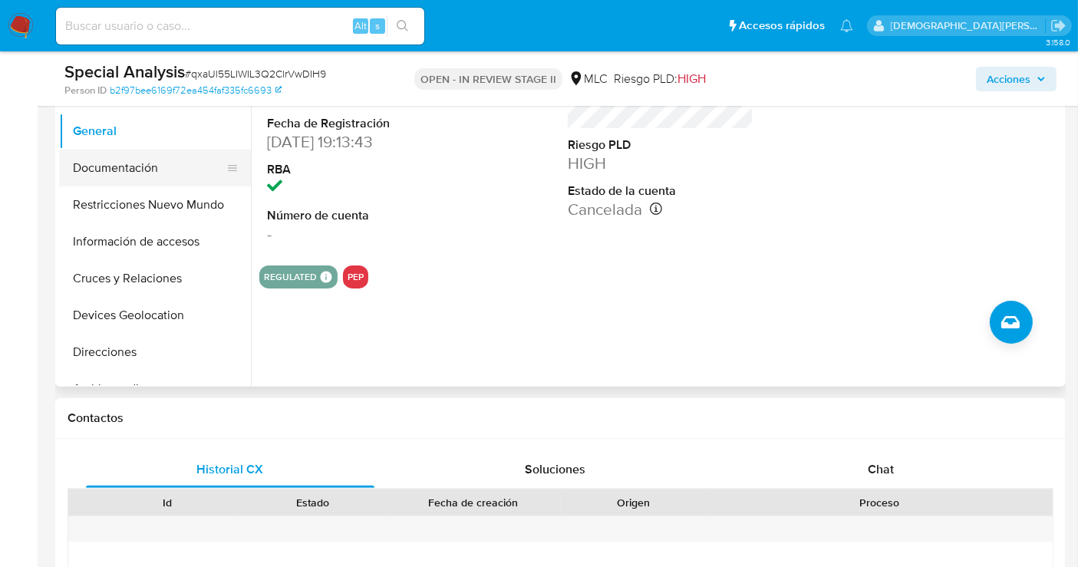
click at [147, 169] on button "Documentación" at bounding box center [149, 168] width 180 height 37
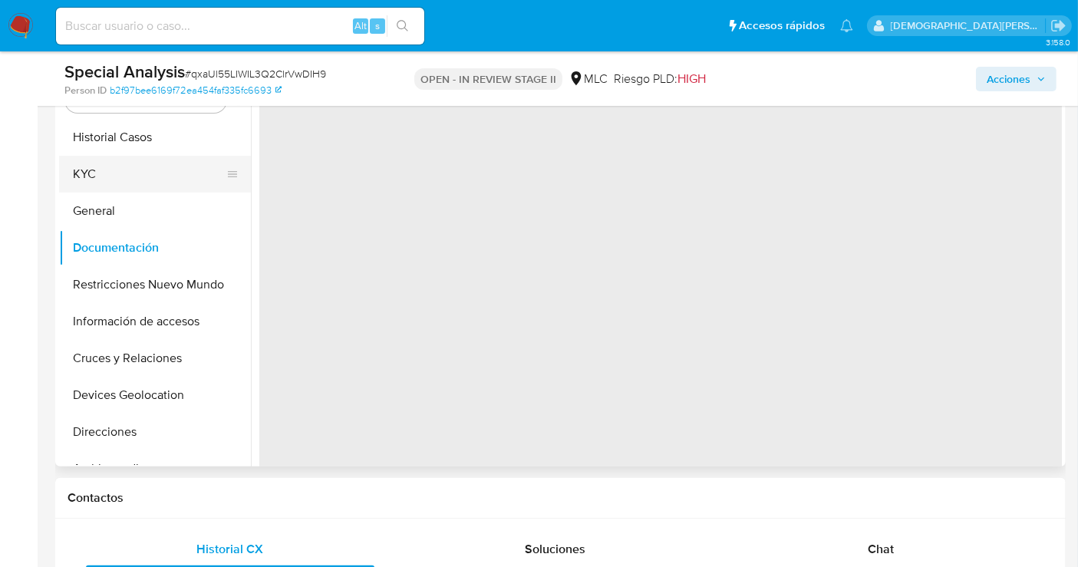
scroll to position [234, 0]
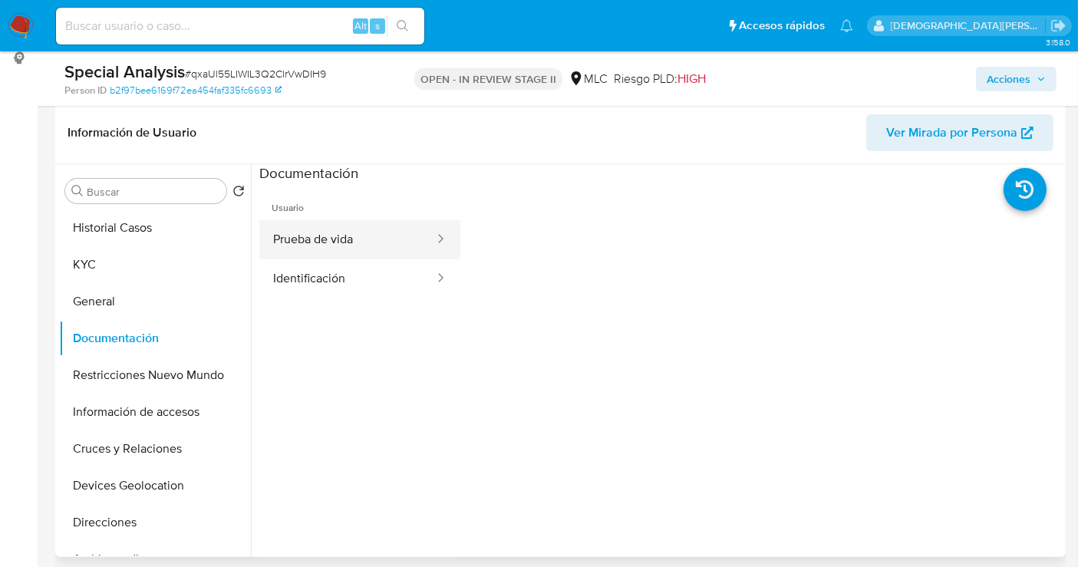
click at [329, 237] on button "Prueba de vida" at bounding box center [347, 239] width 177 height 39
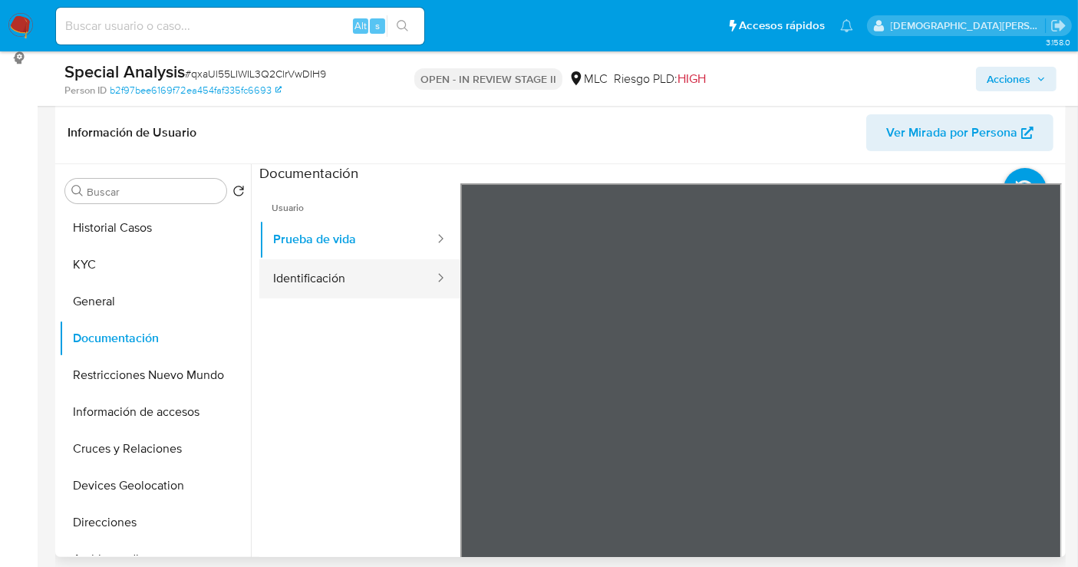
click at [338, 267] on button "Identificación" at bounding box center [347, 278] width 177 height 39
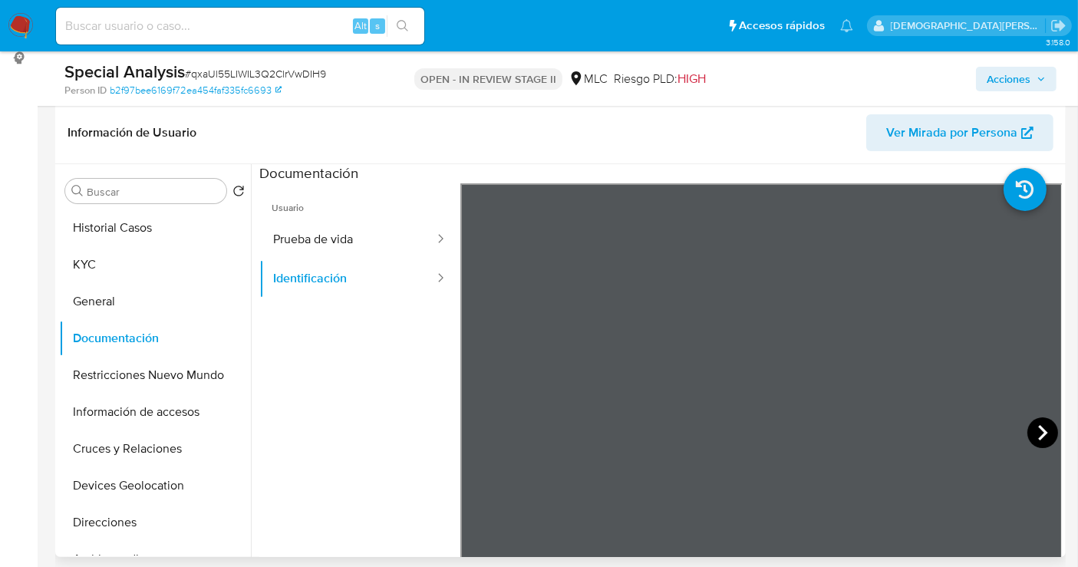
click at [1035, 431] on icon at bounding box center [1043, 433] width 31 height 31
click at [130, 269] on button "KYC" at bounding box center [149, 264] width 180 height 37
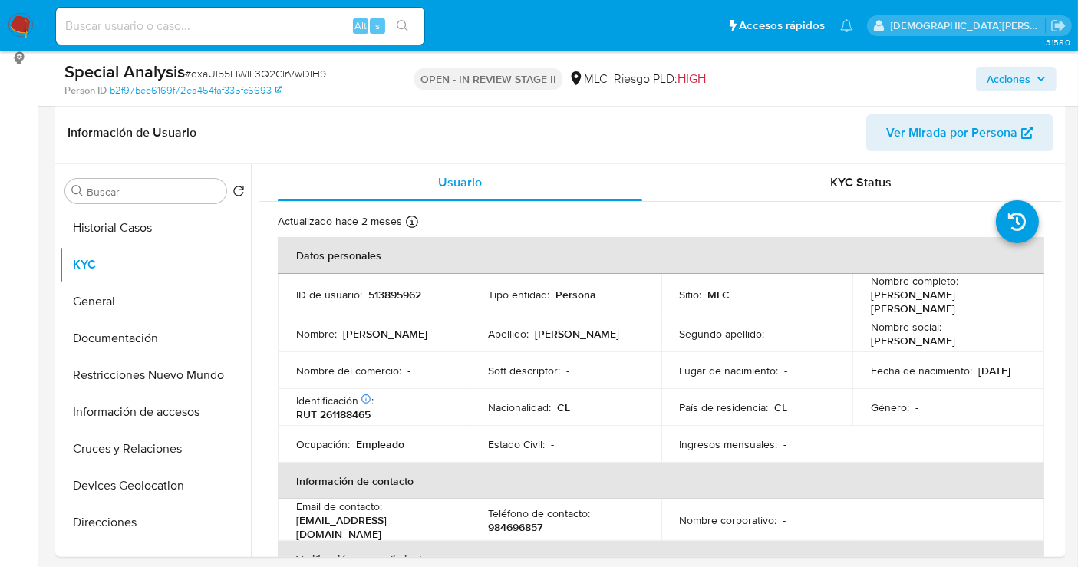
drag, startPoint x: 909, startPoint y: 305, endPoint x: 870, endPoint y: 296, distance: 40.2
click at [871, 296] on p "Andres Alejandro Leota Monger" at bounding box center [945, 302] width 149 height 28
click at [160, 337] on button "Documentación" at bounding box center [149, 338] width 180 height 37
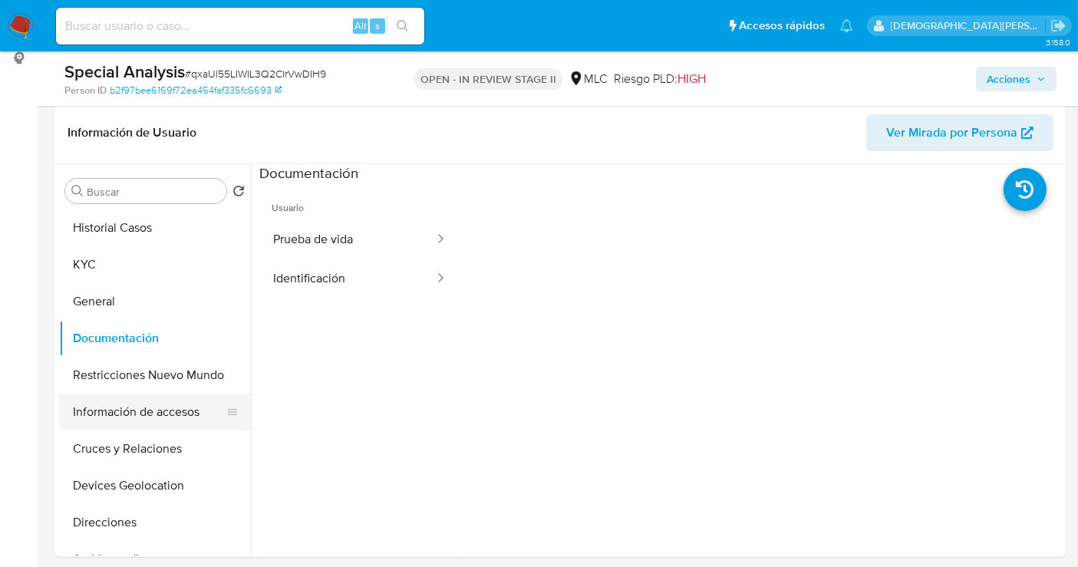
click at [153, 401] on button "Información de accesos" at bounding box center [149, 412] width 180 height 37
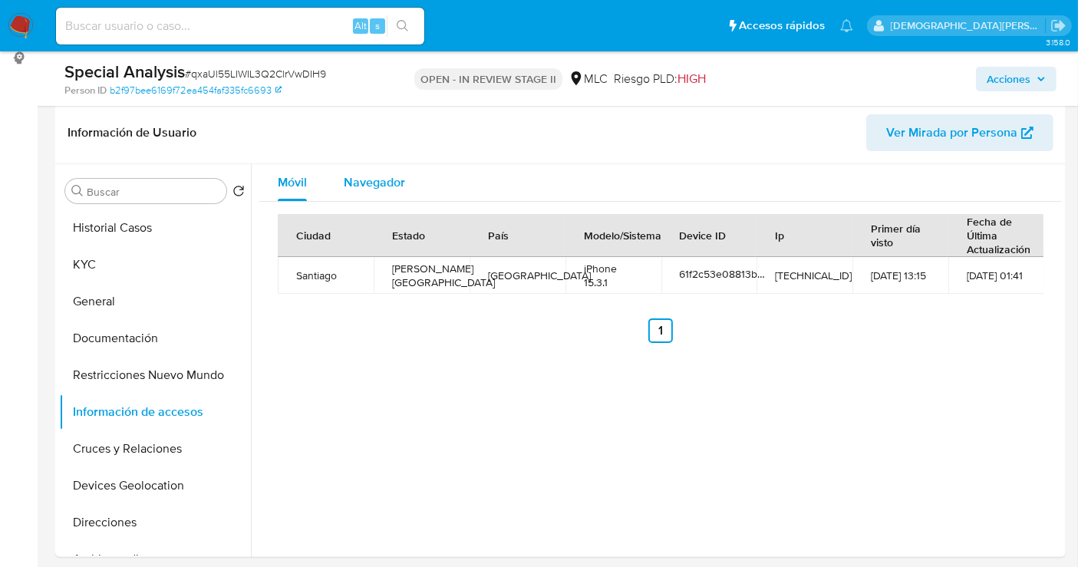
click at [372, 192] on div "Móvil Navegador Ciudad Estado País Modelo/Sistema Device ID Ip Primer día visto…" at bounding box center [660, 259] width 803 height 191
click at [337, 180] on button "Navegador" at bounding box center [374, 182] width 98 height 37
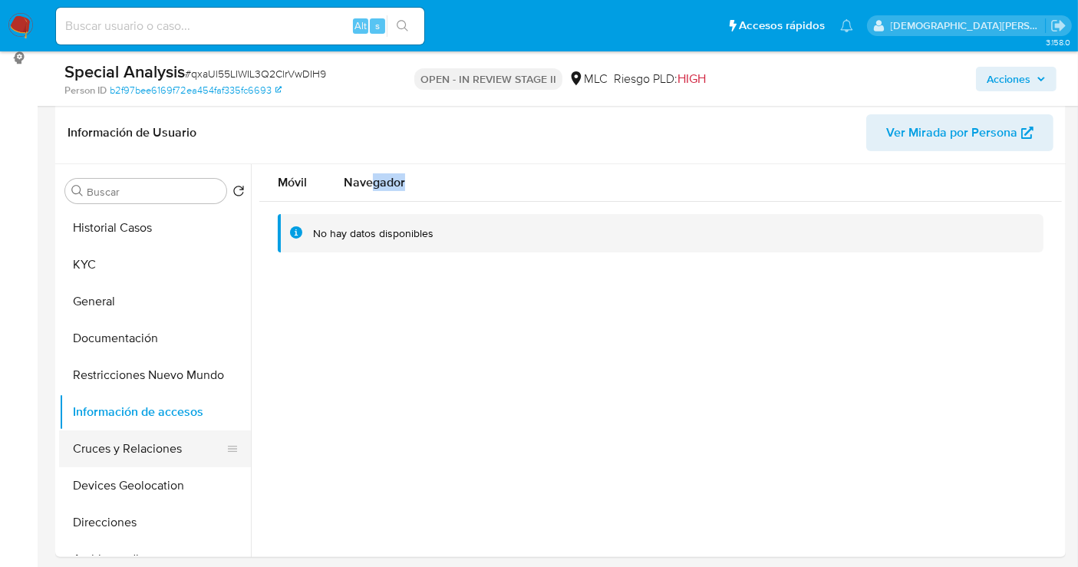
click at [94, 451] on button "Cruces y Relaciones" at bounding box center [149, 449] width 180 height 37
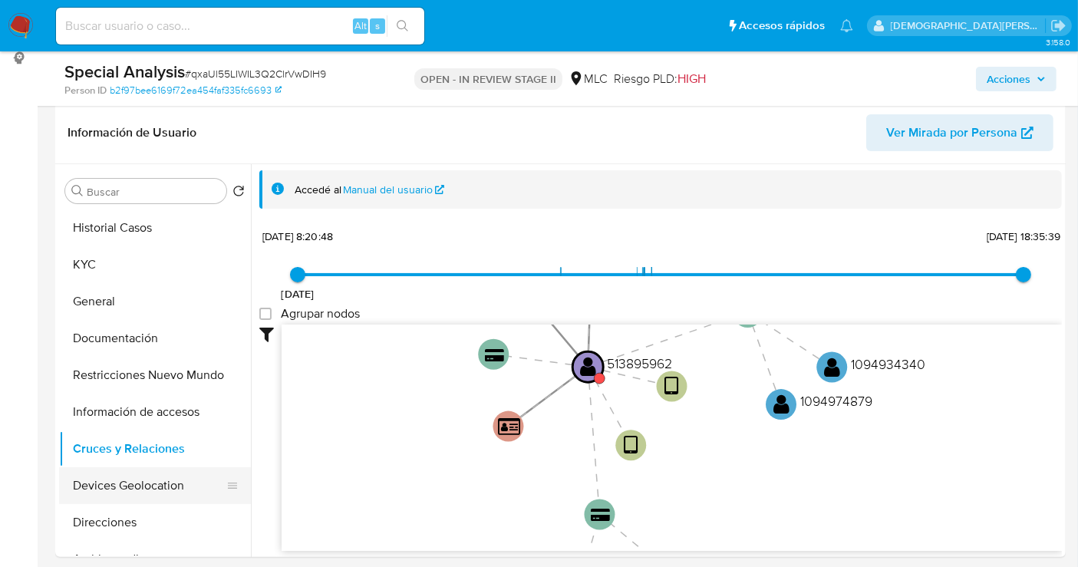
click at [128, 497] on button "Devices Geolocation" at bounding box center [149, 485] width 180 height 37
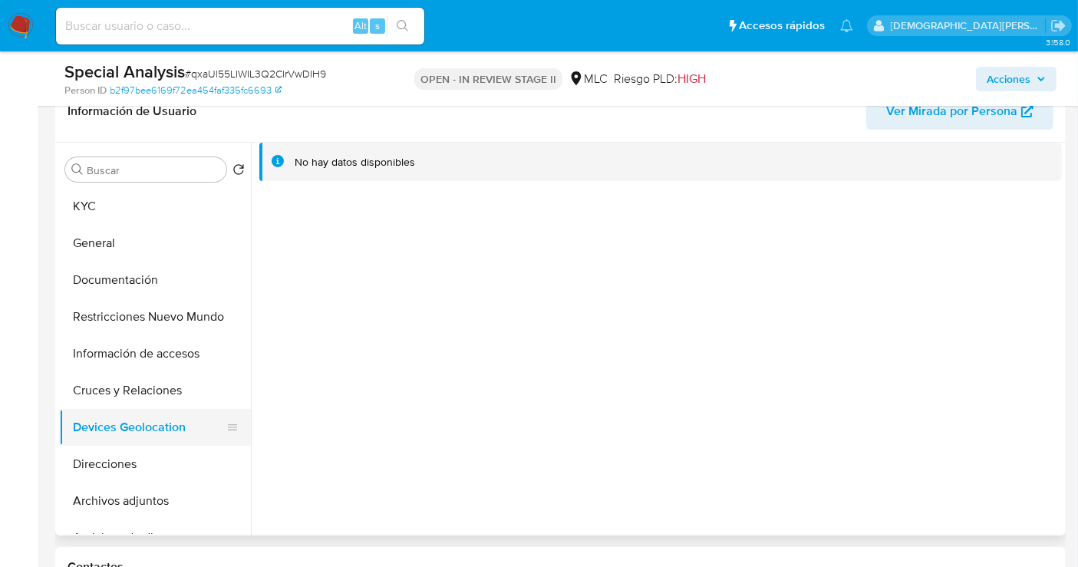
scroll to position [0, 0]
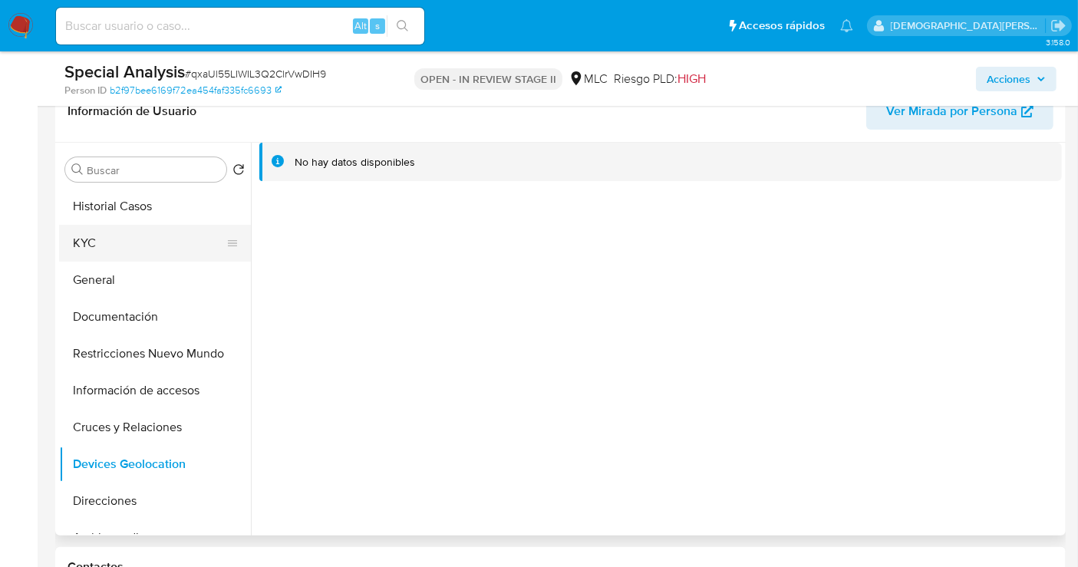
click at [158, 239] on button "KYC" at bounding box center [149, 243] width 180 height 37
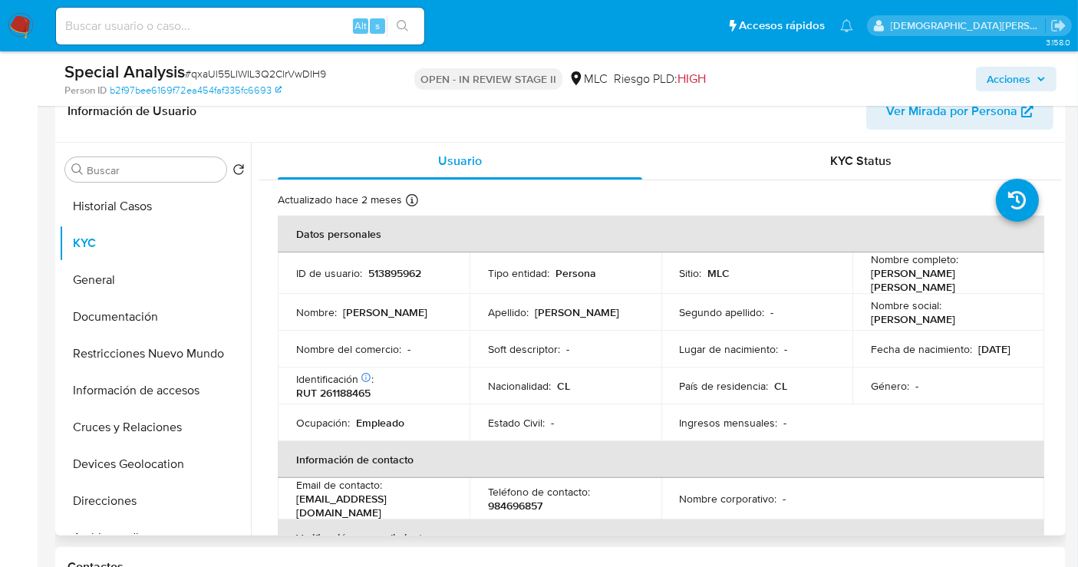
drag, startPoint x: 909, startPoint y: 286, endPoint x: 863, endPoint y: 278, distance: 46.7
click at [863, 278] on td "Nombre completo : Andres Alejandro Leota Monger" at bounding box center [949, 273] width 192 height 41
copy p "Andres Alejandro Leota Monger"
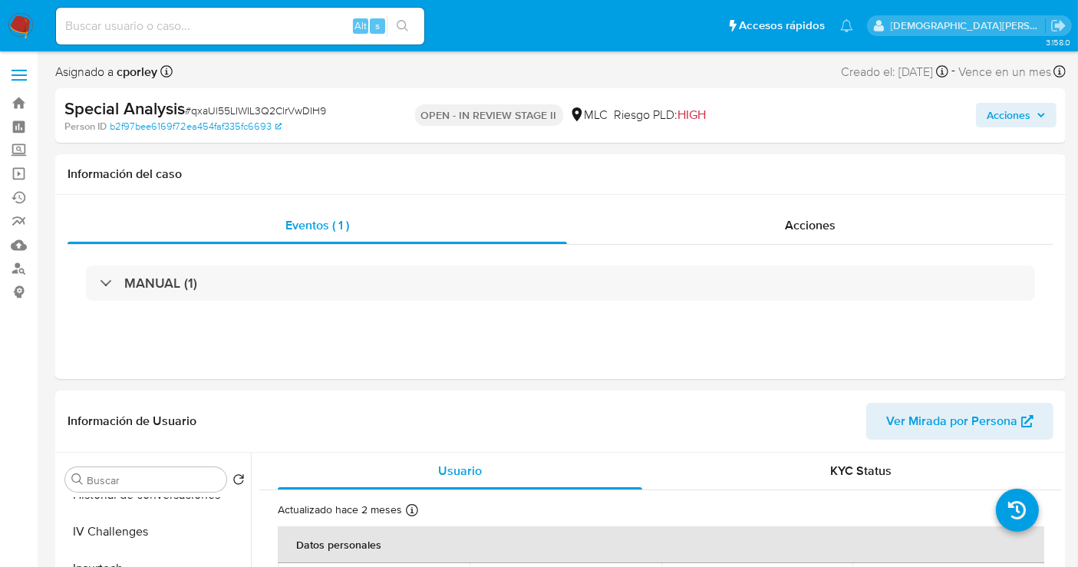
click at [1022, 119] on span "Acciones" at bounding box center [1009, 115] width 44 height 25
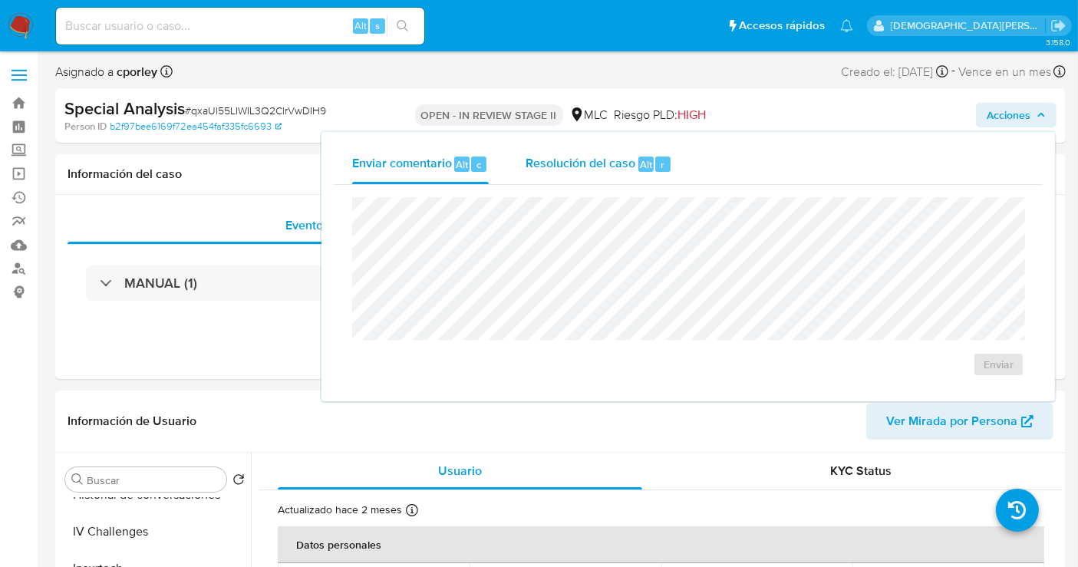
click at [583, 170] on span "Resolución del caso" at bounding box center [581, 164] width 110 height 18
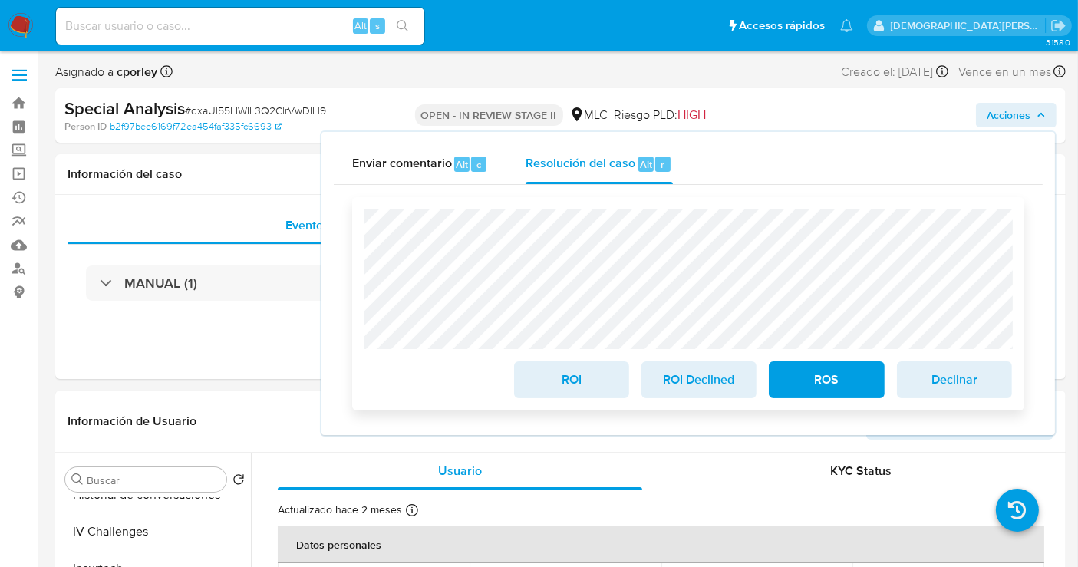
click at [581, 385] on span "ROI" at bounding box center [571, 380] width 75 height 34
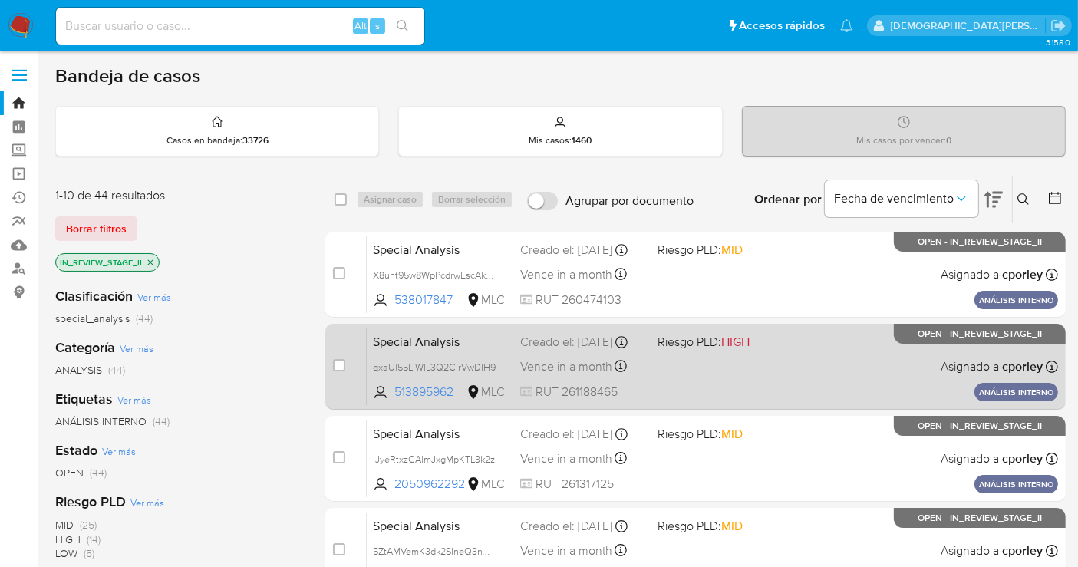
click at [751, 377] on div "Special Analysis qxaUl55LIWIL3Q2ClrVwDIH9 513895962 MLC Riesgo PLD: HIGH Creado…" at bounding box center [713, 367] width 692 height 78
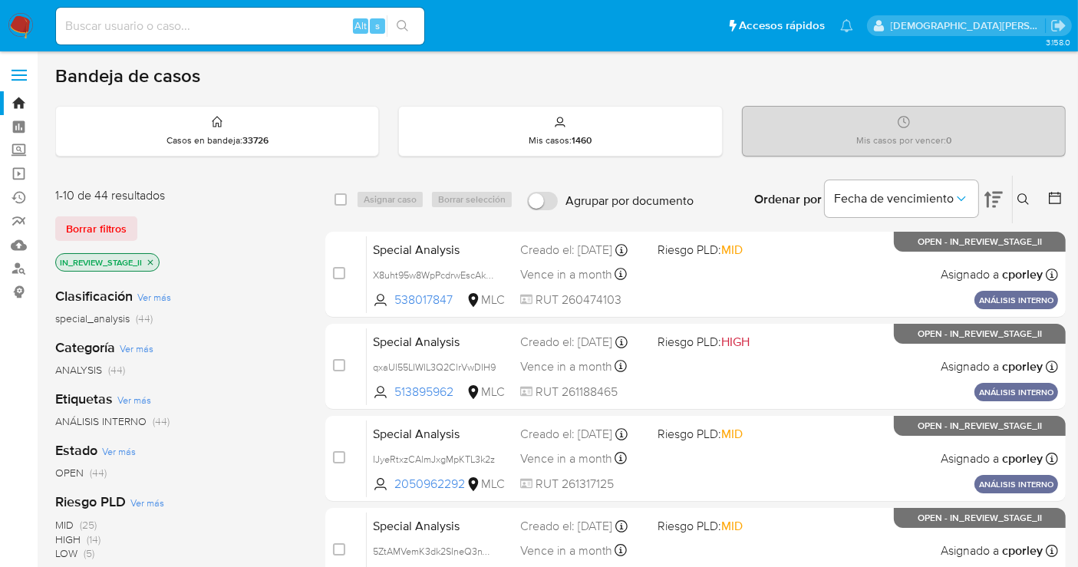
click at [150, 259] on icon "close-filter" at bounding box center [150, 262] width 9 height 9
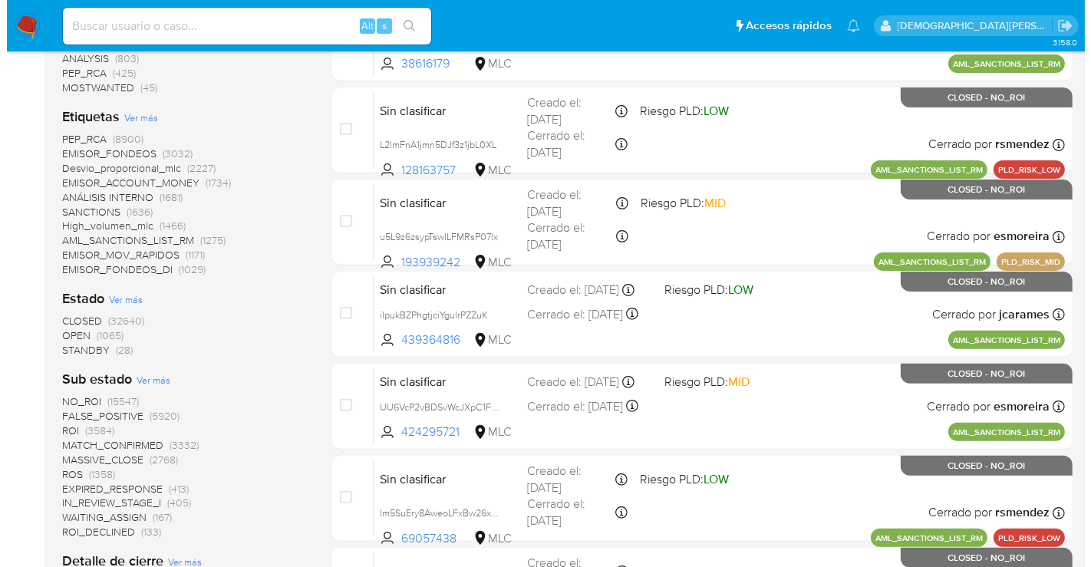
scroll to position [511, 0]
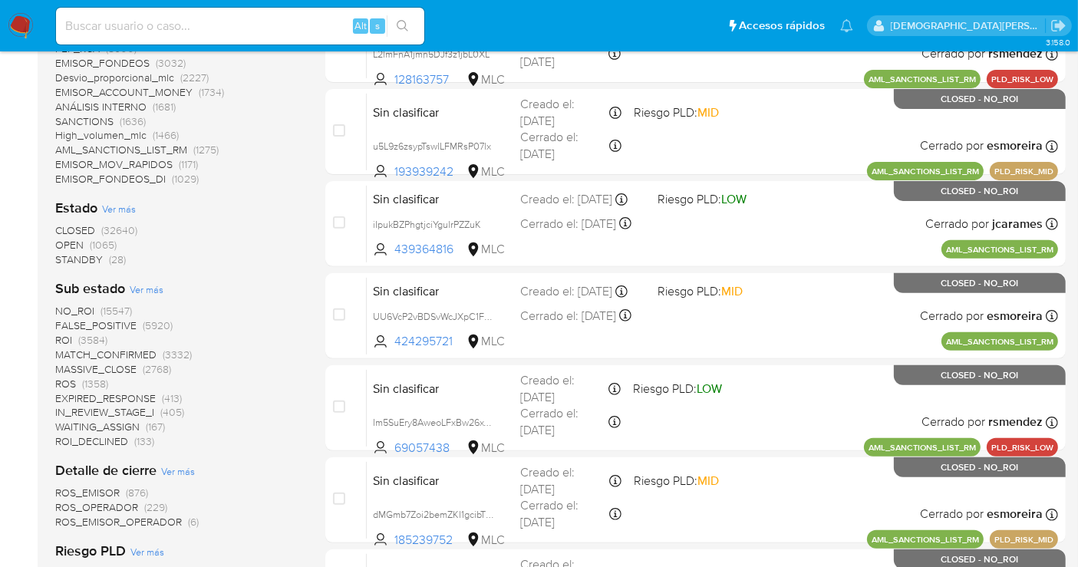
click at [154, 289] on span "Ver más" at bounding box center [147, 289] width 34 height 14
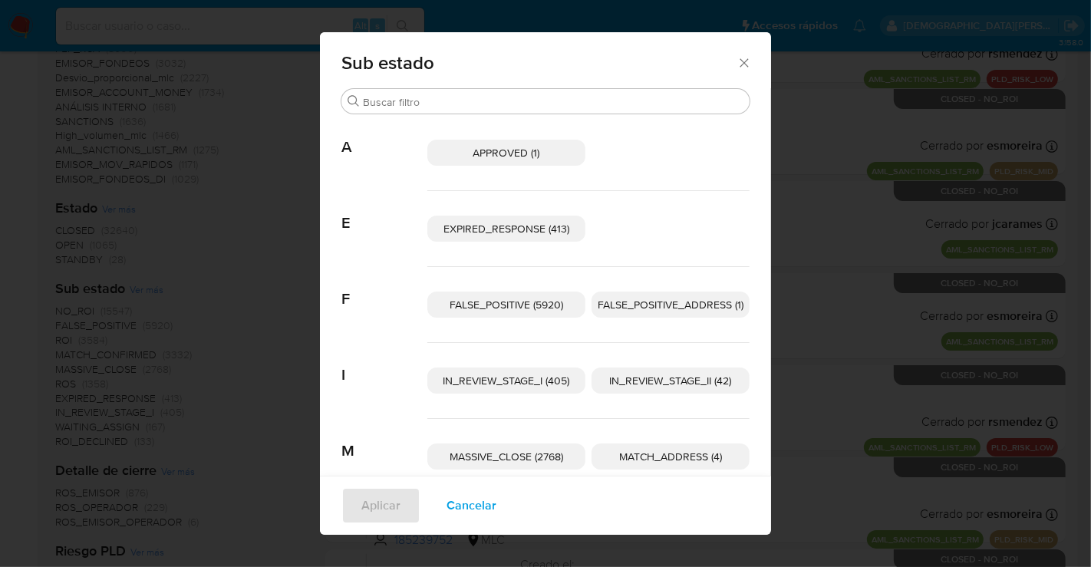
click at [647, 375] on span "IN_REVIEW_STAGE_II (42)" at bounding box center [671, 380] width 122 height 15
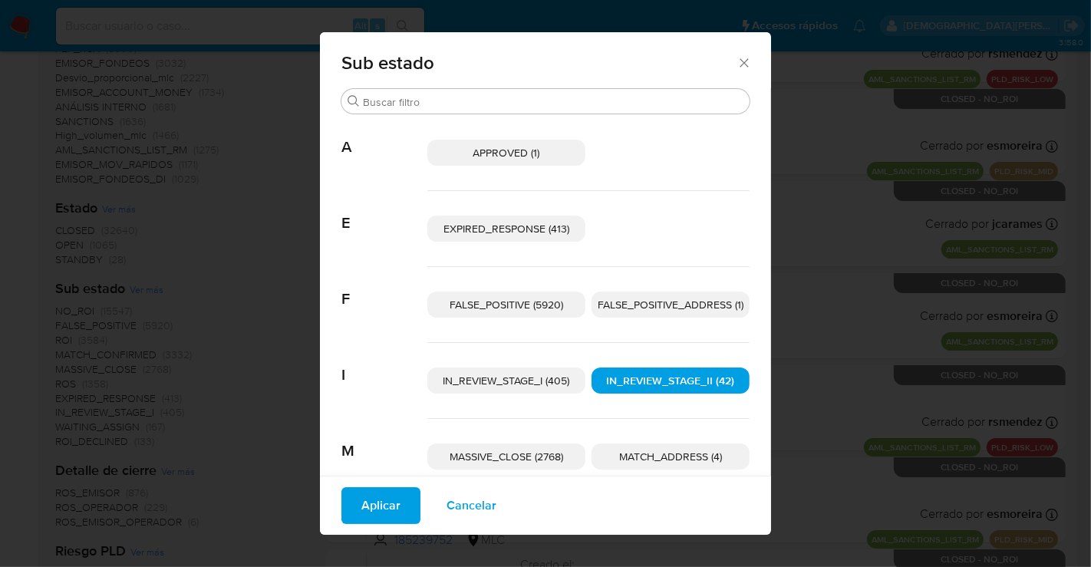
click at [381, 497] on span "Aplicar" at bounding box center [381, 506] width 39 height 34
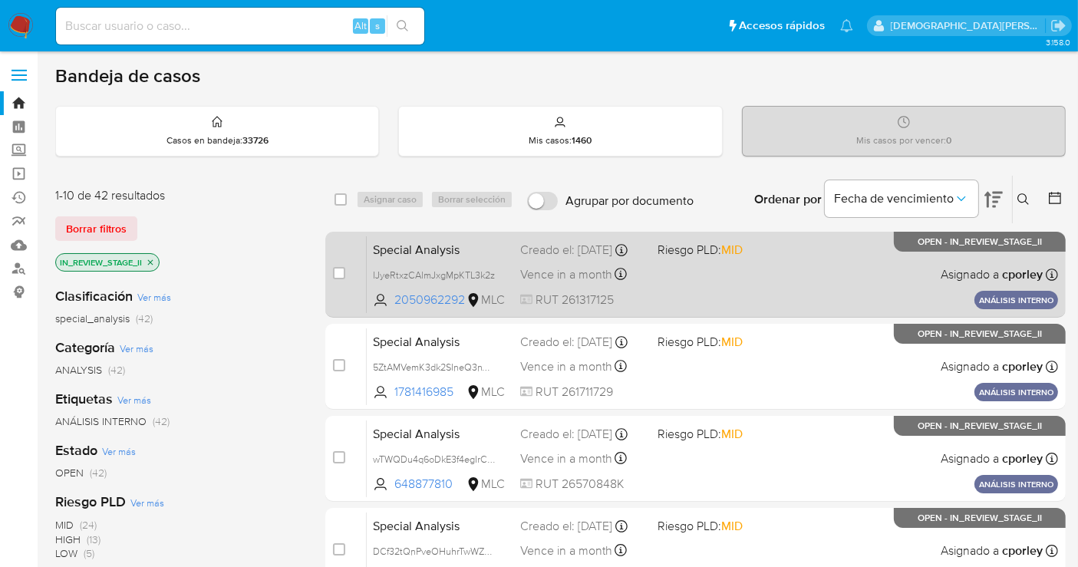
click at [751, 288] on div "Special Analysis IJyeRtxzCAlmJxgMpKTL3k2z 2050962292 MLC Riesgo PLD: MID Creado…" at bounding box center [713, 275] width 692 height 78
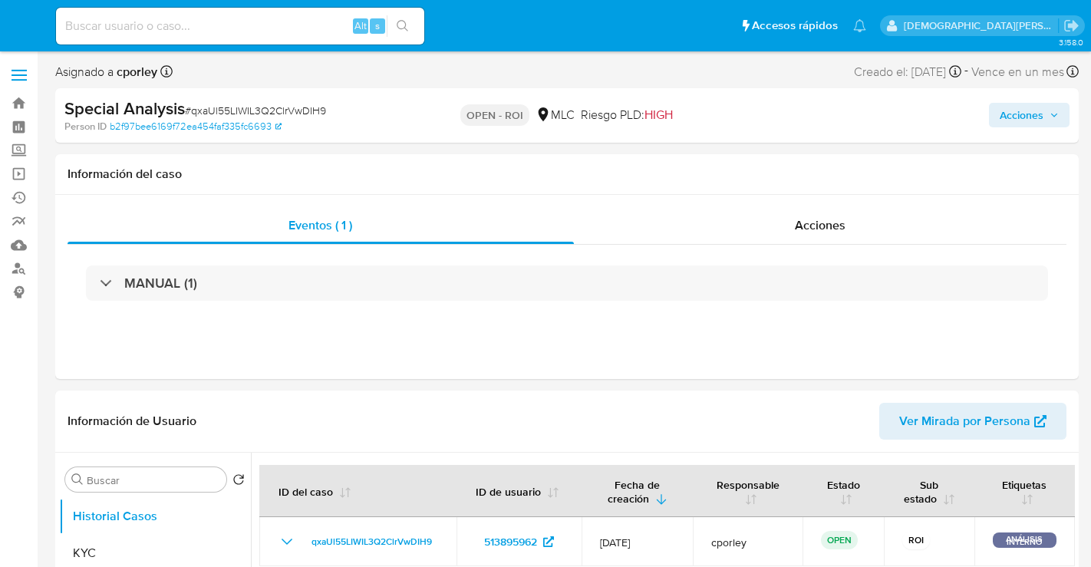
select select "10"
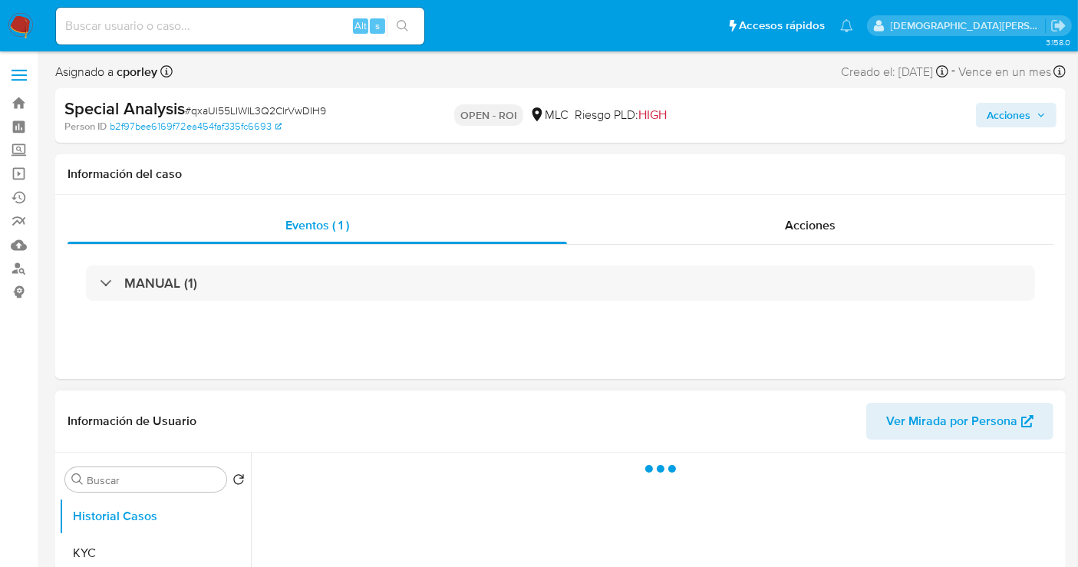
scroll to position [170, 0]
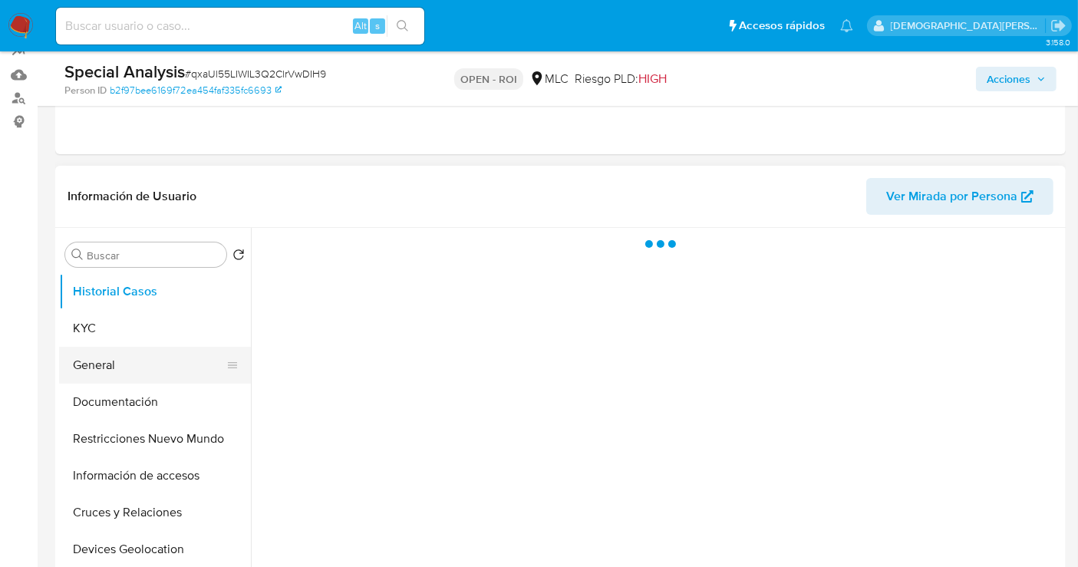
click at [121, 358] on button "General" at bounding box center [149, 365] width 180 height 37
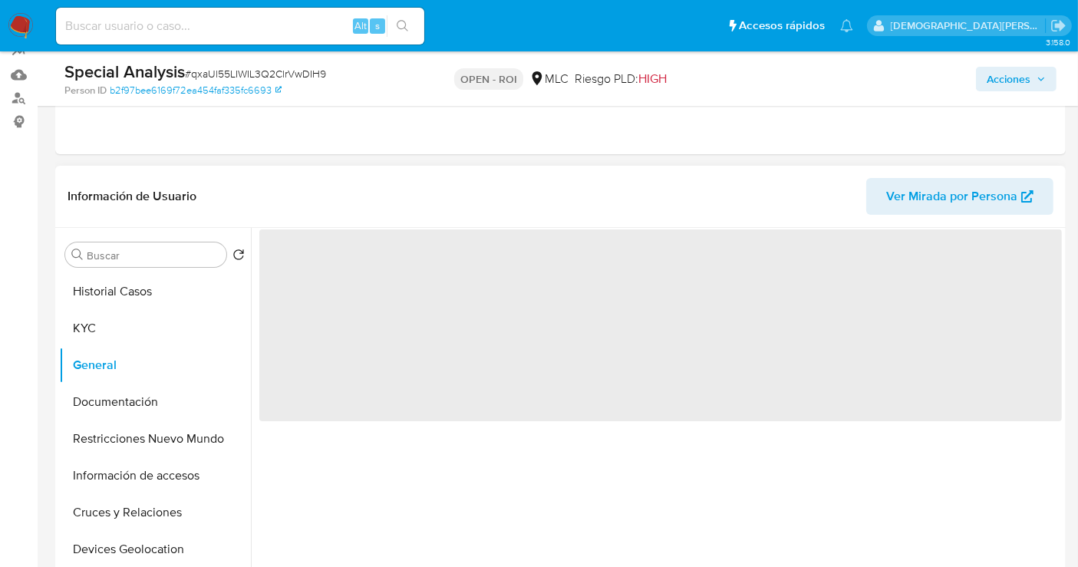
select select "10"
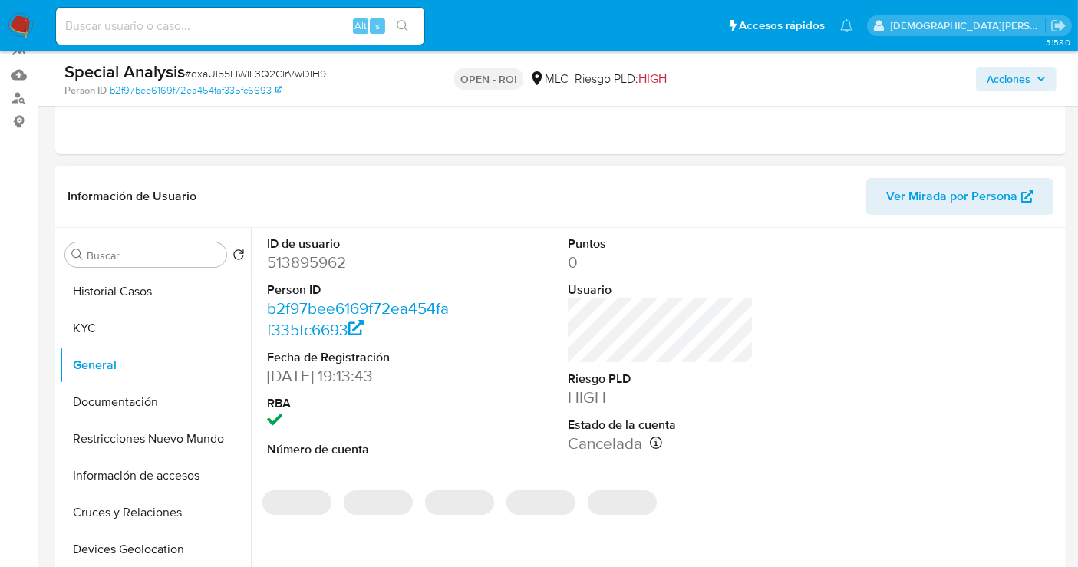
click at [302, 260] on dd "513895962" at bounding box center [360, 262] width 186 height 21
copy dd "513895962"
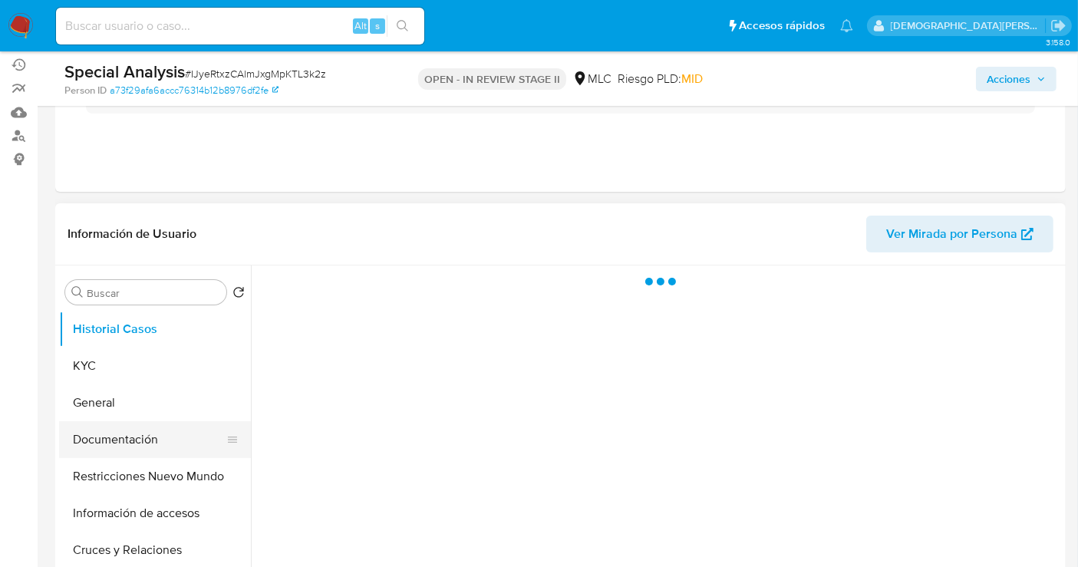
scroll to position [170, 0]
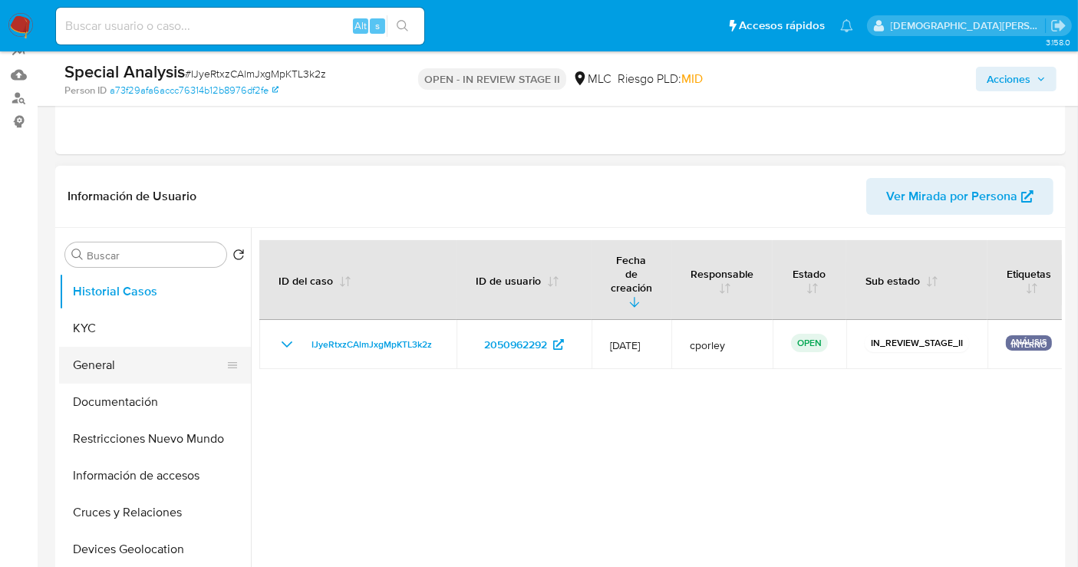
click at [121, 354] on button "General" at bounding box center [149, 365] width 180 height 37
select select "10"
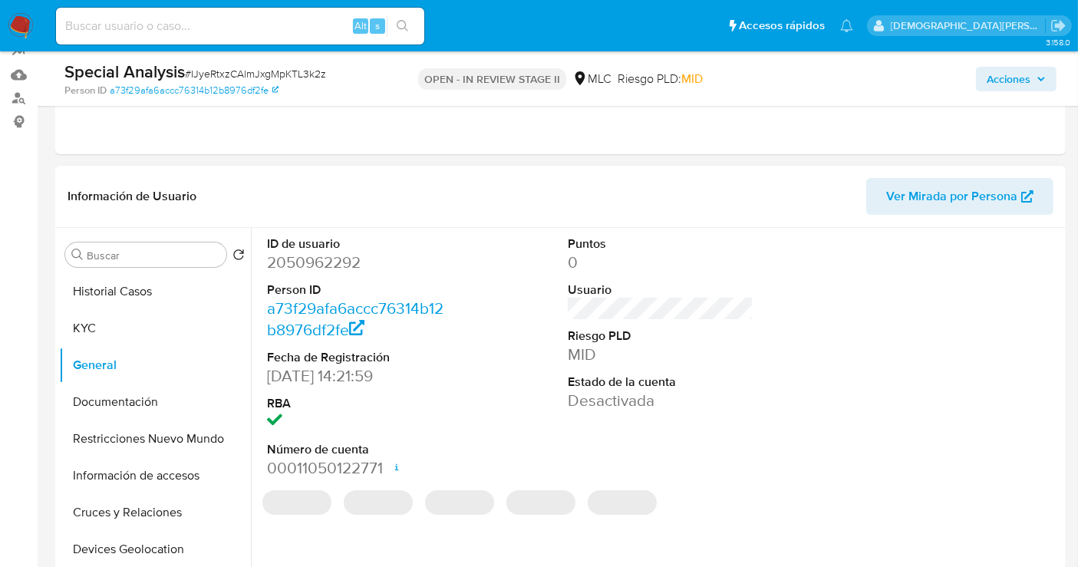
click at [309, 262] on dd "2050962292" at bounding box center [360, 262] width 186 height 21
copy dd "2050962292"
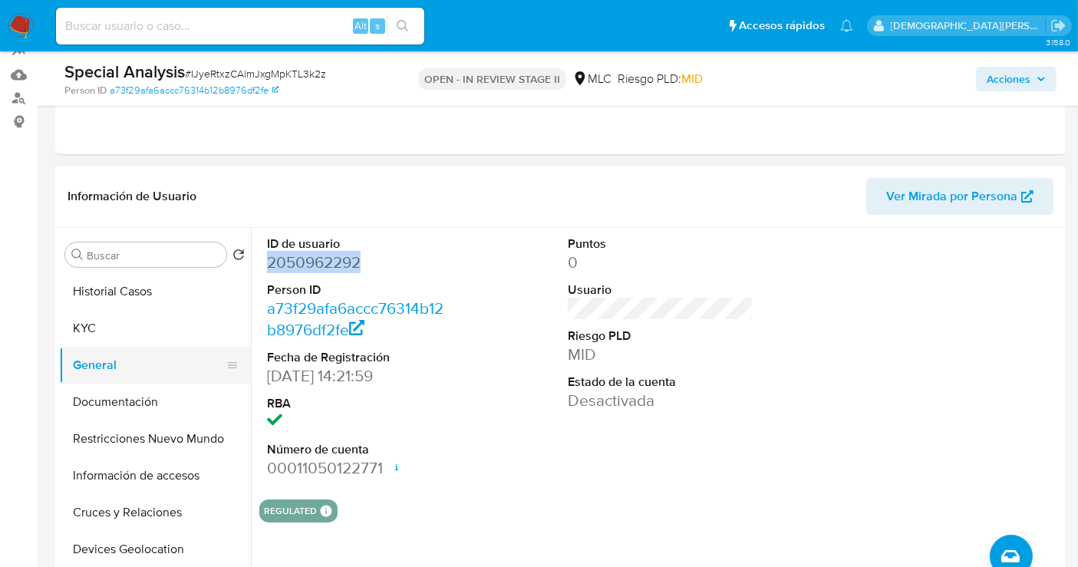
drag, startPoint x: 134, startPoint y: 395, endPoint x: 216, endPoint y: 349, distance: 94.2
click at [136, 395] on button "Documentación" at bounding box center [155, 402] width 192 height 37
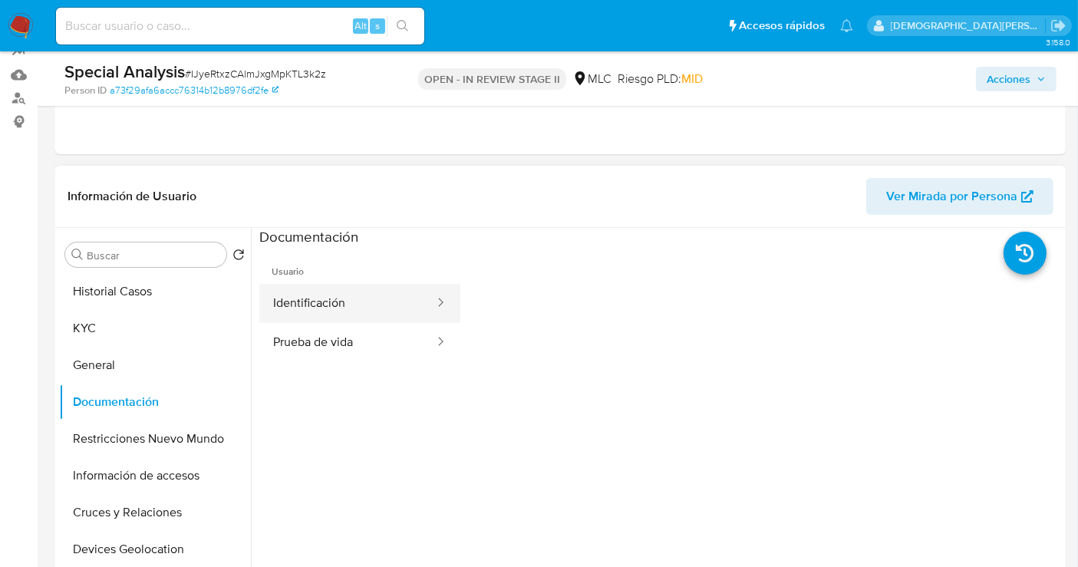
click at [349, 305] on button "Identificación" at bounding box center [347, 303] width 177 height 39
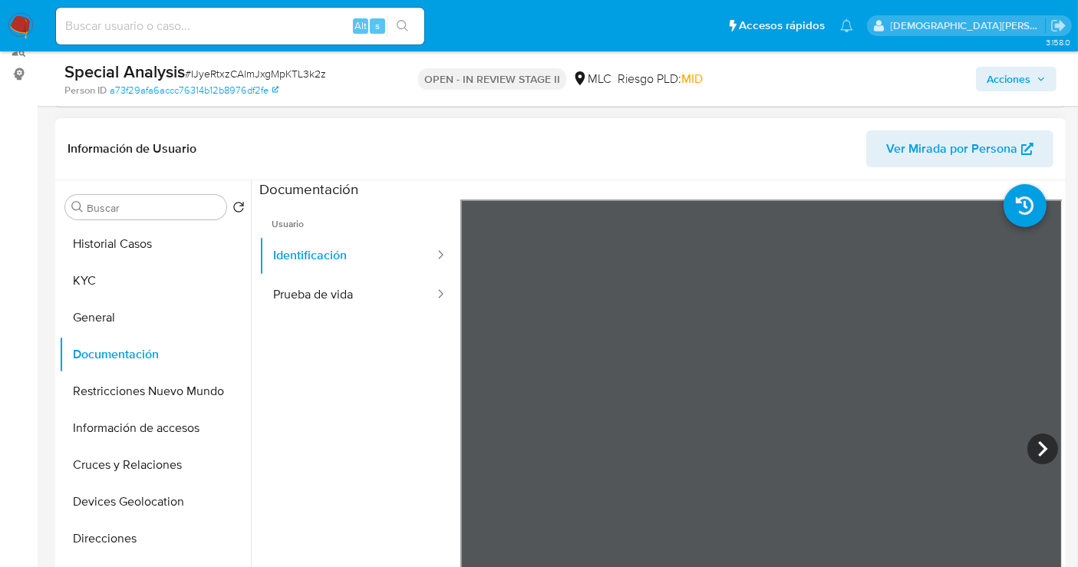
scroll to position [256, 0]
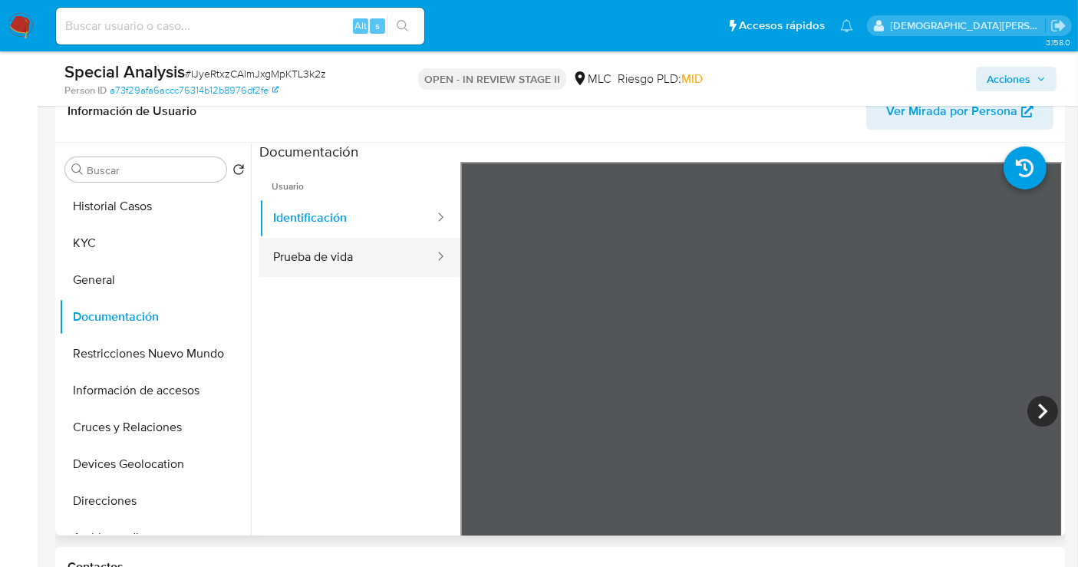
click at [348, 258] on button "Prueba de vida" at bounding box center [347, 257] width 177 height 39
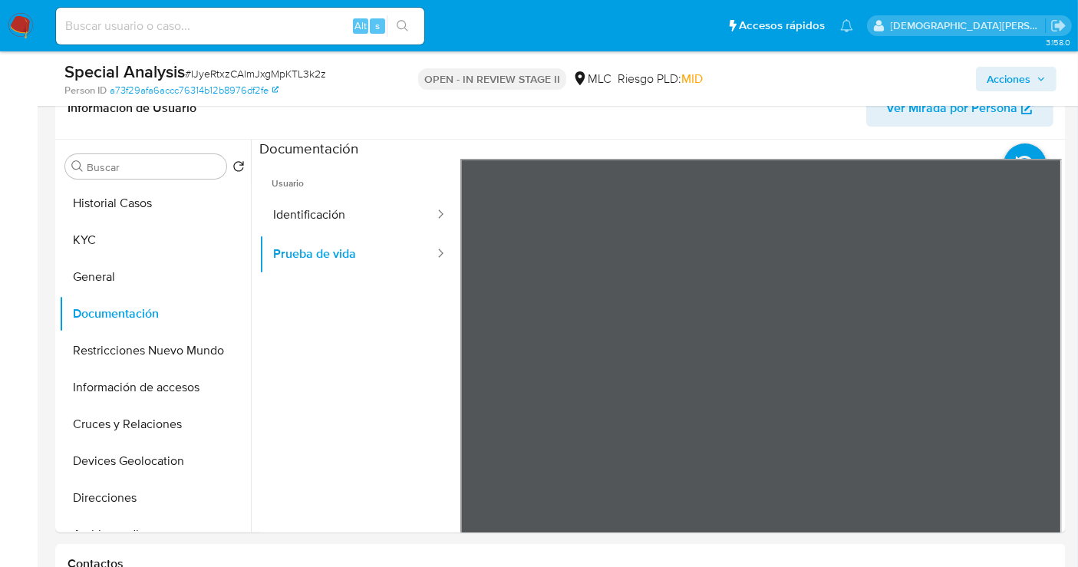
scroll to position [170, 0]
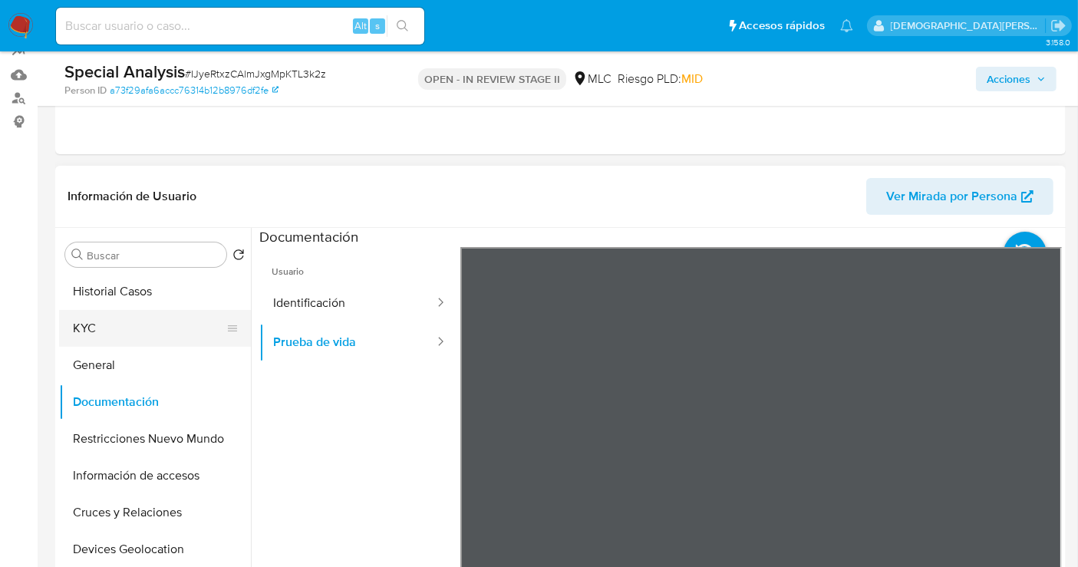
click at [115, 332] on button "KYC" at bounding box center [149, 328] width 180 height 37
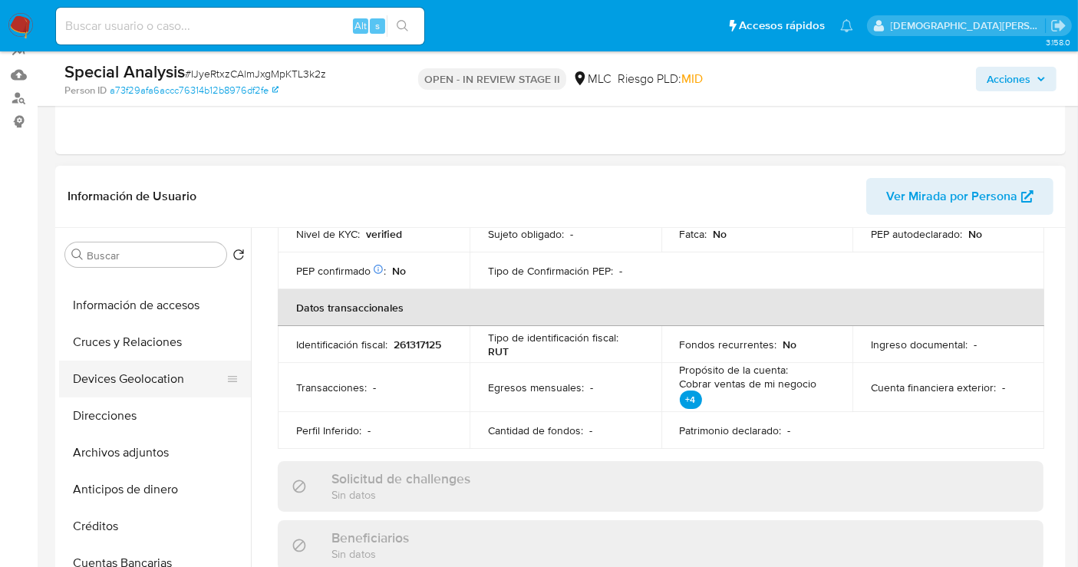
click at [131, 381] on button "Devices Geolocation" at bounding box center [149, 379] width 180 height 37
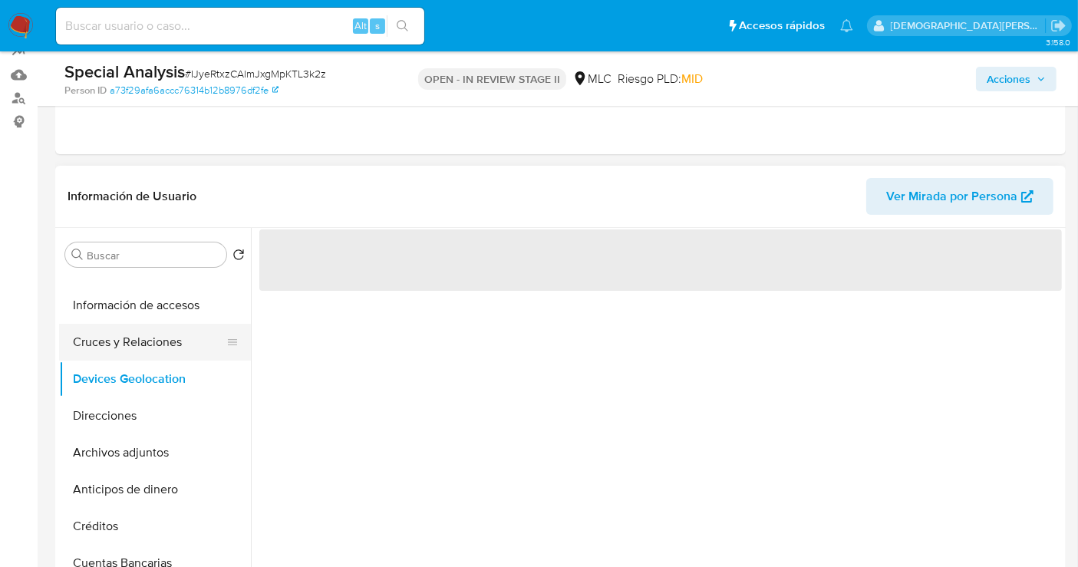
scroll to position [0, 0]
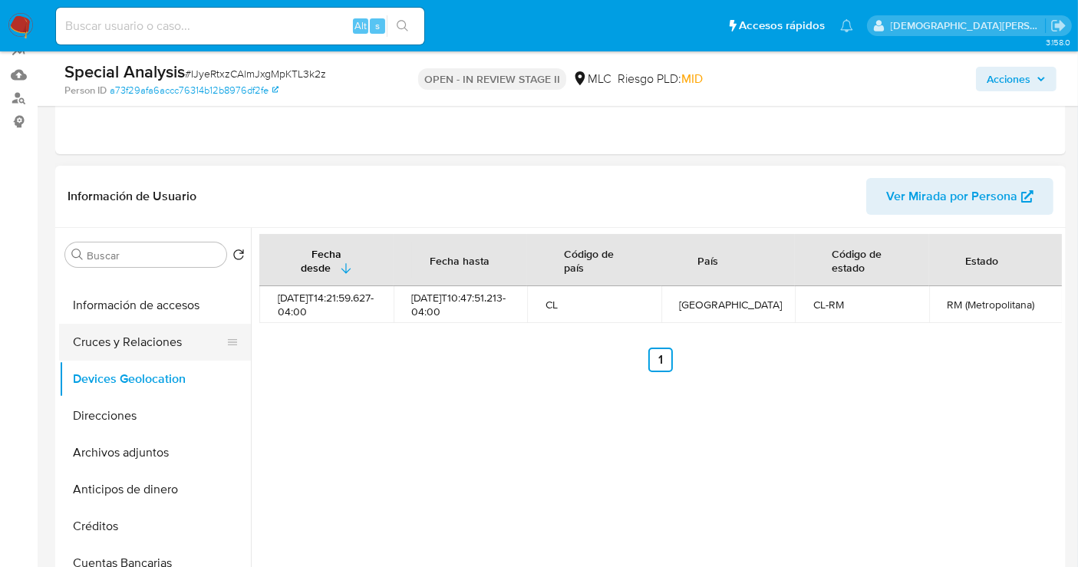
click at [105, 345] on button "Cruces y Relaciones" at bounding box center [149, 342] width 180 height 37
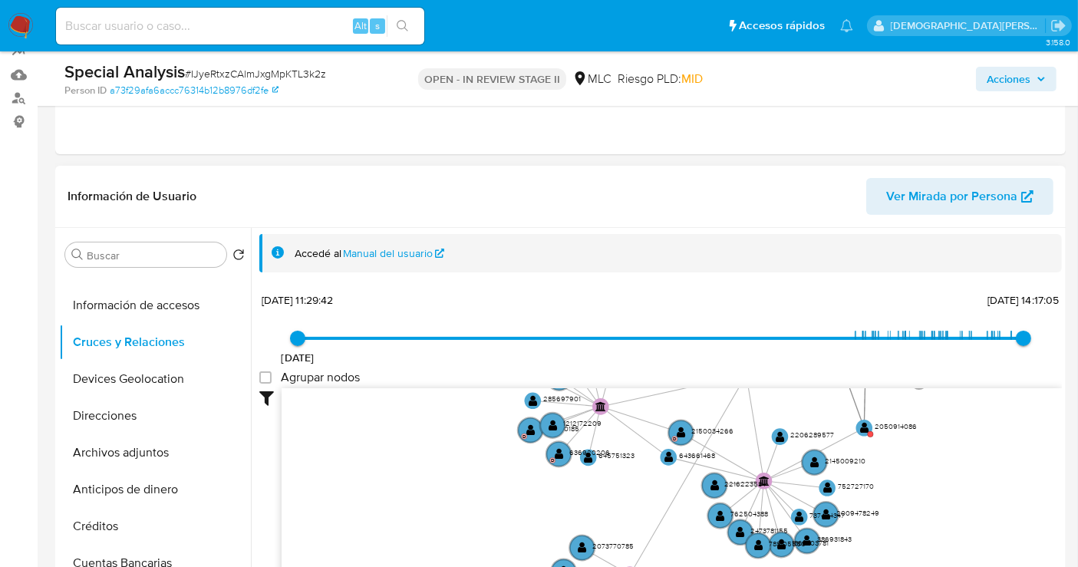
drag, startPoint x: 444, startPoint y: 468, endPoint x: 436, endPoint y: 513, distance: 45.2
click at [436, 513] on icon "device-6716951a5d53a7cd34251bdb  user-1686030951  1686030951 C user-205096229…" at bounding box center [672, 499] width 781 height 223
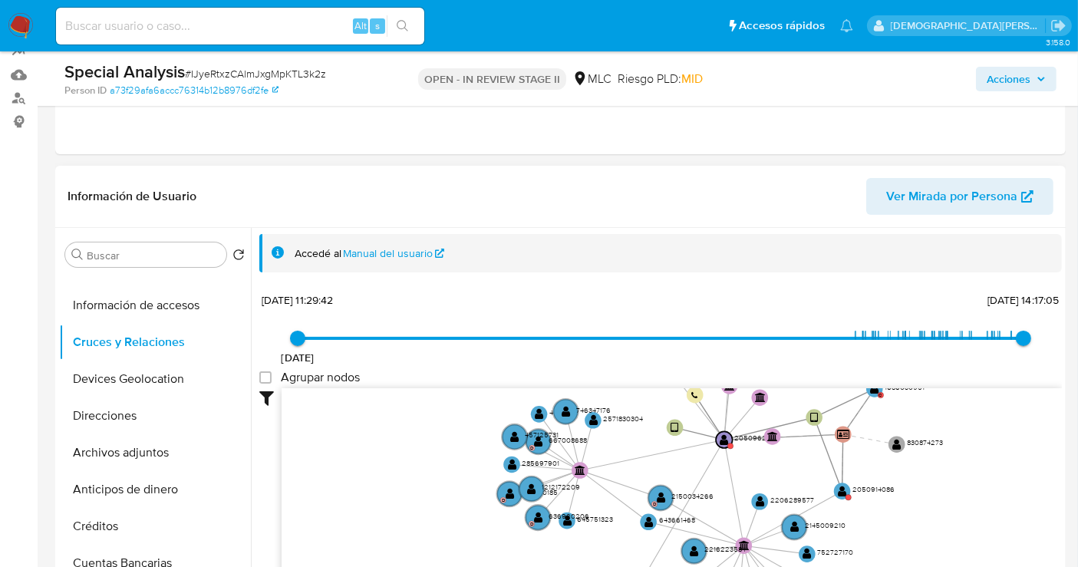
drag, startPoint x: 400, startPoint y: 488, endPoint x: 395, endPoint y: 507, distance: 19.0
click at [395, 507] on icon "device-6716951a5d53a7cd34251bdb  user-1686030951  1686030951 C user-205096229…" at bounding box center [672, 499] width 781 height 223
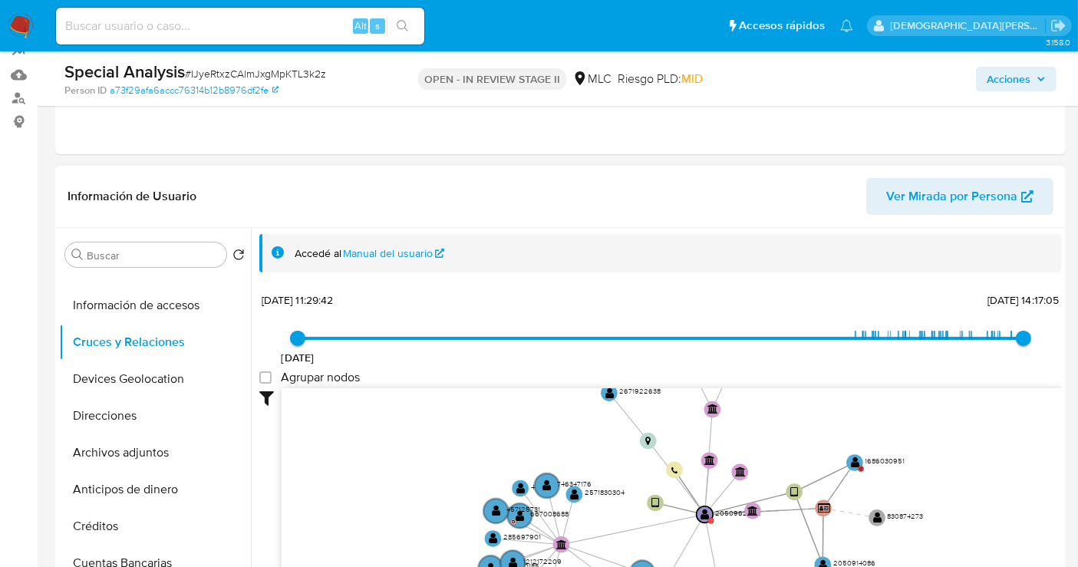
drag, startPoint x: 409, startPoint y: 479, endPoint x: 395, endPoint y: 514, distance: 38.2
click at [395, 514] on icon "device-6716951a5d53a7cd34251bdb  user-1686030951  1686030951 C user-205096229…" at bounding box center [672, 499] width 781 height 223
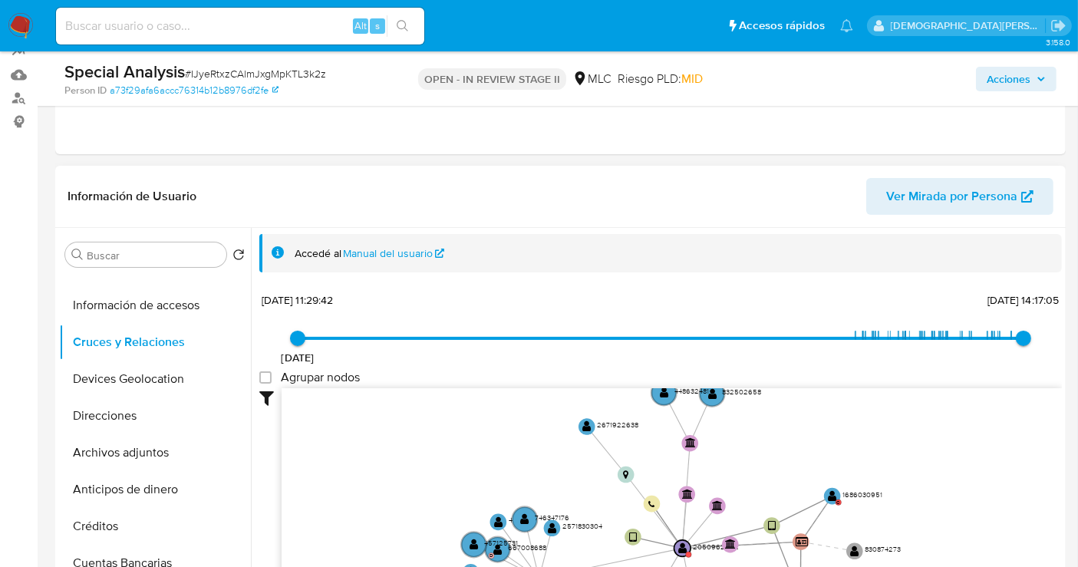
drag, startPoint x: 389, startPoint y: 465, endPoint x: 378, endPoint y: 484, distance: 22.0
click at [378, 484] on icon "device-6716951a5d53a7cd34251bdb  user-1686030951  1686030951 C user-205096229…" at bounding box center [672, 499] width 781 height 223
click at [828, 491] on text "" at bounding box center [832, 496] width 9 height 12
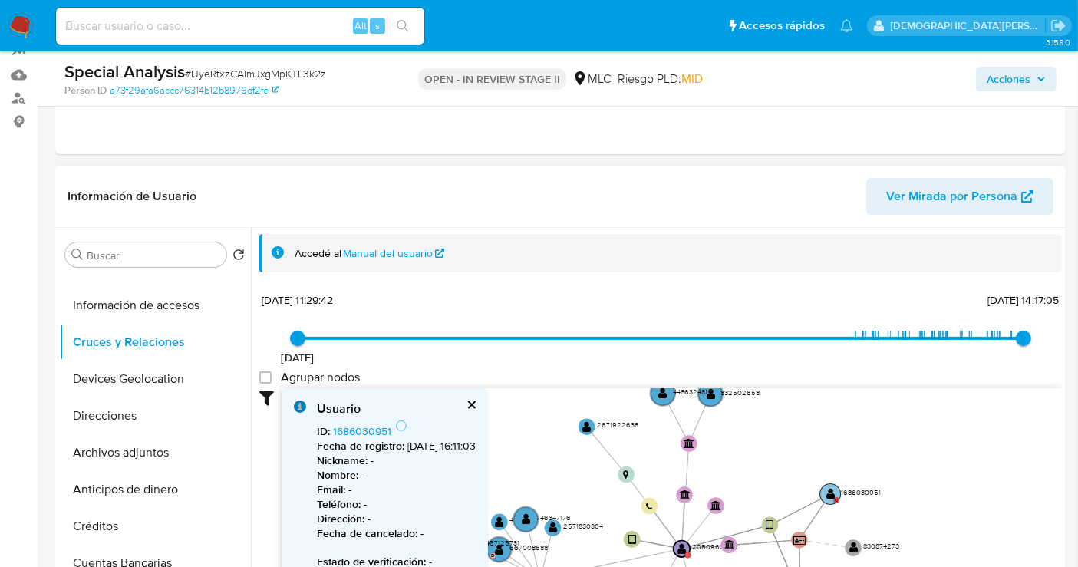
click at [828, 491] on text "" at bounding box center [831, 494] width 9 height 12
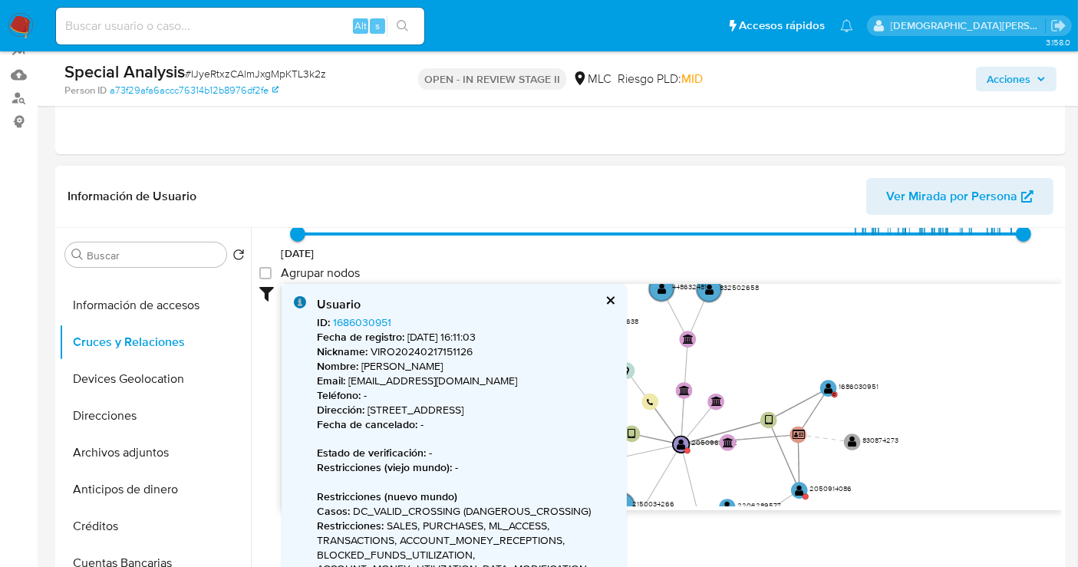
scroll to position [85, 0]
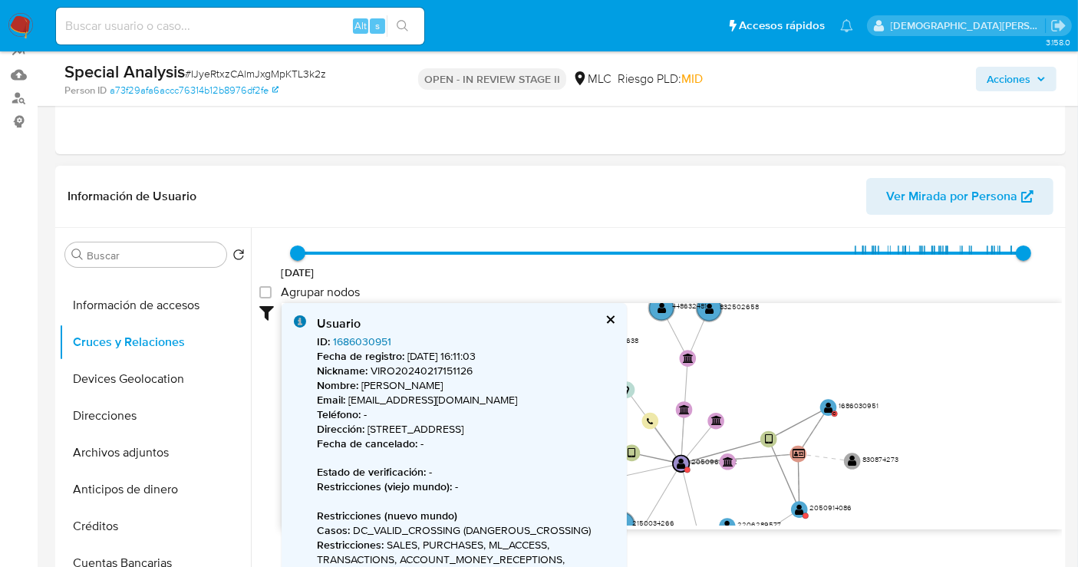
click at [354, 340] on link "1686030951" at bounding box center [362, 341] width 58 height 15
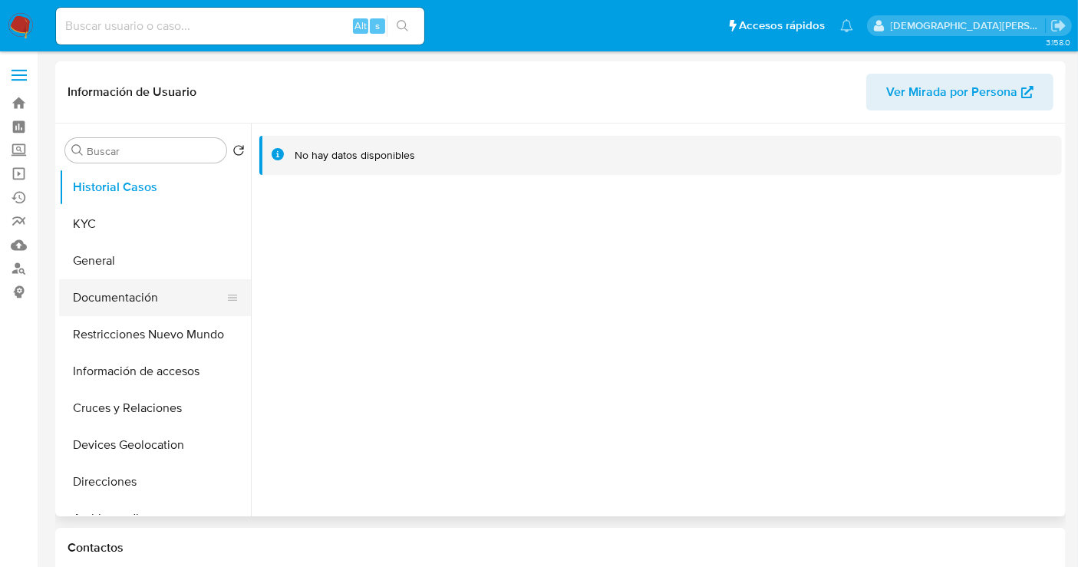
select select "10"
click at [140, 299] on button "Documentación" at bounding box center [149, 297] width 180 height 37
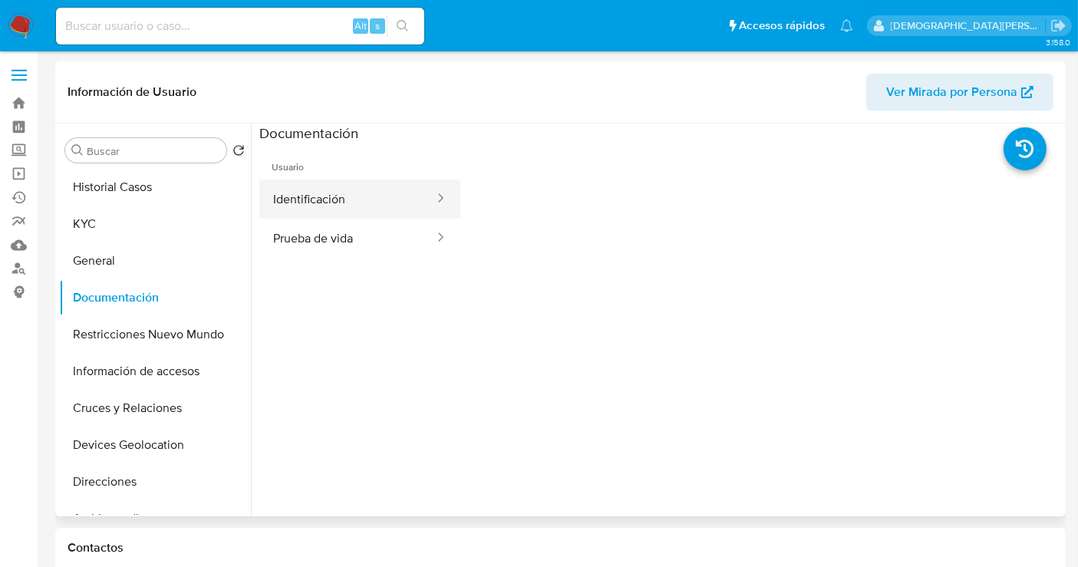
click at [365, 198] on button "Identificación" at bounding box center [347, 199] width 177 height 39
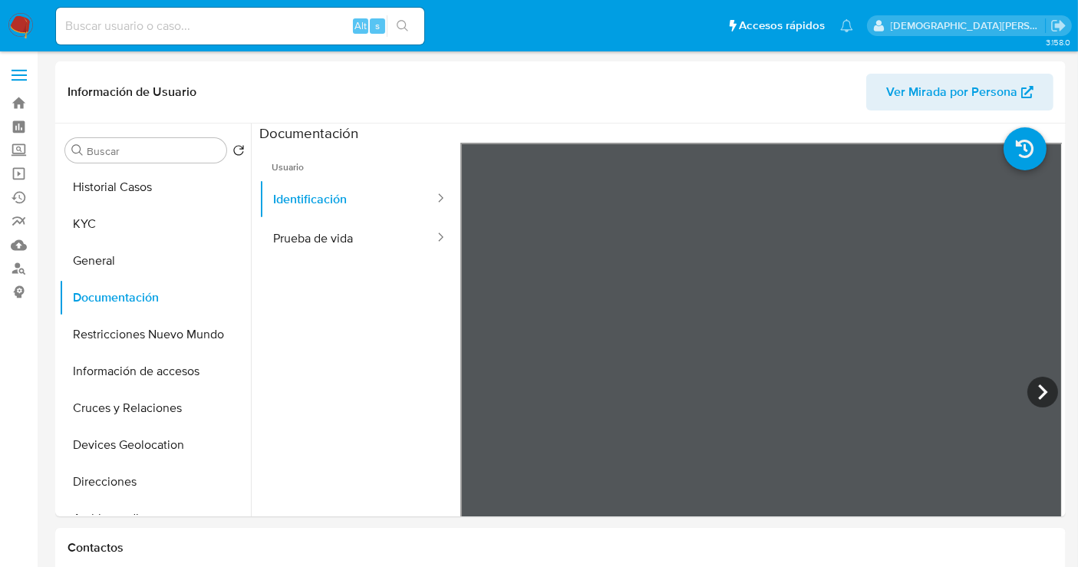
click at [364, 232] on button "Prueba de vida" at bounding box center [347, 238] width 177 height 39
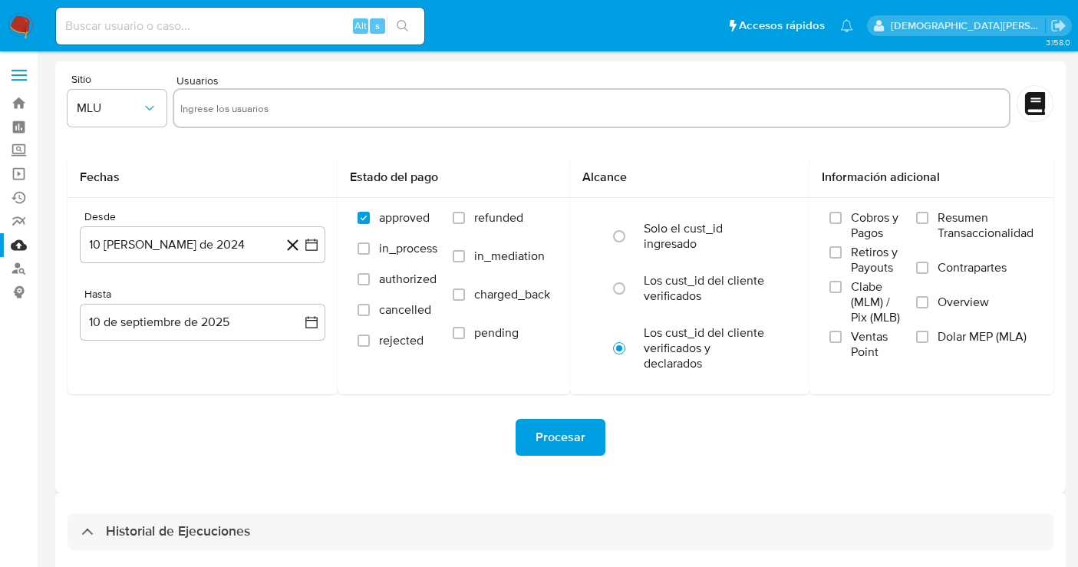
select select "10"
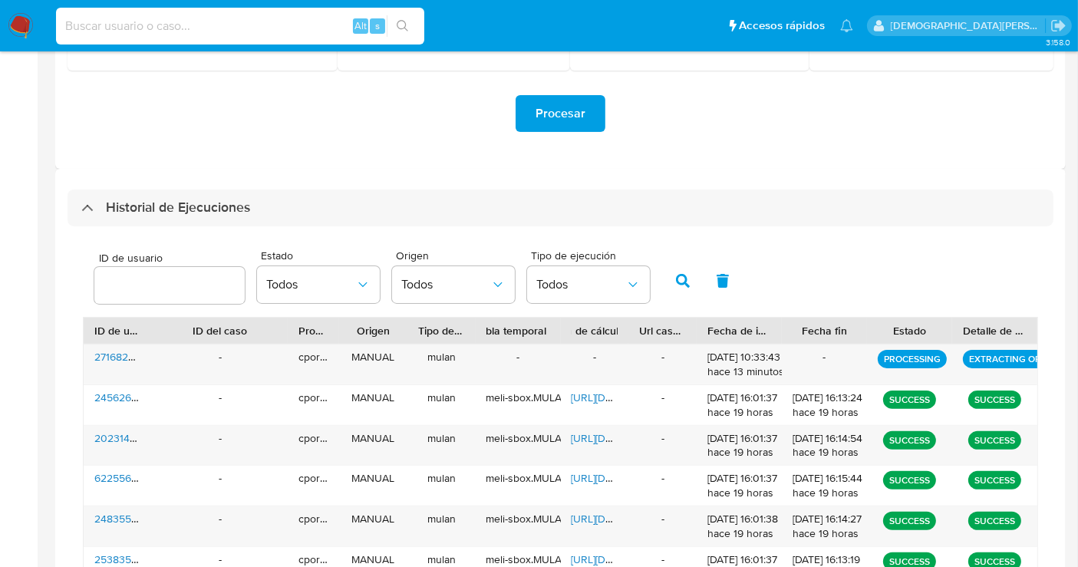
click at [189, 18] on input at bounding box center [240, 26] width 368 height 20
paste input "WJ3wHKkOlWH4fcNrHE7daMQo"
type input "WJ3wHKkOlWH4fcNrHE7daMQo"
click at [401, 29] on icon "search-icon" at bounding box center [403, 26] width 12 height 12
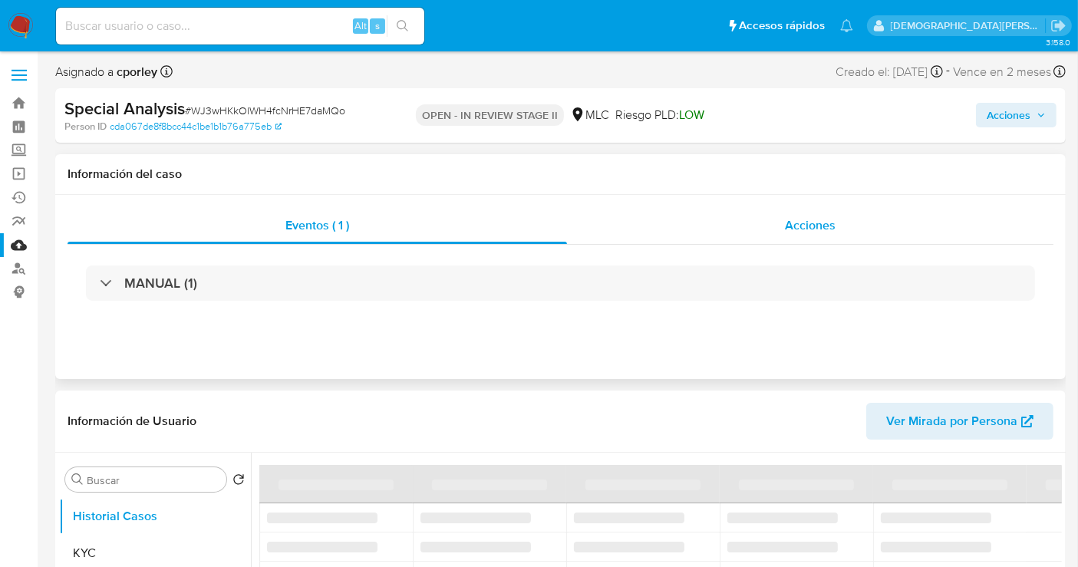
select select "10"
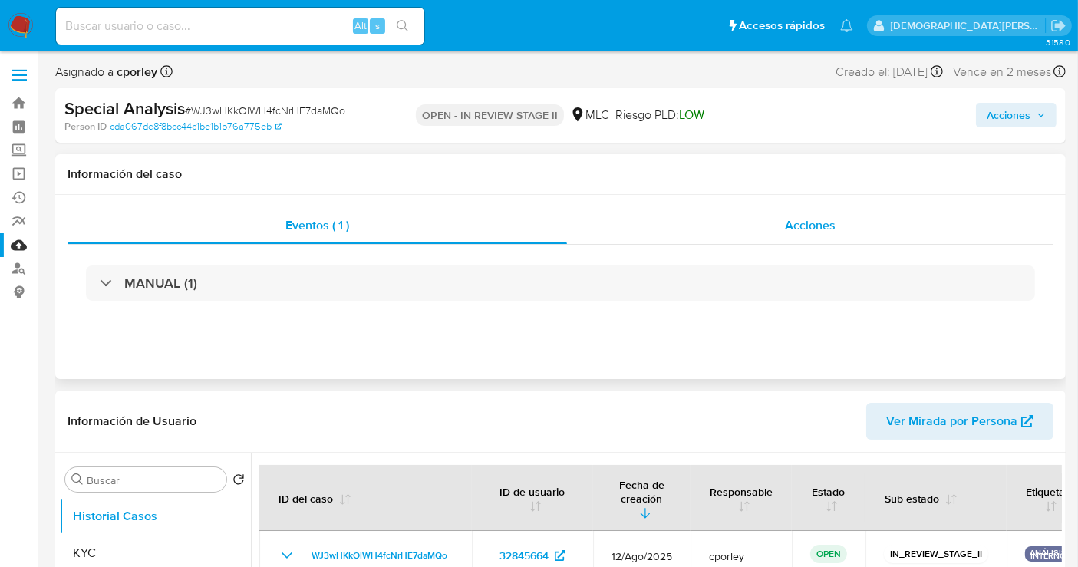
click at [778, 228] on div "Acciones" at bounding box center [810, 225] width 487 height 37
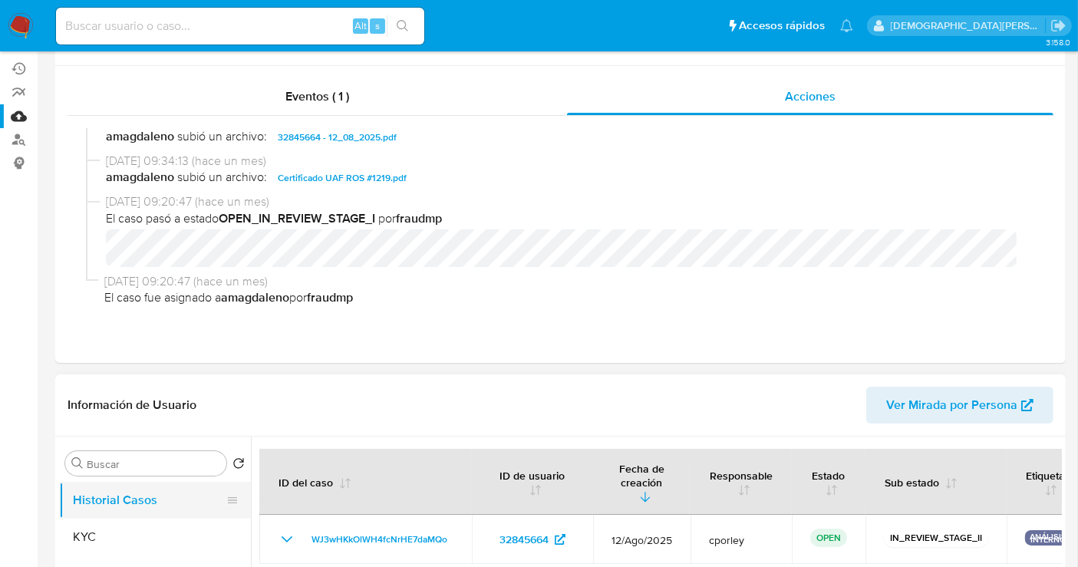
scroll to position [256, 0]
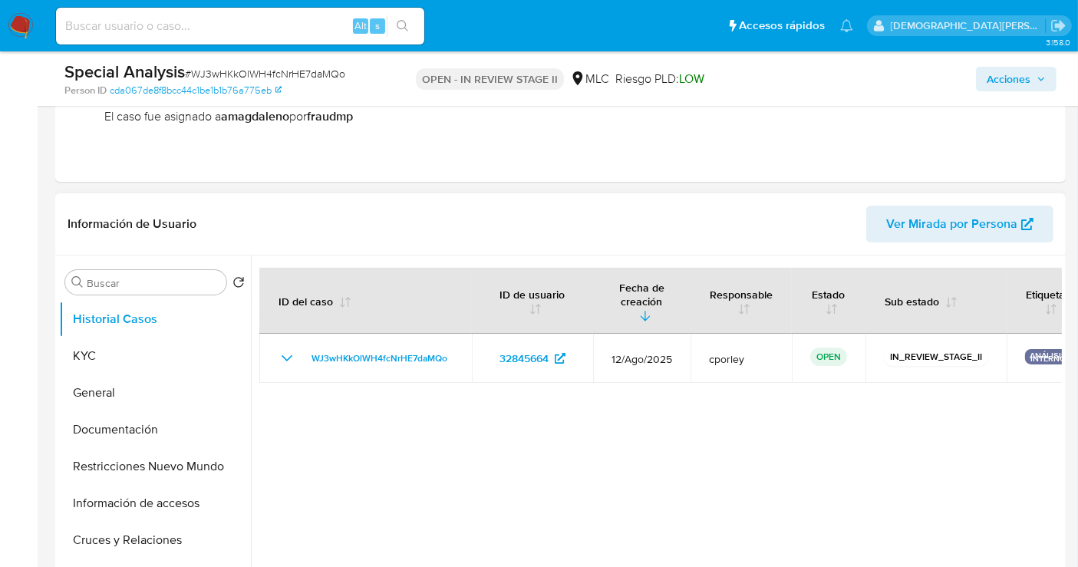
click at [507, 442] on div at bounding box center [656, 452] width 811 height 393
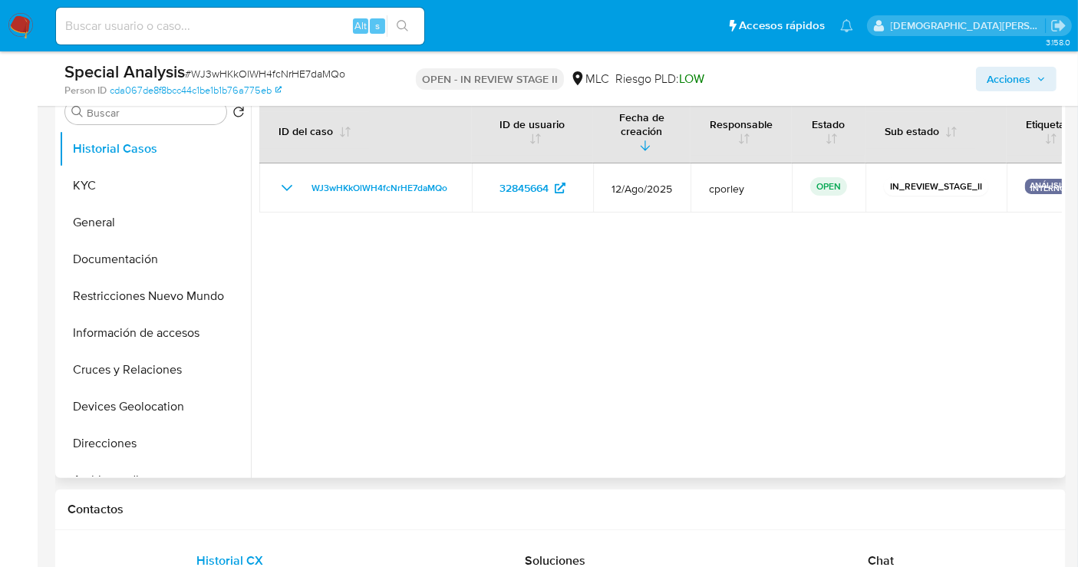
scroll to position [0, 0]
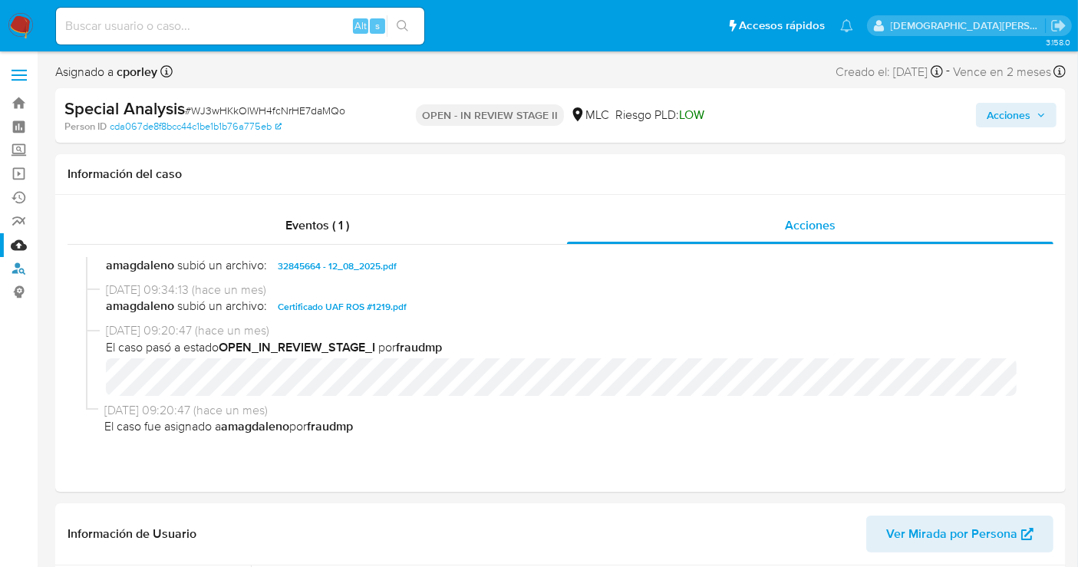
drag, startPoint x: 15, startPoint y: 267, endPoint x: 50, endPoint y: 88, distance: 182.9
click at [16, 266] on link "Buscador de personas" at bounding box center [91, 269] width 183 height 24
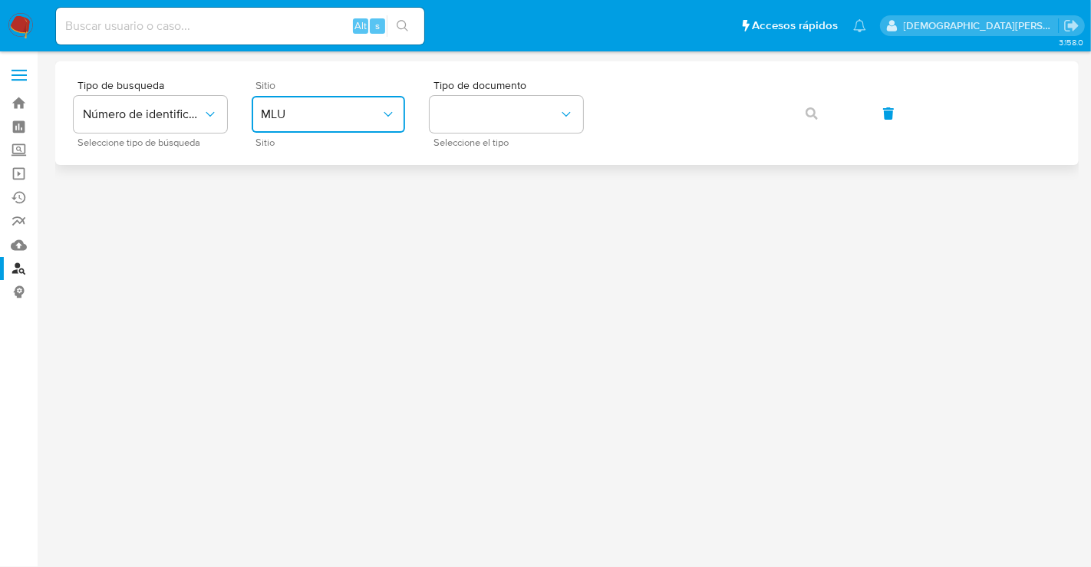
click at [298, 109] on span "MLU" at bounding box center [321, 114] width 120 height 15
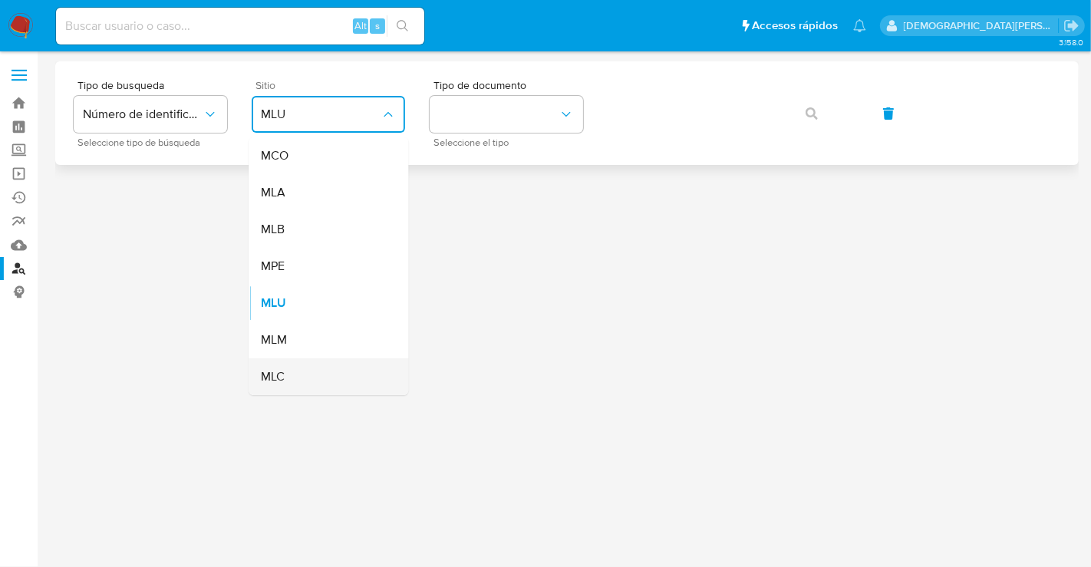
click at [307, 376] on div "MLC" at bounding box center [324, 376] width 126 height 37
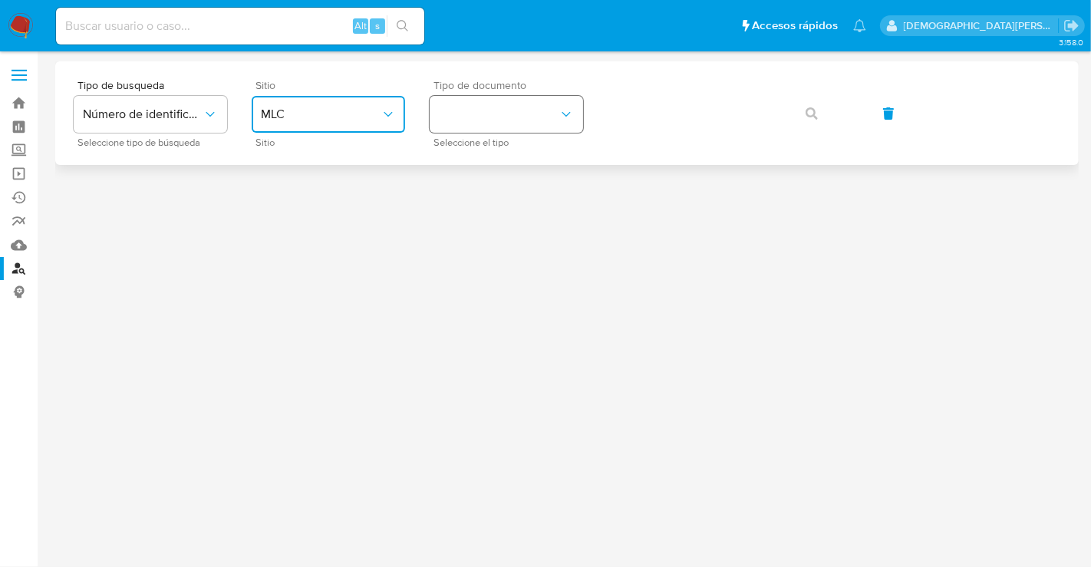
click at [542, 102] on button "identificationType" at bounding box center [507, 114] width 154 height 37
click at [490, 154] on div "RUT RUT" at bounding box center [502, 163] width 126 height 52
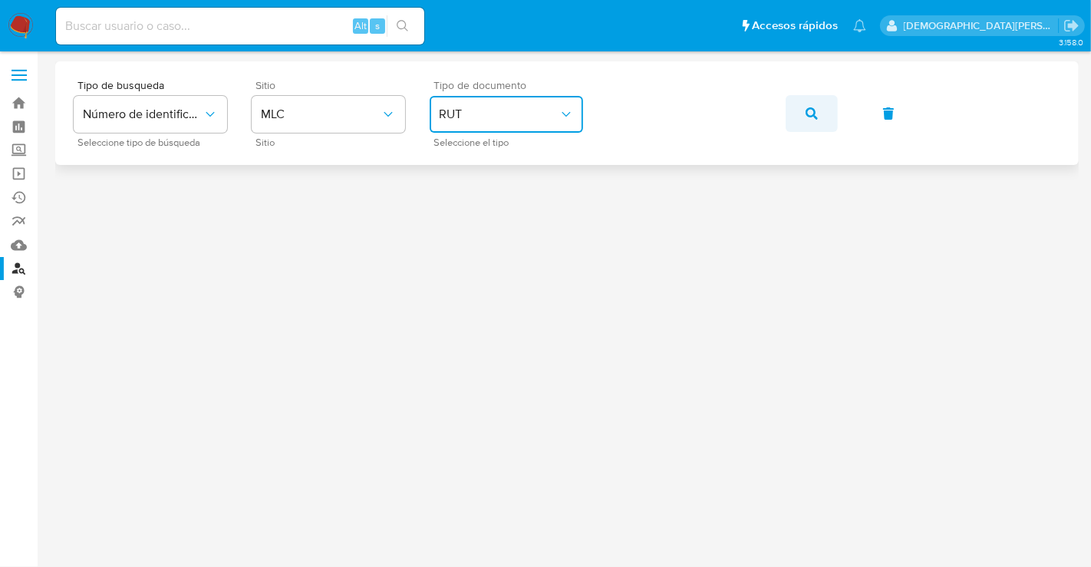
click at [803, 111] on button "button" at bounding box center [812, 113] width 52 height 37
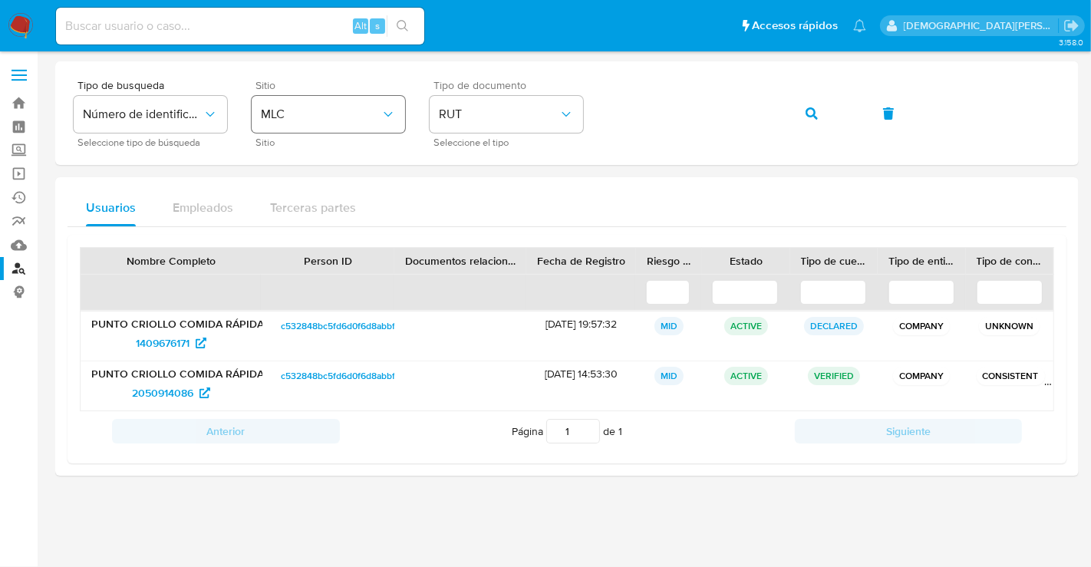
click at [253, 111] on div "Tipo de busqueda Número de identificación Seleccione tipo de búsqueda Sitio MLC…" at bounding box center [567, 113] width 987 height 67
drag, startPoint x: 253, startPoint y: 111, endPoint x: 177, endPoint y: 453, distance: 350.5
click at [177, 453] on div "Nombre Completo Person ID Documentos relacionados Fecha de Registro Riesgo PLD …" at bounding box center [567, 349] width 999 height 229
click at [177, 389] on span "2050914086" at bounding box center [162, 393] width 61 height 25
click at [806, 107] on icon "button" at bounding box center [812, 113] width 12 height 12
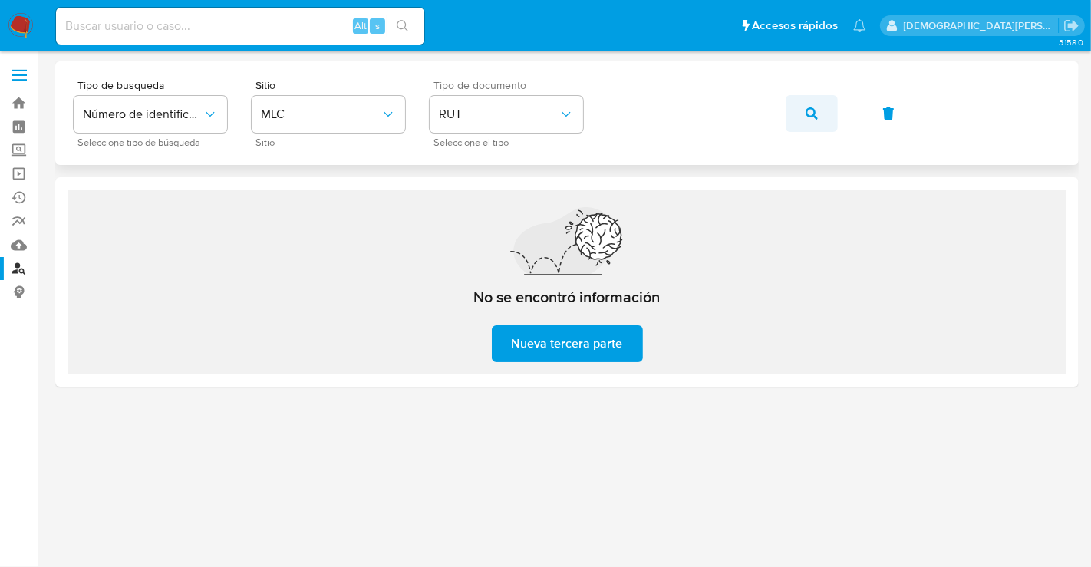
click at [813, 117] on icon "button" at bounding box center [812, 113] width 12 height 12
click at [807, 118] on icon "button" at bounding box center [812, 113] width 12 height 12
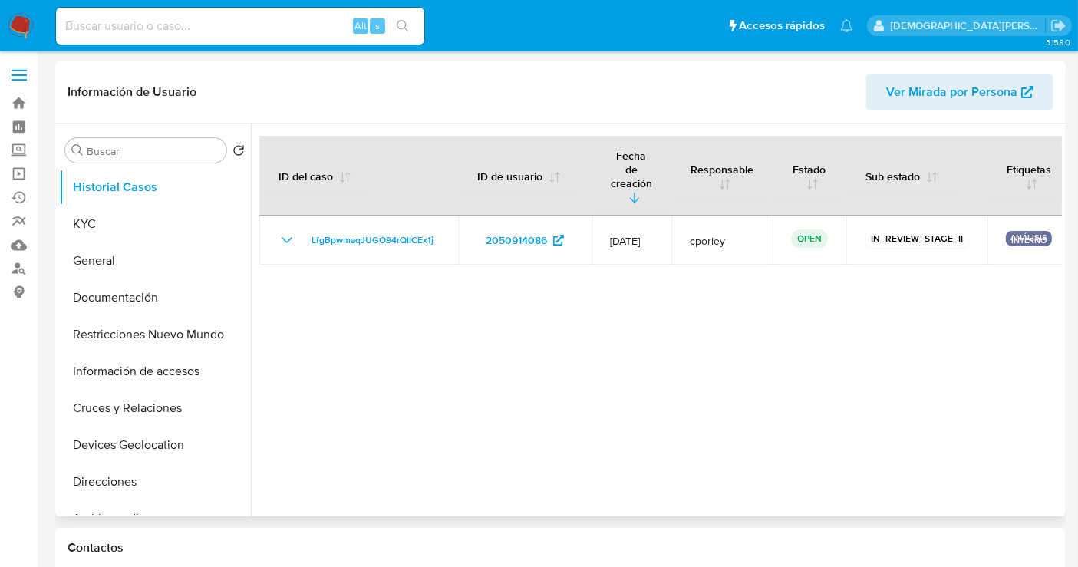
select select "10"
click at [129, 328] on button "Restricciones Nuevo Mundo" at bounding box center [149, 334] width 180 height 37
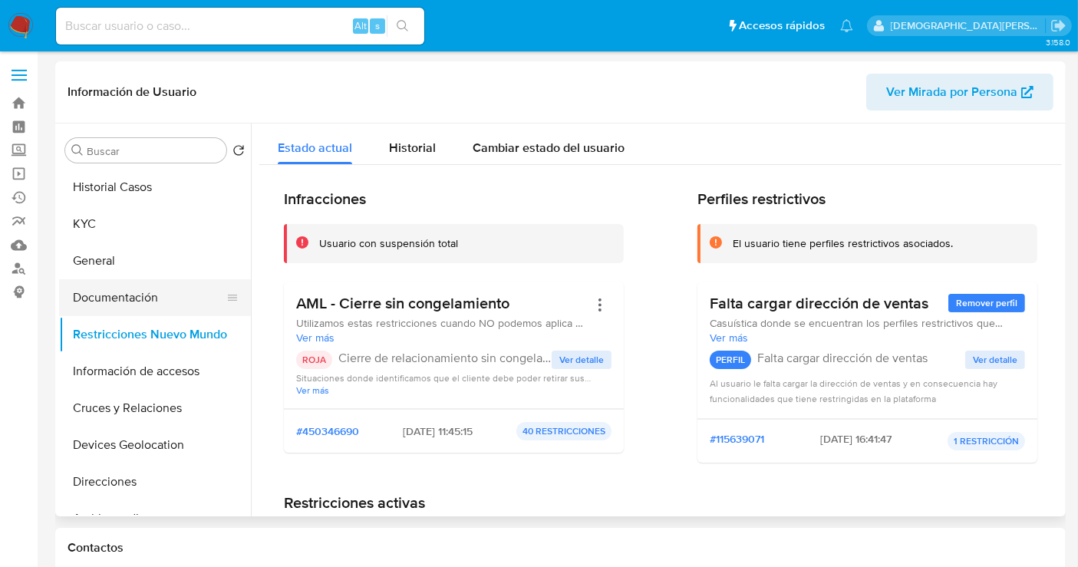
click at [142, 292] on button "Documentación" at bounding box center [149, 297] width 180 height 37
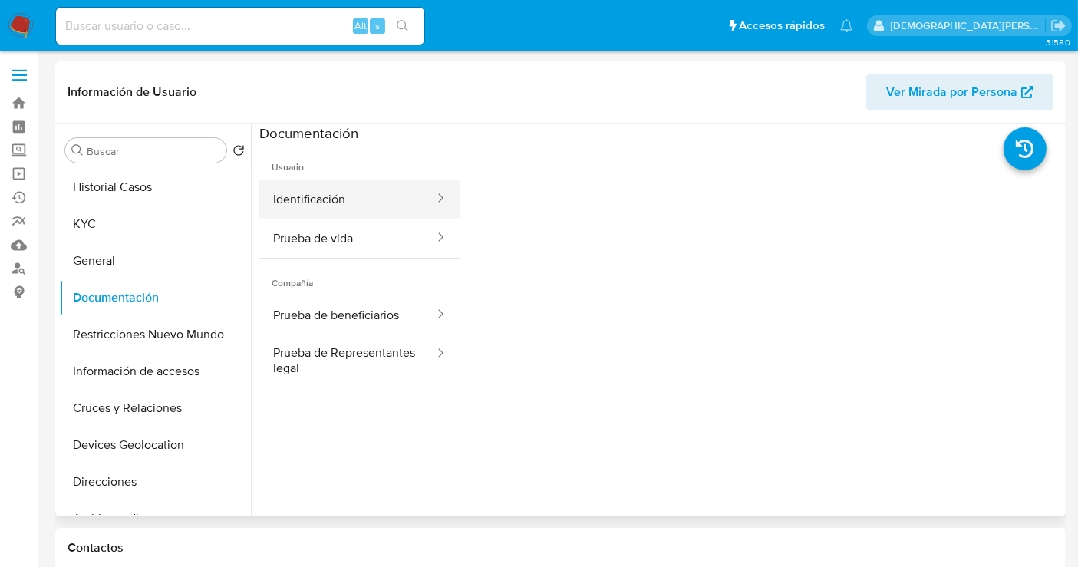
click at [378, 205] on button "Identificación" at bounding box center [347, 199] width 177 height 39
